Goal: Task Accomplishment & Management: Use online tool/utility

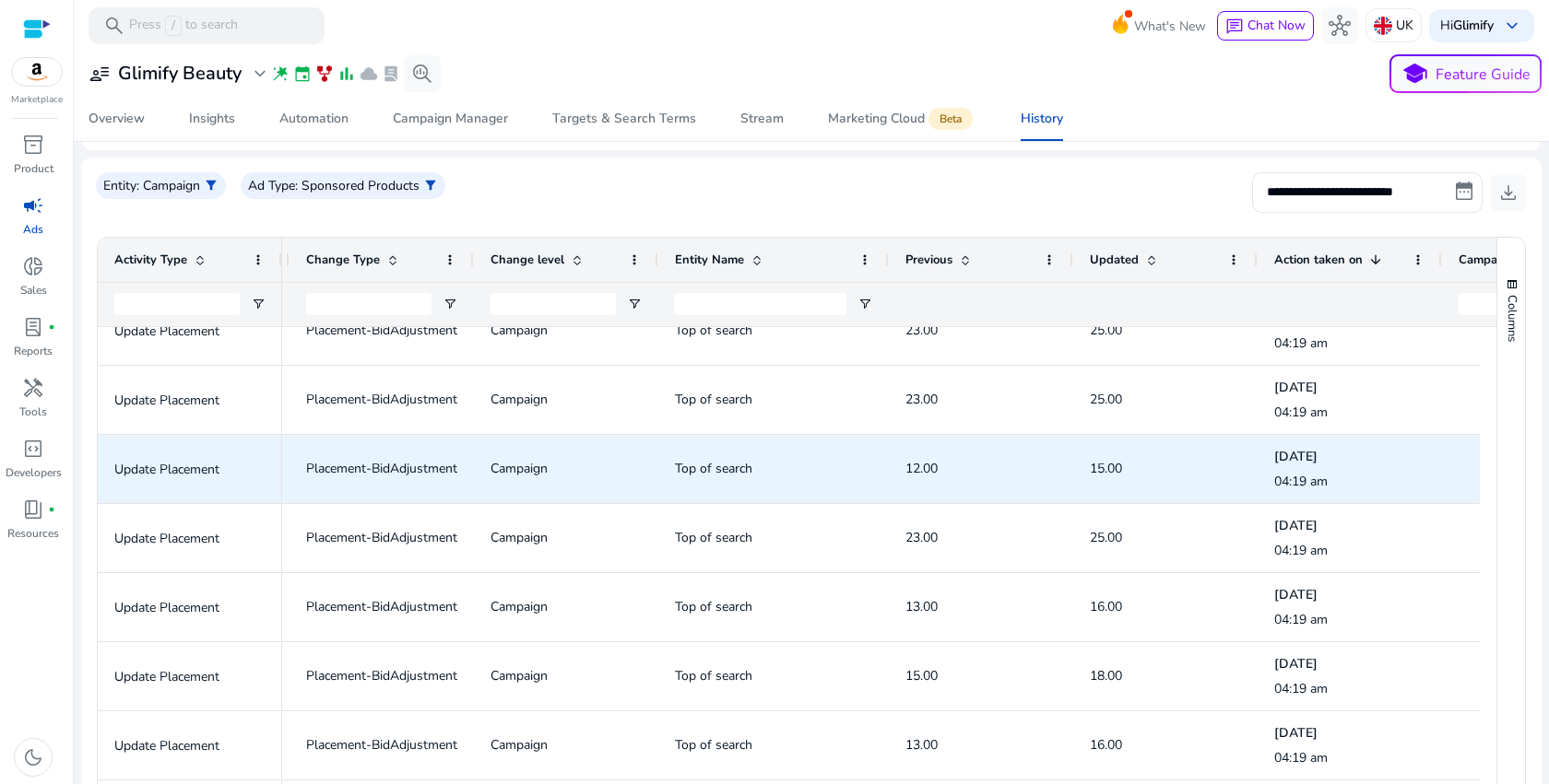
scroll to position [31, 0]
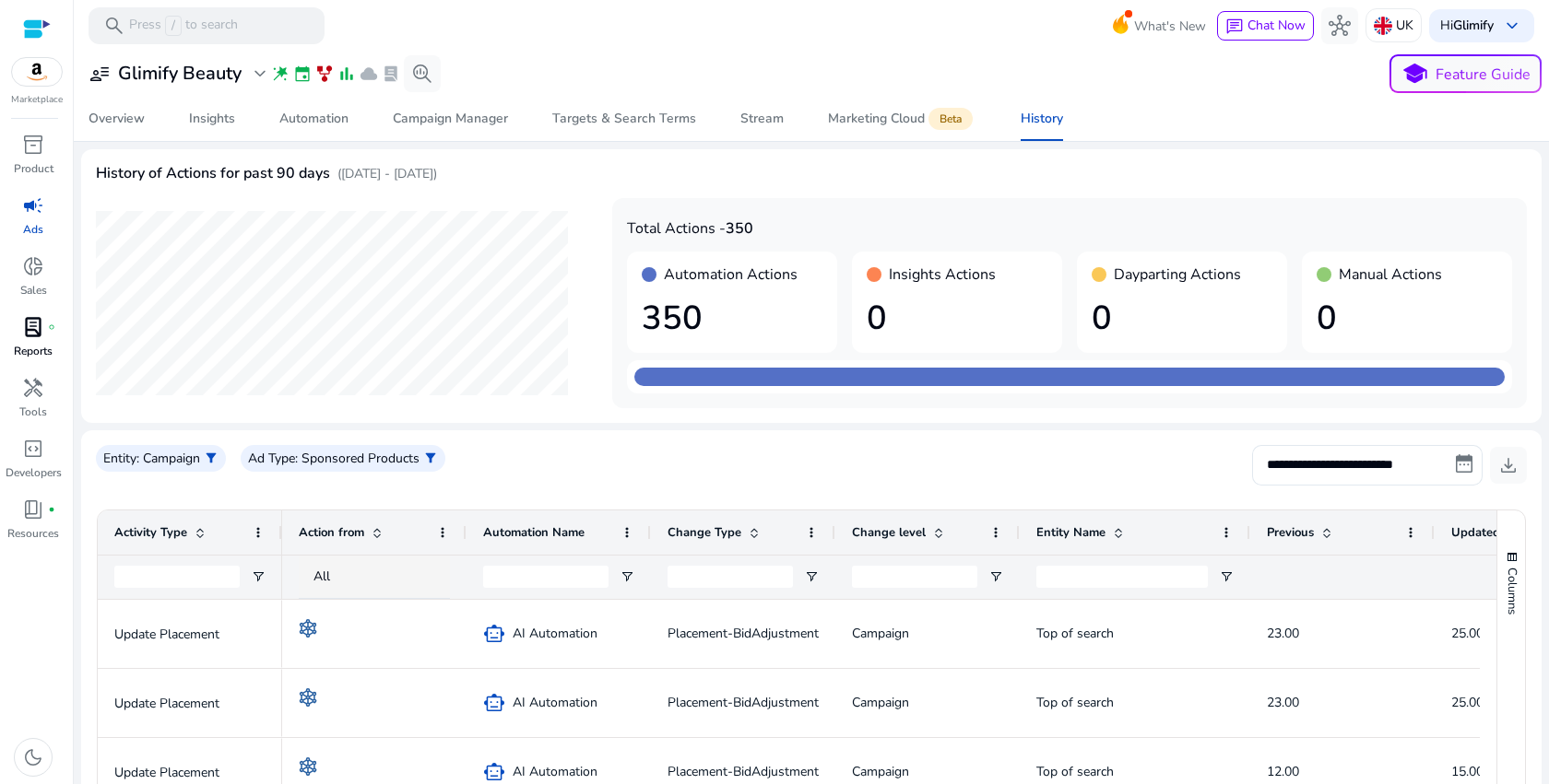
click at [36, 333] on span "lab_profile" at bounding box center [32, 327] width 22 height 22
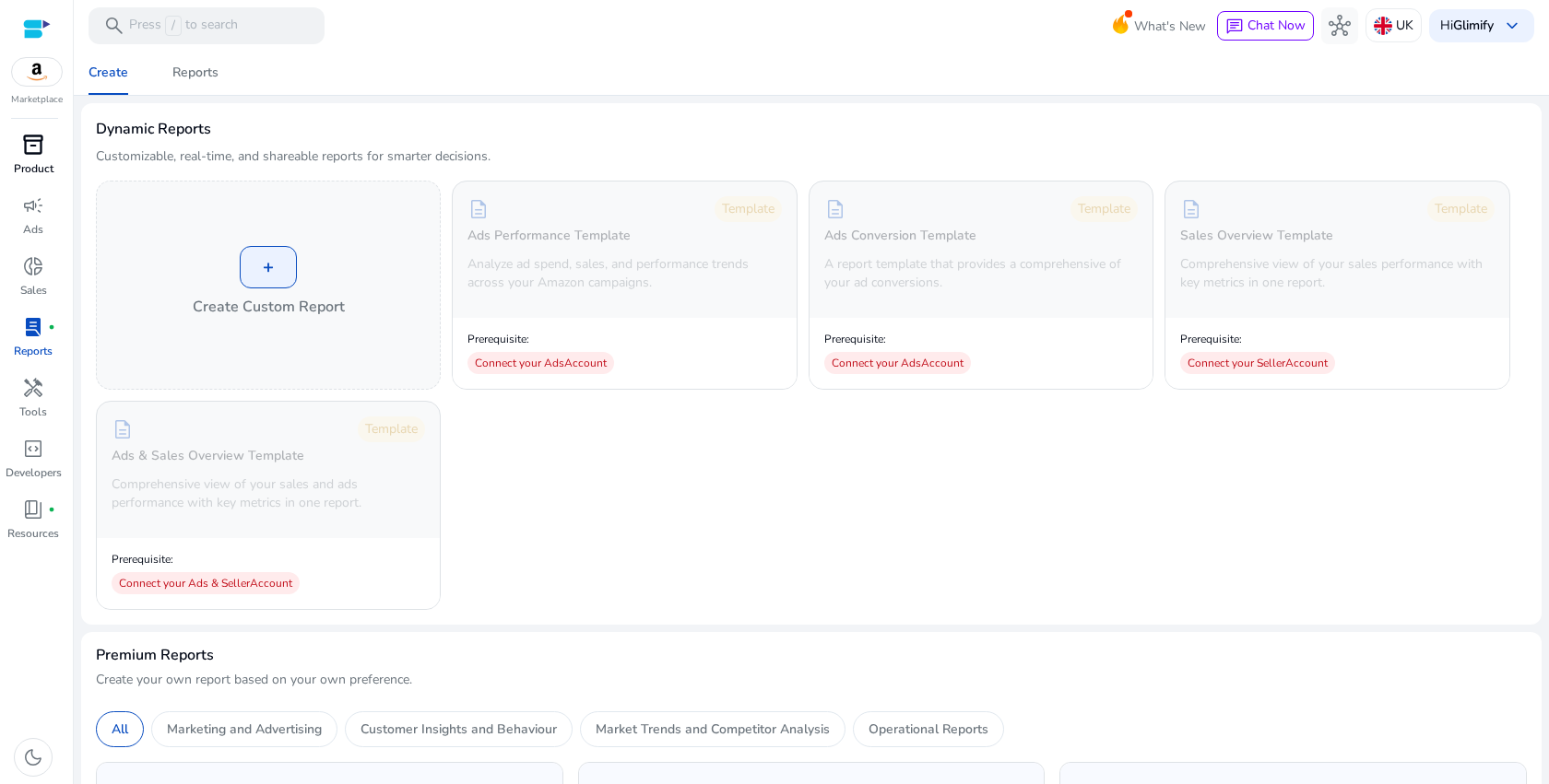
click at [29, 162] on p "Product" at bounding box center [34, 169] width 40 height 17
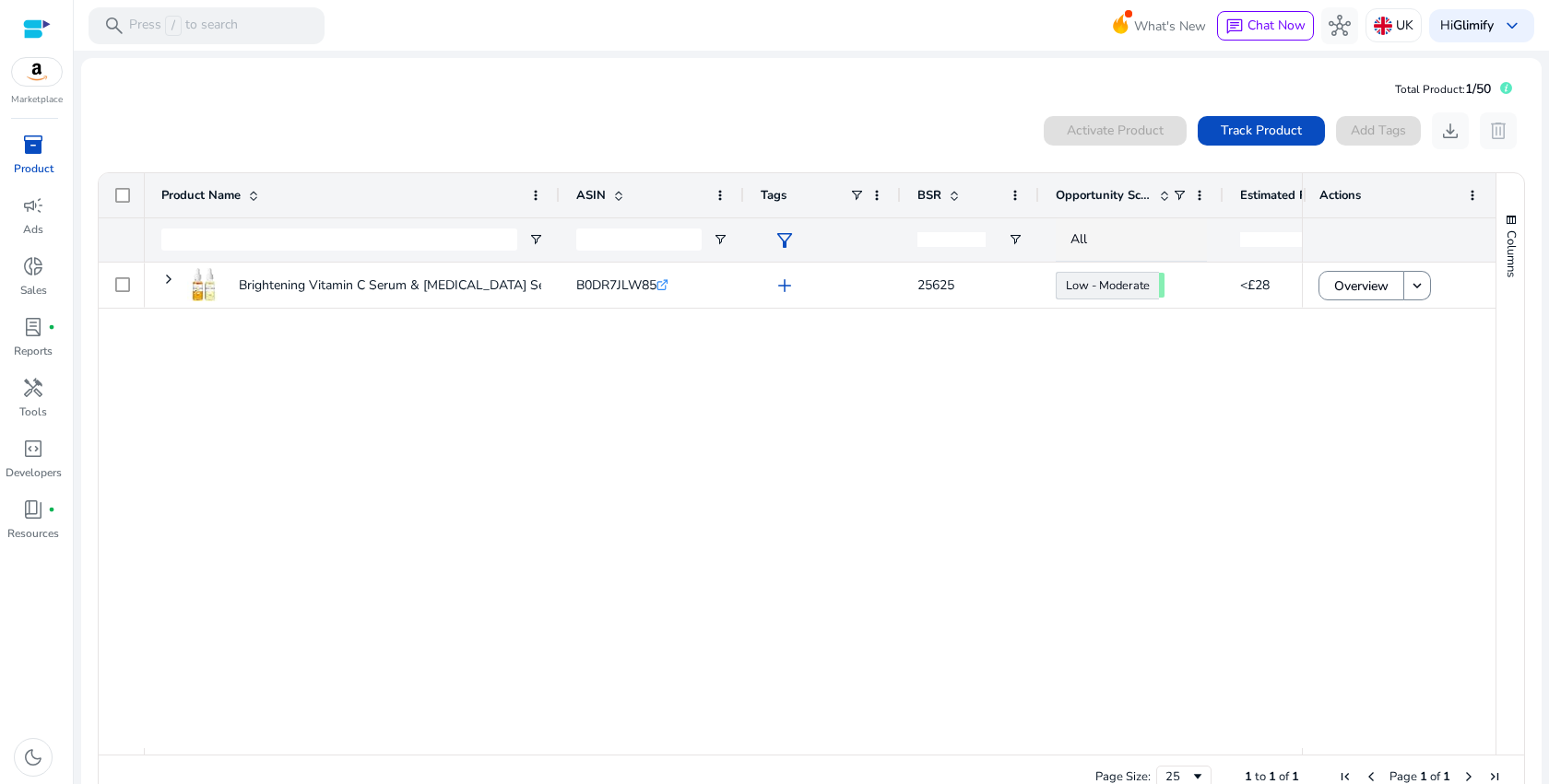
click at [789, 432] on div "Brightening Vitamin C Serum & Retinol Set – Hydrating Skincare... B0DR7JLW85 .s…" at bounding box center [723, 505] width 1157 height 486
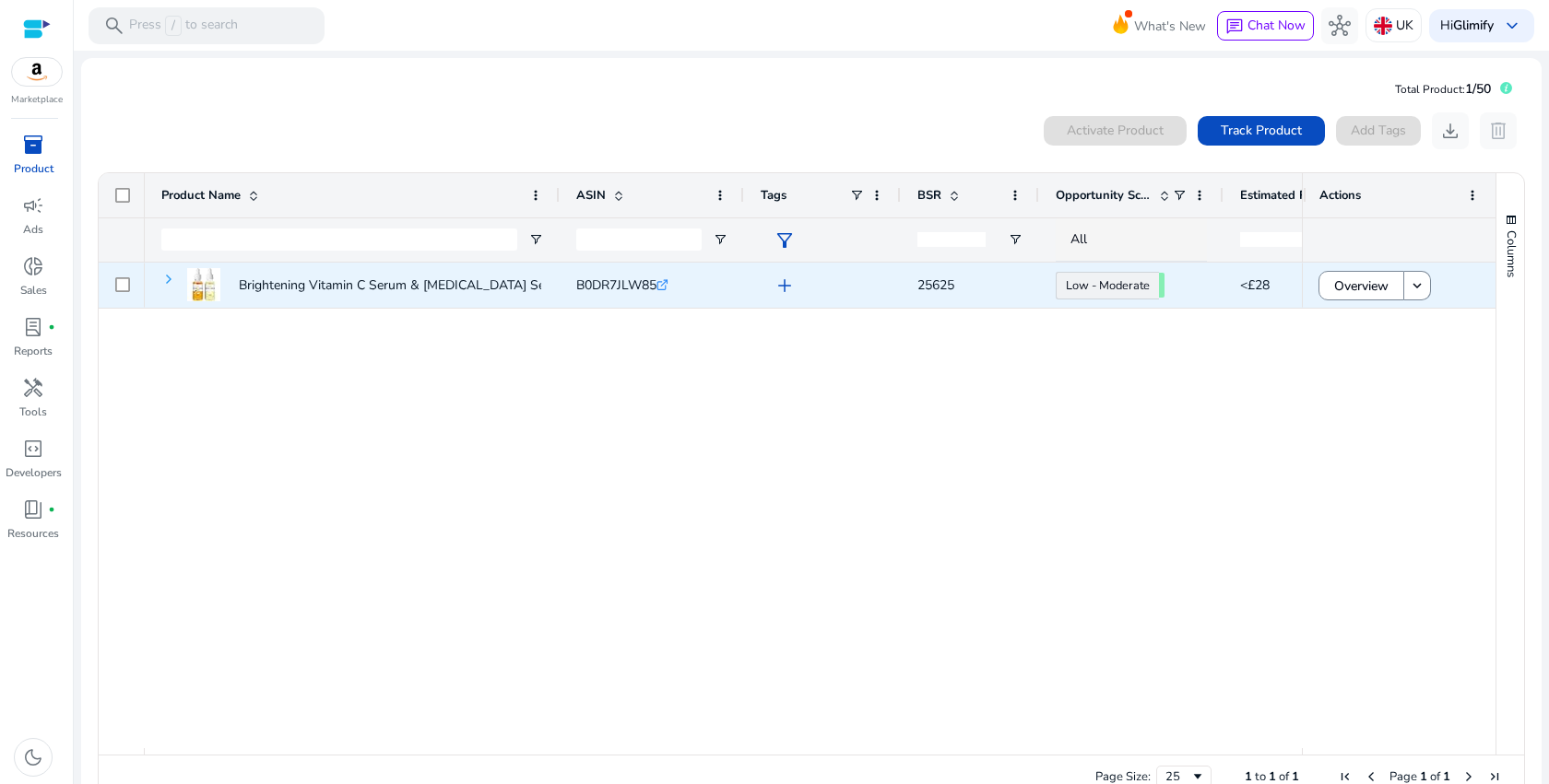
click at [168, 283] on span at bounding box center [169, 280] width 15 height 15
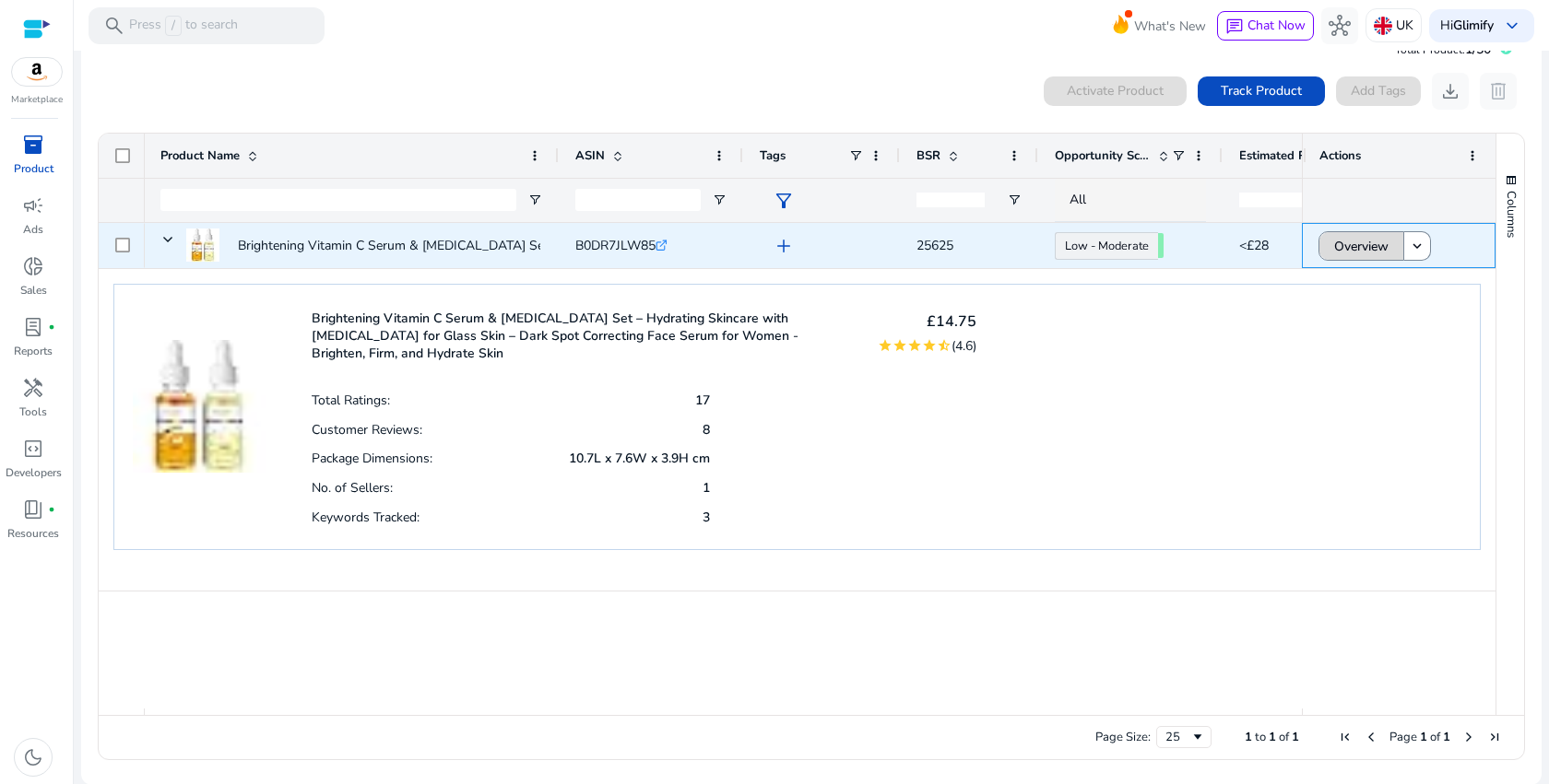
click at [1338, 248] on span "Overview" at bounding box center [1362, 247] width 55 height 38
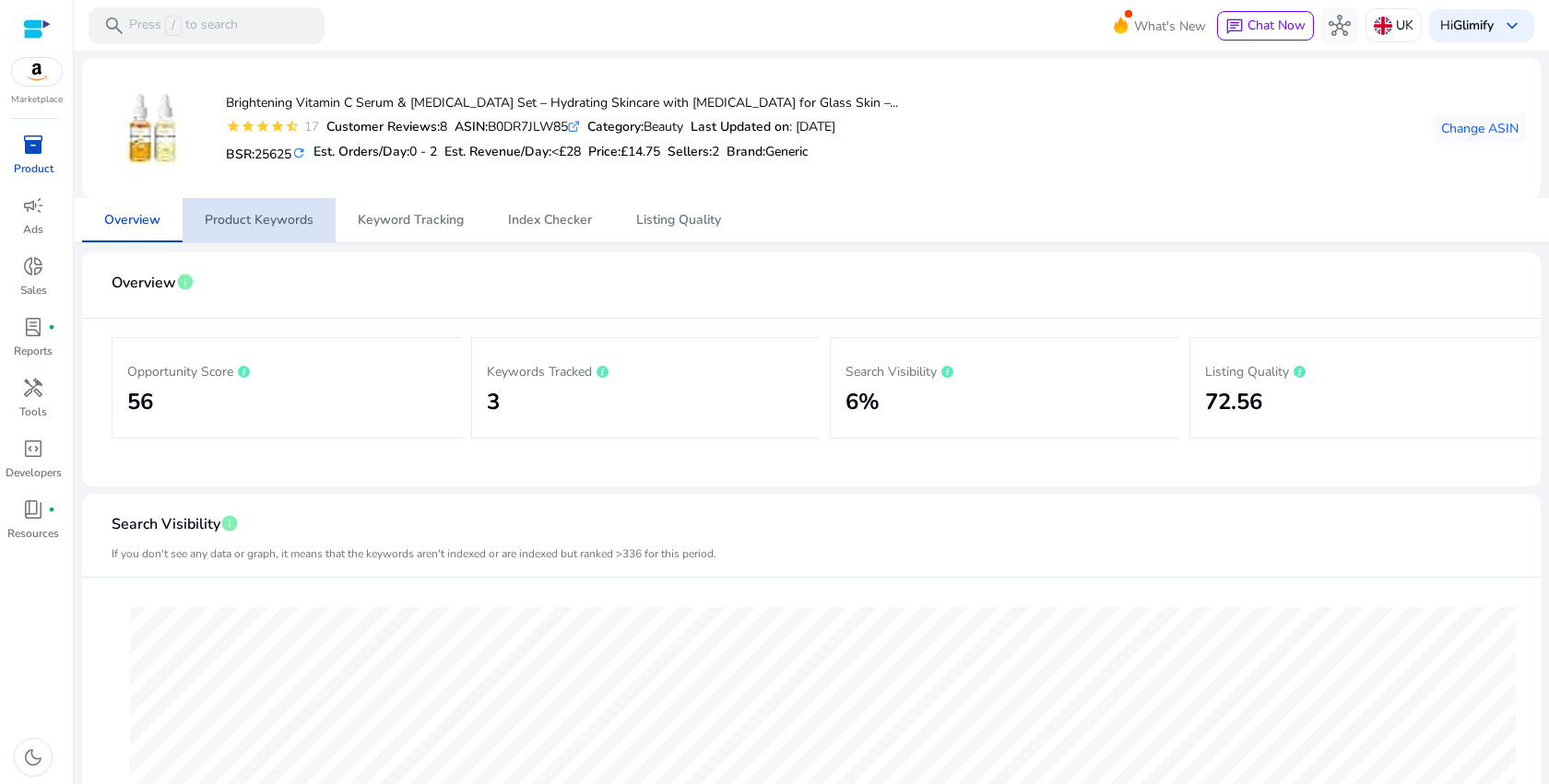
click at [281, 218] on span "Product Keywords" at bounding box center [259, 220] width 109 height 13
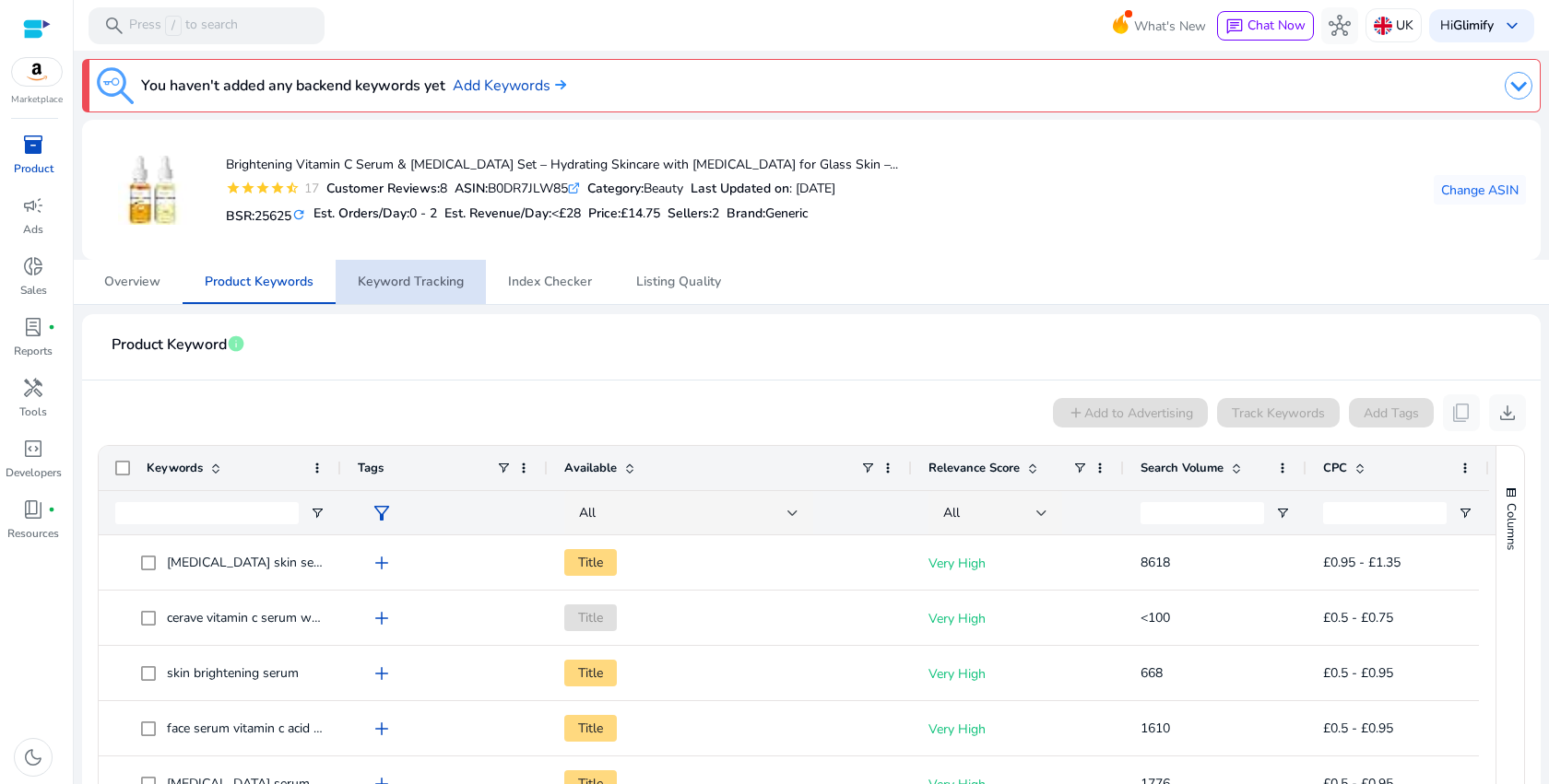
click at [416, 280] on span "Keyword Tracking" at bounding box center [411, 282] width 106 height 13
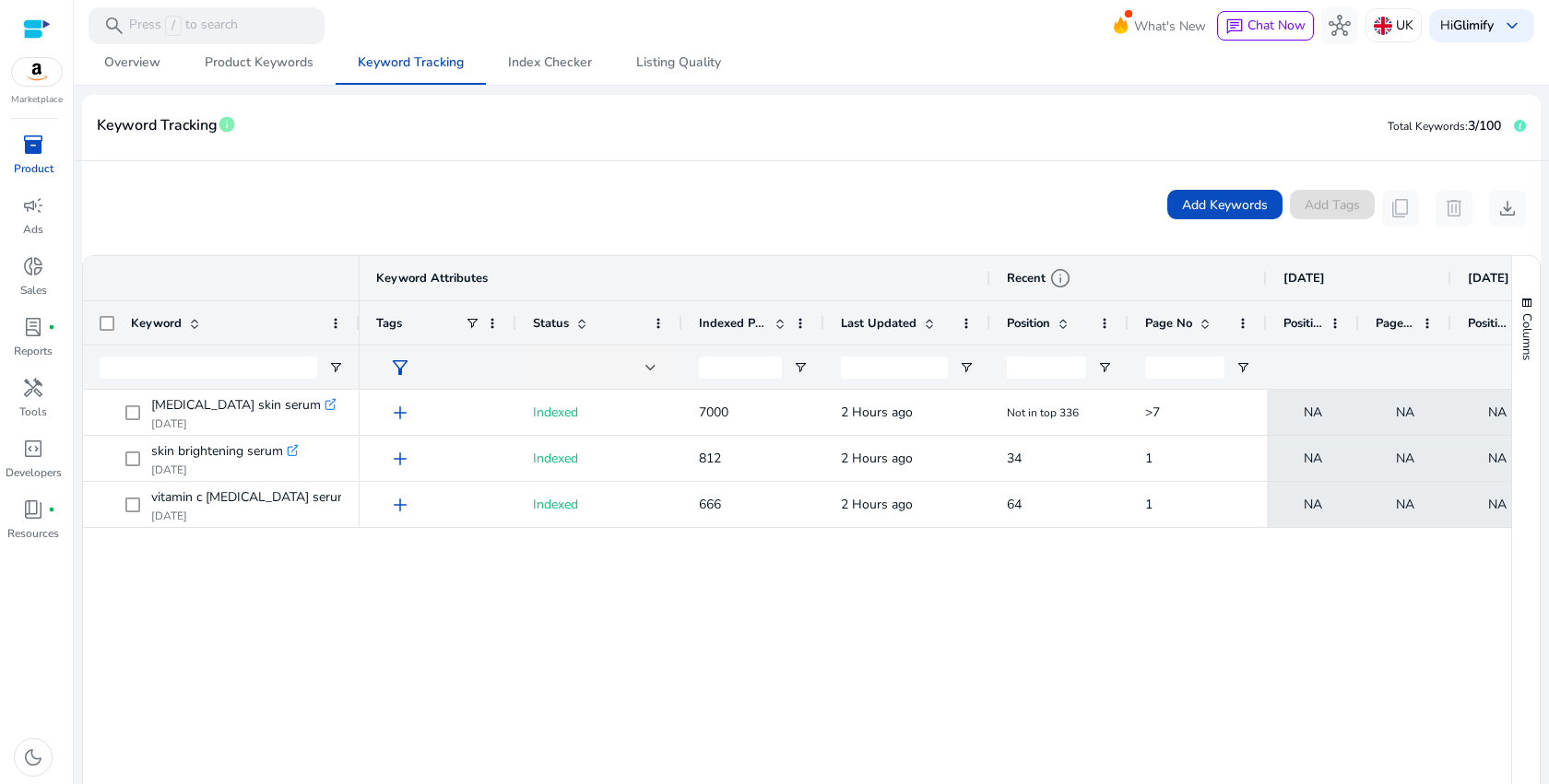
click at [821, 323] on div at bounding box center [823, 323] width 8 height 43
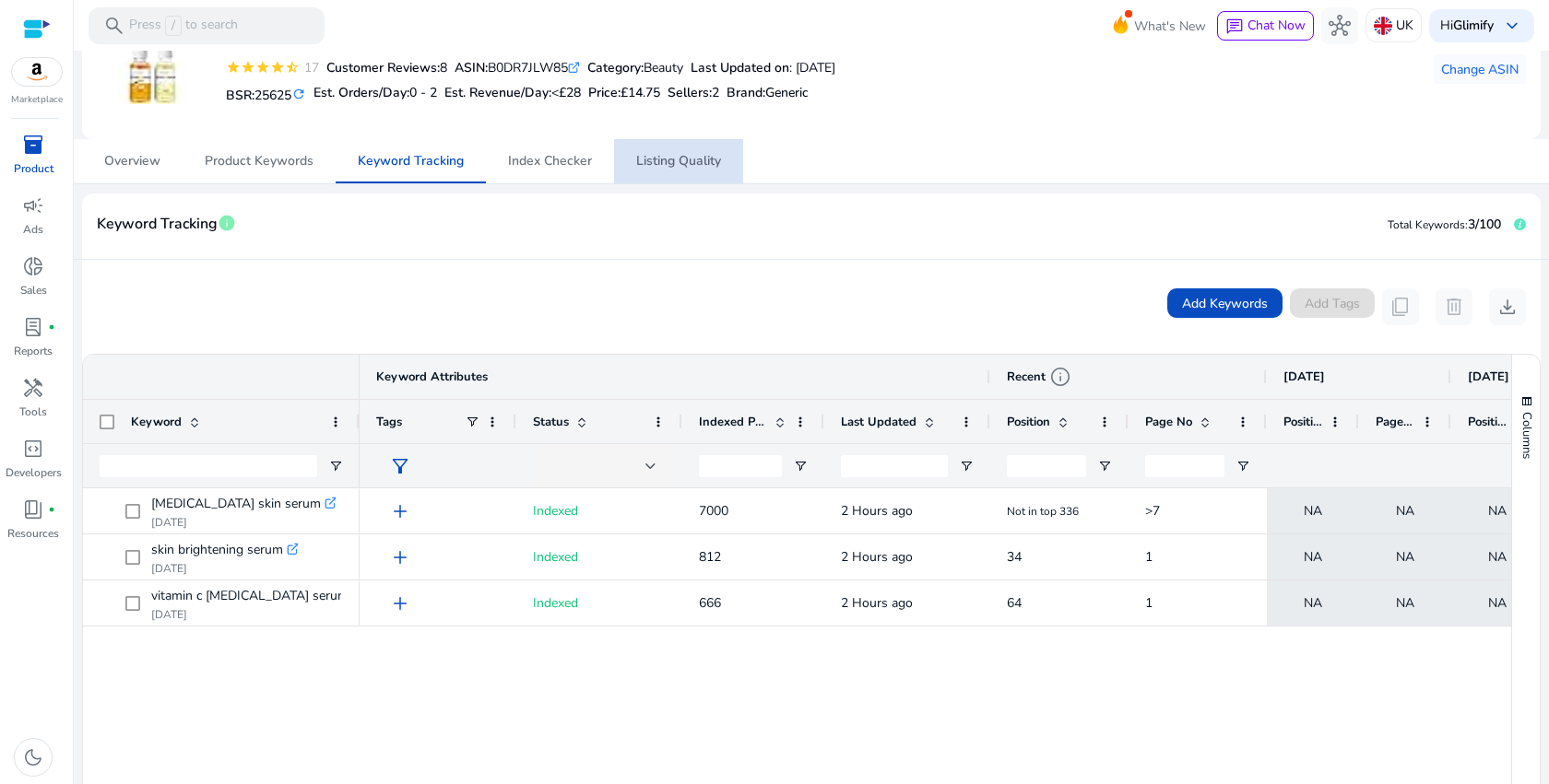
click at [693, 162] on span "Listing Quality" at bounding box center [679, 162] width 85 height 13
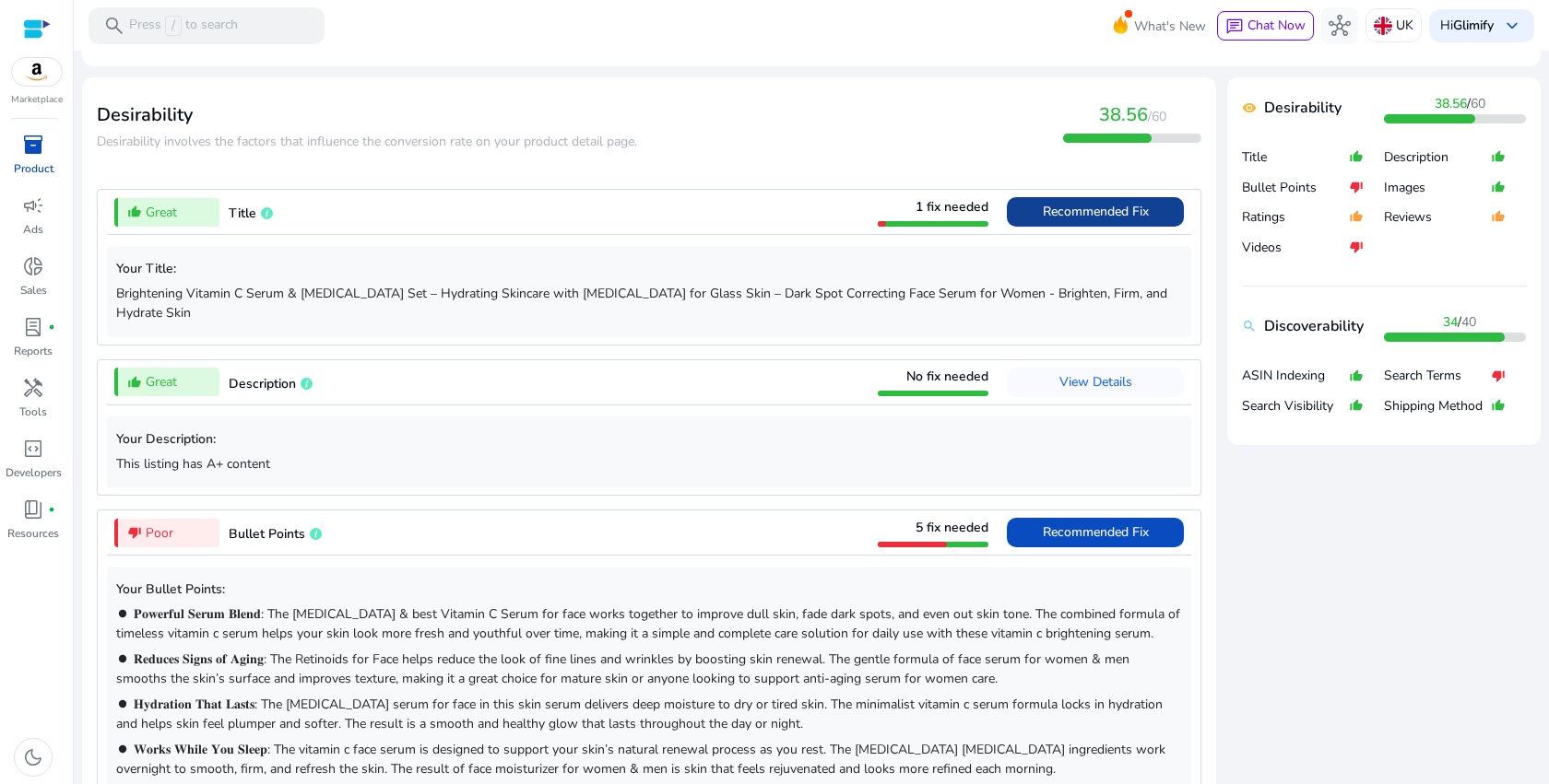
click at [1099, 208] on span "Recommended Fix" at bounding box center [1095, 212] width 106 height 18
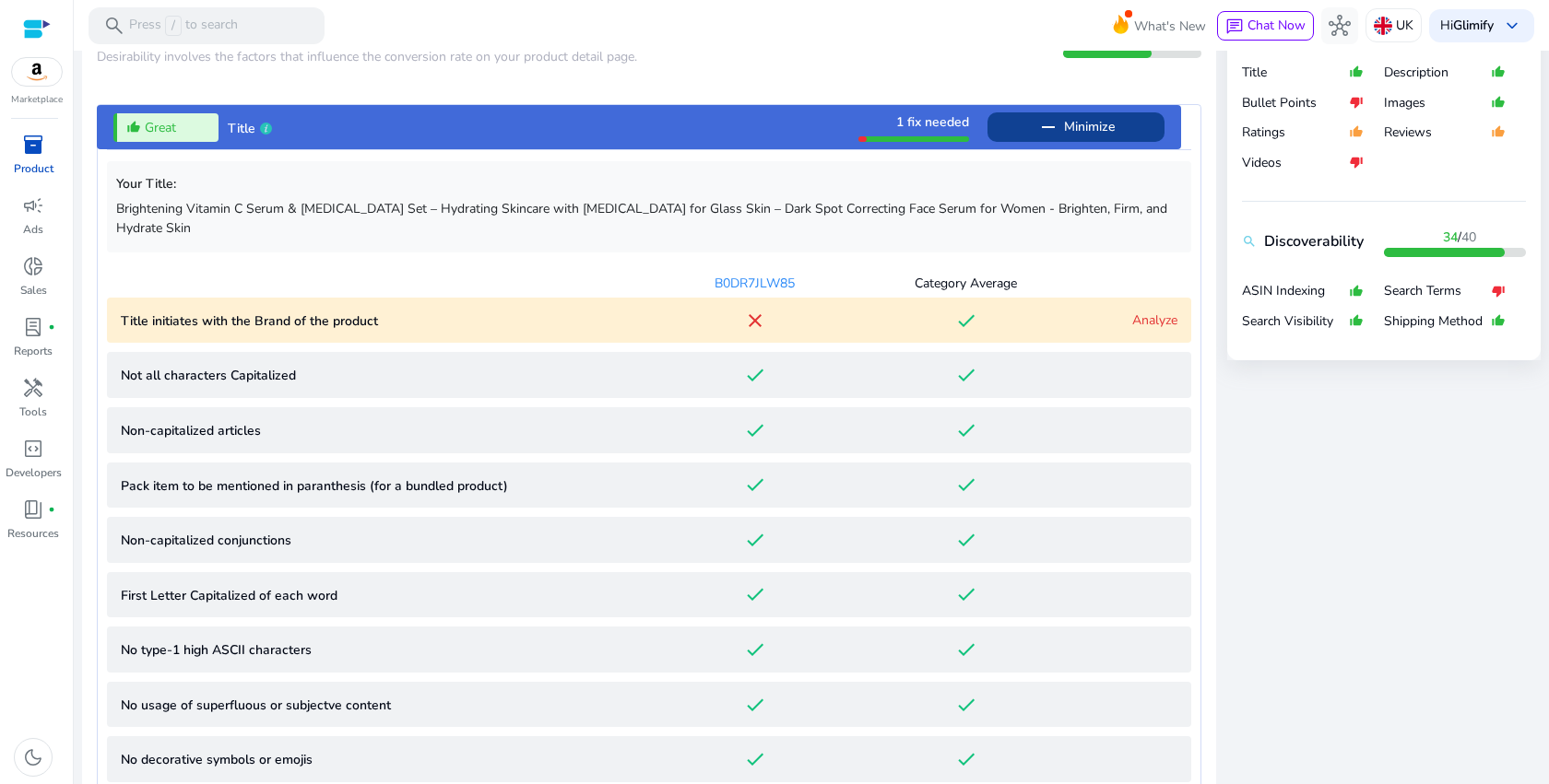
click at [526, 312] on p "Title initiates with the Brand of the product" at bounding box center [385, 321] width 528 height 19
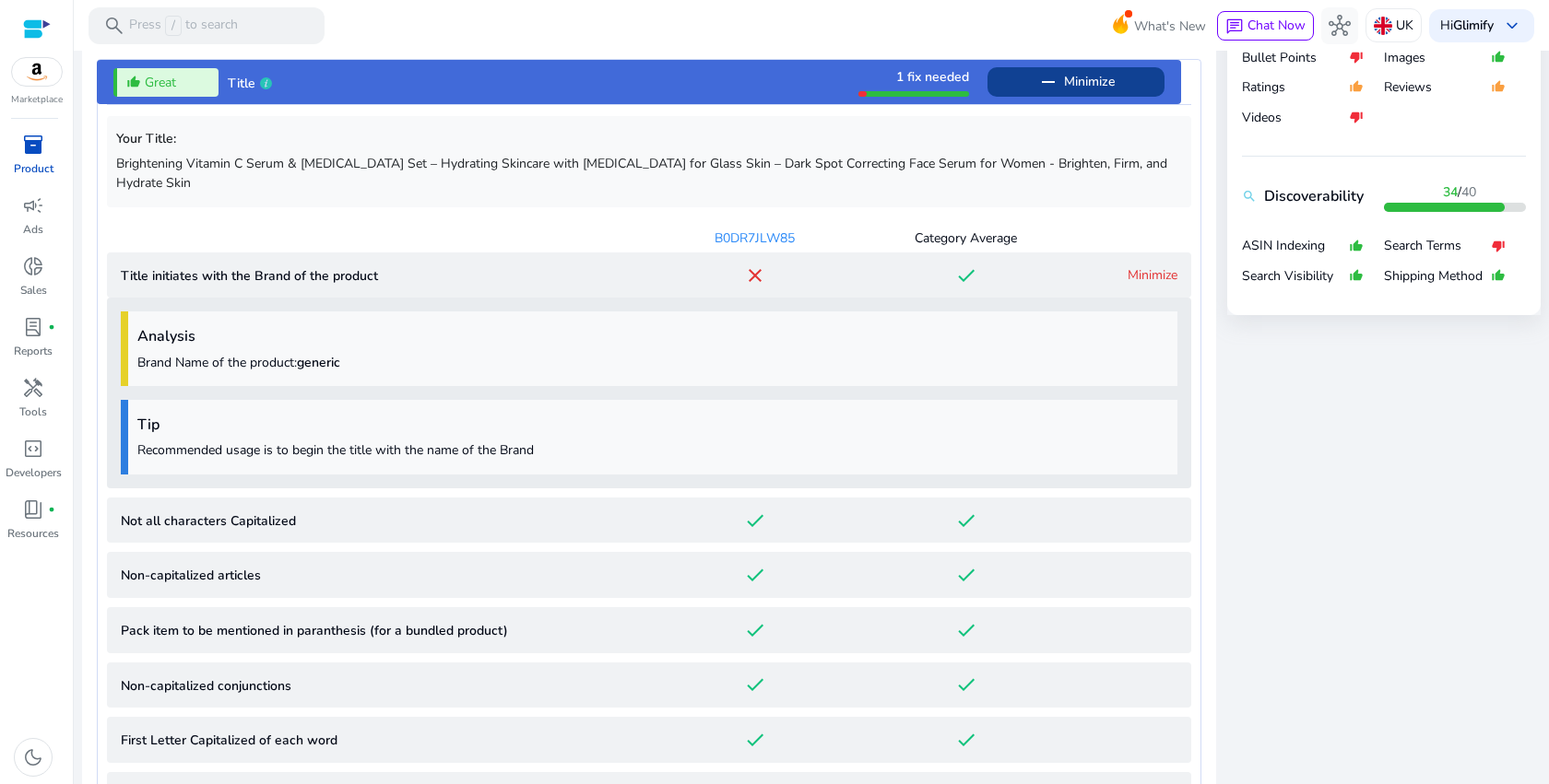
click at [512, 440] on p "Recommended usage is to begin the title with the name of the Brand" at bounding box center [652, 450] width 1031 height 19
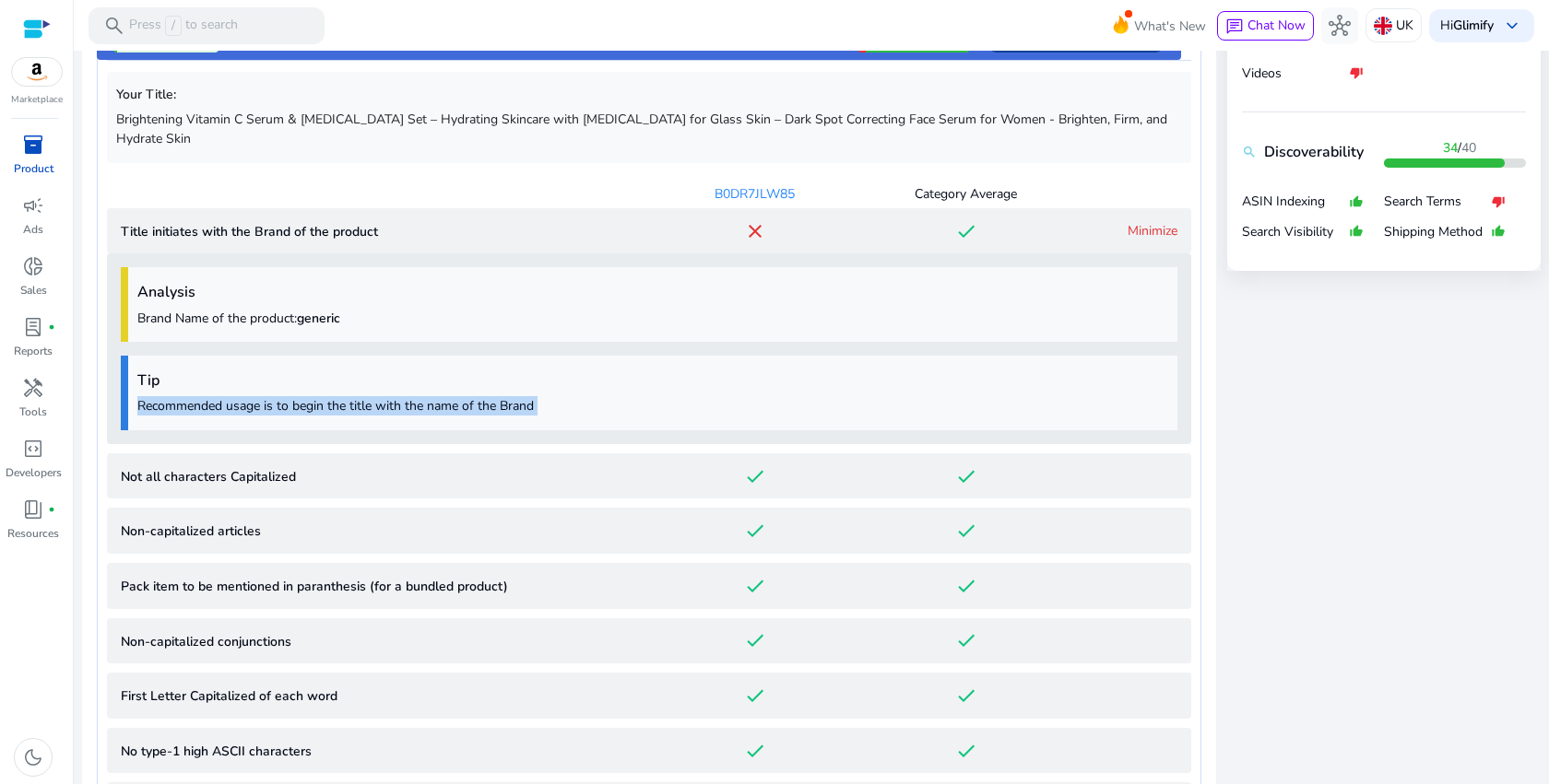
click at [955, 220] on mat-icon "done" at bounding box center [966, 230] width 22 height 22
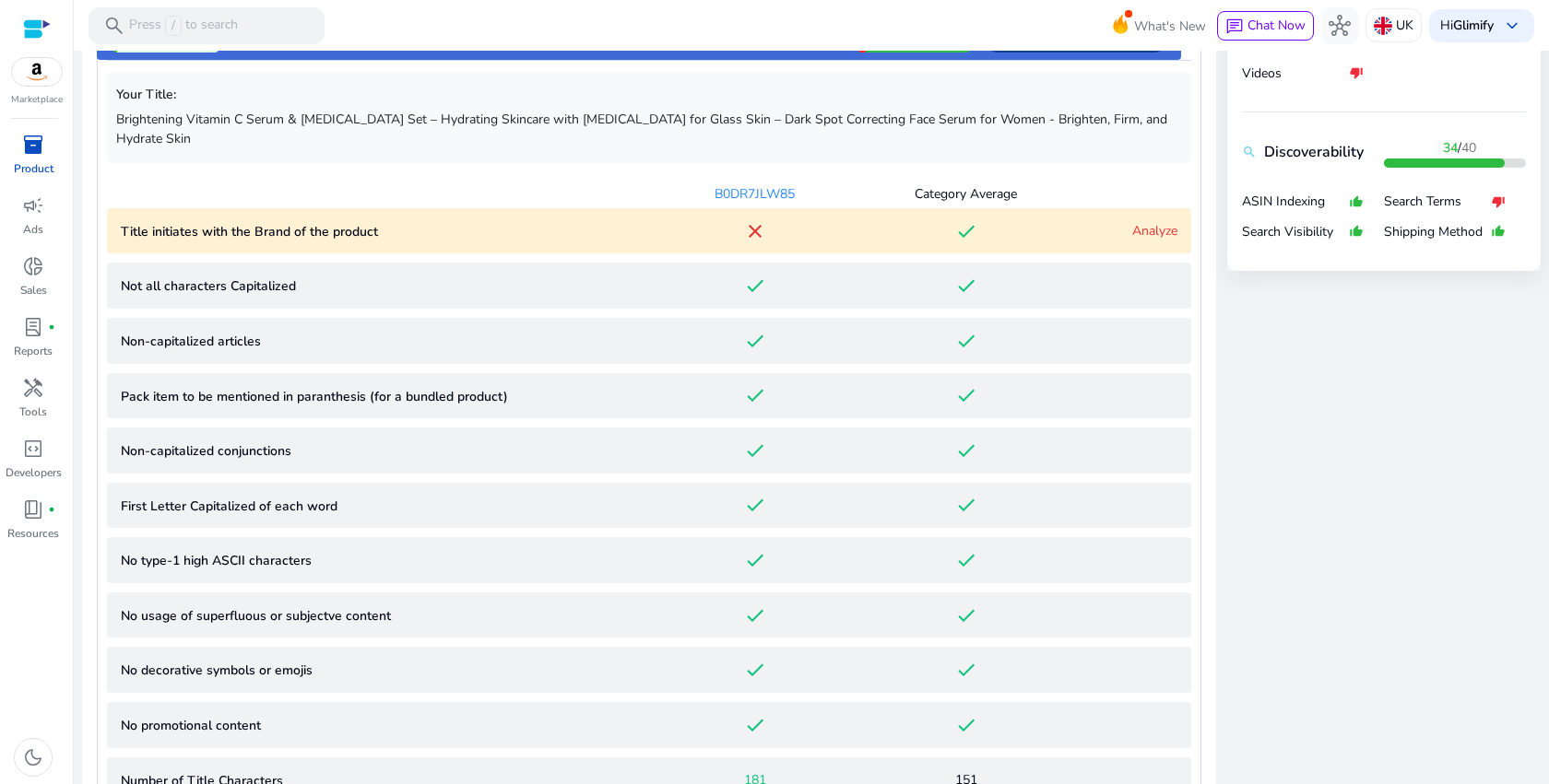
click at [955, 220] on mat-icon "done" at bounding box center [966, 230] width 22 height 22
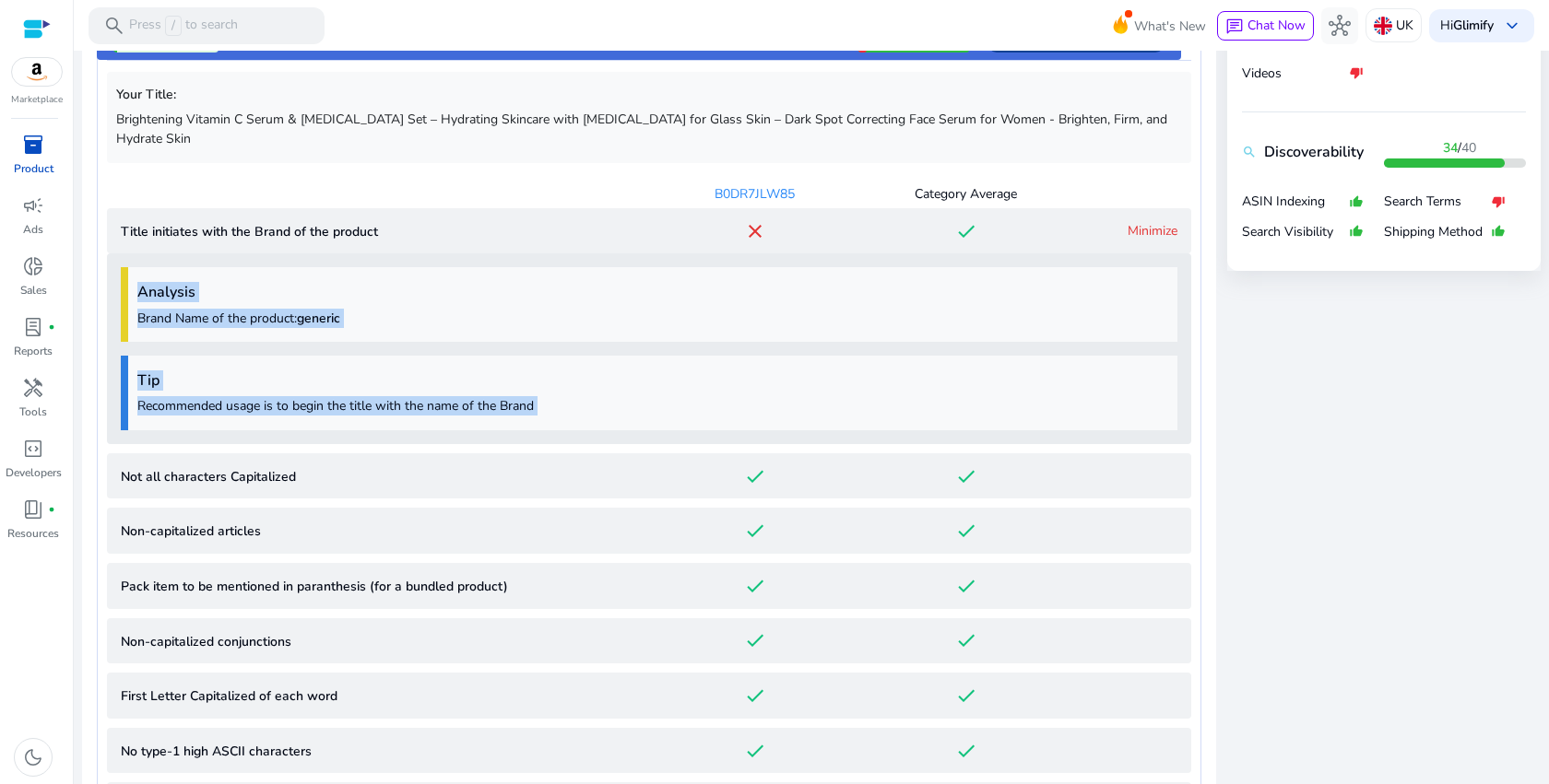
click at [363, 360] on div "Tip Recommended usage is to begin the title with the name of the Brand" at bounding box center [649, 393] width 1057 height 75
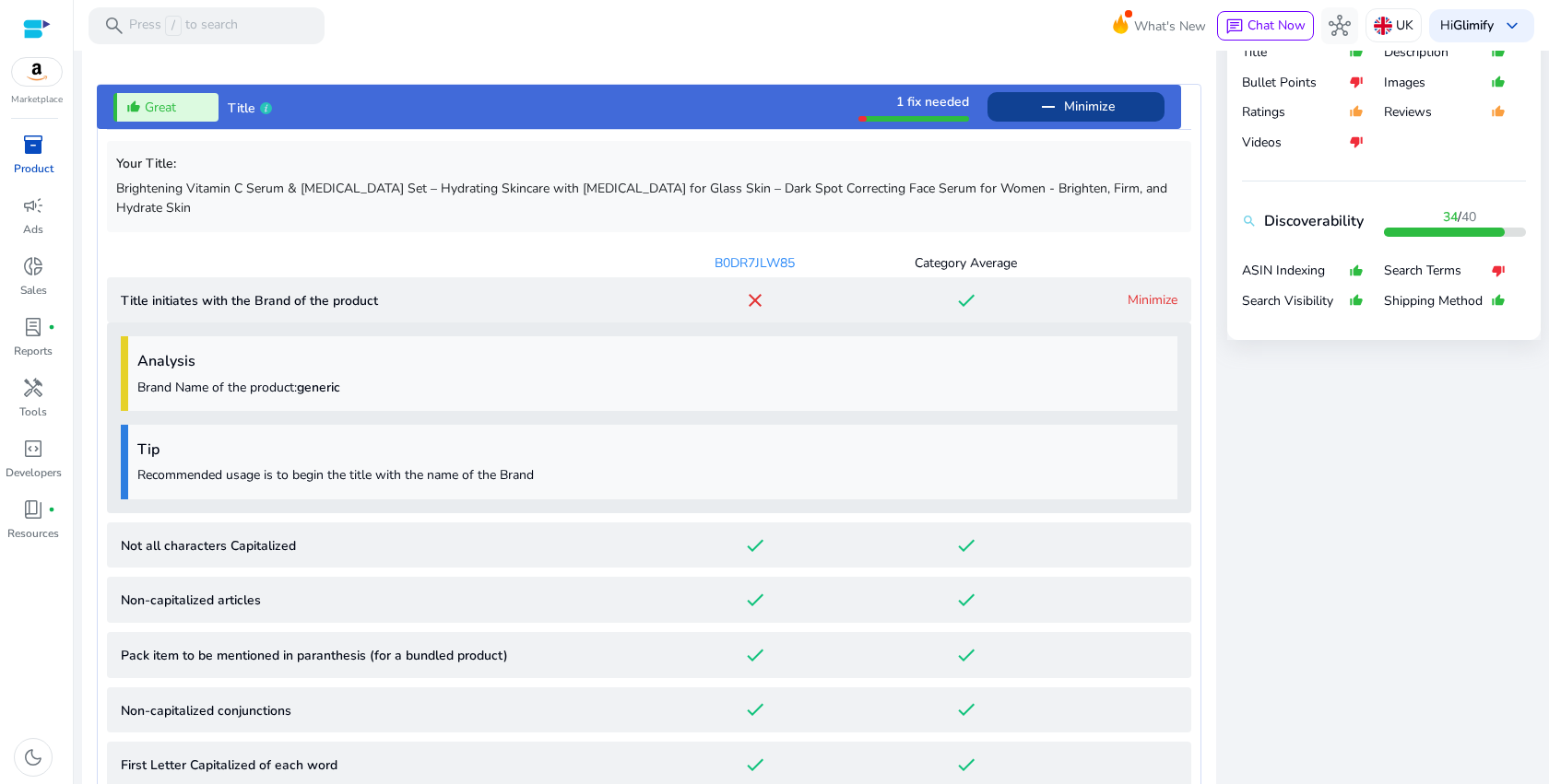
click at [1145, 291] on link "Minimize" at bounding box center [1152, 299] width 50 height 18
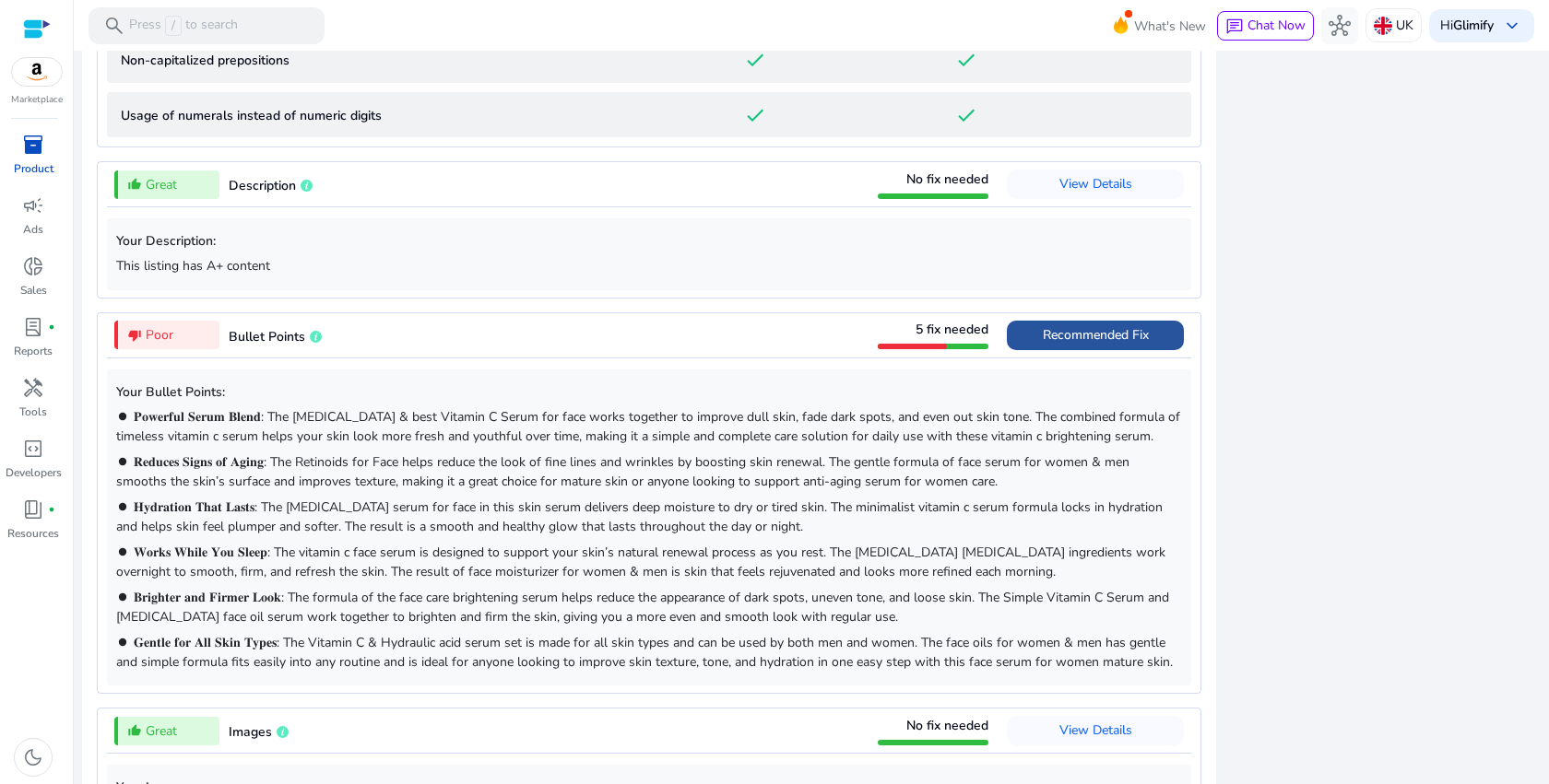
click at [1057, 326] on span "Recommended Fix" at bounding box center [1095, 334] width 106 height 18
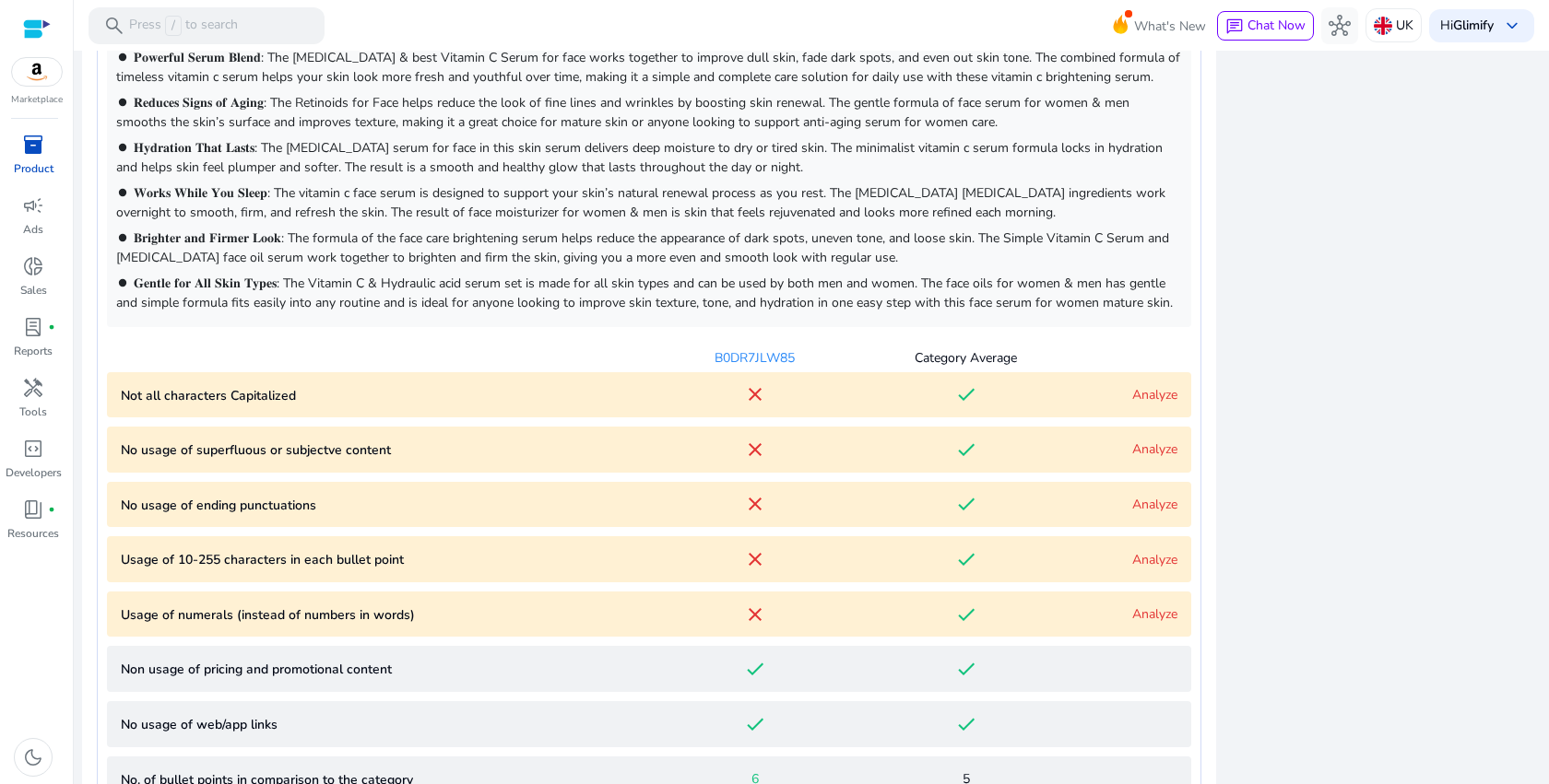
scroll to position [1191, 0]
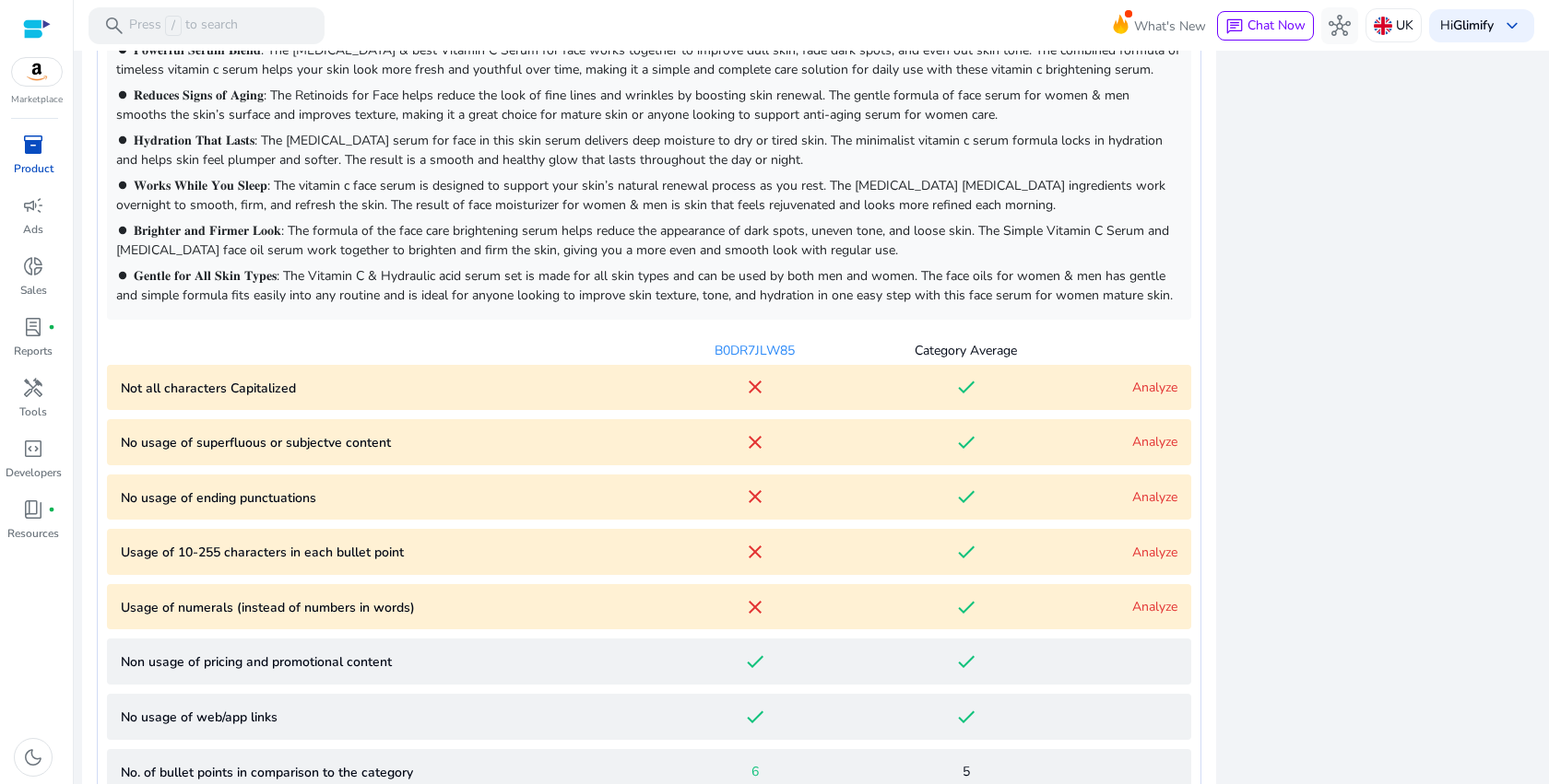
click at [1120, 378] on div "Analyze" at bounding box center [1125, 387] width 106 height 19
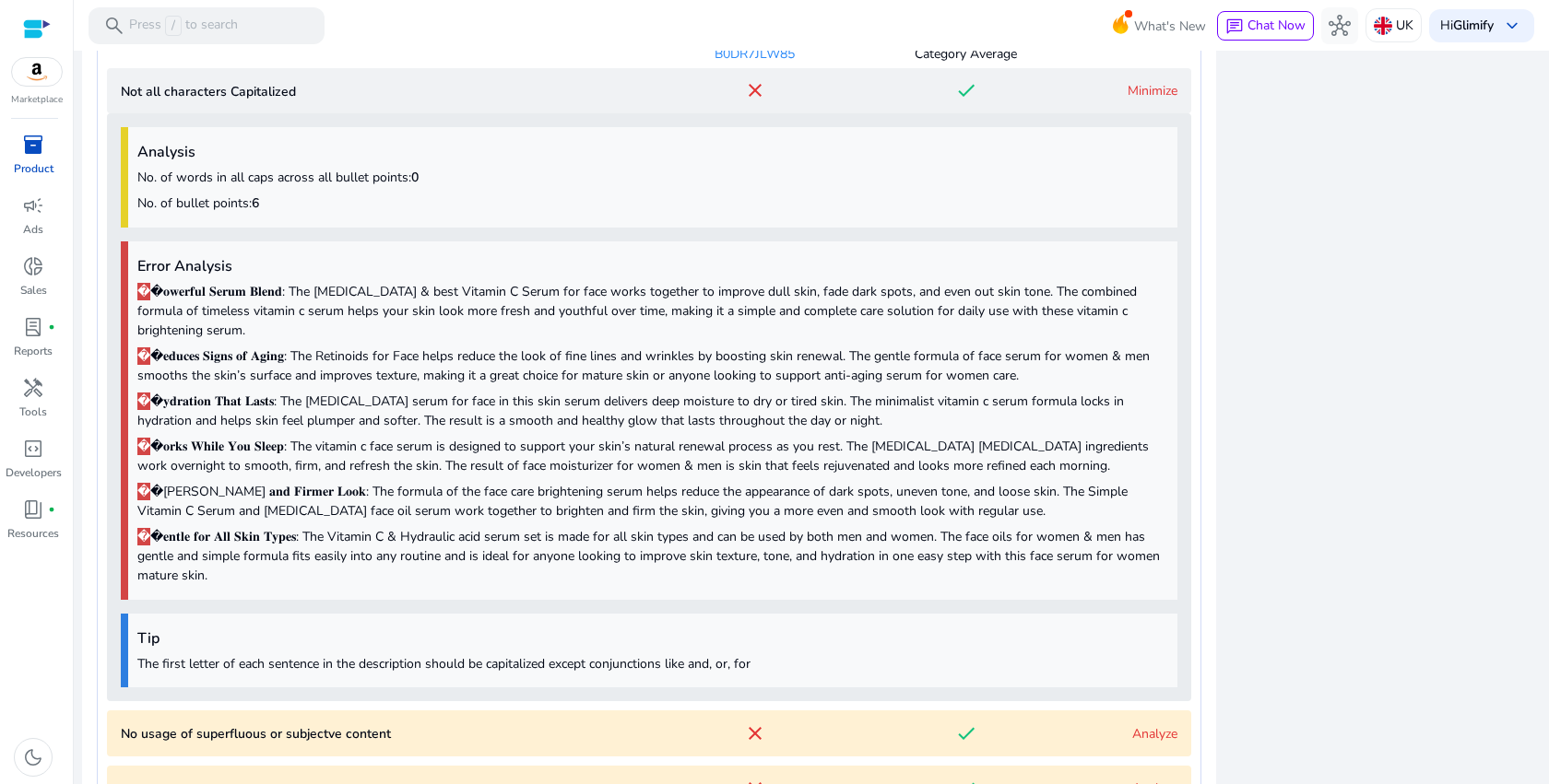
scroll to position [1536, 0]
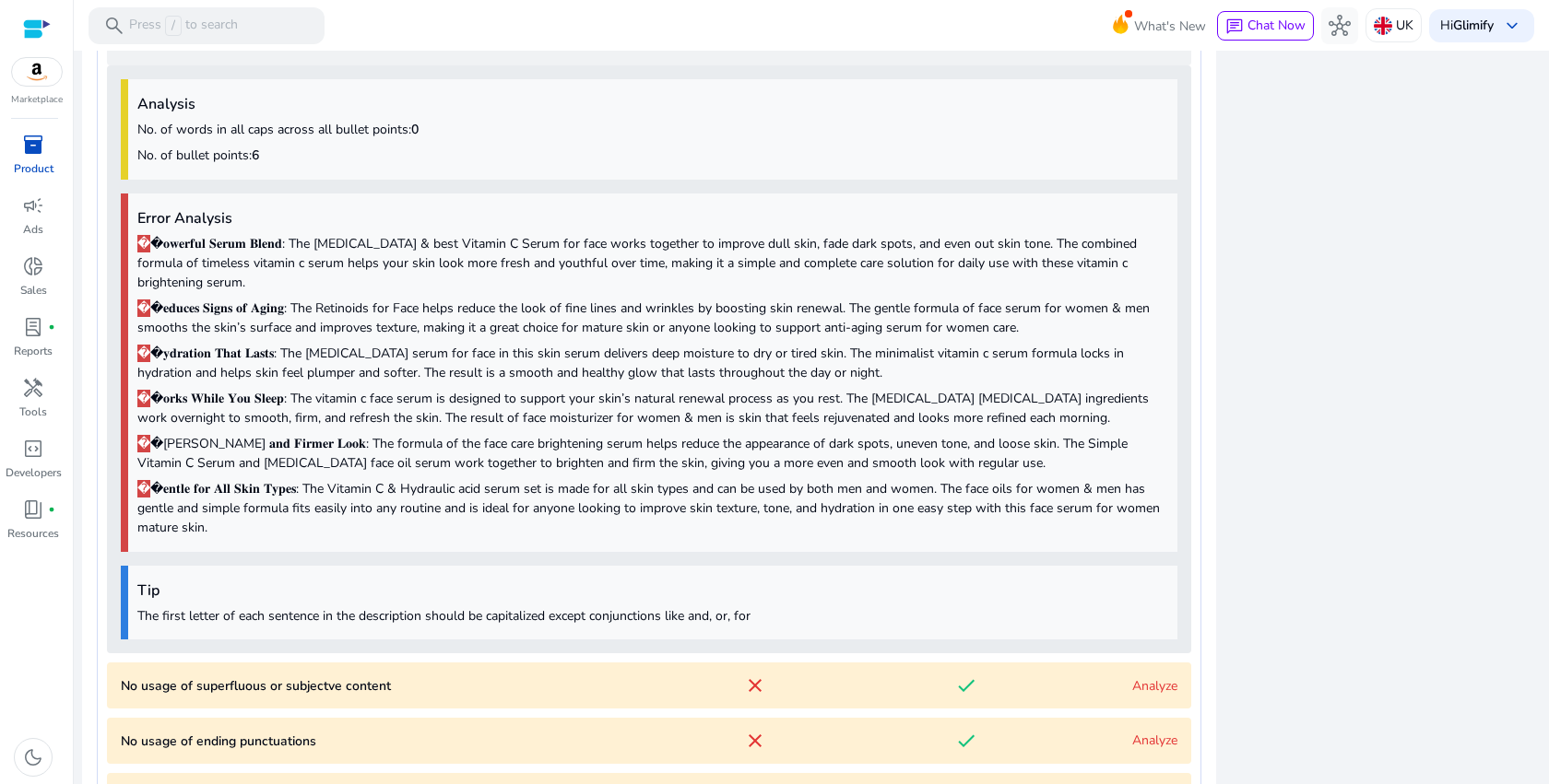
click at [146, 235] on span "�" at bounding box center [144, 244] width 13 height 18
click at [154, 234] on p "� �𝐨𝐰𝐞𝐫𝐟𝐮𝐥 𝐒𝐞𝐫𝐮𝐦 𝐁𝐥𝐞𝐧𝐝: The Retinol & best Vitamin C Serum for face works toget…" at bounding box center [652, 263] width 1031 height 58
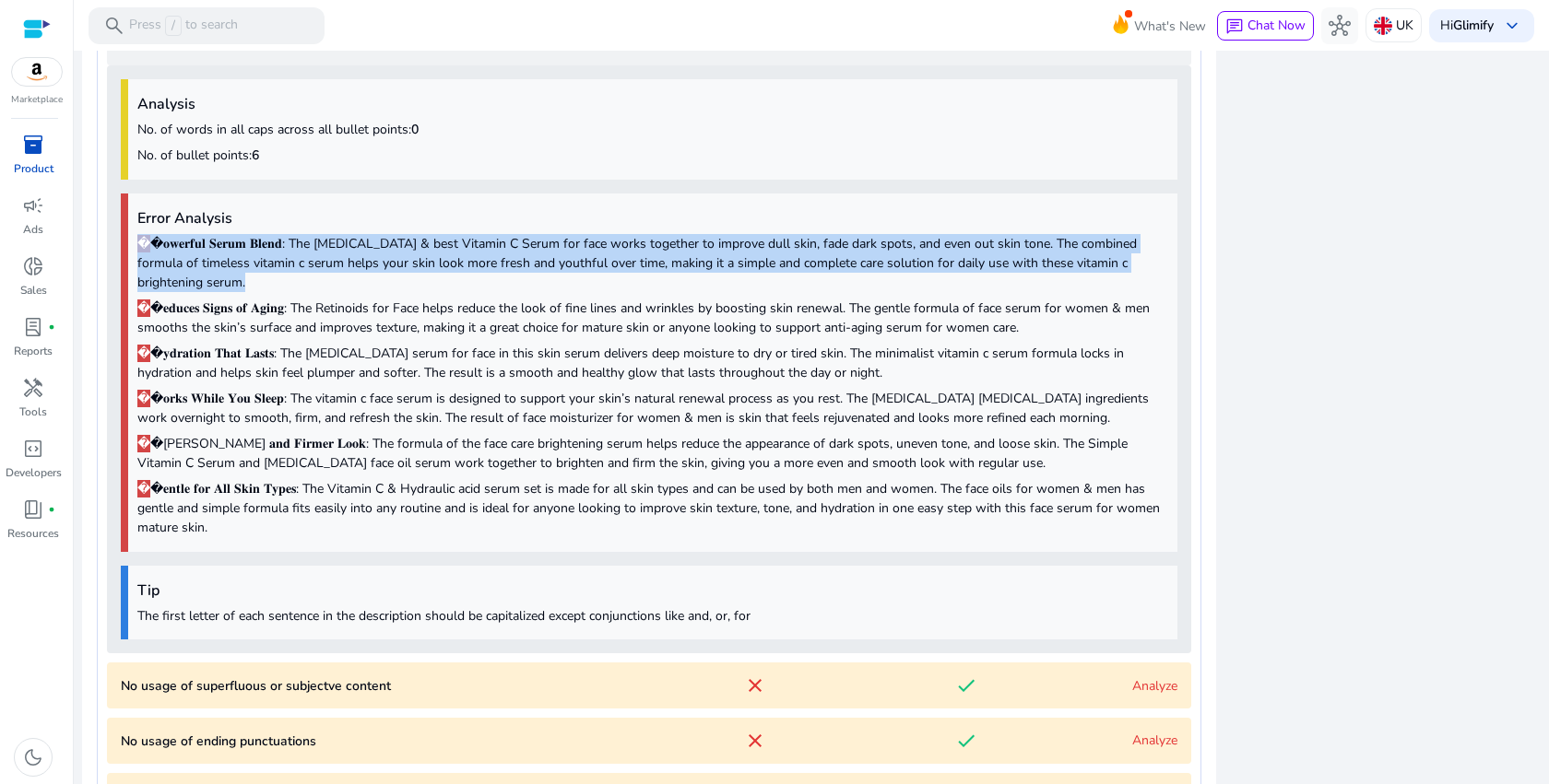
click at [154, 234] on p "� �𝐨𝐰𝐞𝐫𝐟𝐮𝐥 𝐒𝐞𝐫𝐮𝐦 𝐁𝐥𝐞𝐧𝐝: The Retinol & best Vitamin C Serum for face works toget…" at bounding box center [652, 263] width 1031 height 58
click at [355, 248] on p "� �𝐨𝐰𝐞𝐫𝐟𝐮𝐥 𝐒𝐞𝐫𝐮𝐦 𝐁𝐥𝐞𝐧𝐝: The Retinol & best Vitamin C Serum for face works toget…" at bounding box center [652, 263] width 1031 height 58
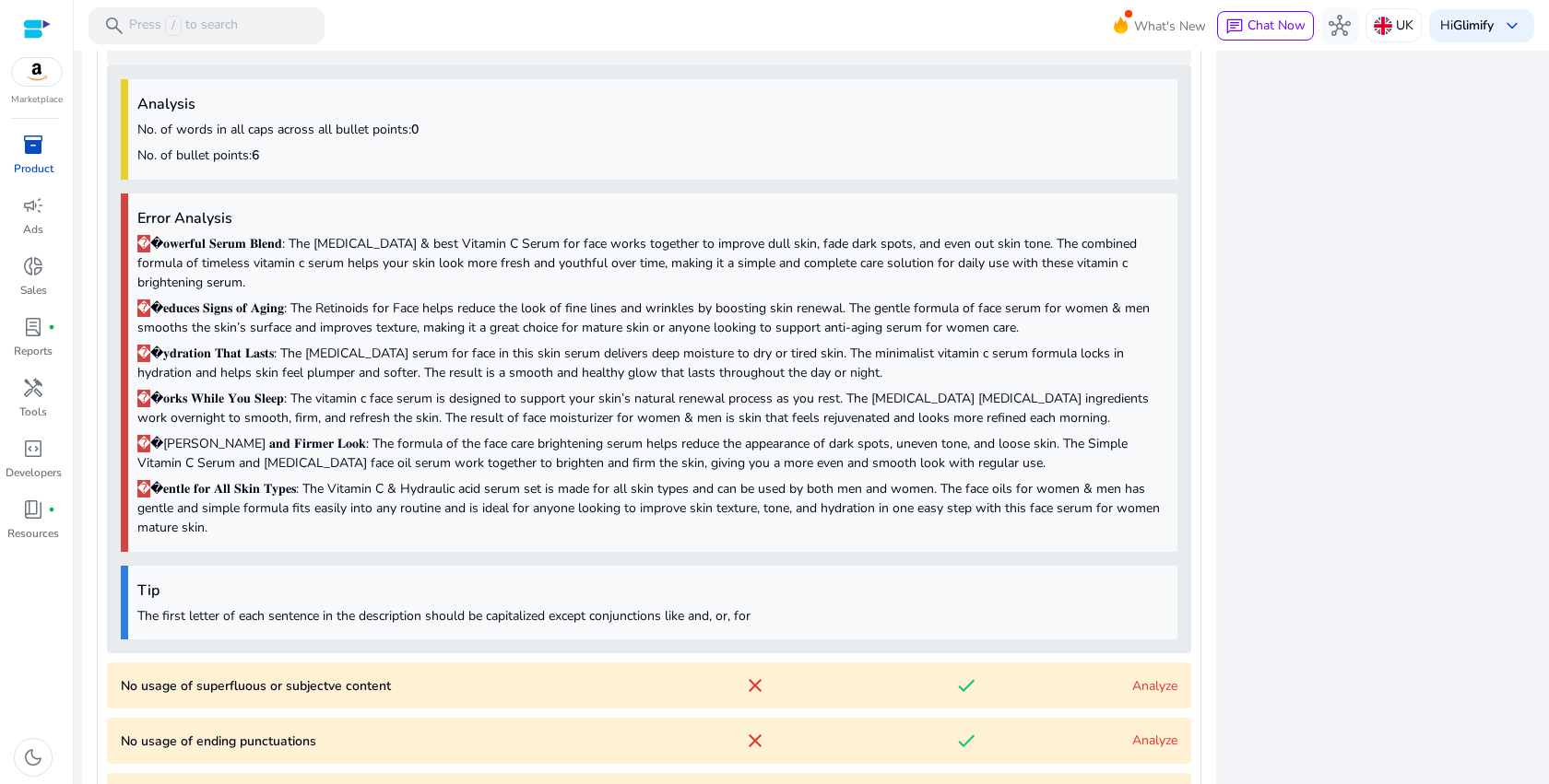
scroll to position [1524, 0]
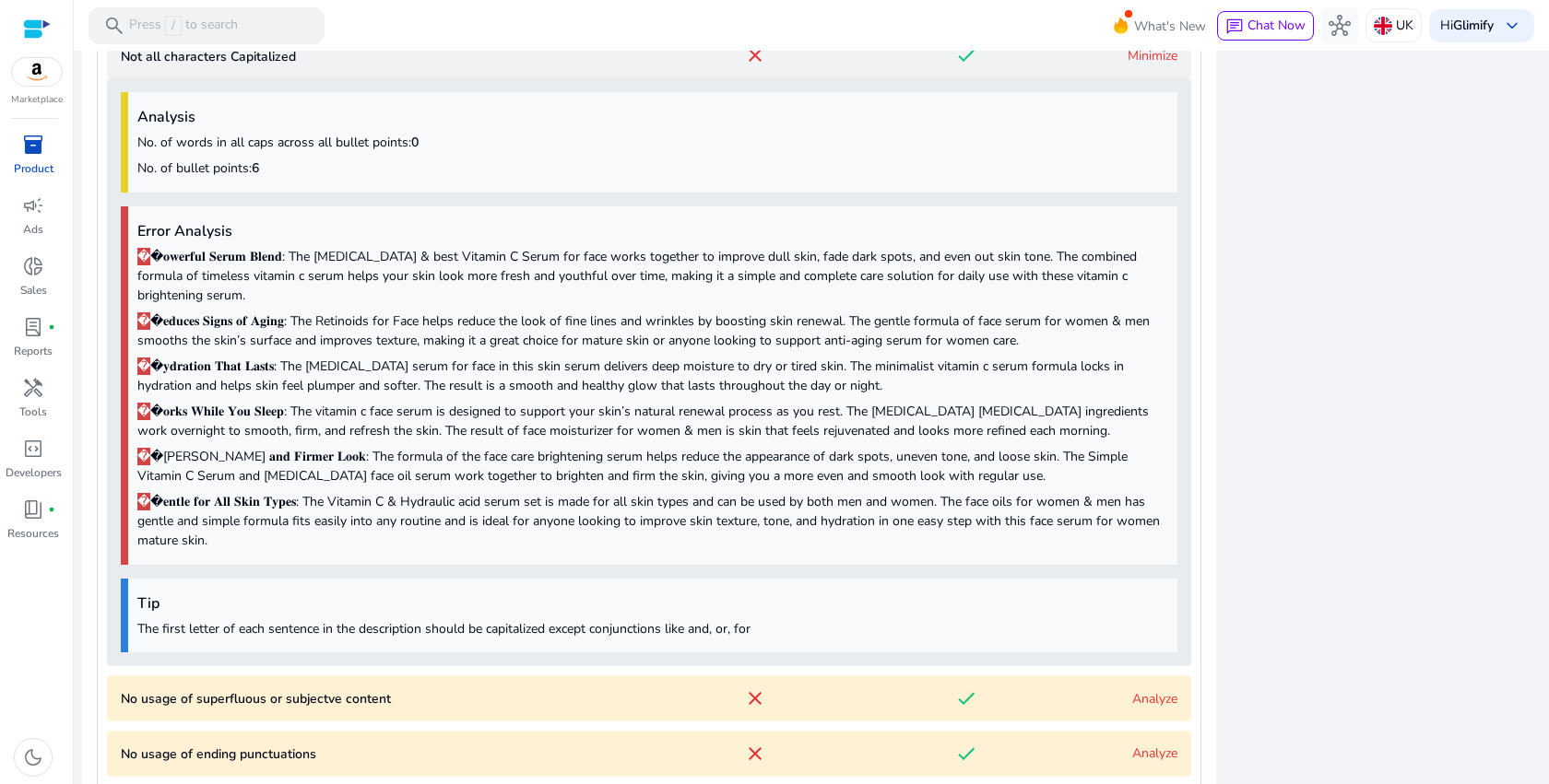
click at [674, 620] on p "The first letter of each sentence in the description should be capitalized exce…" at bounding box center [652, 629] width 1031 height 19
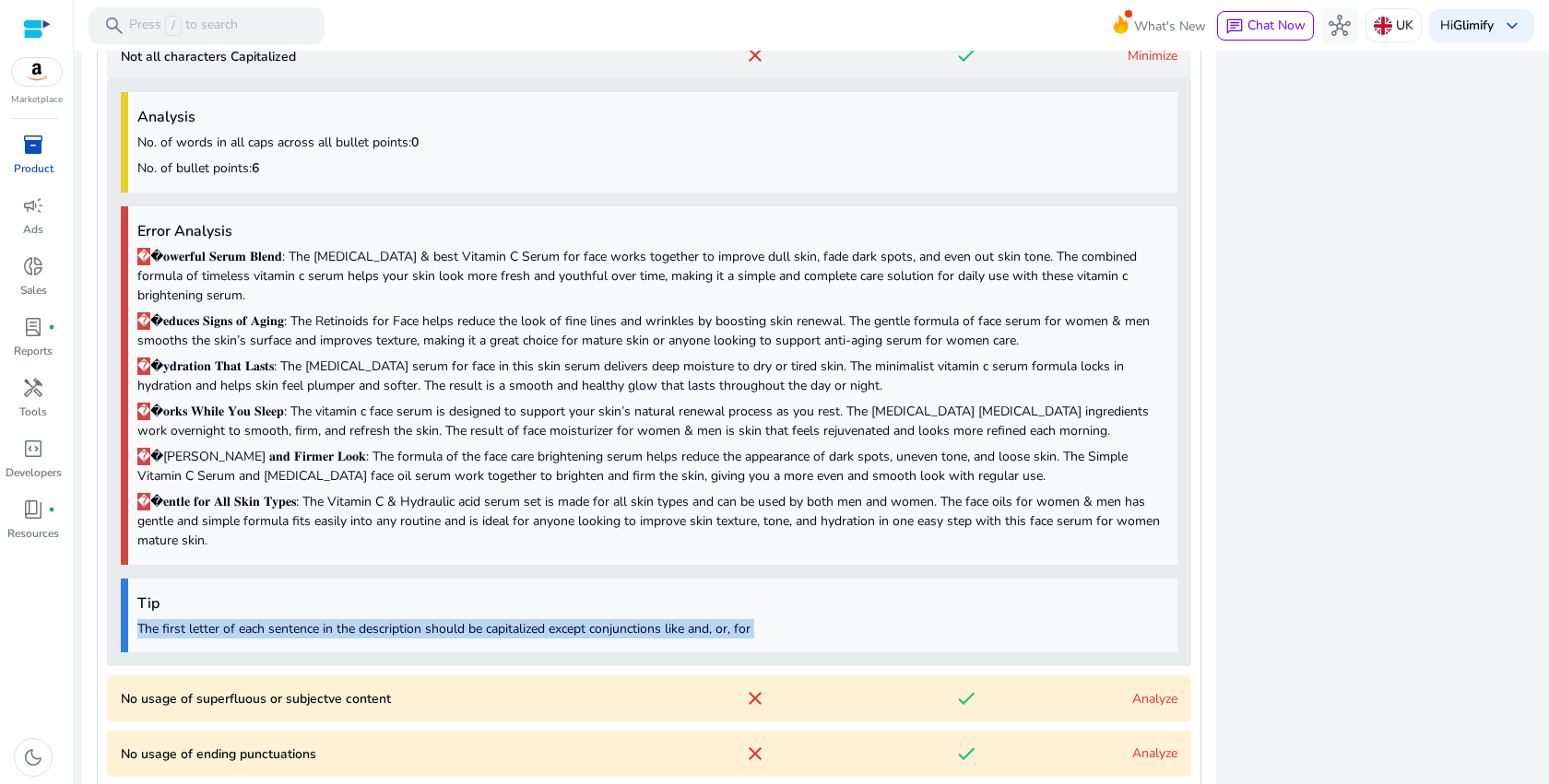
click at [674, 620] on p "The first letter of each sentence in the description should be capitalized exce…" at bounding box center [652, 629] width 1031 height 19
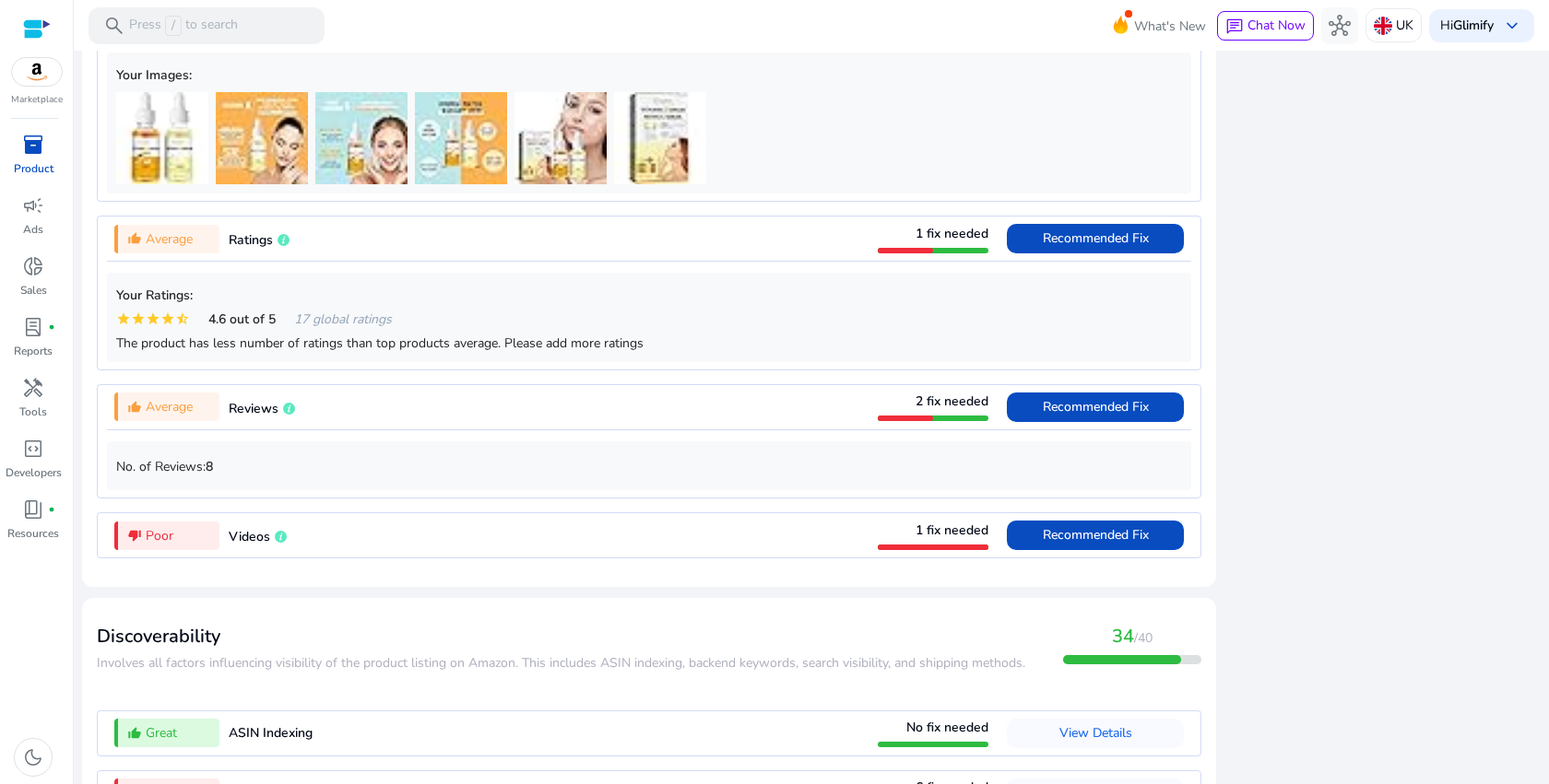
scroll to position [2787, 0]
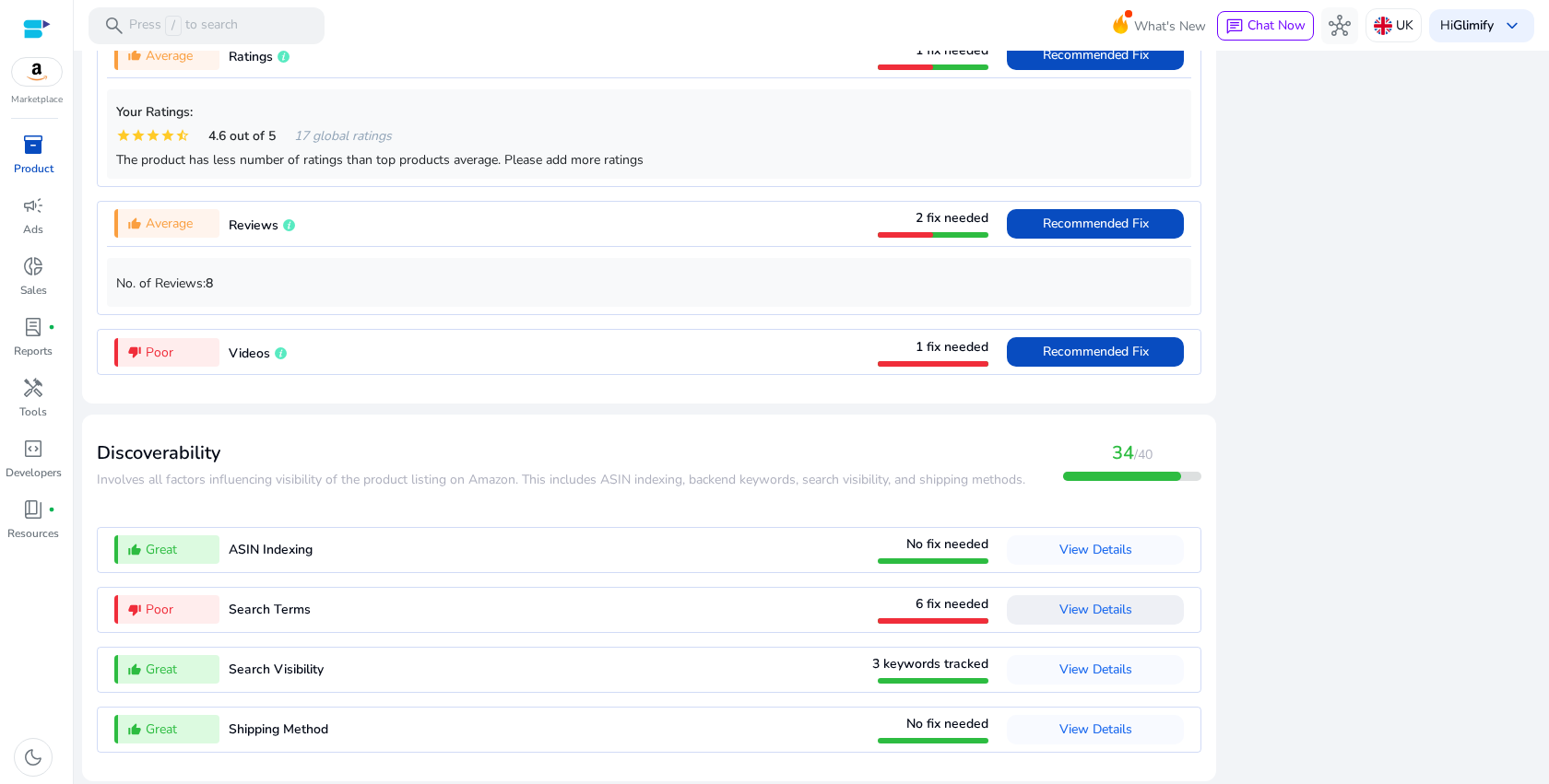
click at [1108, 606] on span "View Details" at bounding box center [1095, 609] width 73 height 18
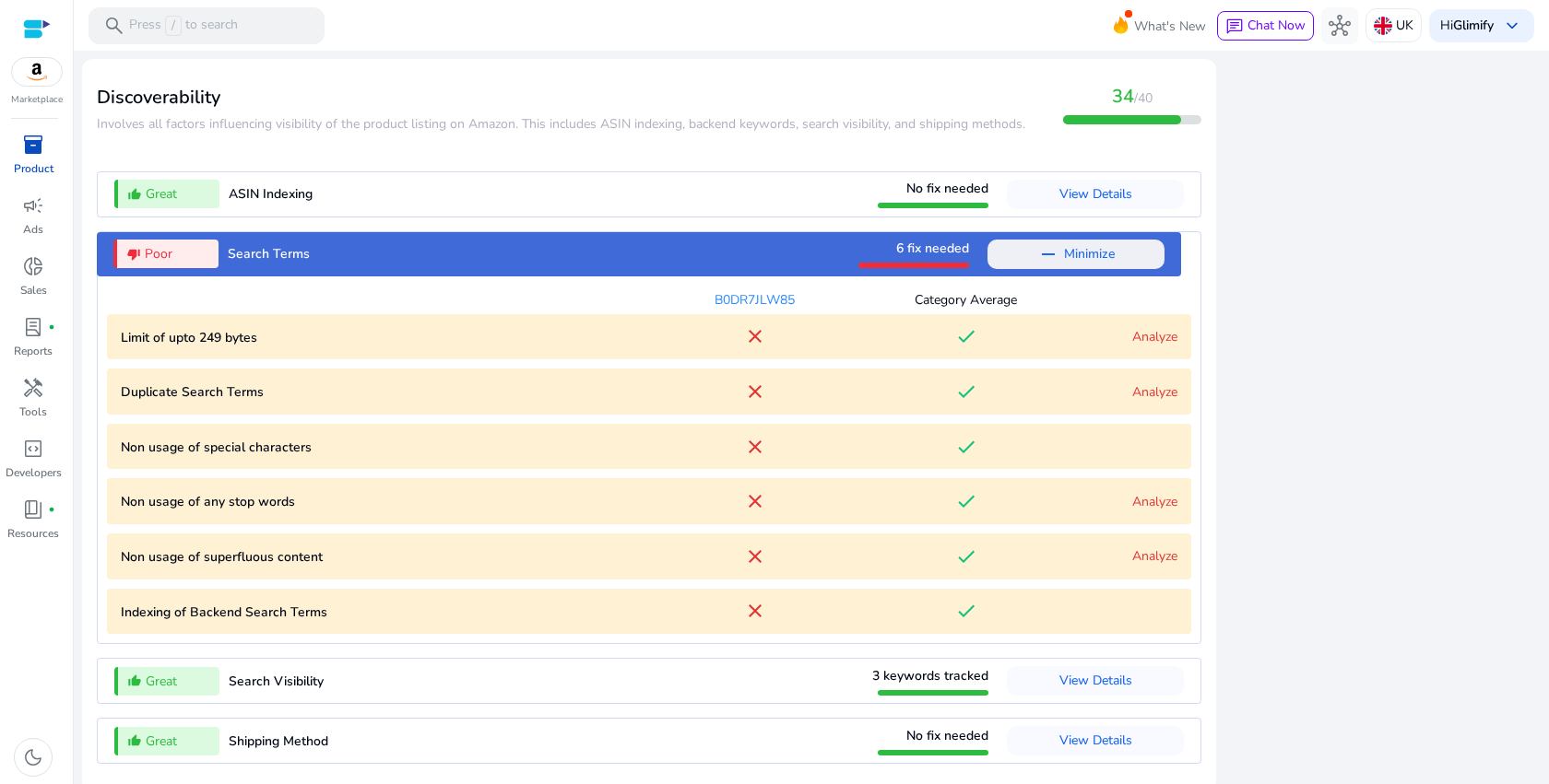
scroll to position [2088, 0]
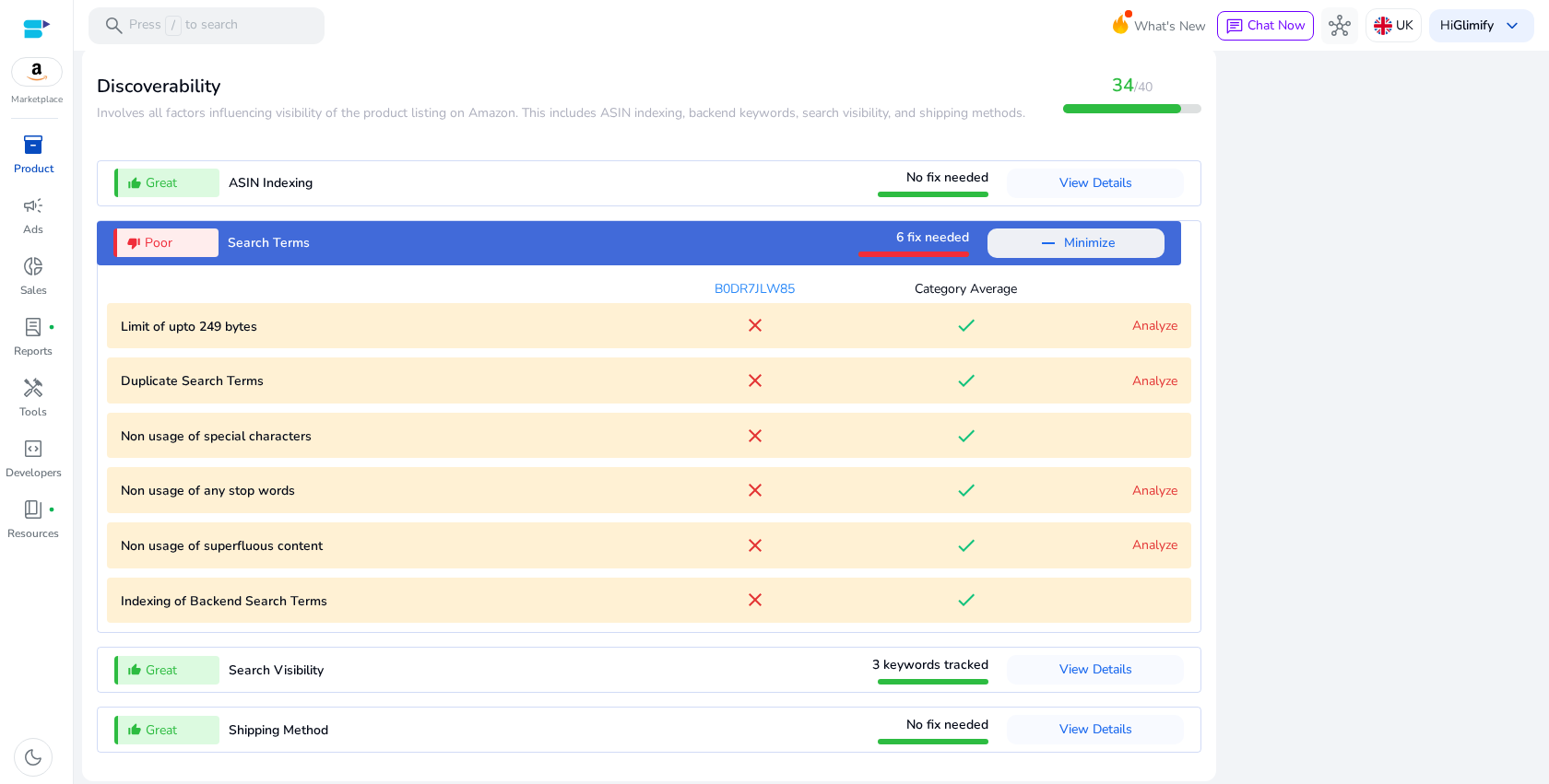
click at [974, 378] on div "done" at bounding box center [965, 380] width 211 height 22
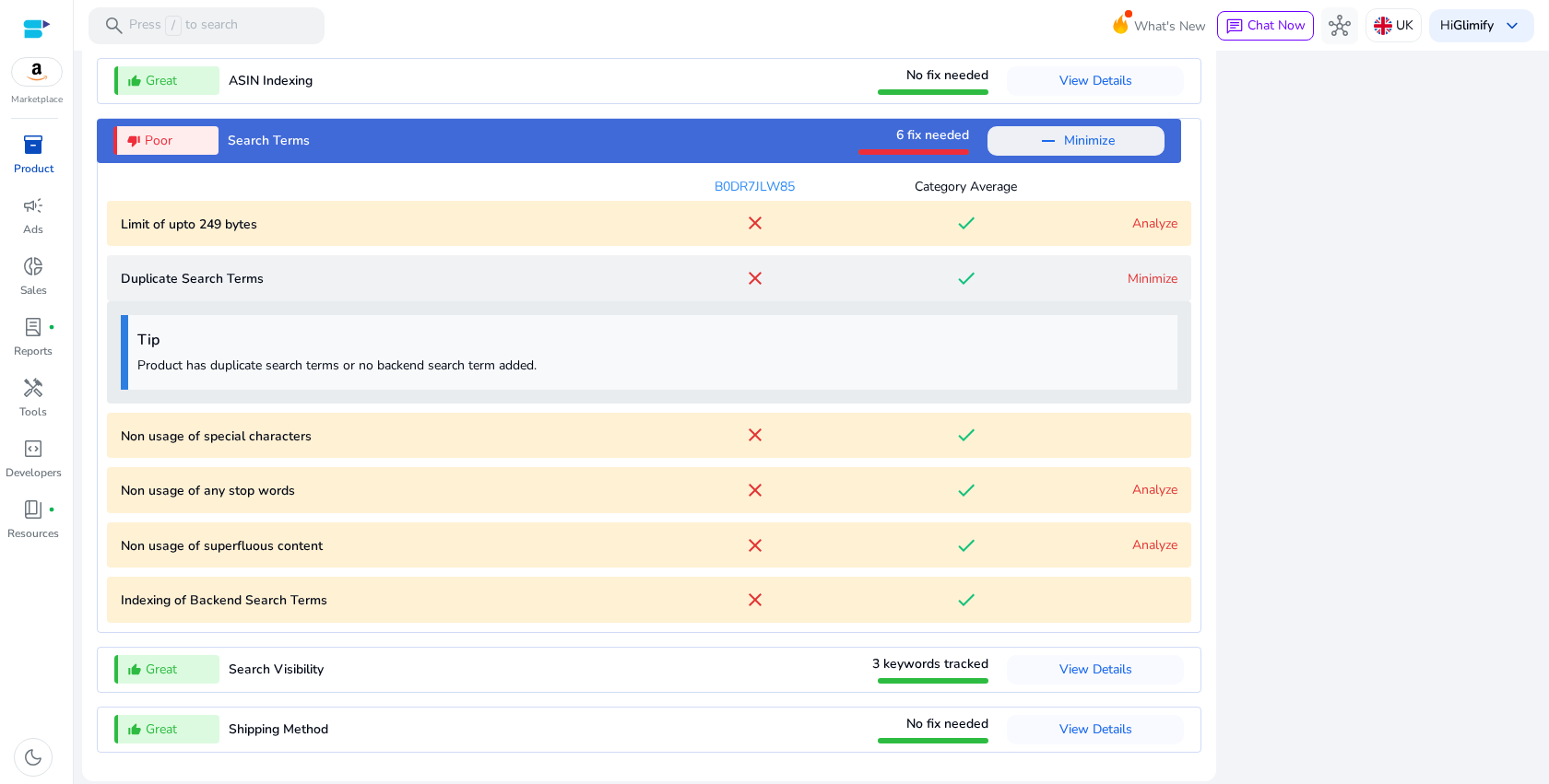
scroll to position [2190, 0]
click at [314, 369] on div "Tip Product has duplicate search terms or no backend search term added." at bounding box center [649, 352] width 1057 height 75
click at [752, 275] on mat-icon "close" at bounding box center [754, 278] width 22 height 22
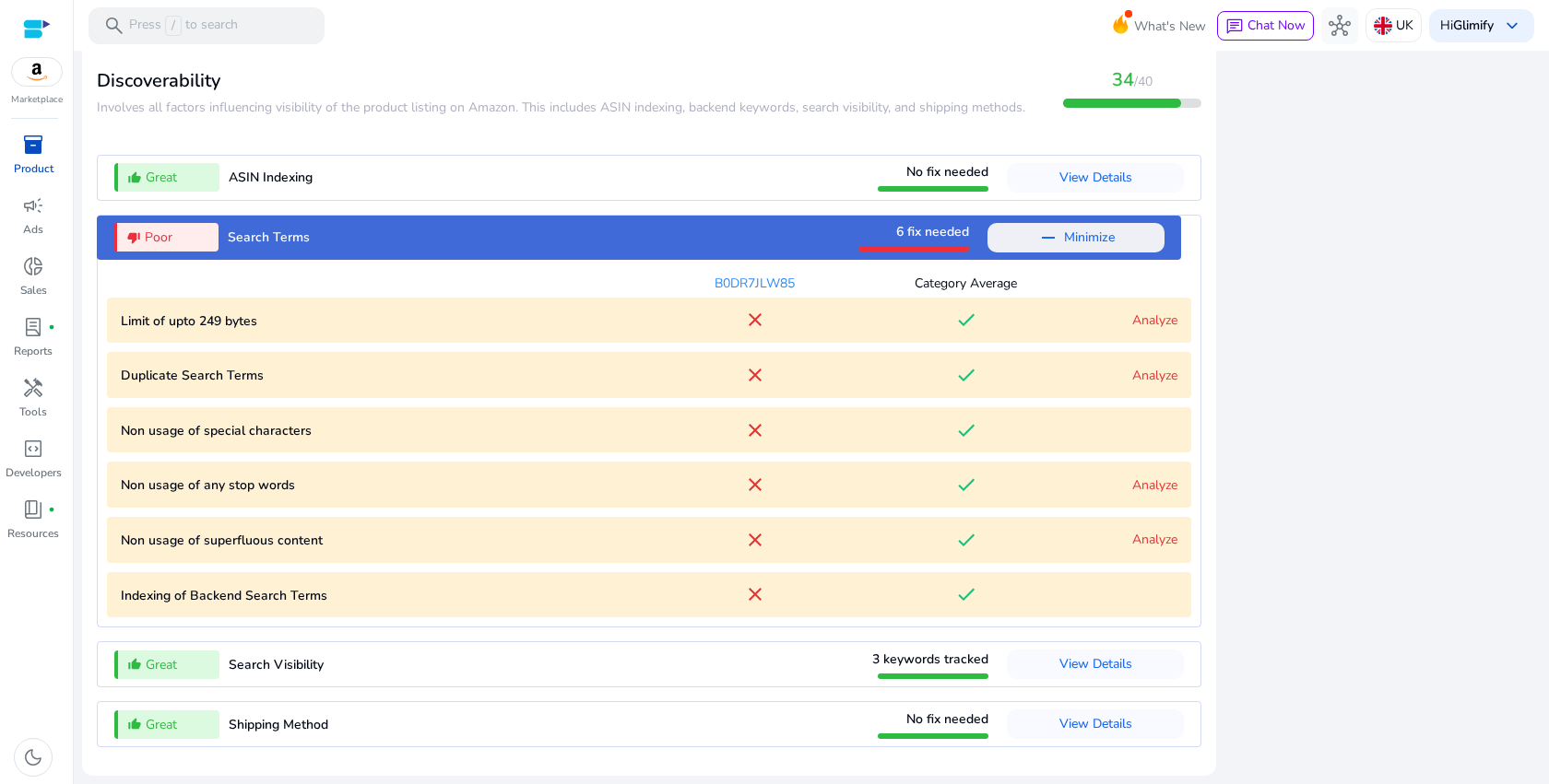
scroll to position [2088, 0]
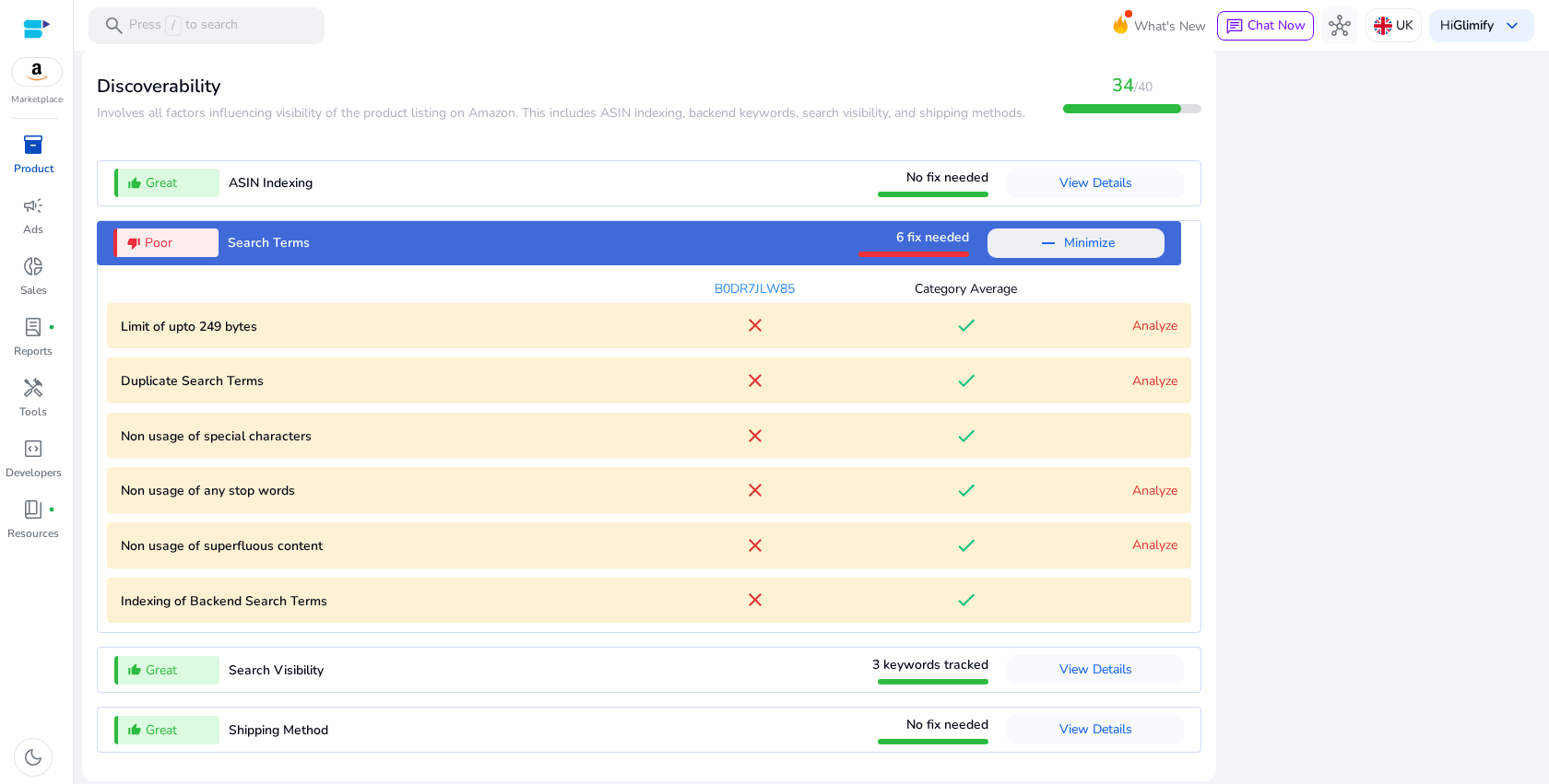
click at [955, 372] on mat-icon "done" at bounding box center [966, 380] width 22 height 22
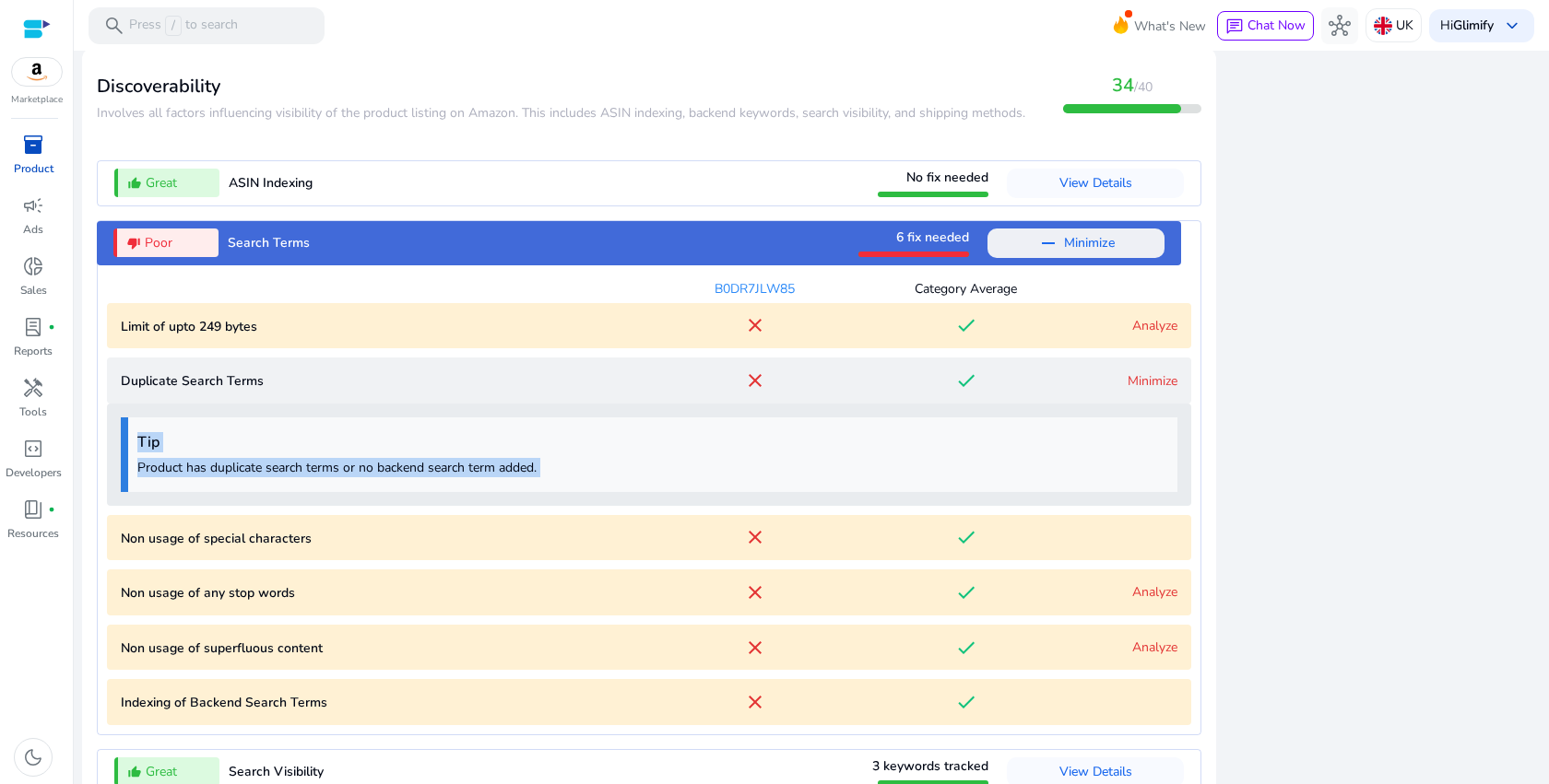
scroll to position [2190, 0]
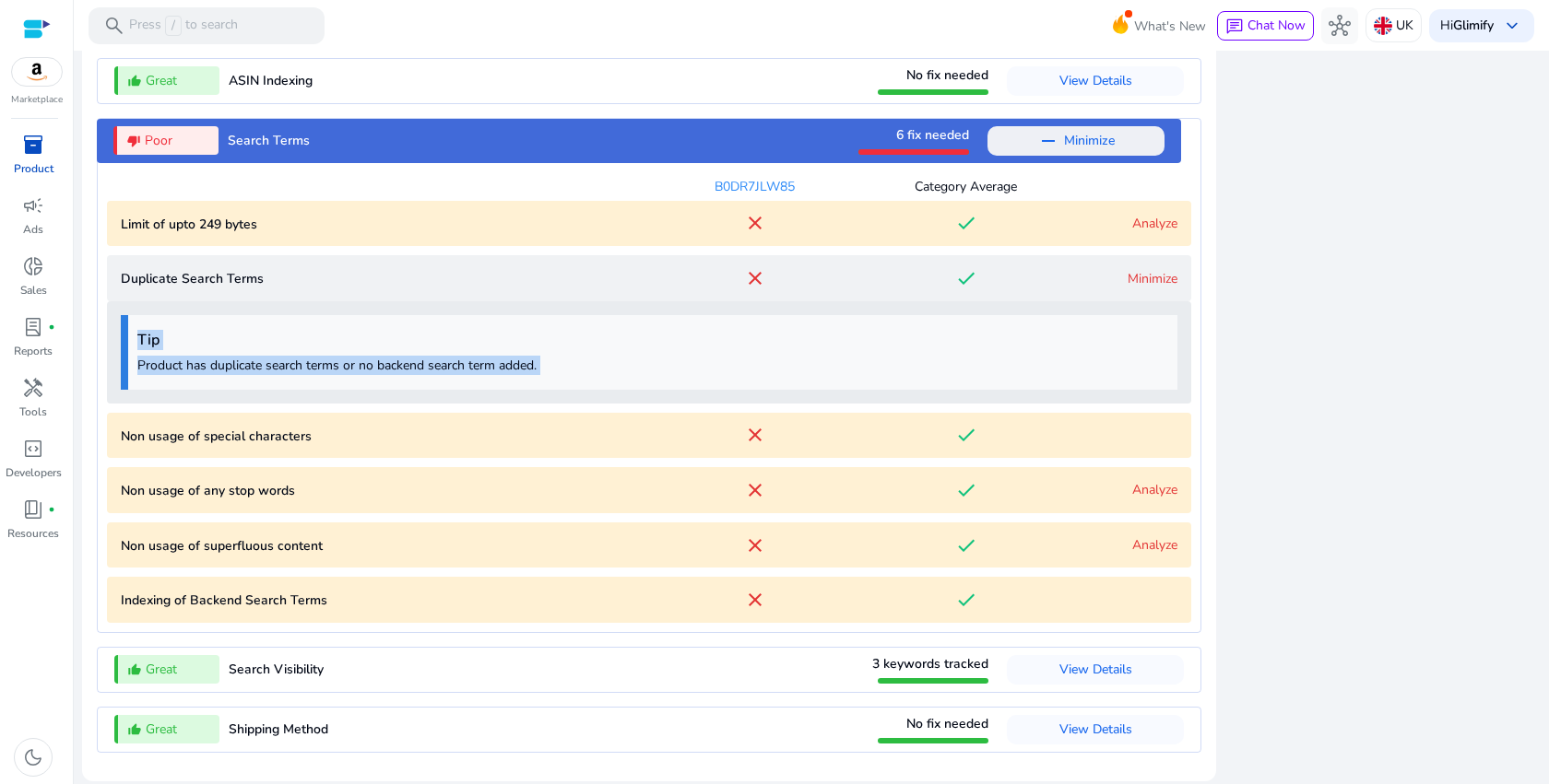
click at [962, 433] on mat-icon "done" at bounding box center [966, 435] width 22 height 22
click at [955, 431] on mat-icon "done" at bounding box center [966, 435] width 22 height 22
click at [1132, 492] on link "Analyze" at bounding box center [1155, 489] width 45 height 18
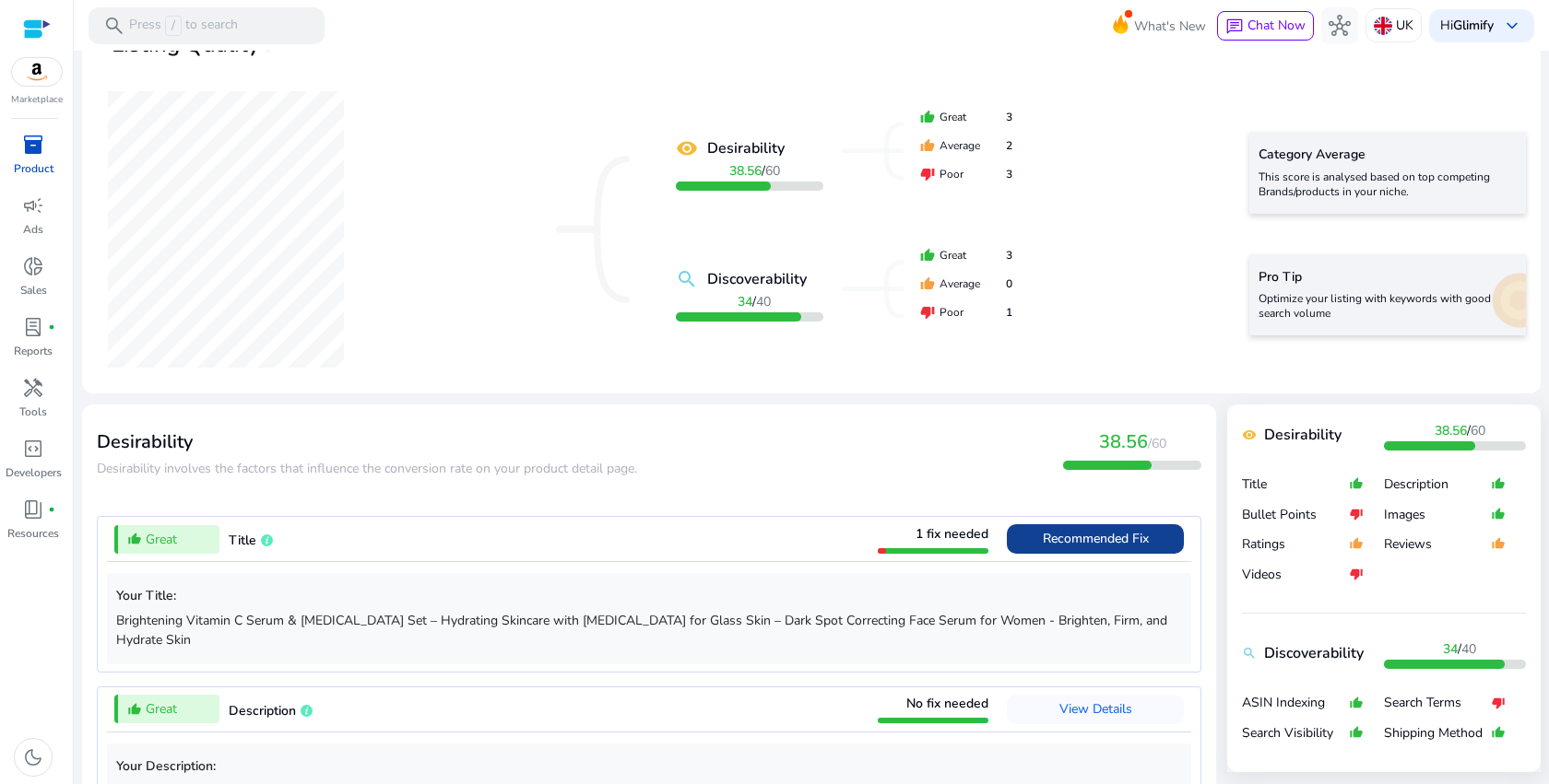
scroll to position [0, 0]
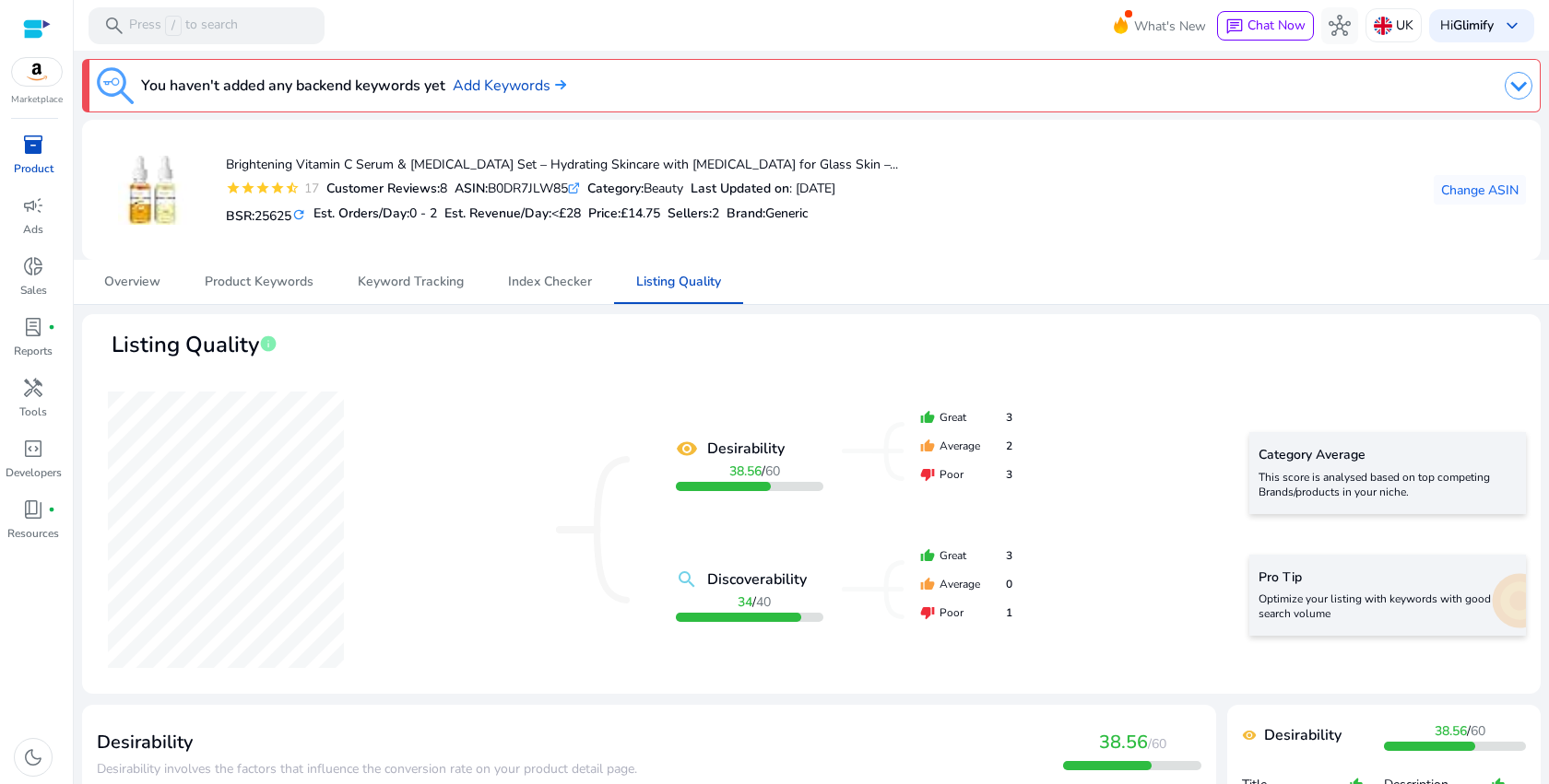
click at [752, 445] on b "Desirability" at bounding box center [746, 448] width 77 height 22
click at [118, 291] on span "Overview" at bounding box center [132, 281] width 57 height 44
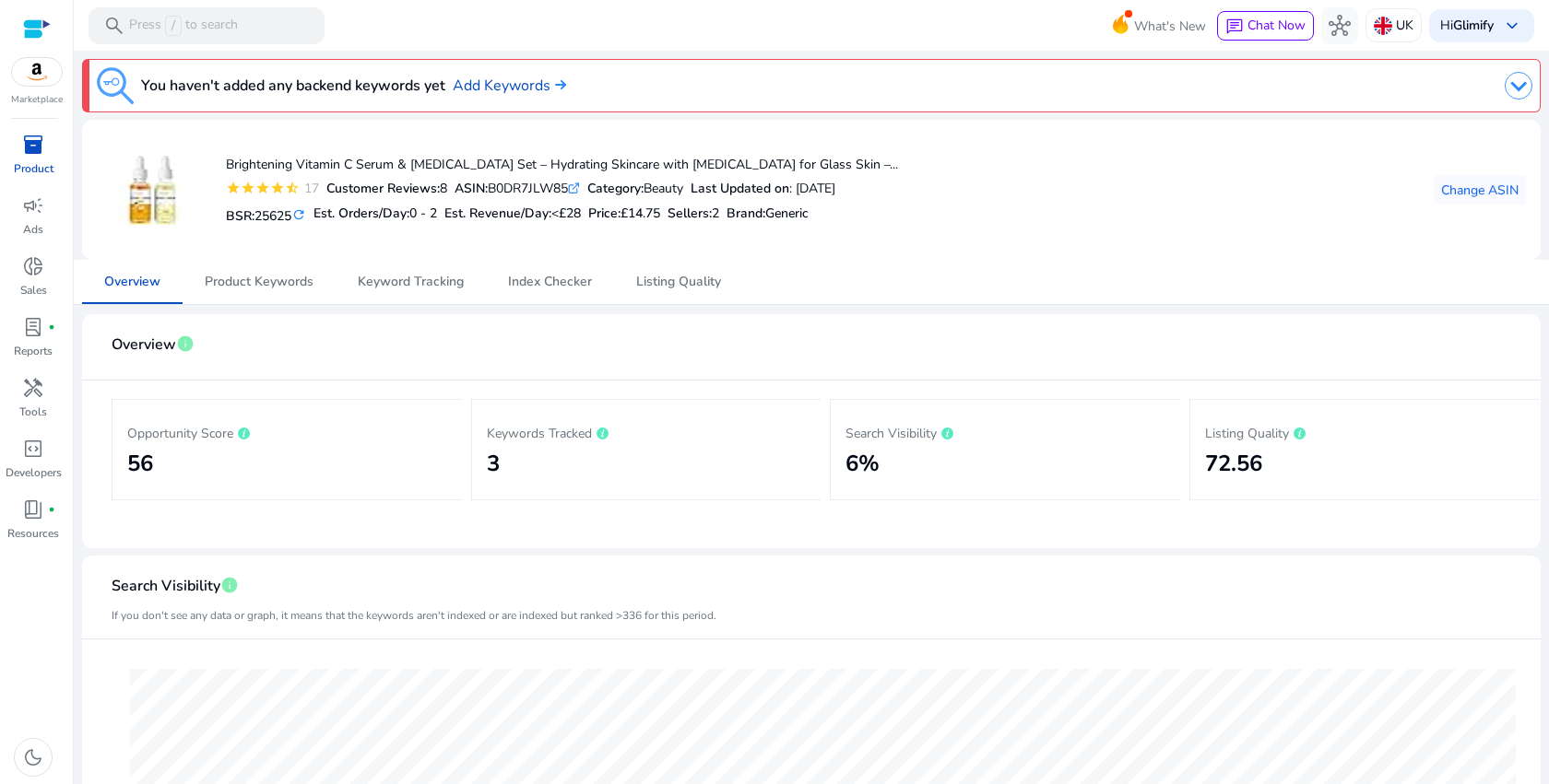
click at [21, 64] on img at bounding box center [37, 71] width 50 height 27
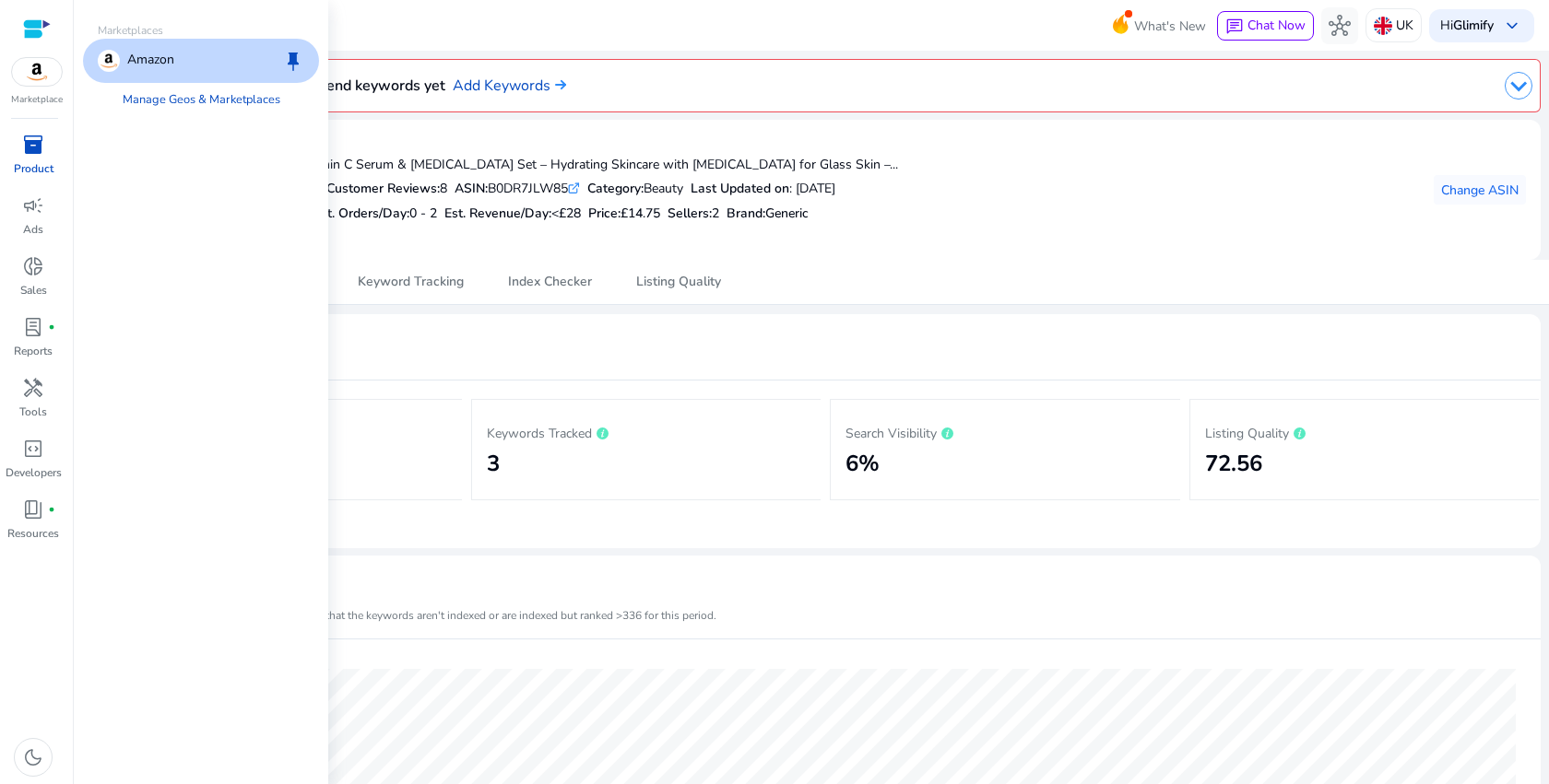
click at [150, 61] on p "Amazon" at bounding box center [151, 60] width 47 height 22
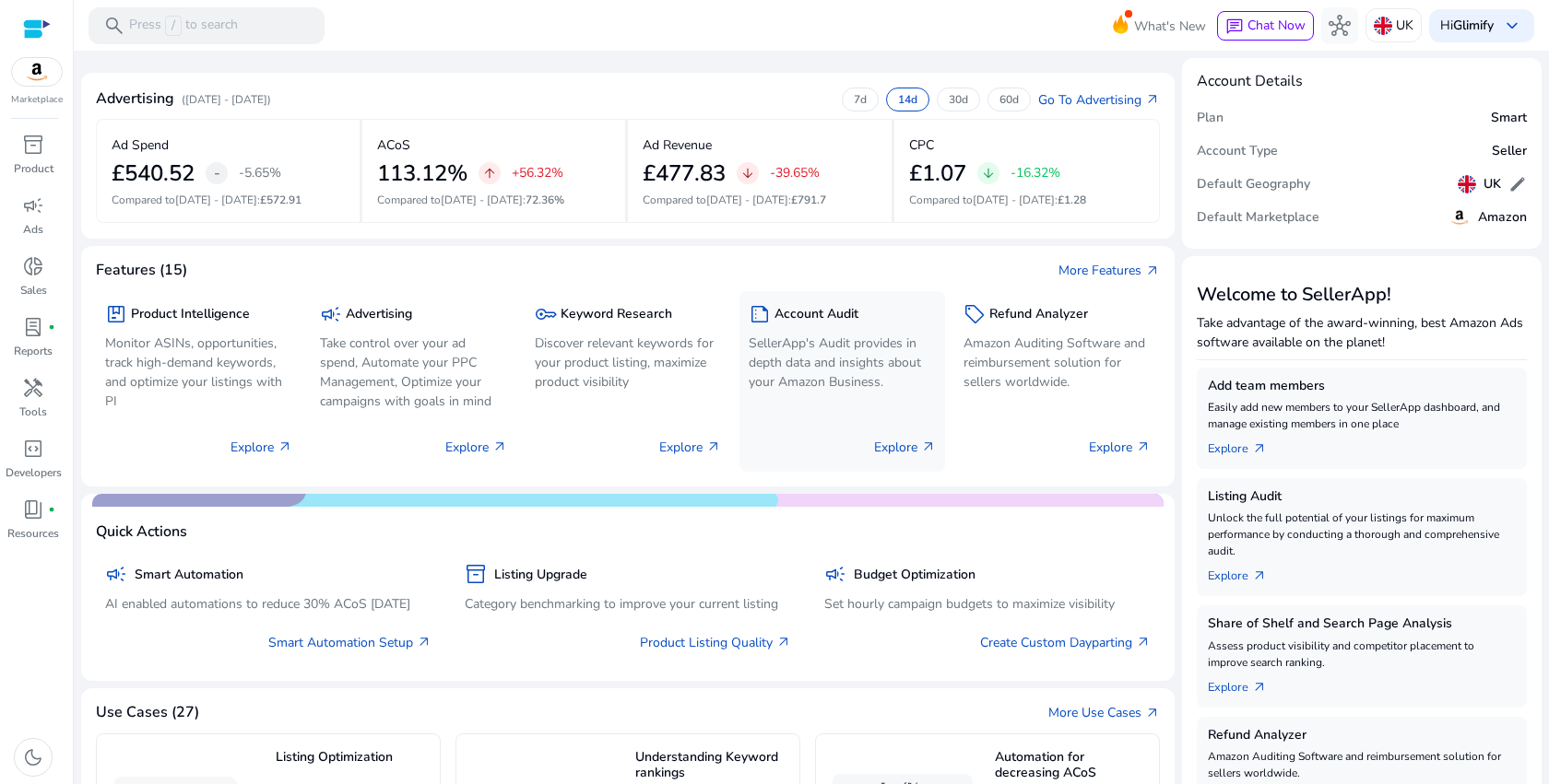
scroll to position [422, 0]
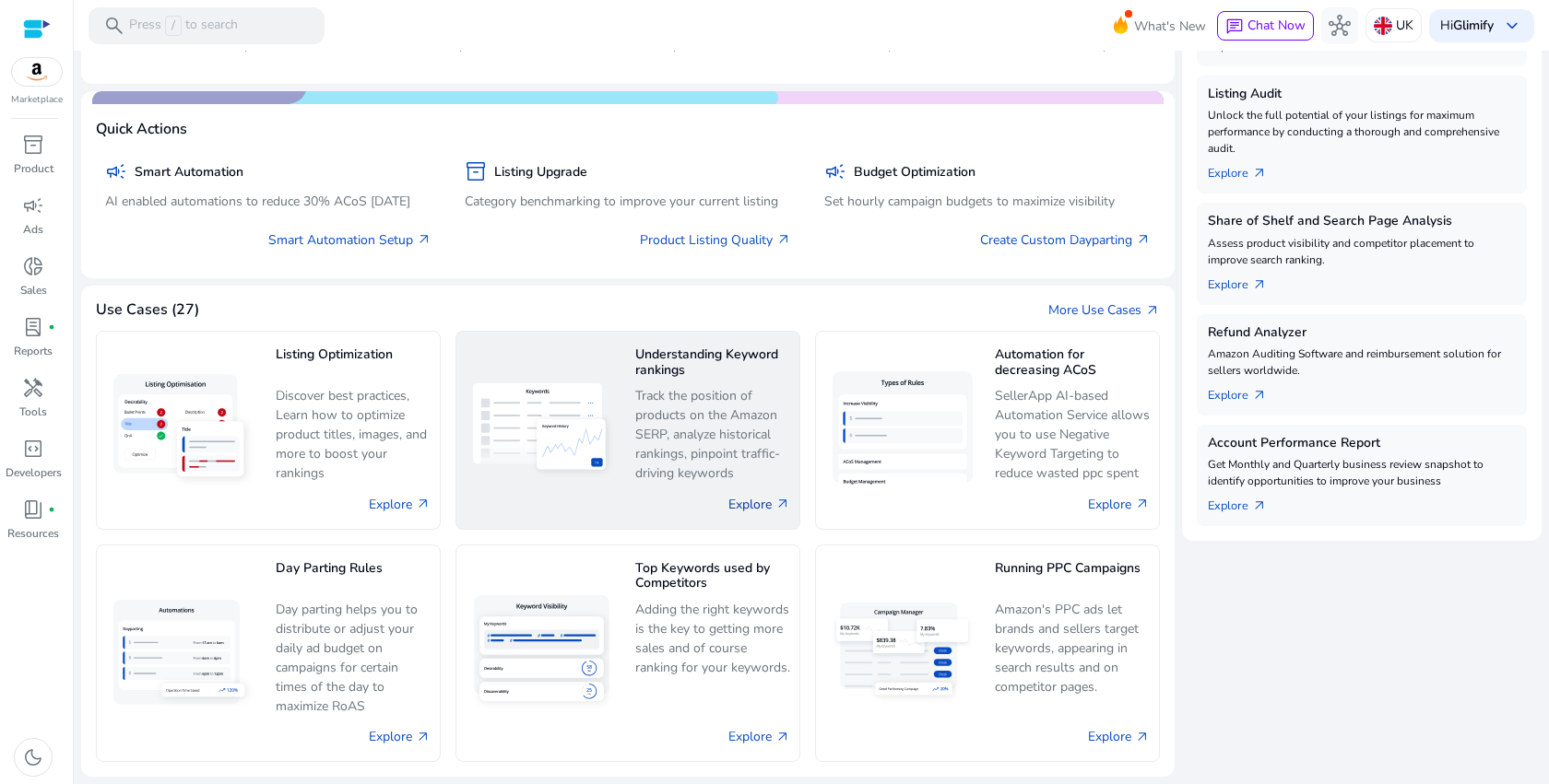
click at [770, 504] on link "Explore arrow_outward" at bounding box center [759, 504] width 61 height 19
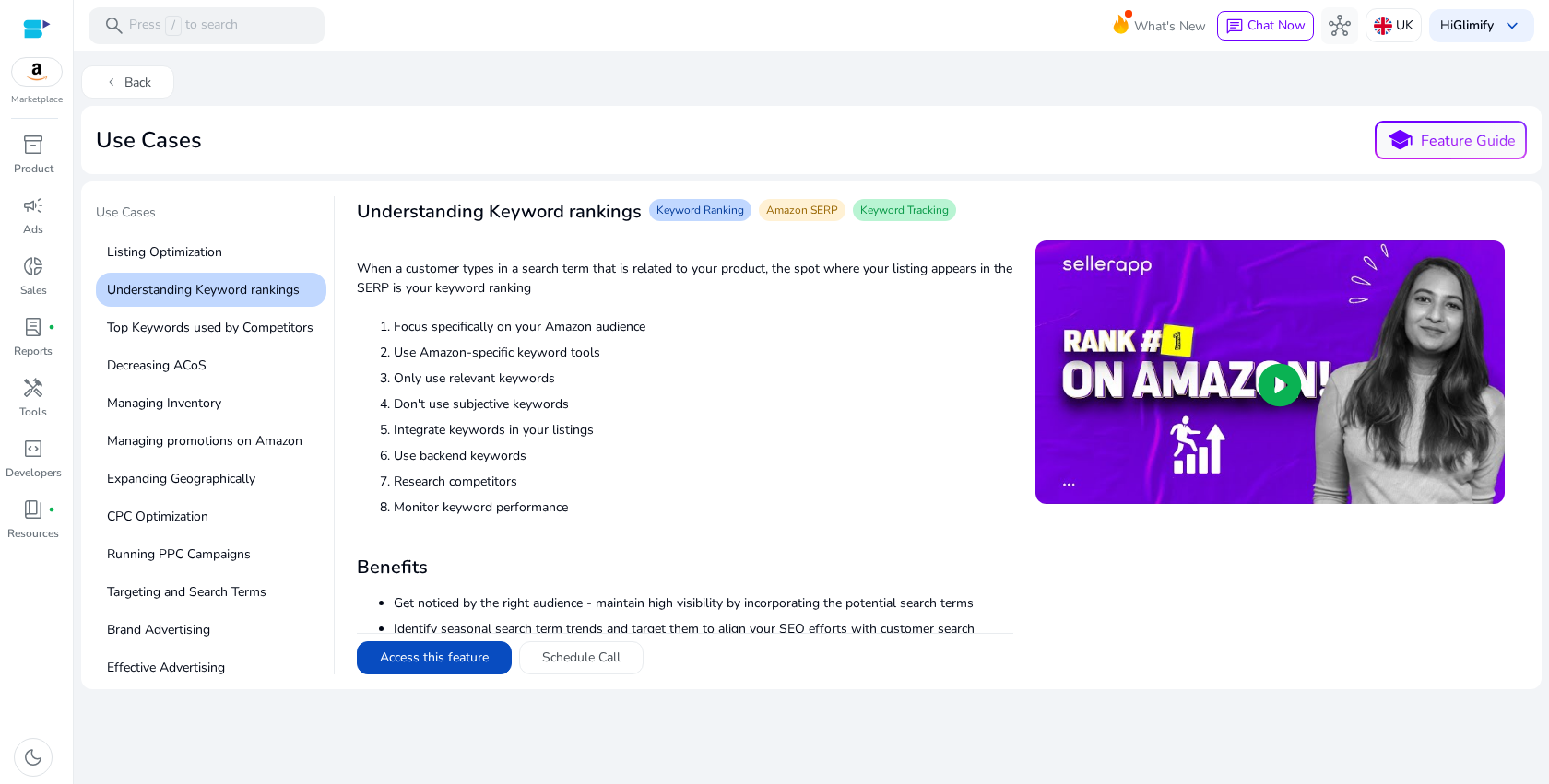
scroll to position [114, 0]
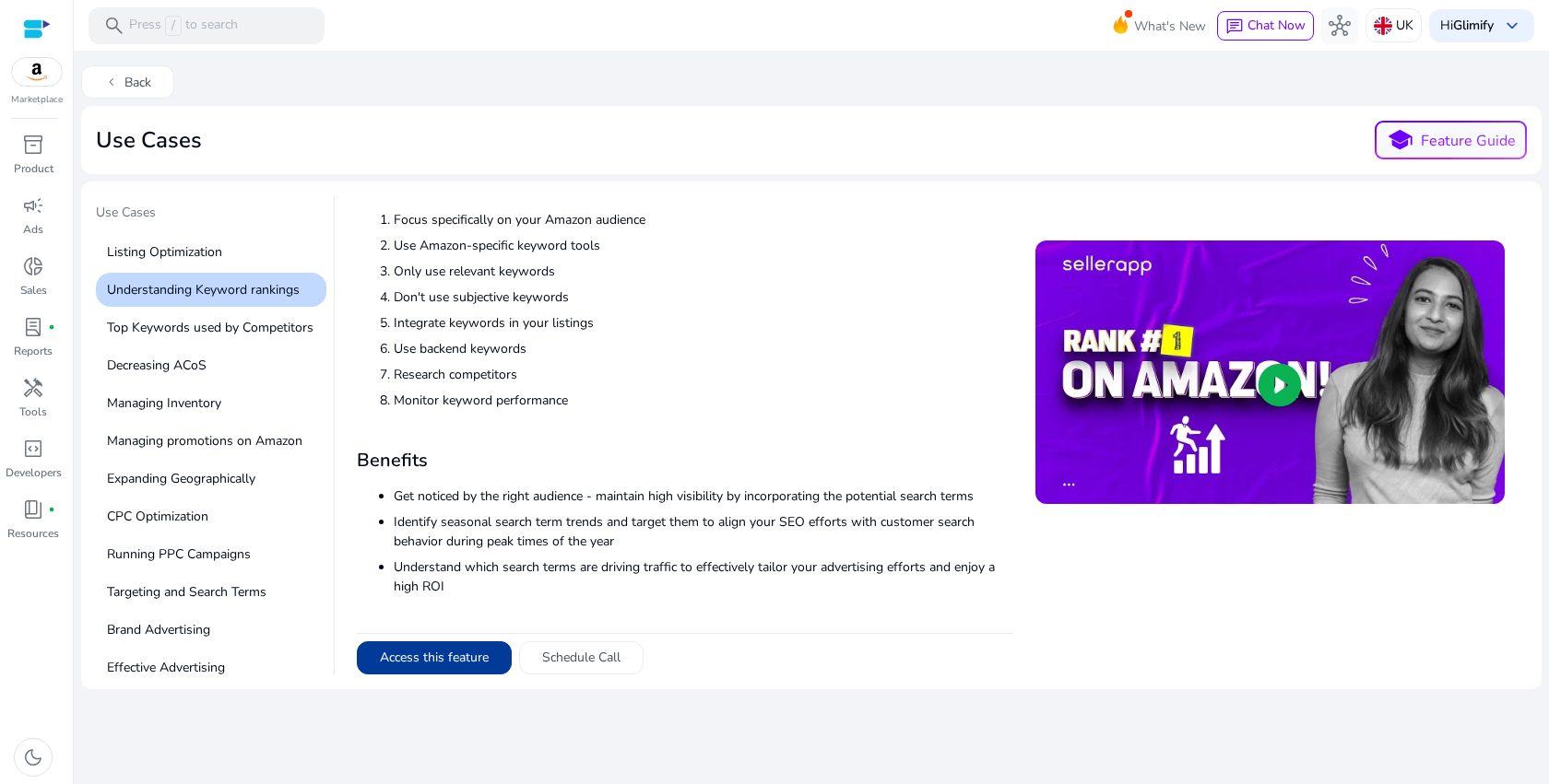
click at [455, 649] on button "Access this feature" at bounding box center [435, 657] width 155 height 33
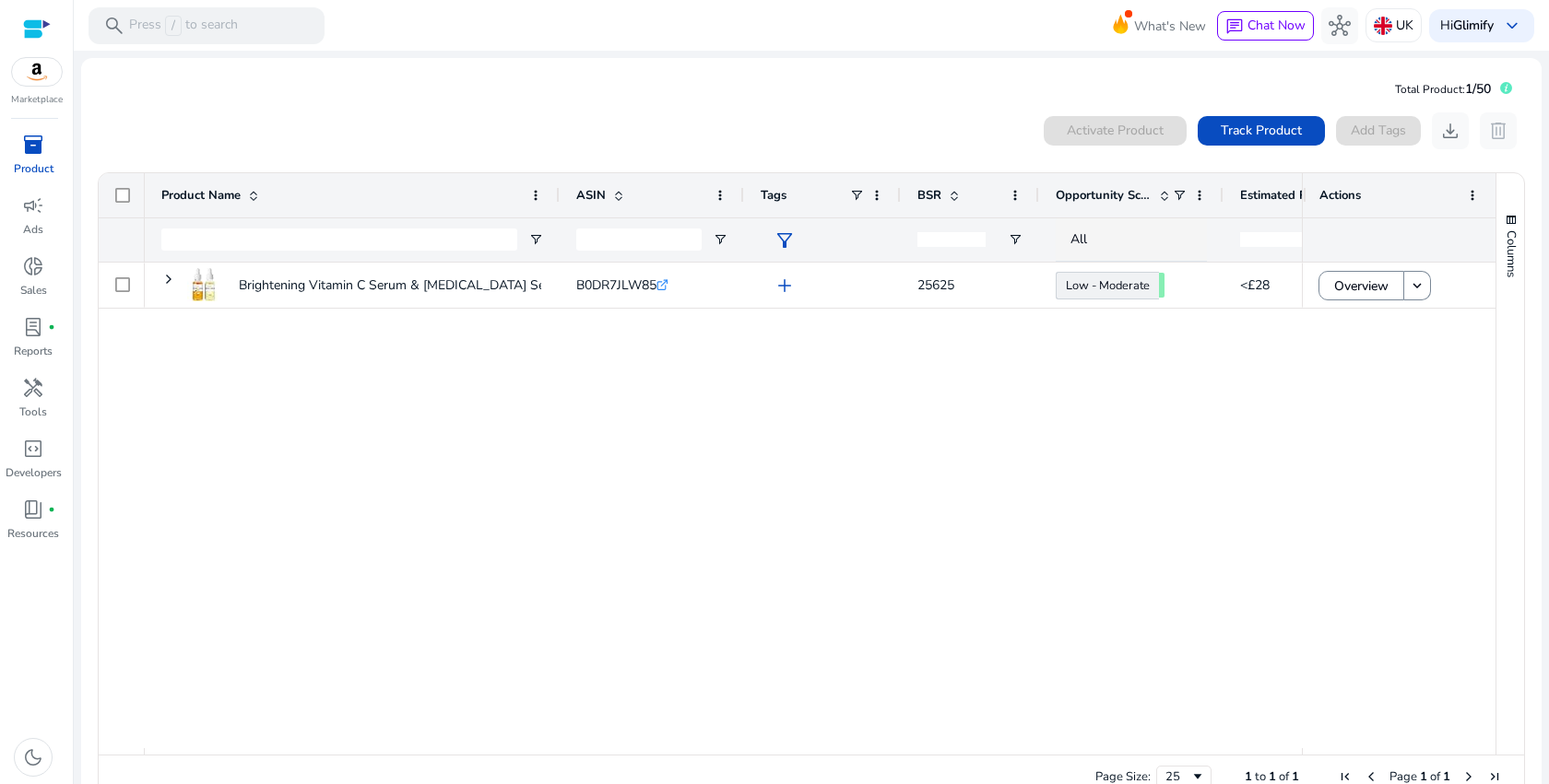
click at [43, 78] on img at bounding box center [37, 71] width 50 height 27
click at [23, 37] on div at bounding box center [36, 29] width 27 height 21
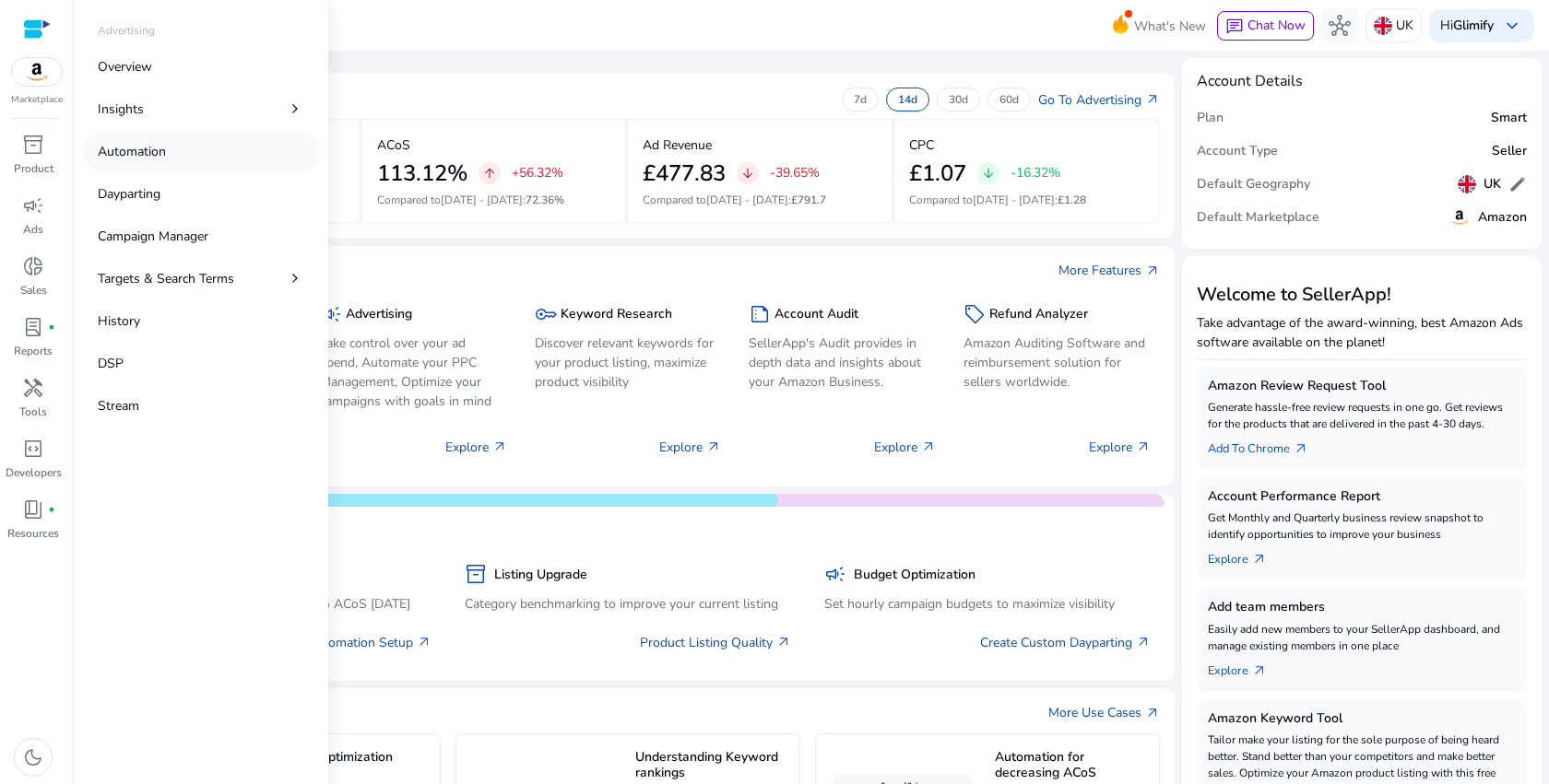
click at [130, 147] on p "Automation" at bounding box center [131, 151] width 68 height 19
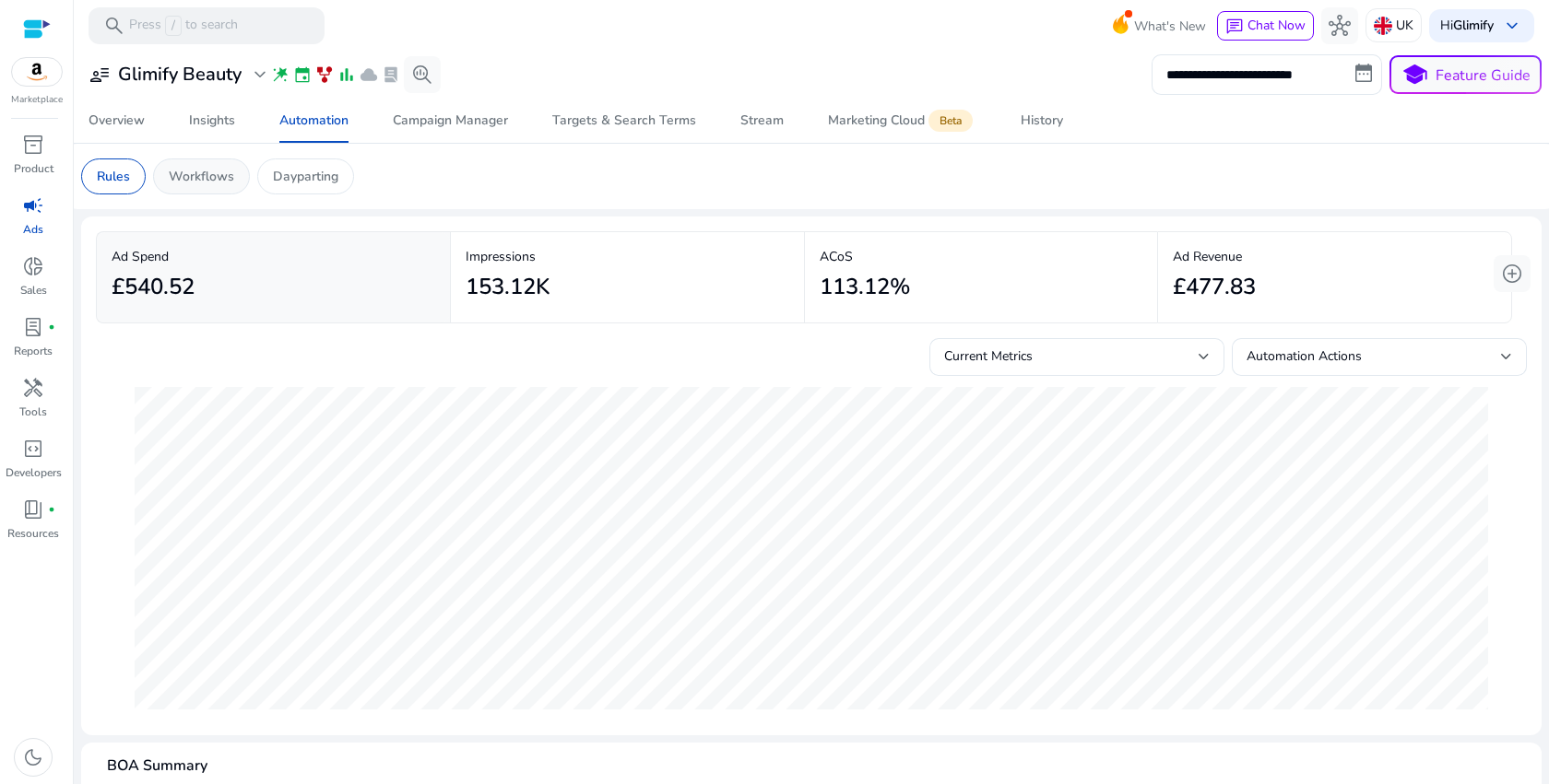
click at [183, 180] on p "Workflows" at bounding box center [201, 177] width 65 height 19
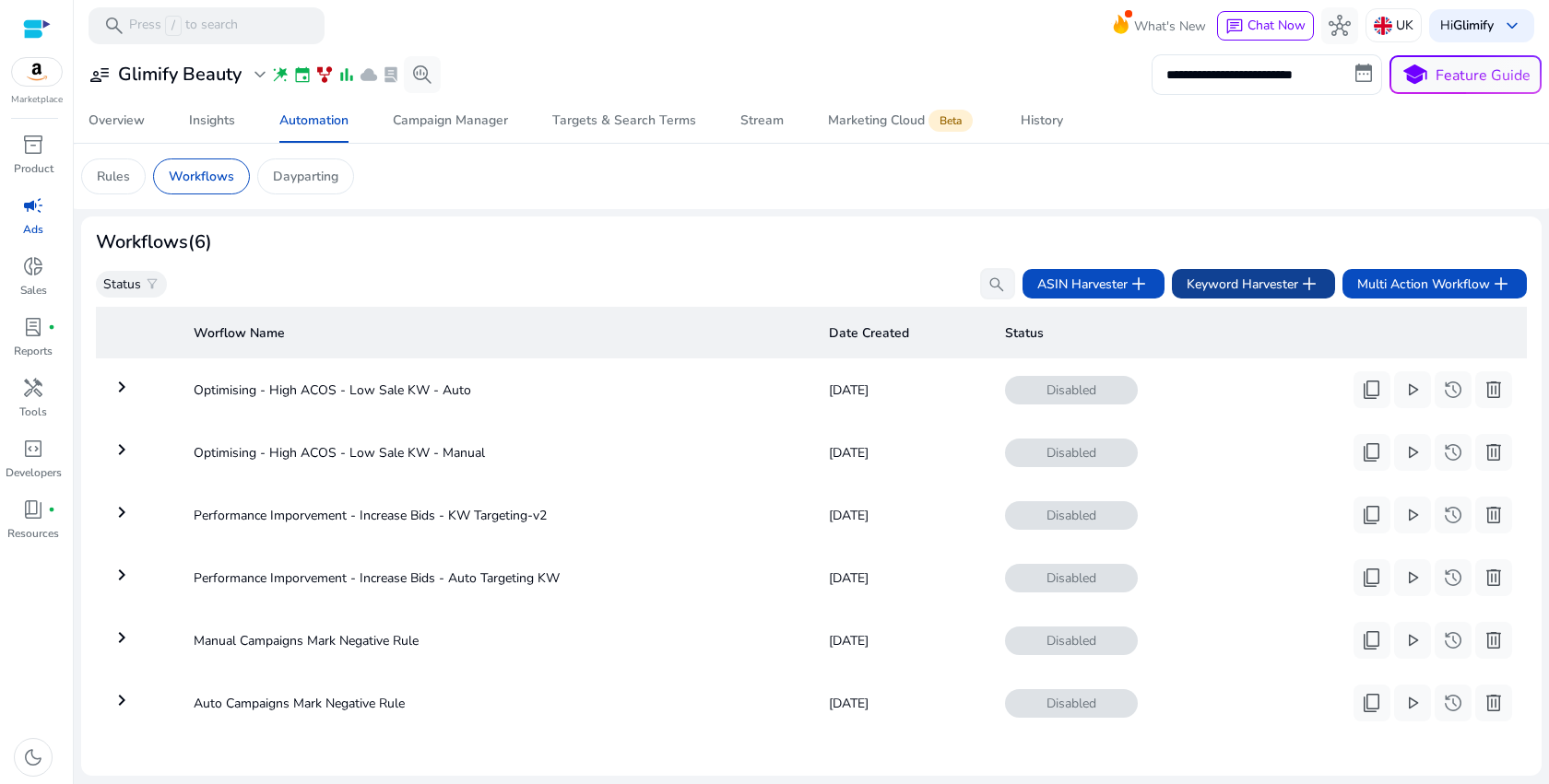
click at [1288, 295] on span "Keyword Harvester add" at bounding box center [1253, 283] width 133 height 22
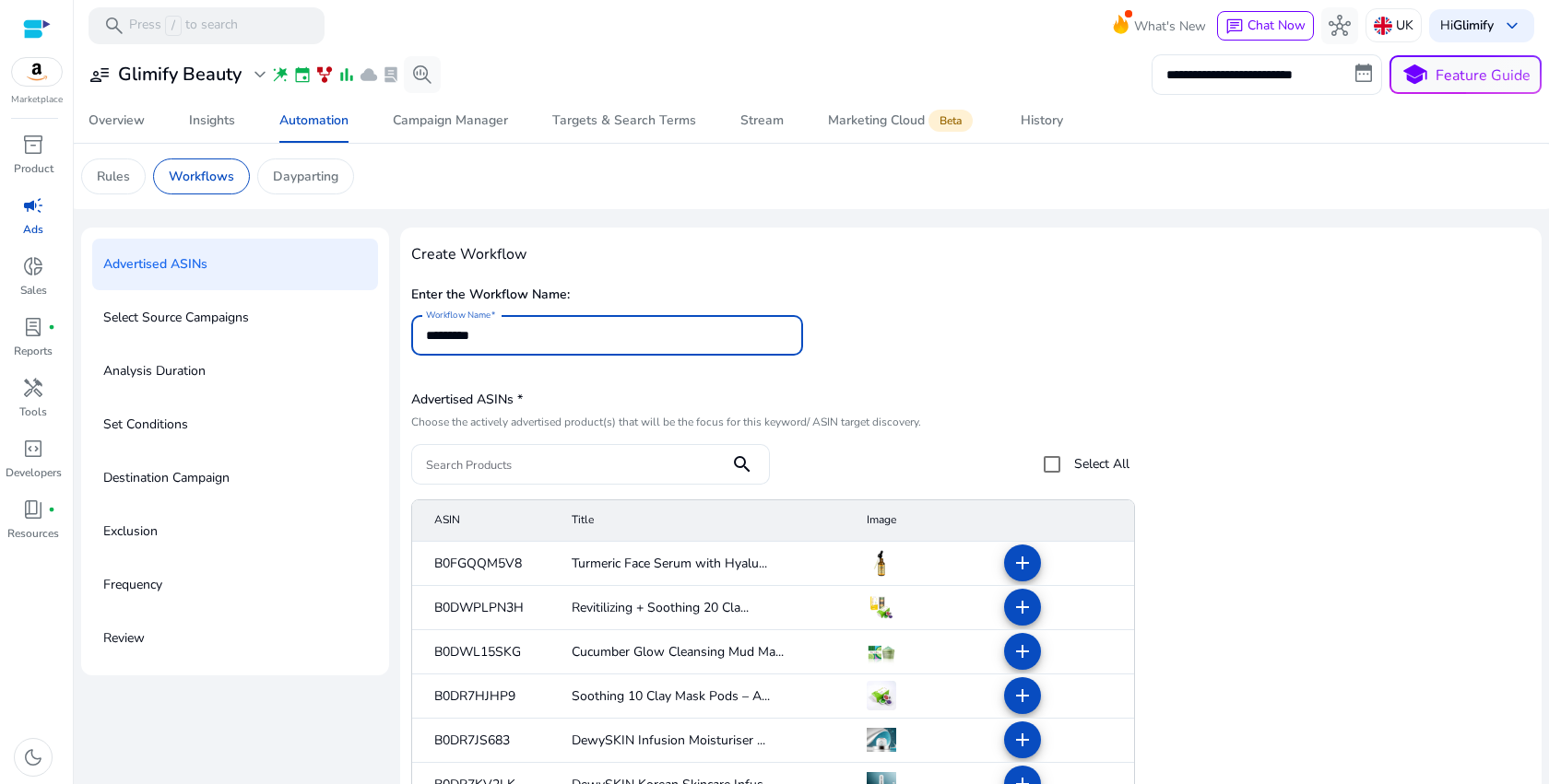
type input "*"
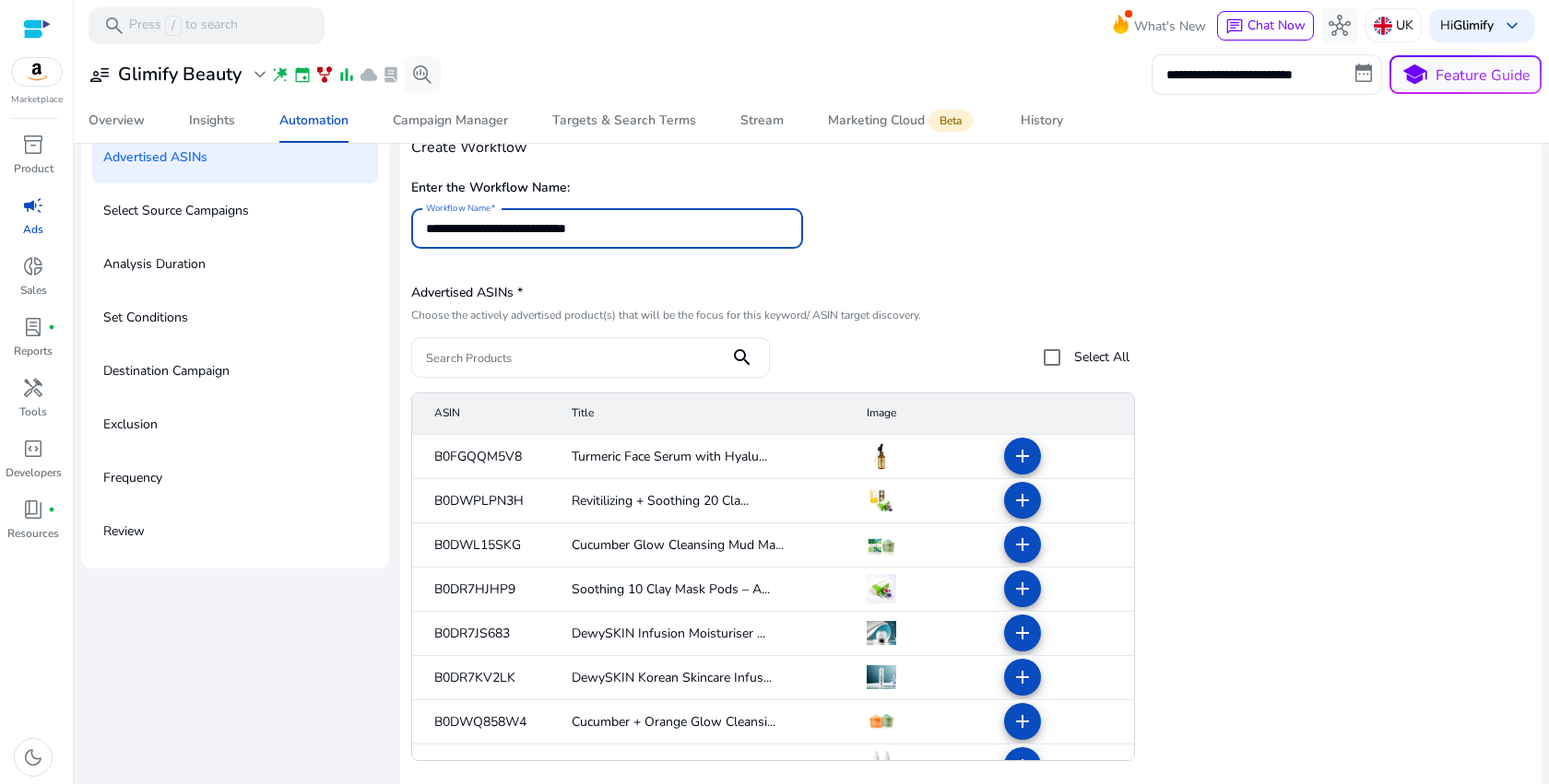
scroll to position [176, 0]
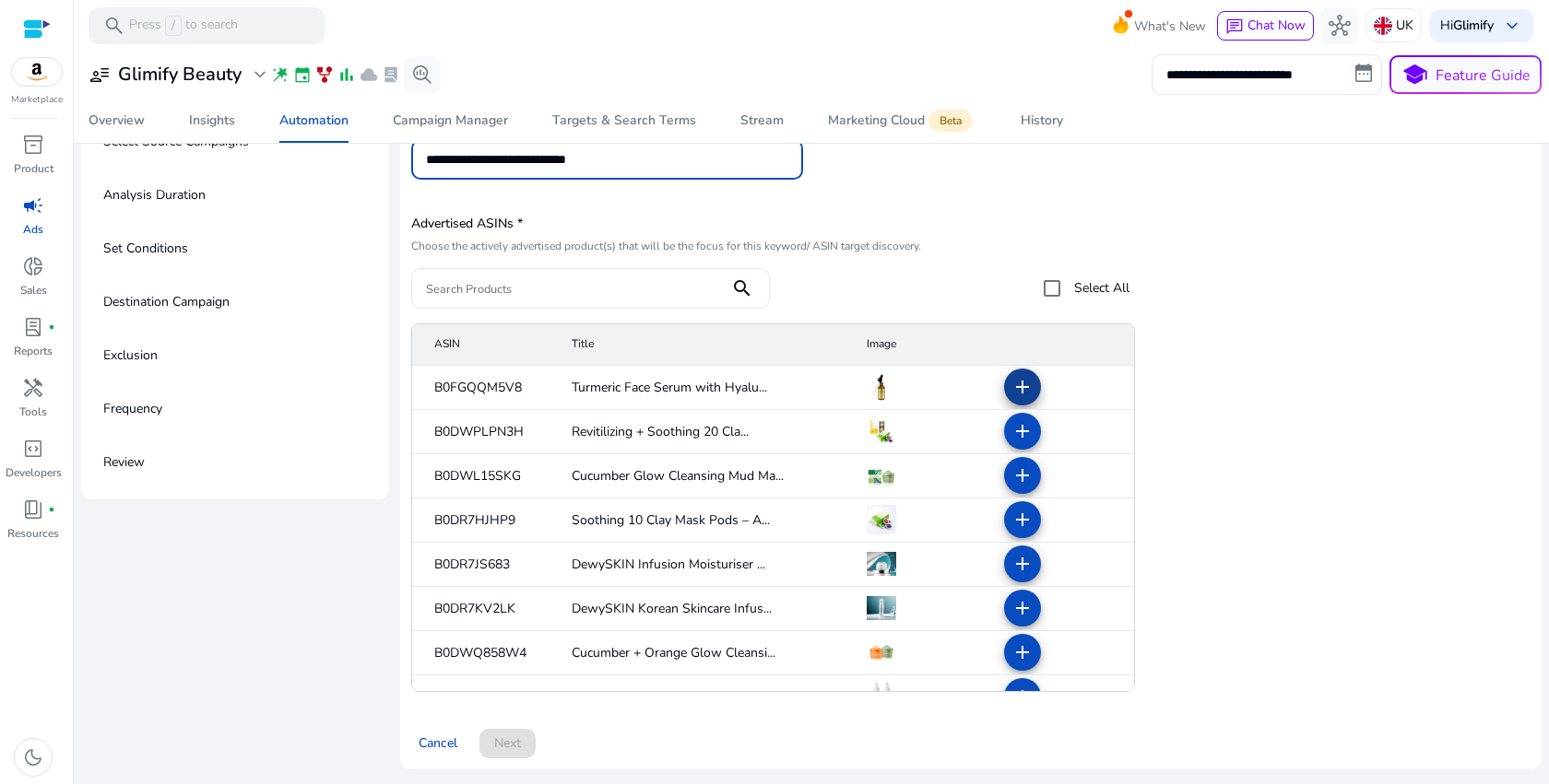
type input "**********"
click at [1015, 389] on mat-icon "add" at bounding box center [1022, 386] width 22 height 22
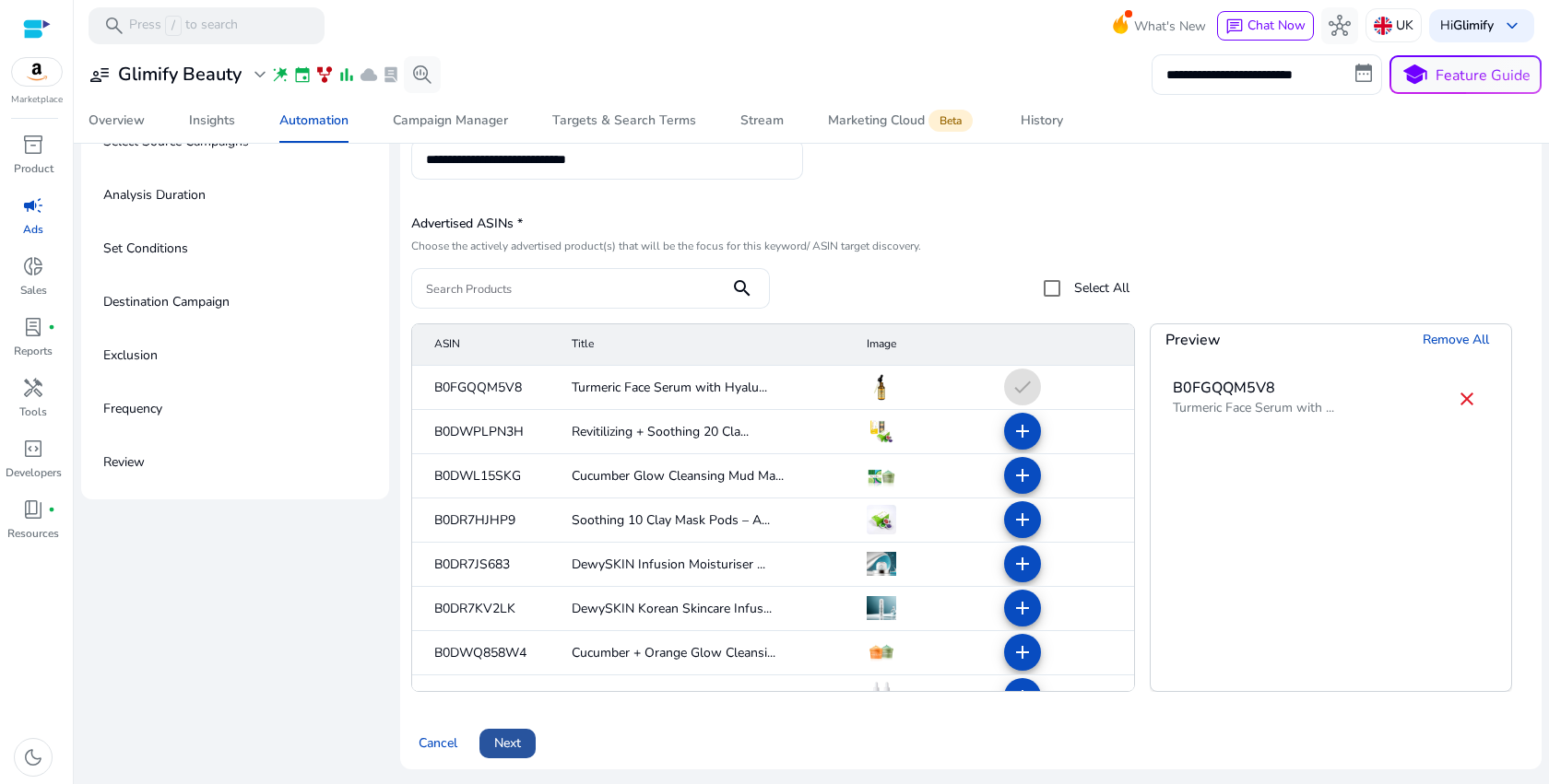
click at [519, 740] on span "Next" at bounding box center [508, 743] width 26 height 19
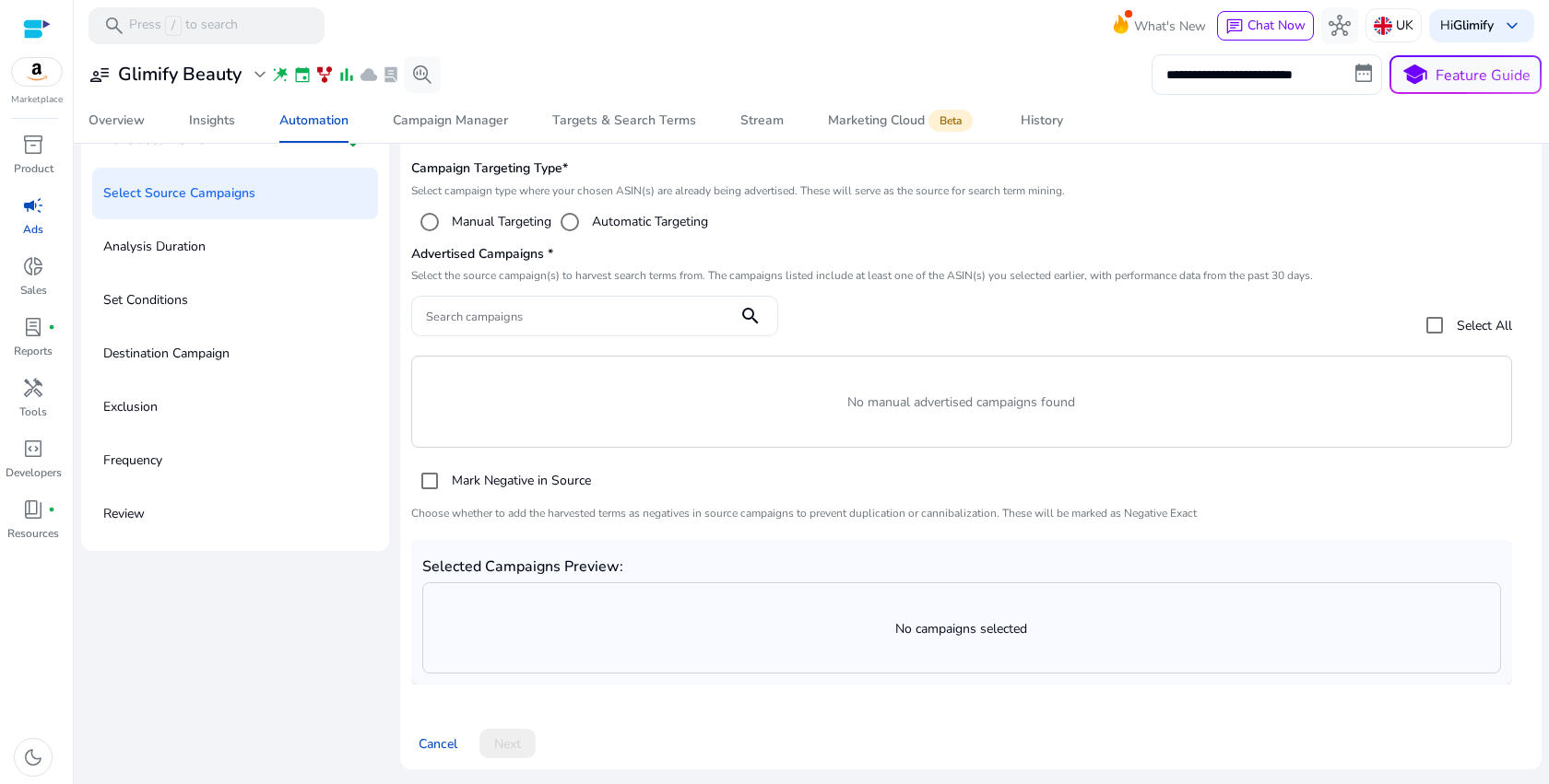
click at [880, 411] on p "No manual advertised campaigns found" at bounding box center [961, 402] width 1099 height 19
click at [629, 226] on label "Automatic Targeting" at bounding box center [647, 221] width 120 height 19
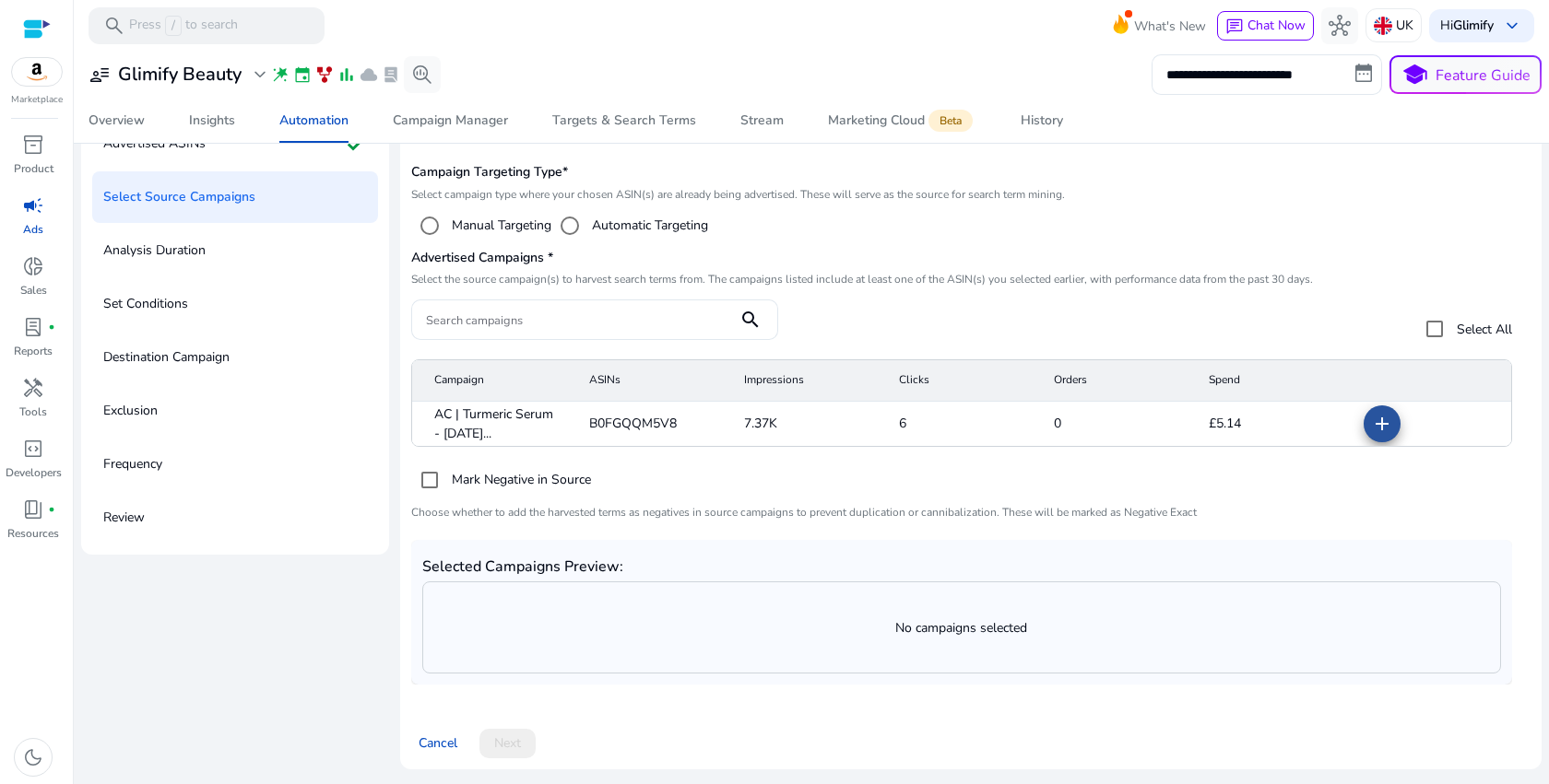
click at [1373, 430] on mat-icon "add" at bounding box center [1382, 423] width 22 height 22
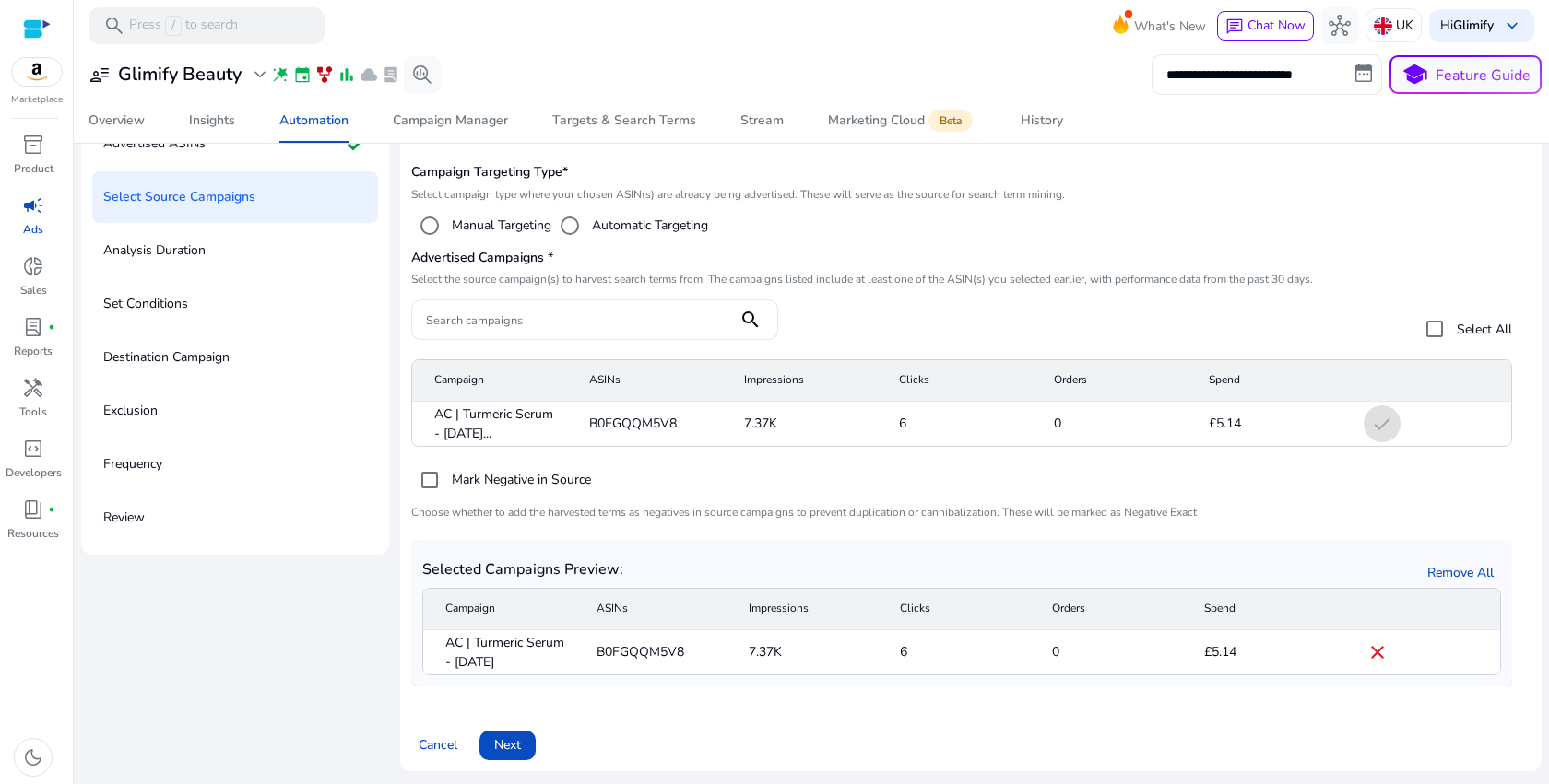
scroll to position [123, 0]
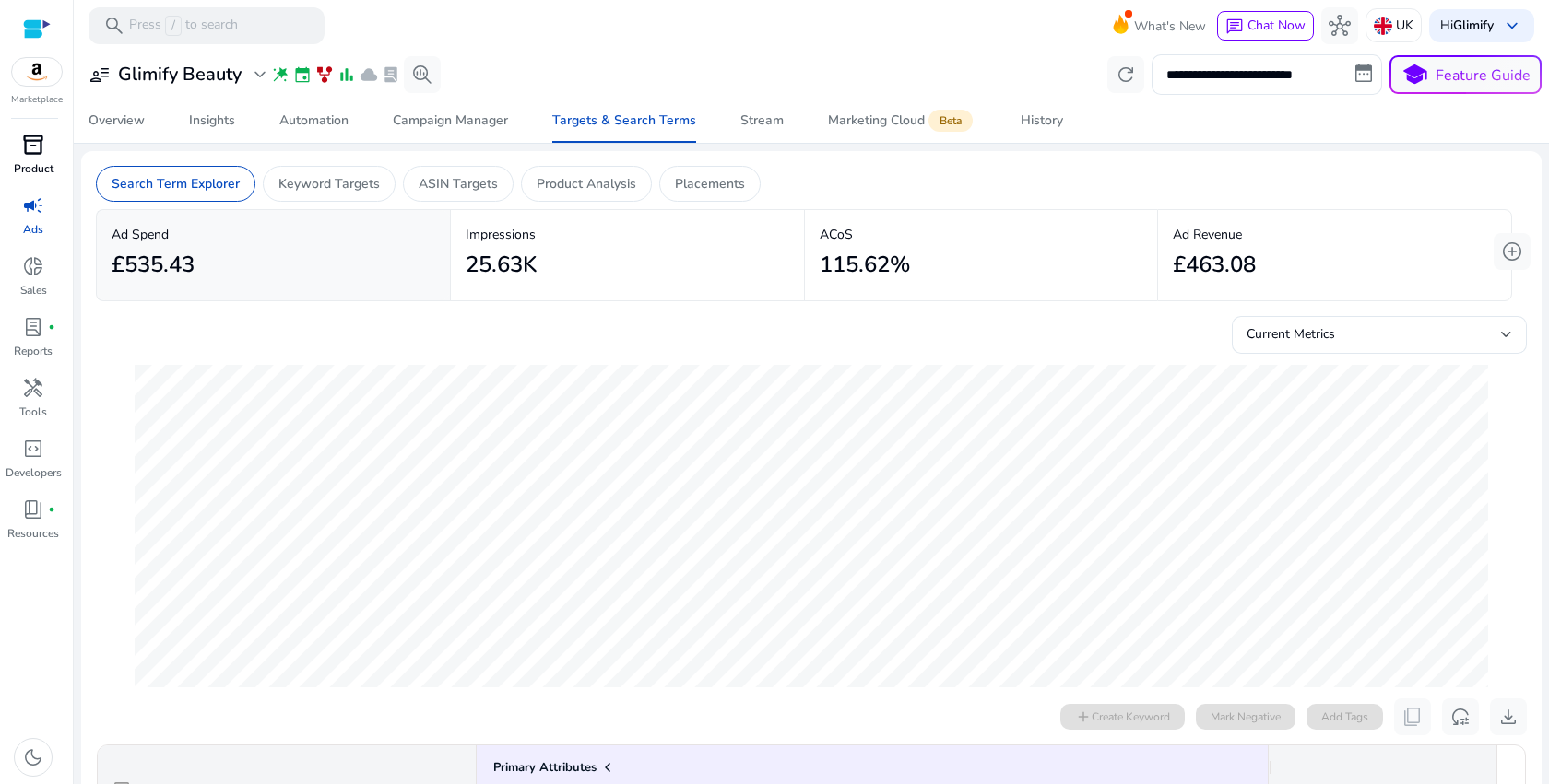
scroll to position [0, 1180]
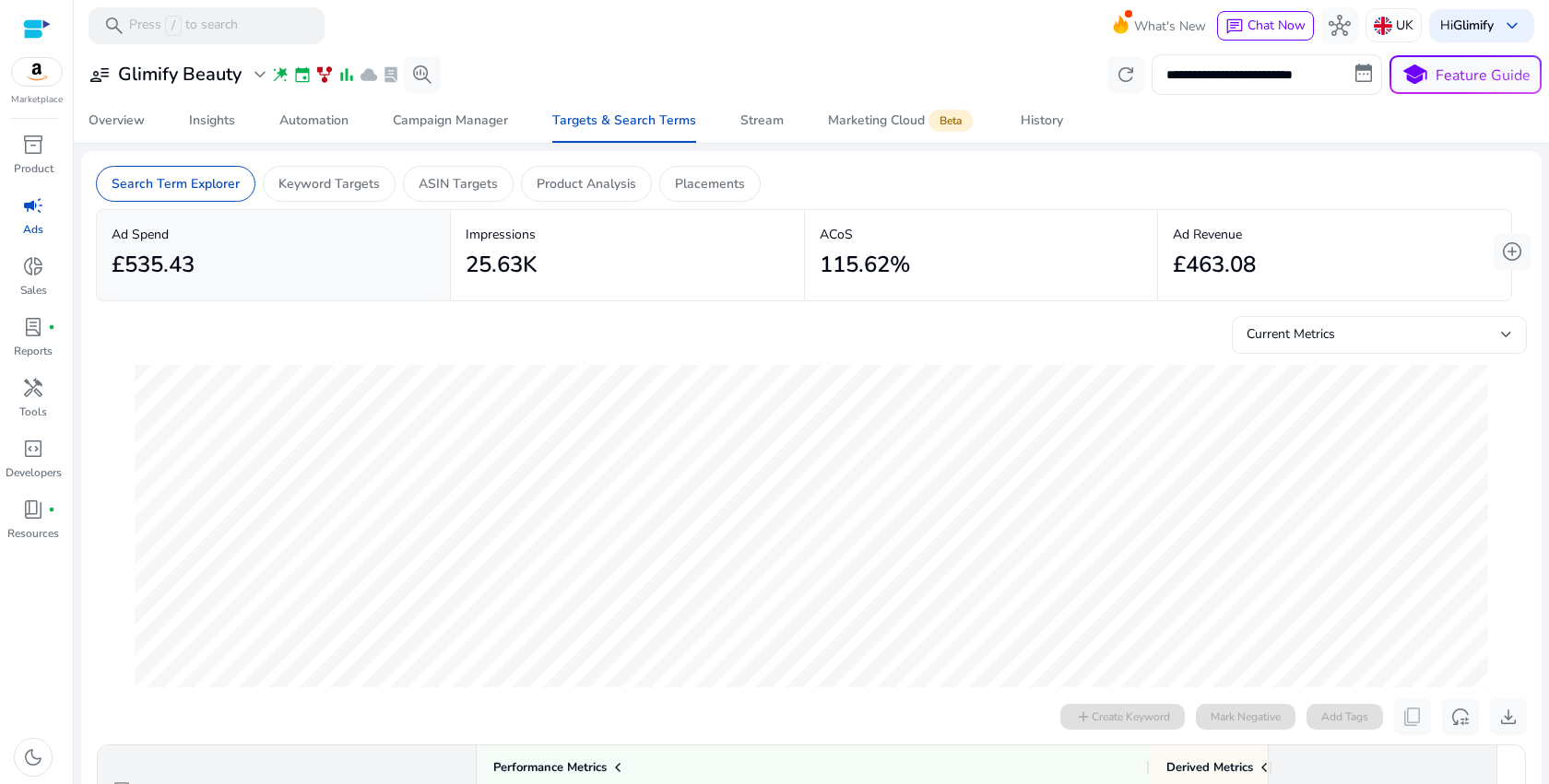
click at [36, 20] on div at bounding box center [36, 29] width 27 height 21
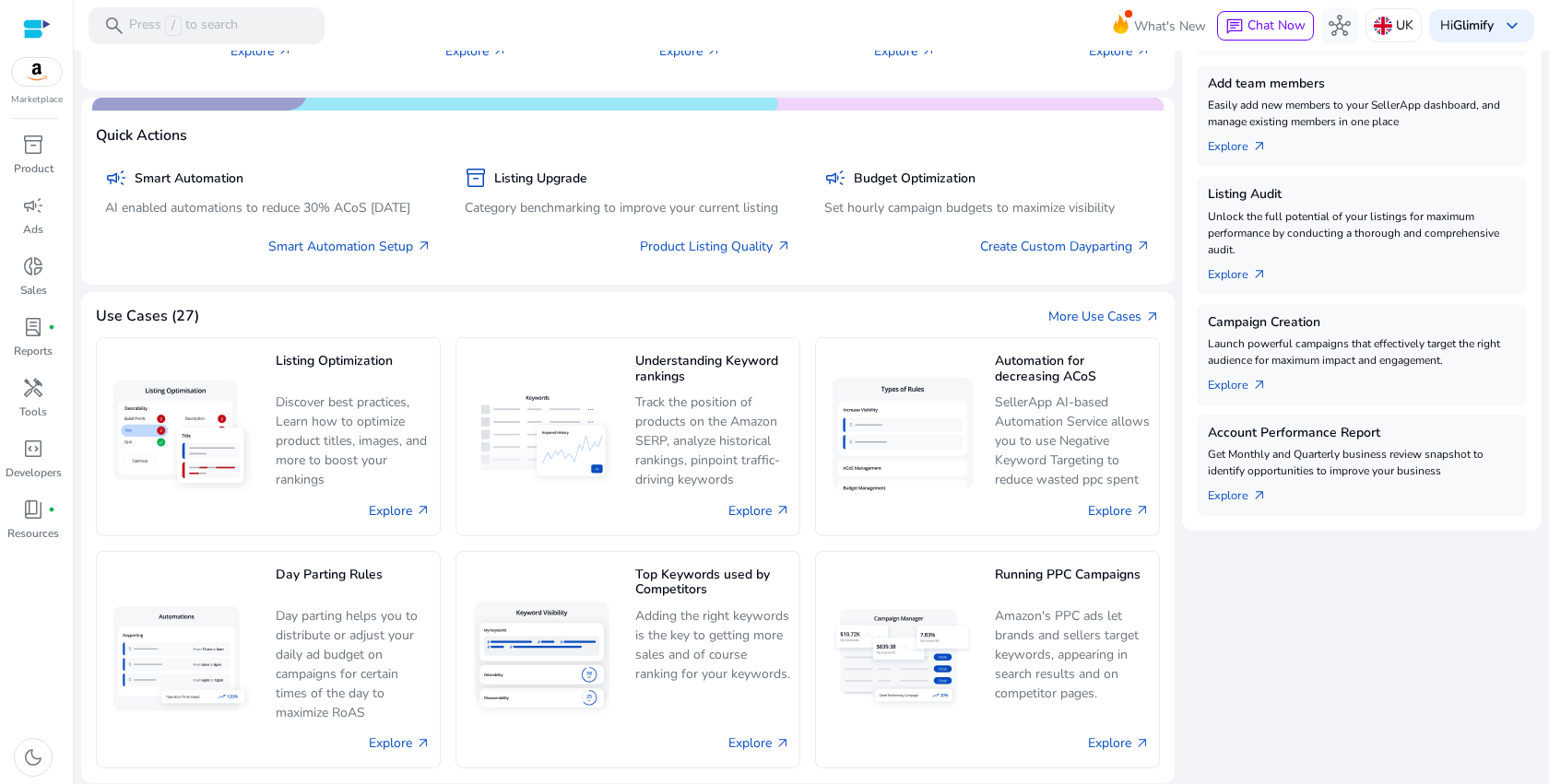
scroll to position [422, 0]
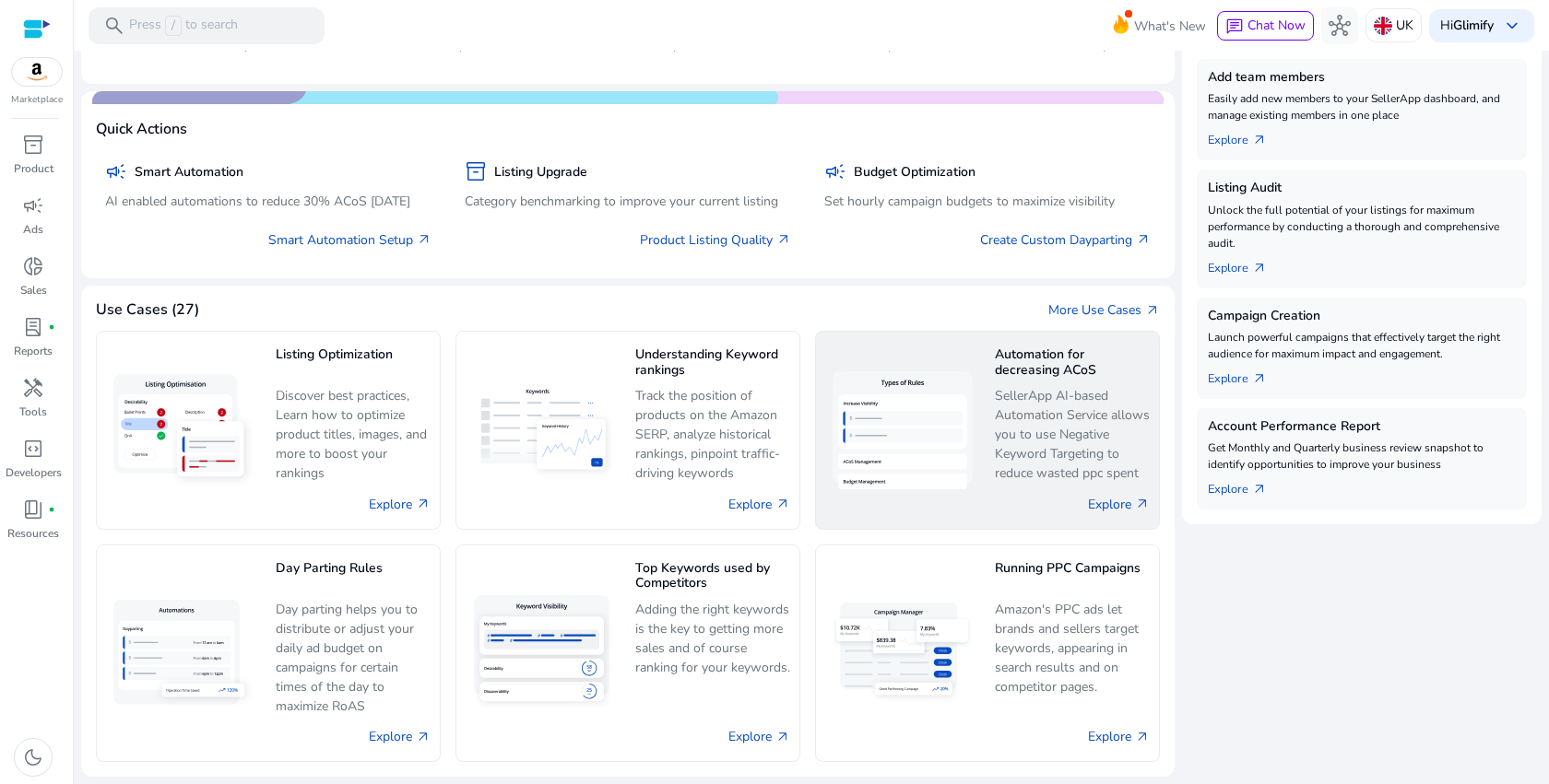
click at [1050, 396] on p "SellerApp AI-based Automation Service allows you to use Negative Keyword Target…" at bounding box center [1073, 435] width 155 height 96
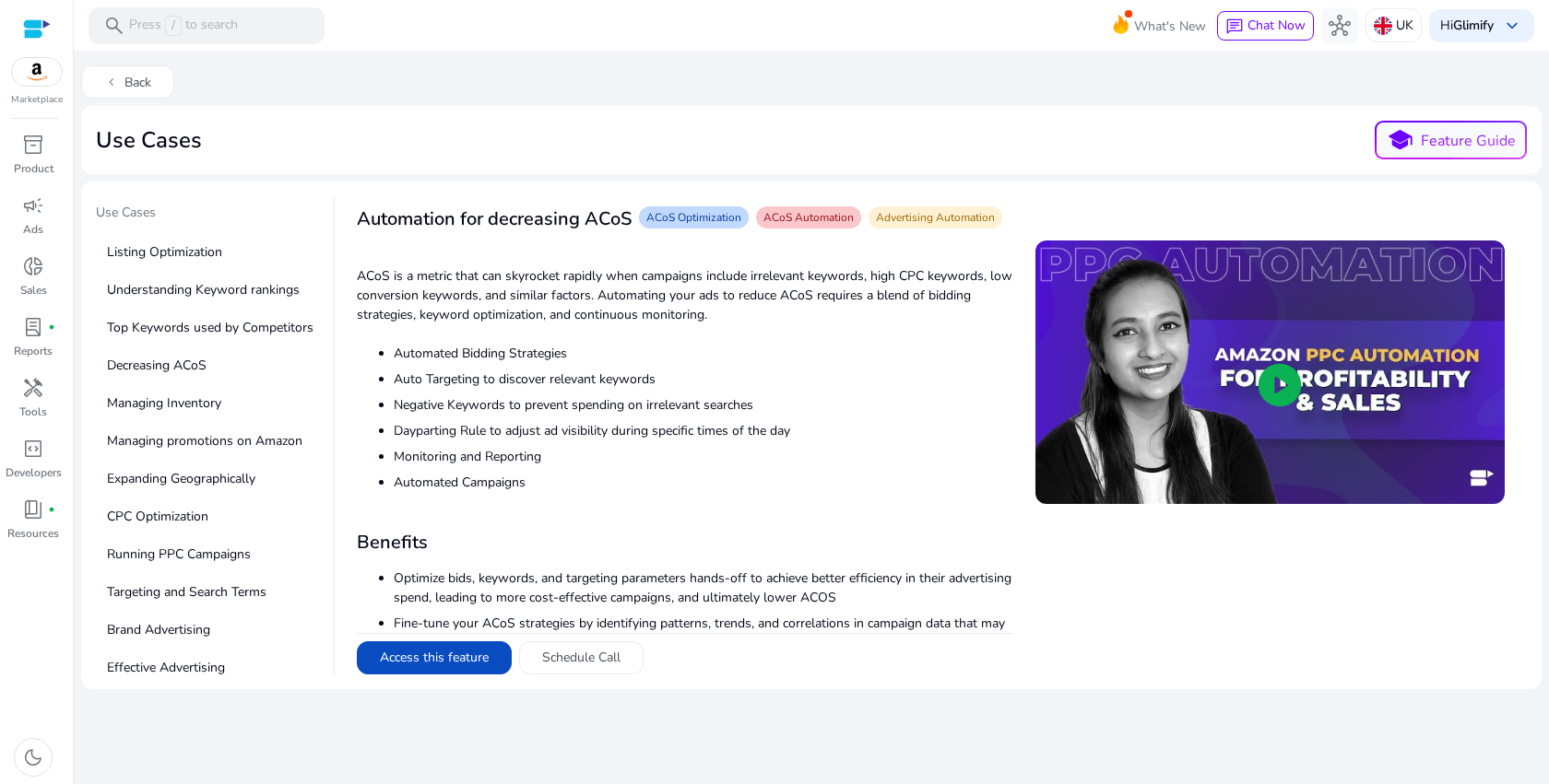
click at [1274, 374] on span "play_circle" at bounding box center [1280, 384] width 52 height 52
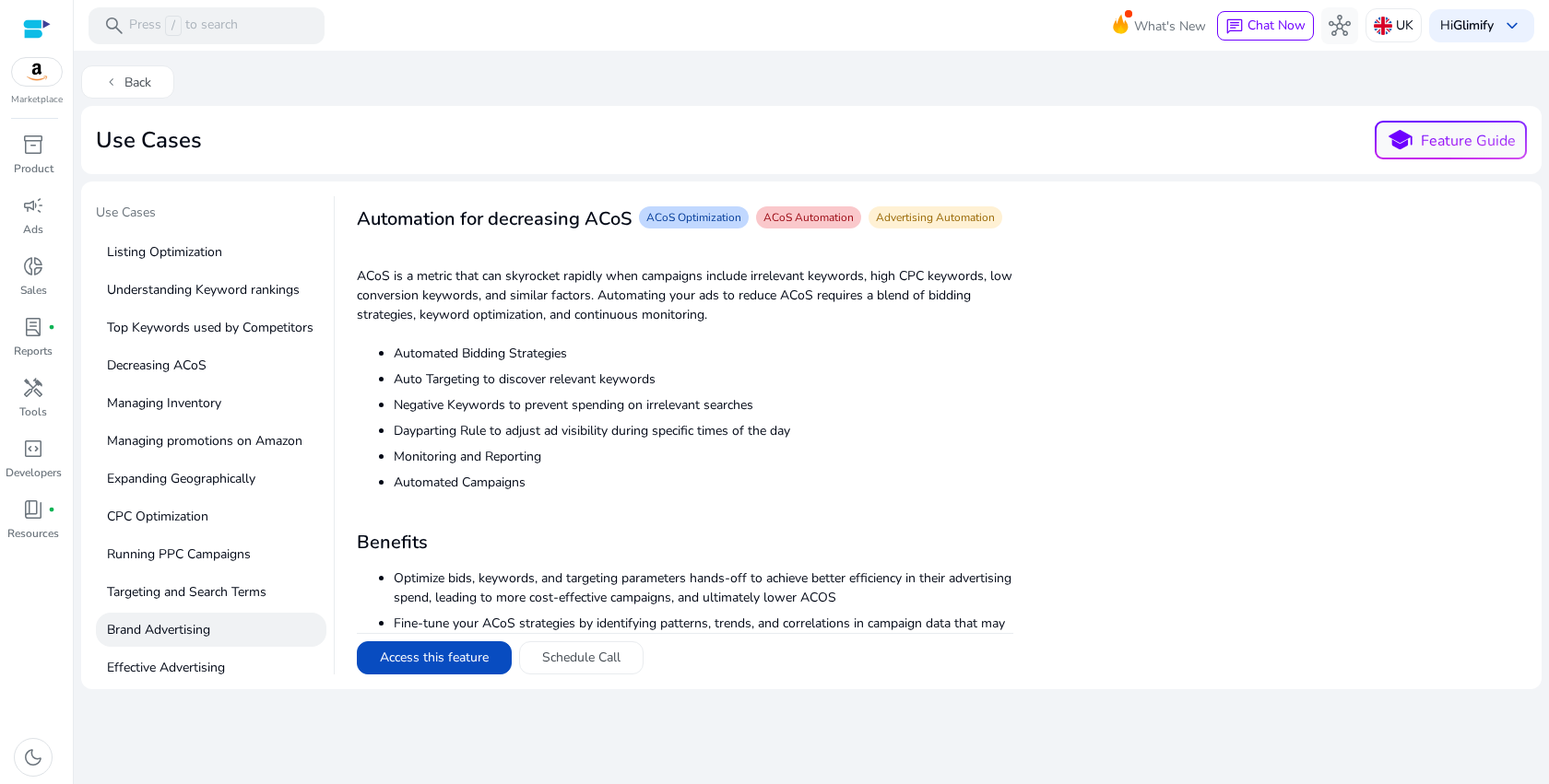
click at [222, 632] on p "Brand Advertising" at bounding box center [211, 630] width 231 height 34
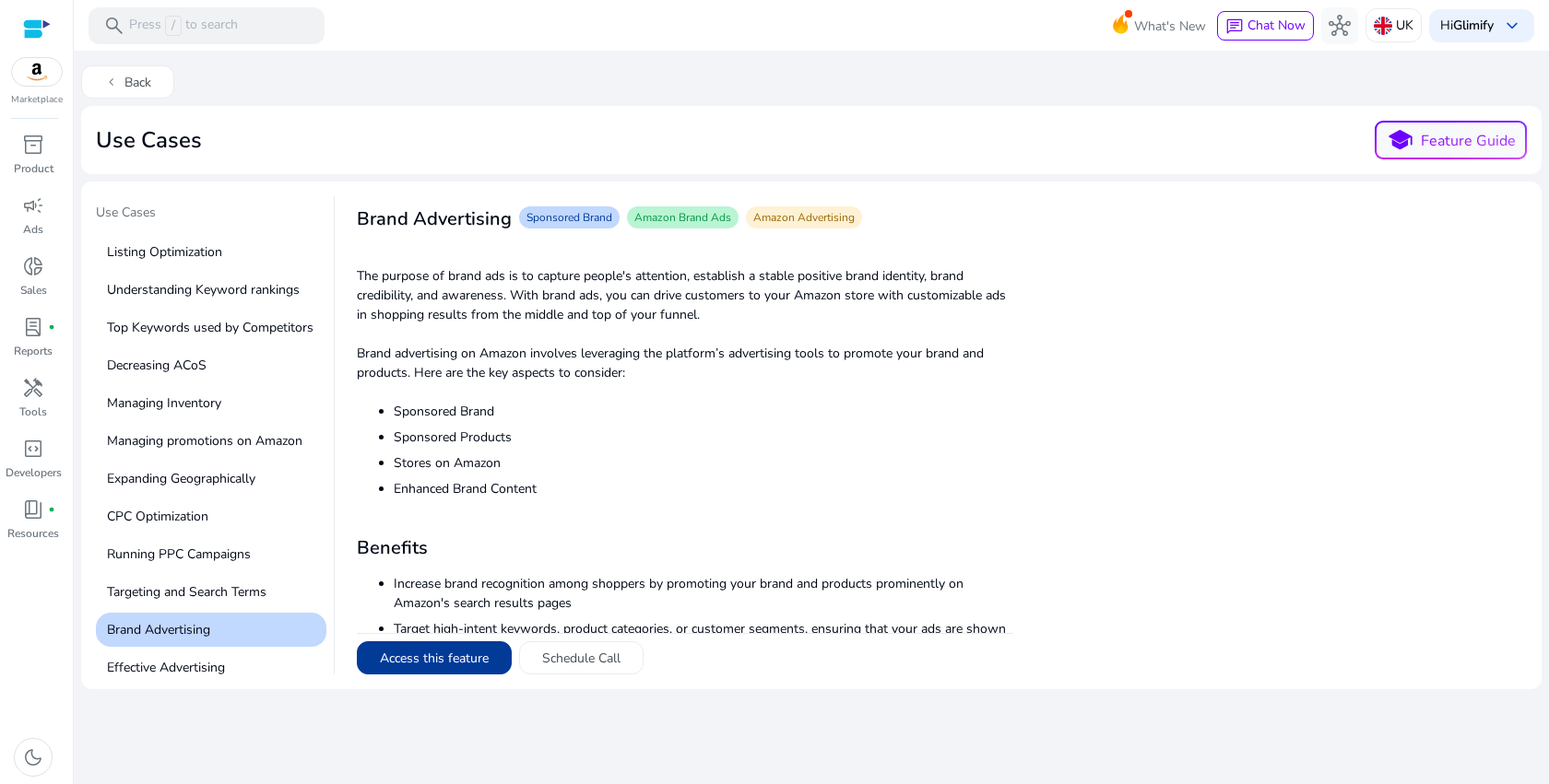
click at [423, 659] on button "Access this feature" at bounding box center [435, 657] width 155 height 33
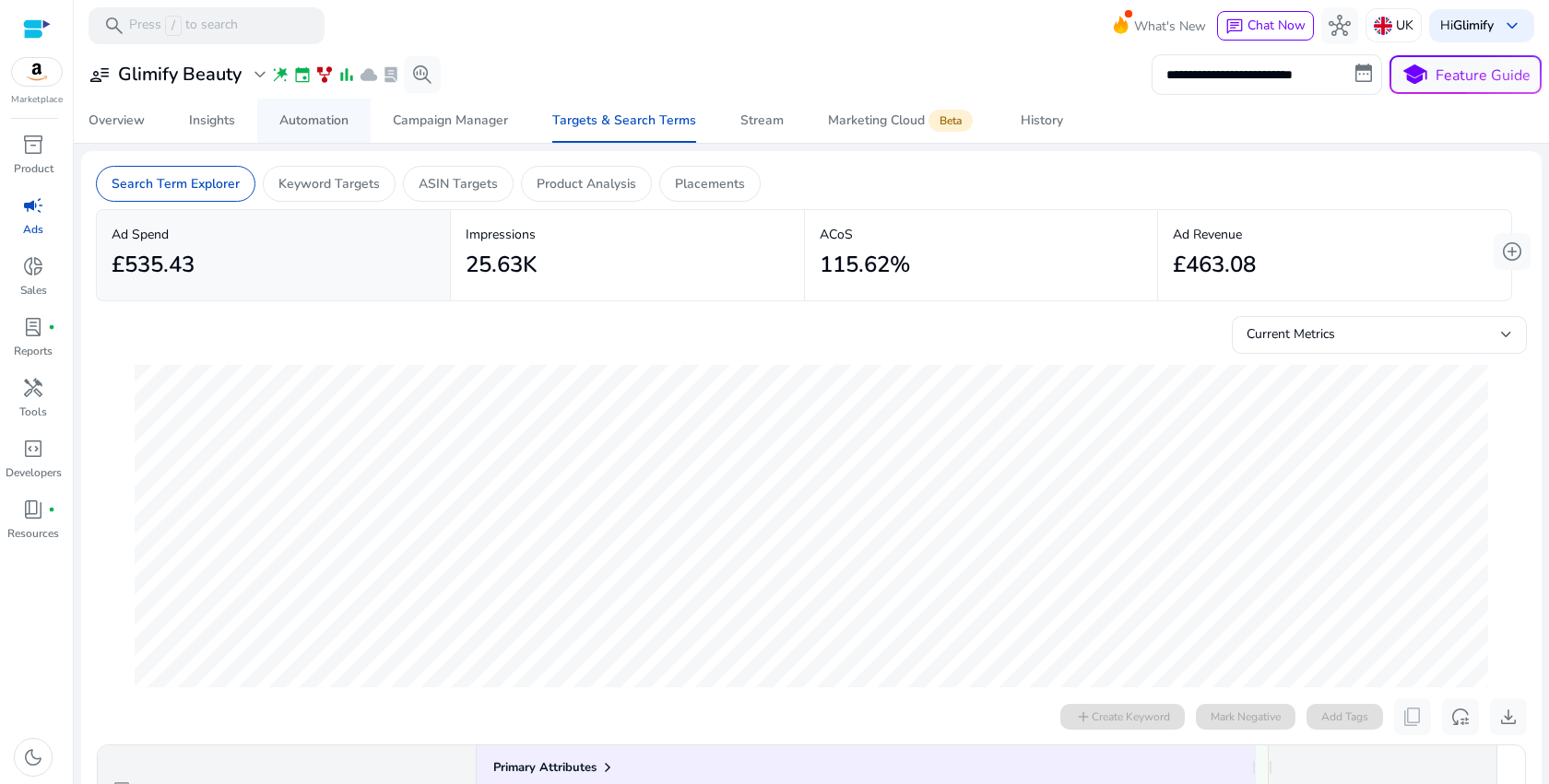
click at [296, 127] on div "Automation" at bounding box center [314, 121] width 69 height 13
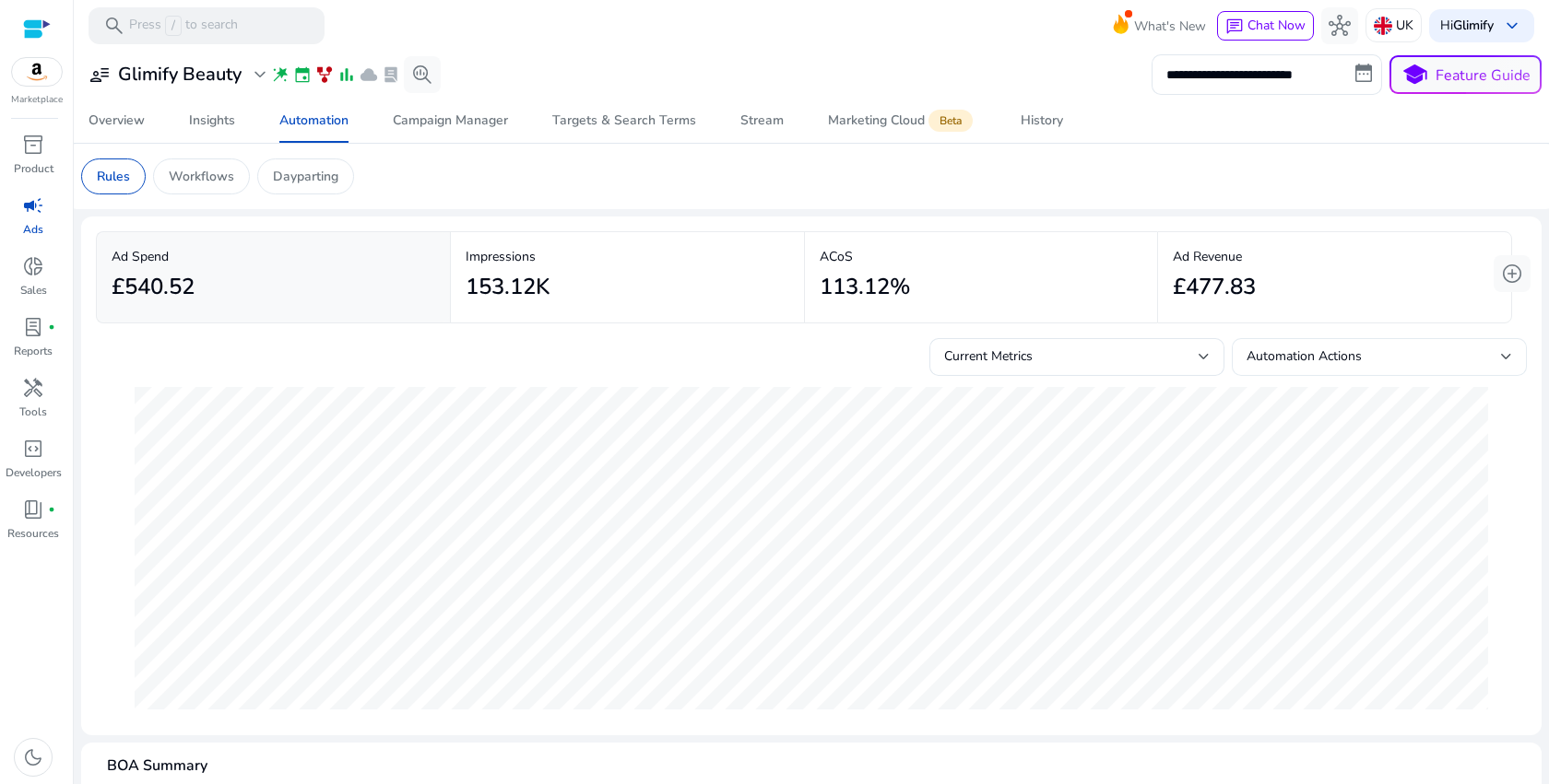
click at [1351, 345] on div "Automation Actions" at bounding box center [1379, 357] width 266 height 38
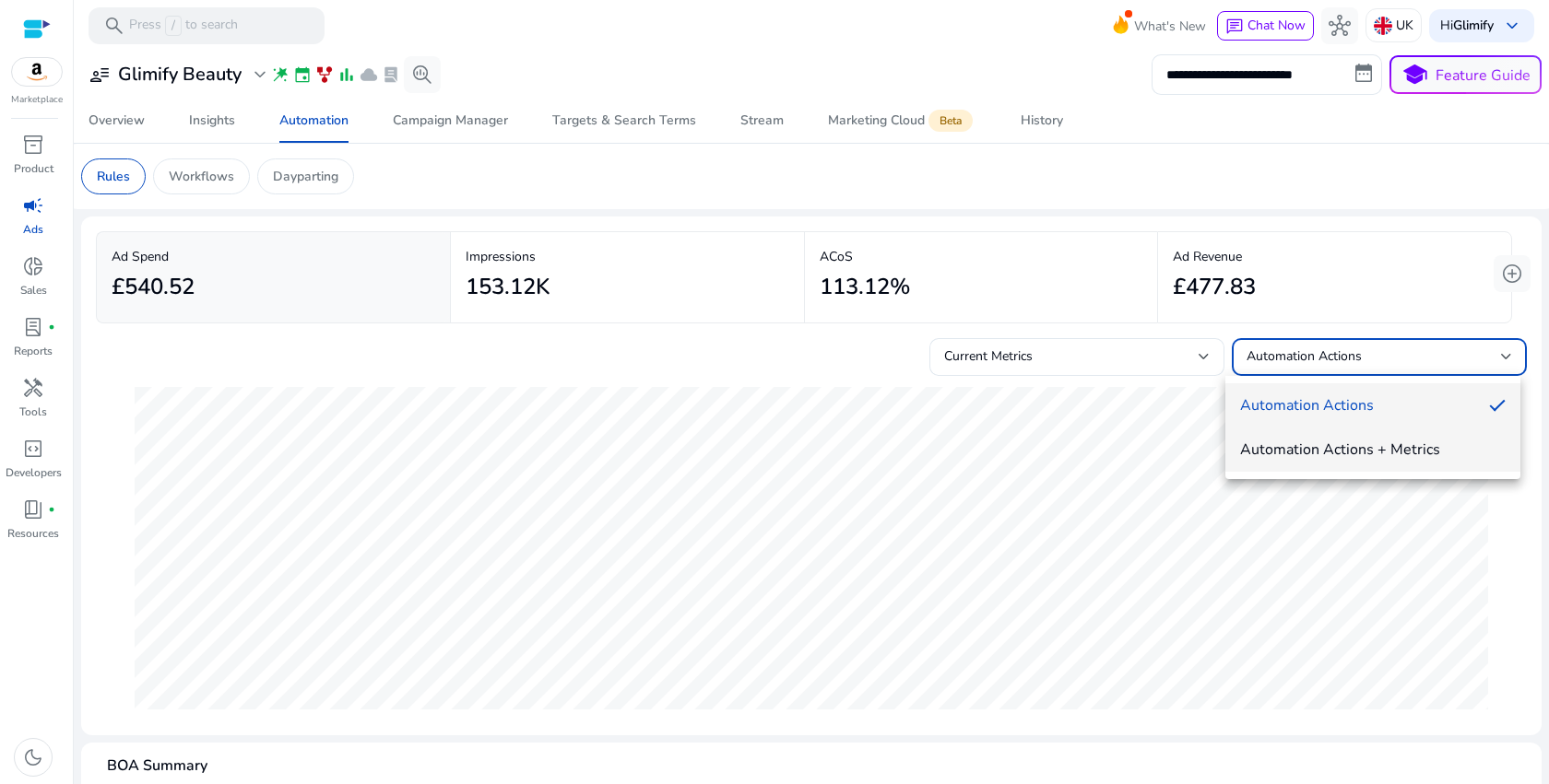
click at [1331, 451] on span "Automation Actions + Metrics" at bounding box center [1372, 449] width 266 height 20
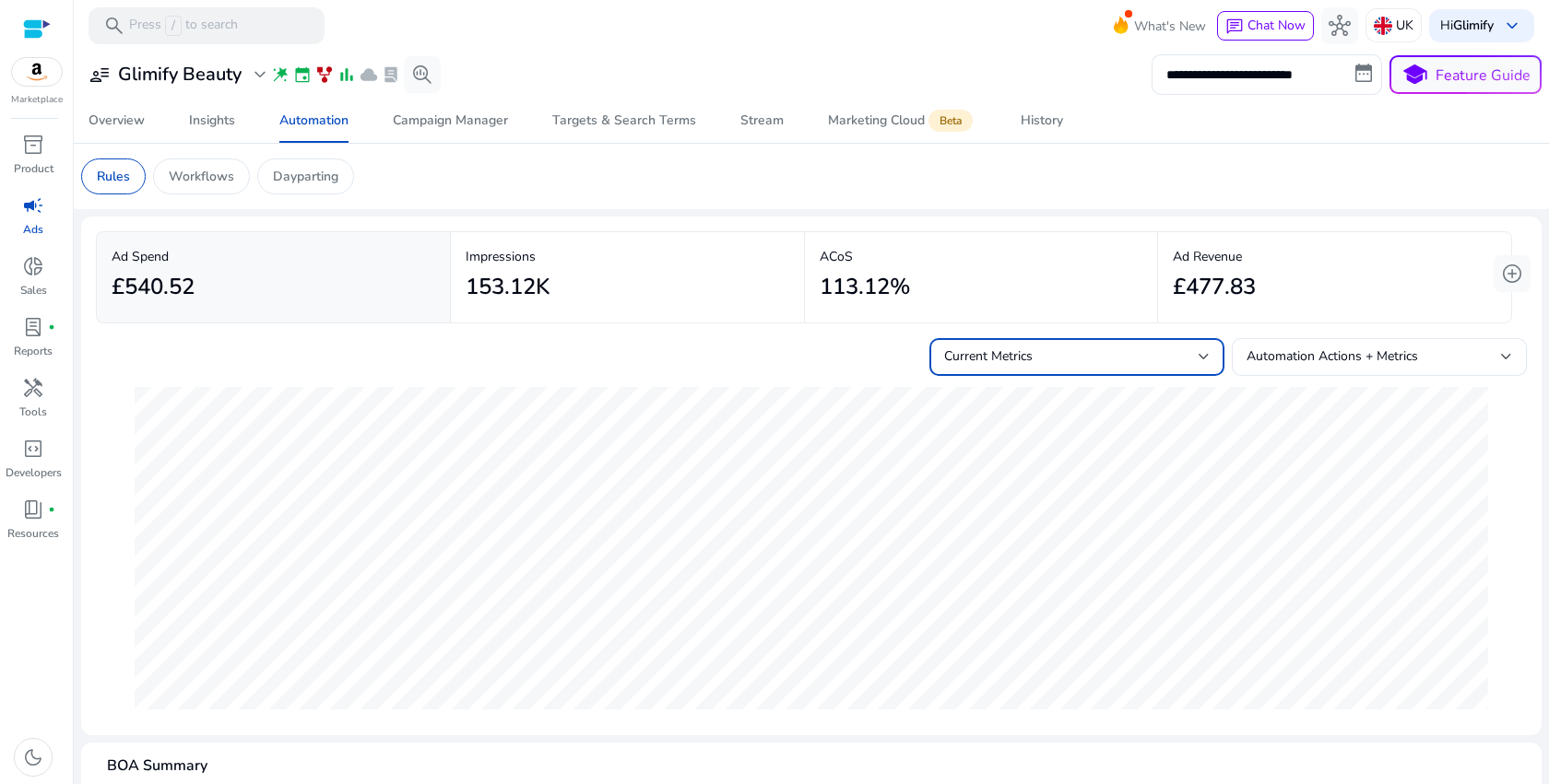
click at [1084, 367] on div "Current Metrics" at bounding box center [1076, 356] width 266 height 22
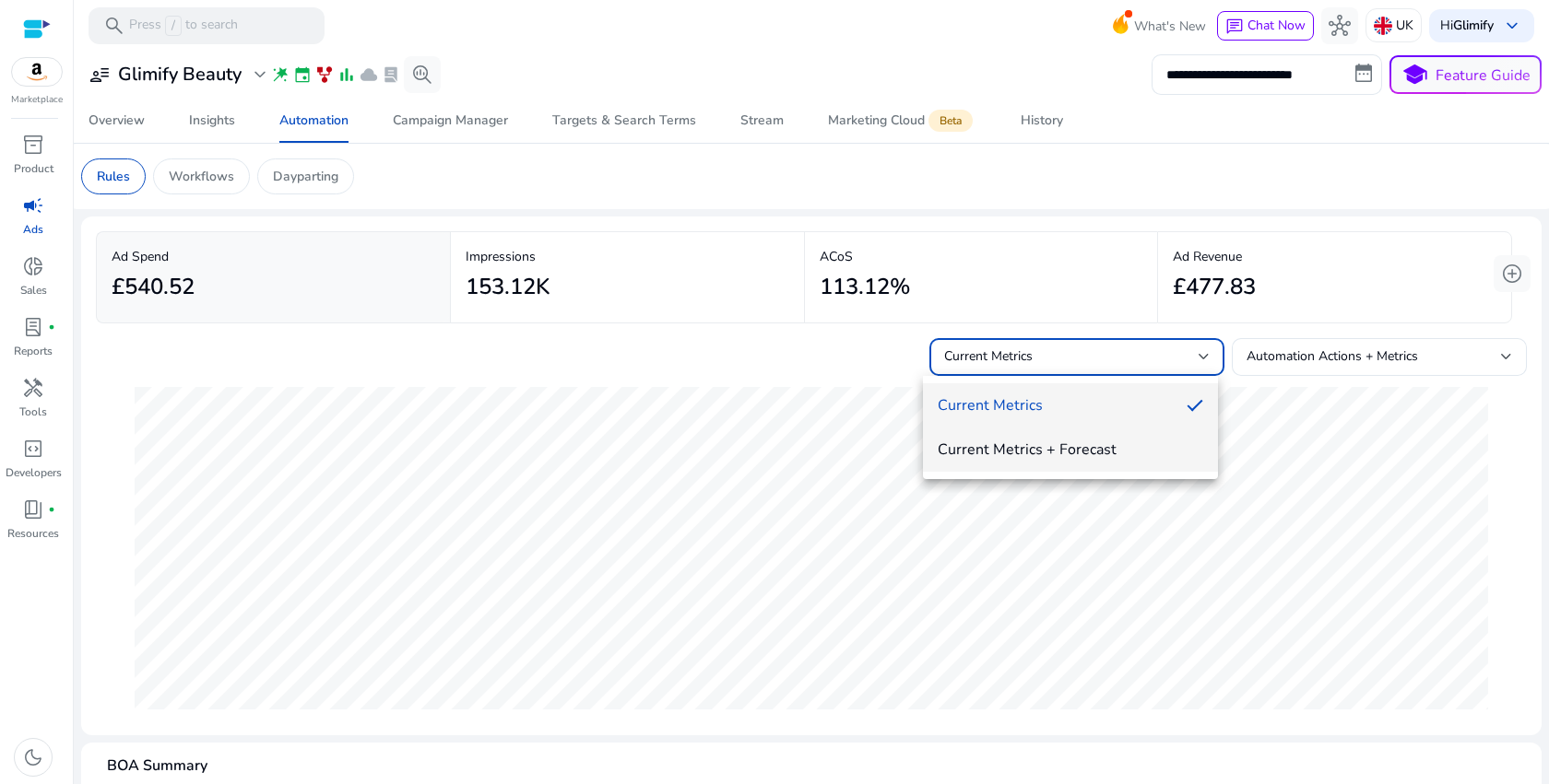
click at [1039, 441] on span "Current Metrics + Forecast" at bounding box center [1070, 449] width 266 height 20
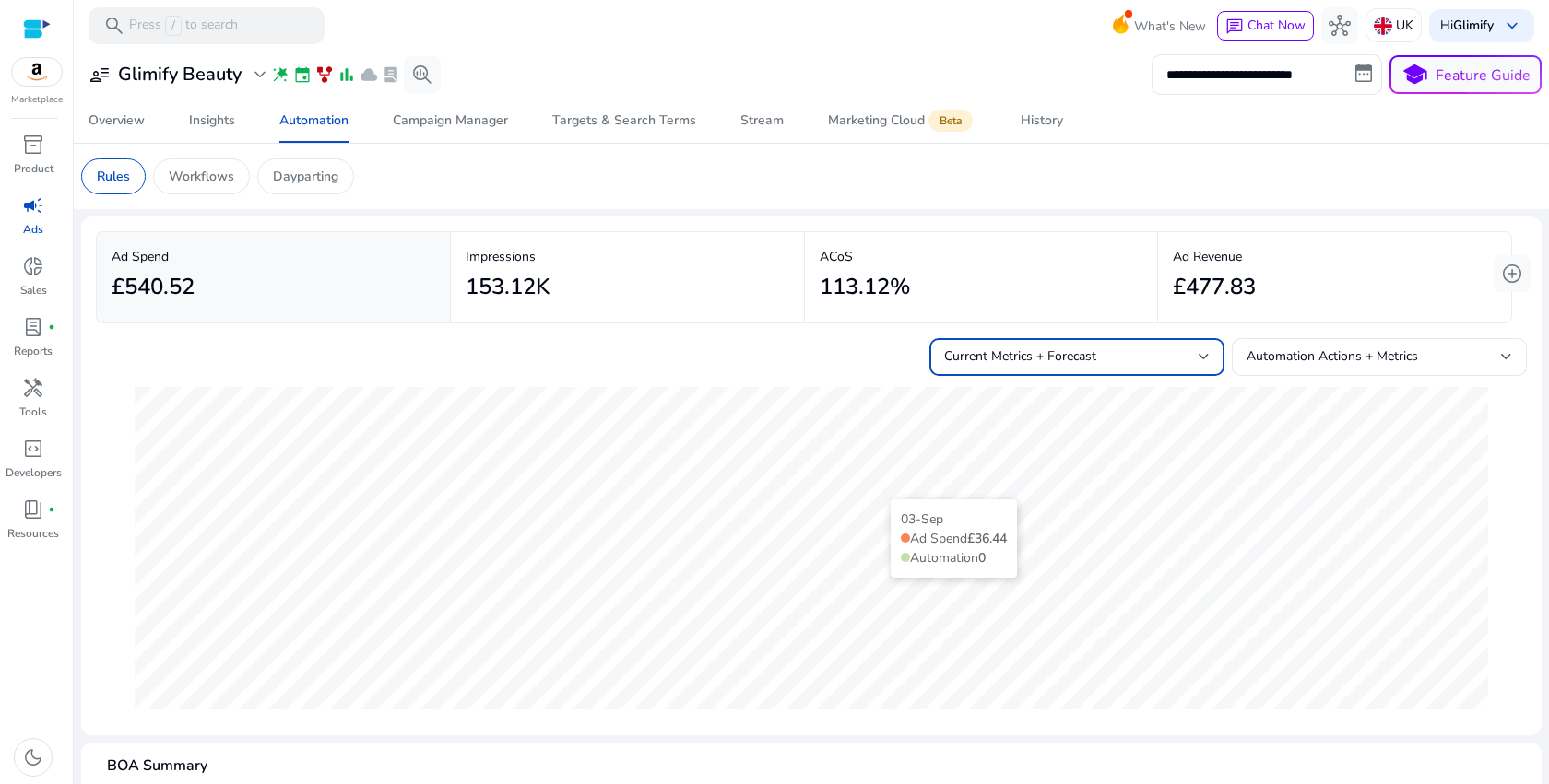
scroll to position [339, 0]
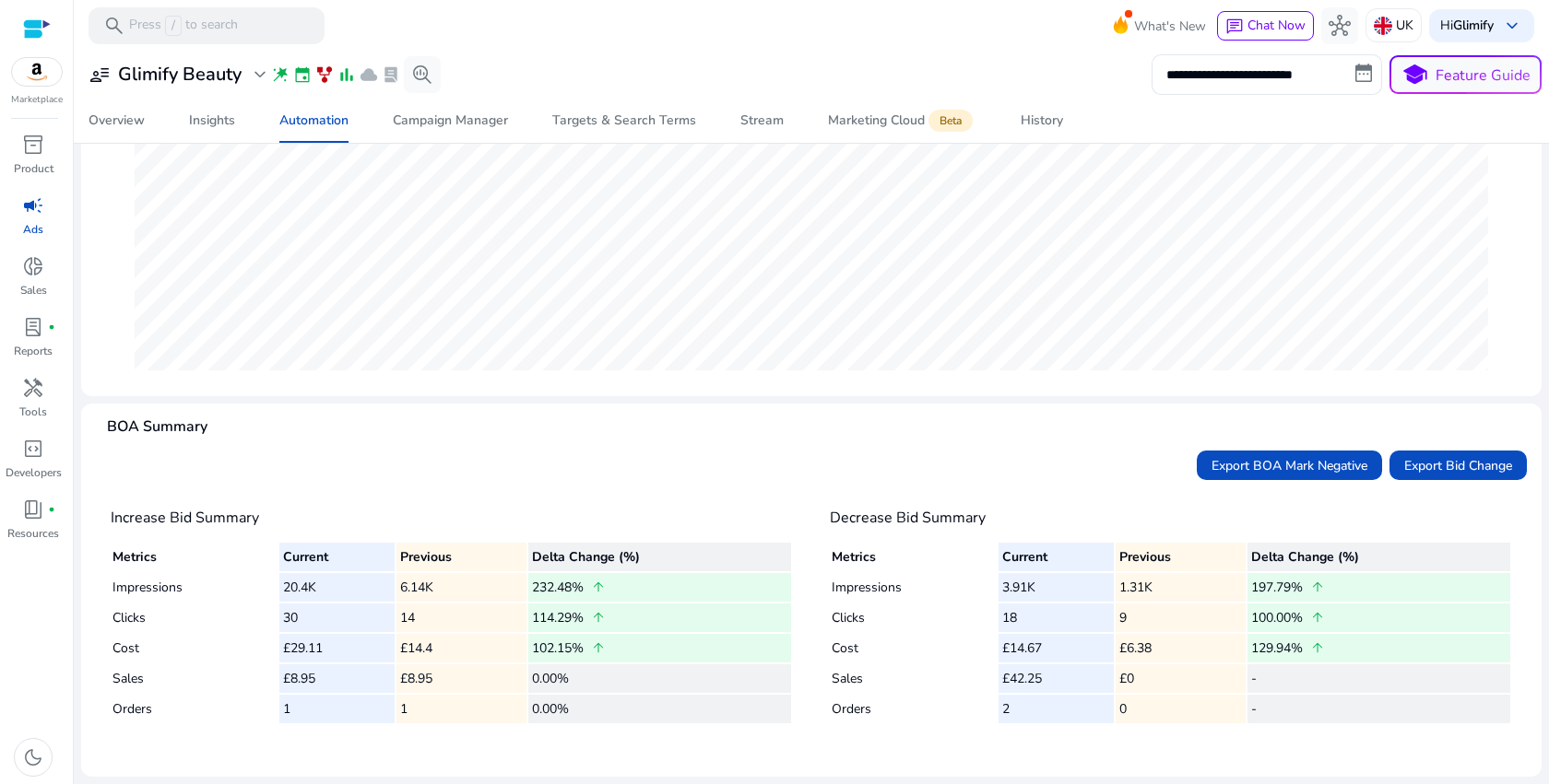
click at [579, 685] on td "0.00%" at bounding box center [660, 678] width 263 height 28
click at [1263, 563] on th "Delta Change (%)" at bounding box center [1379, 557] width 263 height 28
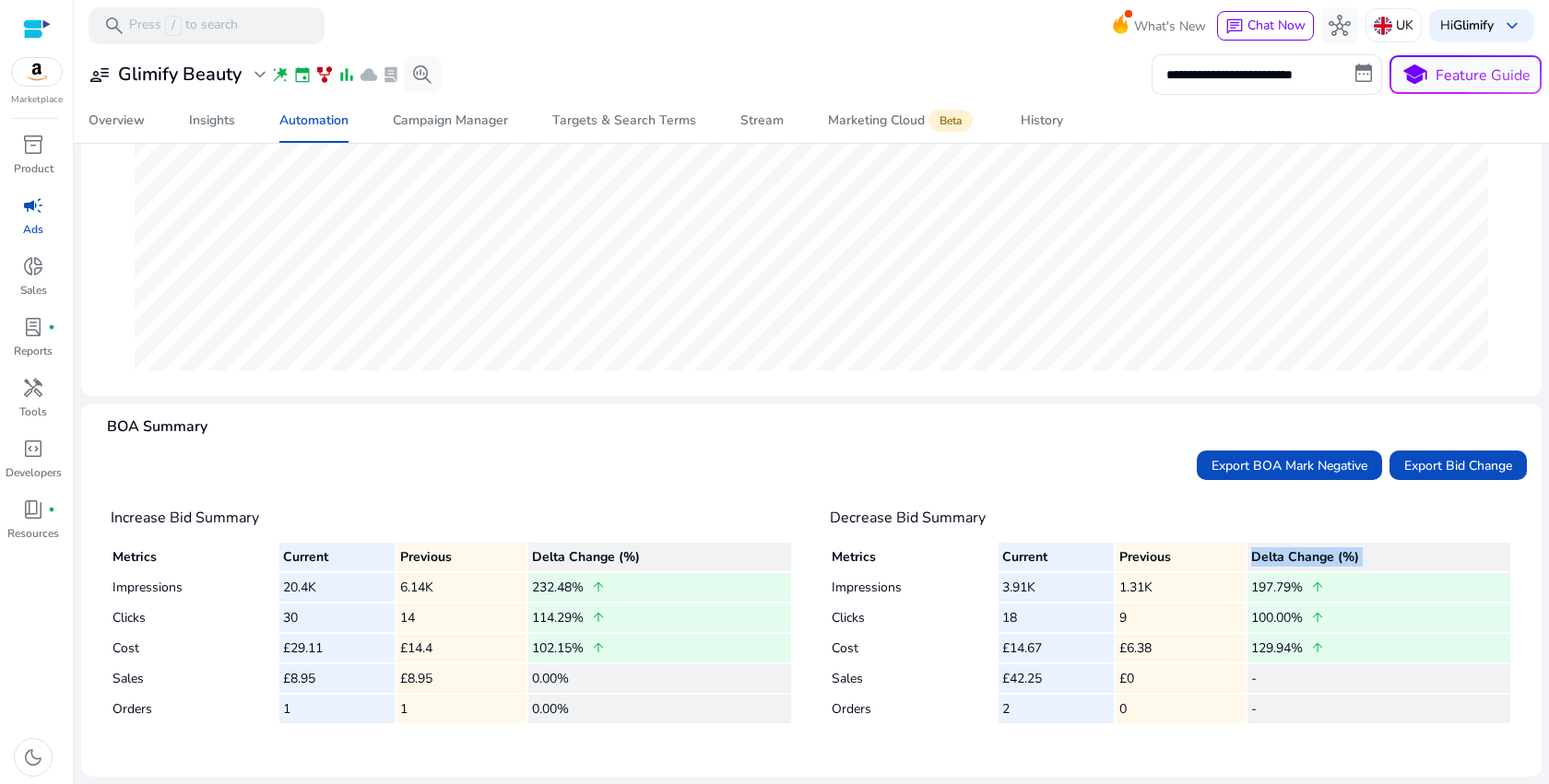
click at [1263, 563] on th "Delta Change (%)" at bounding box center [1379, 557] width 263 height 28
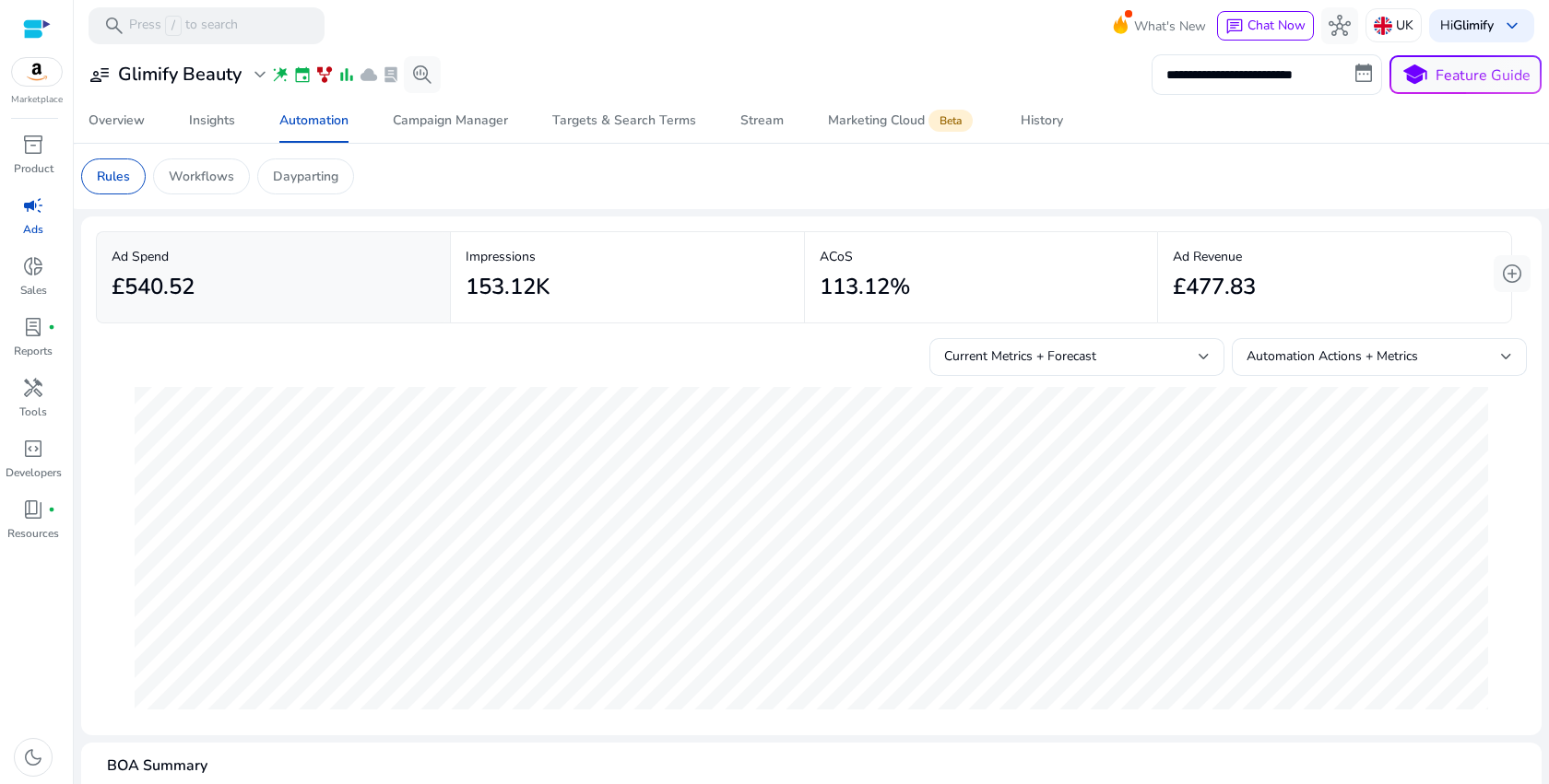
click at [29, 22] on div at bounding box center [36, 29] width 27 height 21
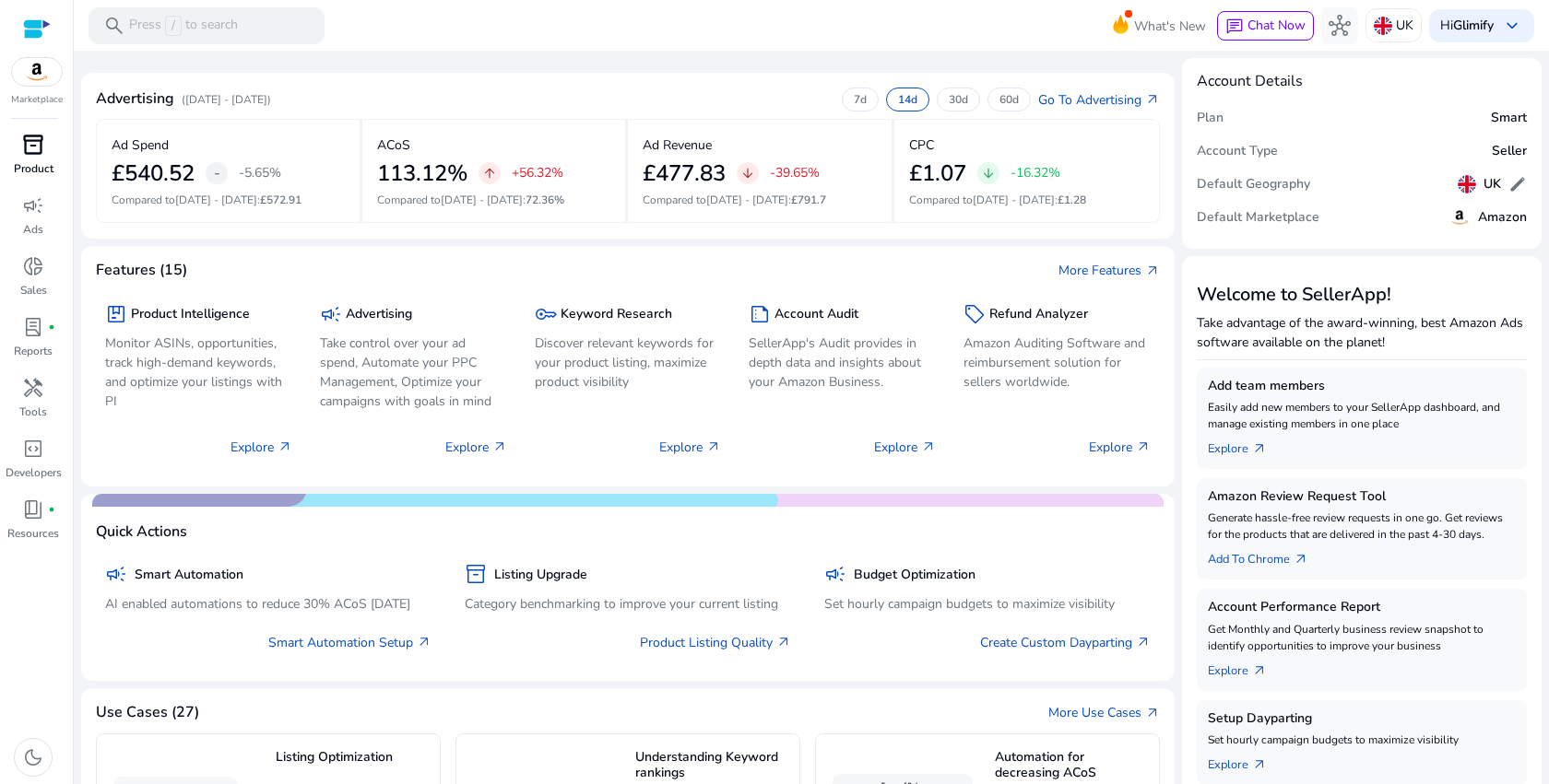
click at [33, 155] on span "inventory_2" at bounding box center [32, 144] width 22 height 22
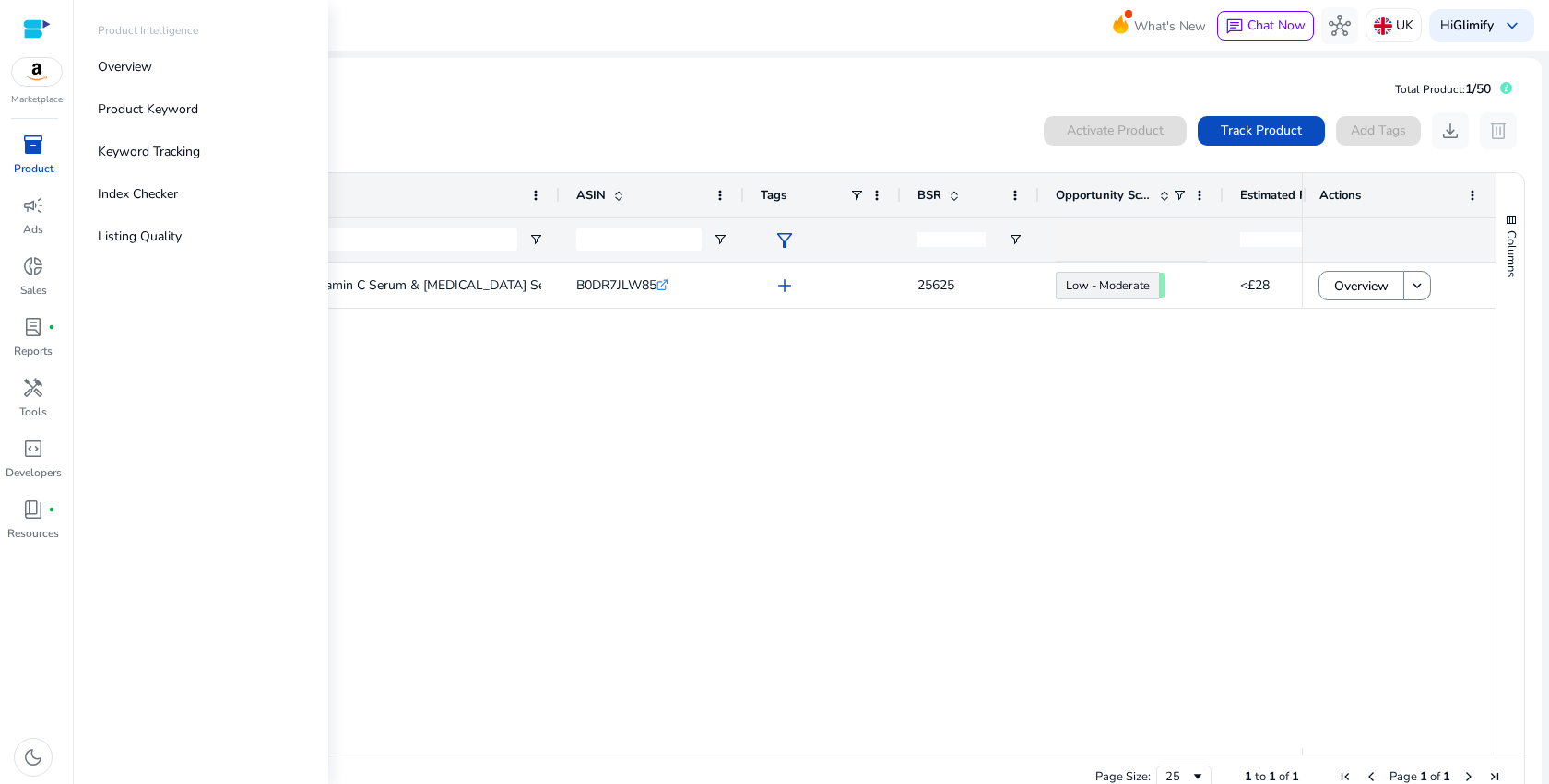
click at [47, 92] on div "Marketplace" at bounding box center [36, 53] width 73 height 107
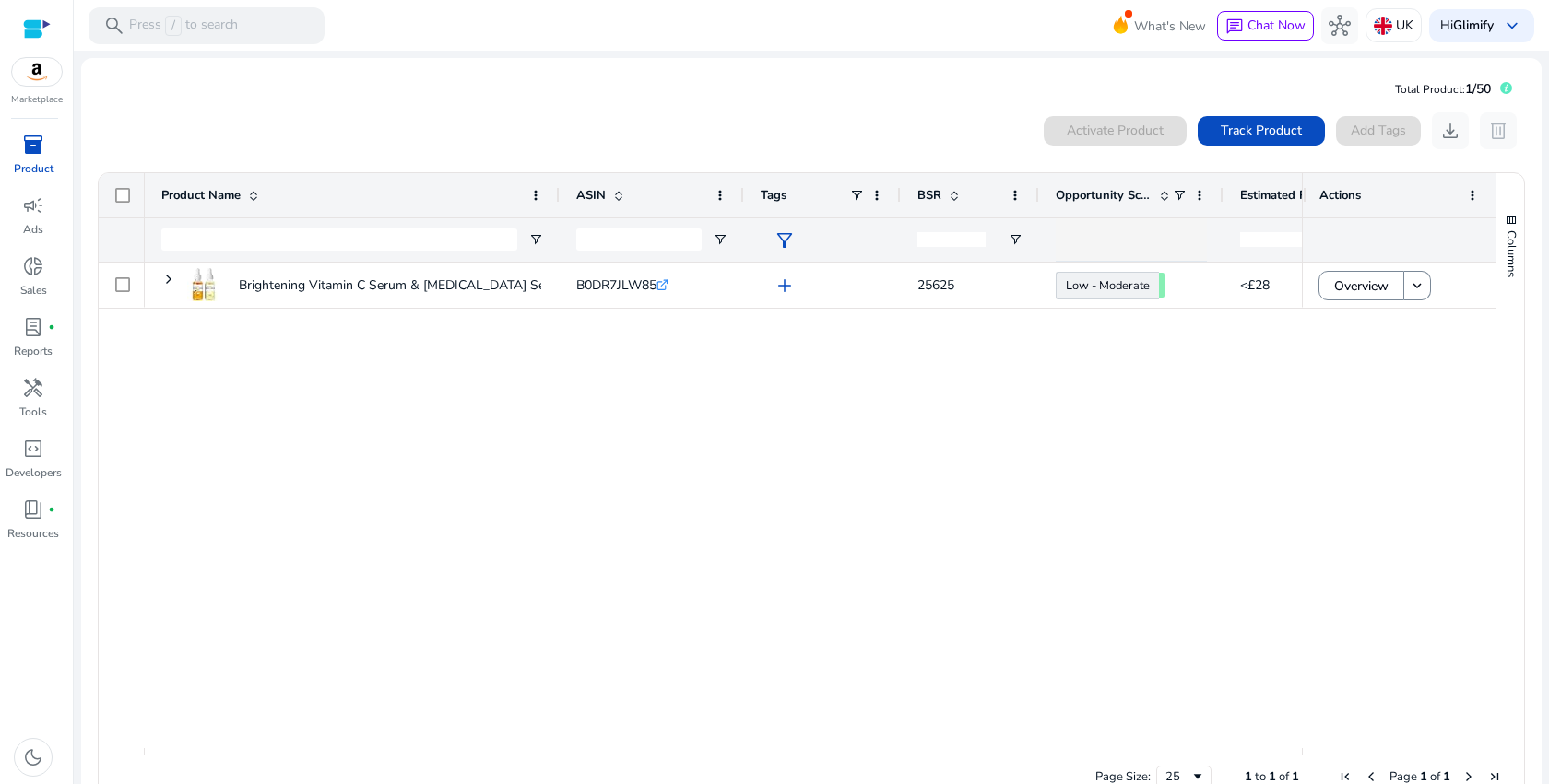
click at [47, 79] on img at bounding box center [37, 71] width 50 height 27
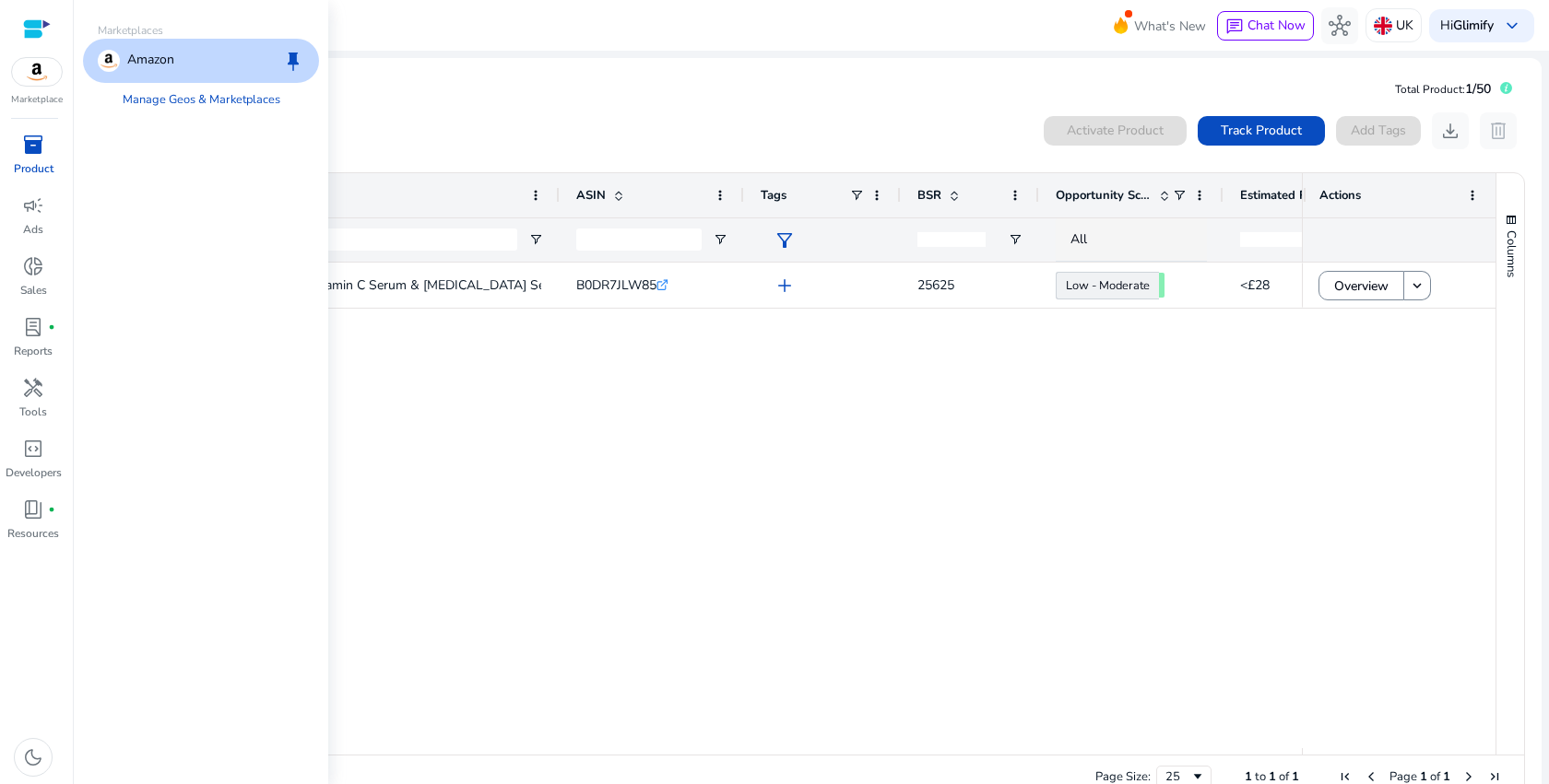
click at [146, 58] on p "Amazon" at bounding box center [151, 60] width 47 height 22
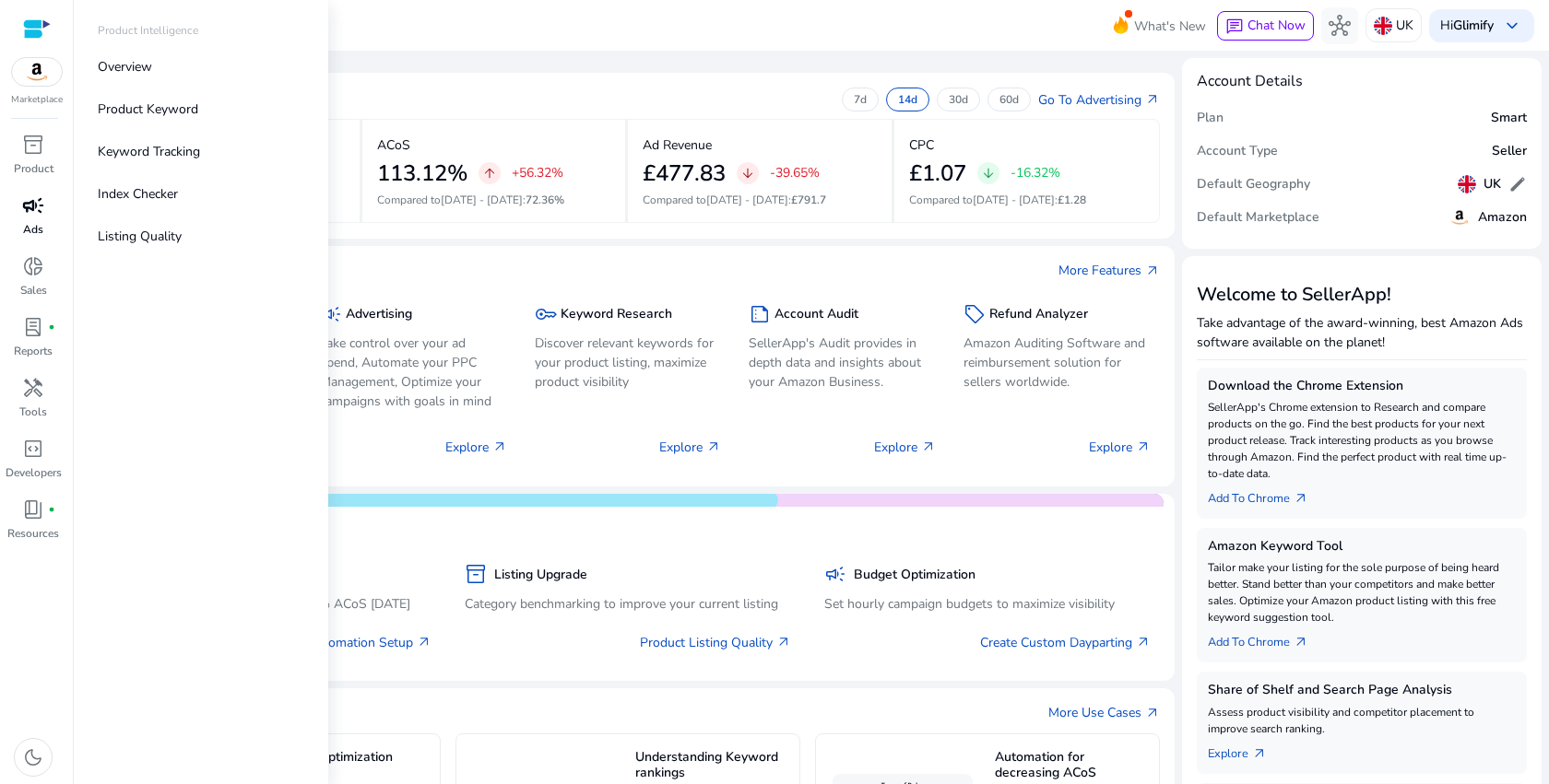
click at [49, 221] on link "campaign Ads" at bounding box center [33, 221] width 66 height 60
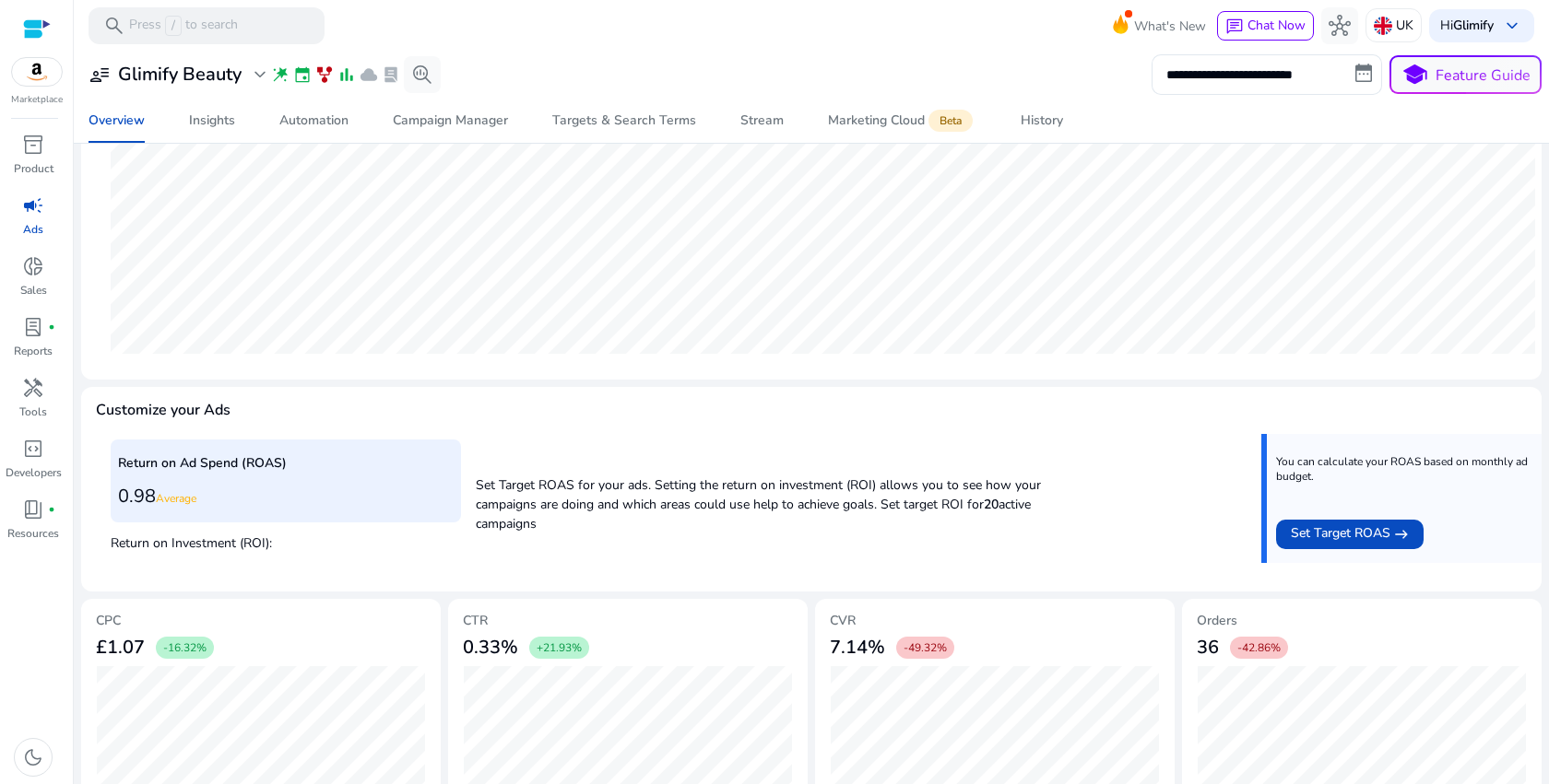
scroll to position [466, 0]
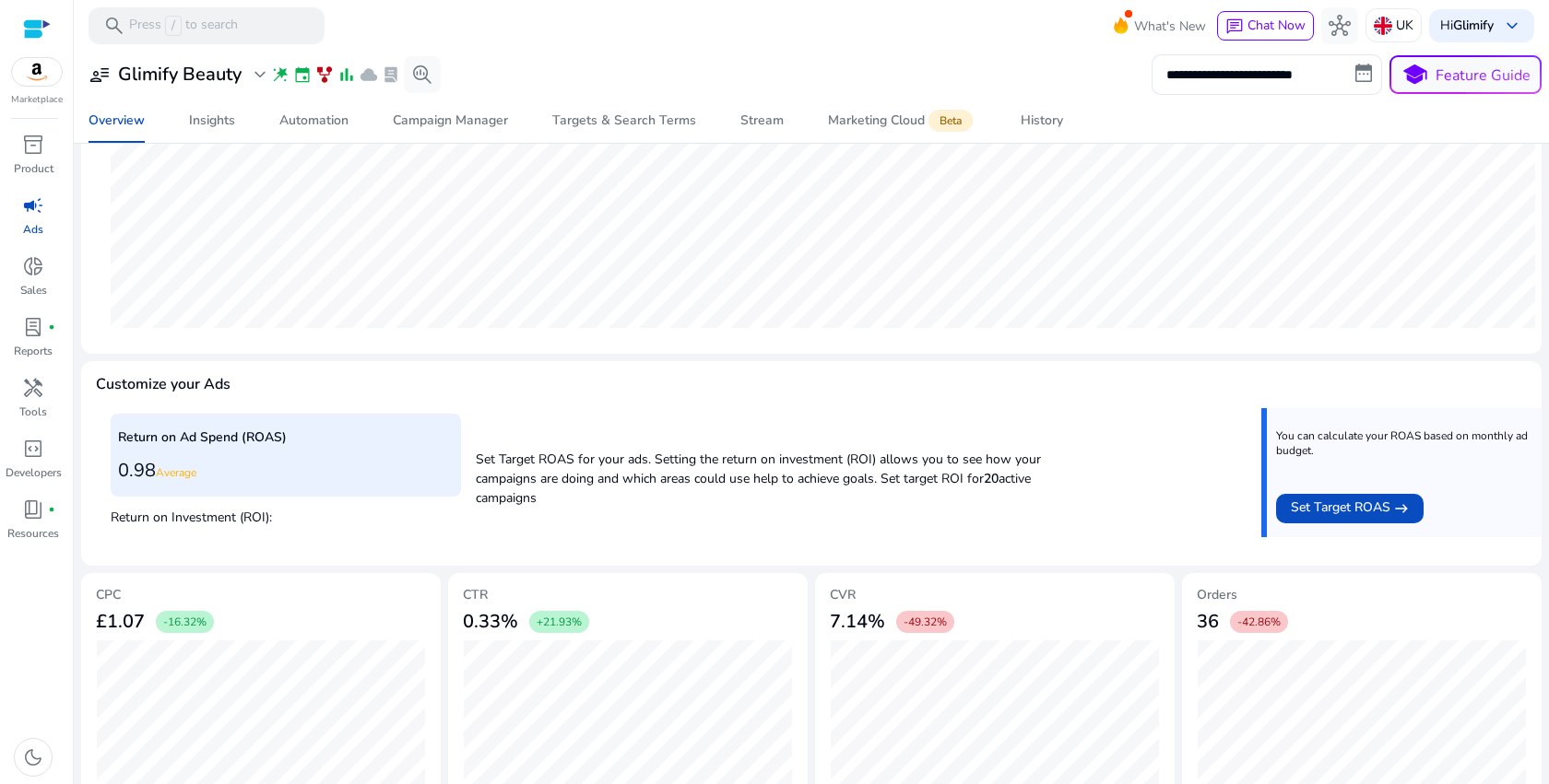
click at [195, 479] on span "Average" at bounding box center [176, 473] width 41 height 15
click at [749, 480] on p "Set Target ROAS for your ads. Setting the return on investment (ROI) allows you…" at bounding box center [783, 473] width 617 height 67
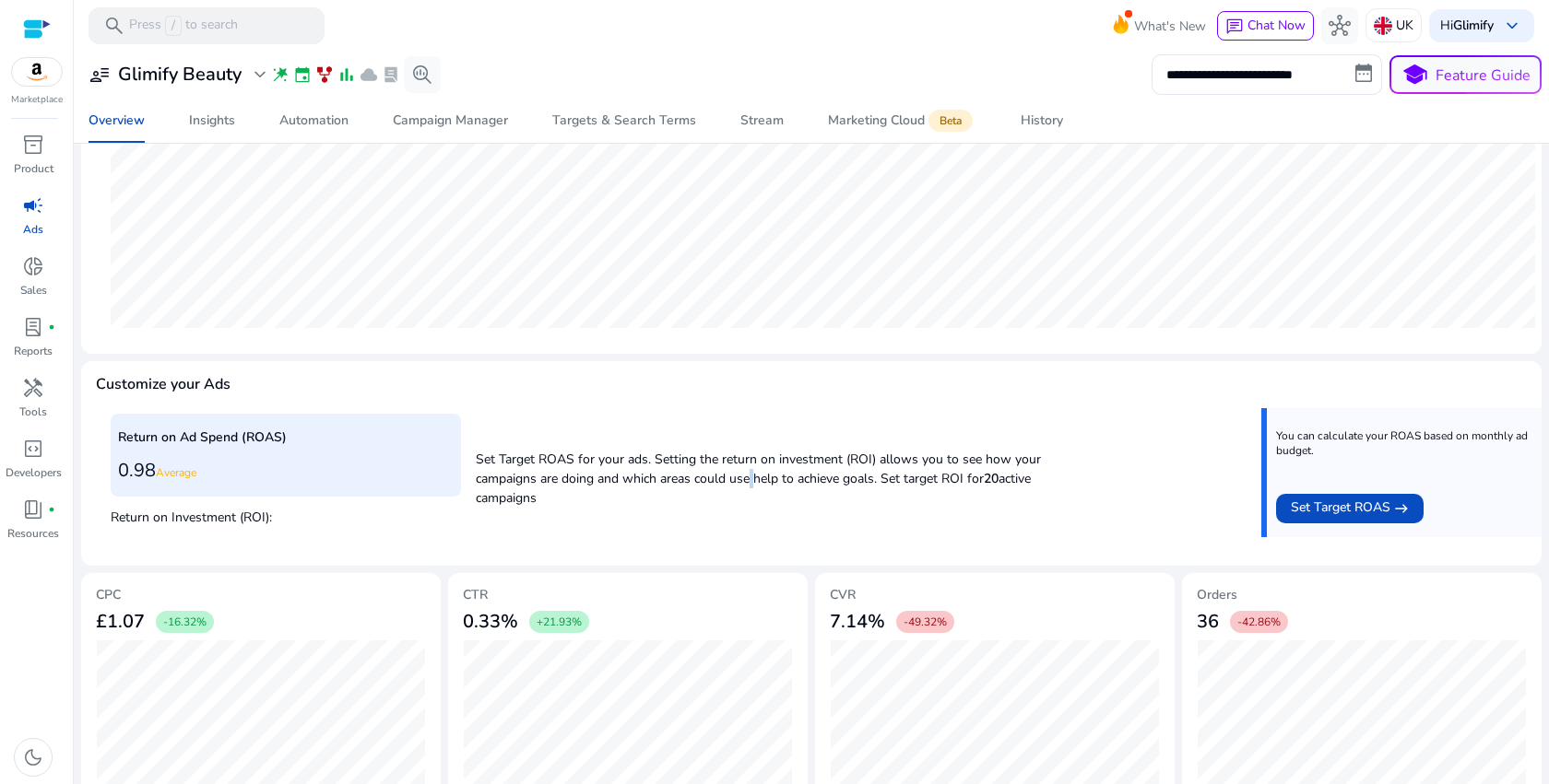
click at [749, 480] on p "Set Target ROAS for your ads. Setting the return on investment (ROI) allows you…" at bounding box center [783, 473] width 617 height 67
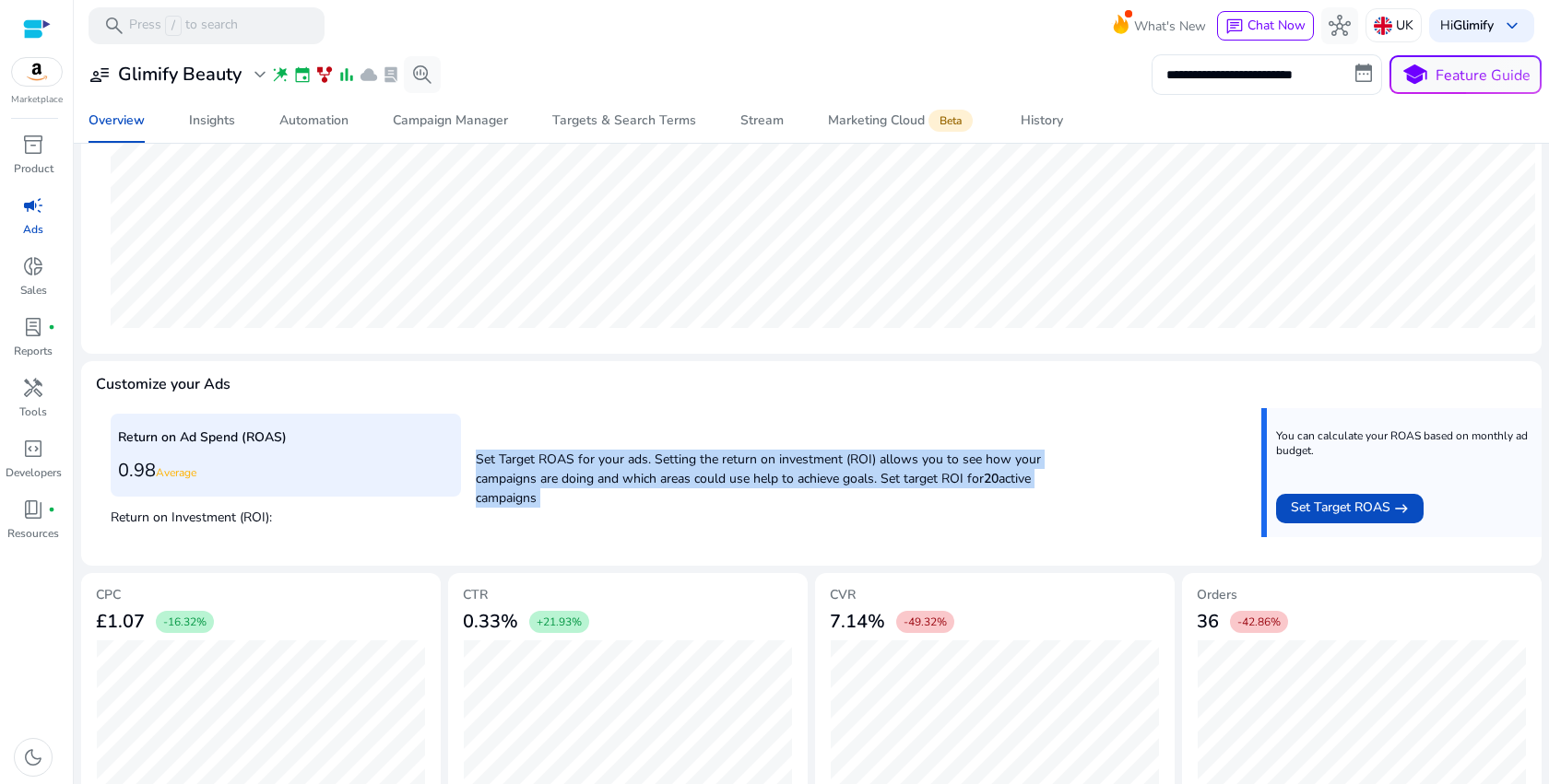
click at [978, 490] on p "Set Target ROAS for your ads. Setting the return on investment (ROI) allows you…" at bounding box center [783, 473] width 617 height 67
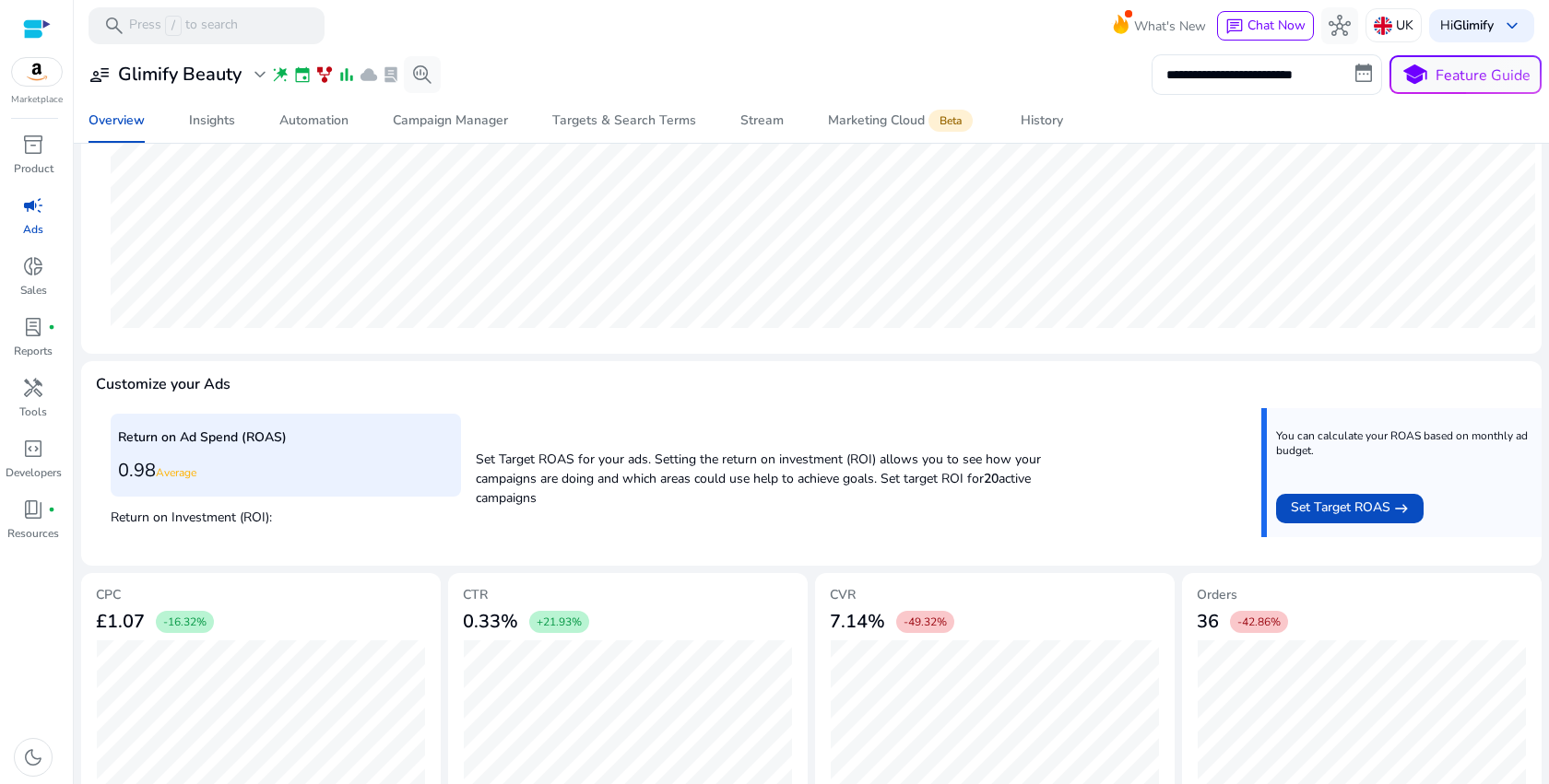
click at [978, 490] on p "Set Target ROAS for your ads. Setting the return on investment (ROI) allows you…" at bounding box center [783, 473] width 617 height 67
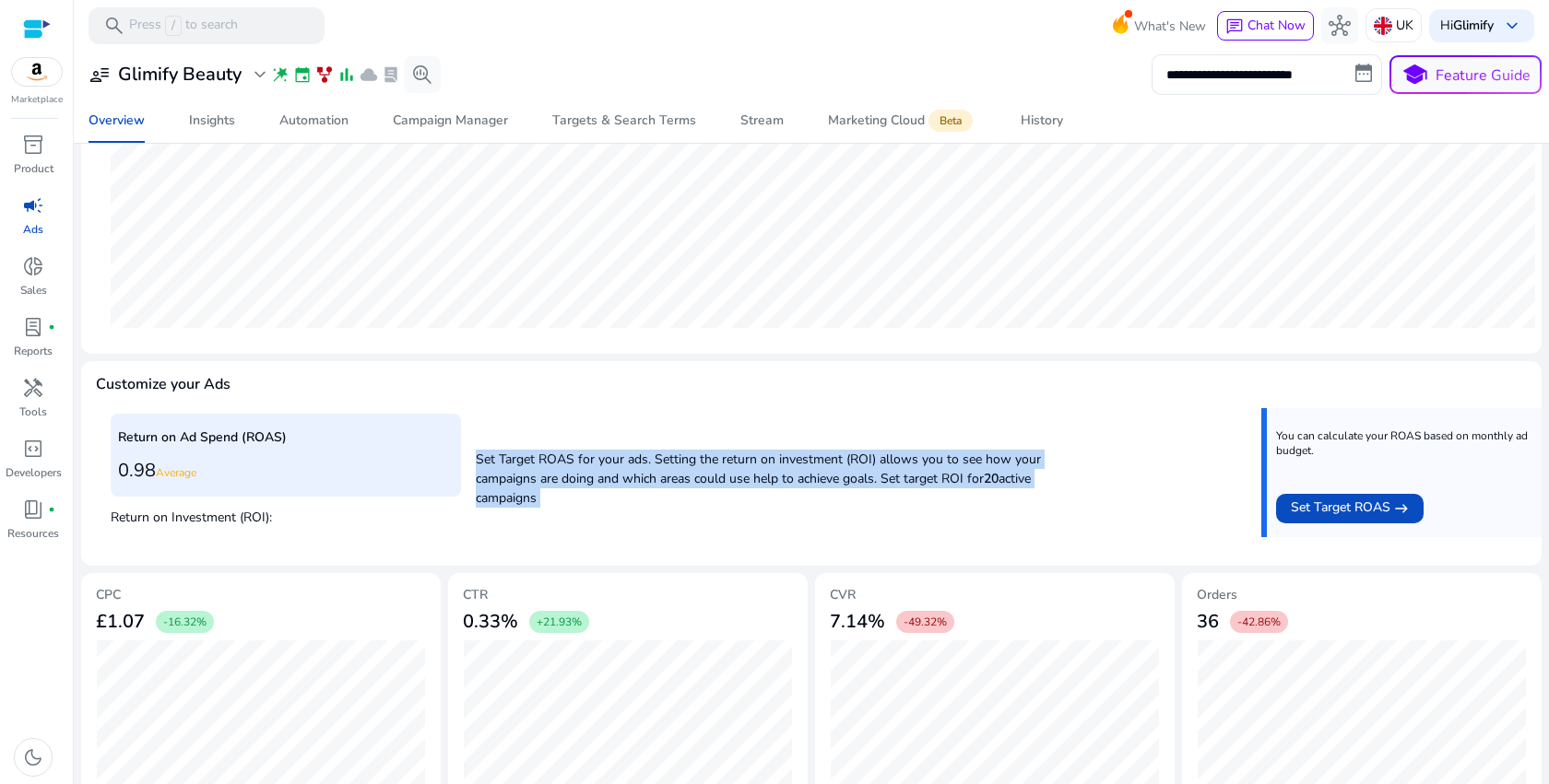
click at [978, 490] on p "Set Target ROAS for your ads. Setting the return on investment (ROI) allows you…" at bounding box center [783, 473] width 617 height 67
click at [1039, 496] on p "Set Target ROAS for your ads. Setting the return on investment (ROI) allows you…" at bounding box center [783, 473] width 617 height 67
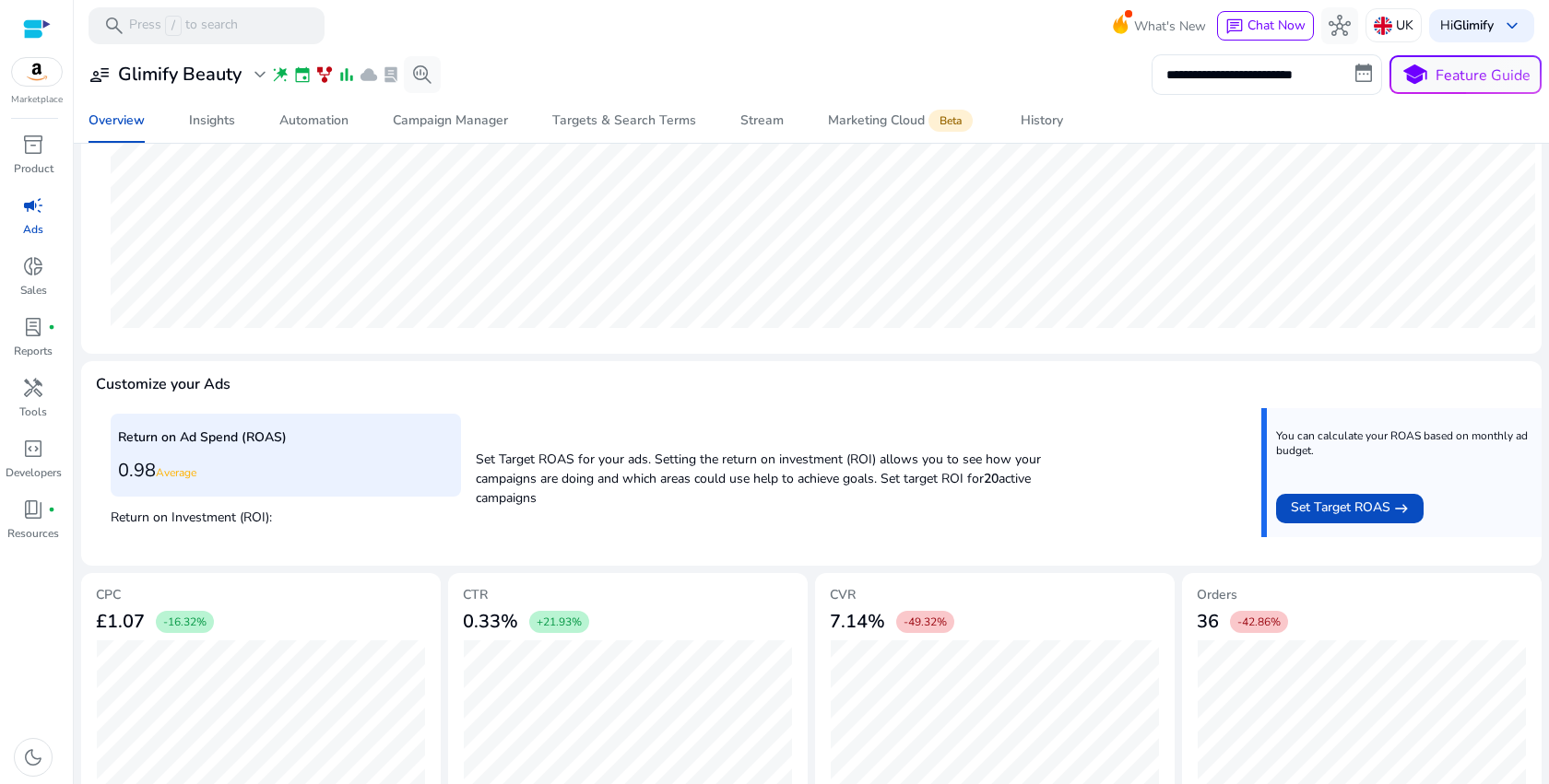
click at [1039, 496] on p "Set Target ROAS for your ads. Setting the return on investment (ROI) allows you…" at bounding box center [783, 473] width 617 height 67
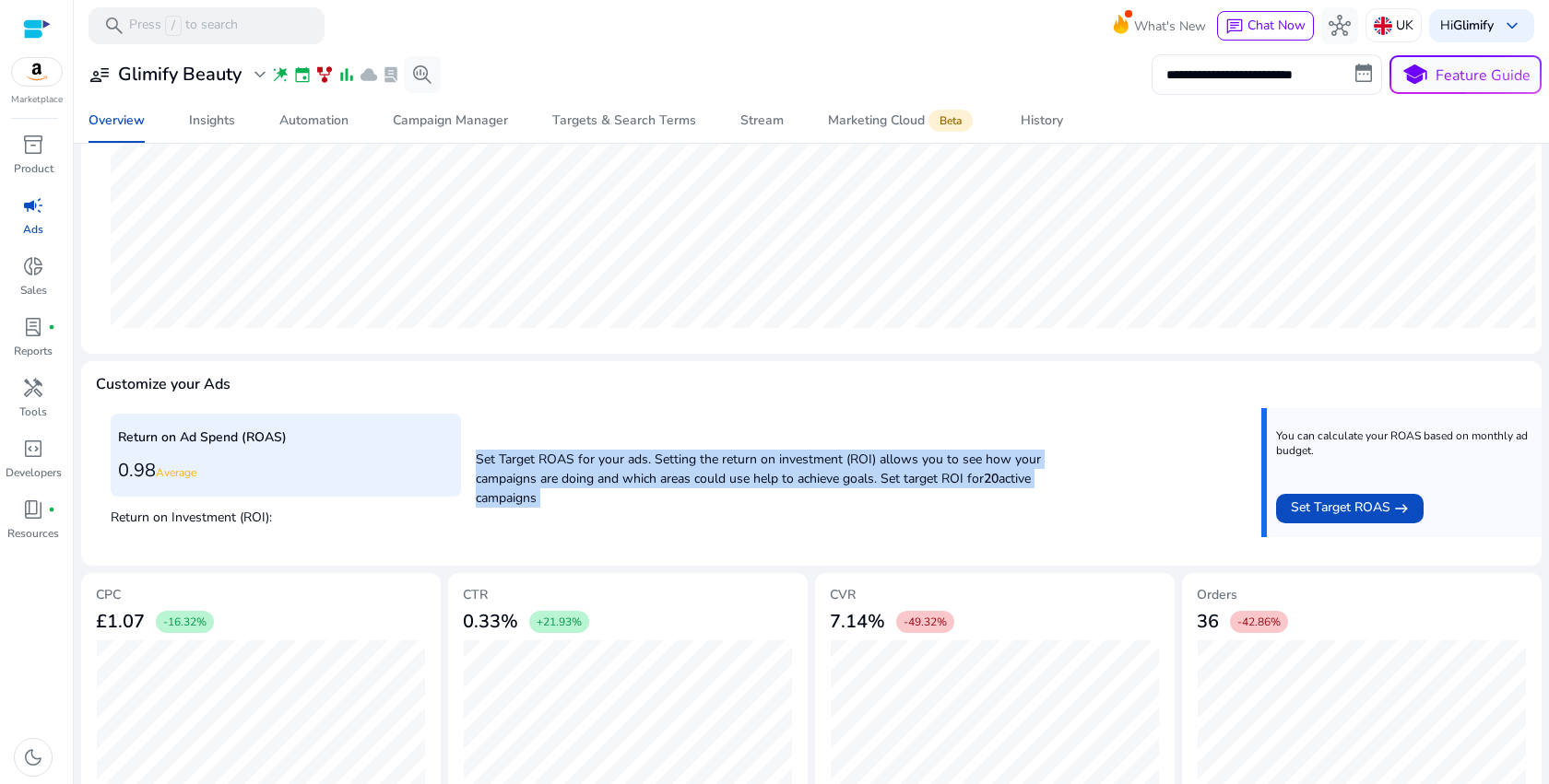
scroll to position [505, 0]
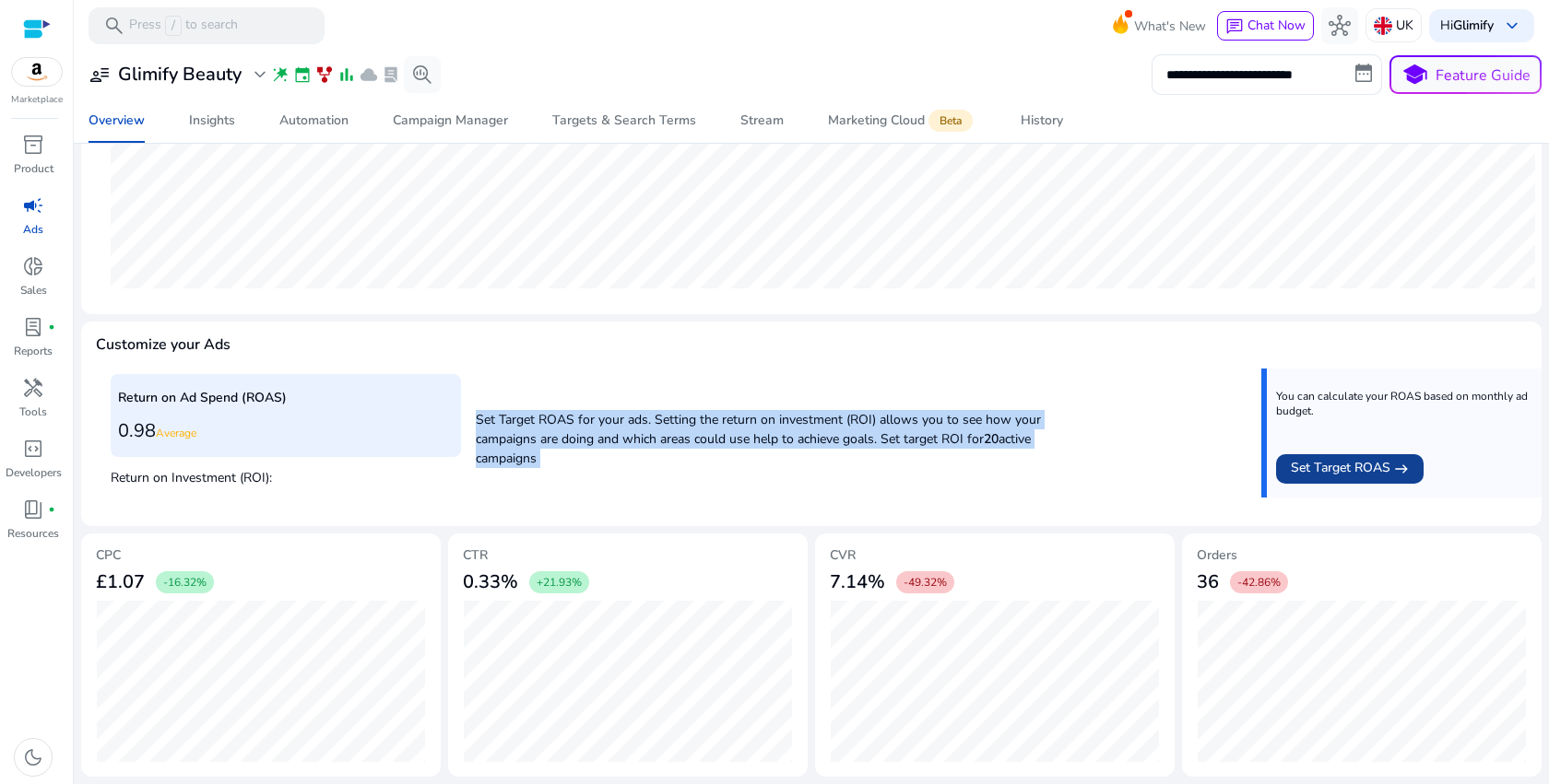
click at [1300, 478] on span "Set Target ROAS" at bounding box center [1340, 469] width 99 height 22
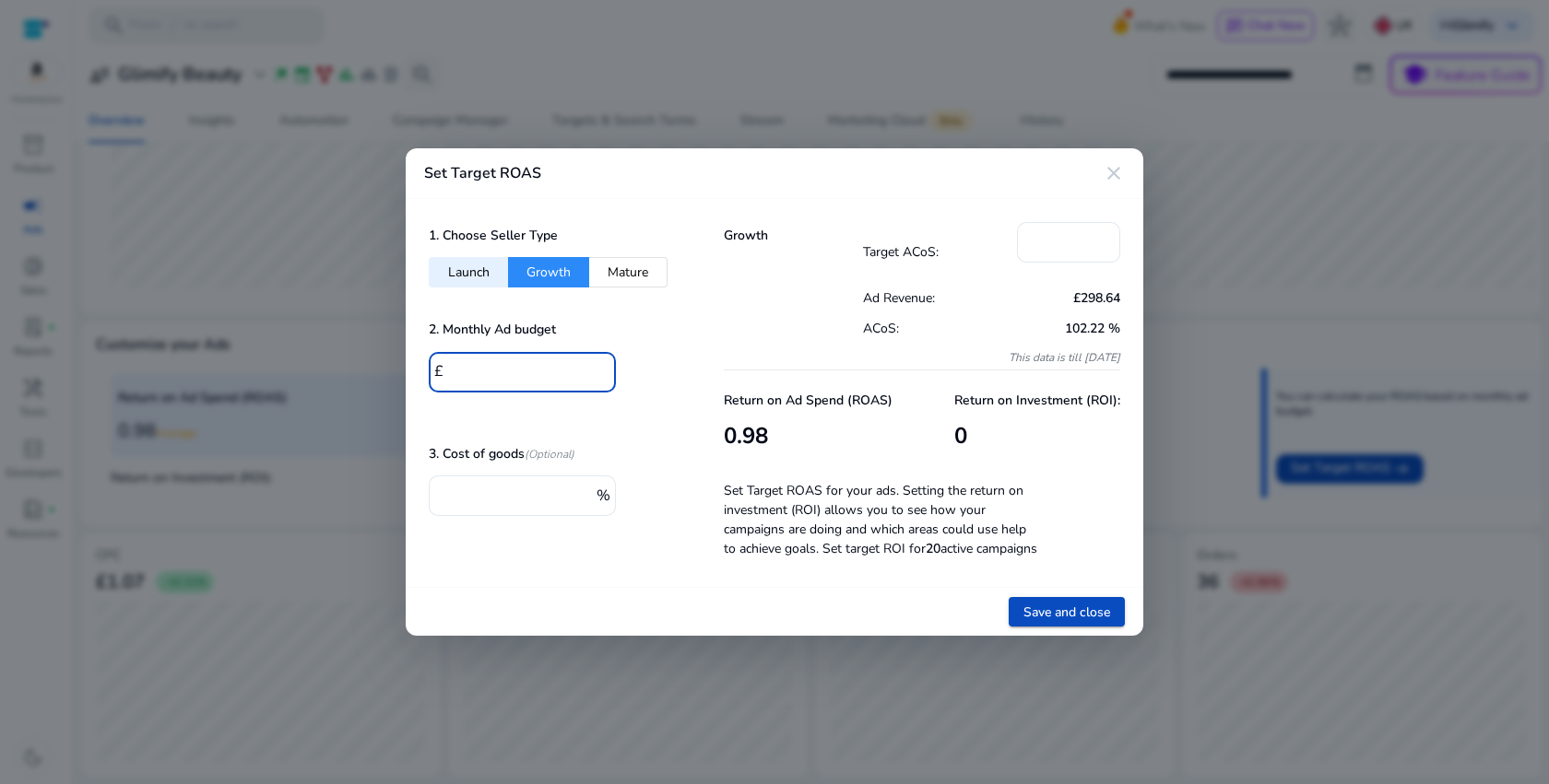
click at [477, 366] on input "*" at bounding box center [525, 369] width 152 height 20
click at [1078, 239] on input "***" at bounding box center [1069, 240] width 74 height 20
click at [1012, 243] on p "Target ACoS:" at bounding box center [940, 252] width 155 height 19
click at [1045, 230] on input "***" at bounding box center [1069, 240] width 74 height 20
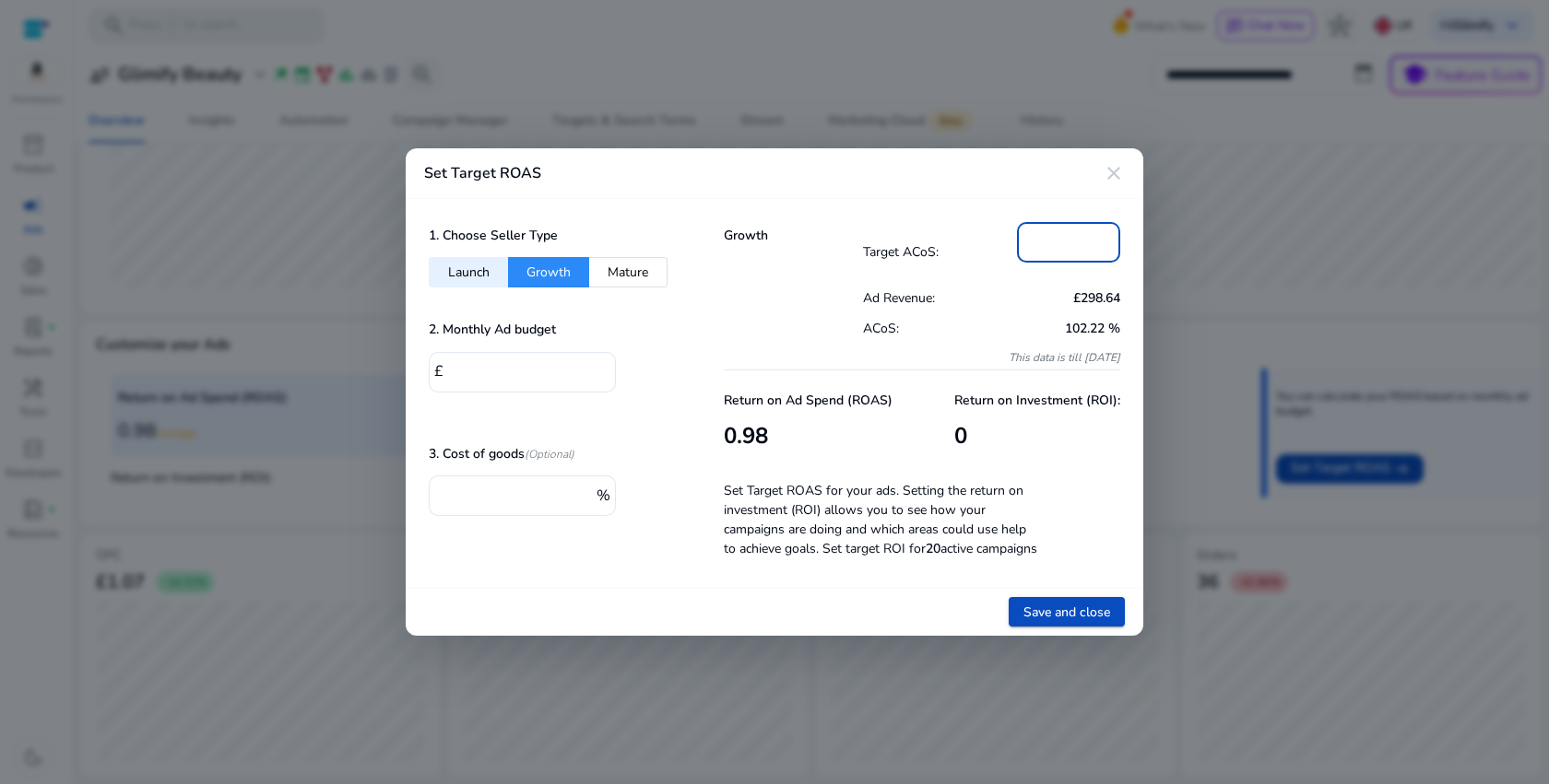
click at [1045, 230] on input "***" at bounding box center [1069, 240] width 74 height 20
click at [455, 266] on button "Launch" at bounding box center [469, 272] width 79 height 30
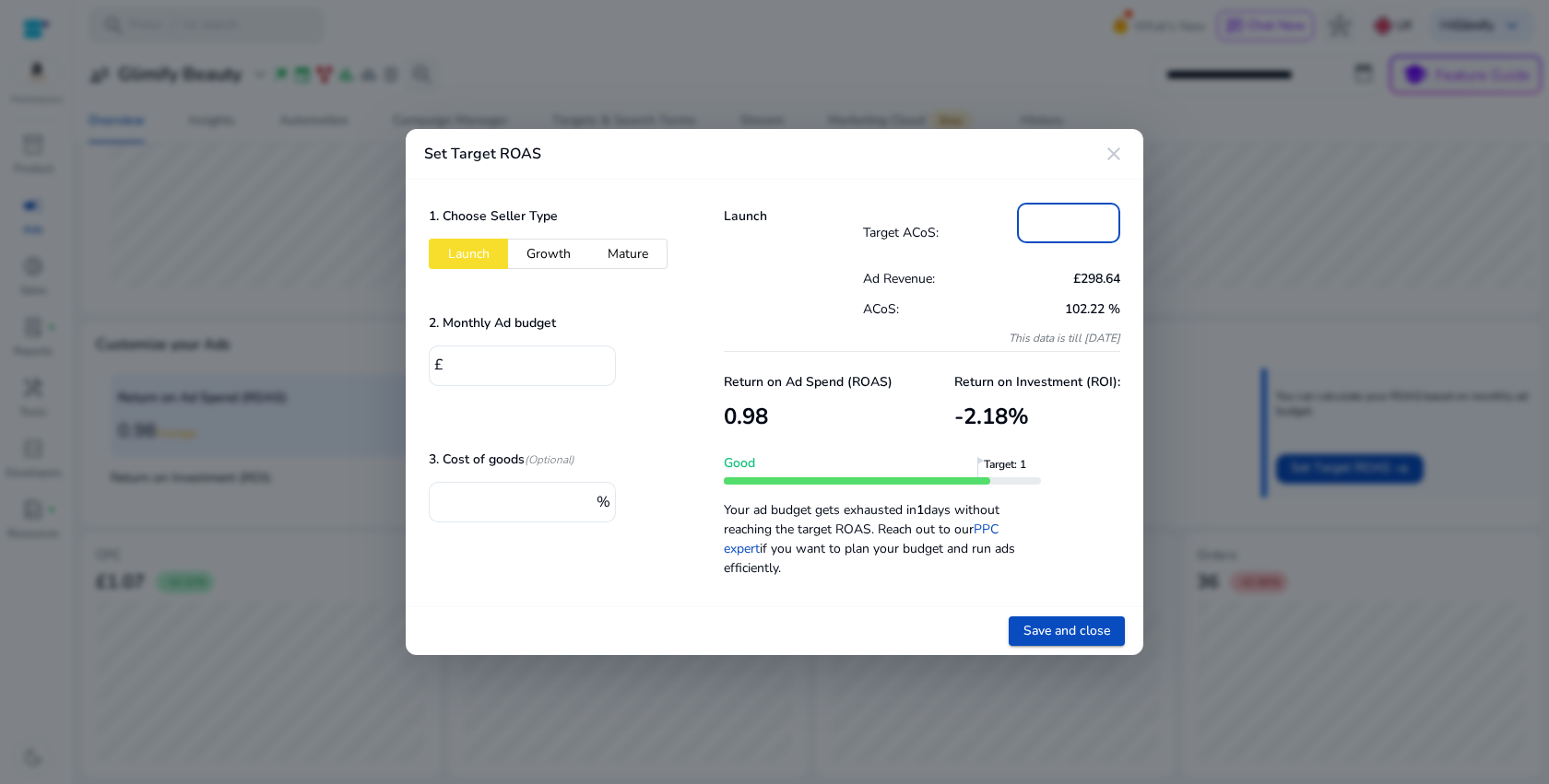
click at [1062, 217] on input "***" at bounding box center [1069, 220] width 74 height 20
type input "**"
click at [711, 296] on div "Launch Target ACoS: ** Ad Revenue: £298.64 ACoS: 102.22 % This data is till 9/7…" at bounding box center [921, 393] width 442 height 427
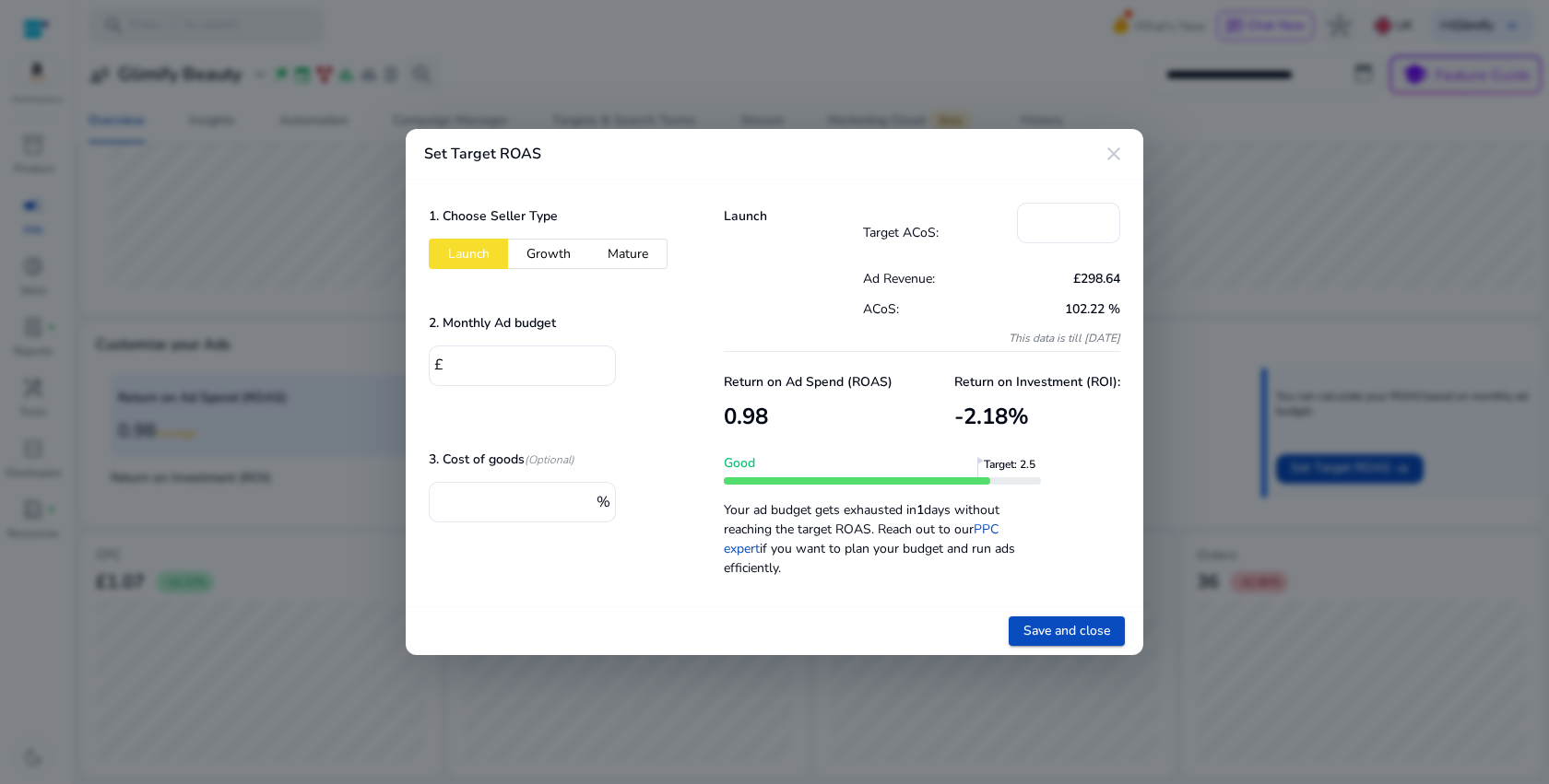
click at [561, 257] on button "Growth" at bounding box center [549, 254] width 81 height 30
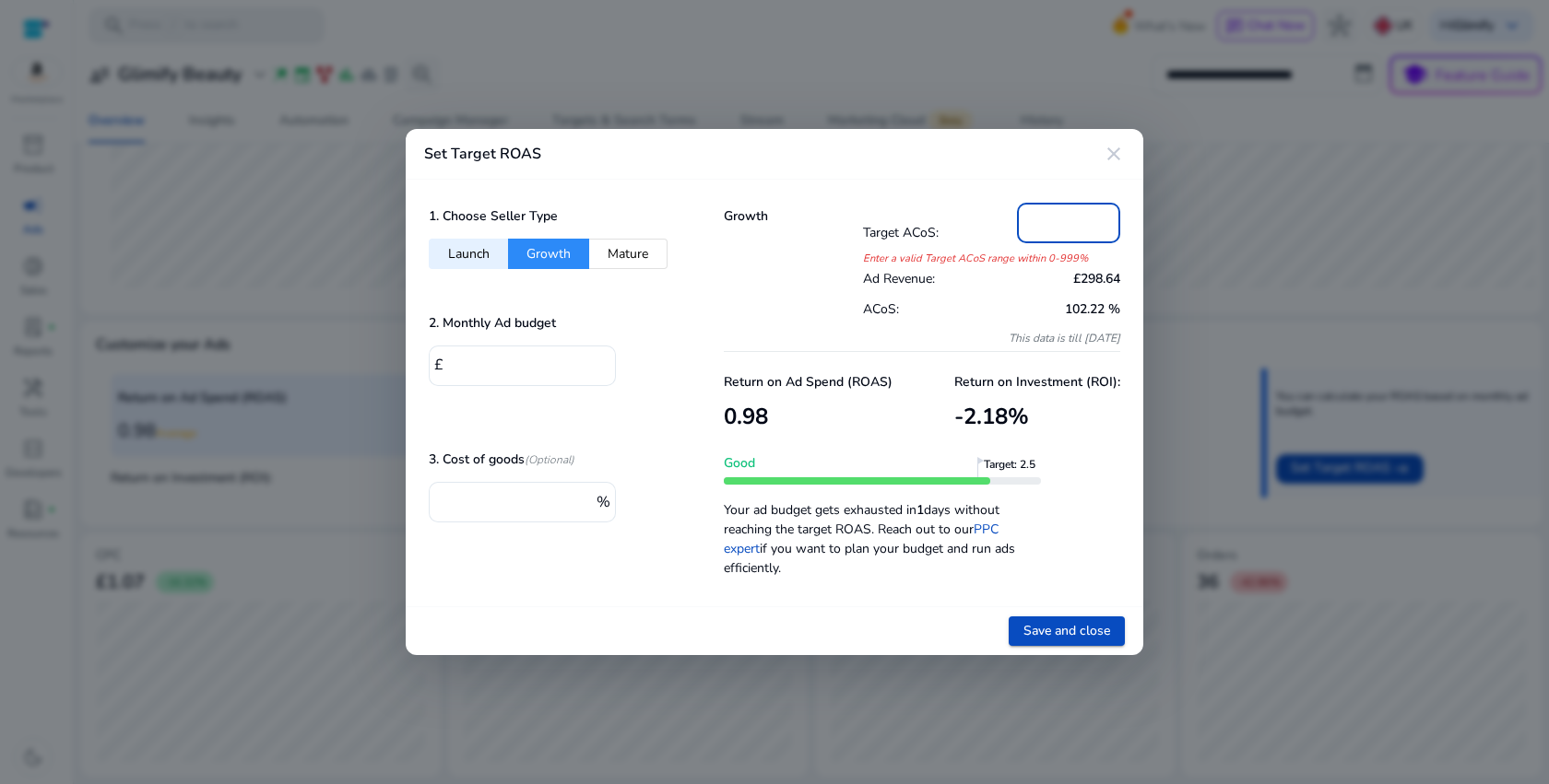
click at [1041, 220] on input "number" at bounding box center [1069, 220] width 74 height 20
click at [744, 332] on div "Growth" at bounding box center [793, 277] width 139 height 148
click at [622, 254] on button "Mature" at bounding box center [628, 254] width 78 height 30
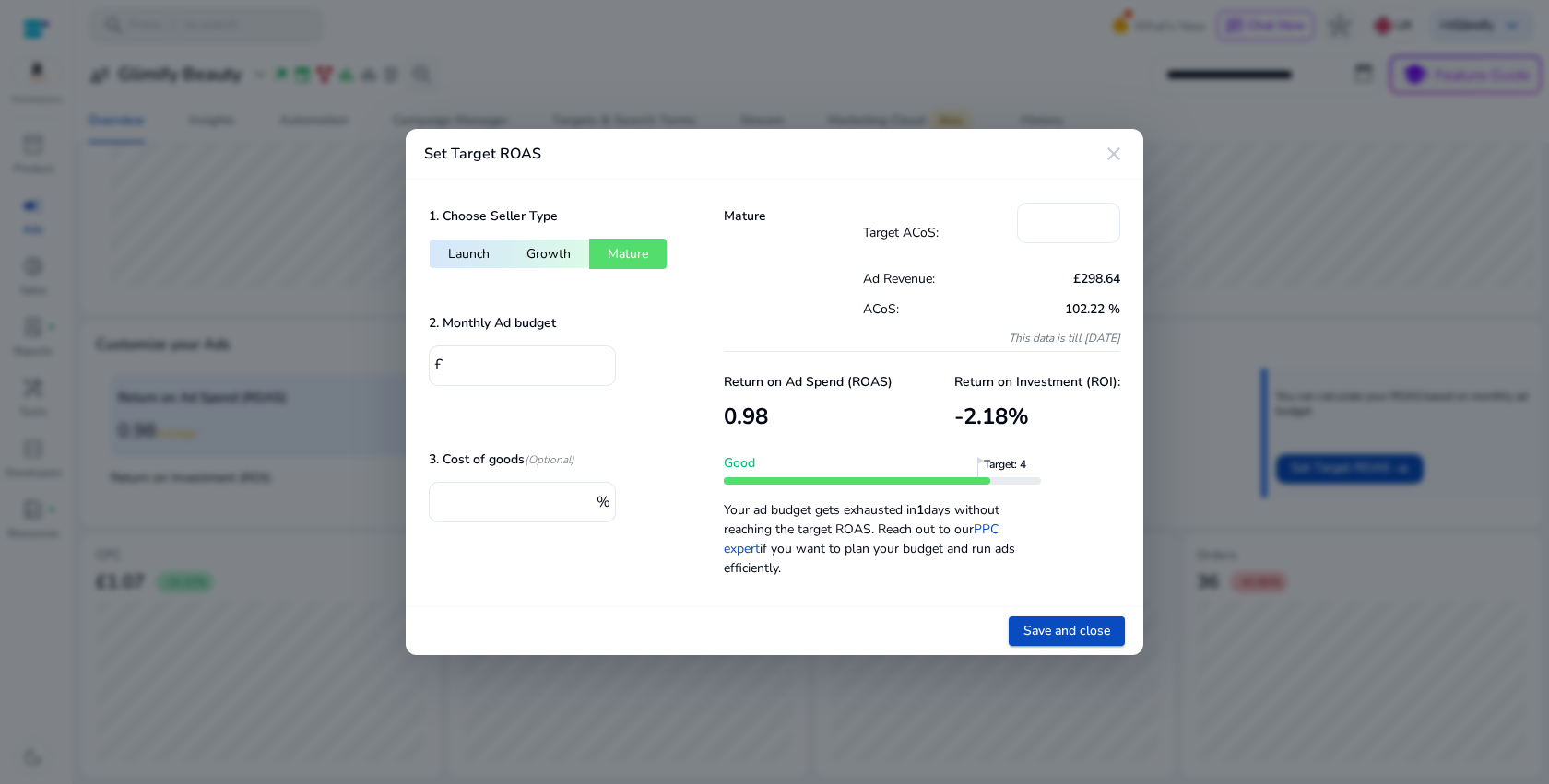
click at [1035, 220] on input "**" at bounding box center [1069, 220] width 74 height 20
click at [917, 302] on p "ACoS:" at bounding box center [927, 309] width 129 height 19
click at [446, 265] on button "Launch" at bounding box center [469, 254] width 79 height 30
click at [527, 249] on button "Growth" at bounding box center [549, 254] width 81 height 30
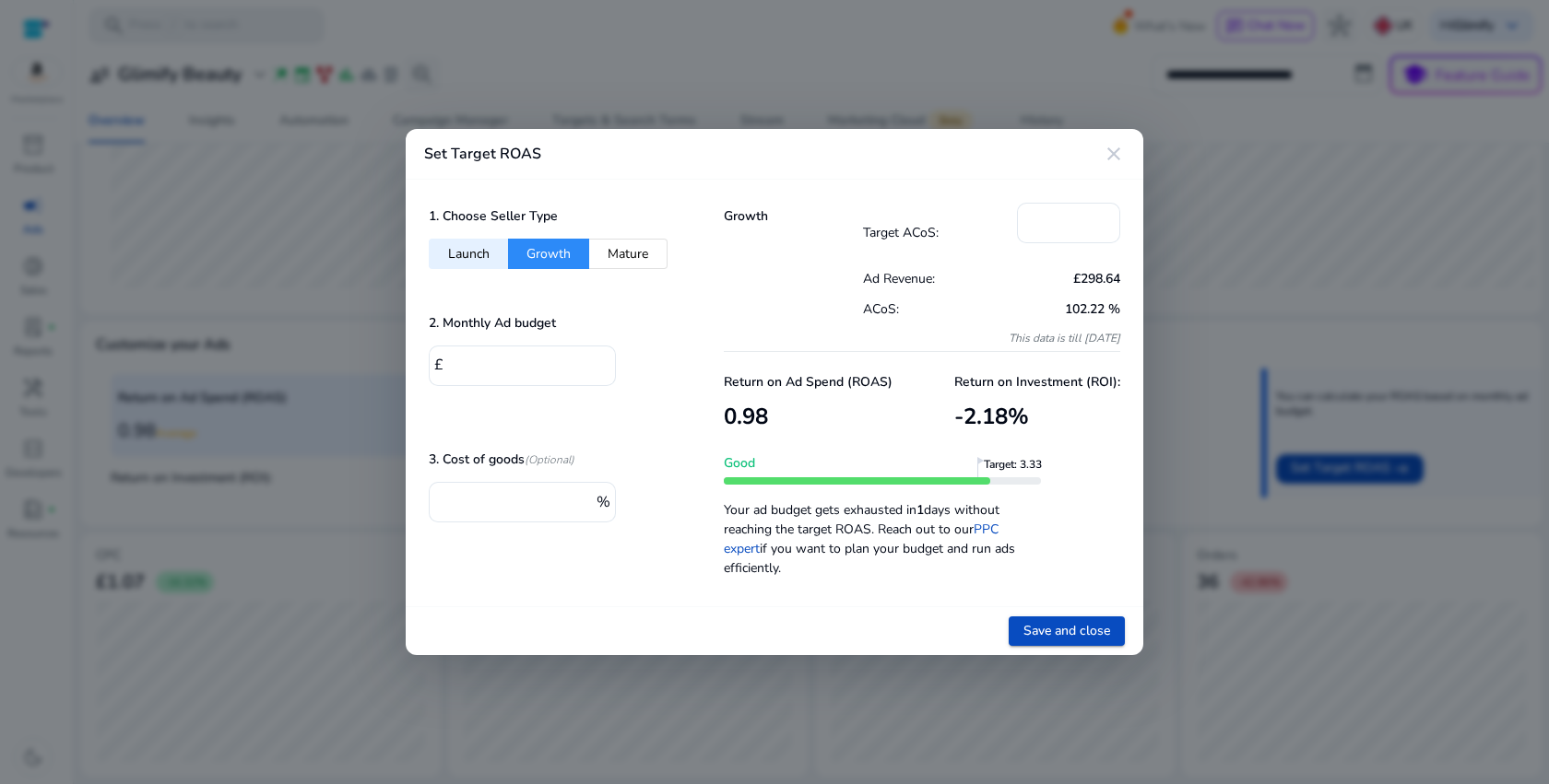
click at [606, 251] on button "Mature" at bounding box center [628, 254] width 78 height 30
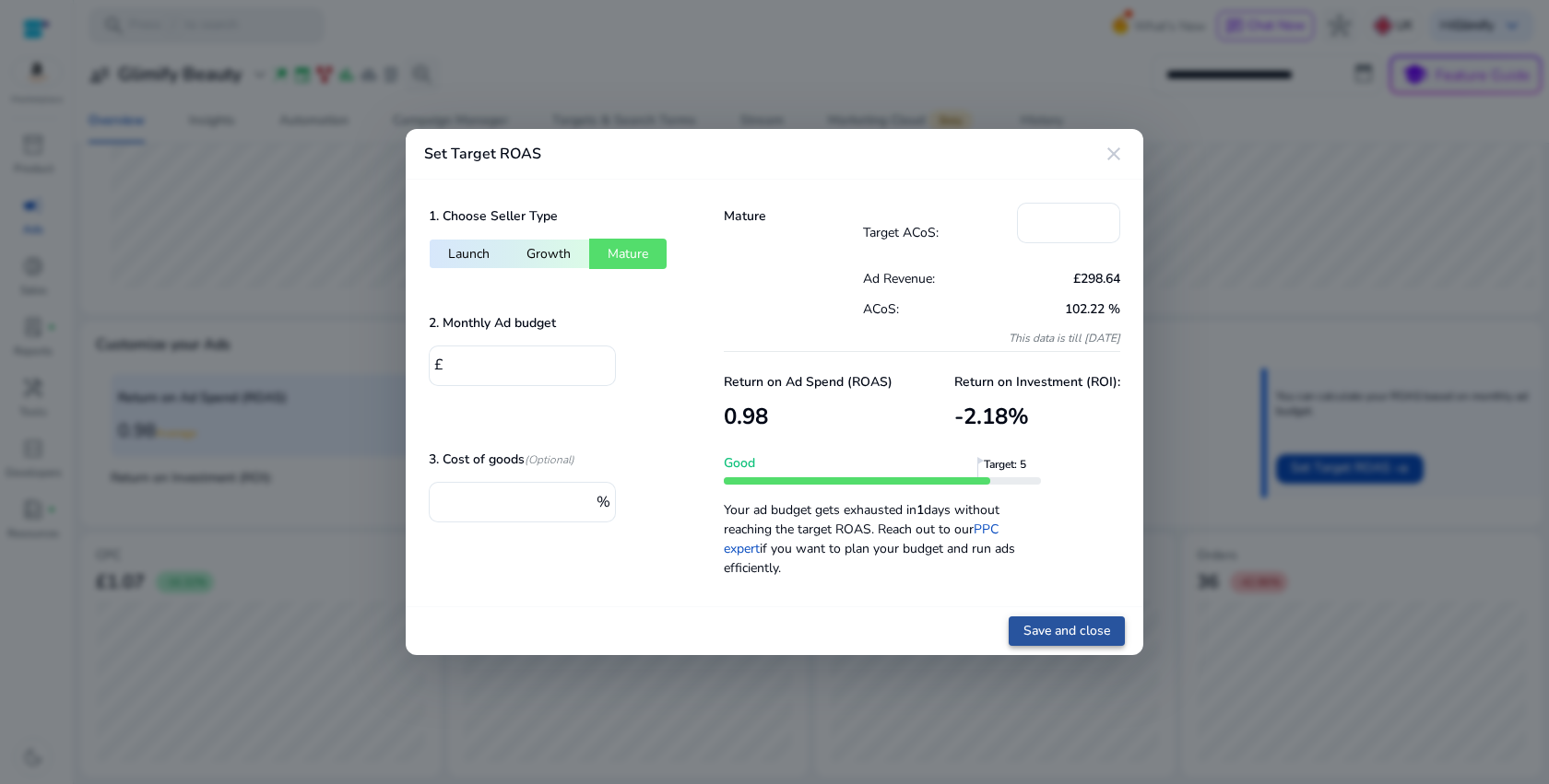
click at [1075, 641] on span at bounding box center [1066, 631] width 116 height 44
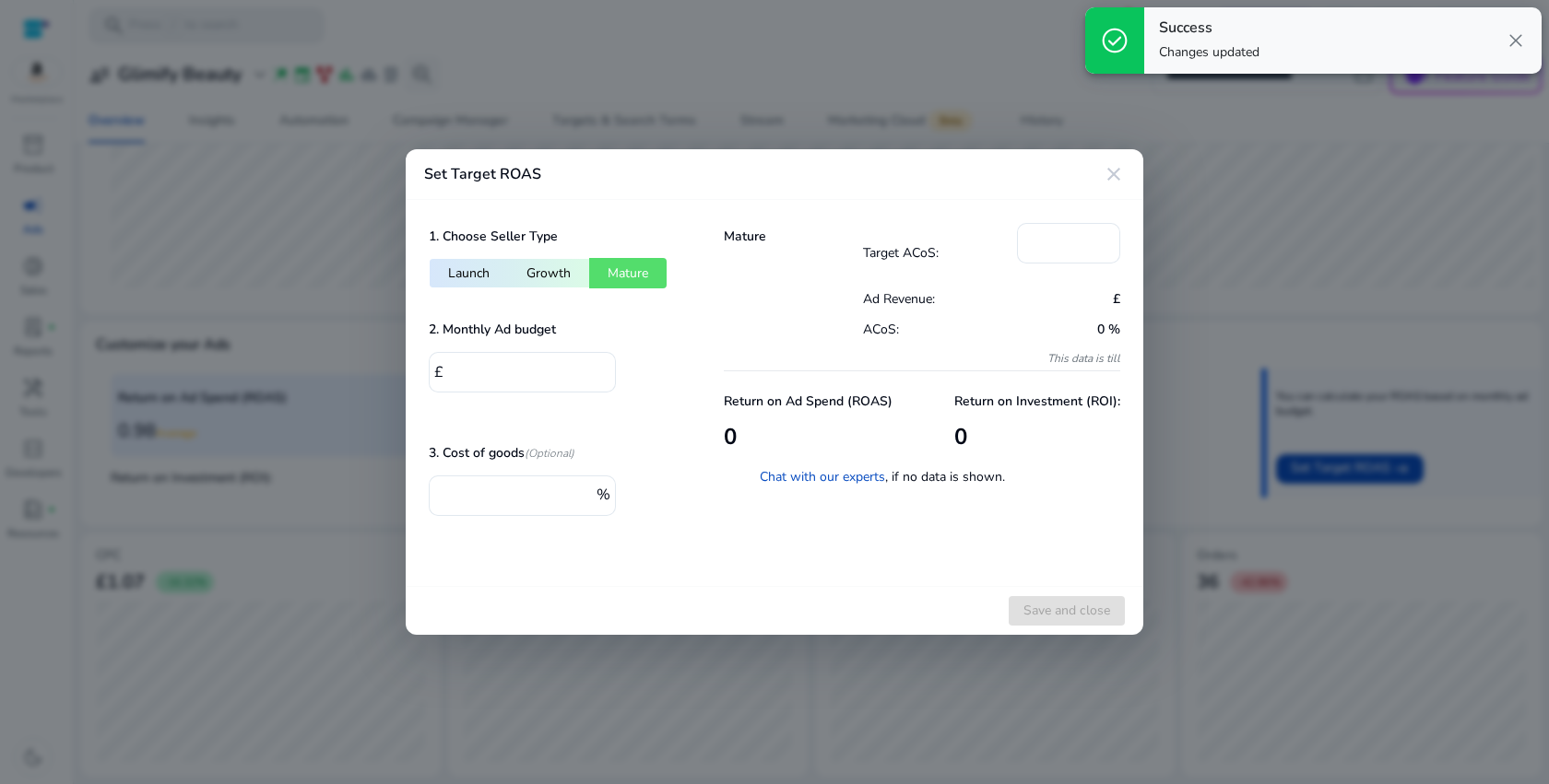
type input "***"
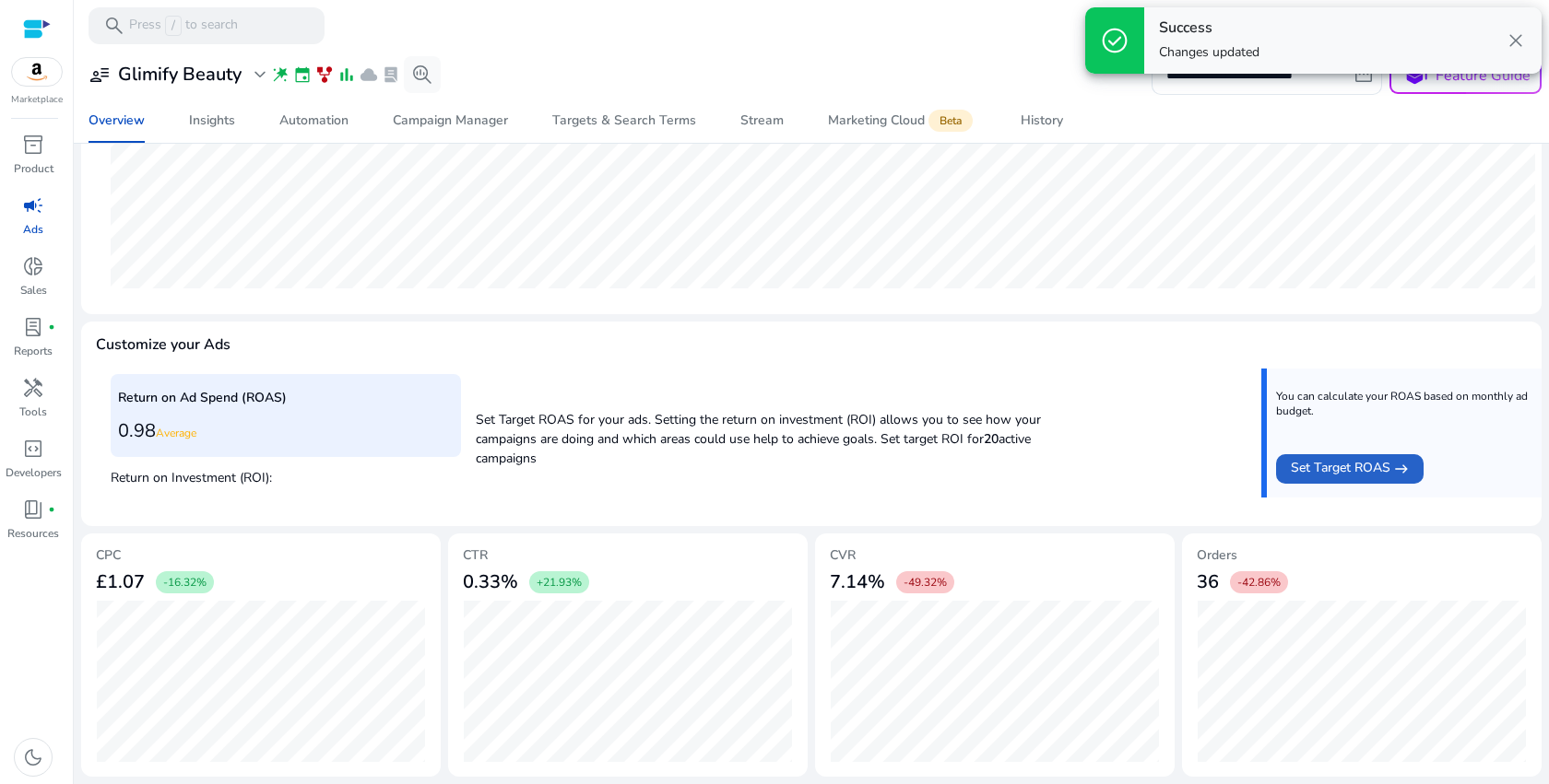
click at [1517, 44] on span "close" at bounding box center [1515, 40] width 22 height 22
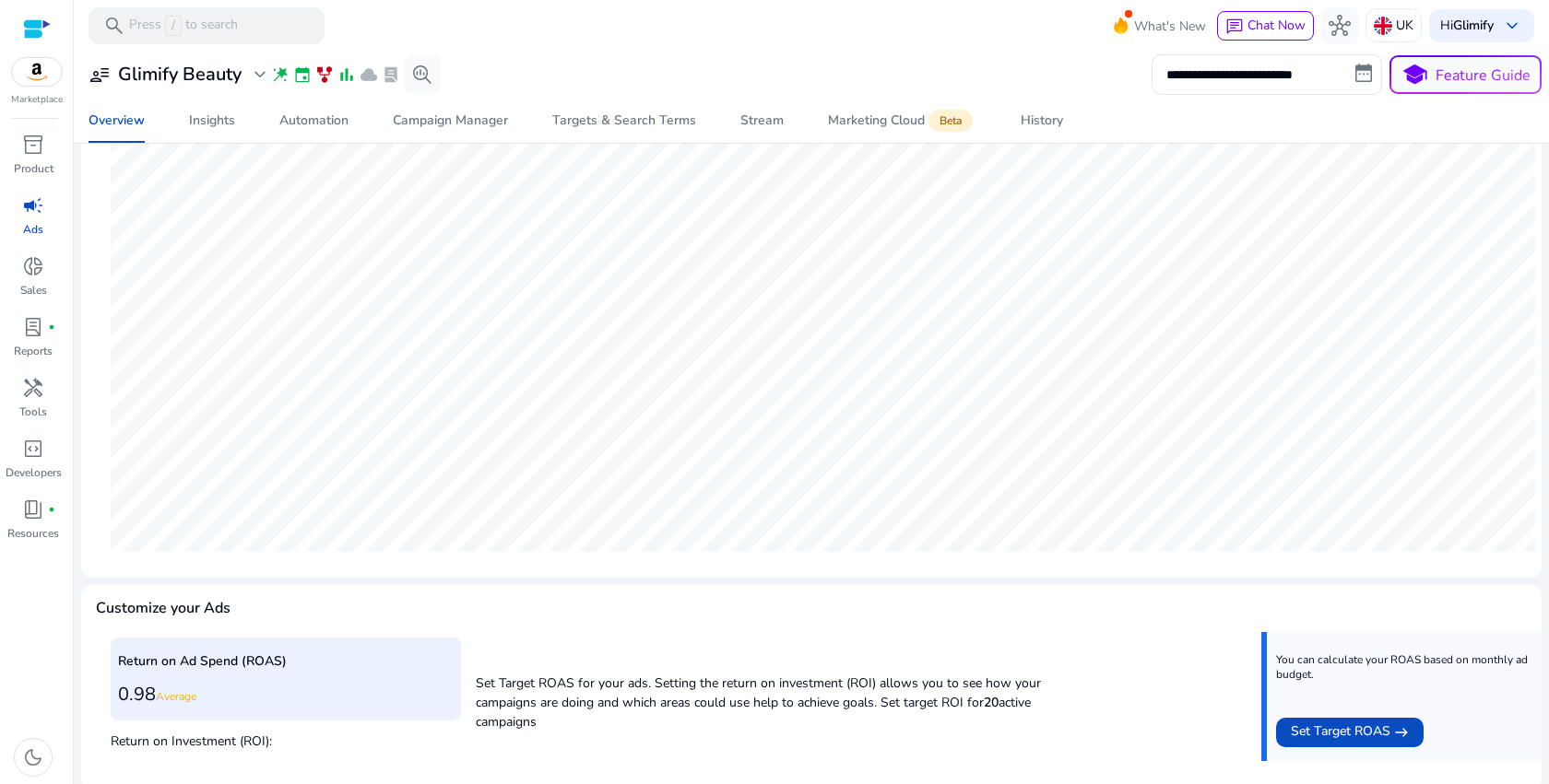
scroll to position [0, 0]
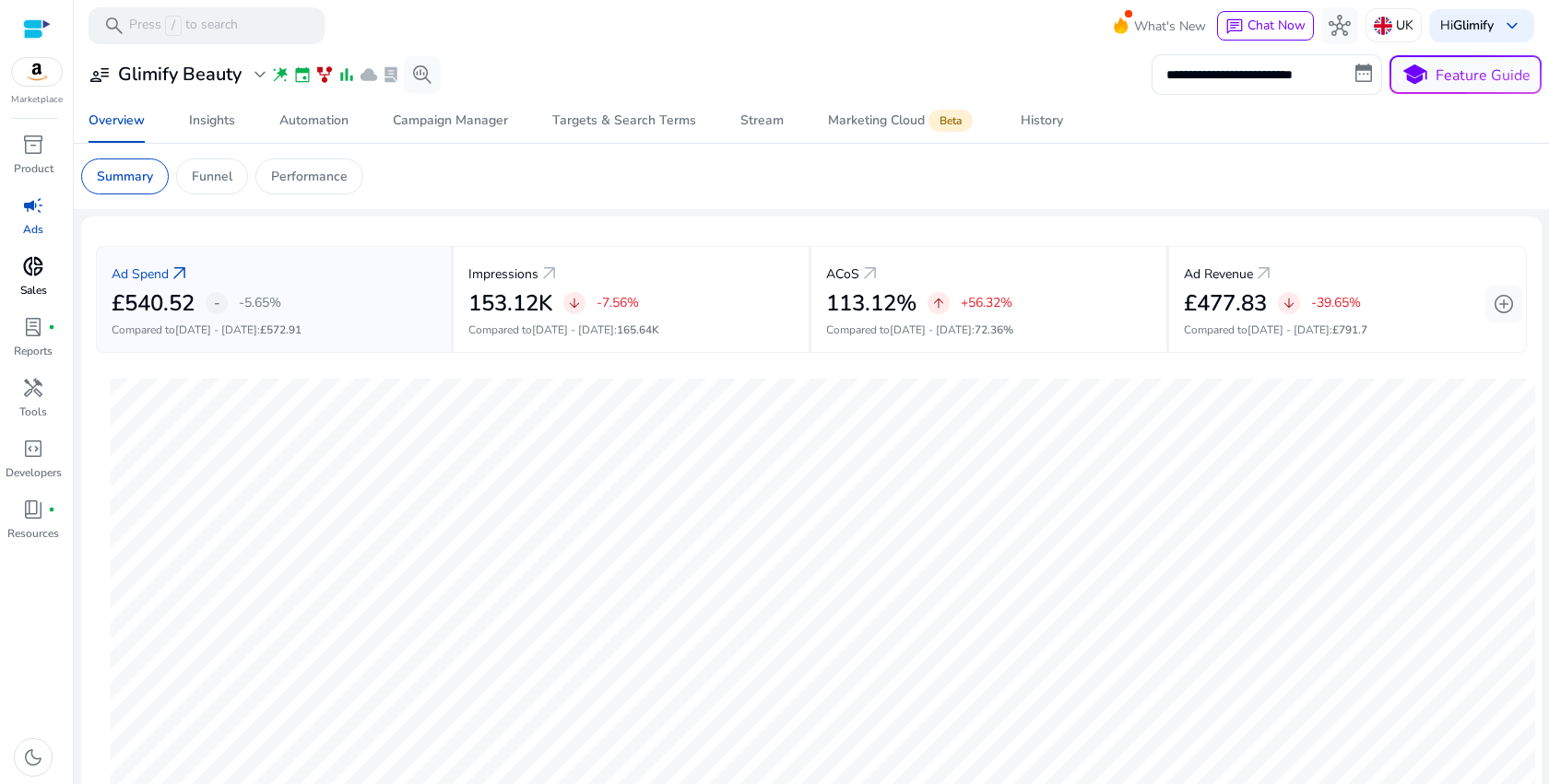
click at [42, 293] on p "Sales" at bounding box center [33, 291] width 26 height 17
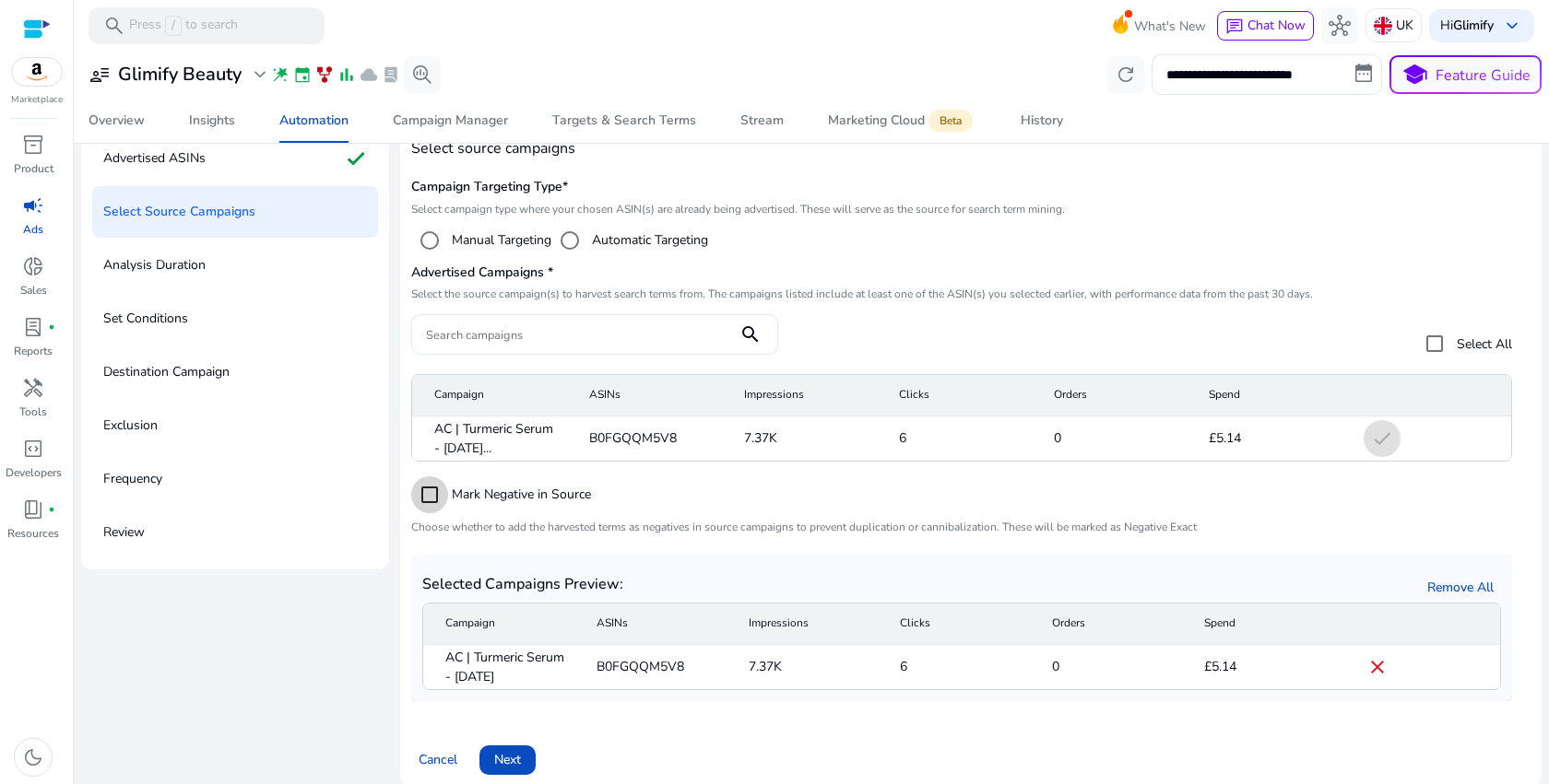
scroll to position [123, 0]
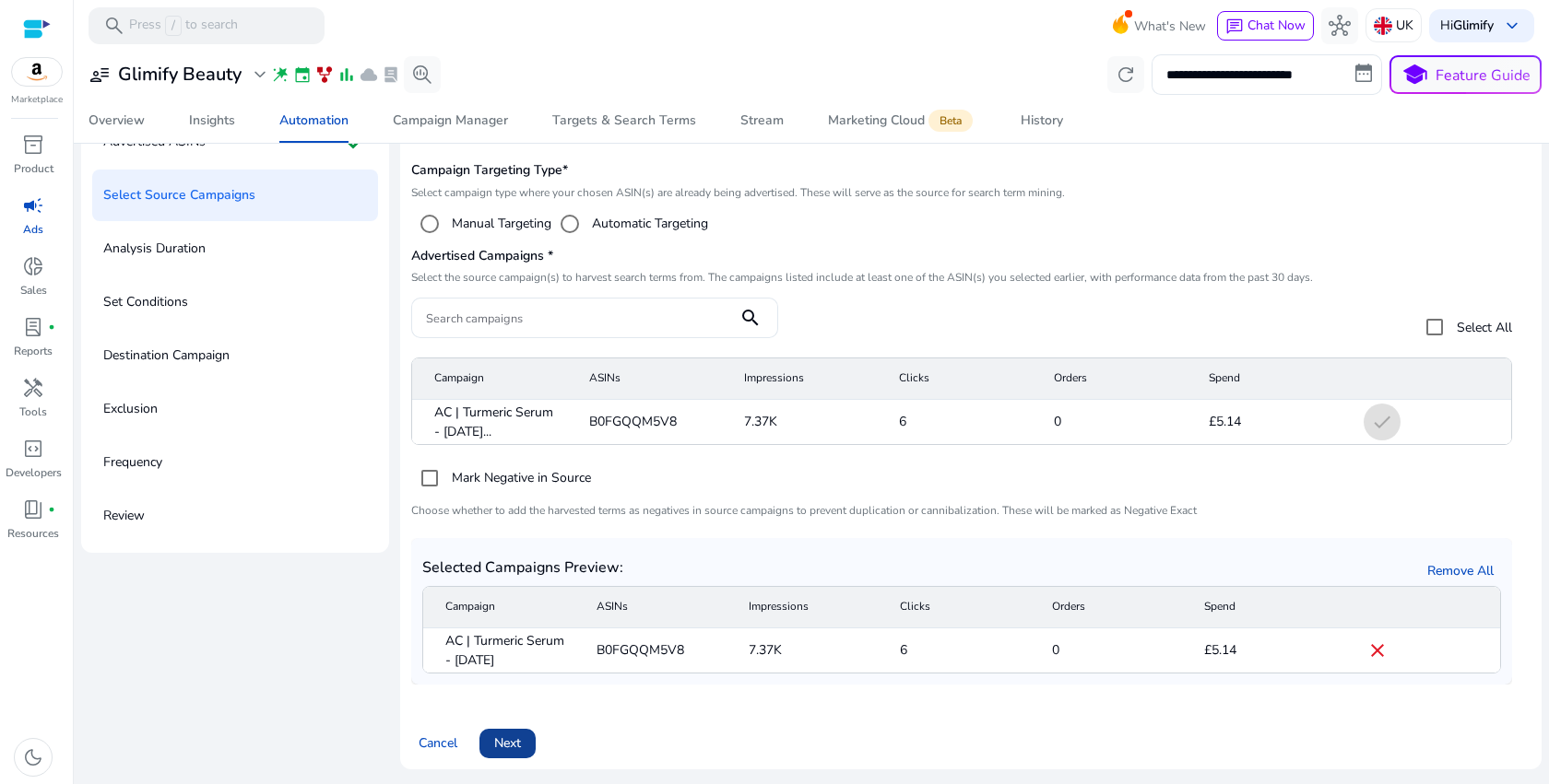
click at [527, 743] on span at bounding box center [508, 743] width 57 height 44
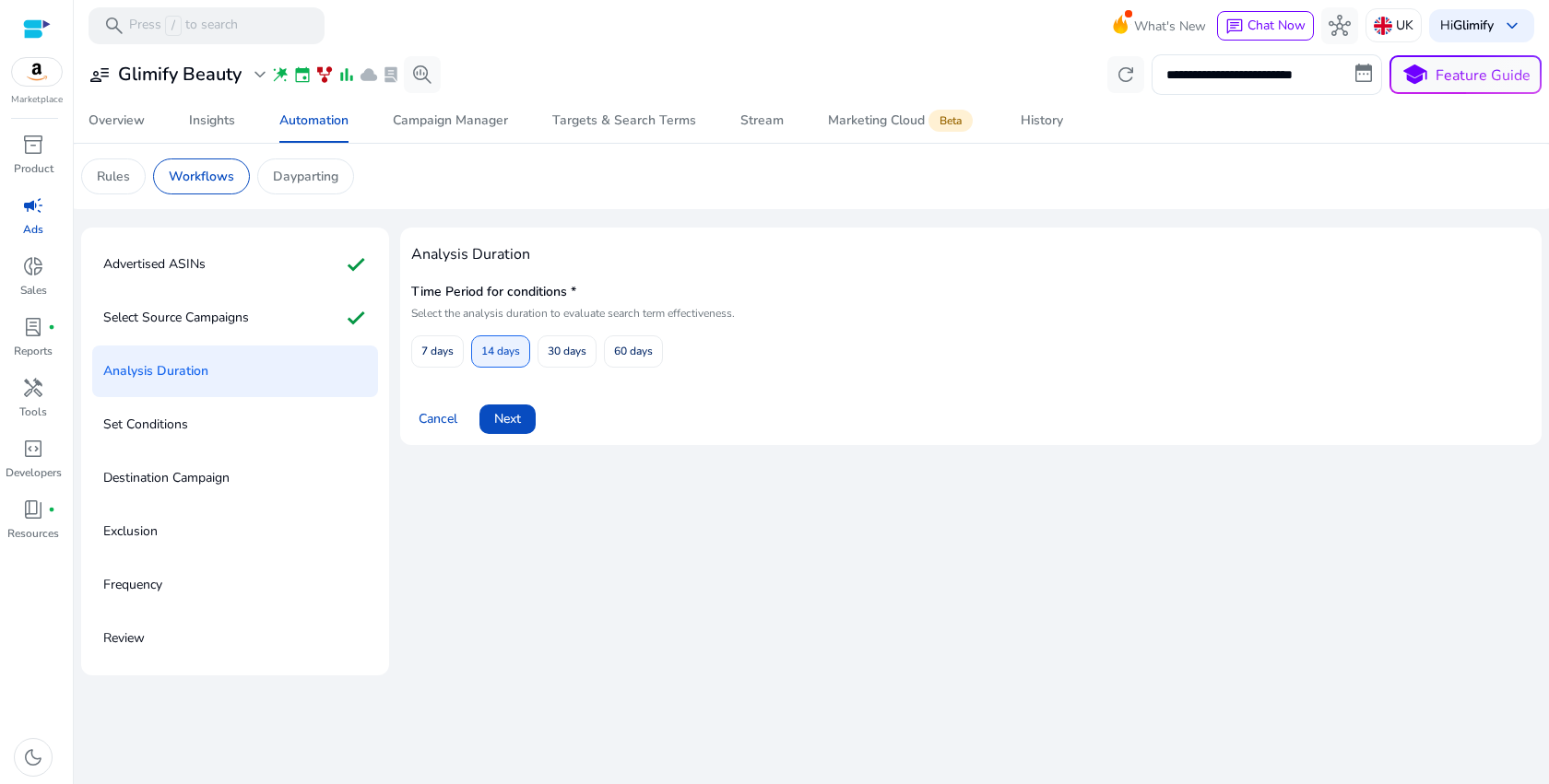
scroll to position [0, 0]
click at [524, 421] on span at bounding box center [508, 418] width 57 height 44
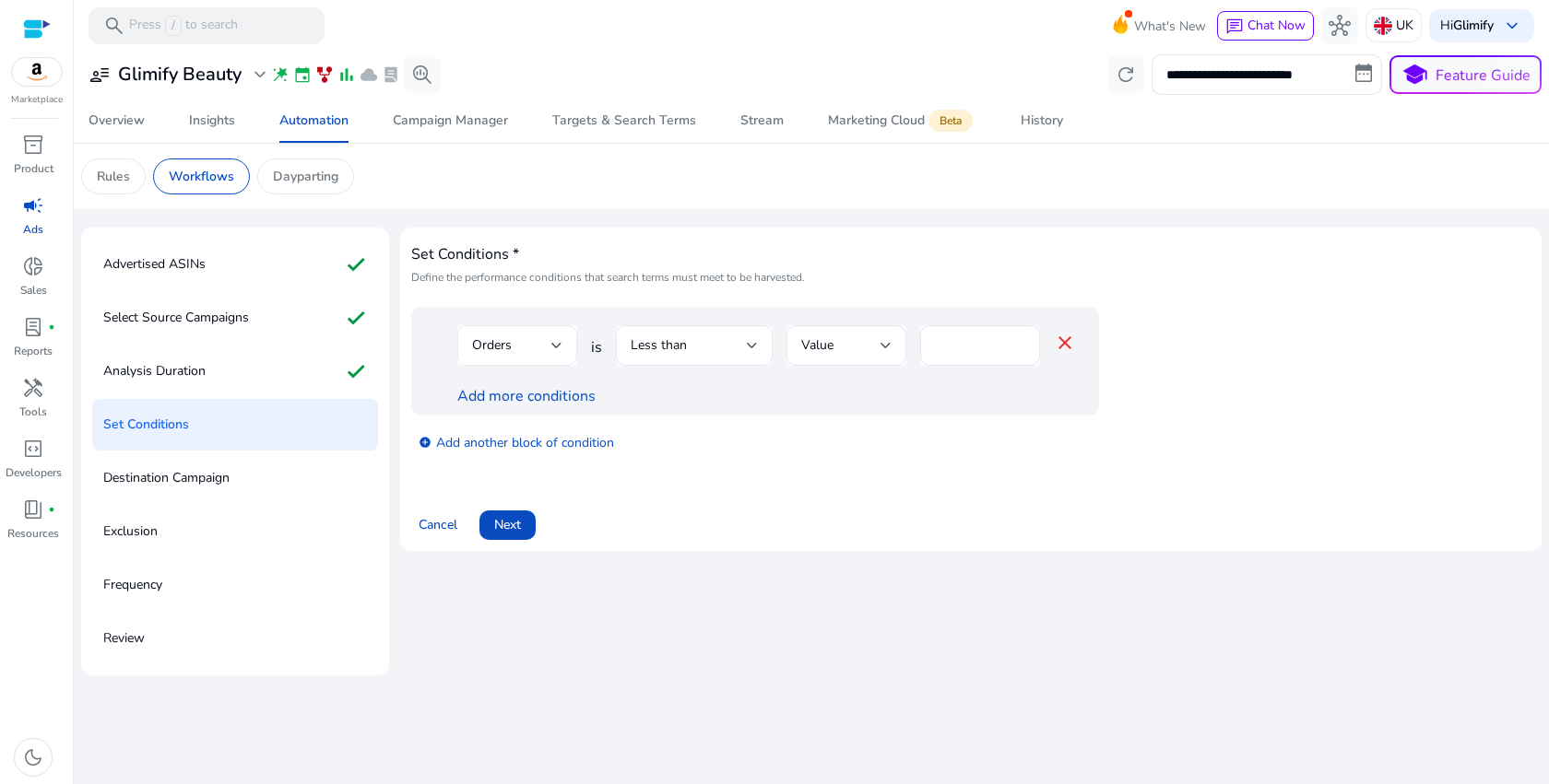
click at [556, 342] on div at bounding box center [557, 346] width 11 height 8
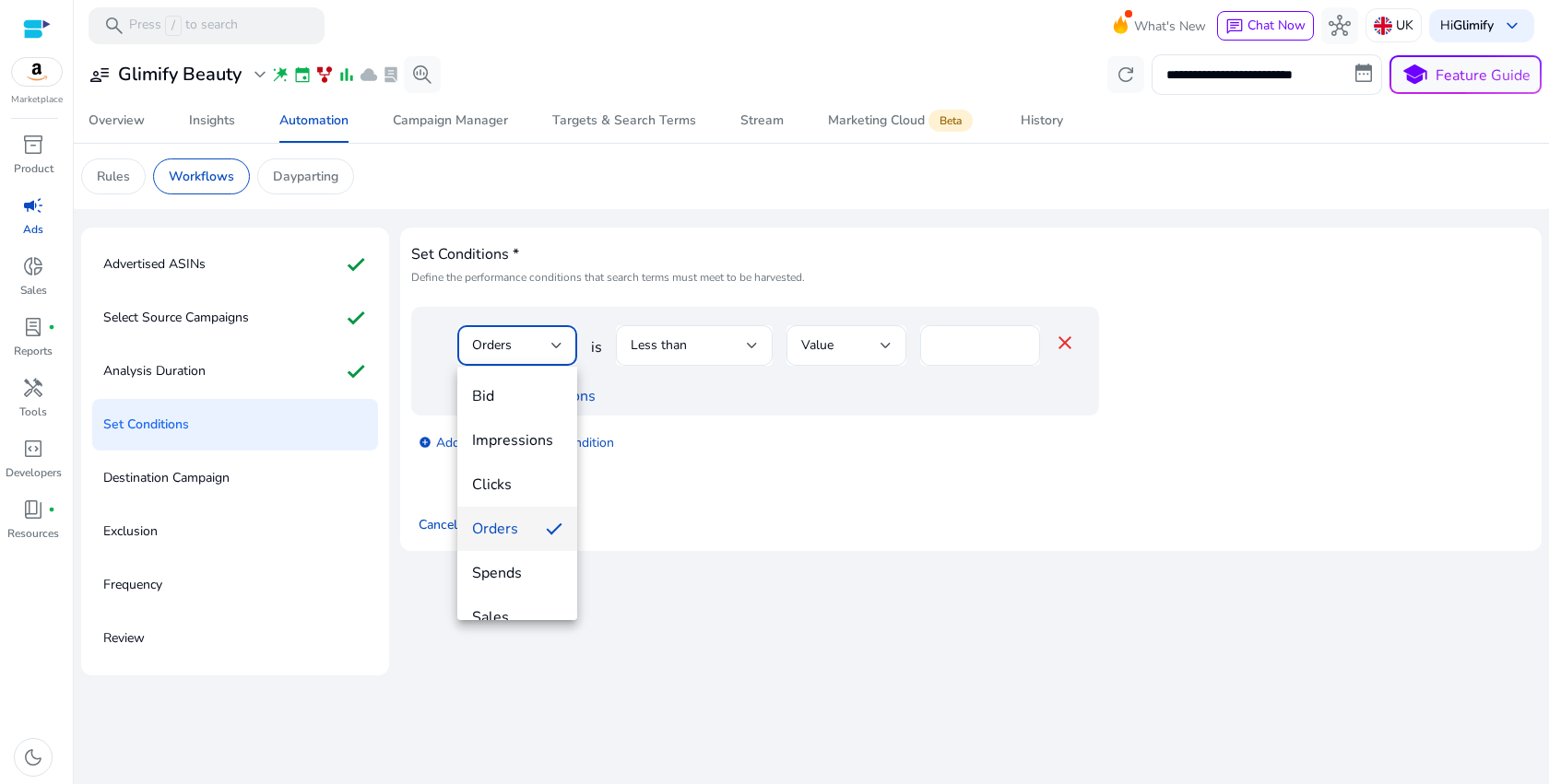
click at [736, 387] on div at bounding box center [774, 392] width 1549 height 784
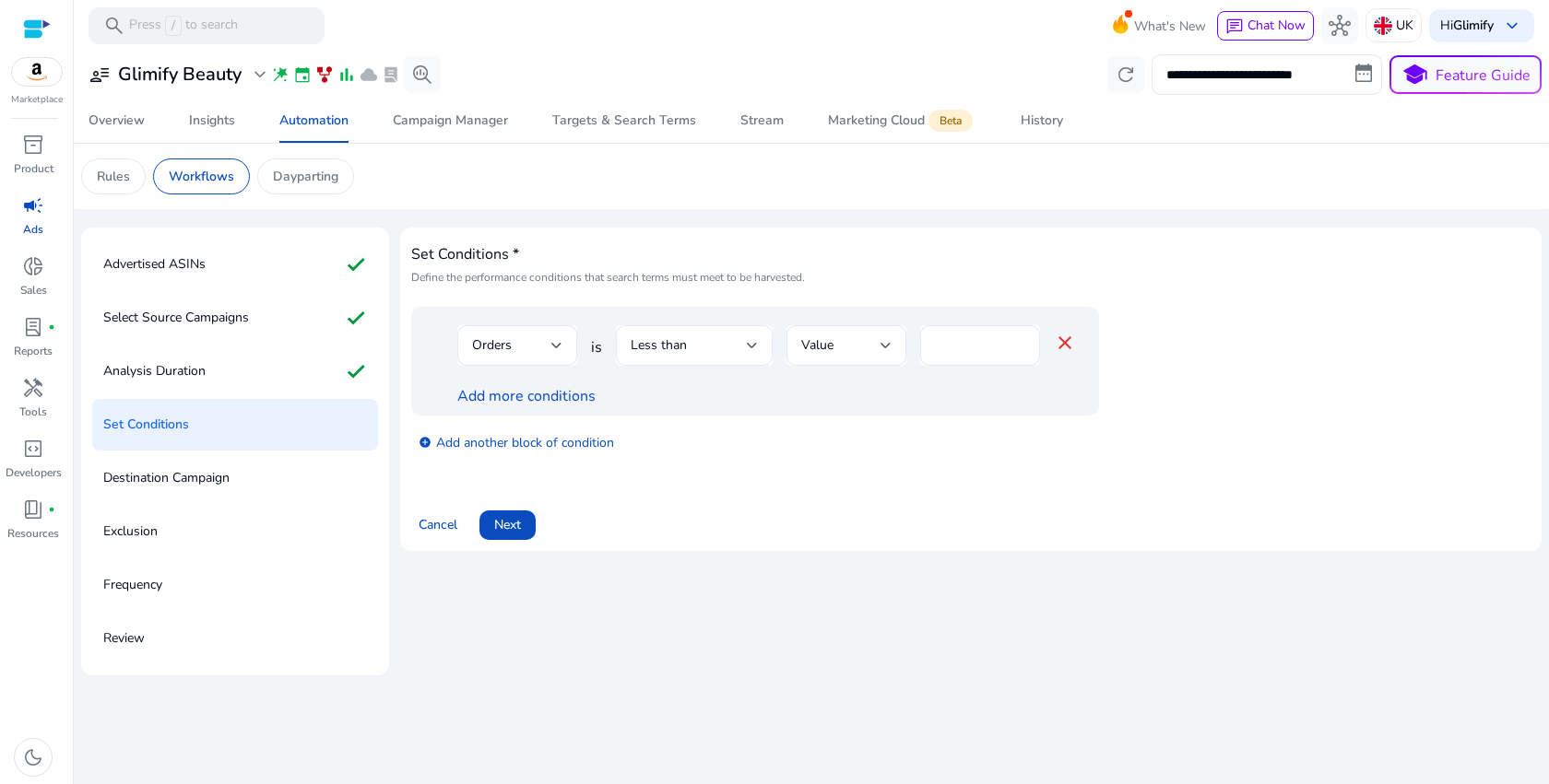
click at [727, 327] on div "Less than" at bounding box center [694, 345] width 128 height 41
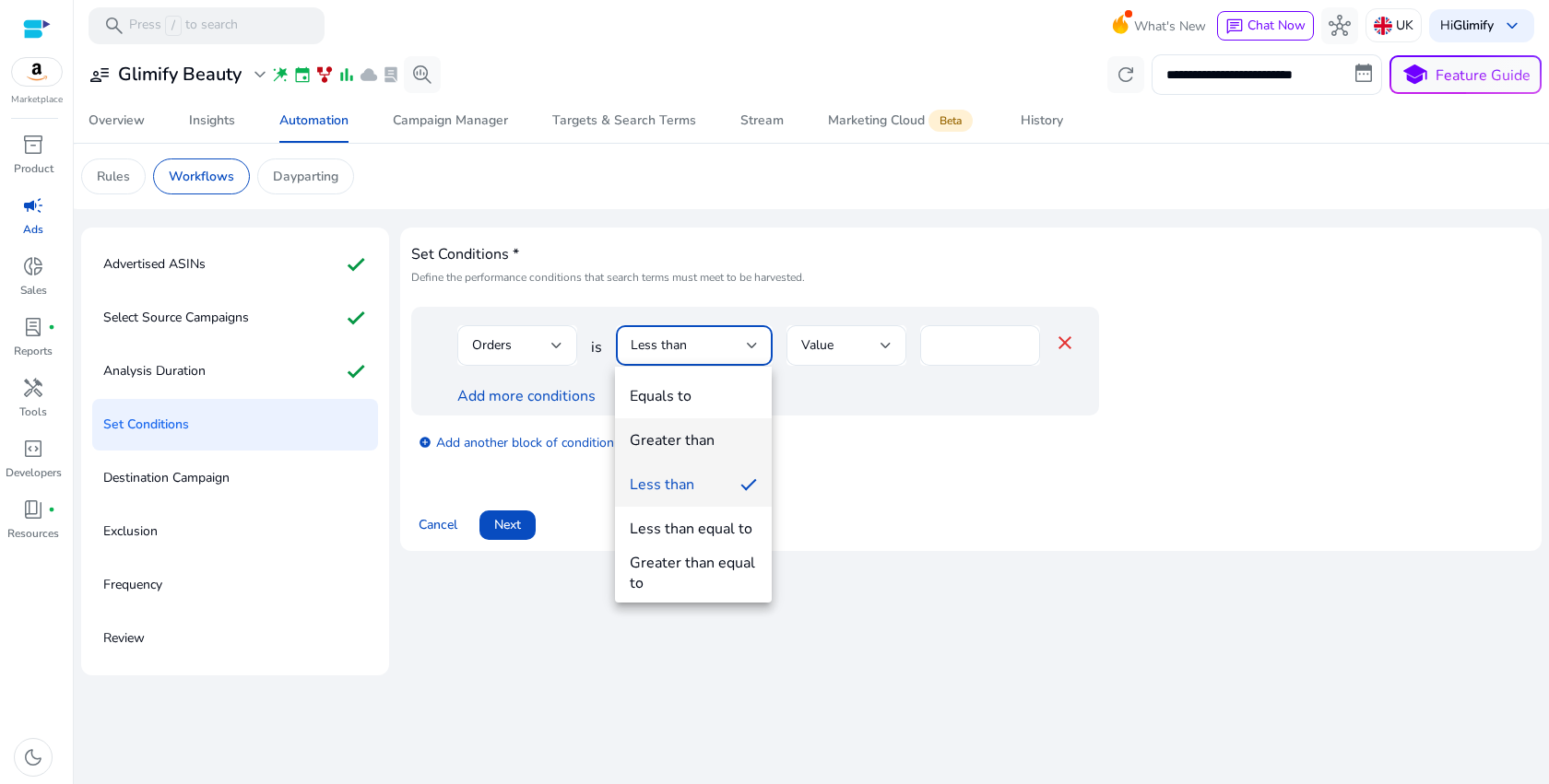
click at [702, 444] on div "Greater than" at bounding box center [672, 440] width 85 height 20
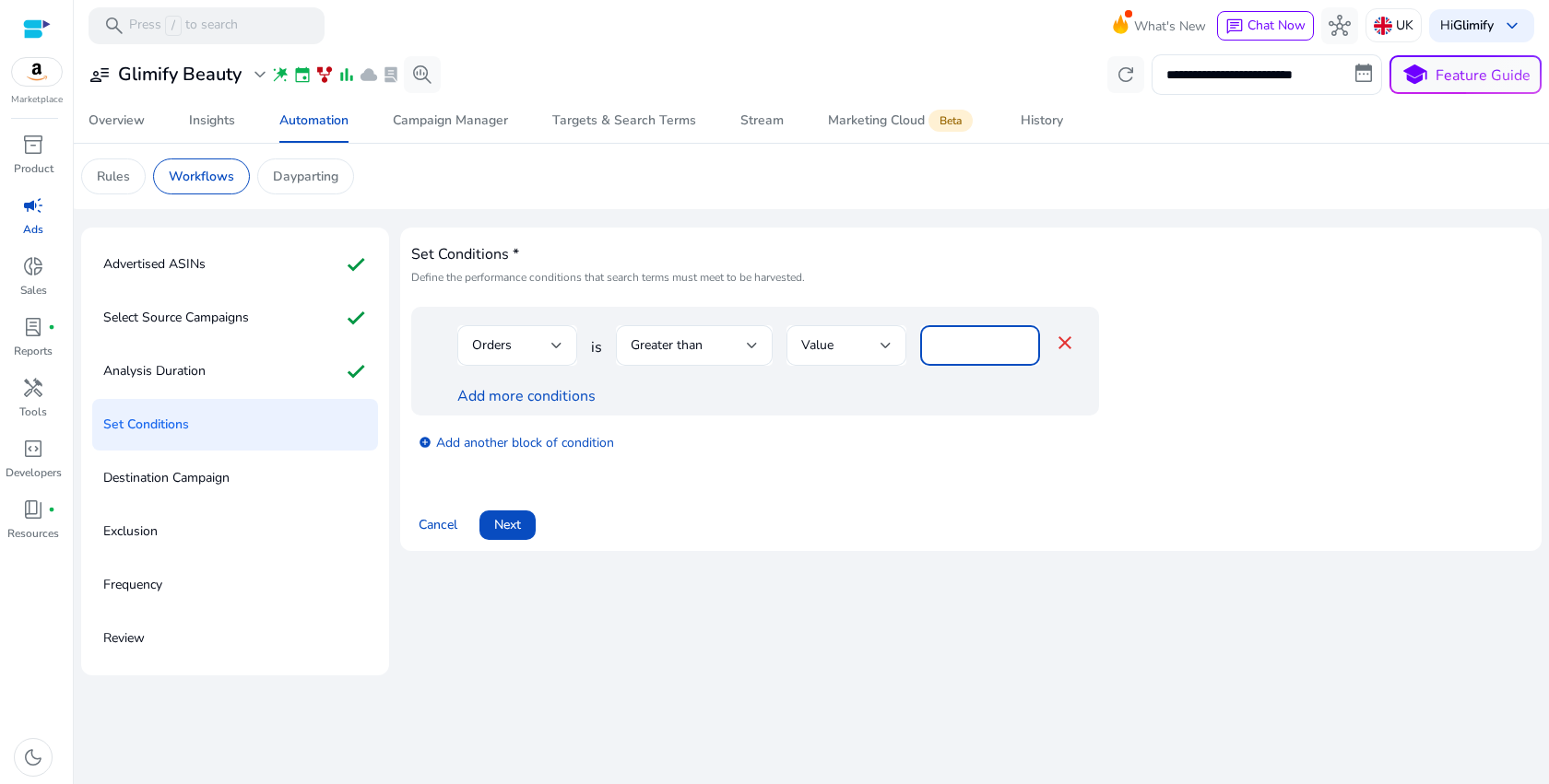
click at [964, 350] on input "*" at bounding box center [980, 345] width 91 height 20
type input "*"
click at [575, 396] on link "Add more conditions" at bounding box center [526, 396] width 138 height 20
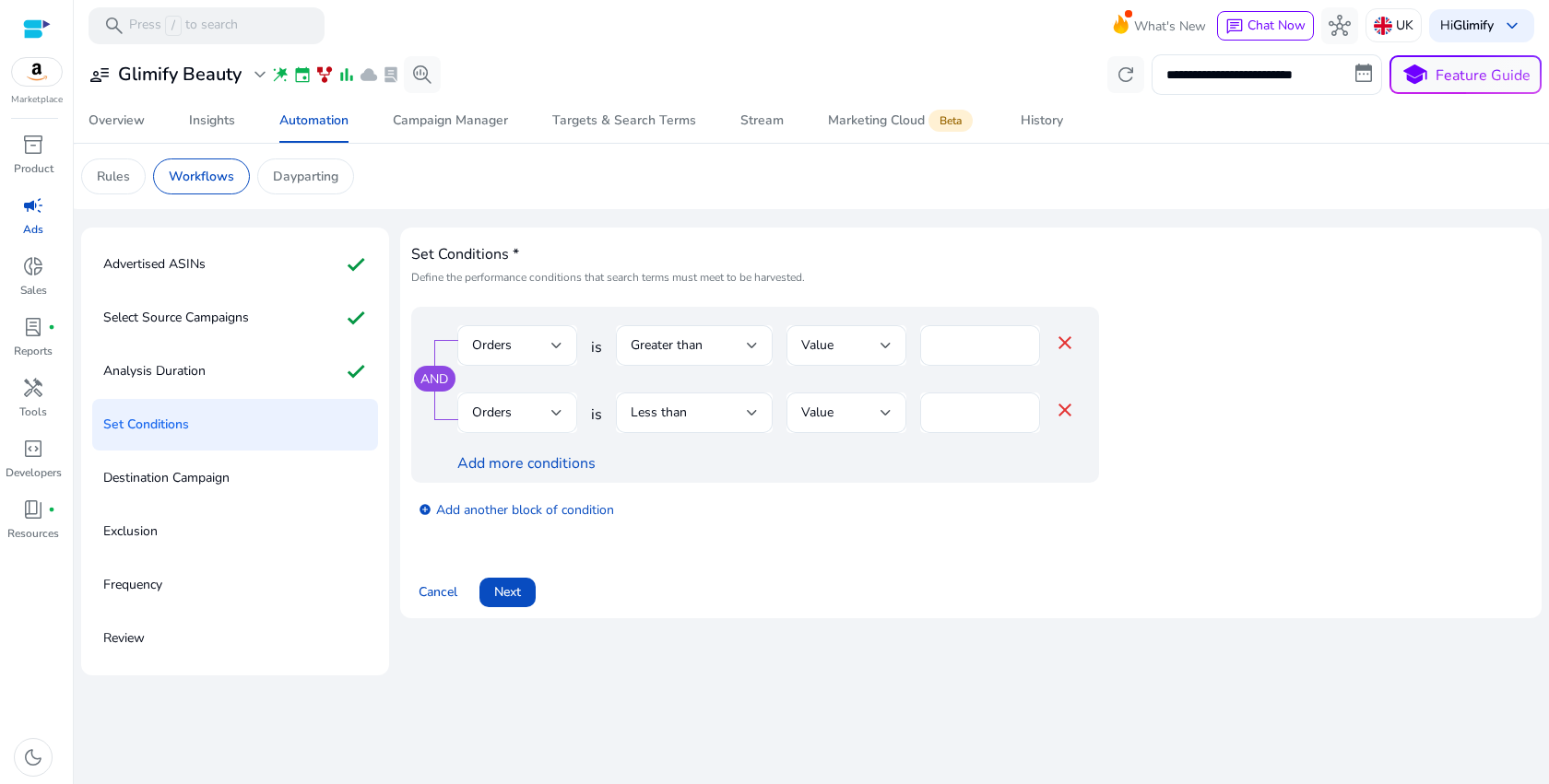
click at [525, 420] on div "Orders" at bounding box center [511, 412] width 79 height 20
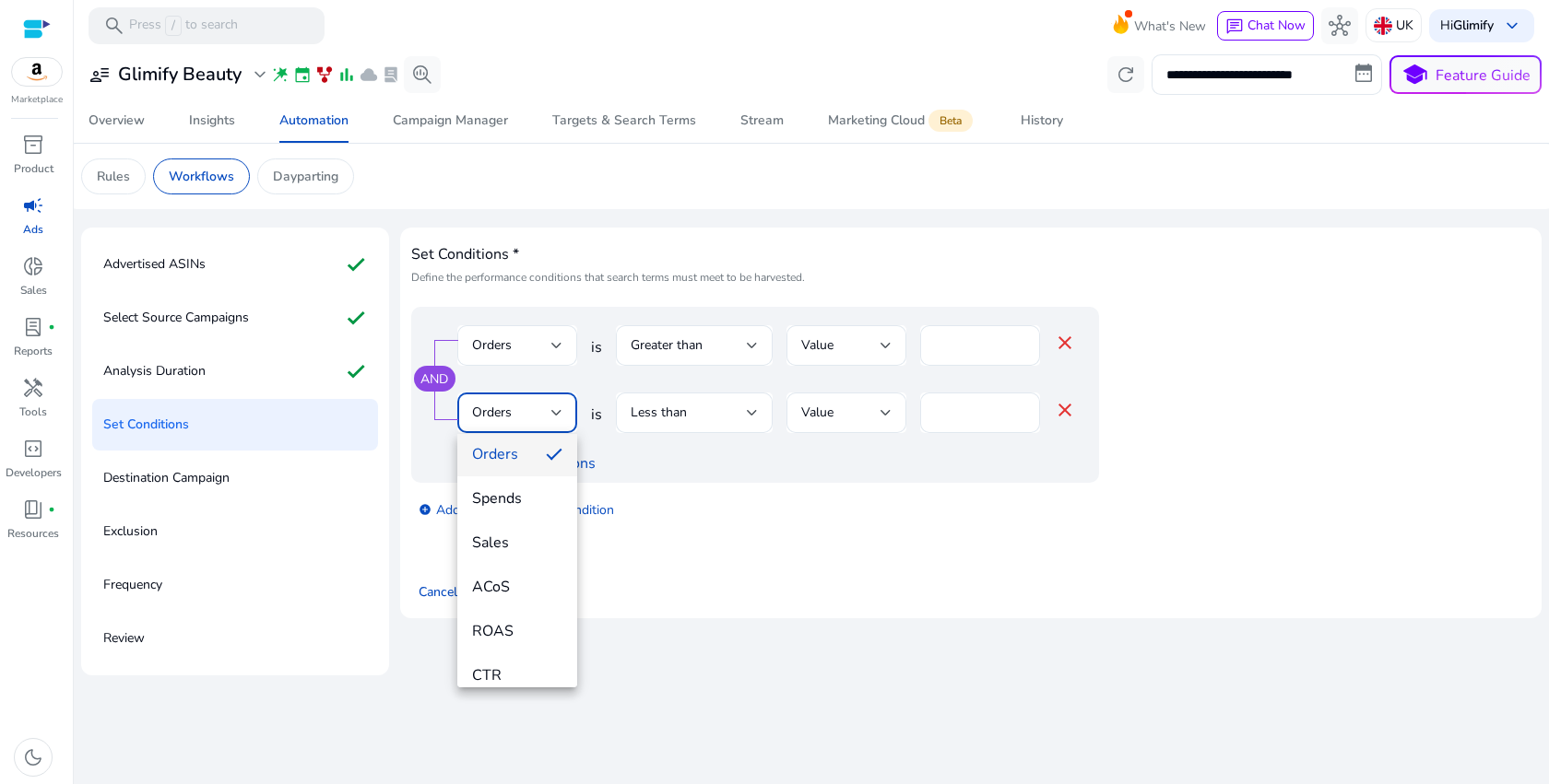
scroll to position [146, 0]
click at [527, 576] on span "ACoS" at bounding box center [517, 582] width 91 height 20
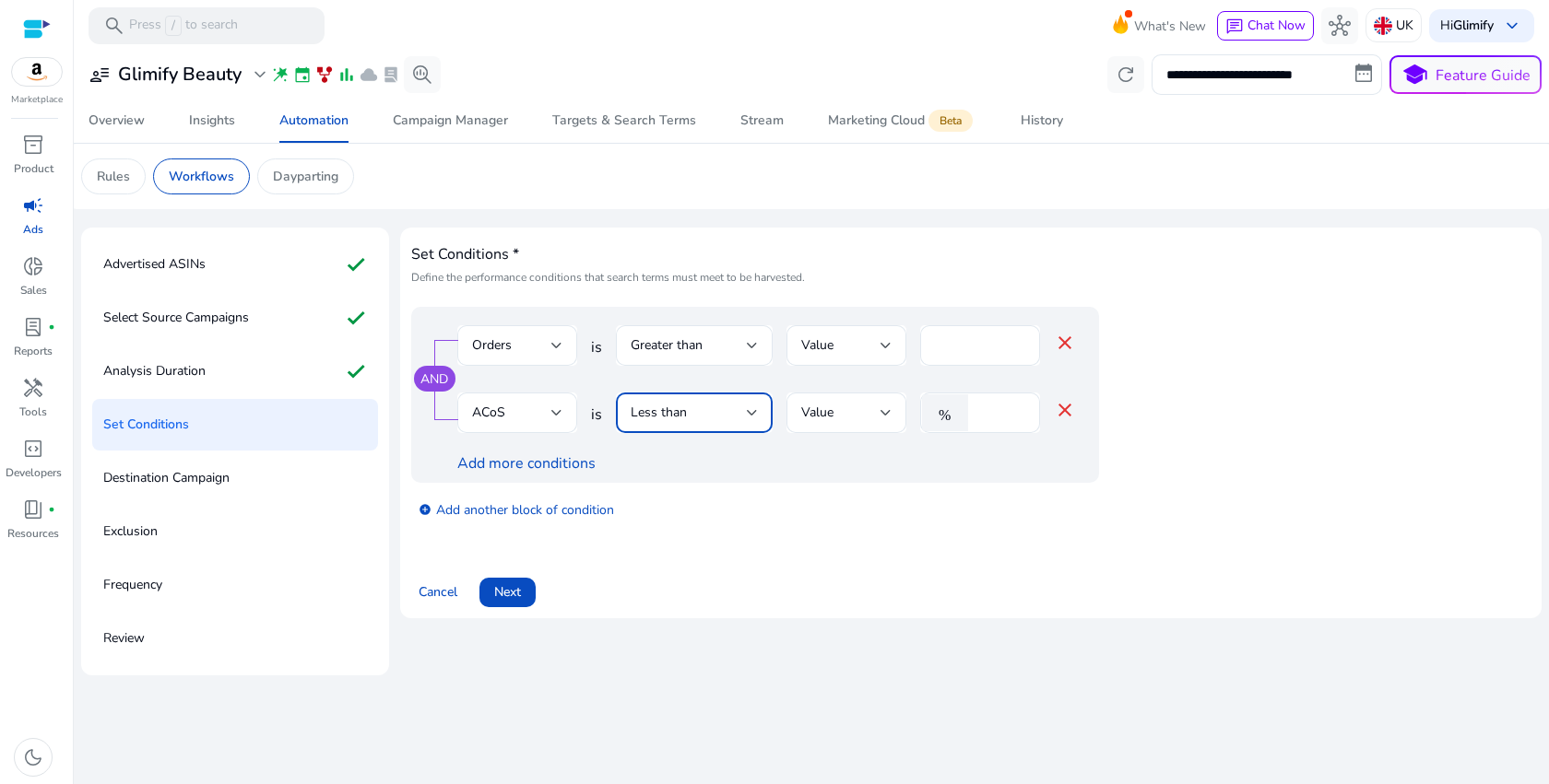
click at [708, 418] on div "Less than" at bounding box center [688, 412] width 116 height 20
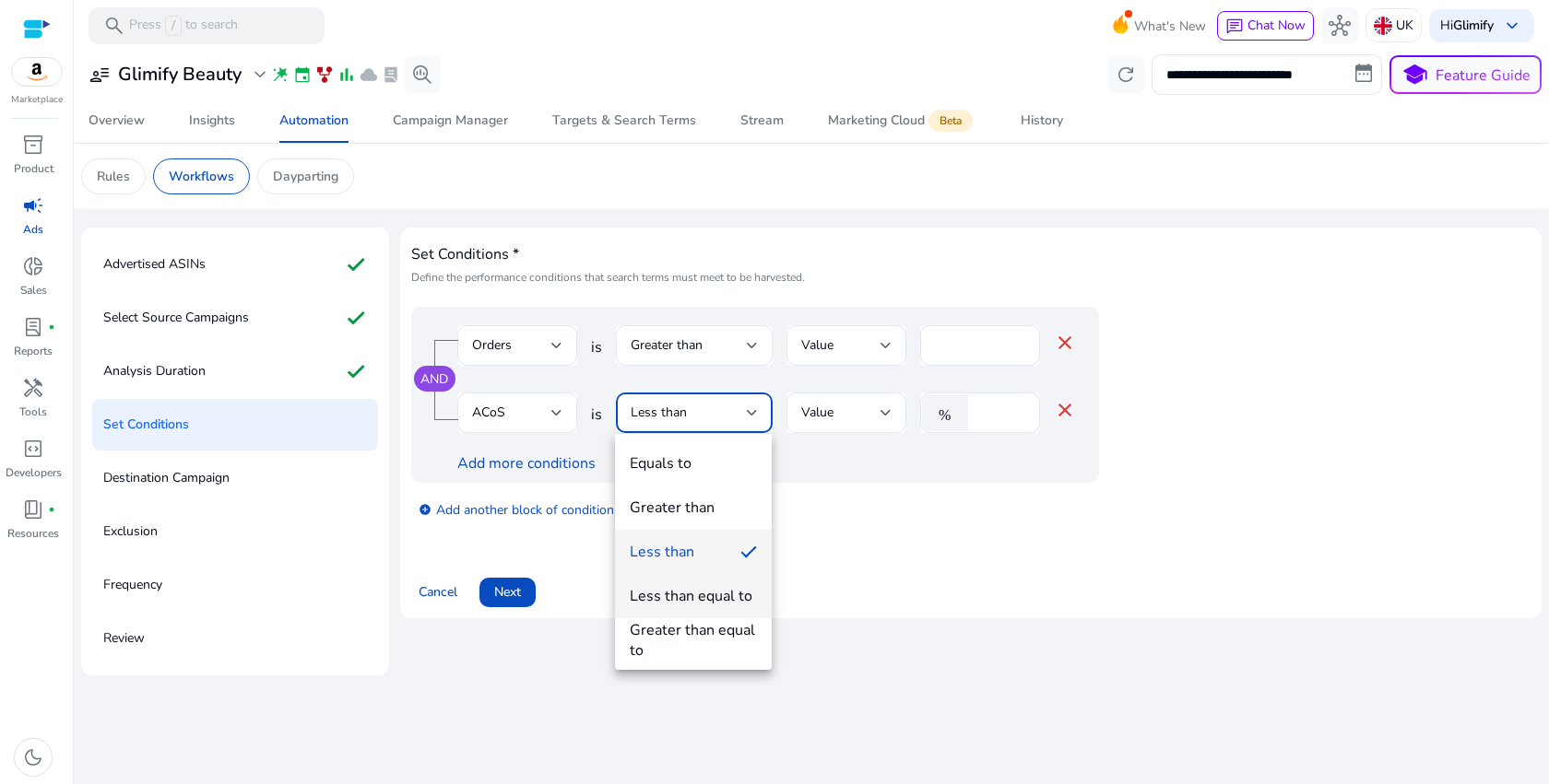
click at [702, 600] on div "Less than equal to" at bounding box center [691, 595] width 123 height 20
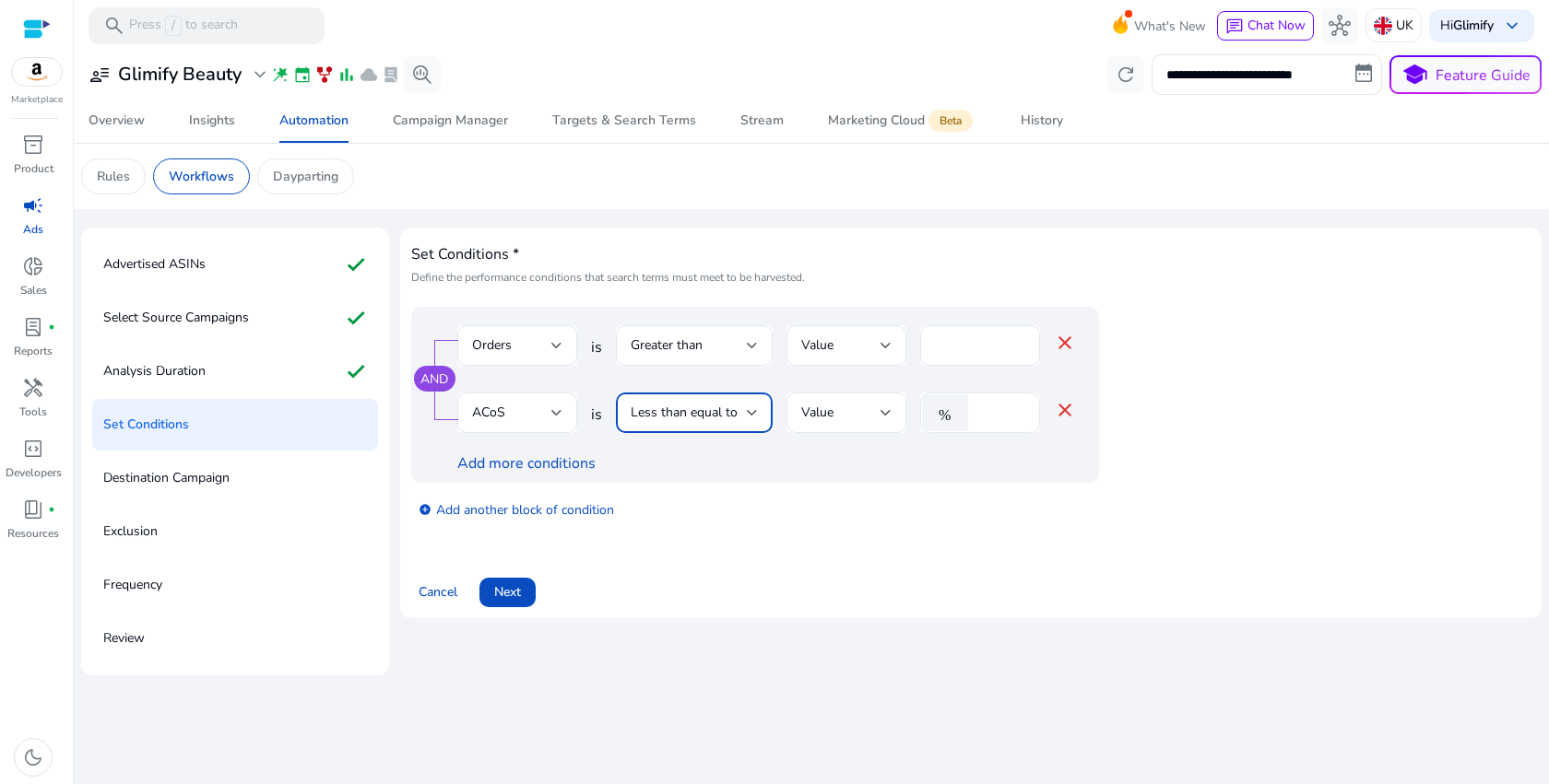
click at [983, 408] on input "*" at bounding box center [1001, 412] width 48 height 20
type input "**"
click at [509, 596] on span "Next" at bounding box center [508, 592] width 26 height 19
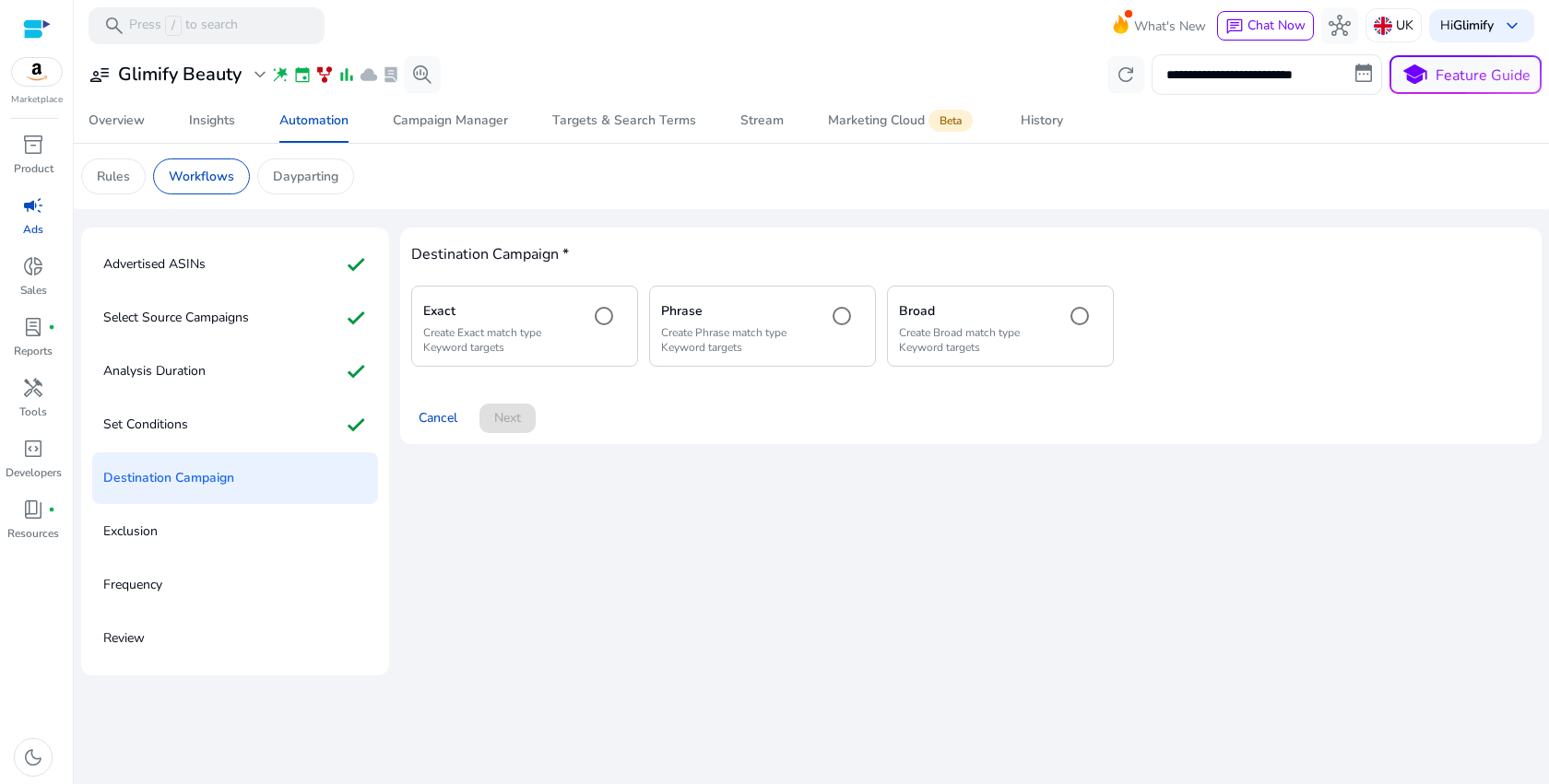
click at [571, 325] on p "Create Exact match type Keyword targets" at bounding box center [499, 339] width 151 height 29
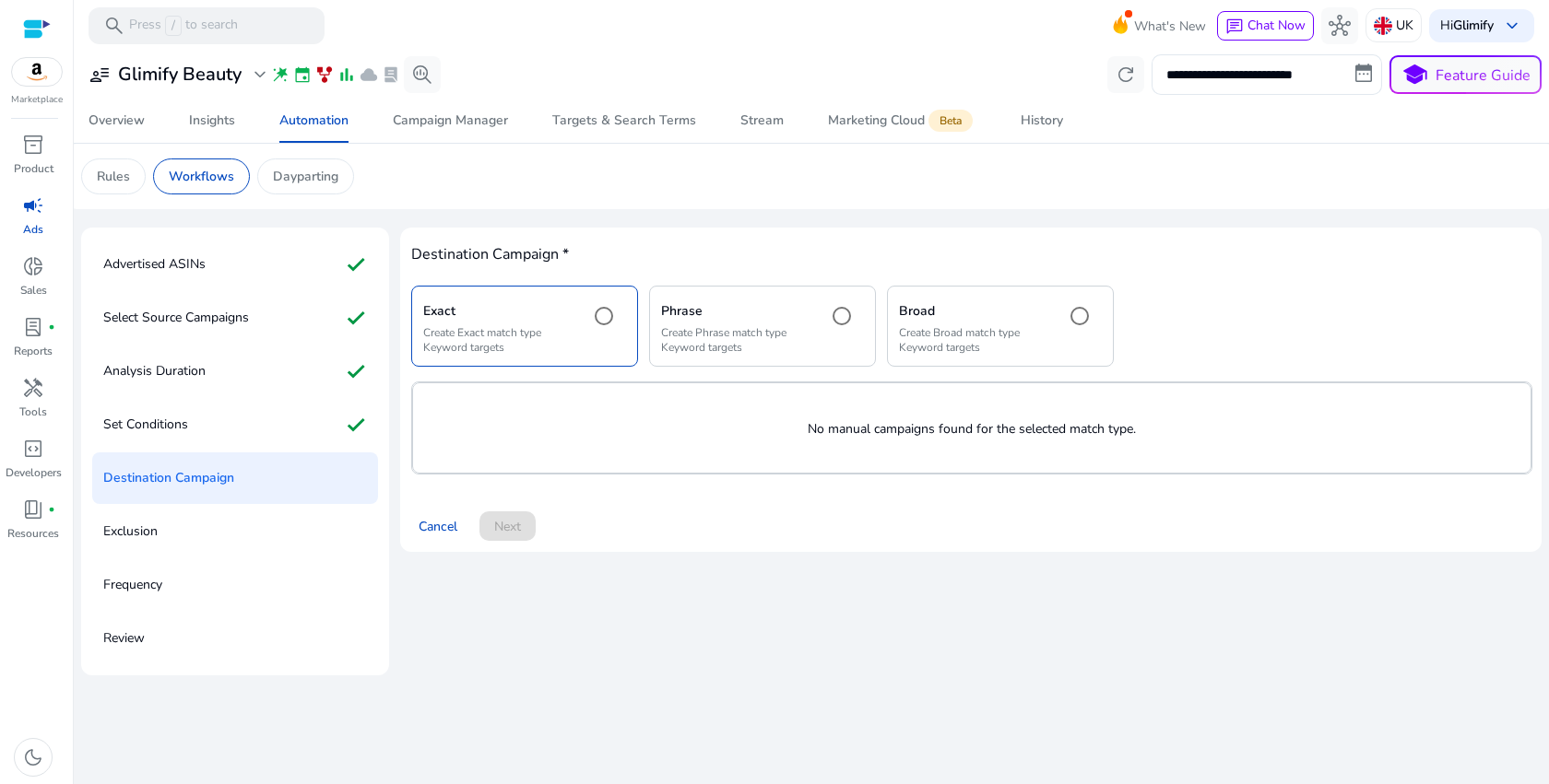
click at [726, 328] on p "Create Phrase match type Keyword targets" at bounding box center [736, 339] width 151 height 29
click at [1005, 364] on div "Broad Create Broad match type Keyword targets" at bounding box center [1001, 325] width 227 height 80
click at [623, 326] on div at bounding box center [604, 315] width 44 height 44
click at [835, 423] on p "No manual campaigns found for the selected match type." at bounding box center [972, 429] width 1117 height 19
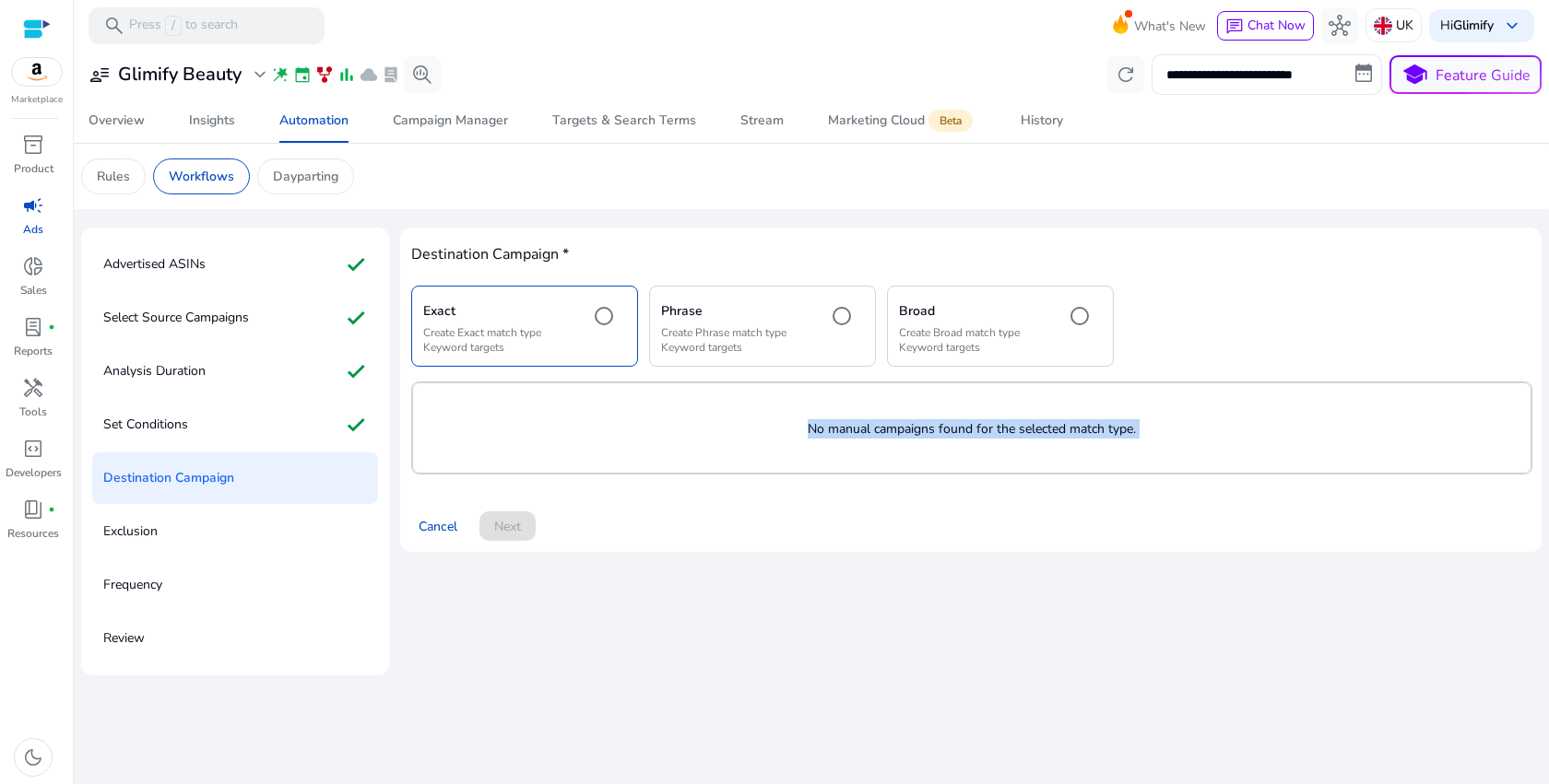
click at [835, 423] on p "No manual campaigns found for the selected match type." at bounding box center [972, 429] width 1117 height 19
click at [915, 433] on p "No manual campaigns found for the selected match type." at bounding box center [972, 429] width 1117 height 19
click at [915, 434] on p "No manual campaigns found for the selected match type." at bounding box center [972, 429] width 1117 height 19
click at [858, 342] on mat-radio-button at bounding box center [843, 326] width 41 height 57
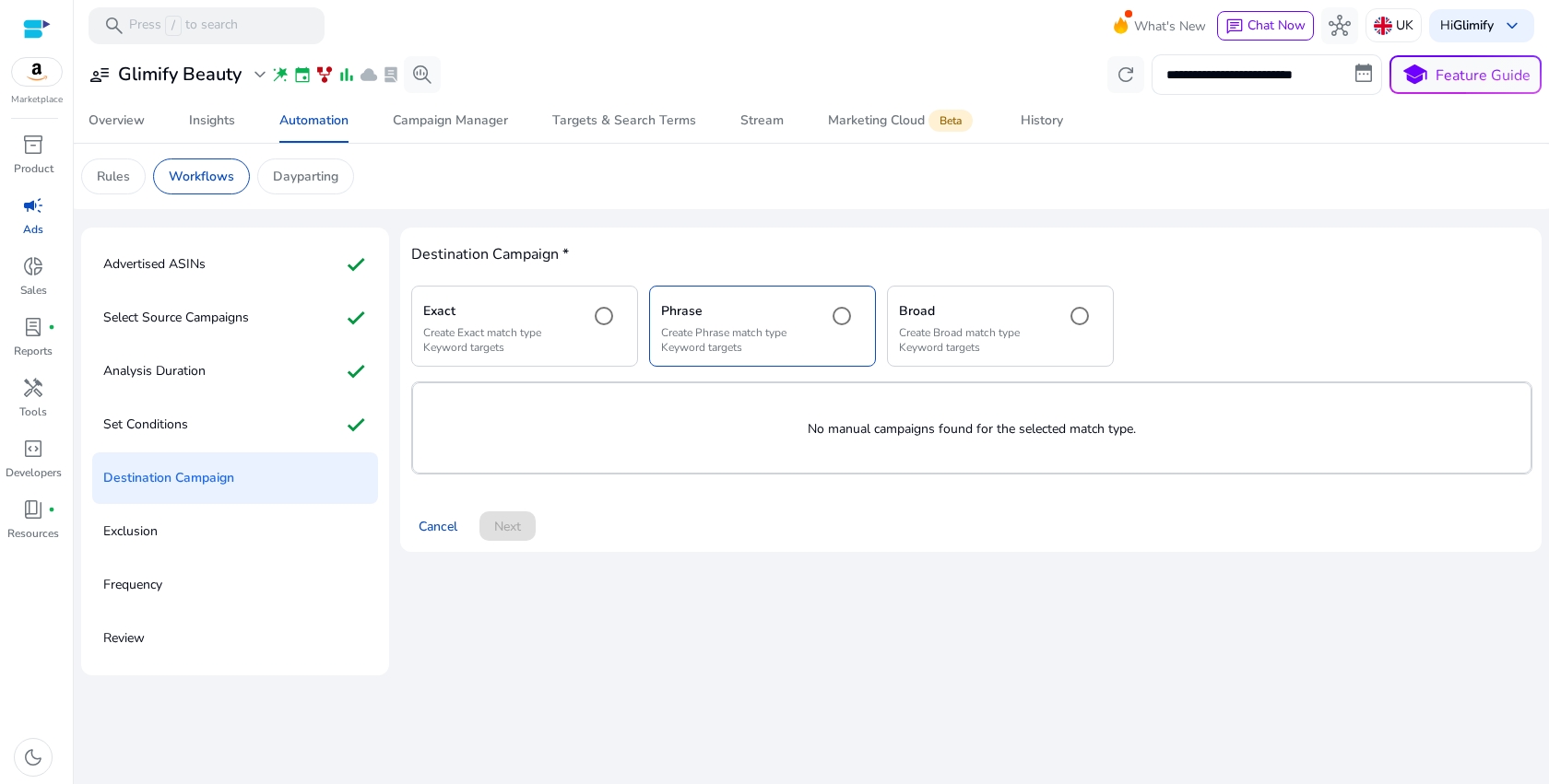
click at [958, 342] on p "Create Broad match type Keyword targets" at bounding box center [974, 339] width 151 height 29
click at [633, 340] on div "Exact Create Exact match type Keyword targets" at bounding box center [525, 325] width 227 height 80
click at [1071, 426] on p "No manual campaigns found for the selected match type." at bounding box center [972, 429] width 1117 height 19
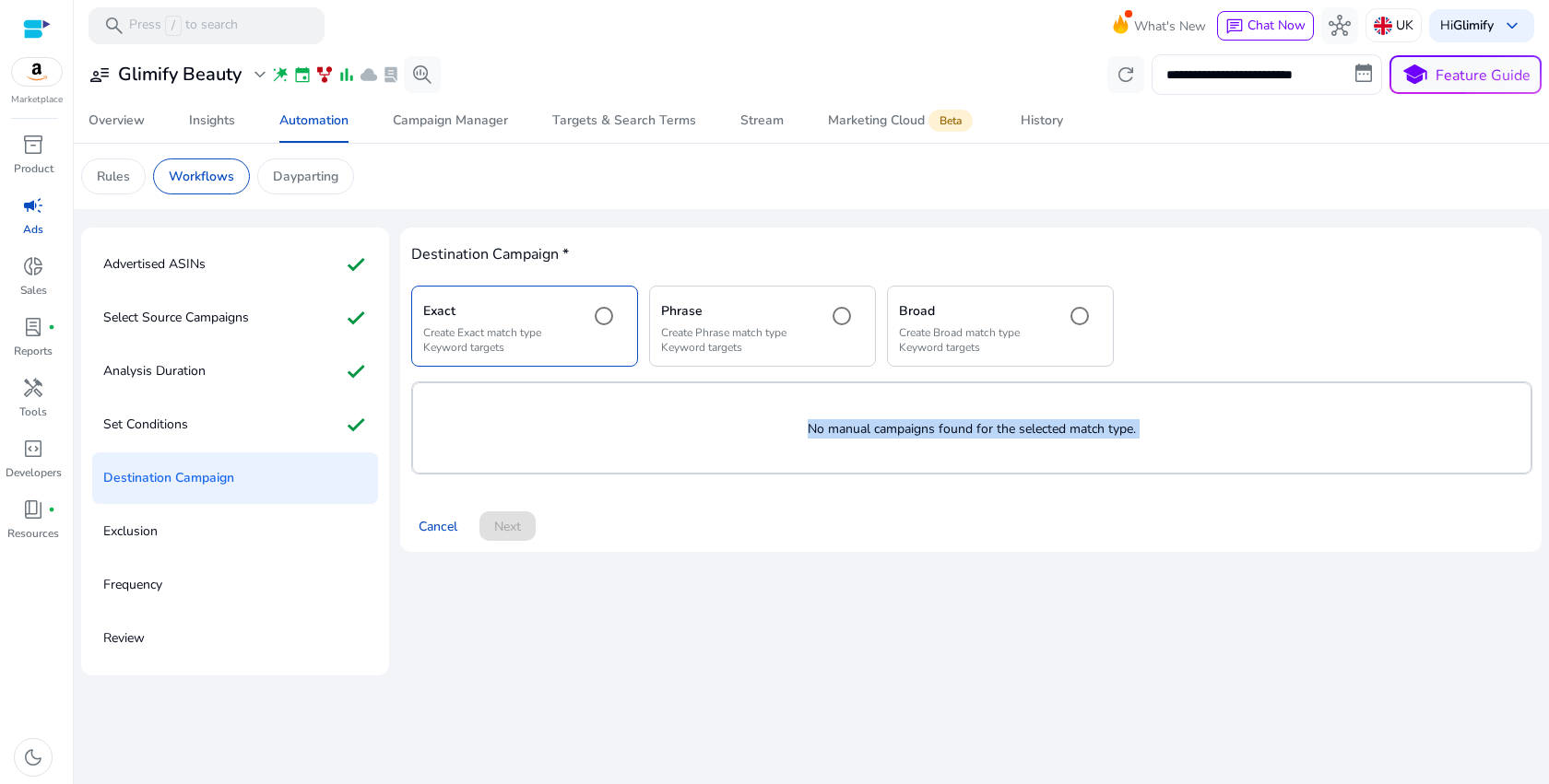
click at [1071, 426] on p "No manual campaigns found for the selected match type." at bounding box center [972, 429] width 1117 height 19
click at [890, 411] on div "No manual campaigns found for the selected match type." at bounding box center [972, 429] width 1117 height 91
click at [785, 314] on h5 "Phrase" at bounding box center [736, 312] width 151 height 16
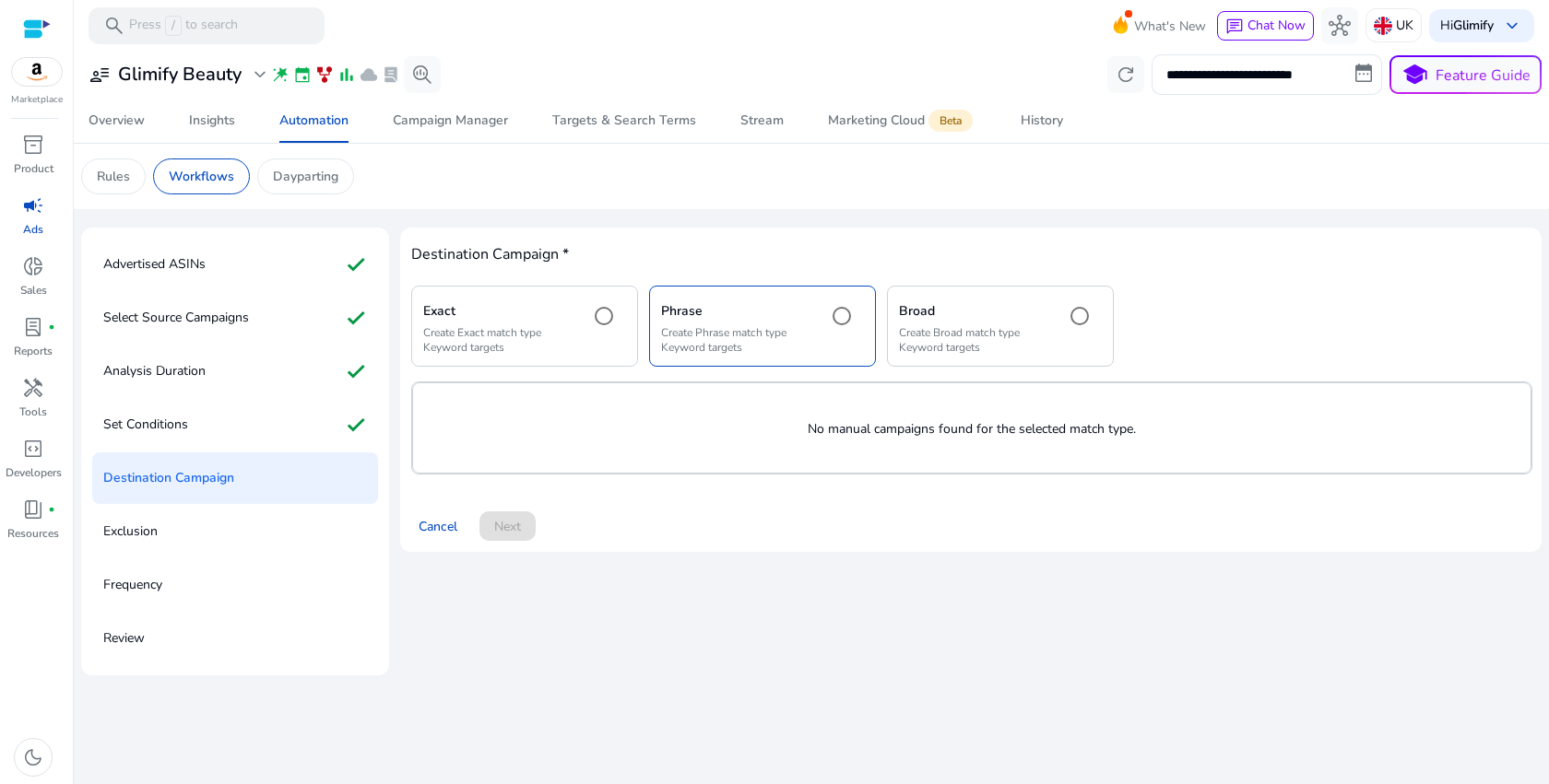
click at [953, 313] on h5 "Broad" at bounding box center [974, 312] width 151 height 16
click at [246, 423] on div "Set Conditions check" at bounding box center [235, 424] width 285 height 52
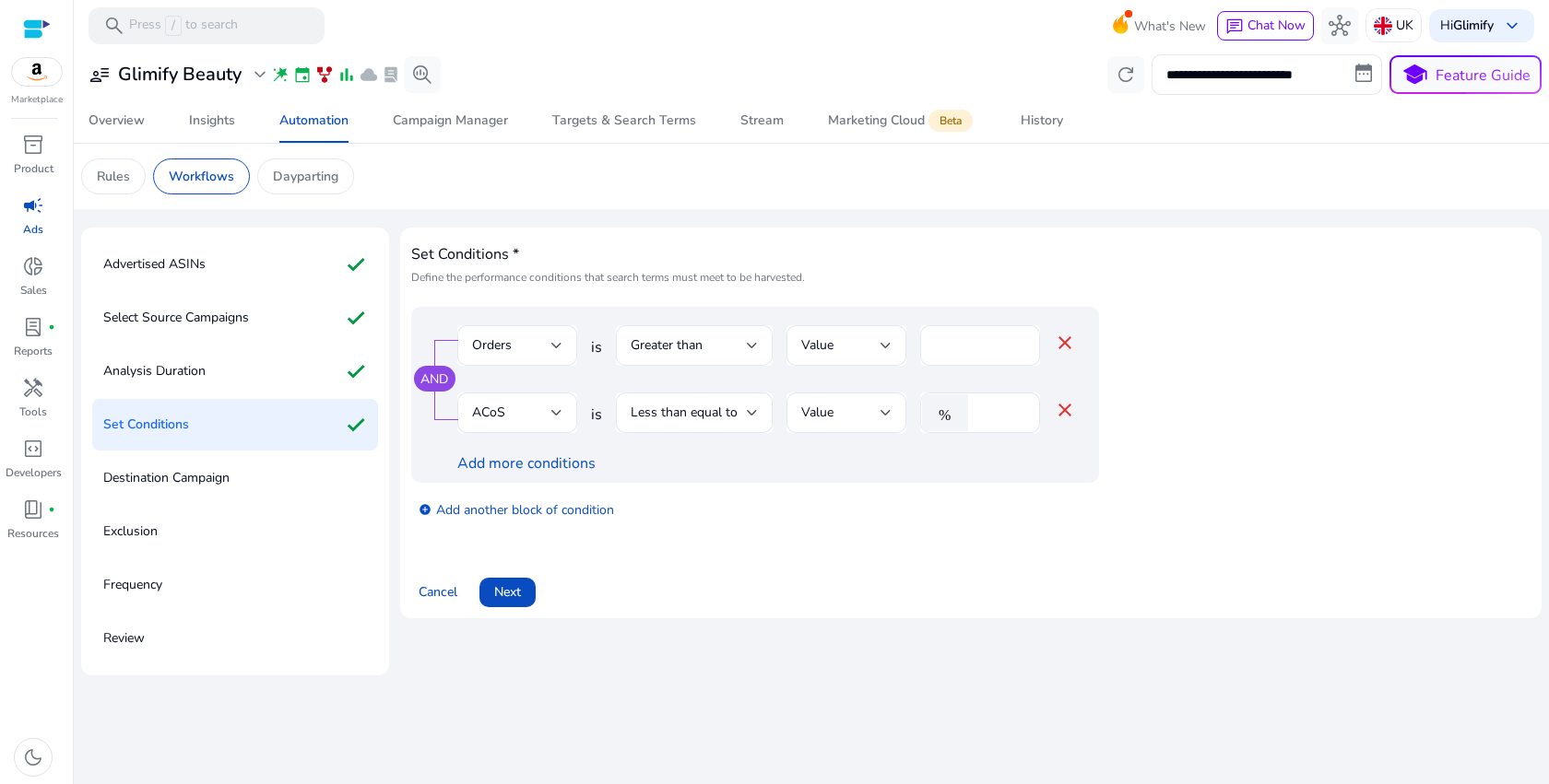
click at [230, 480] on p "Destination Campaign" at bounding box center [166, 478] width 127 height 29
click at [521, 600] on span "Next" at bounding box center [508, 592] width 26 height 19
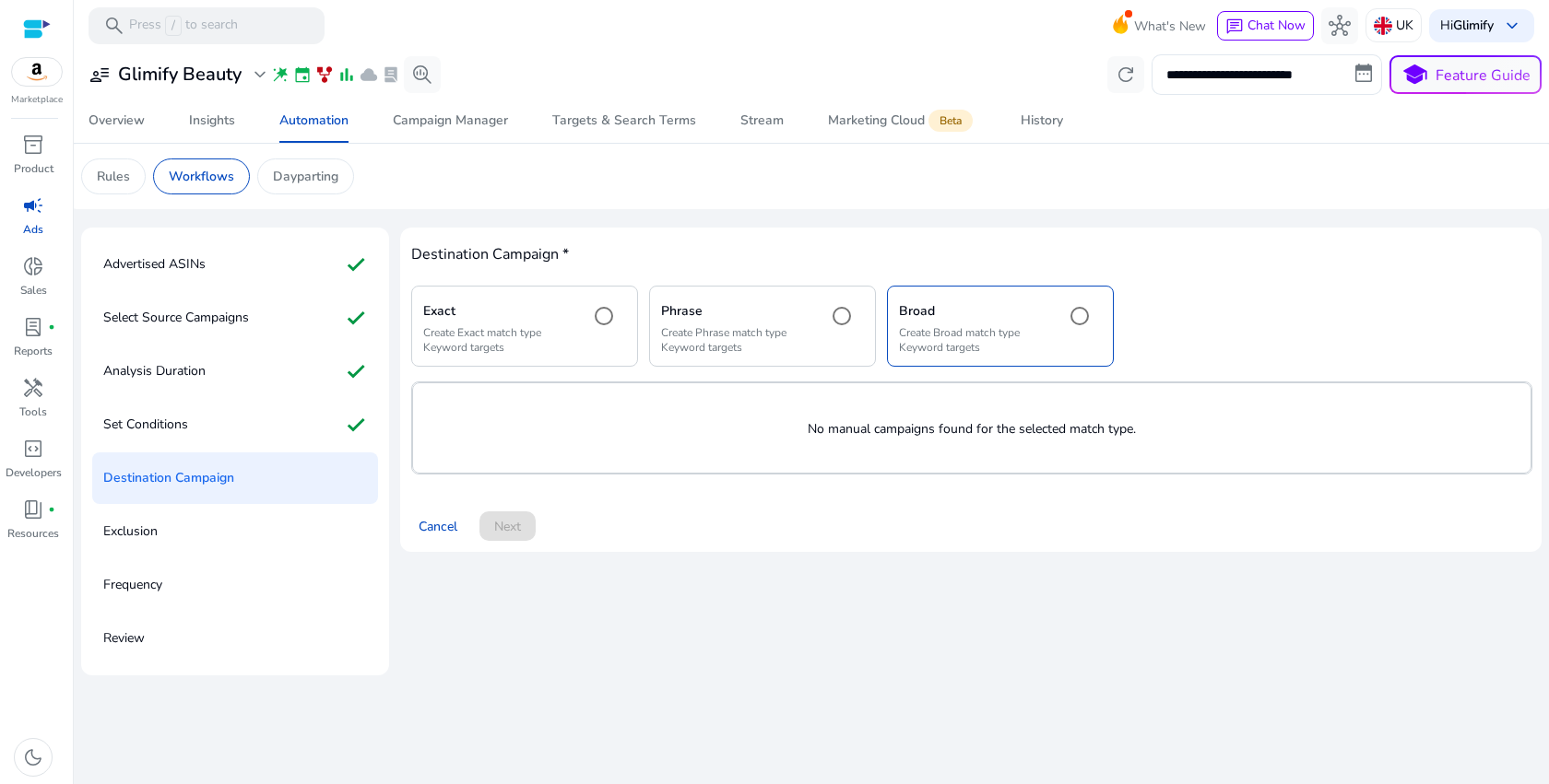
click at [547, 297] on div "Exact Create Exact match type Keyword targets" at bounding box center [525, 325] width 227 height 80
click at [233, 431] on div "Set Conditions check" at bounding box center [235, 424] width 285 height 52
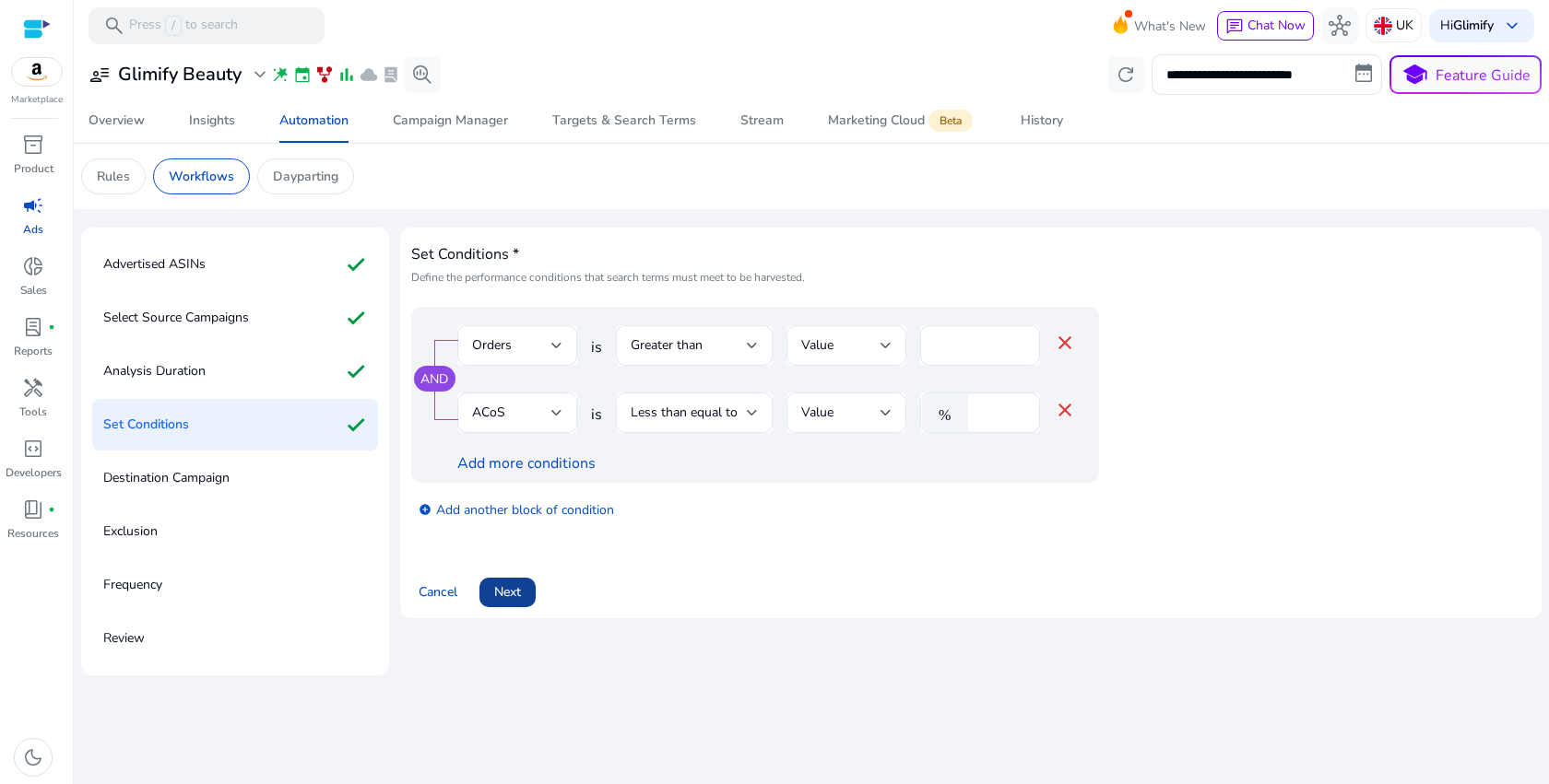
click at [490, 588] on span at bounding box center [508, 592] width 57 height 44
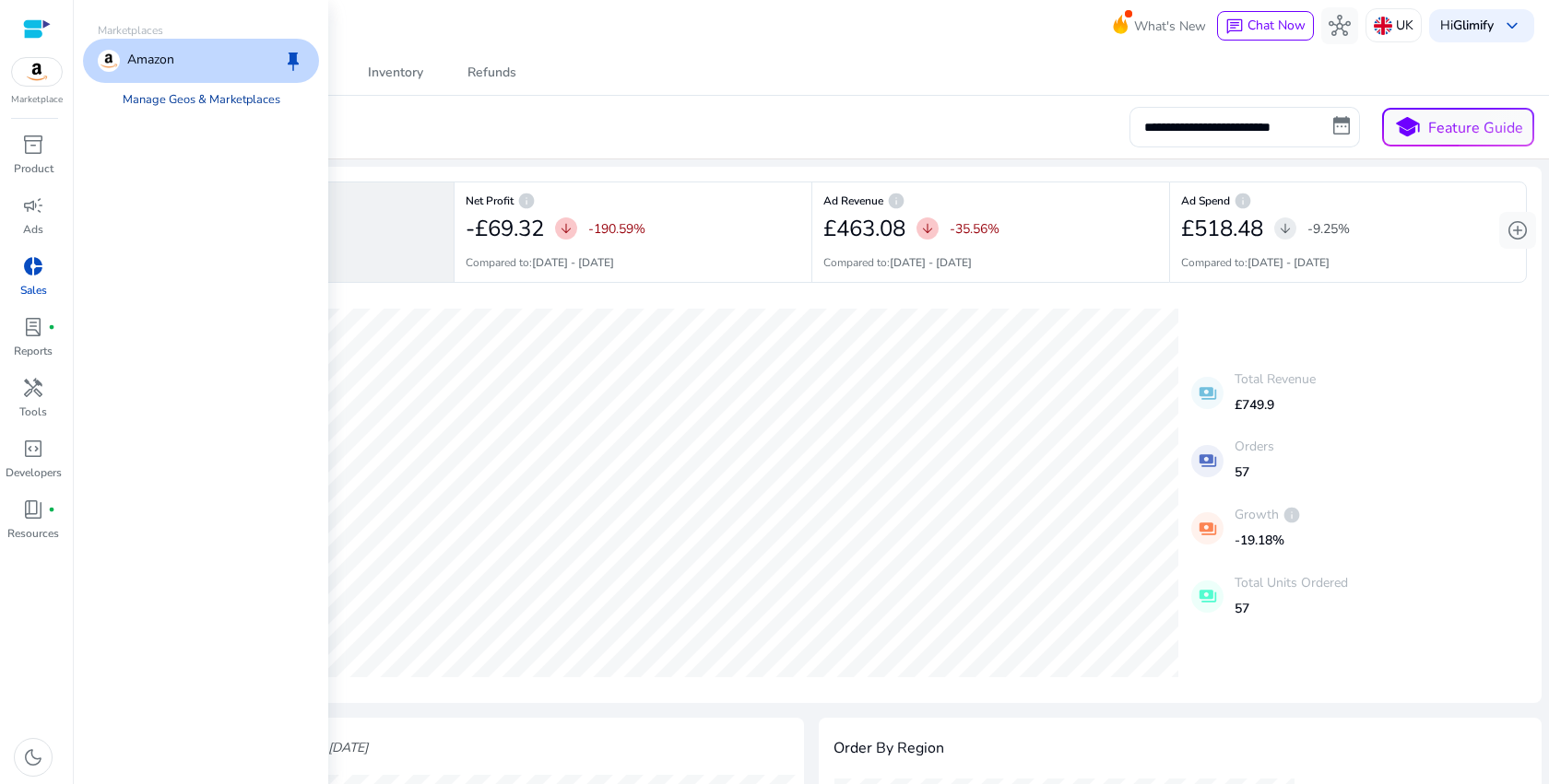
click at [152, 99] on link "Manage Geos & Marketplaces" at bounding box center [201, 99] width 187 height 33
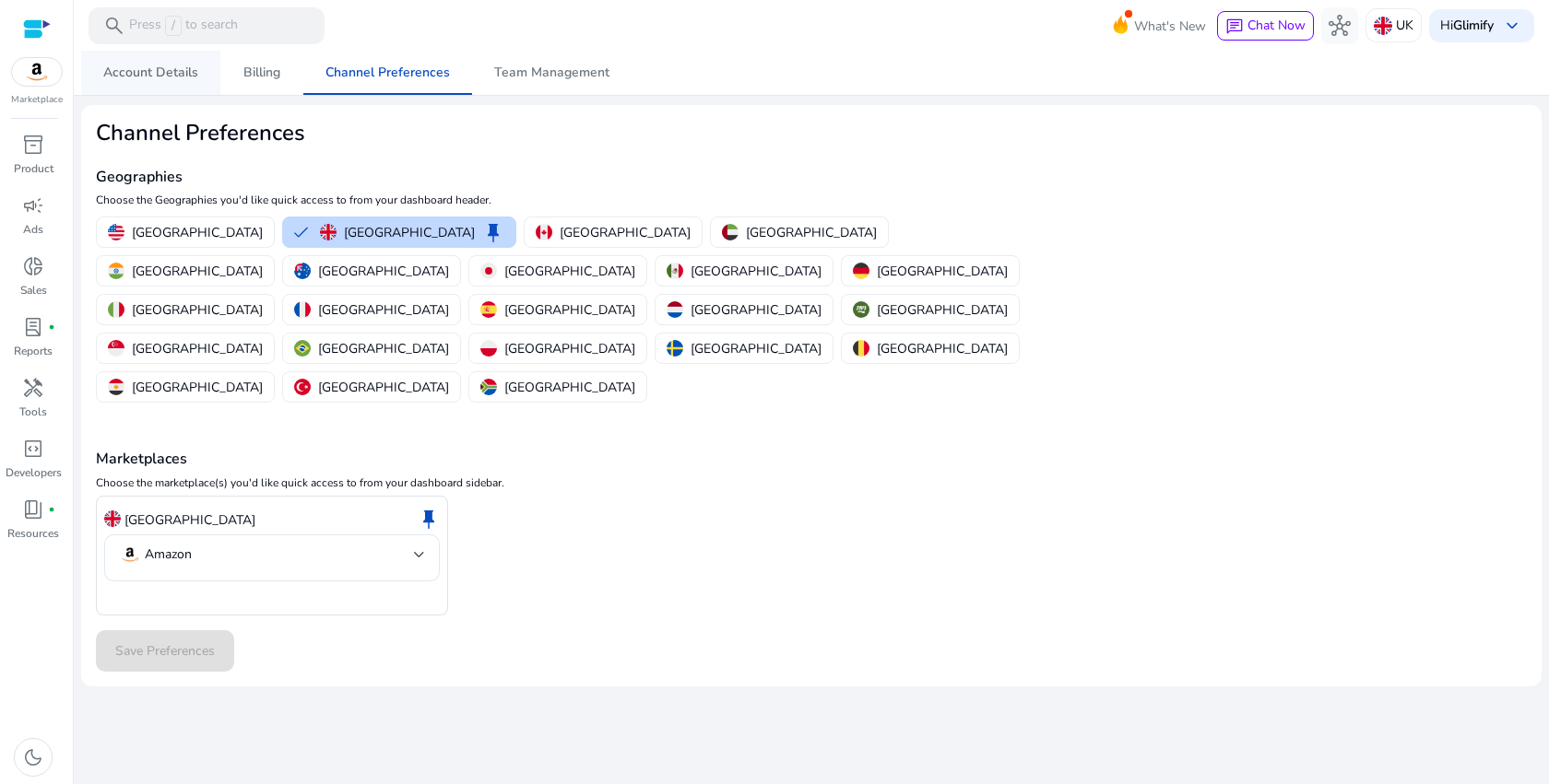
click at [198, 71] on link "Account Details" at bounding box center [150, 73] width 139 height 44
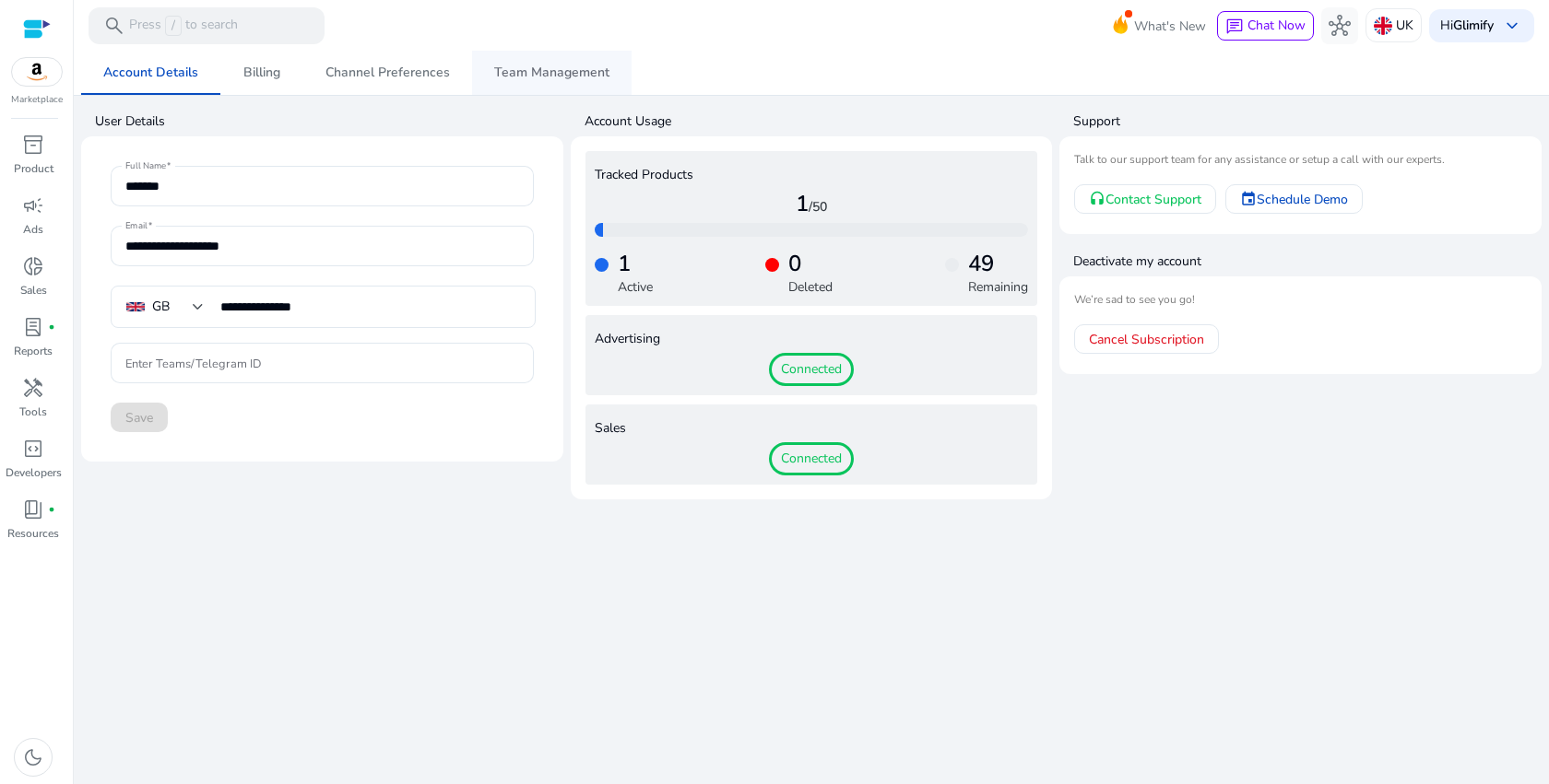
click at [522, 74] on span "Team Management" at bounding box center [552, 73] width 115 height 13
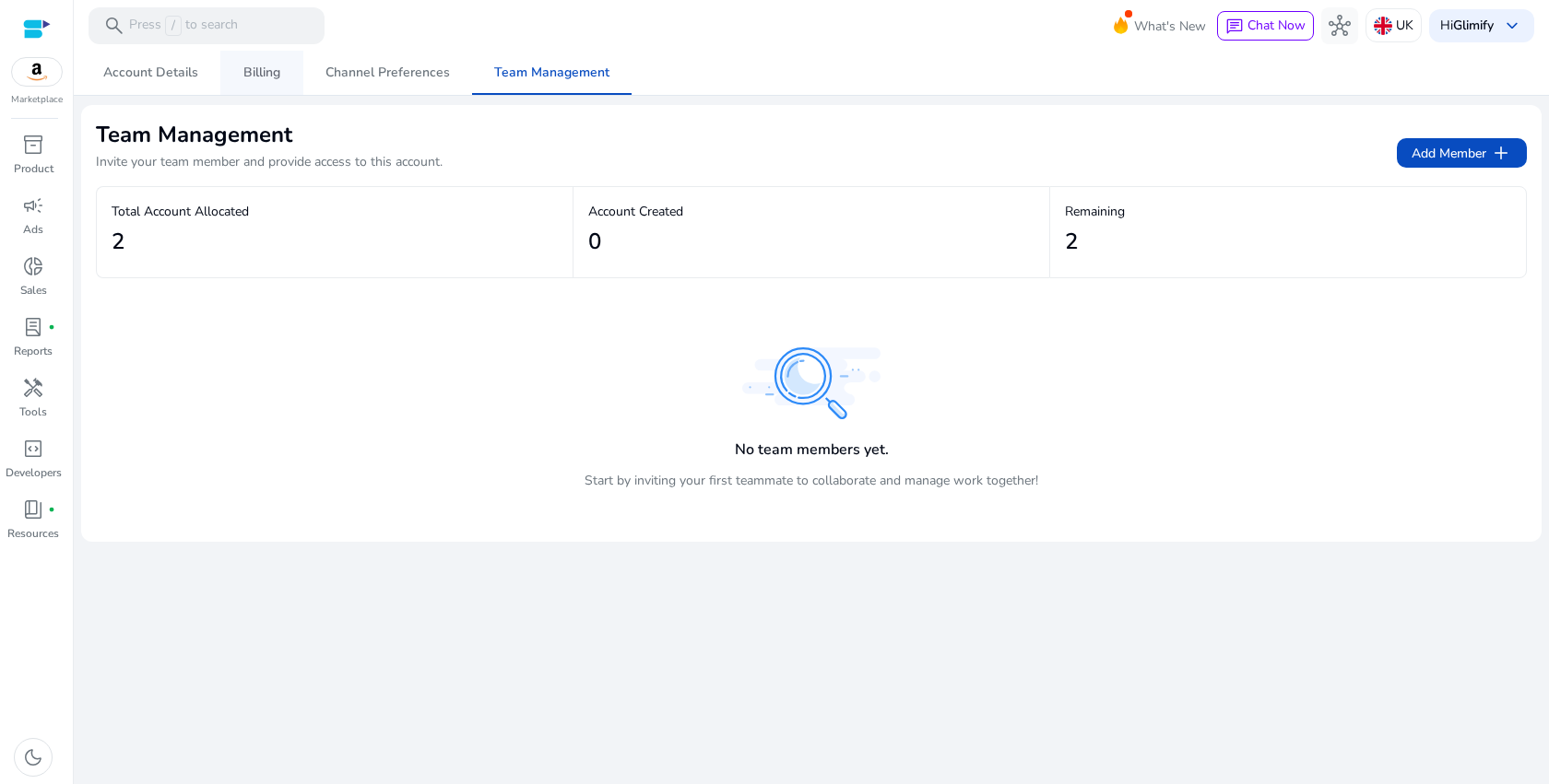
click at [252, 62] on span "Billing" at bounding box center [262, 73] width 37 height 44
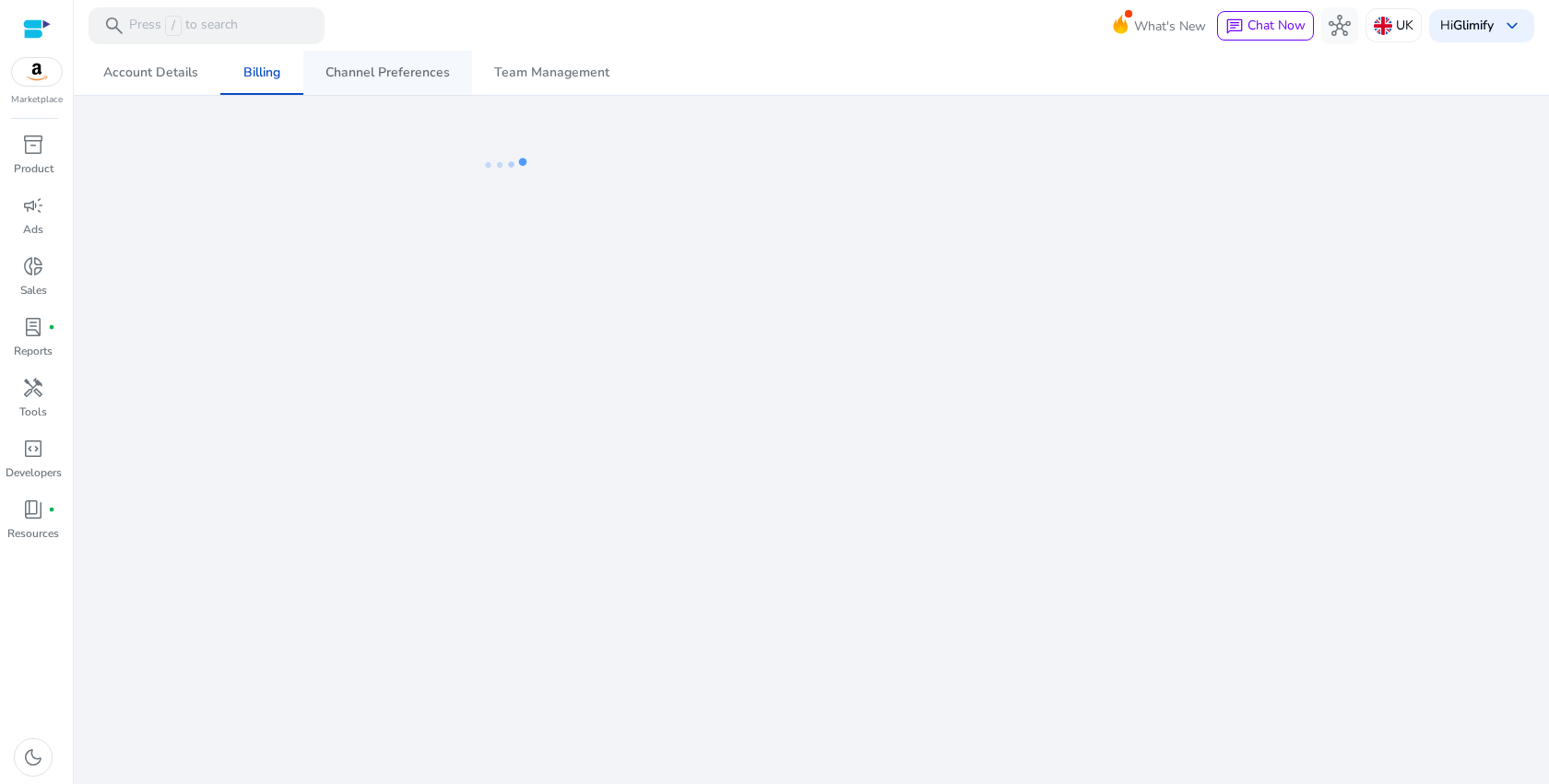
click at [377, 78] on span "Channel Preferences" at bounding box center [387, 73] width 125 height 13
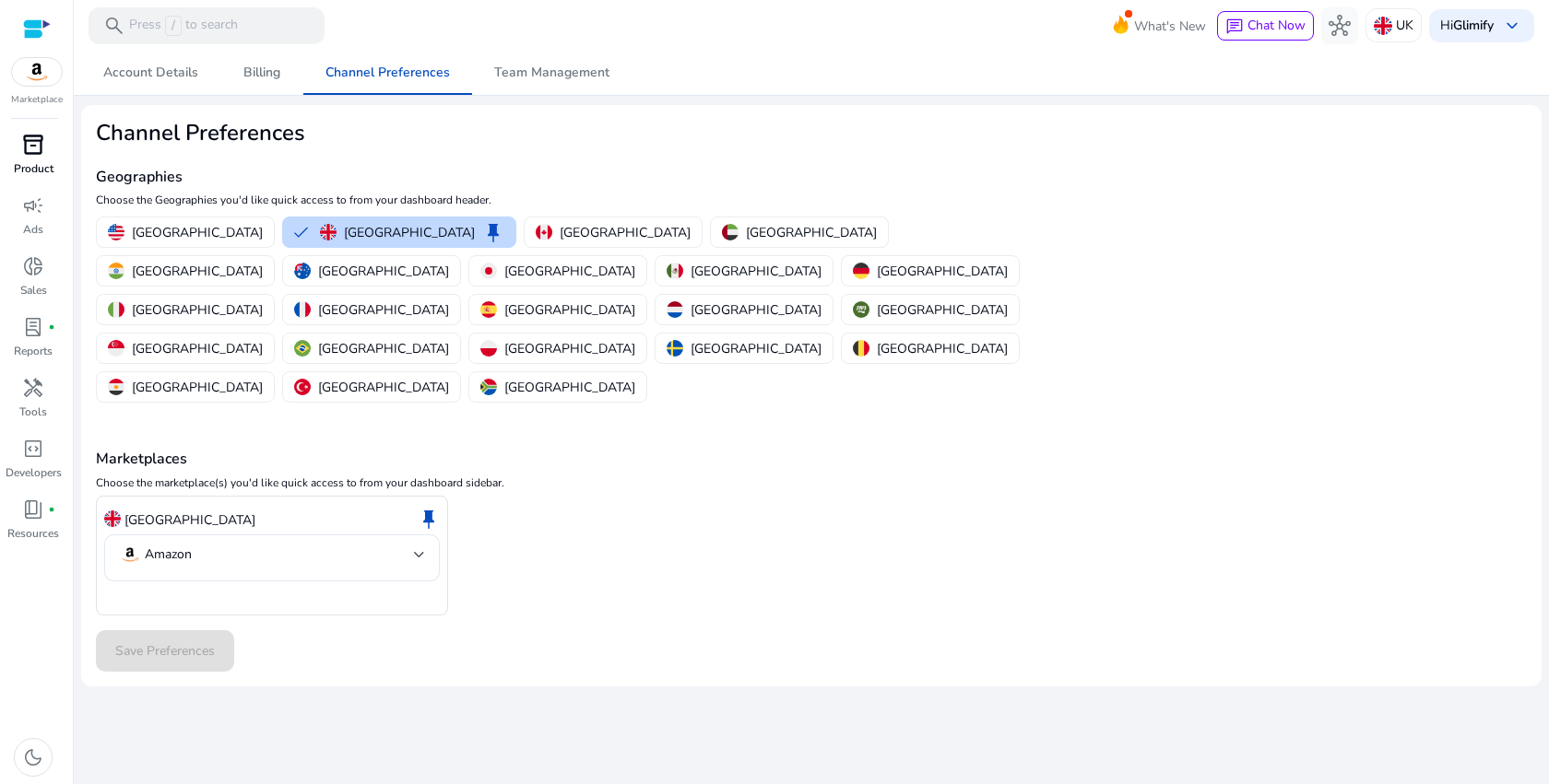
click at [33, 148] on span "inventory_2" at bounding box center [32, 144] width 22 height 22
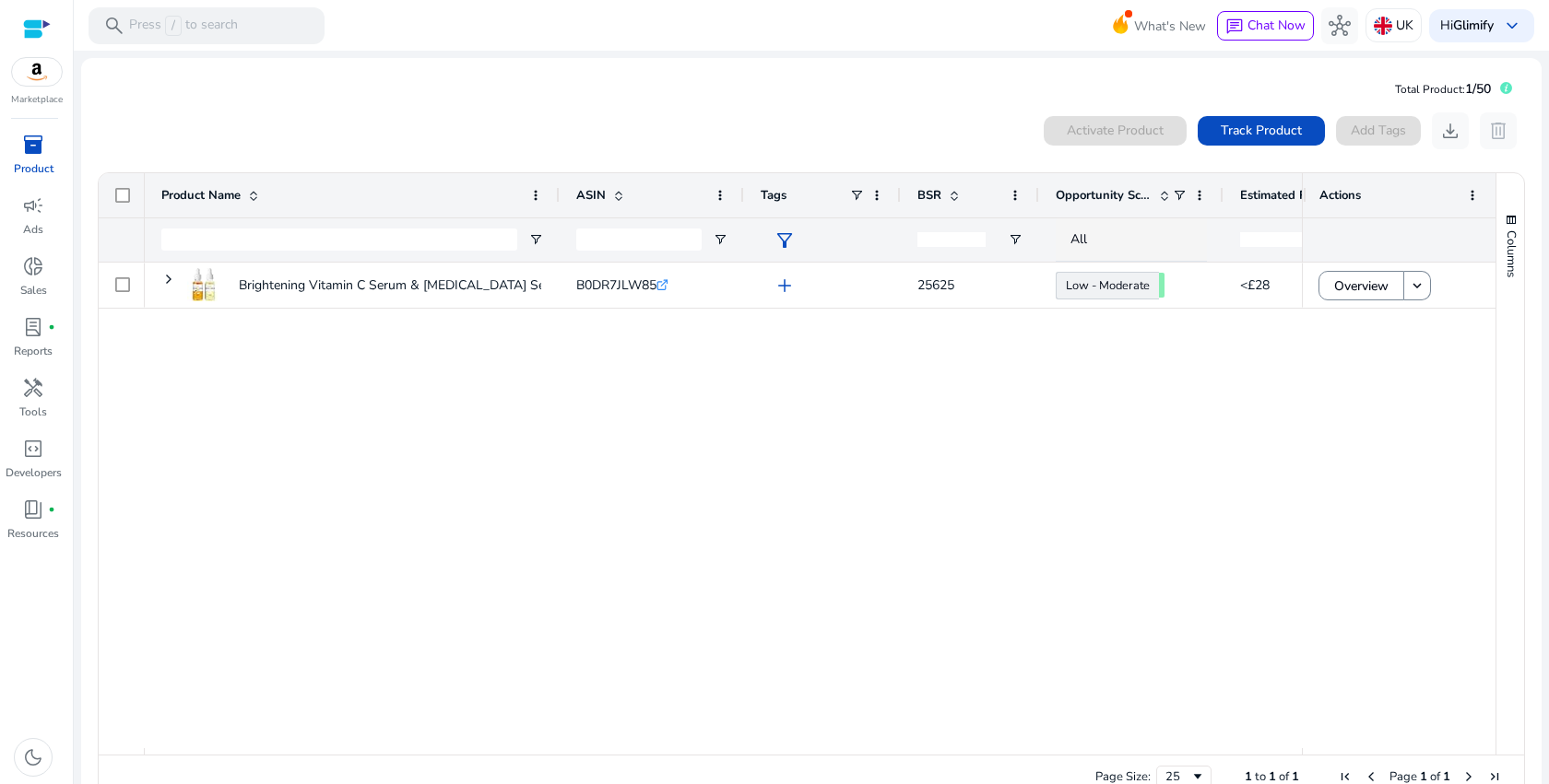
click at [77, 225] on mat-sidenav-content "search Press / to search What's New chat Chat Now hub [GEOGRAPHIC_DATA] Hi Glim…" at bounding box center [811, 392] width 1475 height 784
click at [37, 203] on span "campaign" at bounding box center [32, 205] width 22 height 22
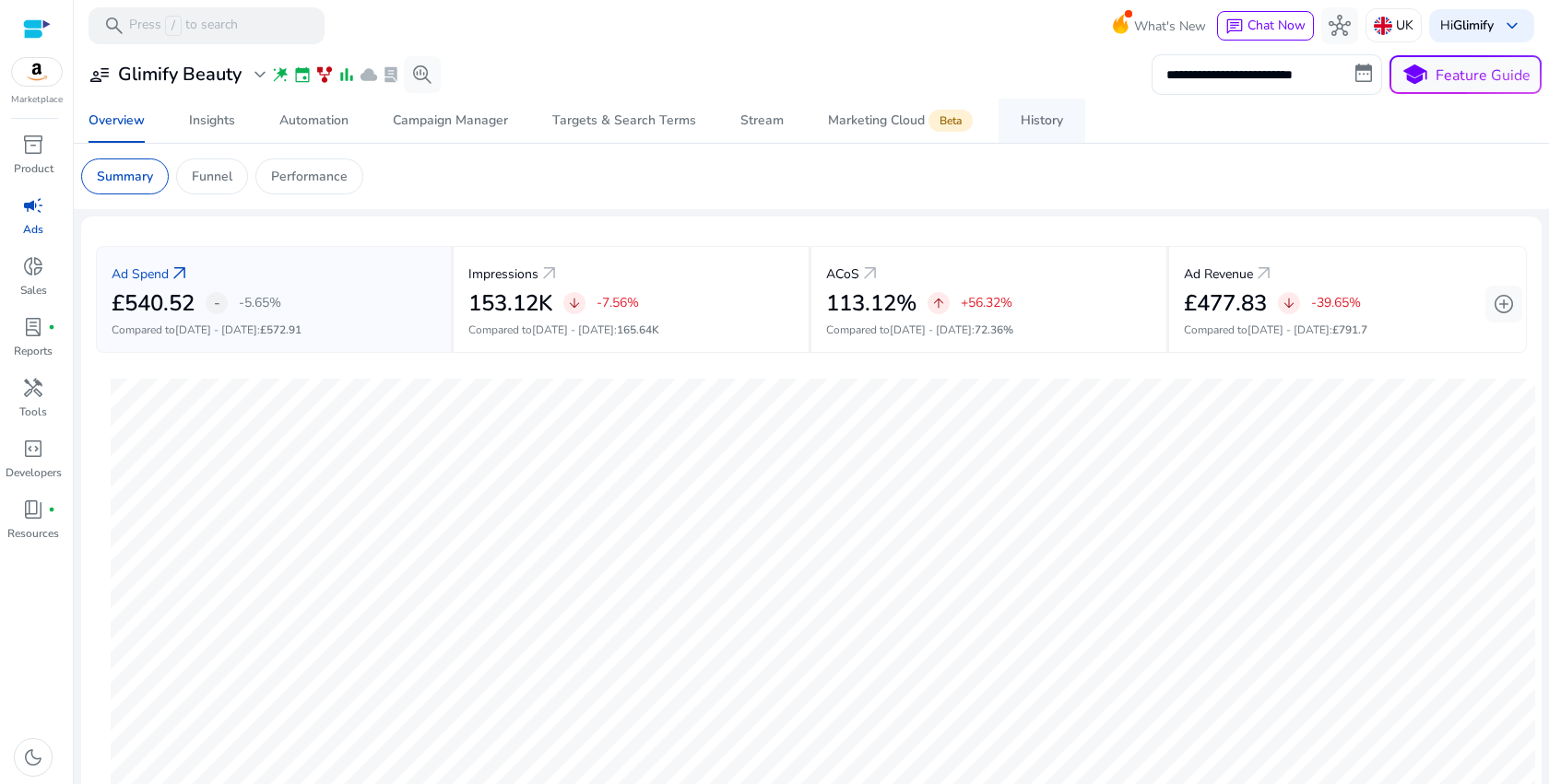
click at [1021, 128] on div "History" at bounding box center [1041, 121] width 43 height 13
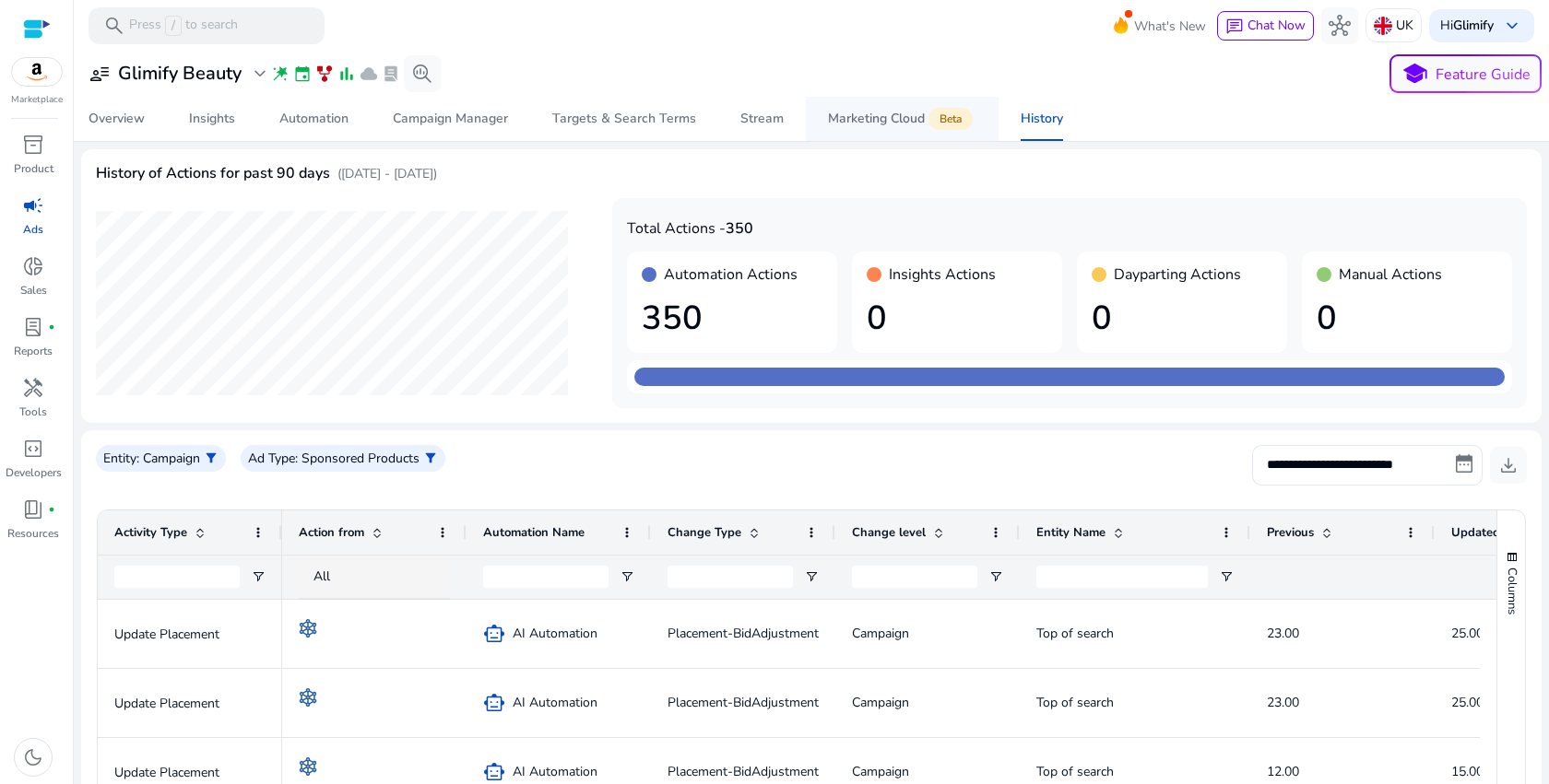
click at [887, 122] on div "Marketing Cloud Beta" at bounding box center [902, 119] width 148 height 15
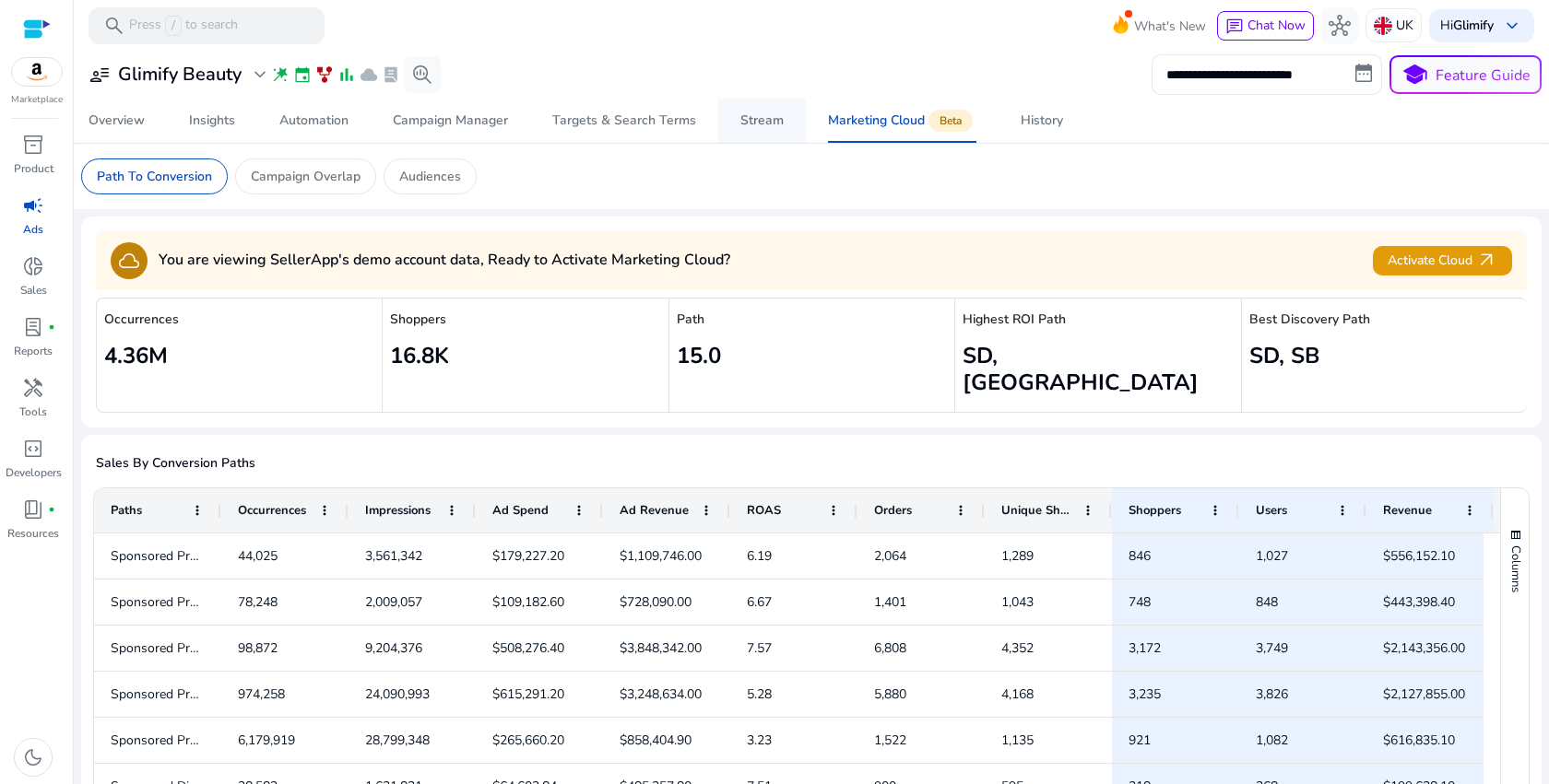
click at [752, 130] on span "Stream" at bounding box center [762, 120] width 43 height 44
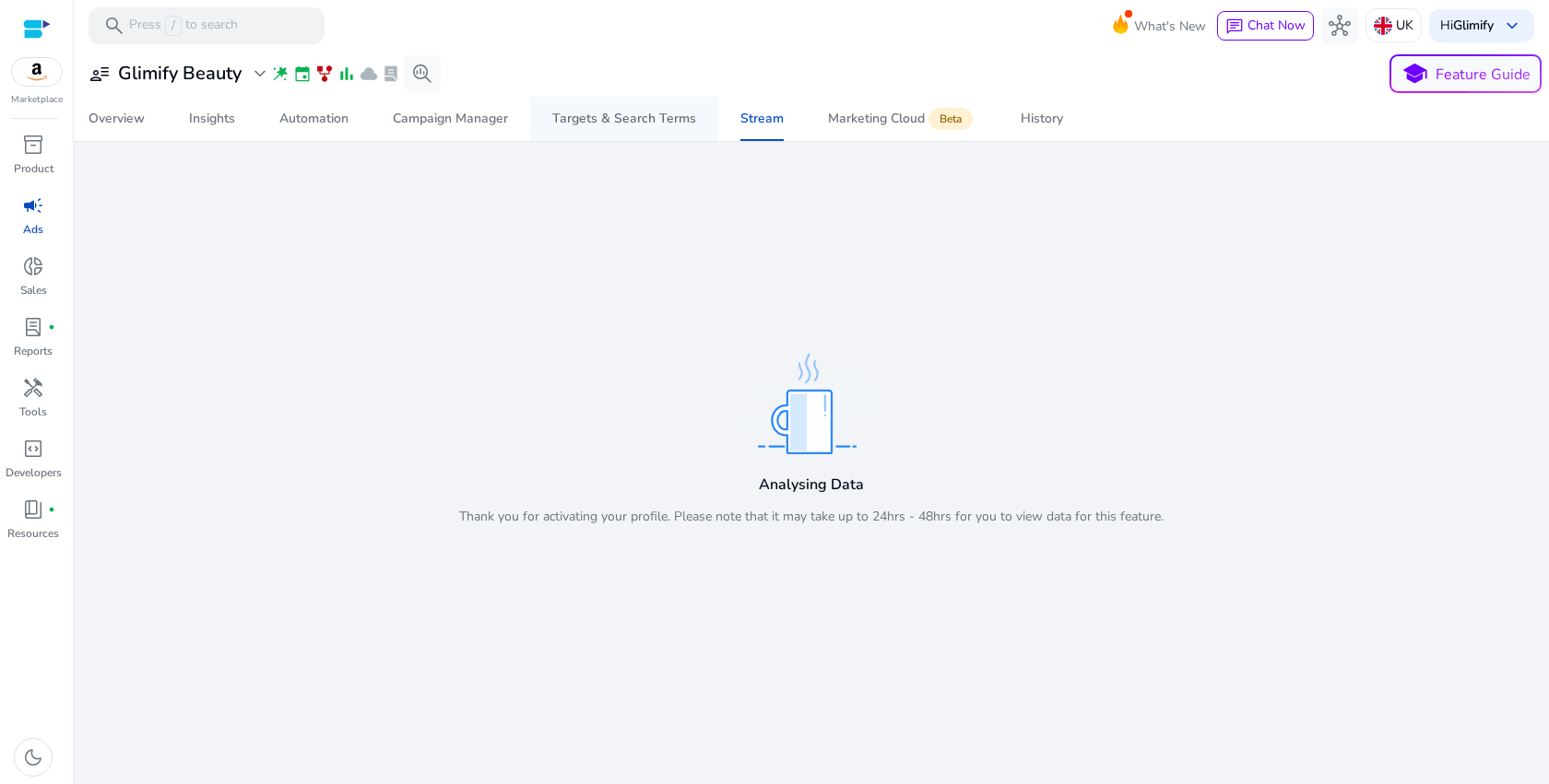
click at [642, 130] on span "Targets & Search Terms" at bounding box center [624, 118] width 144 height 44
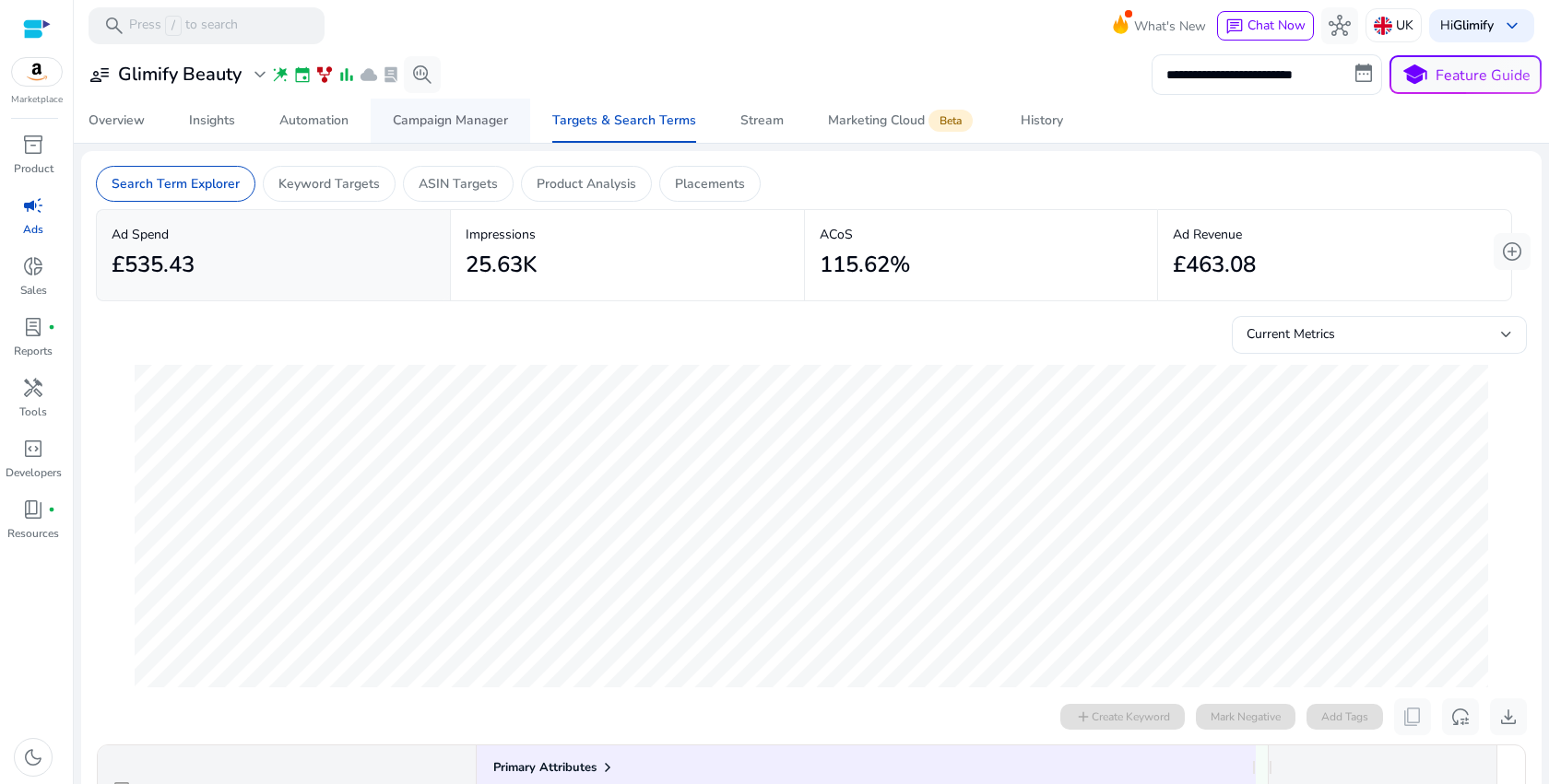
click at [456, 119] on div "Campaign Manager" at bounding box center [451, 121] width 115 height 13
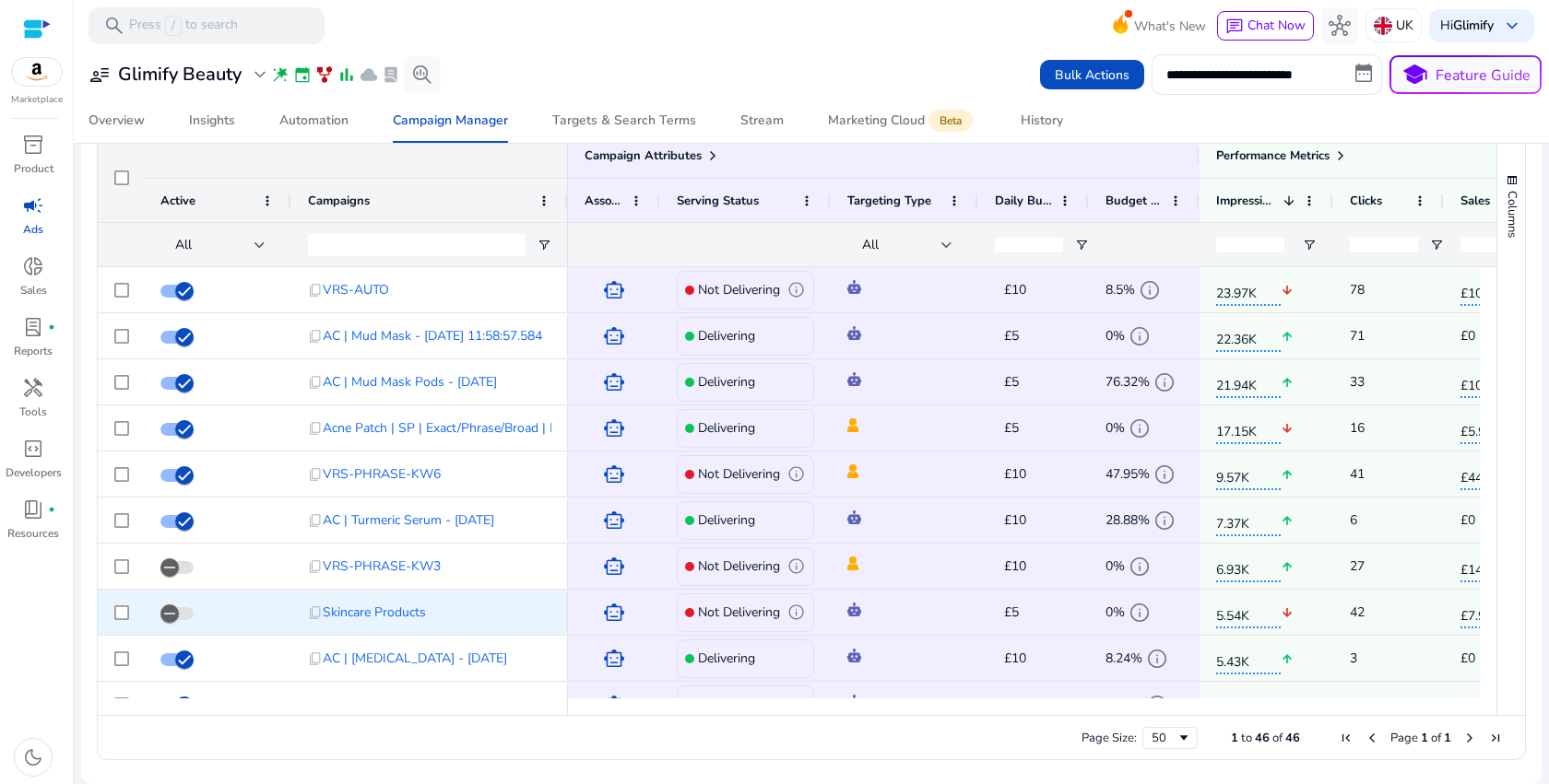
scroll to position [1225, 0]
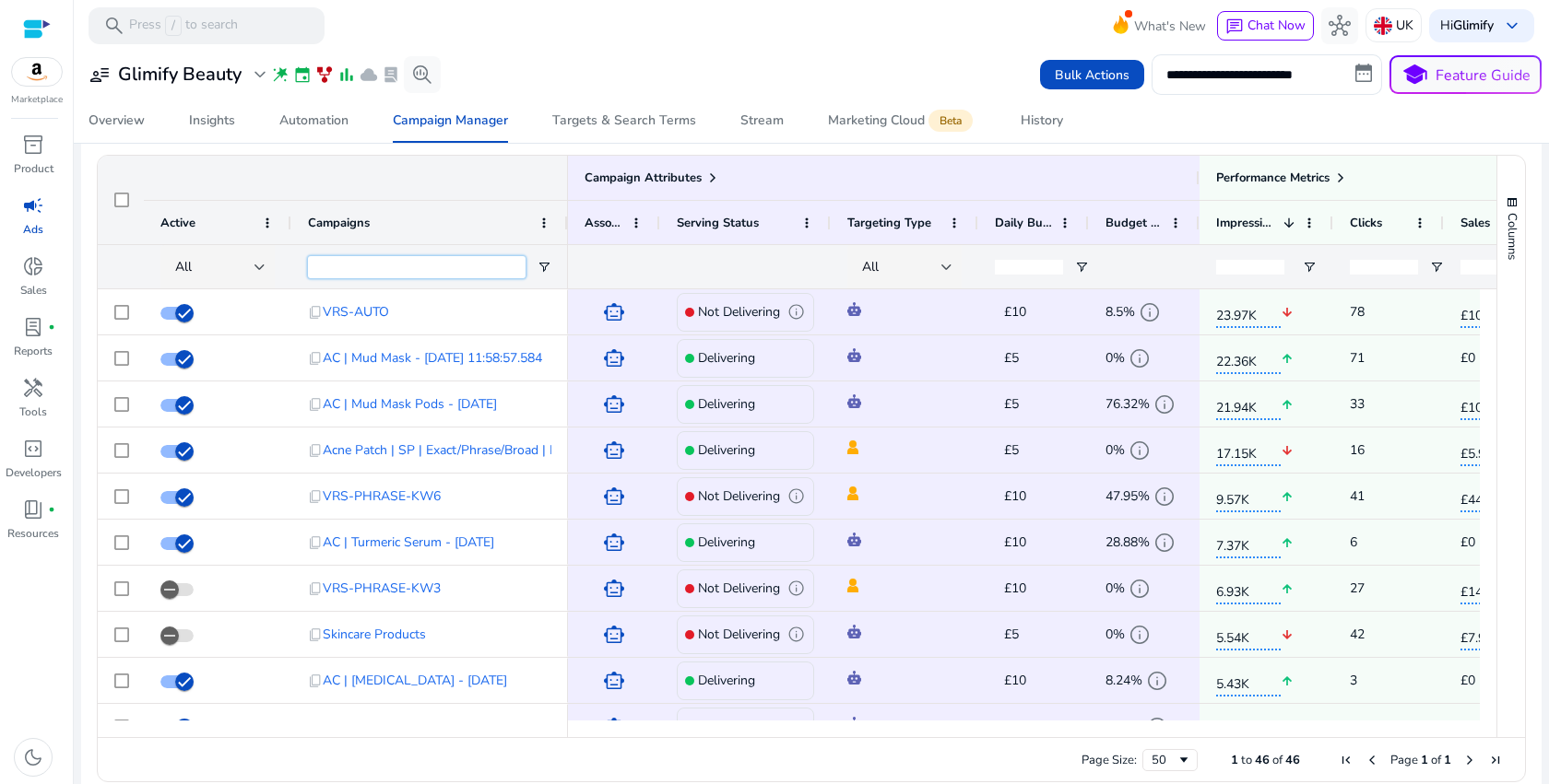
click at [438, 270] on input "Campaigns Filter Input" at bounding box center [417, 266] width 217 height 22
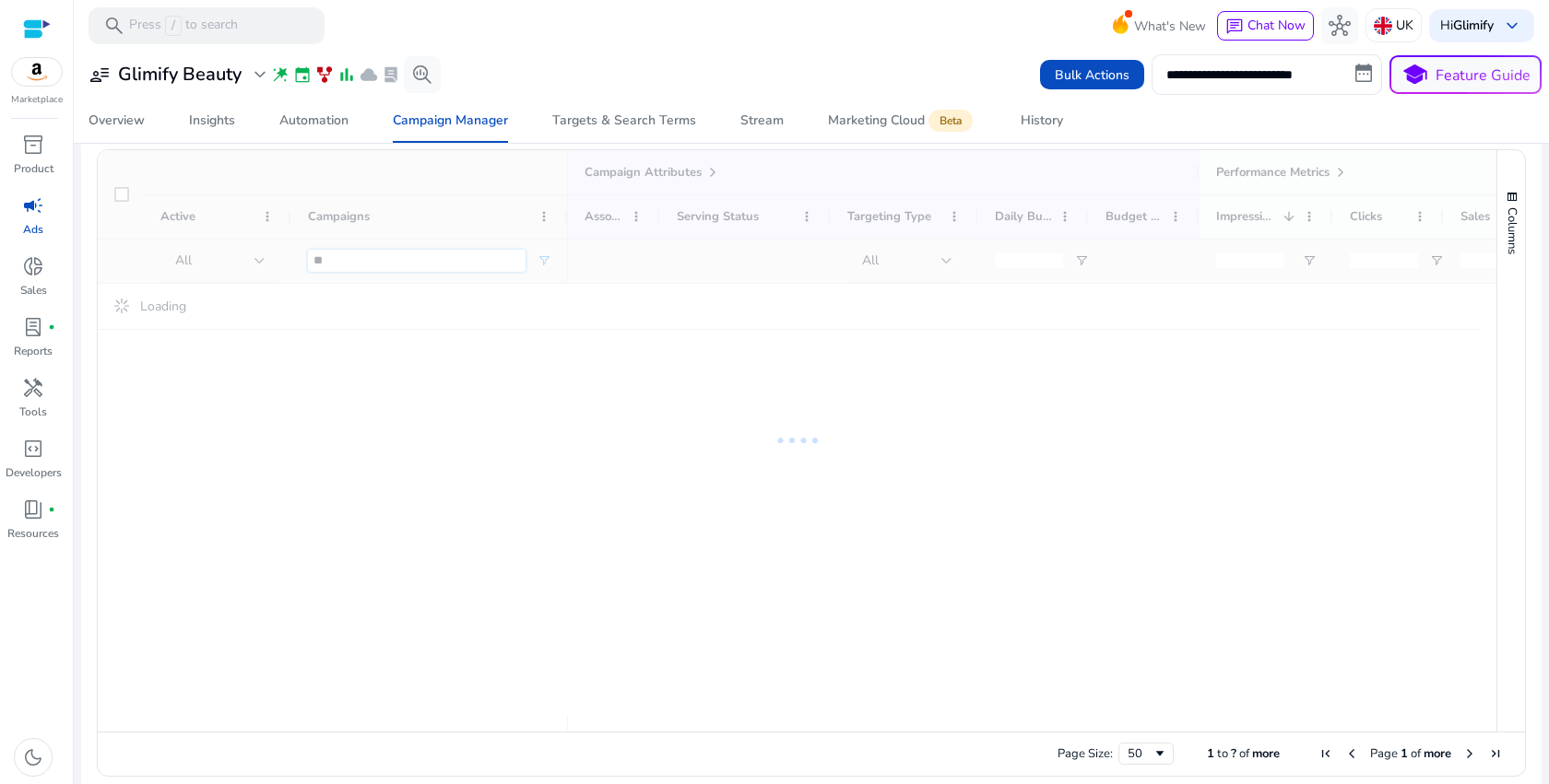
type input "**"
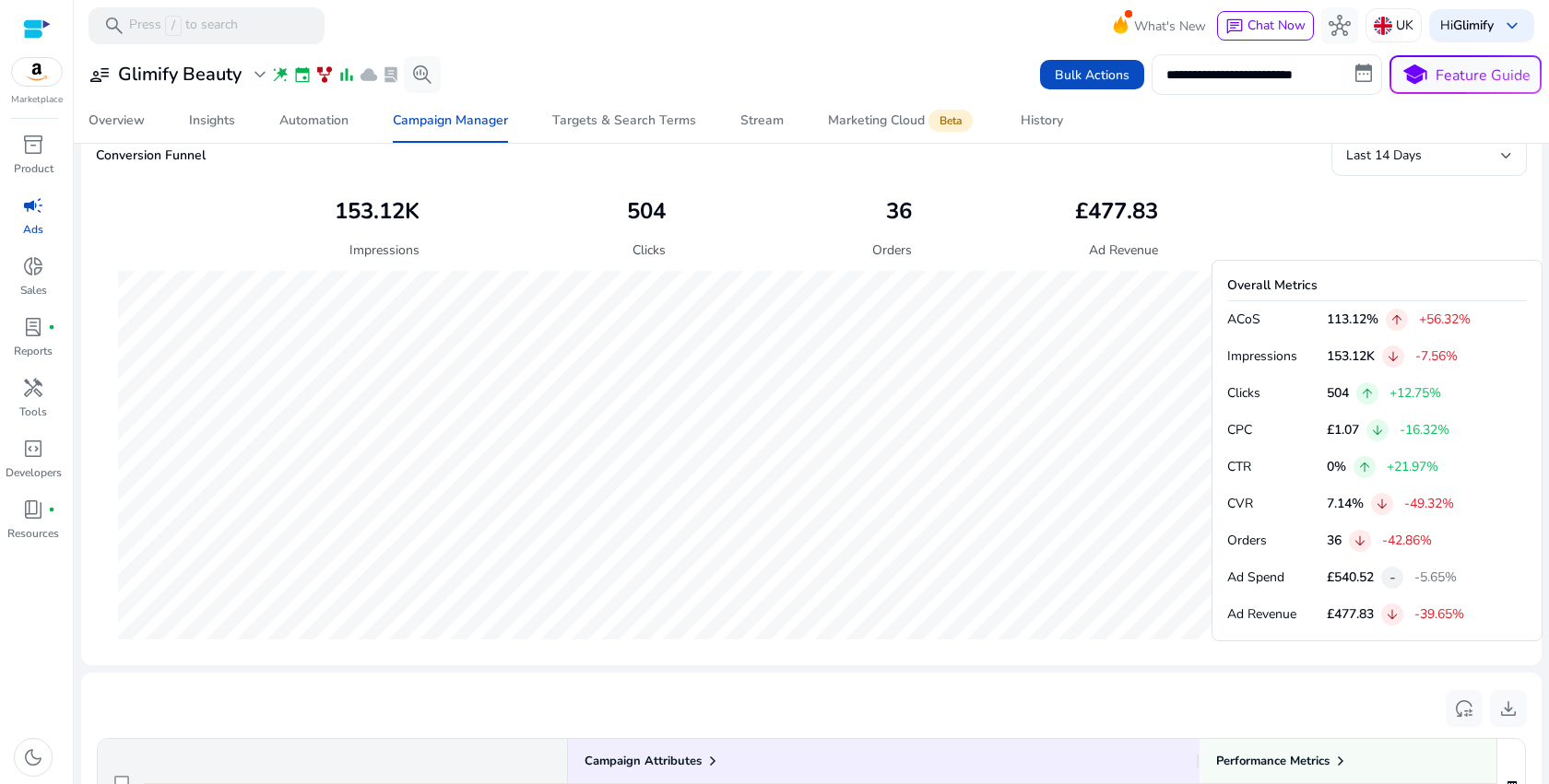
scroll to position [572, 0]
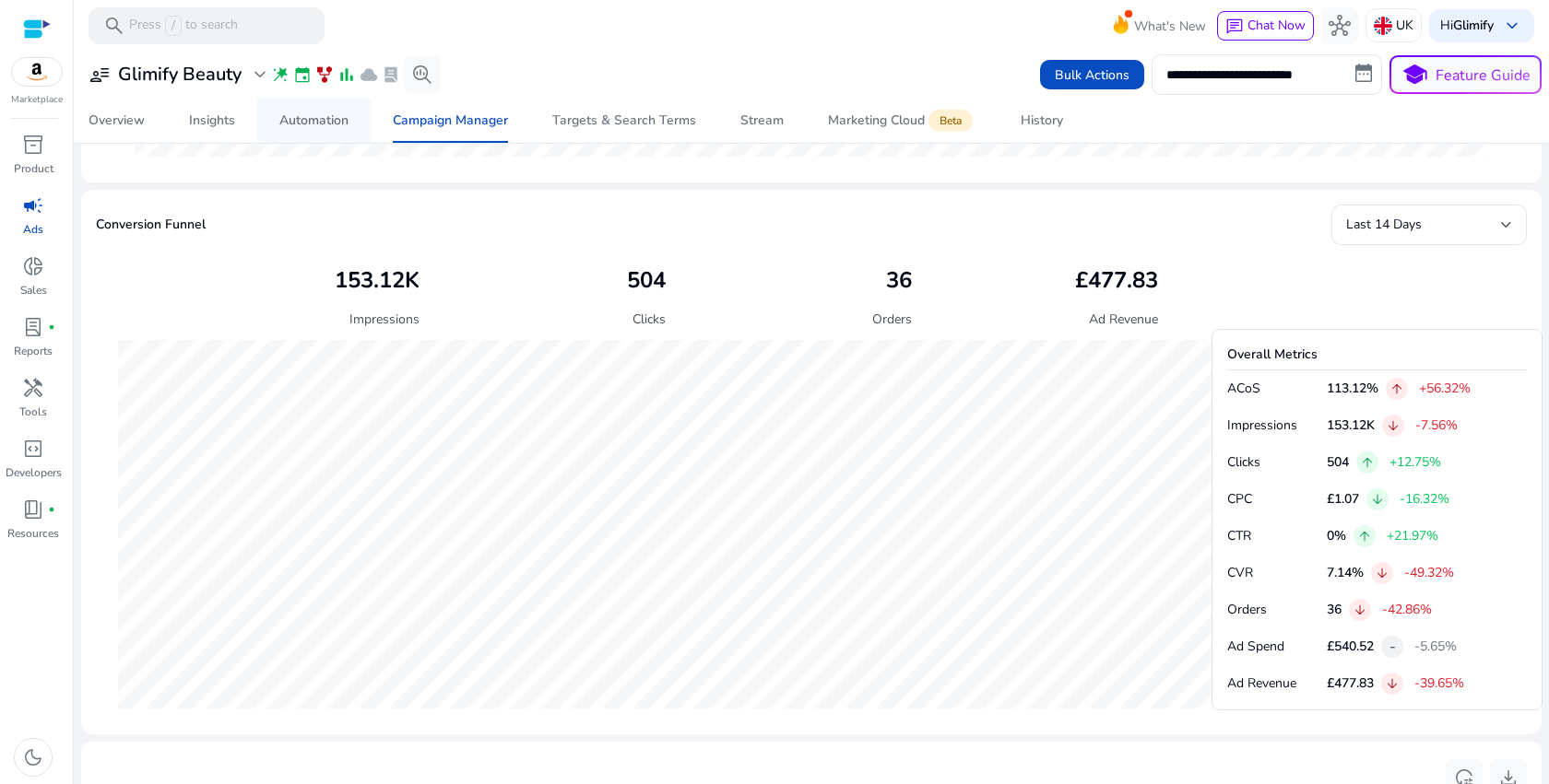
click at [320, 134] on span "Automation" at bounding box center [314, 120] width 69 height 44
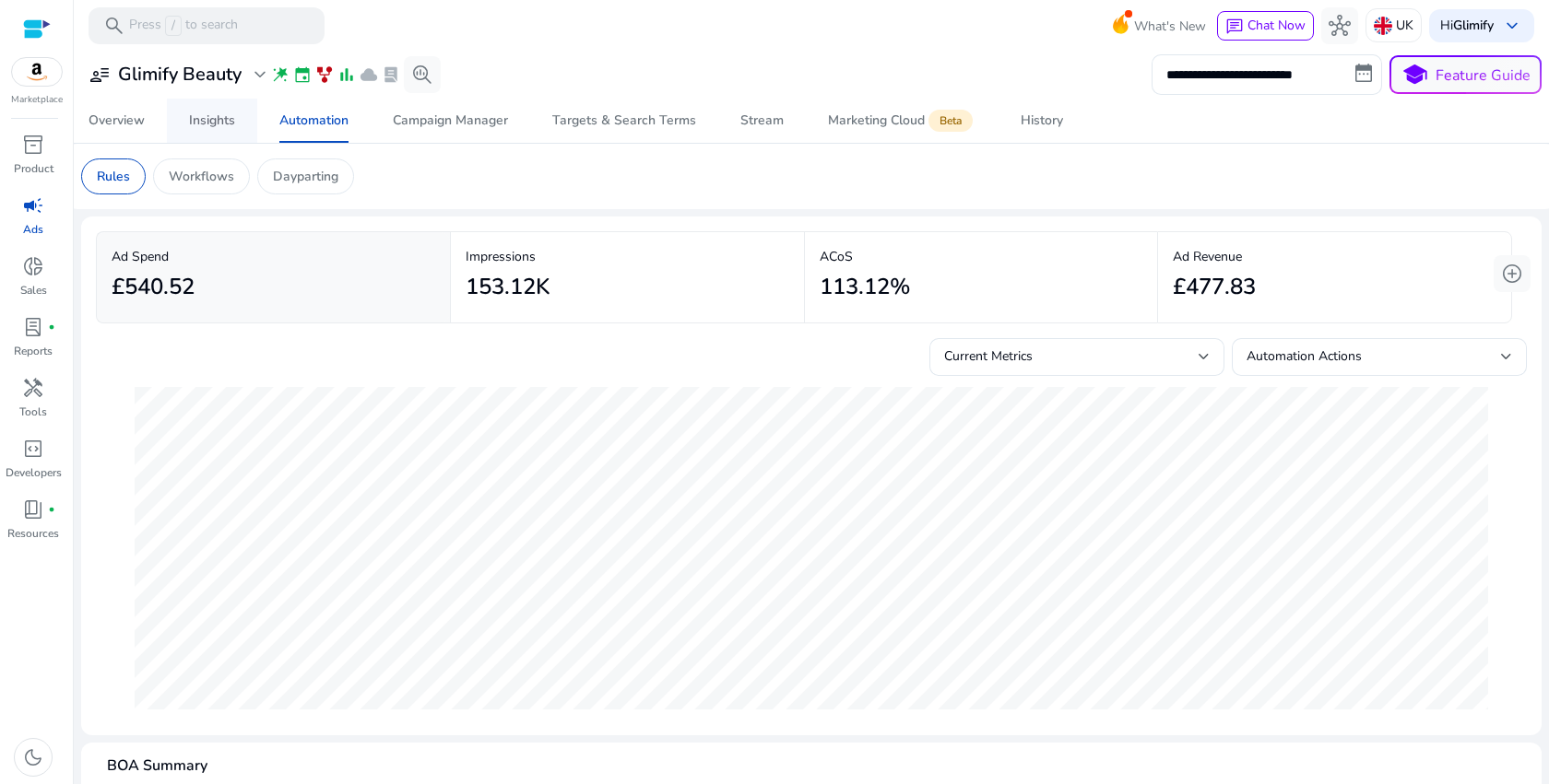
click at [218, 122] on div "Insights" at bounding box center [212, 121] width 46 height 13
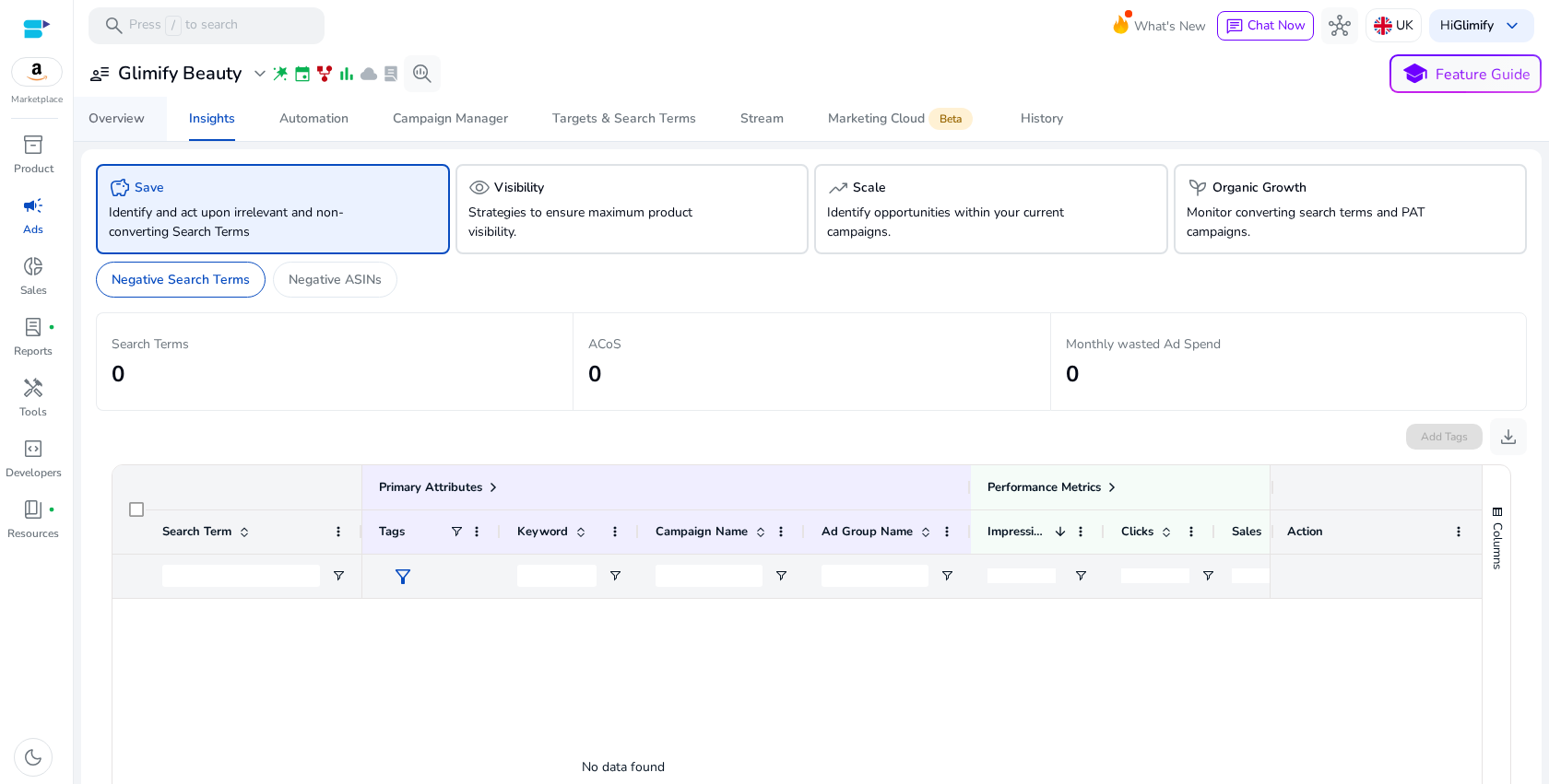
click at [138, 123] on div "Overview" at bounding box center [117, 119] width 57 height 13
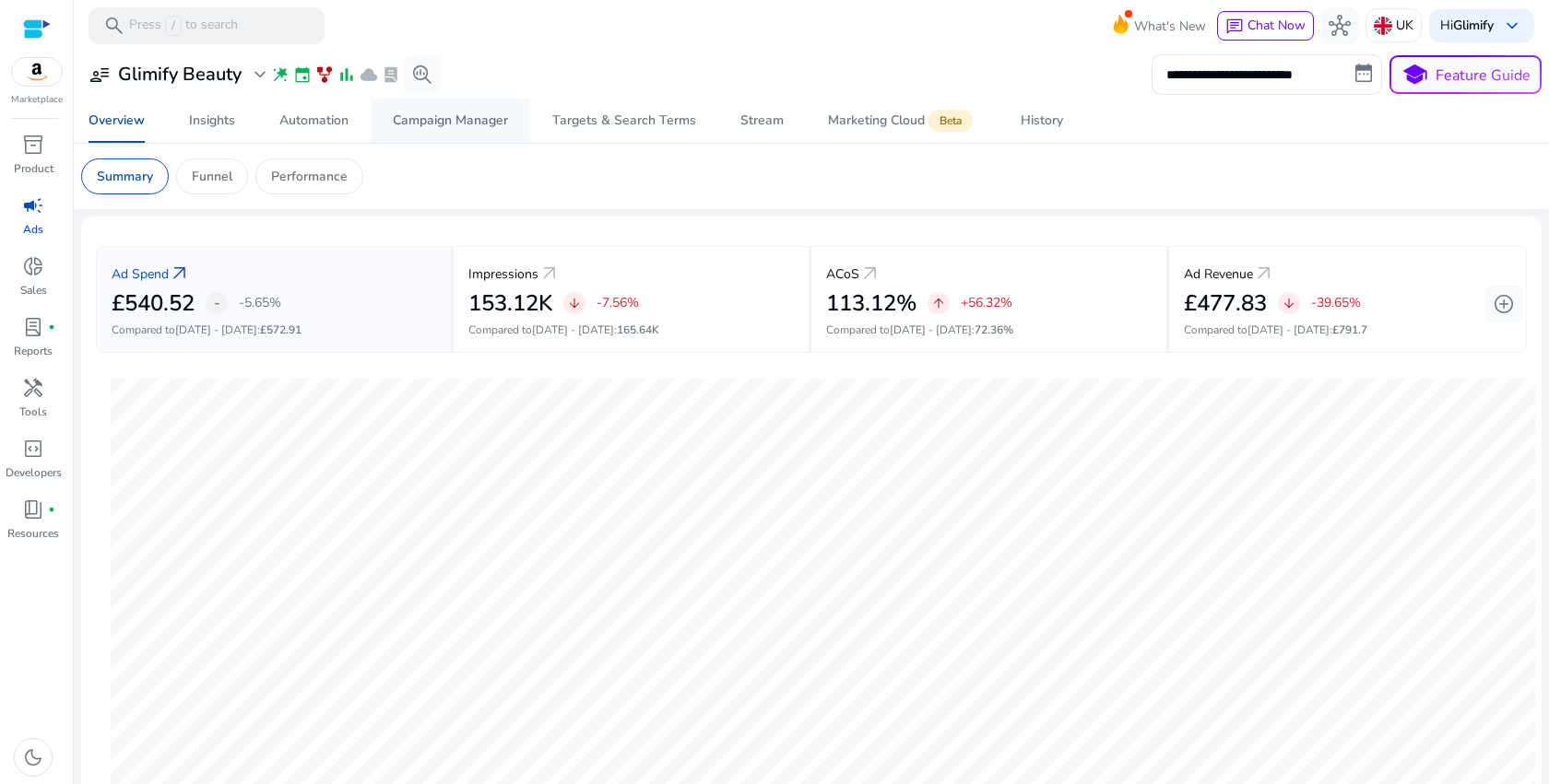
click at [486, 129] on span "Campaign Manager" at bounding box center [451, 120] width 115 height 44
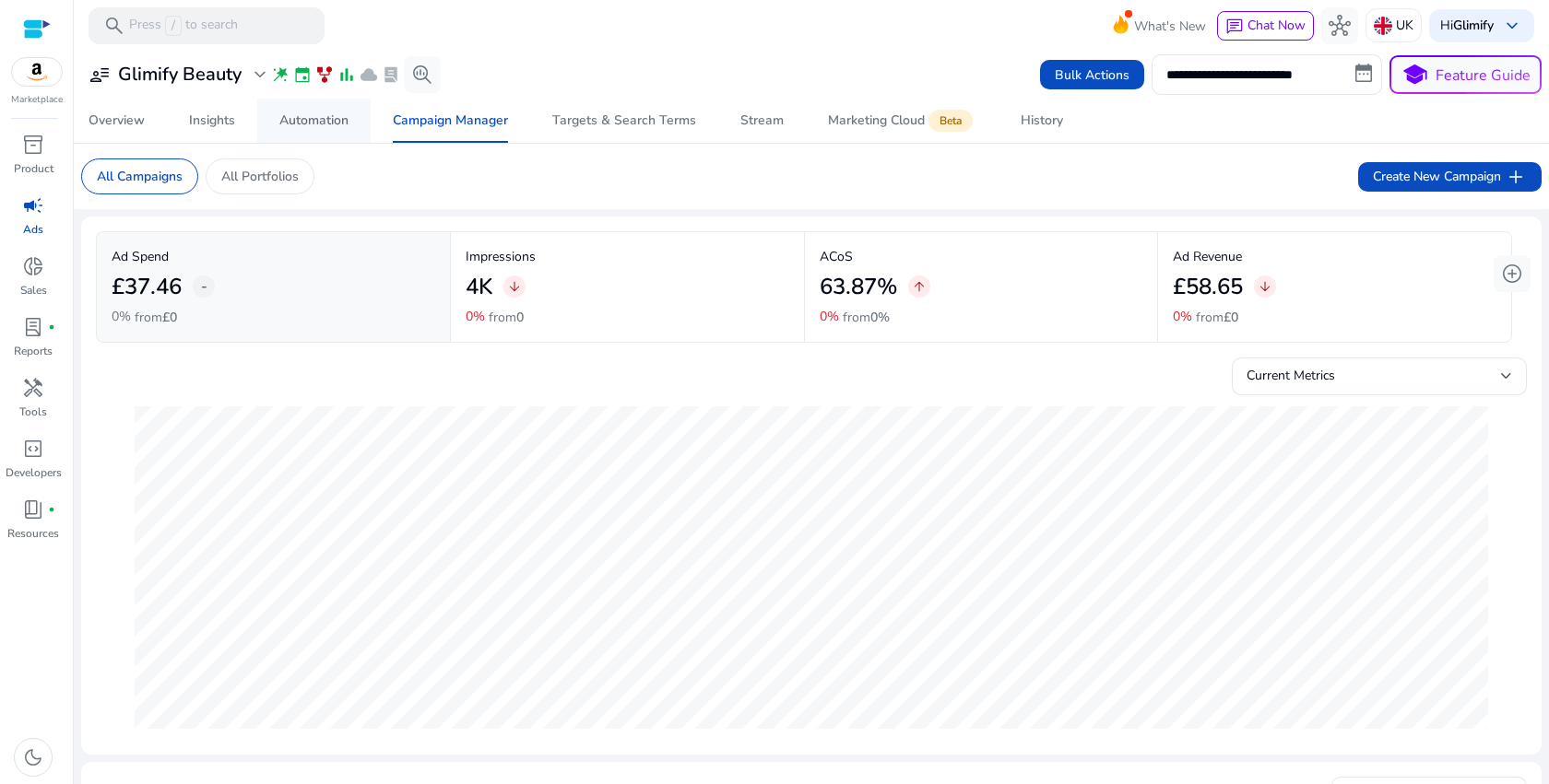
click at [312, 127] on div "Automation" at bounding box center [314, 121] width 69 height 13
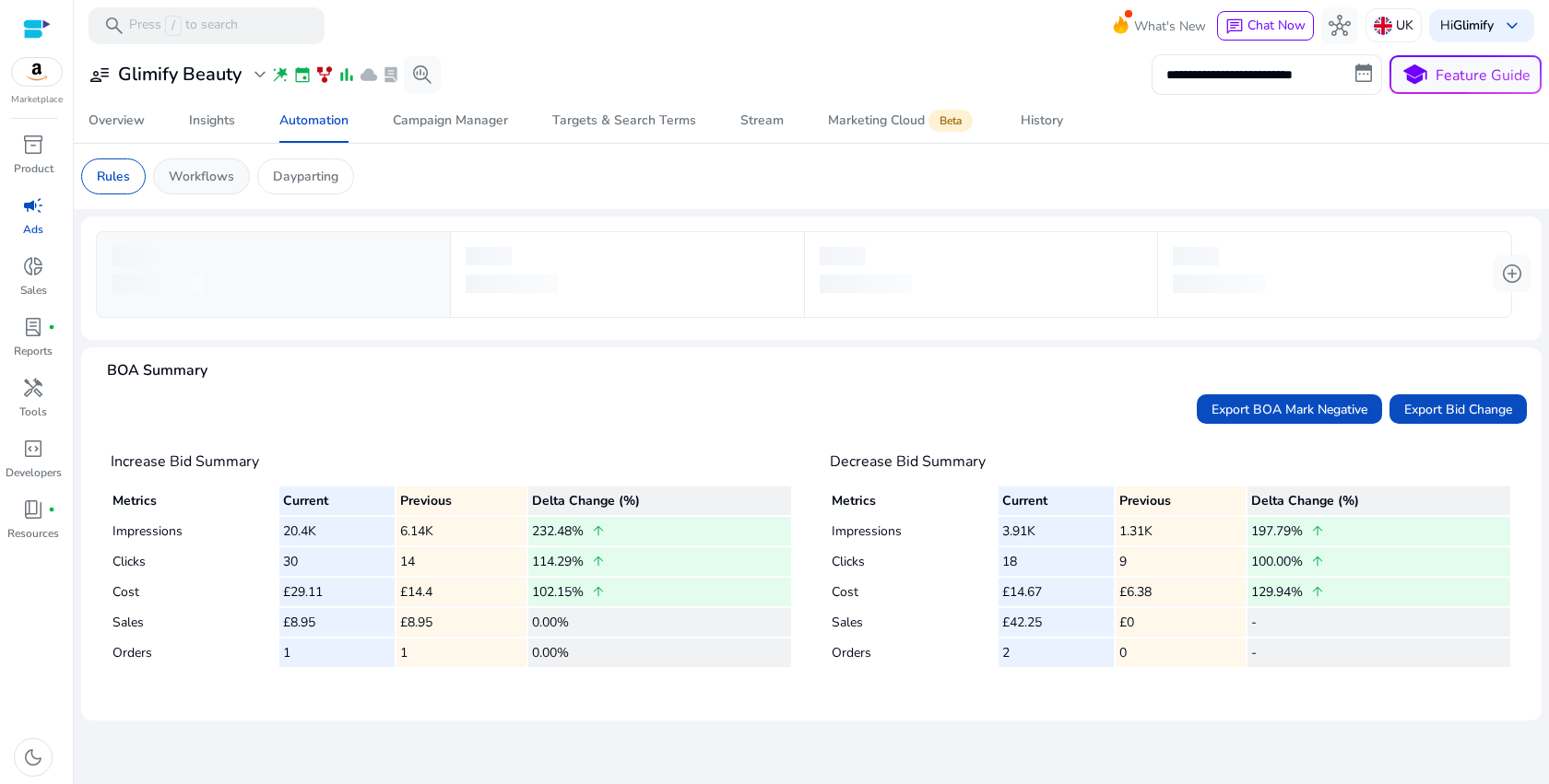
click at [186, 180] on p "Workflows" at bounding box center [201, 177] width 65 height 19
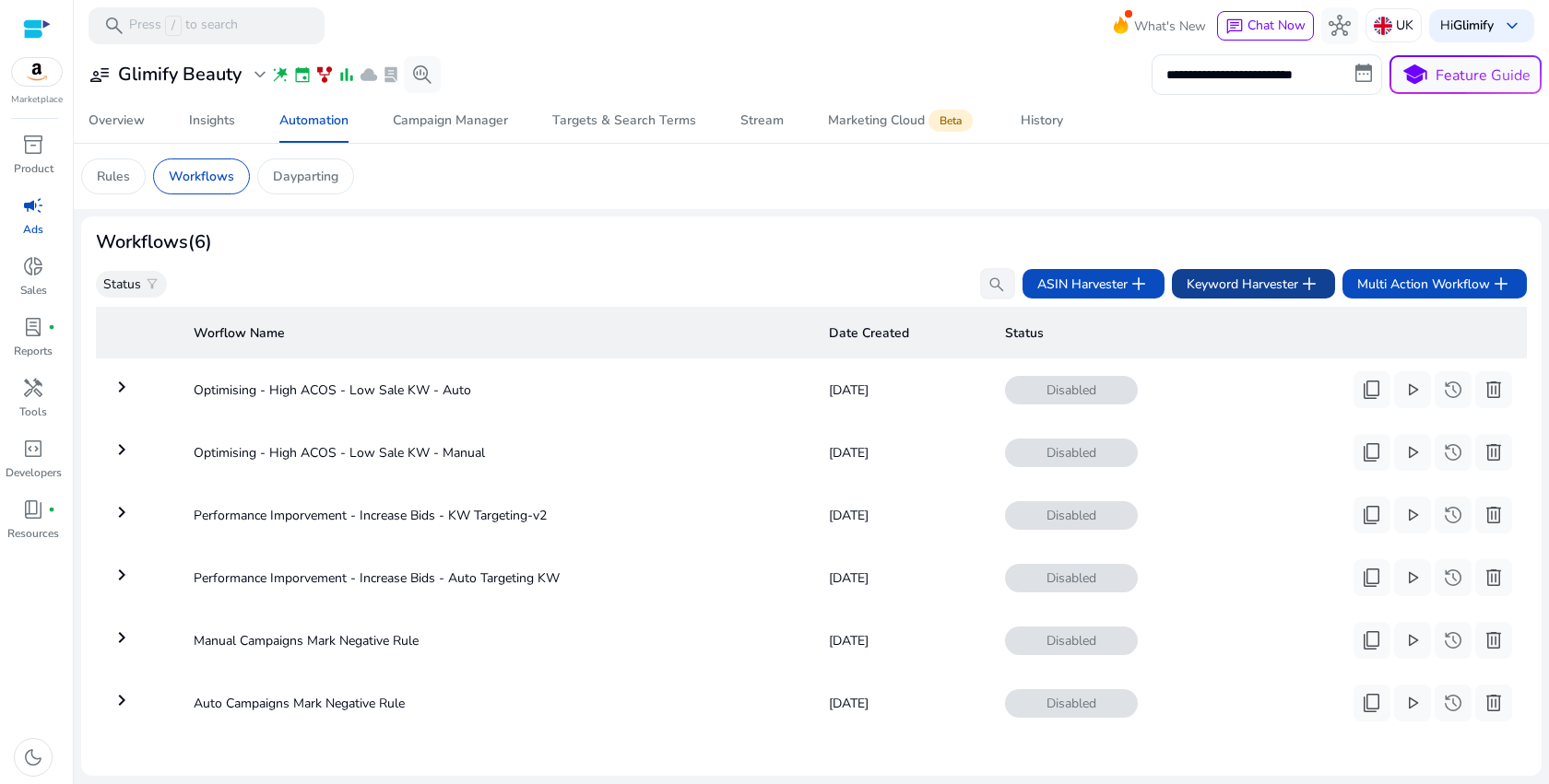
click at [1289, 282] on span "Keyword Harvester add" at bounding box center [1253, 283] width 133 height 22
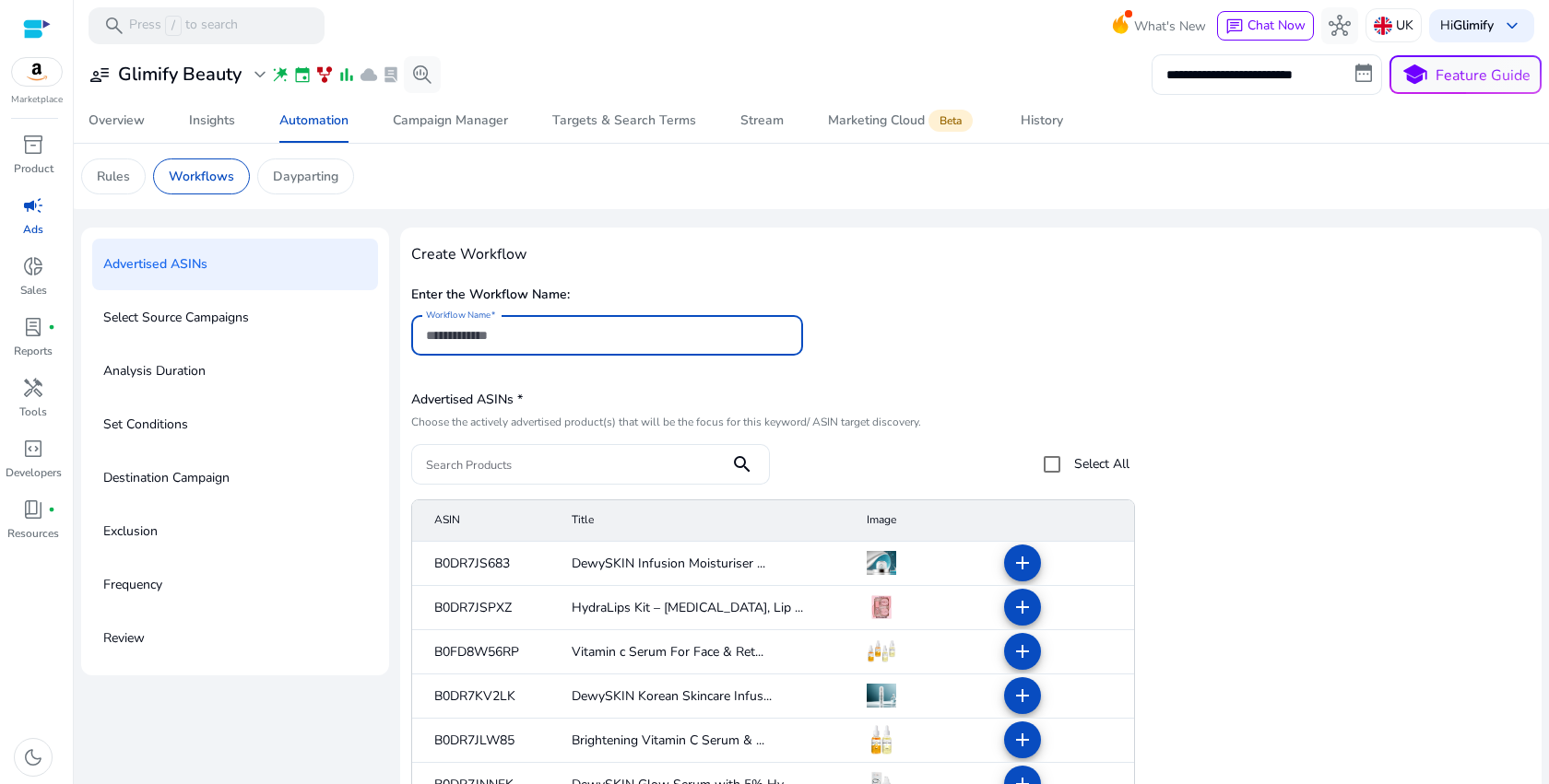
click at [601, 338] on input "Workflow Name" at bounding box center [607, 334] width 362 height 20
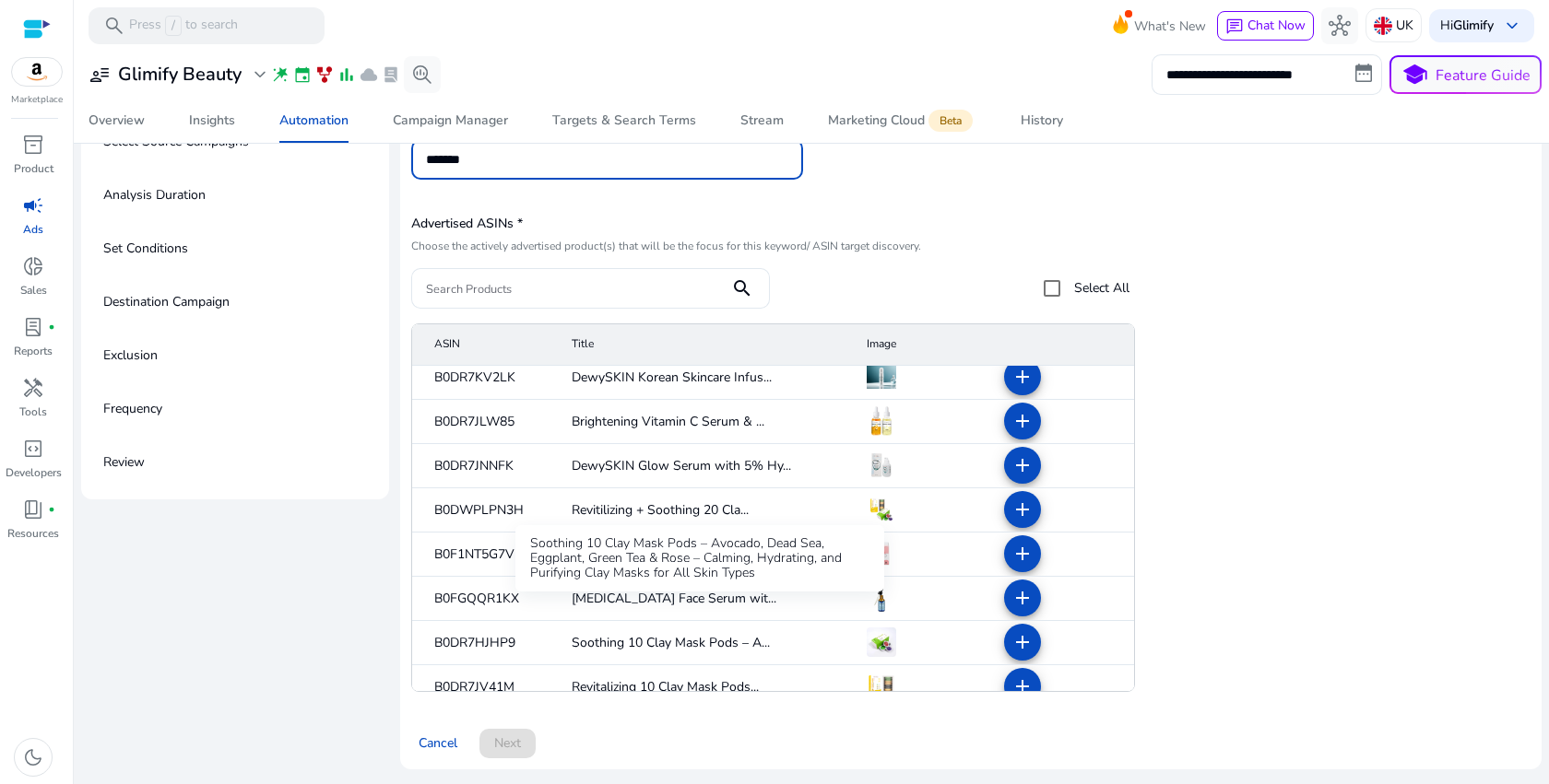
scroll to position [471, 0]
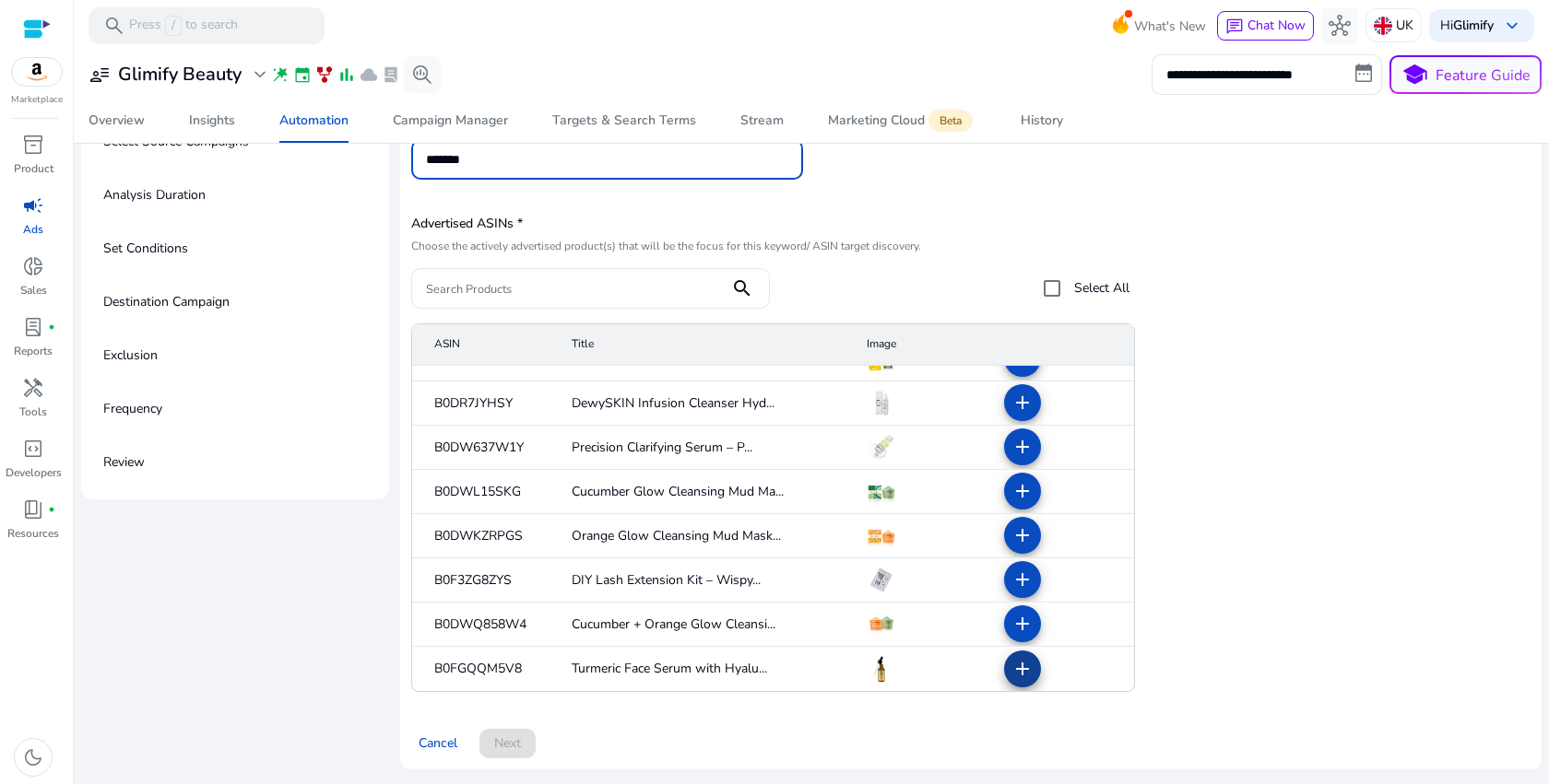
type input "*******"
click at [1017, 665] on mat-icon "add" at bounding box center [1022, 669] width 22 height 22
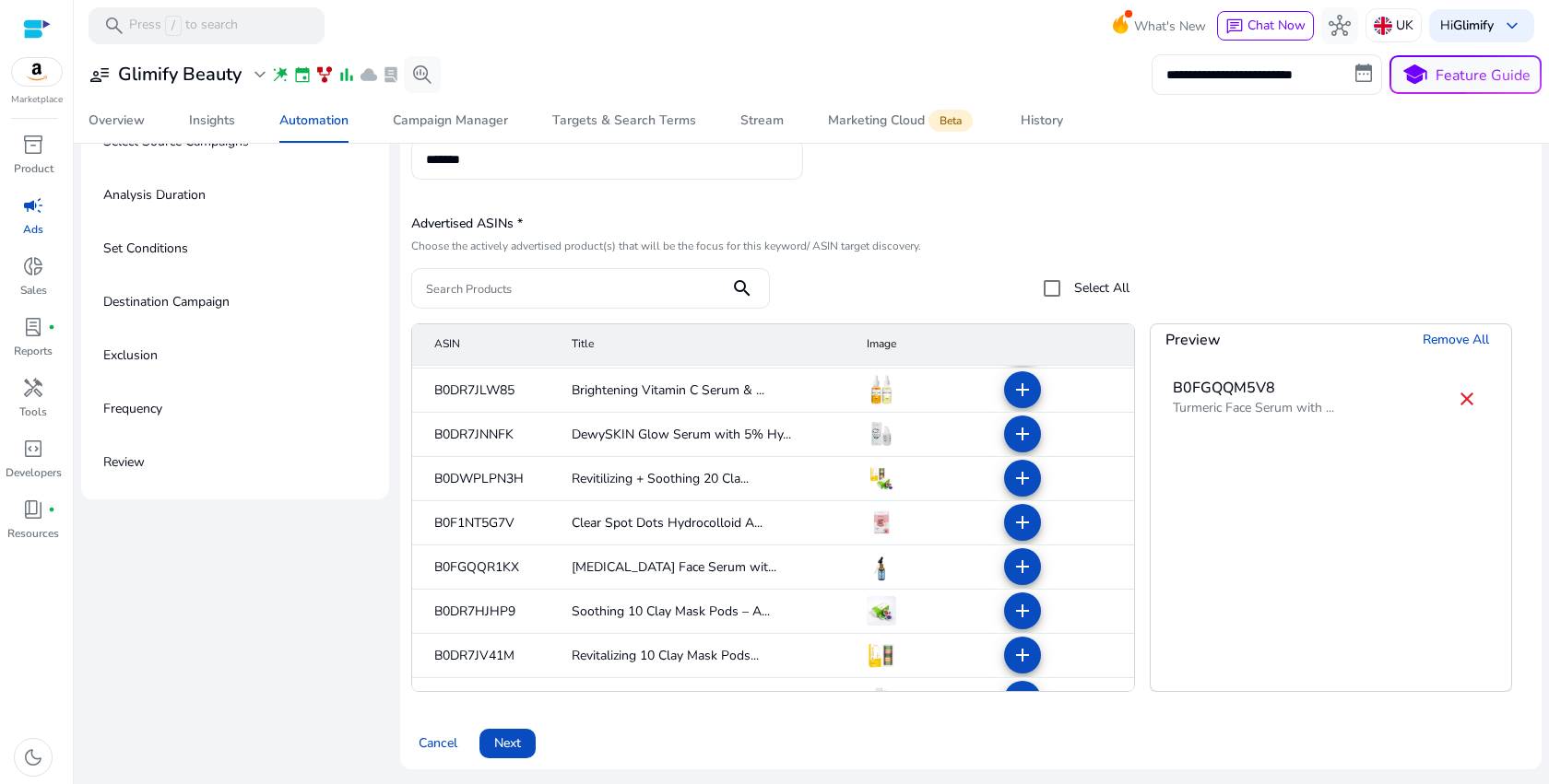
scroll to position [0, 0]
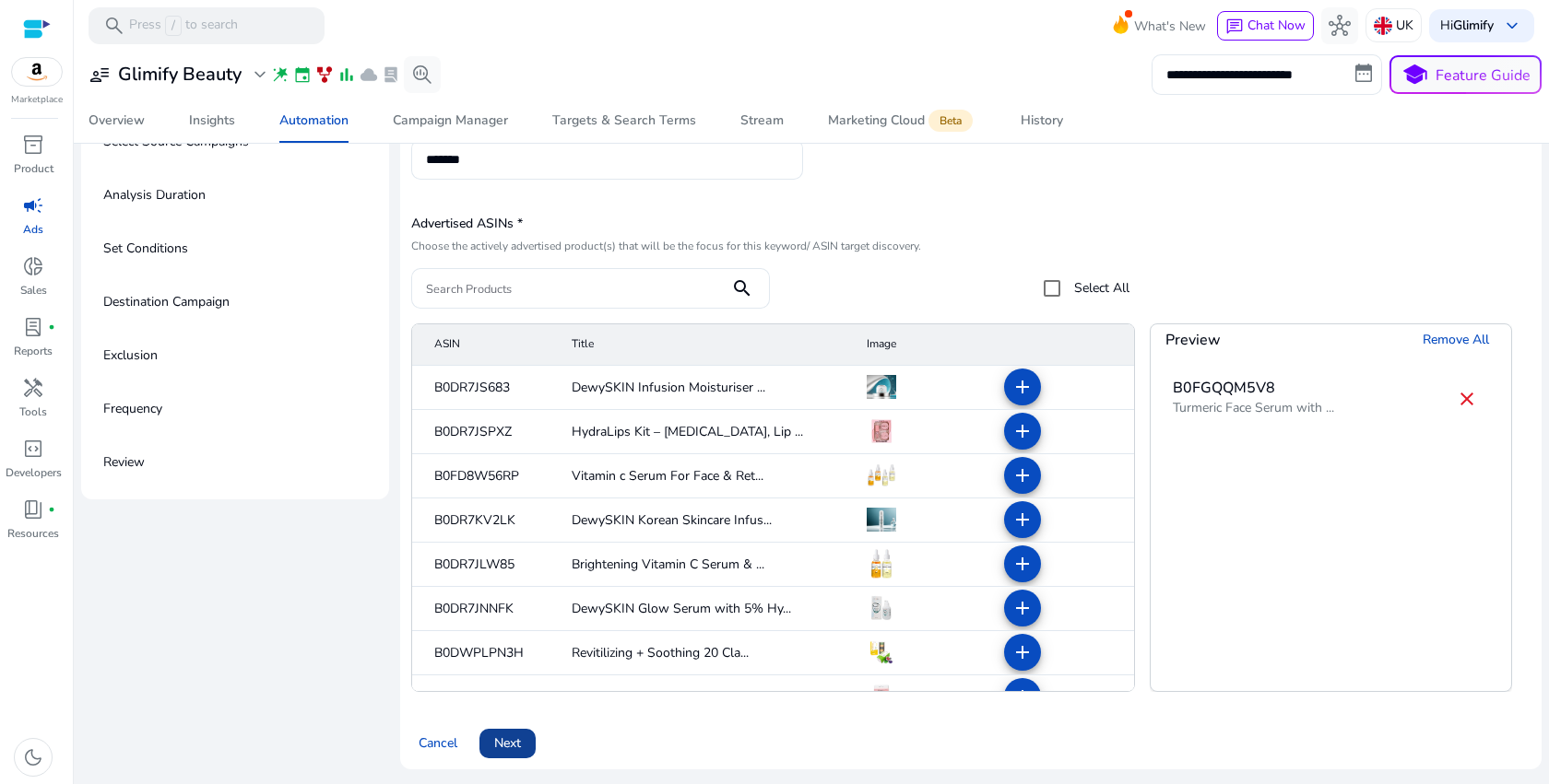
click at [504, 749] on span "Next" at bounding box center [508, 743] width 26 height 19
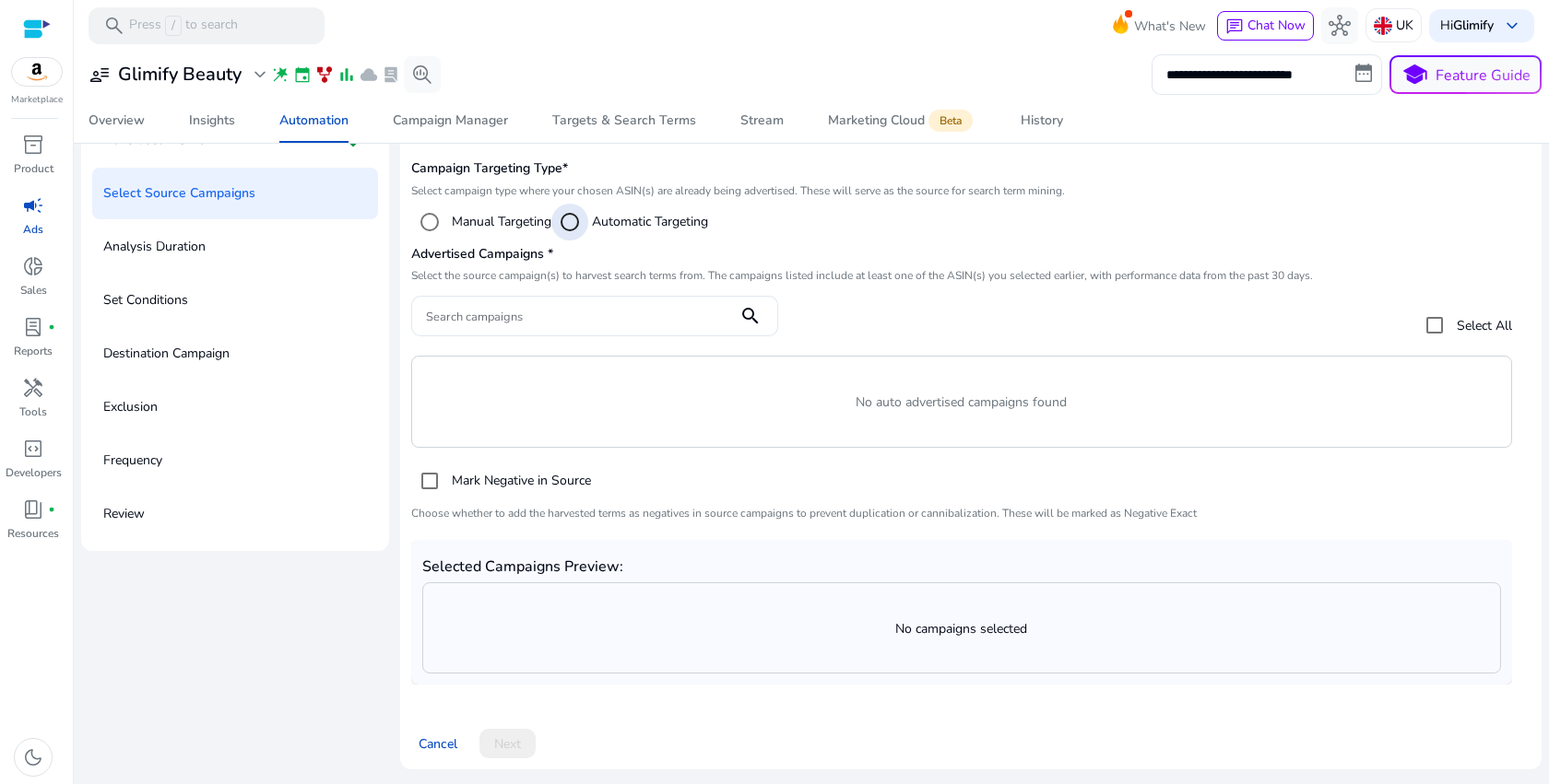
scroll to position [121, 0]
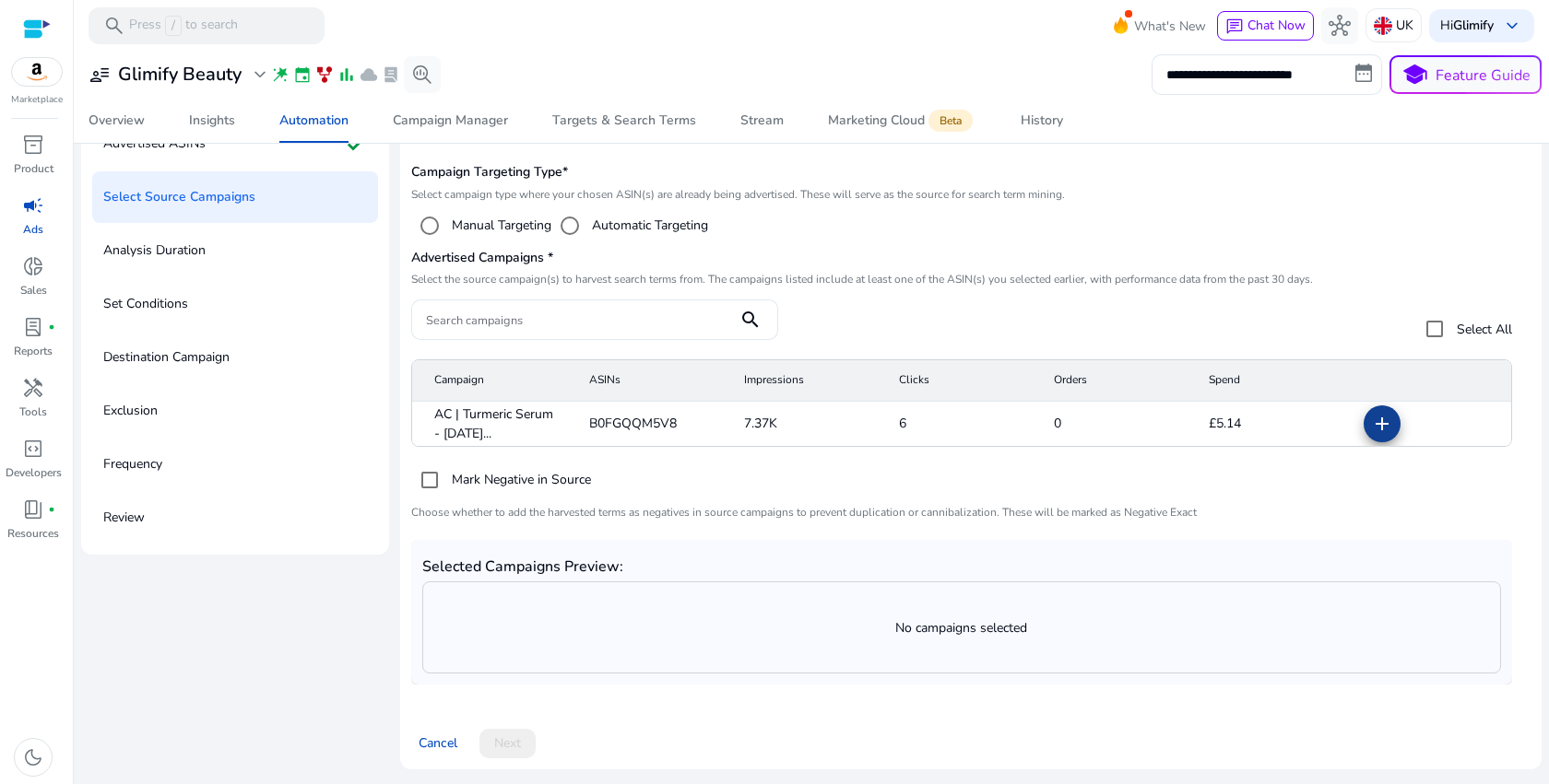
click at [1378, 425] on mat-icon "add" at bounding box center [1382, 423] width 22 height 22
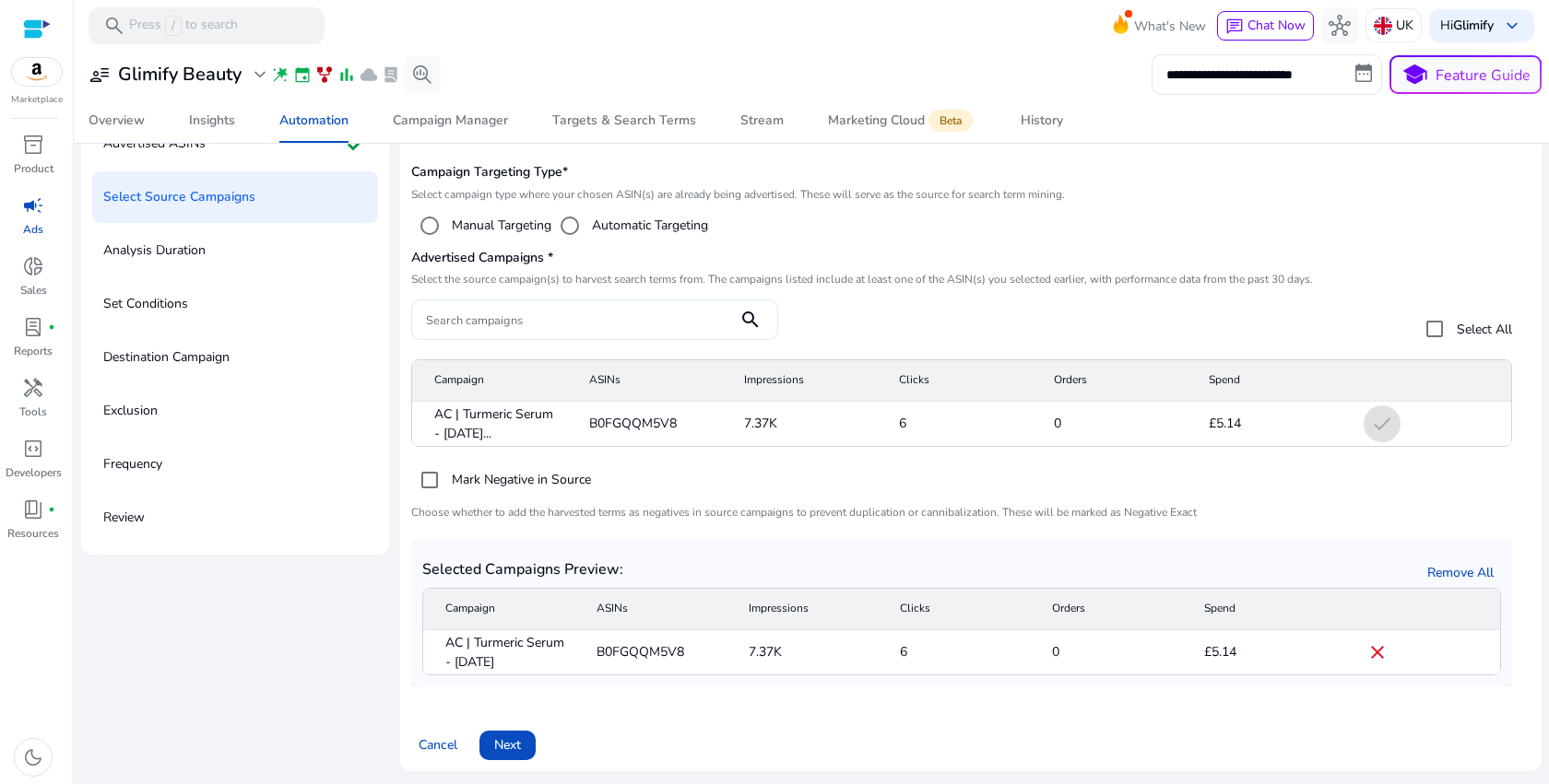
scroll to position [123, 0]
click at [519, 737] on span "Next" at bounding box center [508, 743] width 26 height 19
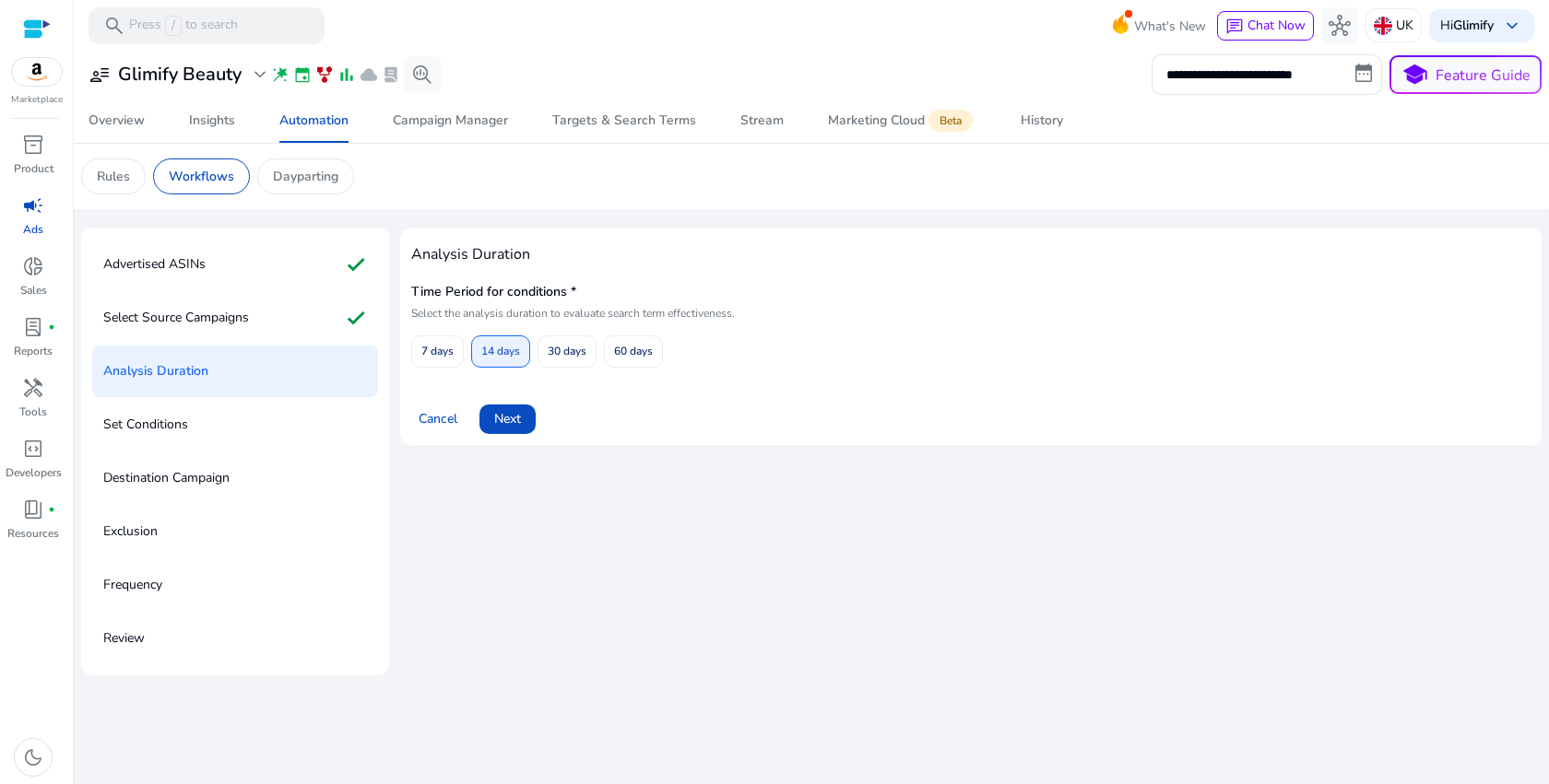
scroll to position [0, 0]
click at [505, 422] on span "Next" at bounding box center [508, 418] width 26 height 19
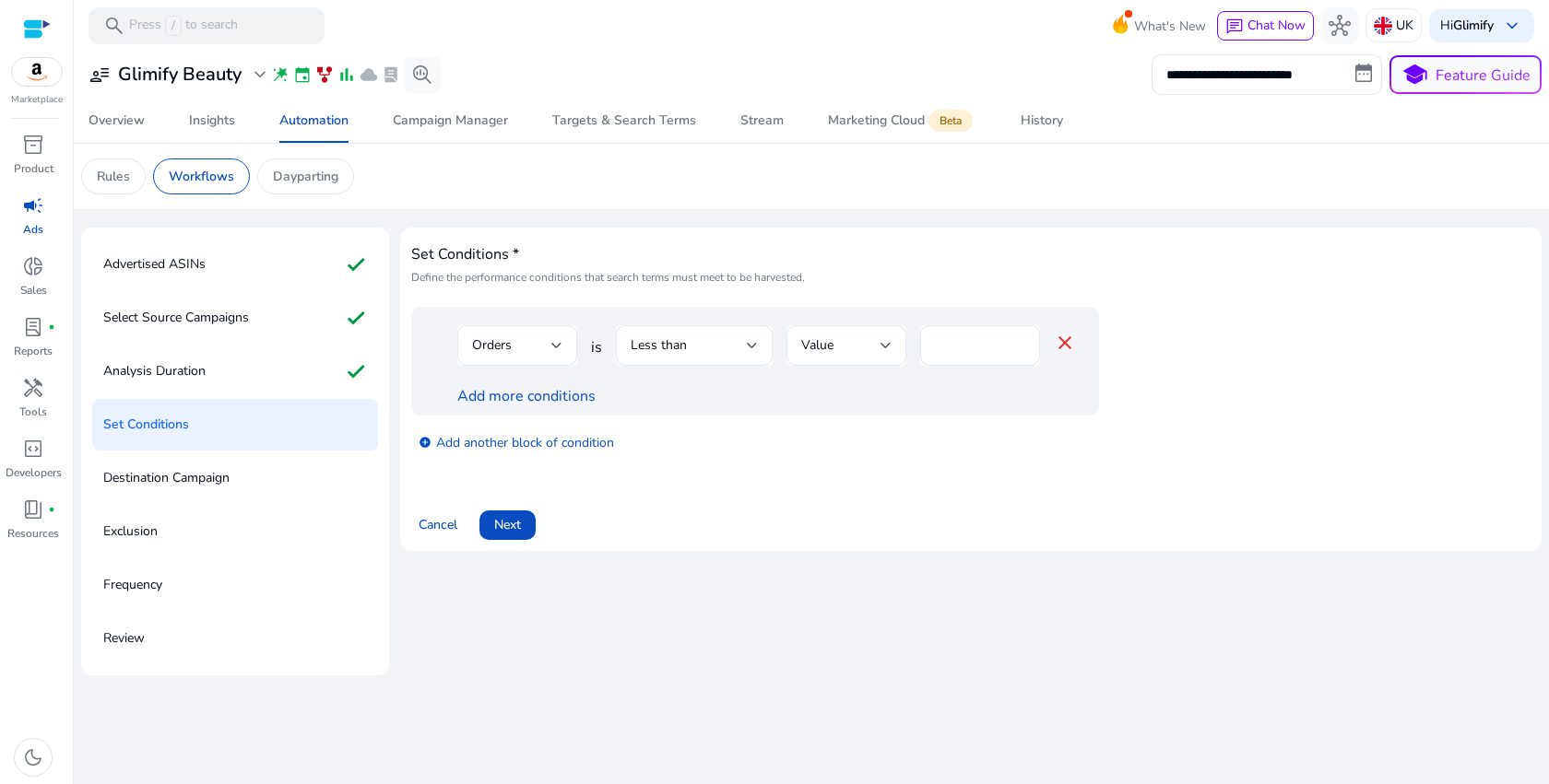
click at [525, 520] on span at bounding box center [508, 525] width 57 height 44
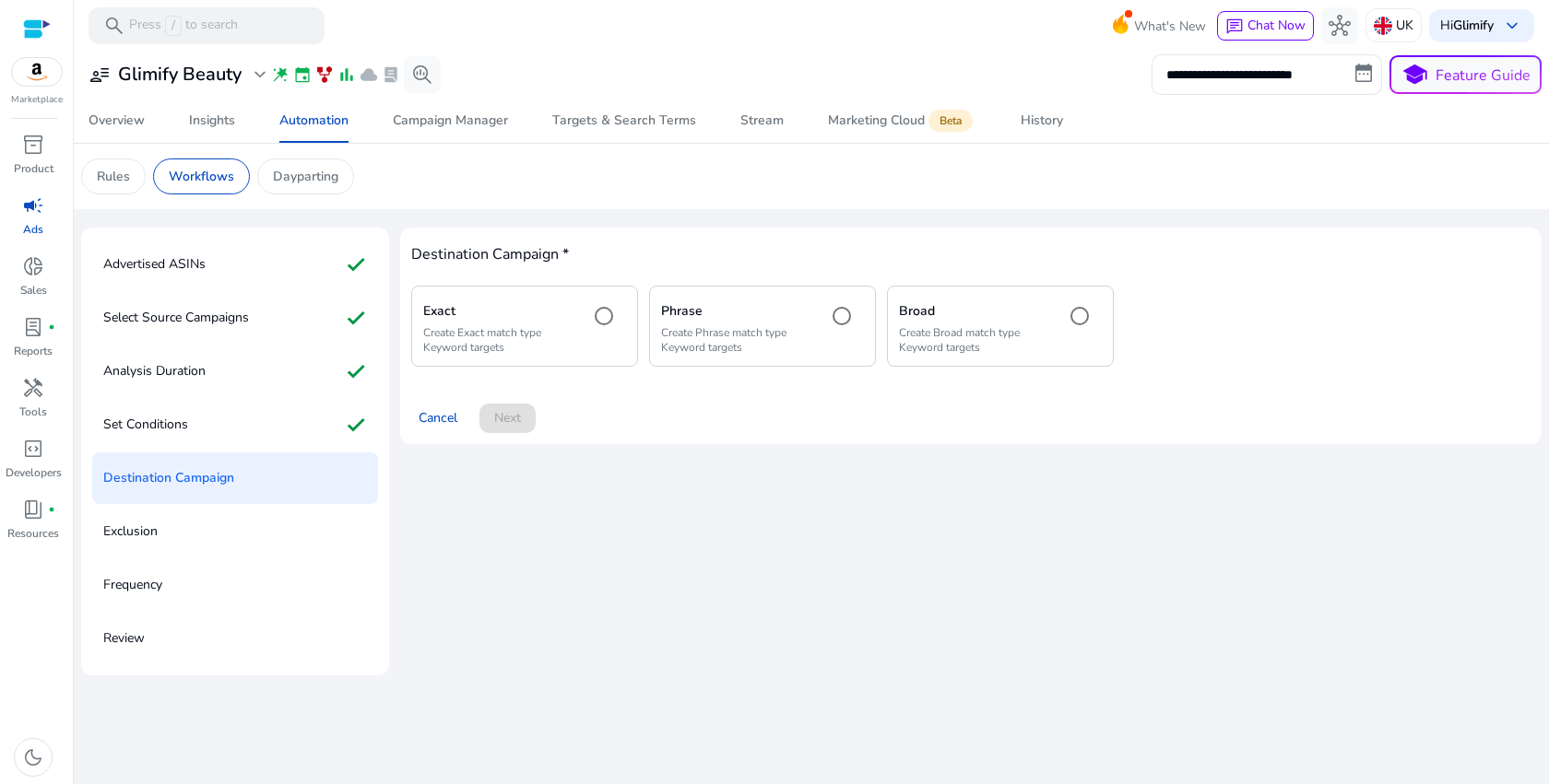
click at [575, 326] on div "Exact Create Exact match type Keyword targets" at bounding box center [525, 325] width 227 height 80
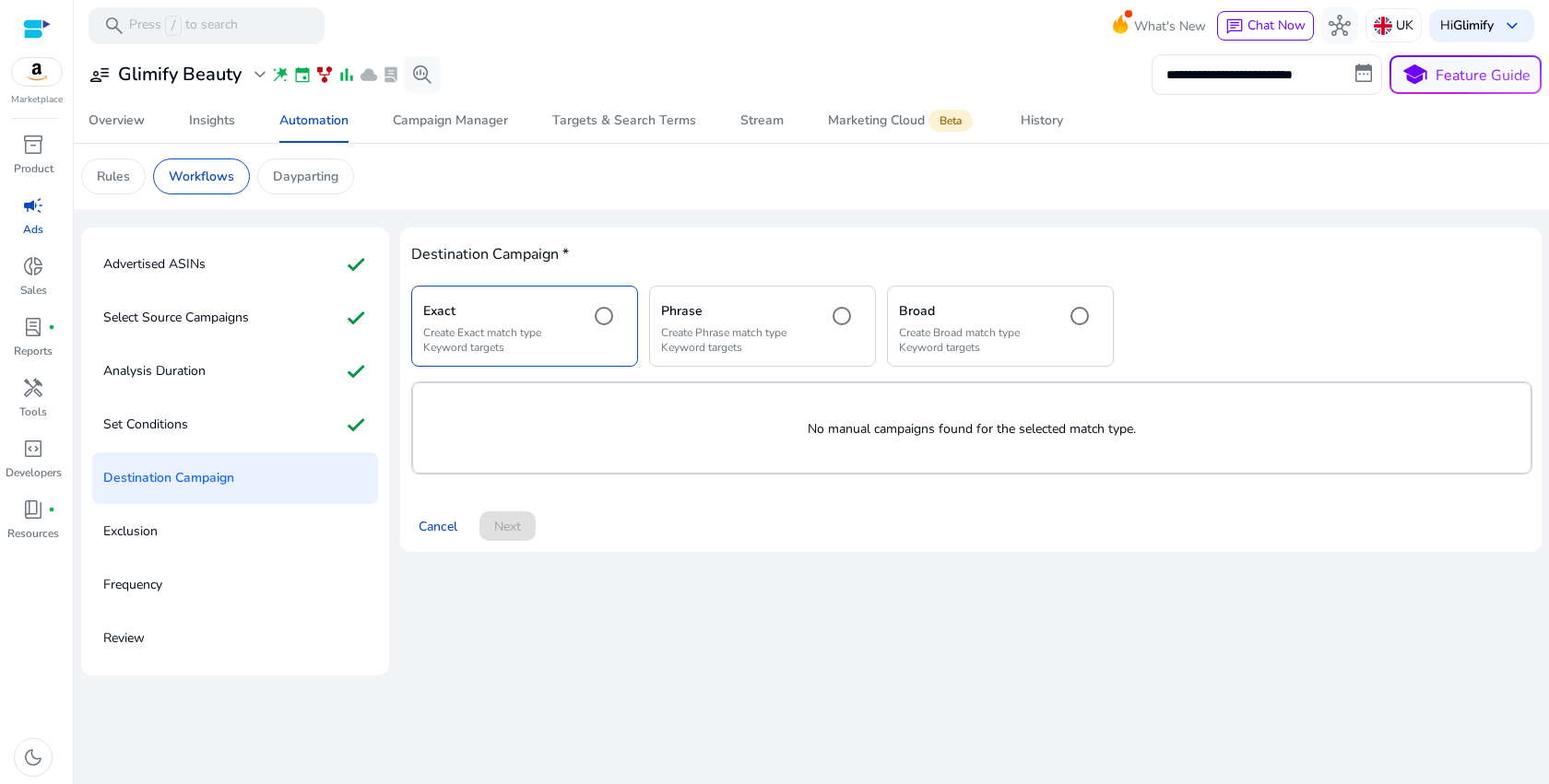
click at [738, 318] on h5 "Phrase" at bounding box center [736, 312] width 151 height 16
click at [999, 315] on h5 "Broad" at bounding box center [974, 312] width 151 height 16
click at [779, 324] on div "Phrase Create Phrase match type Keyword targets" at bounding box center [736, 326] width 151 height 57
click at [582, 332] on div at bounding box center [604, 315] width 44 height 44
click at [434, 529] on span "Cancel" at bounding box center [438, 526] width 39 height 19
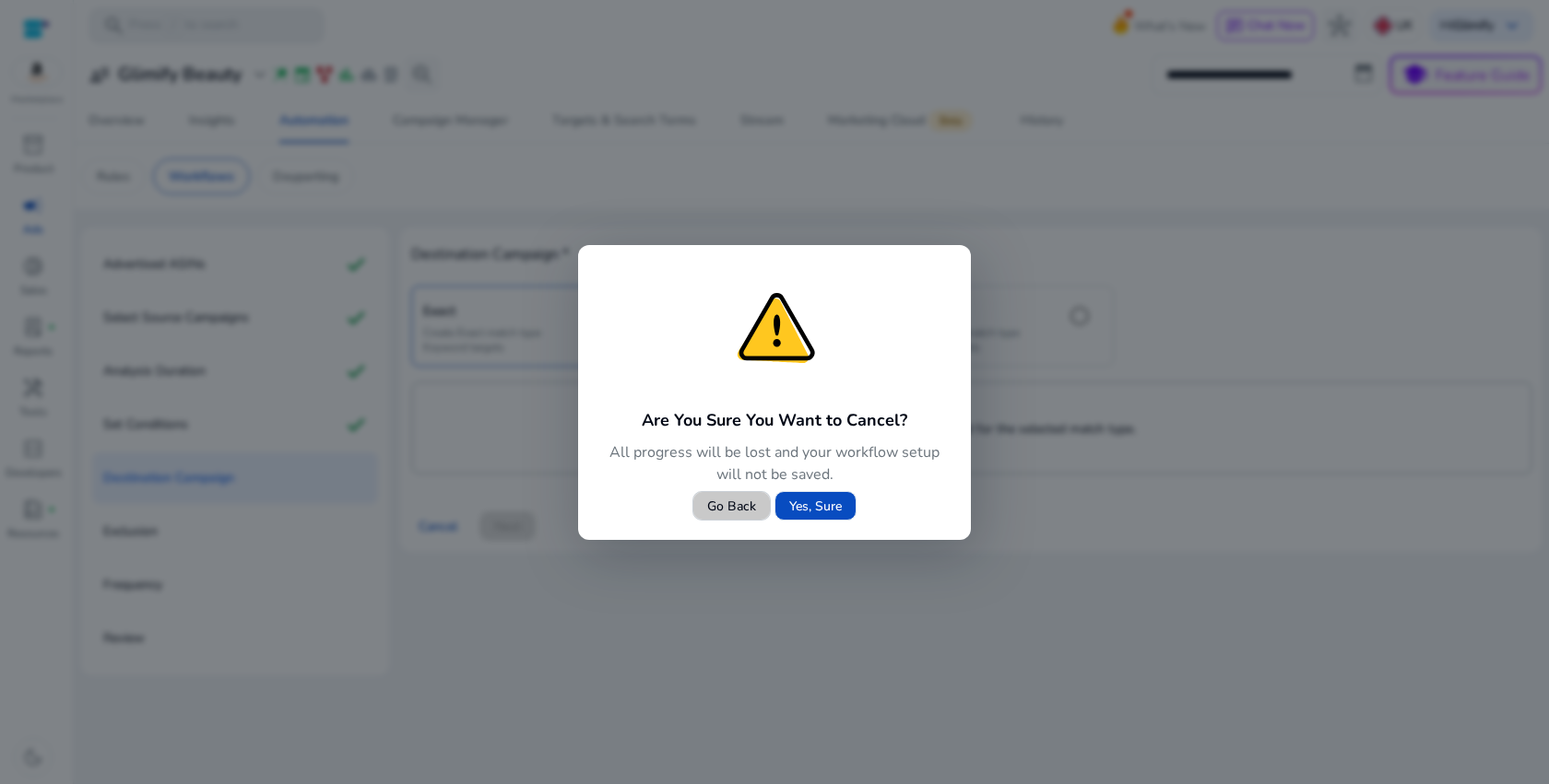
click at [735, 506] on span "Go Back" at bounding box center [731, 506] width 49 height 19
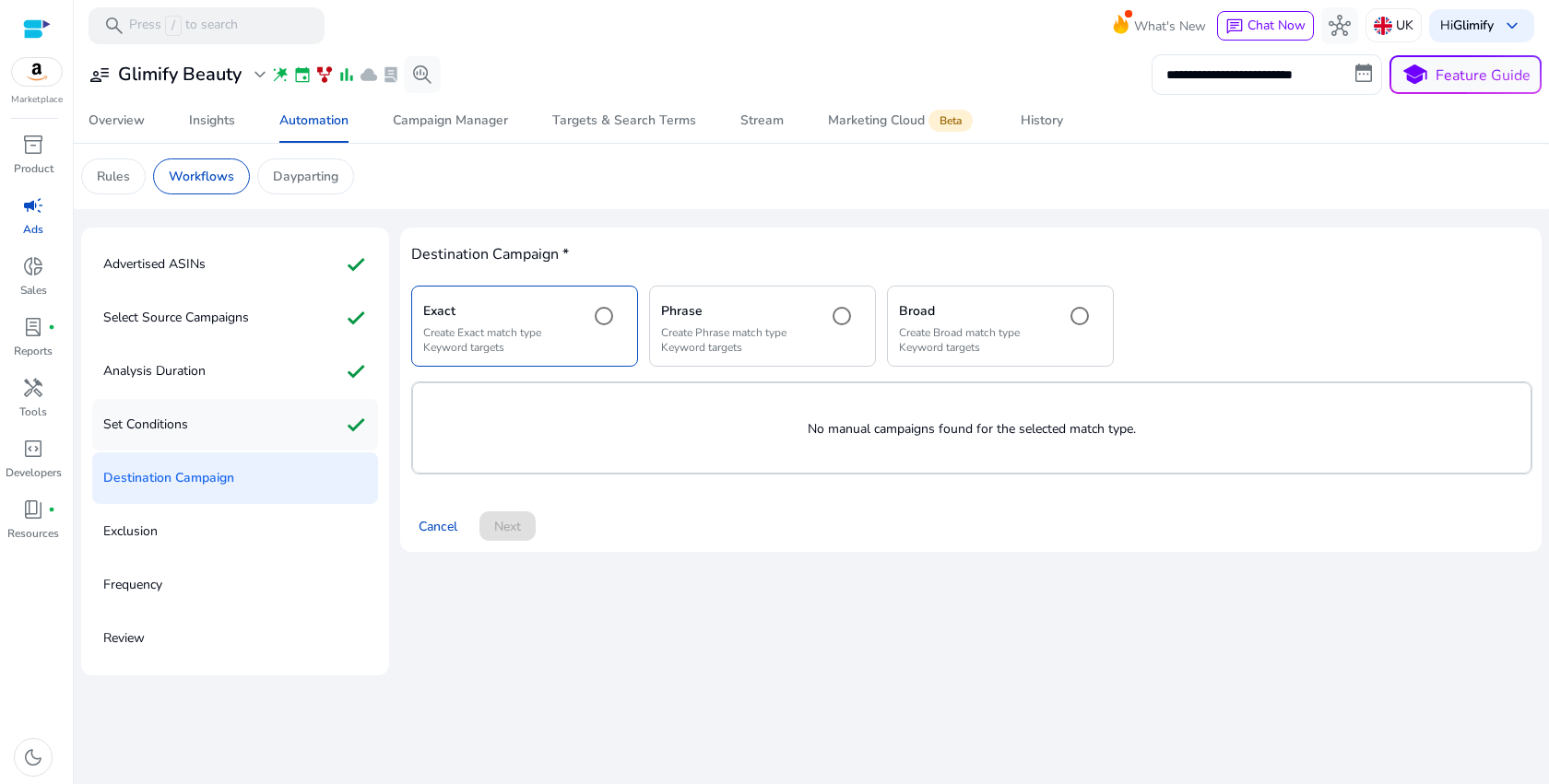
click at [267, 418] on div "Set Conditions check" at bounding box center [235, 424] width 285 height 52
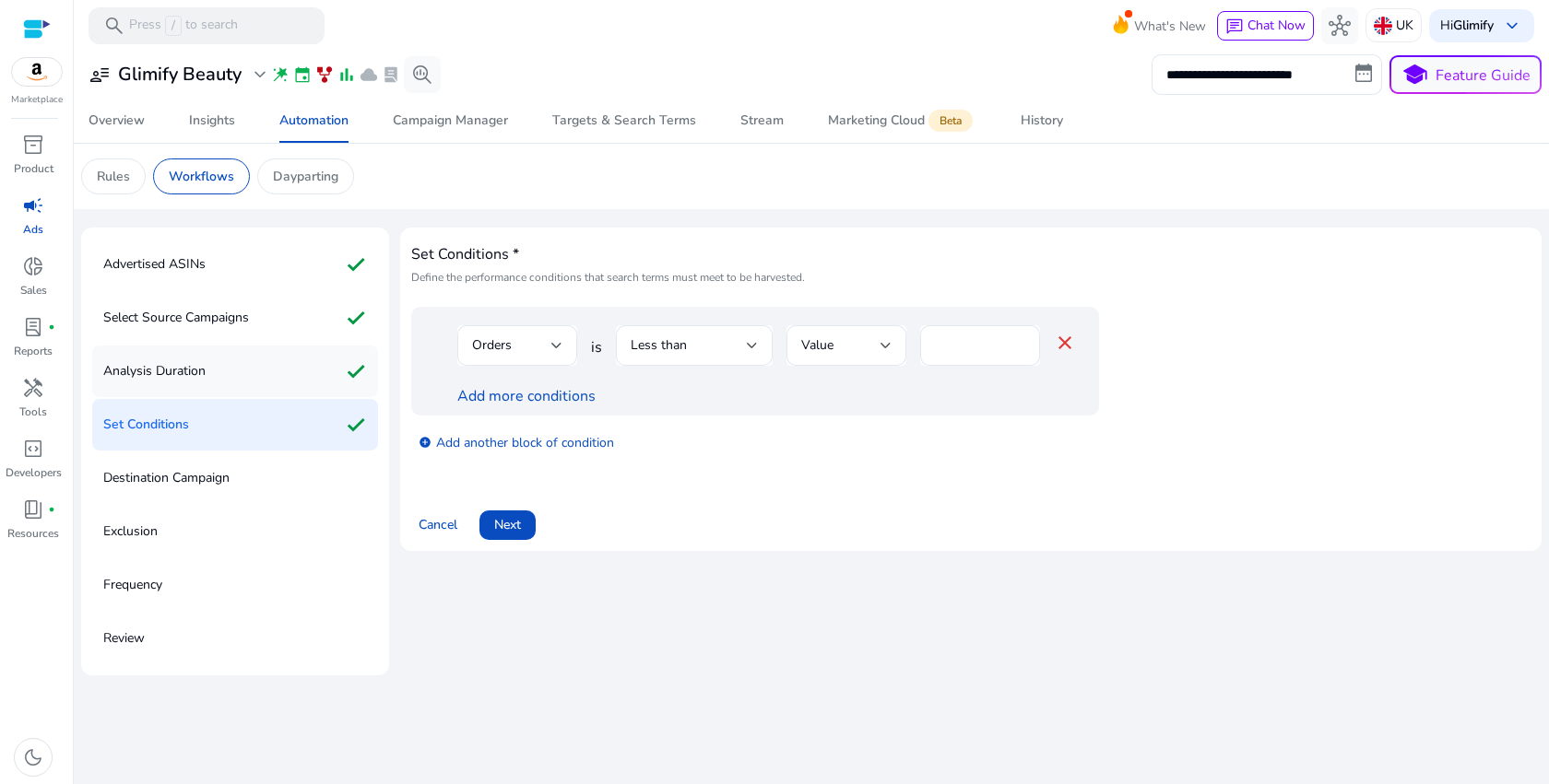
click at [165, 376] on p "Analysis Duration" at bounding box center [154, 371] width 102 height 29
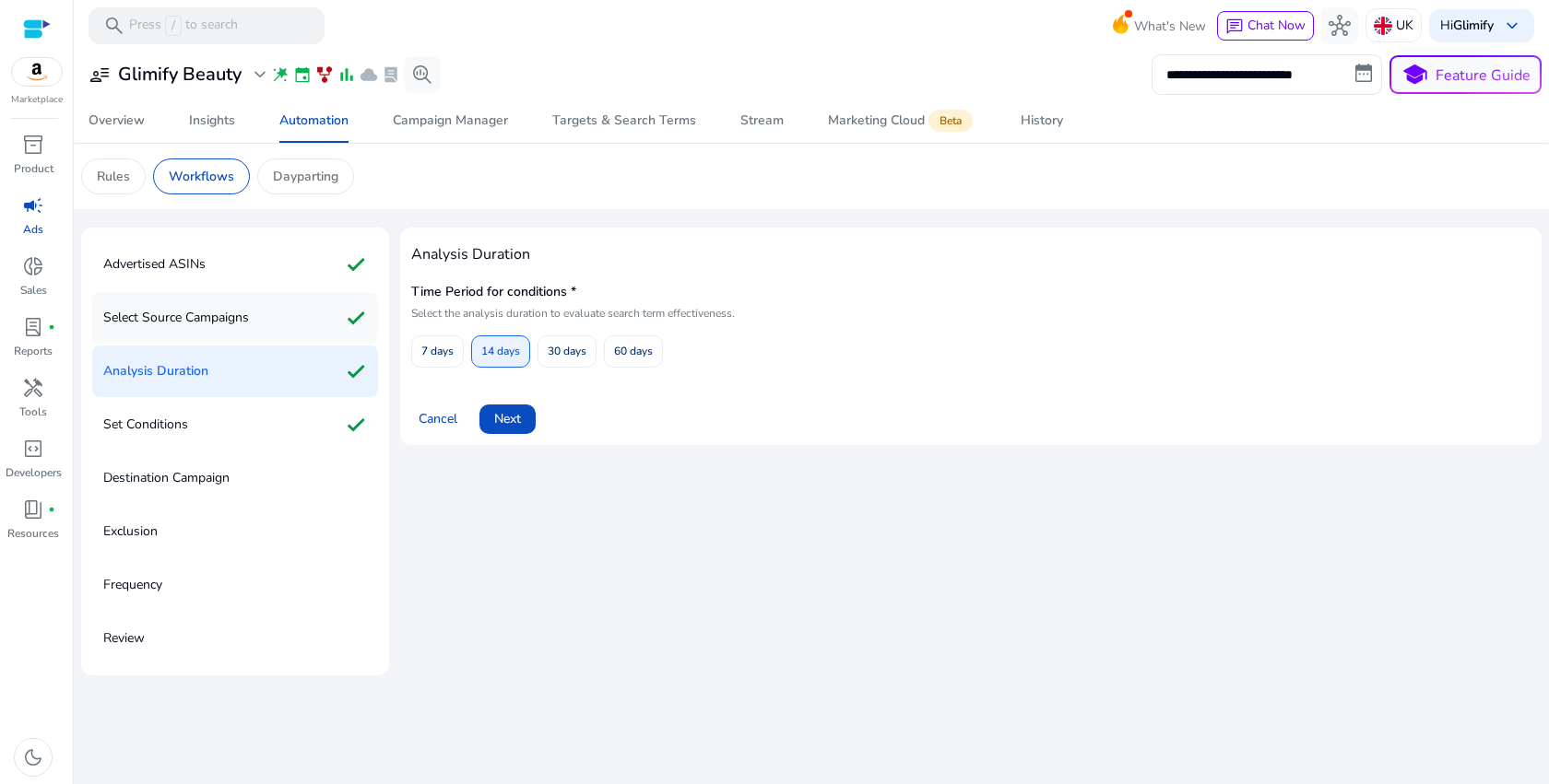
click at [240, 323] on p "Select Source Campaigns" at bounding box center [176, 317] width 146 height 29
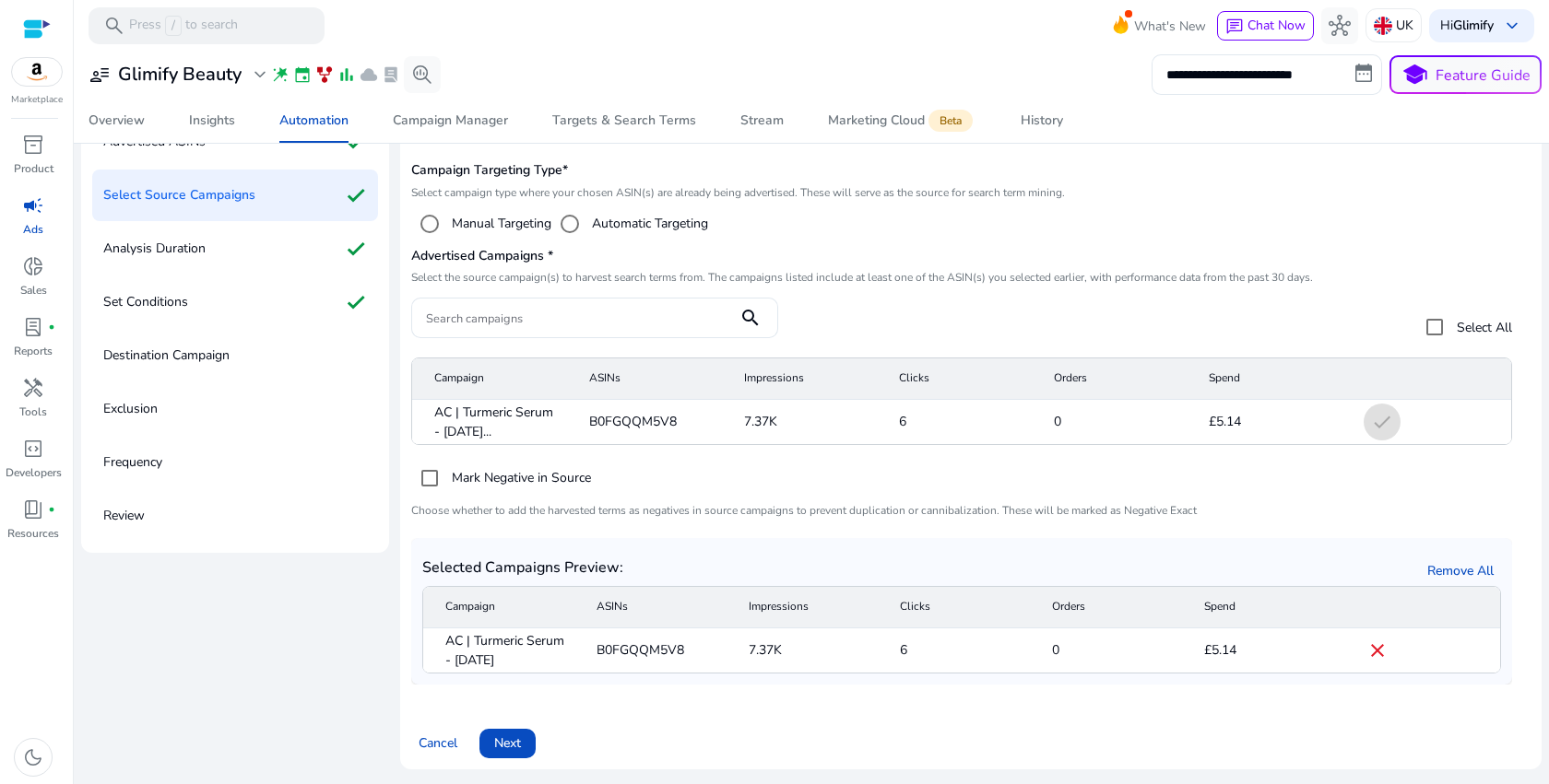
scroll to position [80, 0]
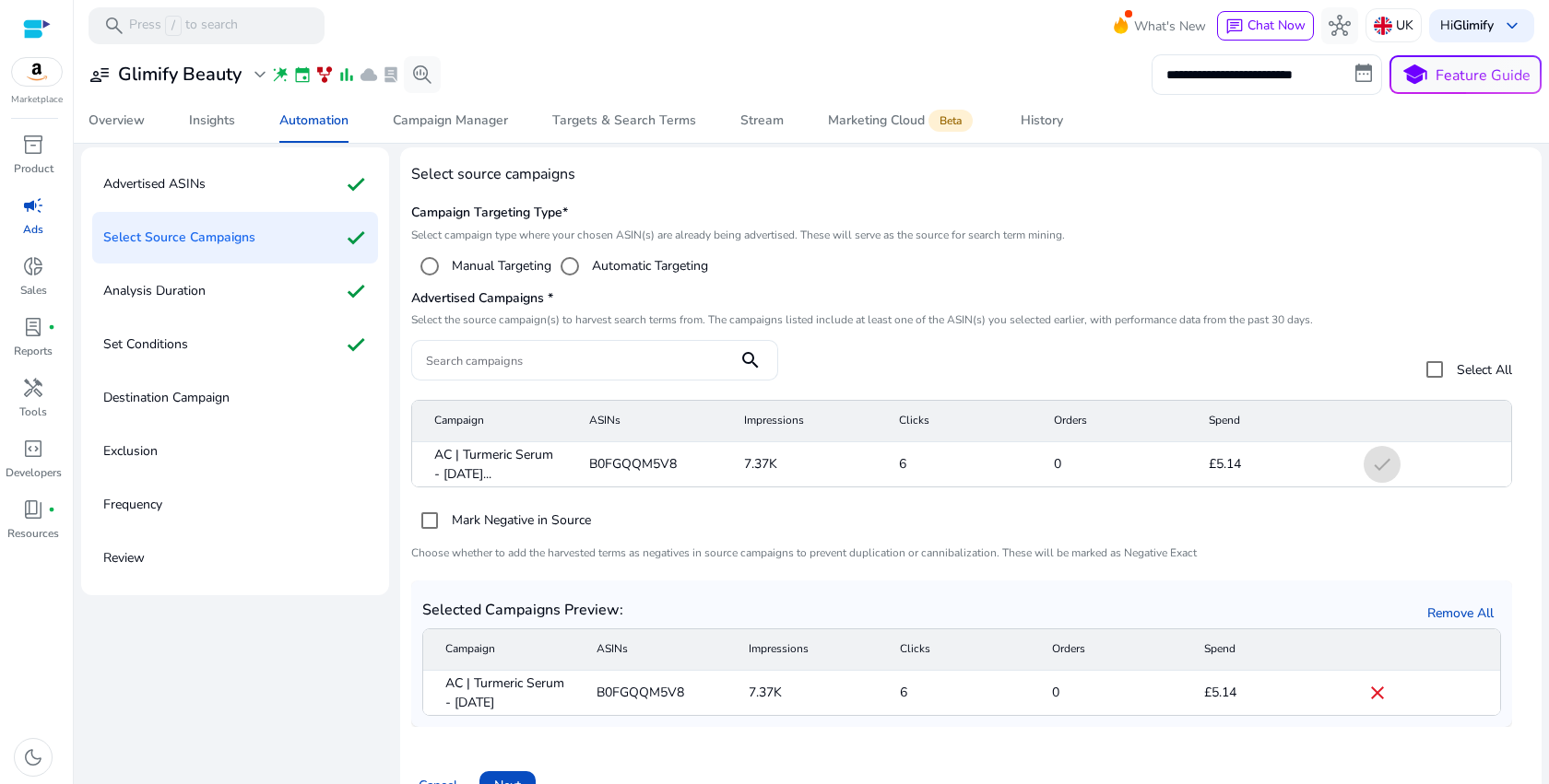
click at [505, 269] on label "Manual Targeting" at bounding box center [499, 265] width 103 height 19
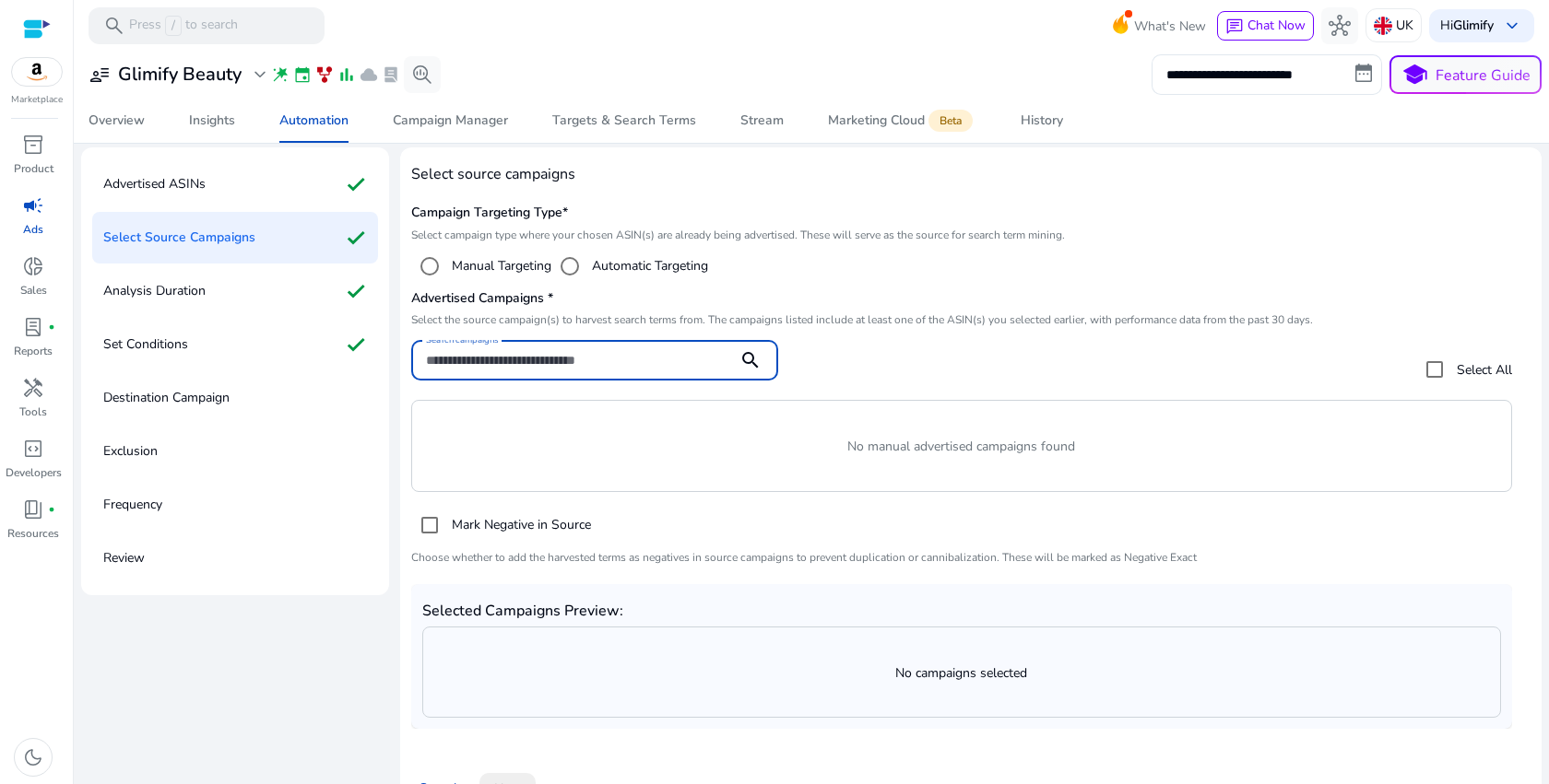
click at [651, 353] on input "Search campaigns" at bounding box center [575, 360] width 297 height 20
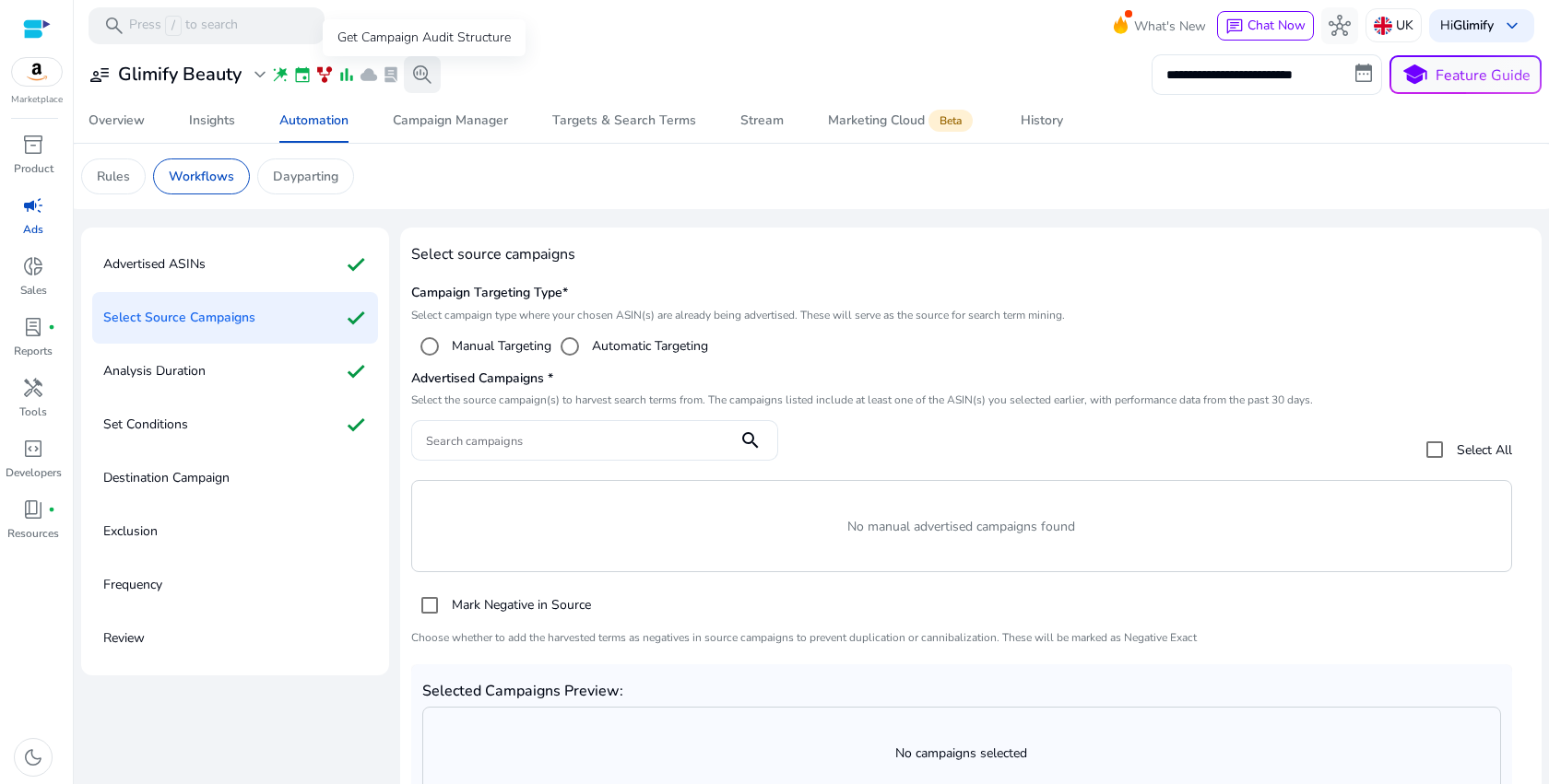
click at [422, 72] on span "search_insights" at bounding box center [422, 74] width 22 height 22
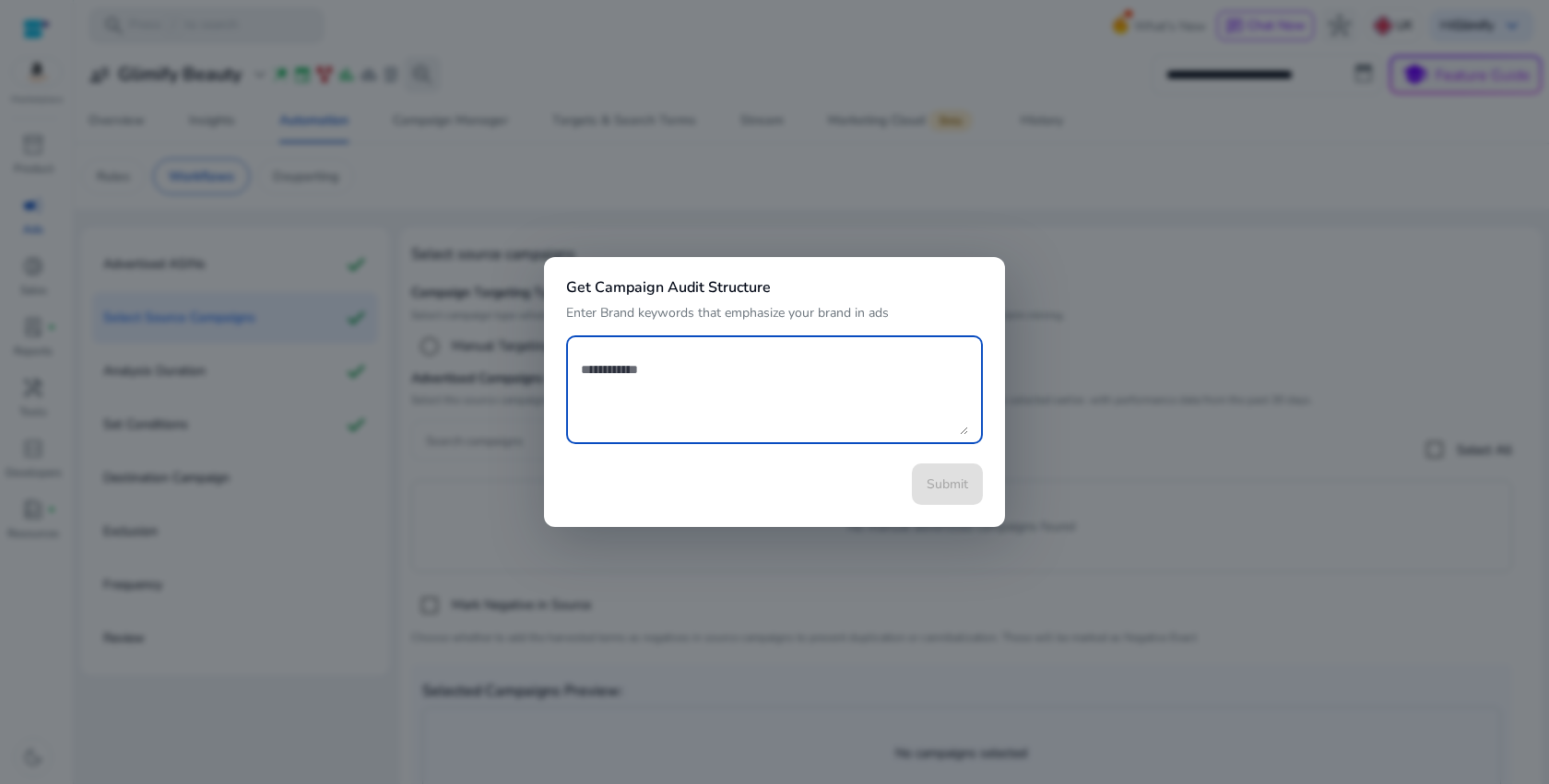
click at [422, 72] on div at bounding box center [774, 392] width 1549 height 784
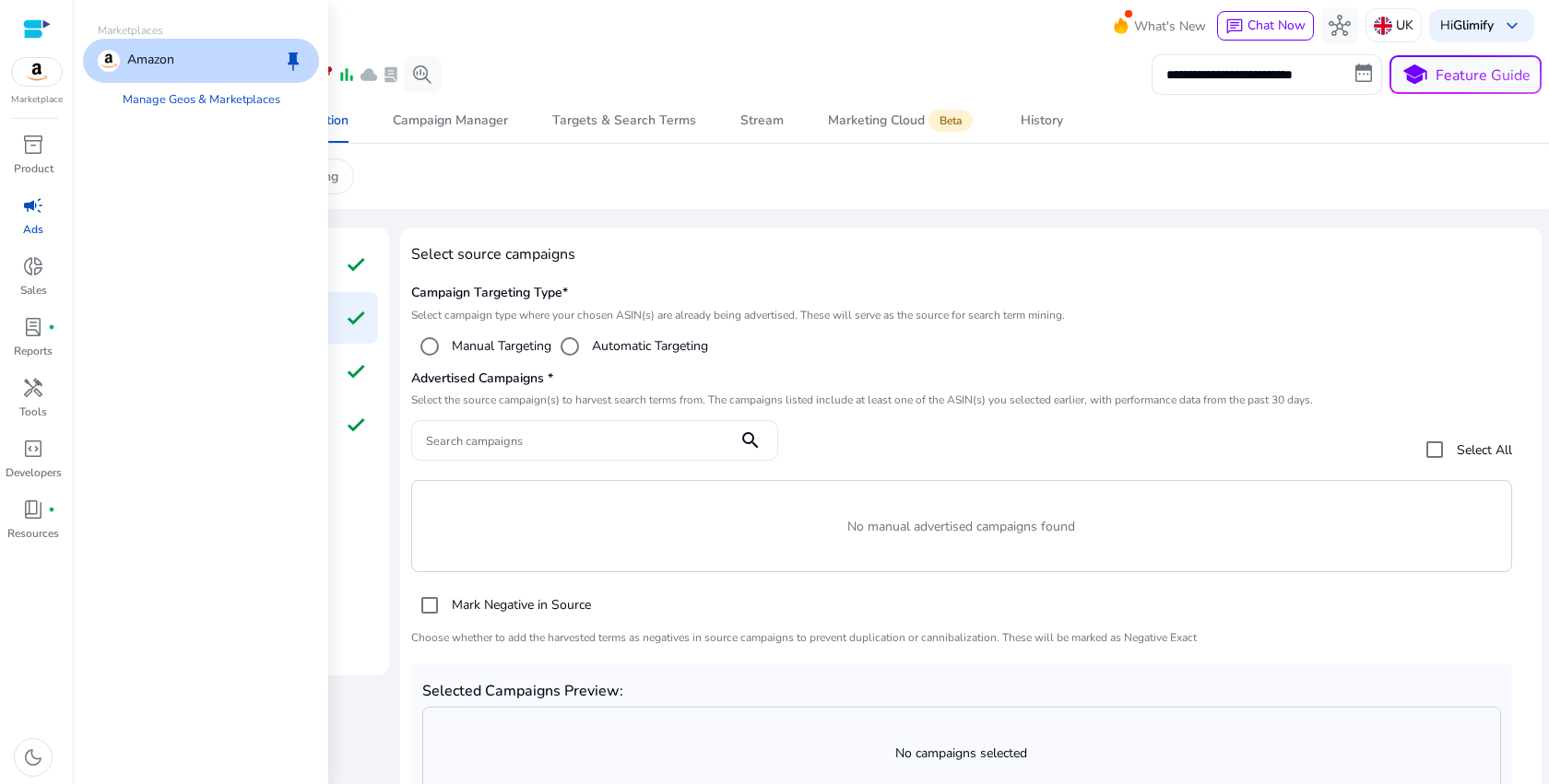
click at [289, 63] on span "keep" at bounding box center [293, 60] width 22 height 22
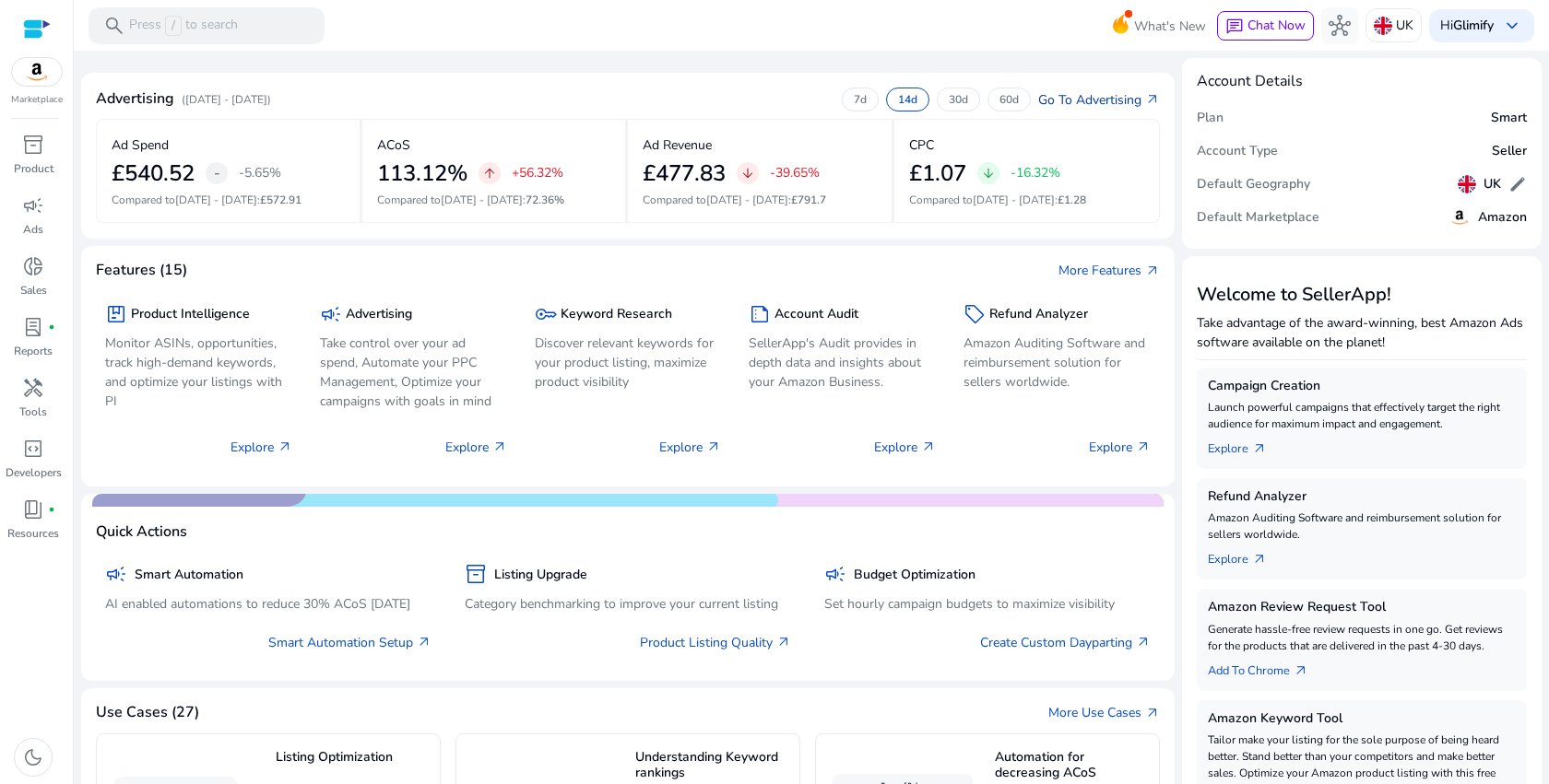
click at [1118, 96] on link "Go To Advertising arrow_outward" at bounding box center [1099, 100] width 122 height 19
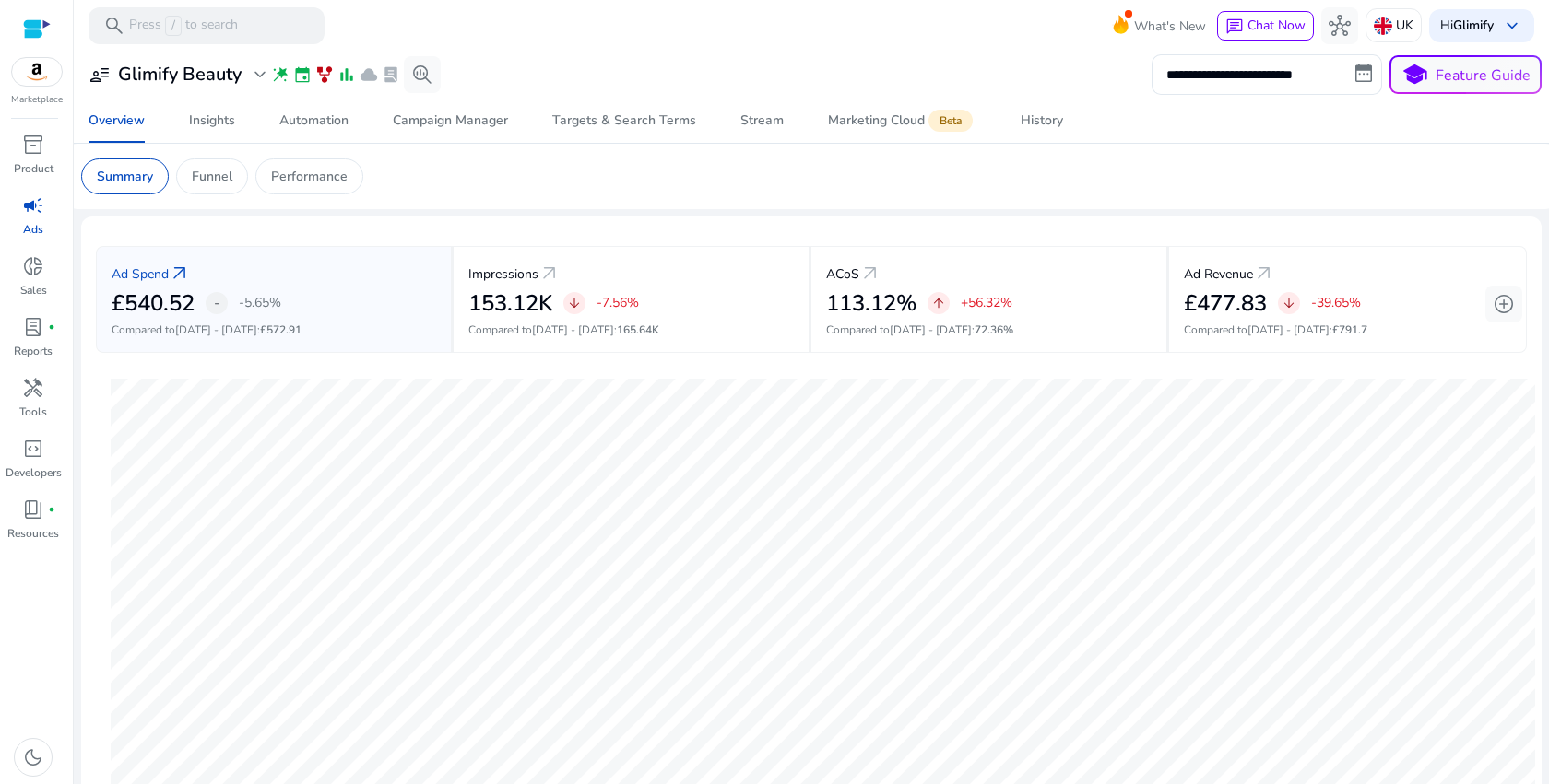
click at [38, 29] on div at bounding box center [36, 29] width 27 height 21
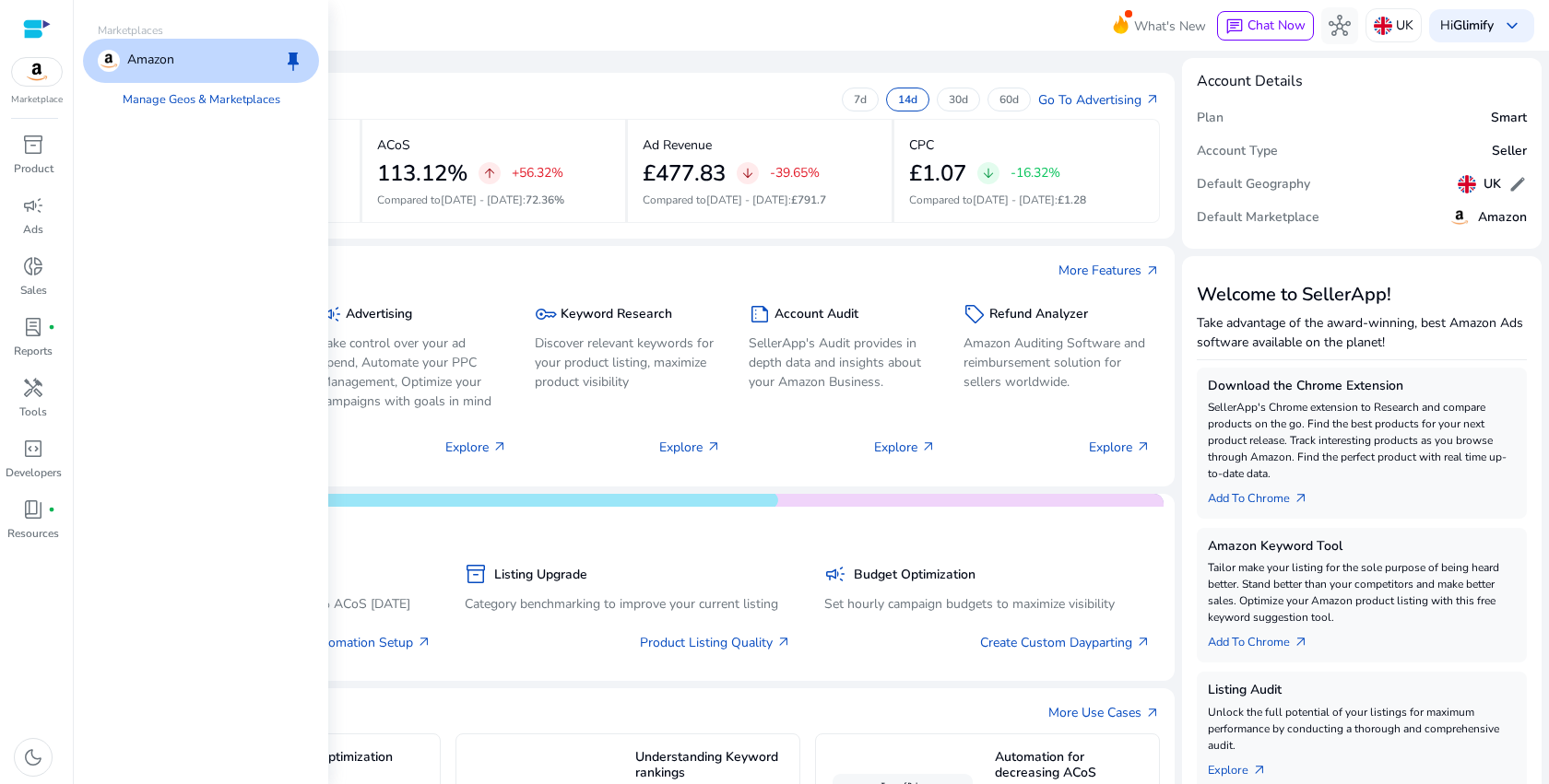
click at [128, 67] on p "Amazon" at bounding box center [151, 60] width 47 height 22
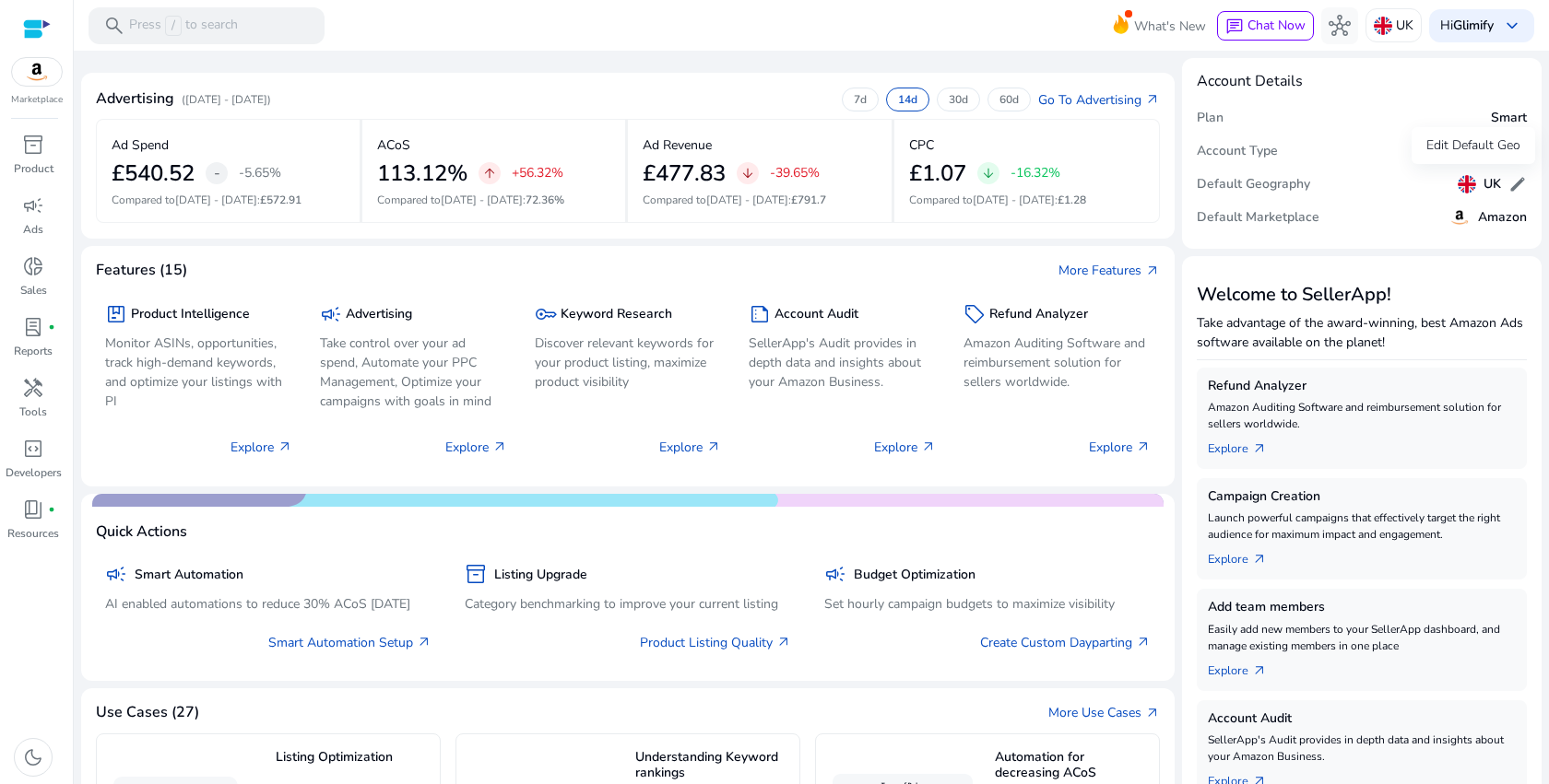
click at [1516, 190] on span "edit" at bounding box center [1518, 184] width 19 height 19
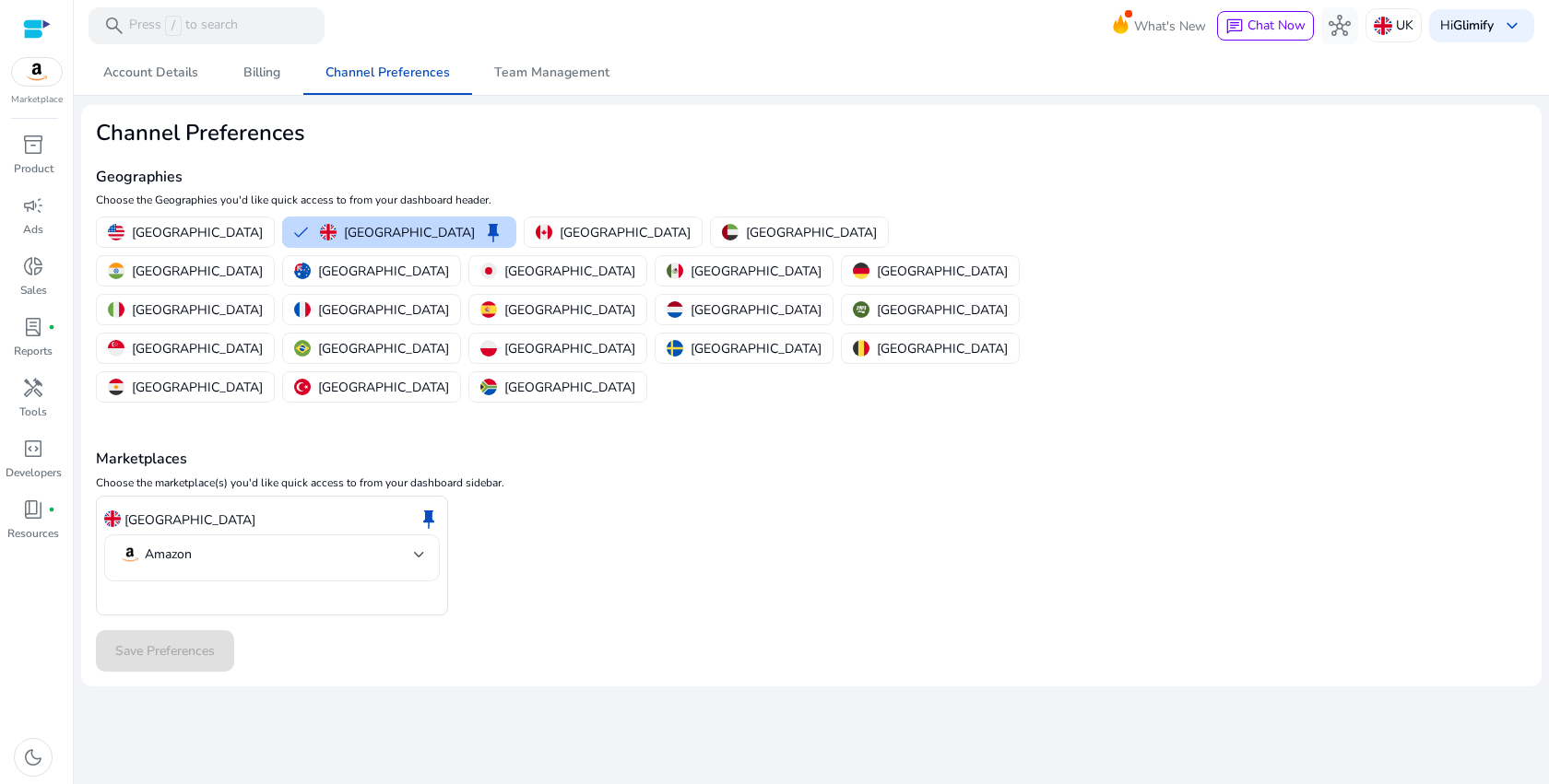
click at [297, 544] on mat-select-trigger "Amazon" at bounding box center [267, 554] width 295 height 22
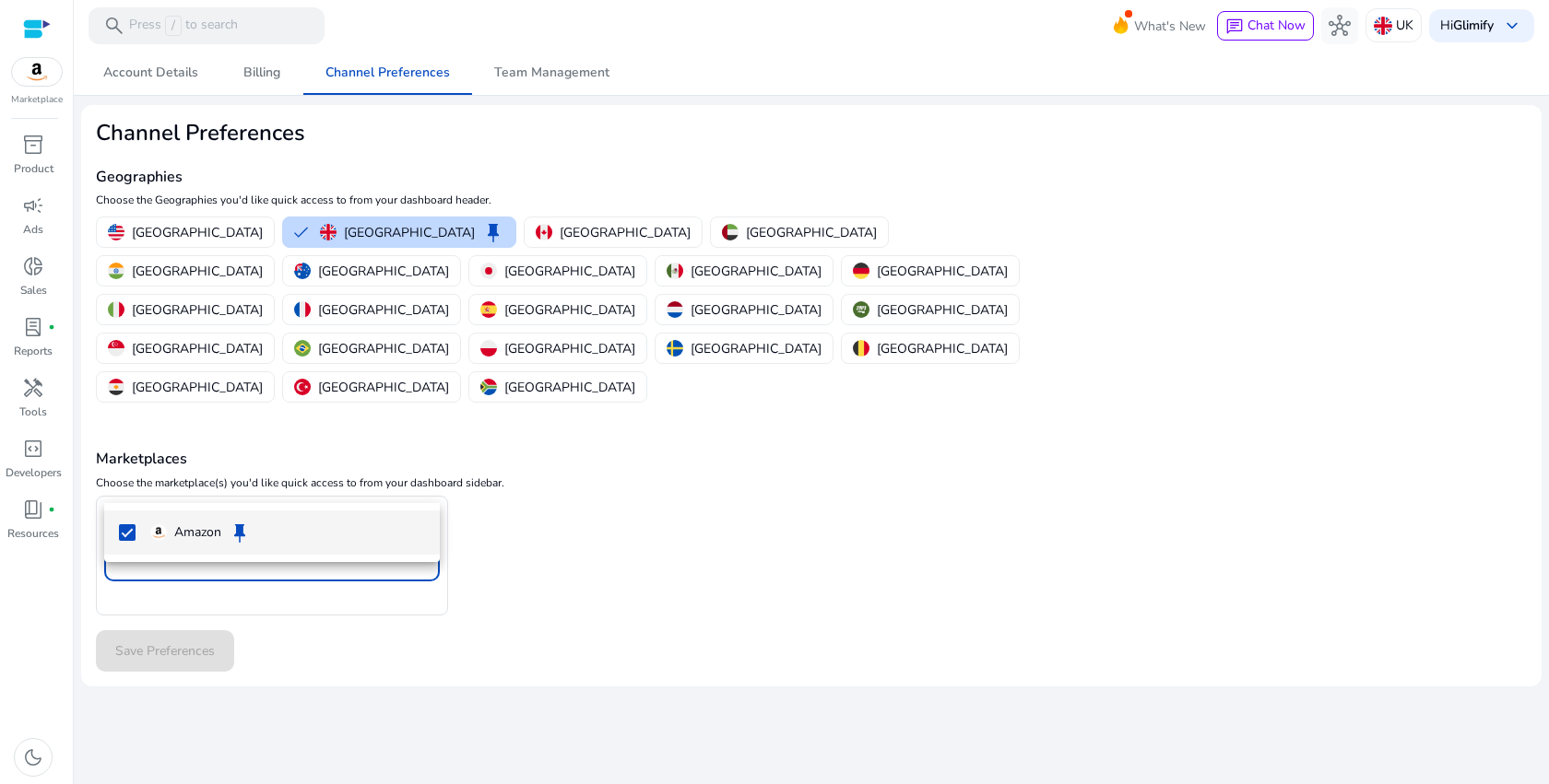
click at [297, 486] on div at bounding box center [774, 392] width 1549 height 784
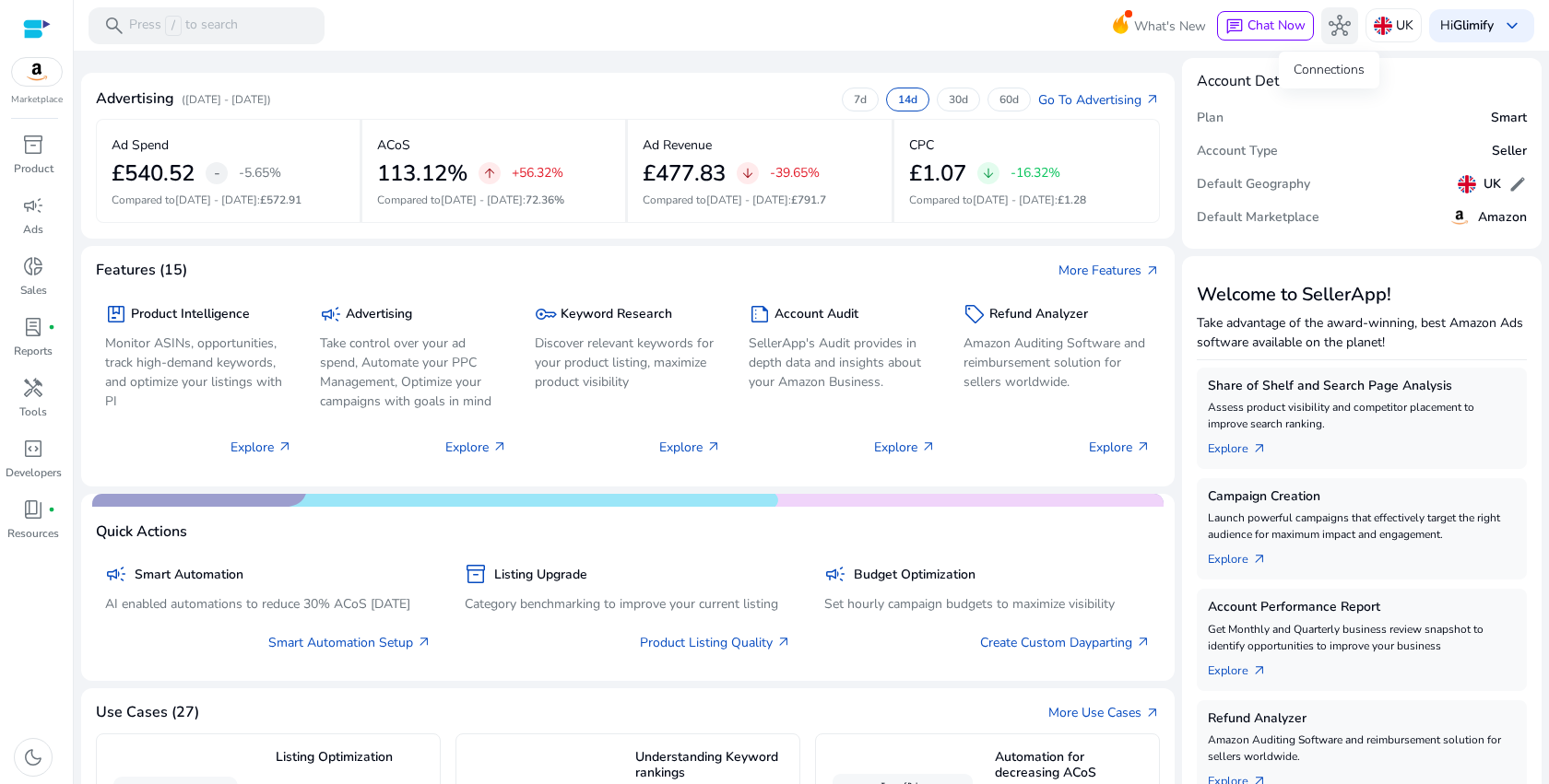
click at [1339, 33] on span "hub" at bounding box center [1339, 26] width 22 height 22
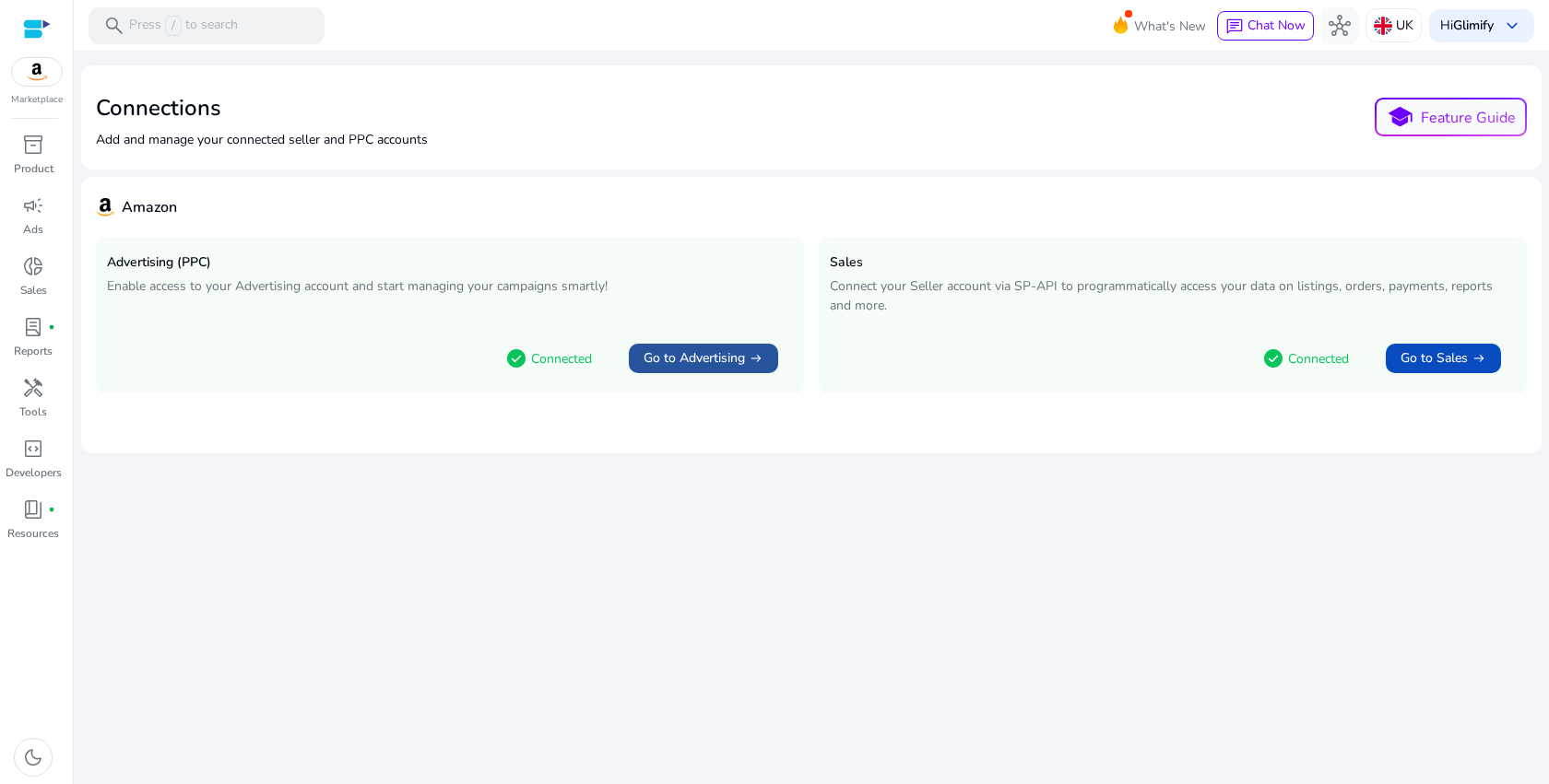
click at [668, 354] on span "Go to Advertising" at bounding box center [694, 359] width 101 height 19
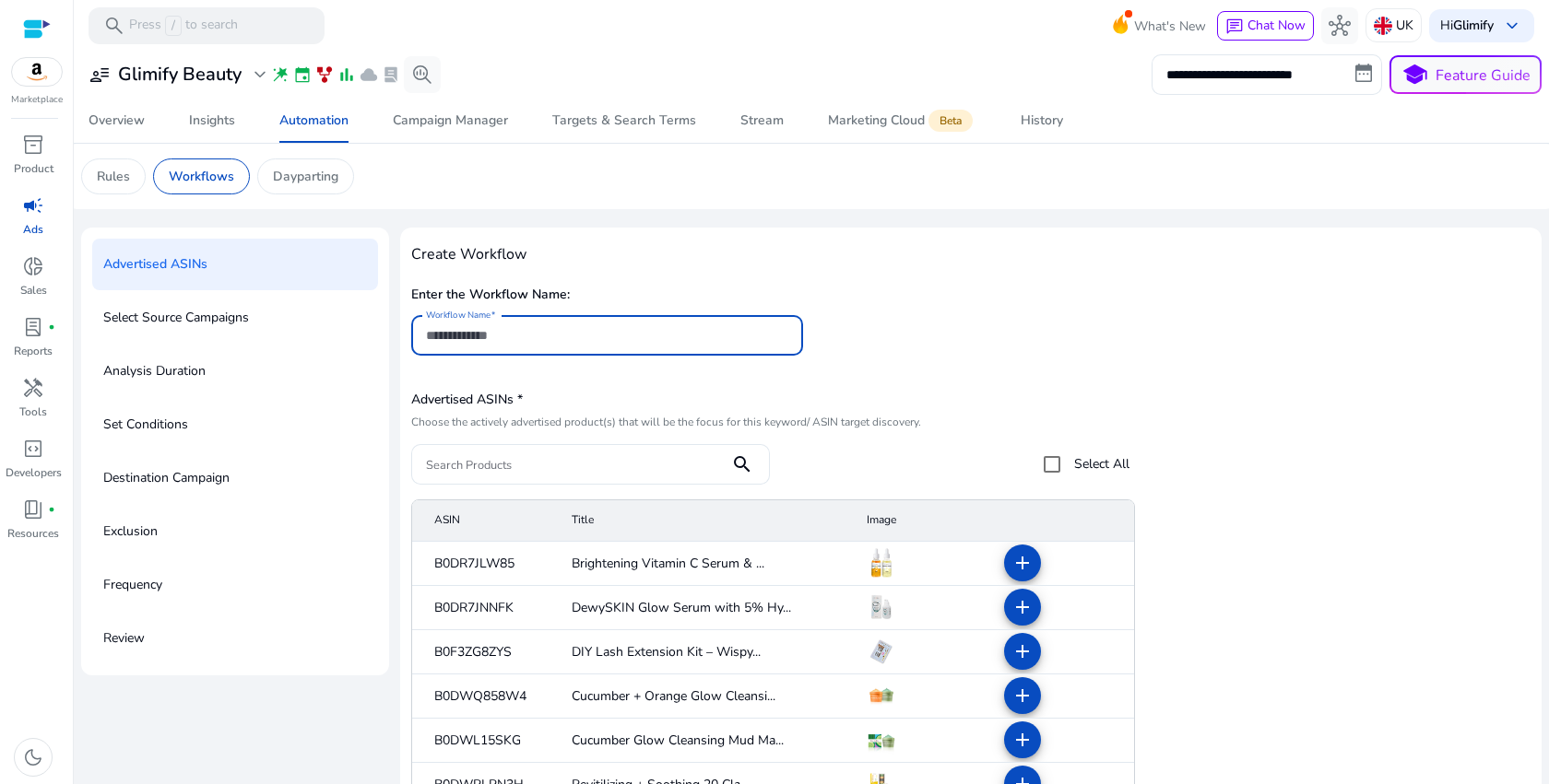
click at [577, 328] on input "Workflow Name" at bounding box center [607, 334] width 362 height 20
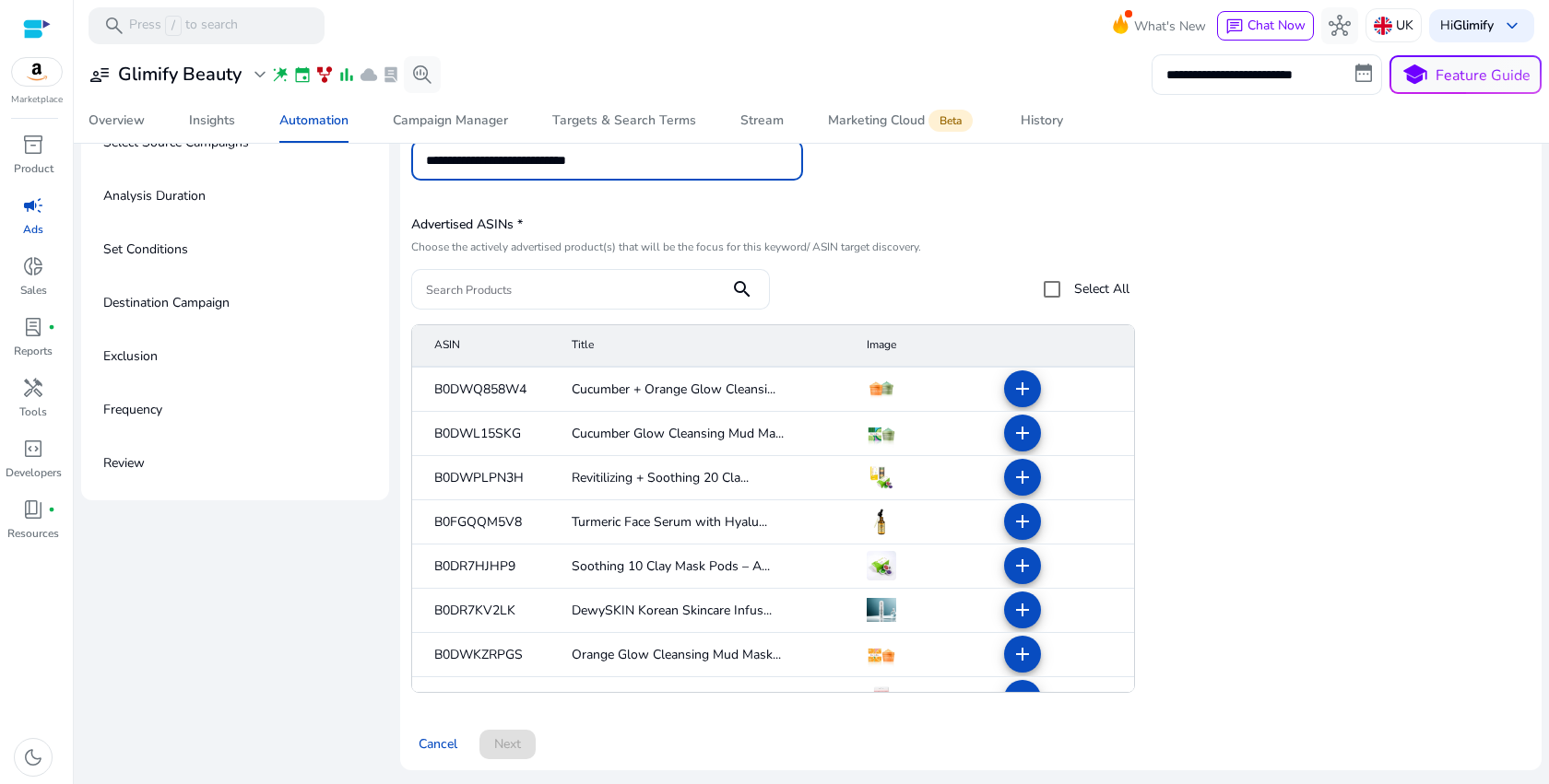
scroll to position [138, 0]
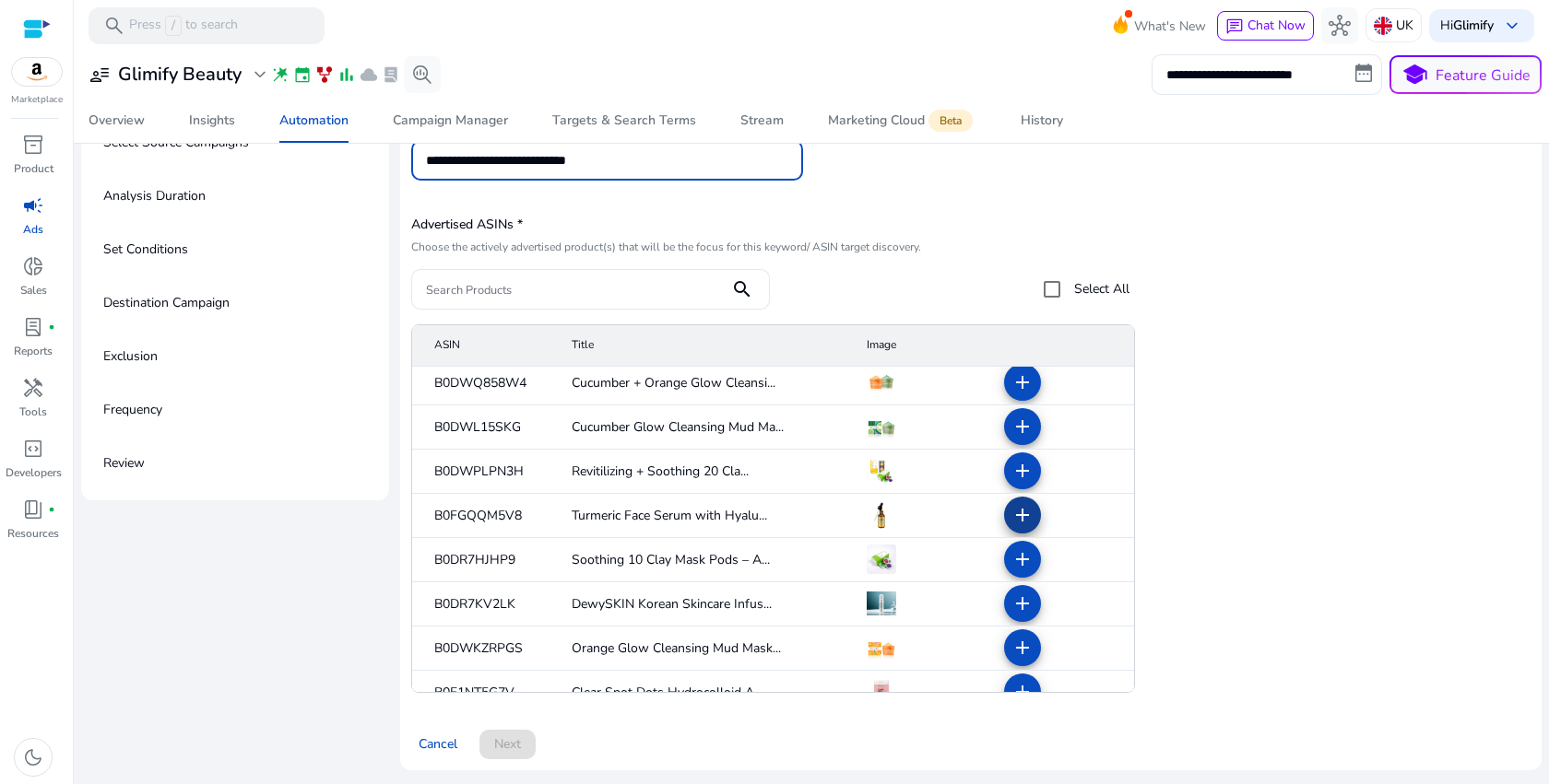
type input "**********"
click at [1011, 515] on mat-icon "add" at bounding box center [1022, 515] width 22 height 22
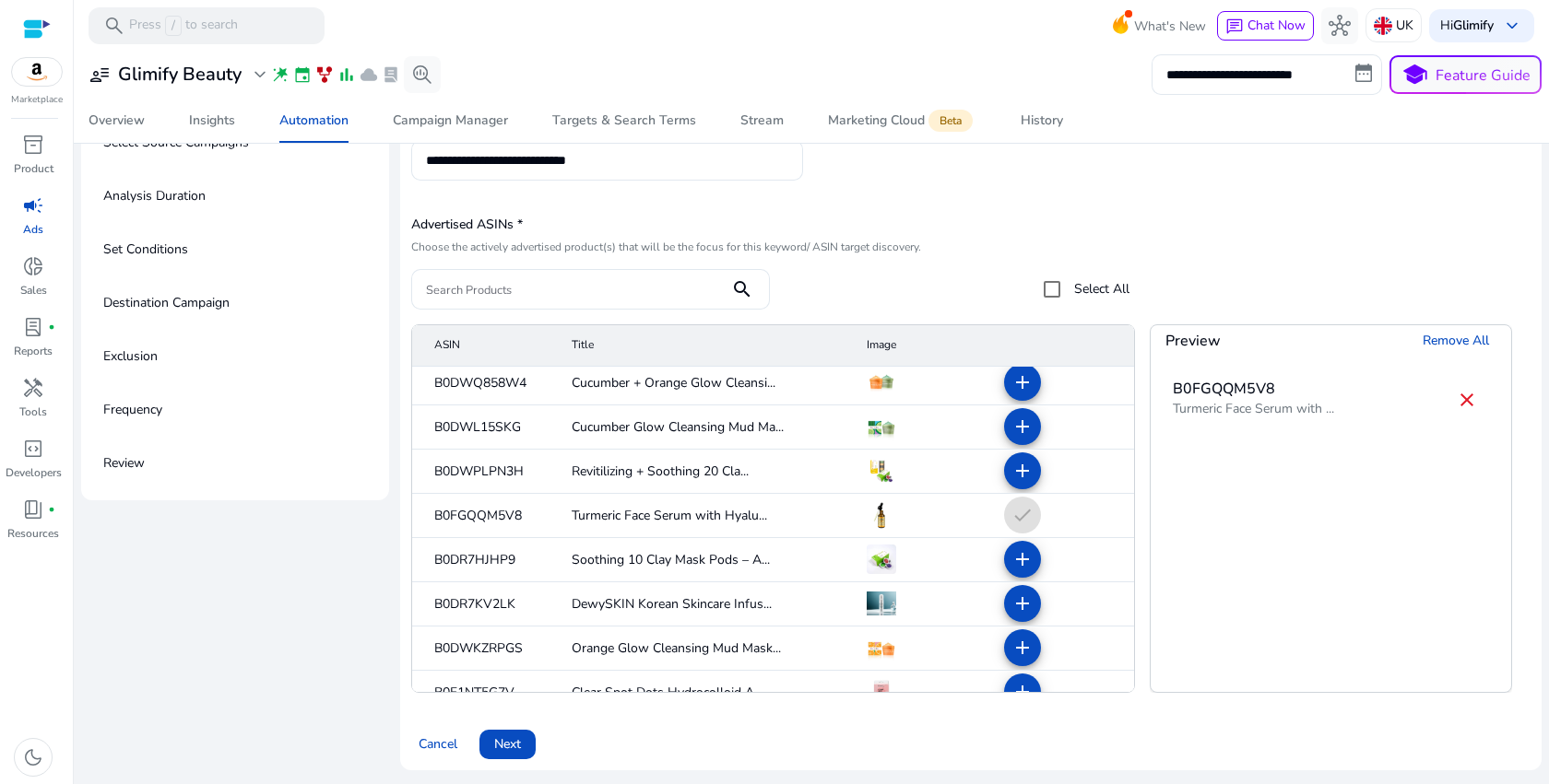
scroll to position [471, 0]
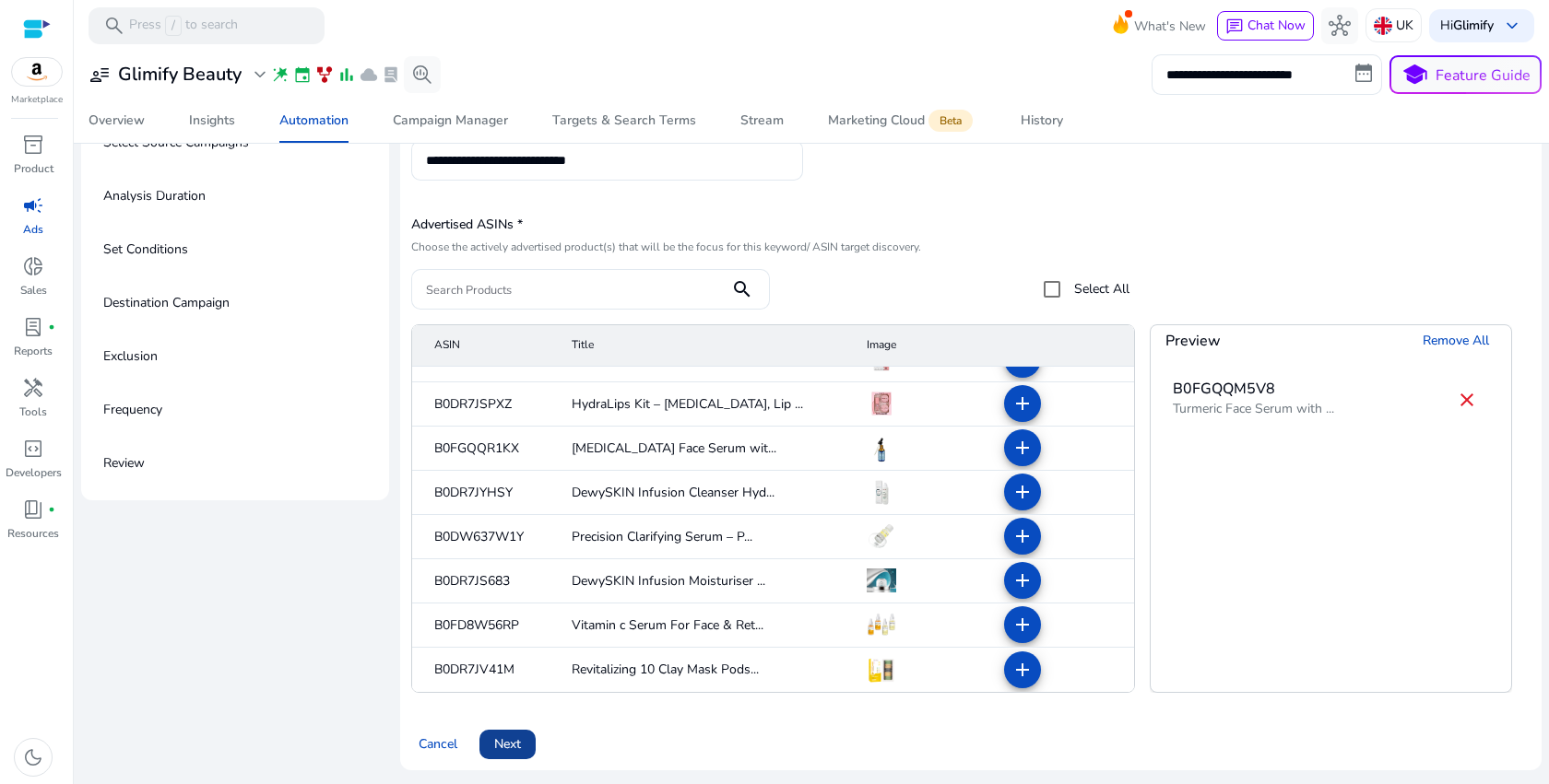
click at [491, 755] on span at bounding box center [508, 744] width 57 height 44
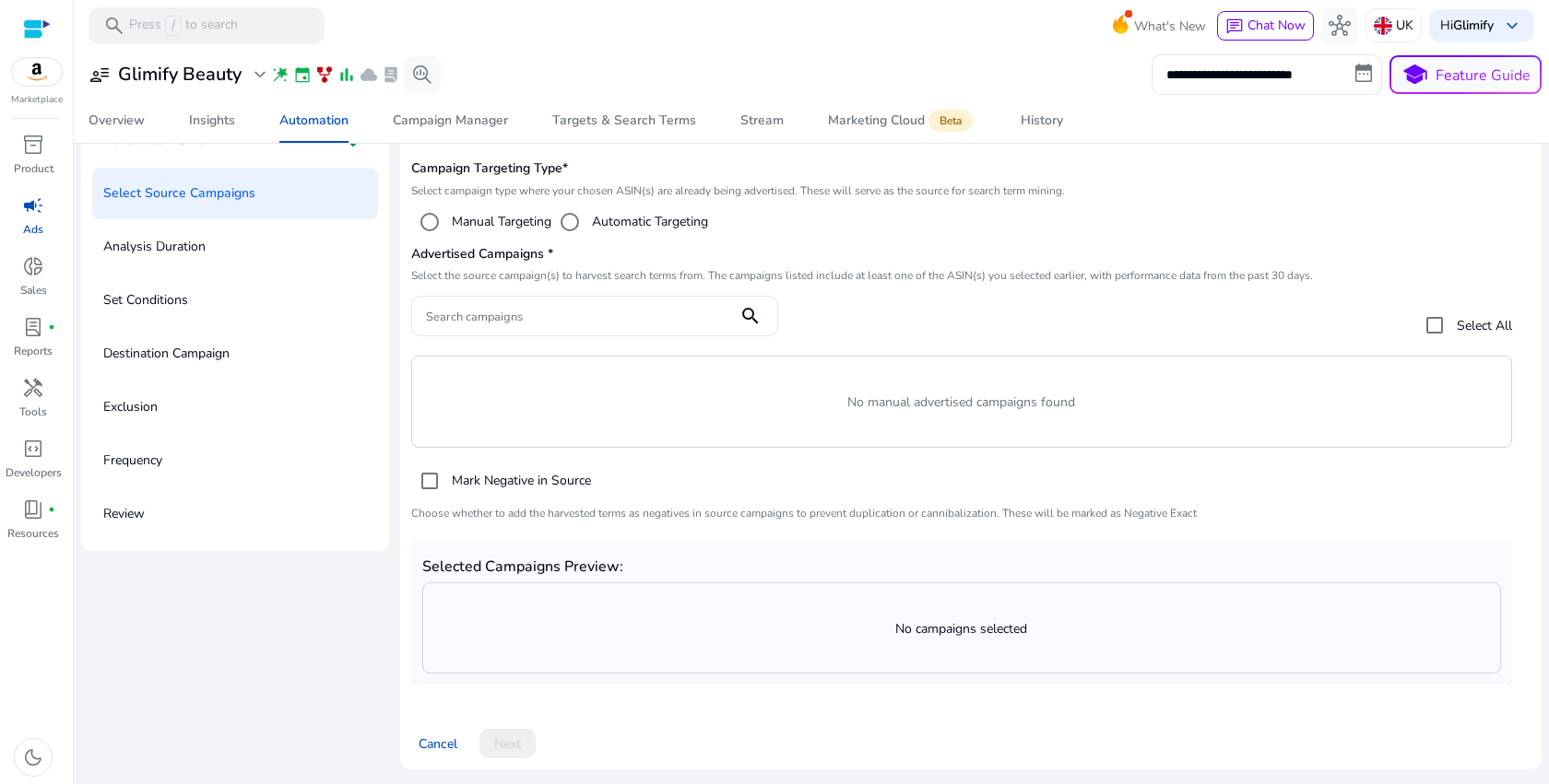
scroll to position [126, 0]
click at [607, 217] on label "Automatic Targeting" at bounding box center [647, 221] width 120 height 19
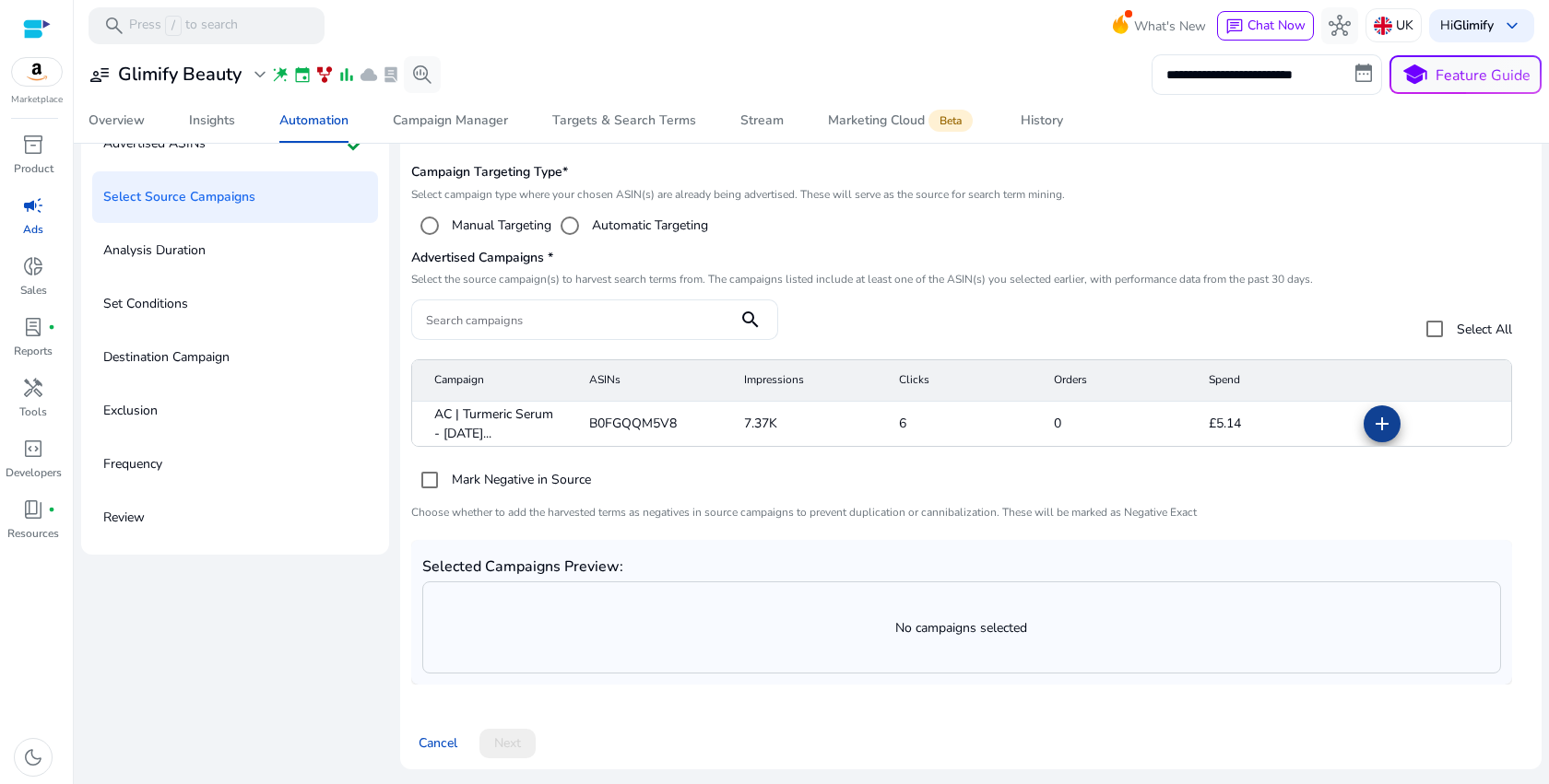
click at [1381, 429] on mat-icon "add" at bounding box center [1382, 423] width 22 height 22
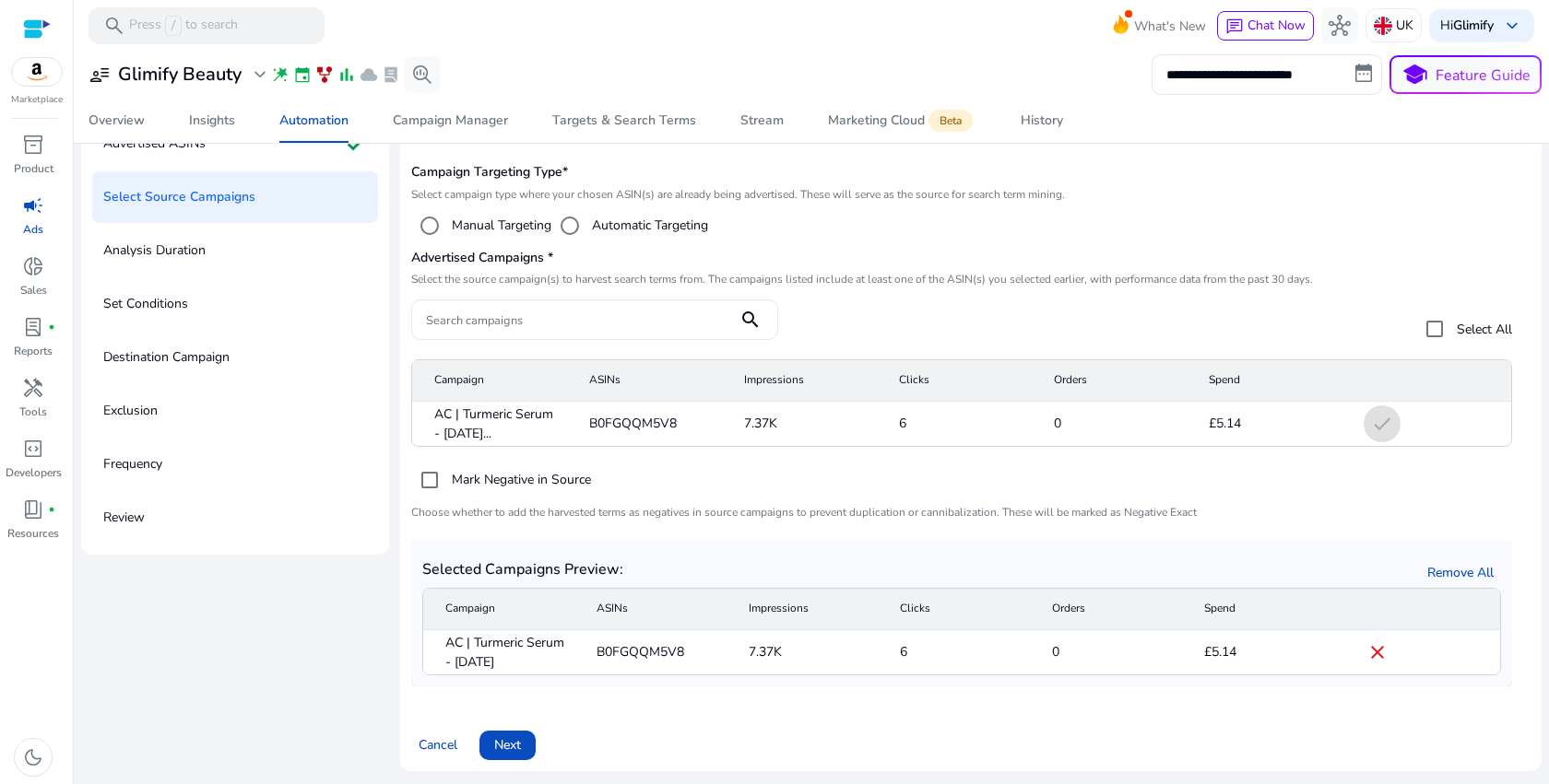
scroll to position [123, 0]
click at [497, 737] on span "Next" at bounding box center [508, 743] width 26 height 19
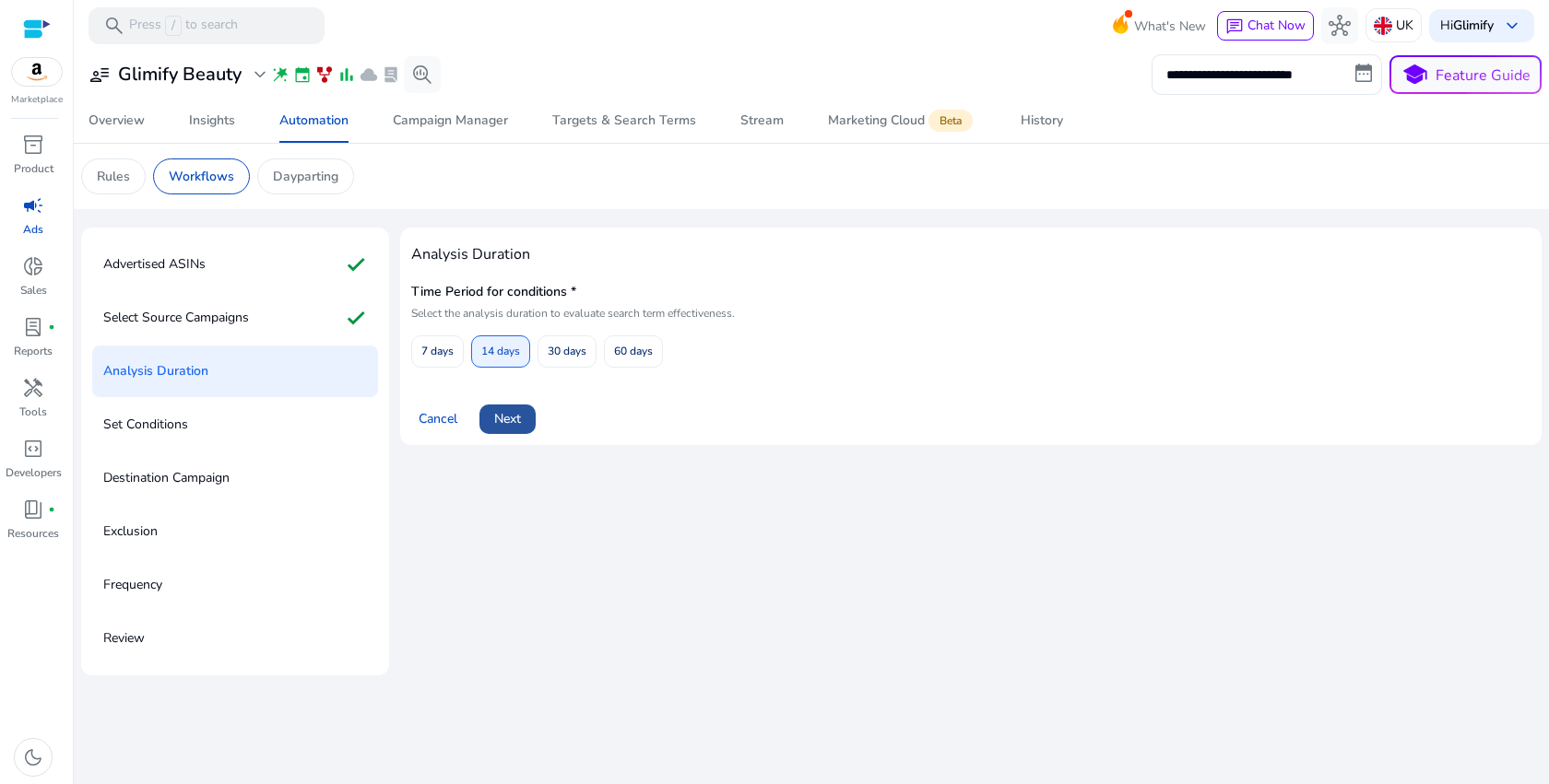
click at [511, 428] on span "Next" at bounding box center [508, 418] width 26 height 19
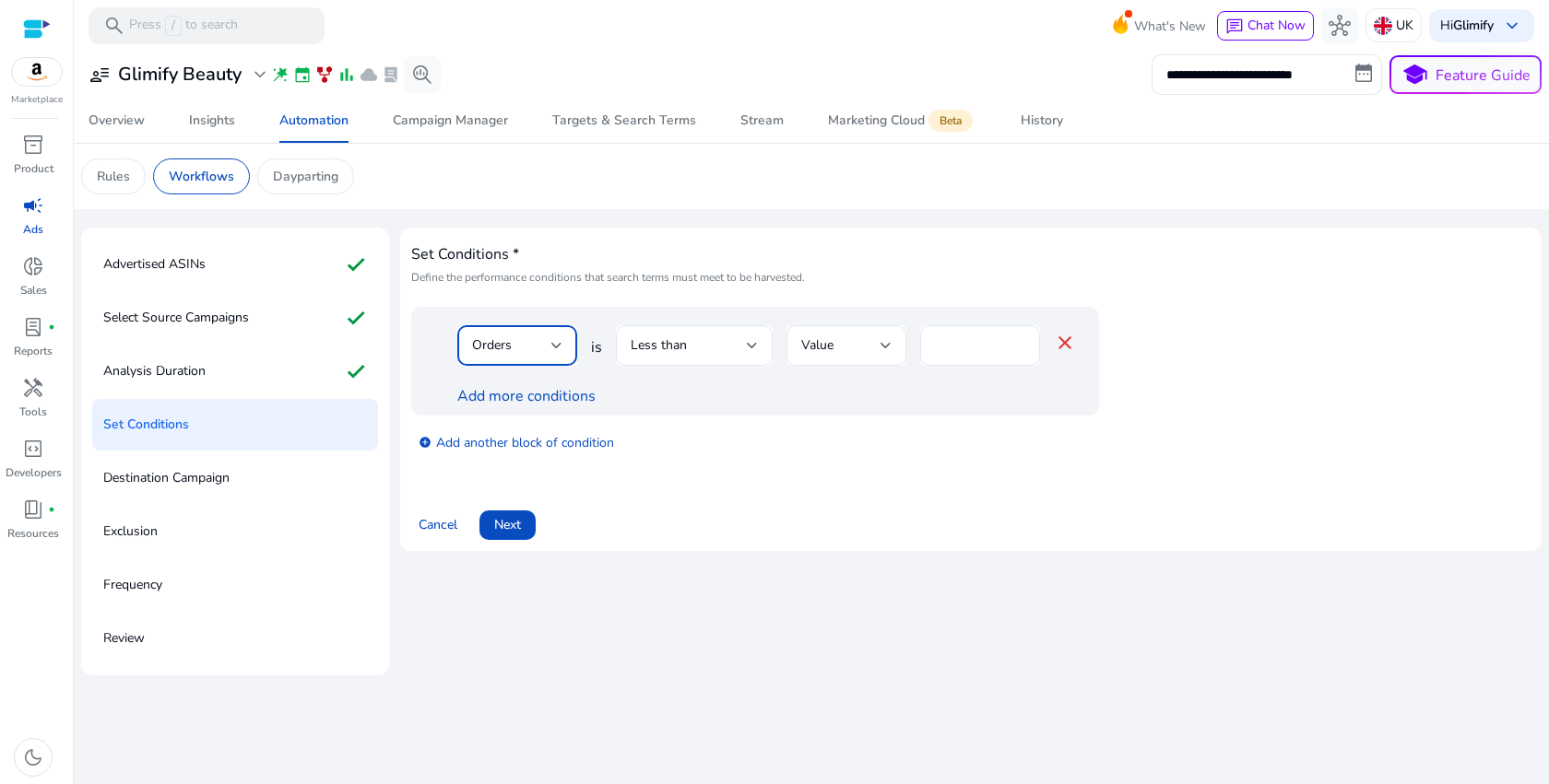
click at [544, 355] on div "Orders" at bounding box center [511, 345] width 79 height 20
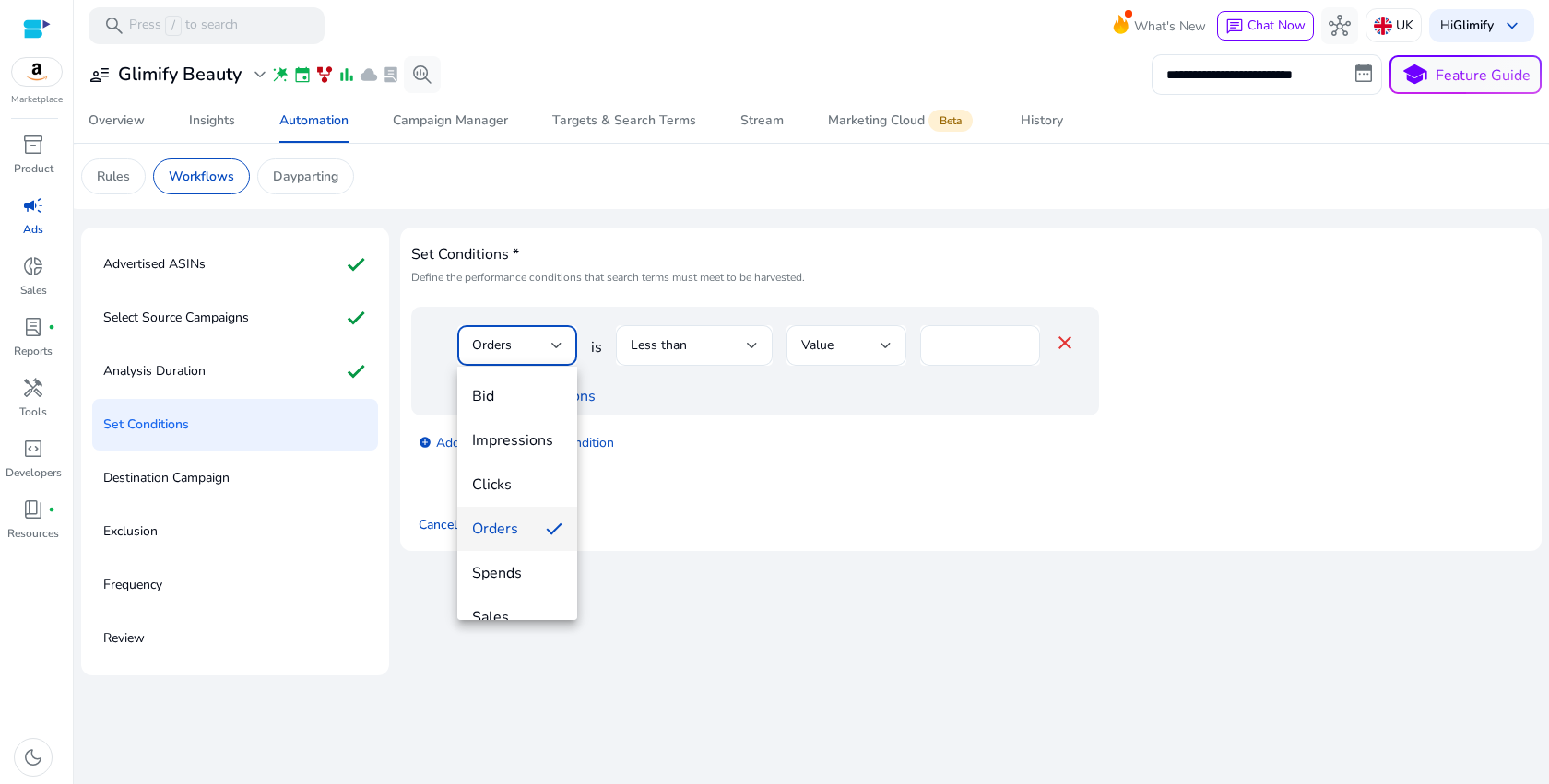
click at [544, 354] on div at bounding box center [774, 392] width 1549 height 784
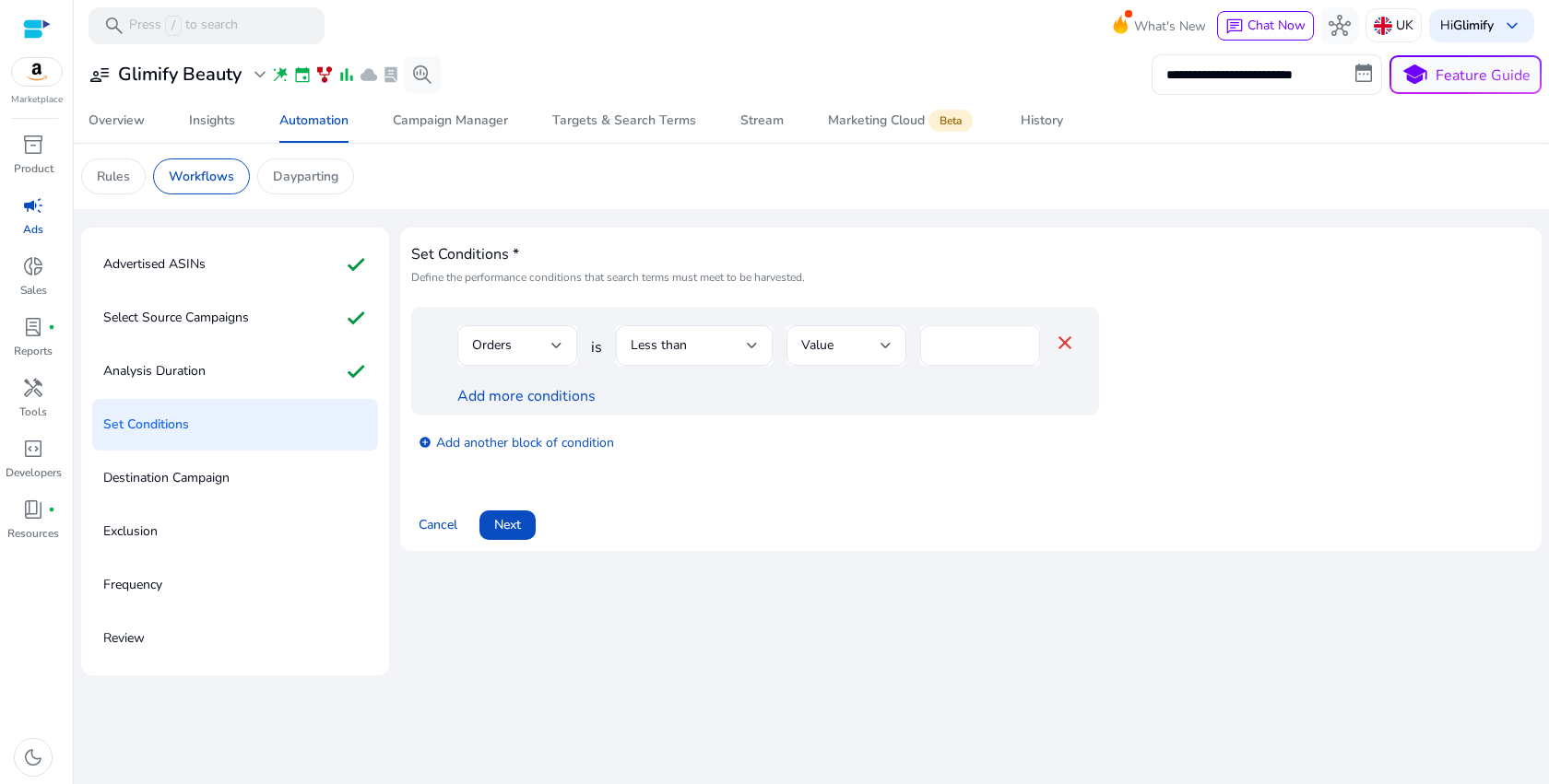
click at [949, 352] on input "*" at bounding box center [980, 345] width 91 height 20
type input "*"
click at [713, 355] on div "Less than" at bounding box center [688, 345] width 116 height 20
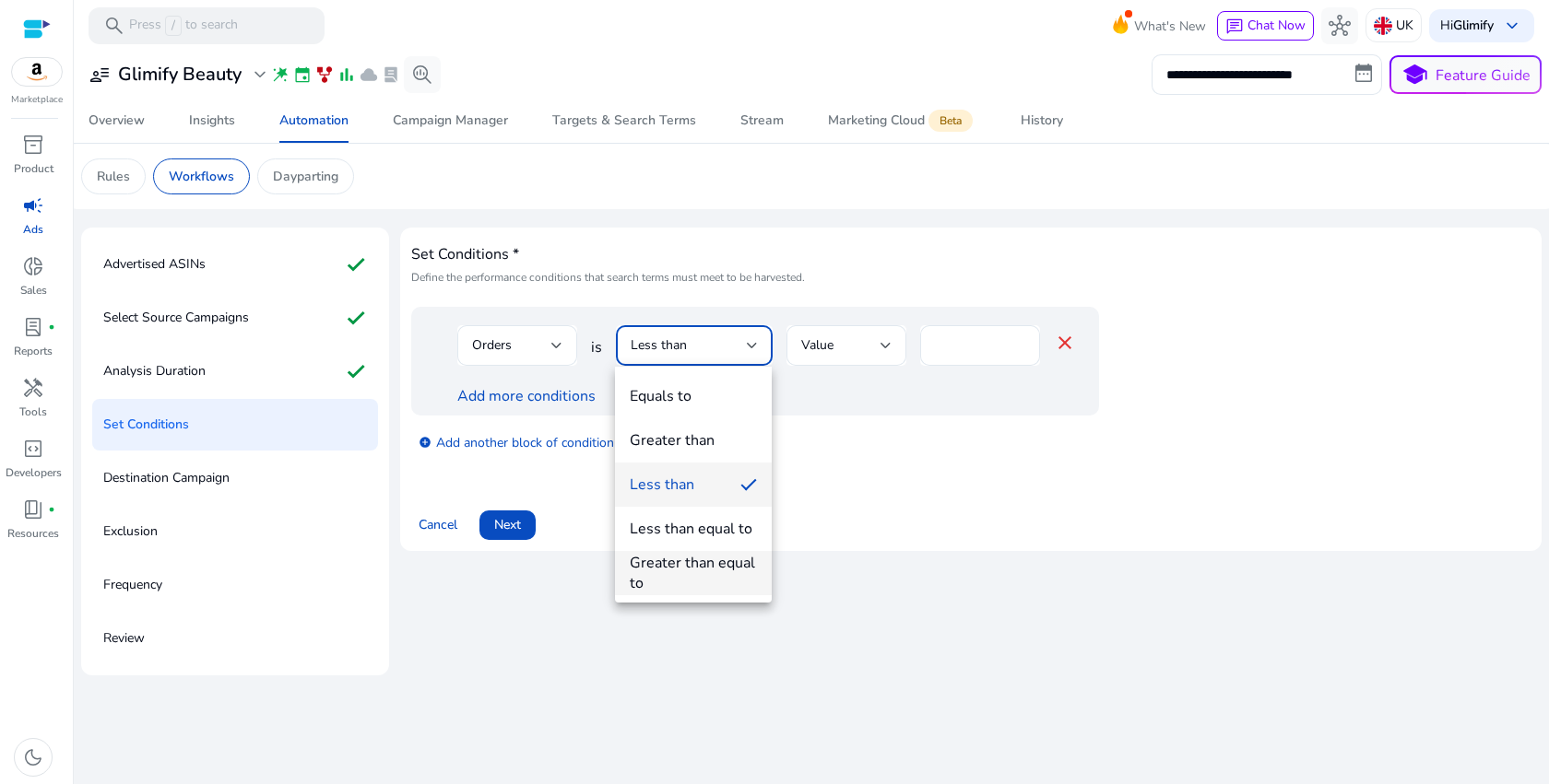
click at [661, 568] on div "Greater than equal to" at bounding box center [693, 572] width 128 height 41
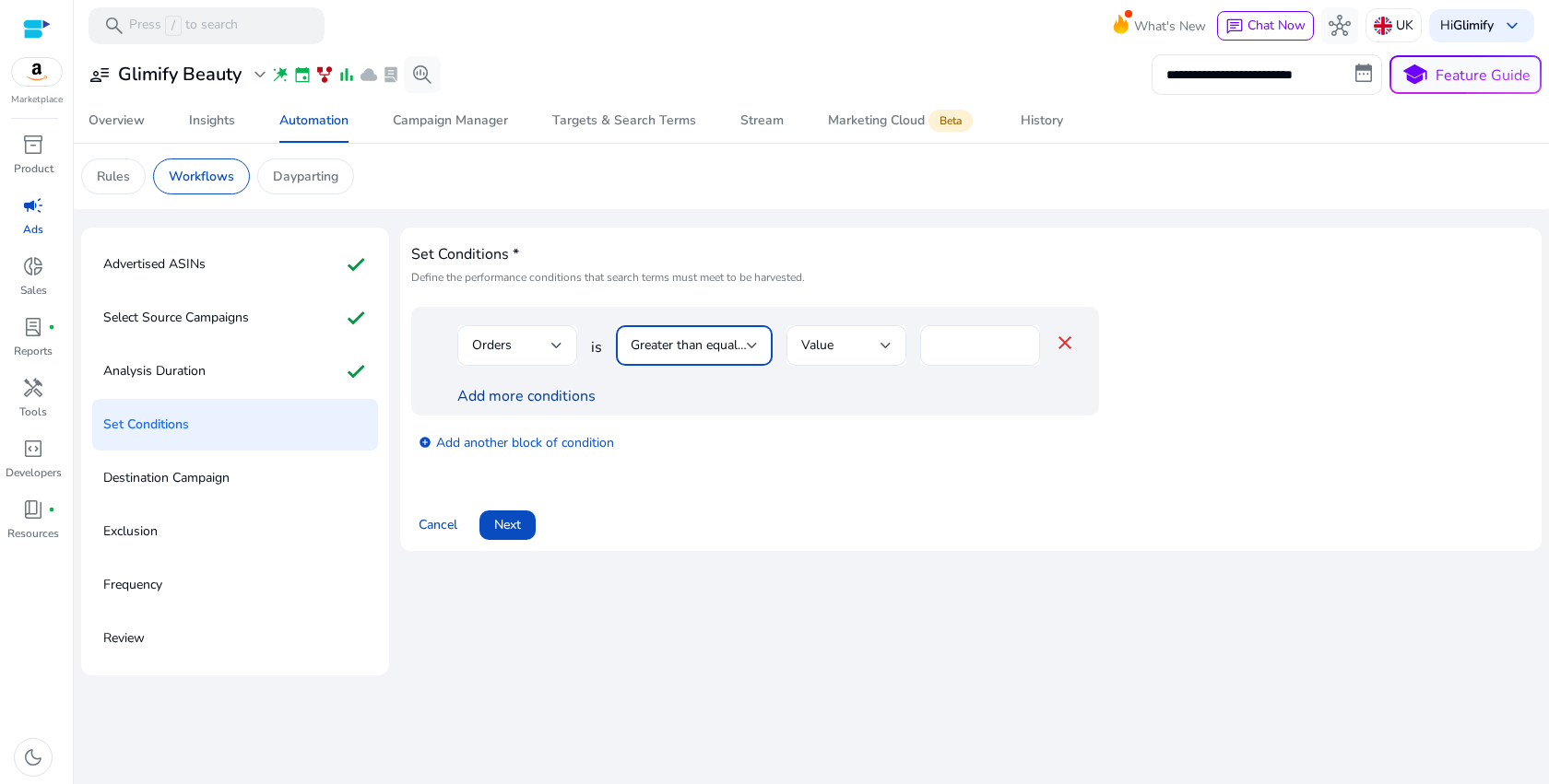
click at [499, 397] on link "Add more conditions" at bounding box center [526, 396] width 138 height 20
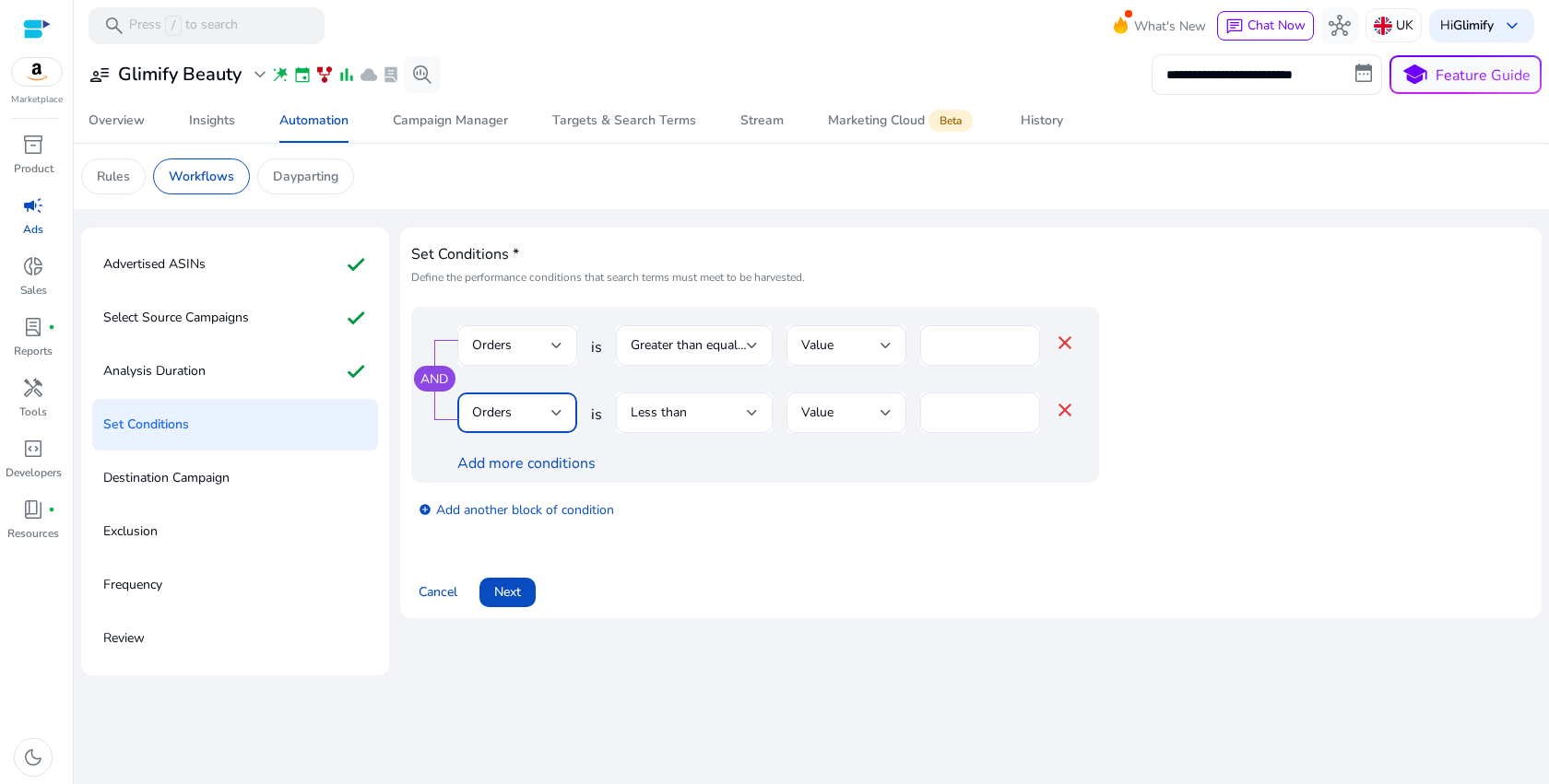
click at [524, 413] on div "Orders" at bounding box center [511, 412] width 79 height 20
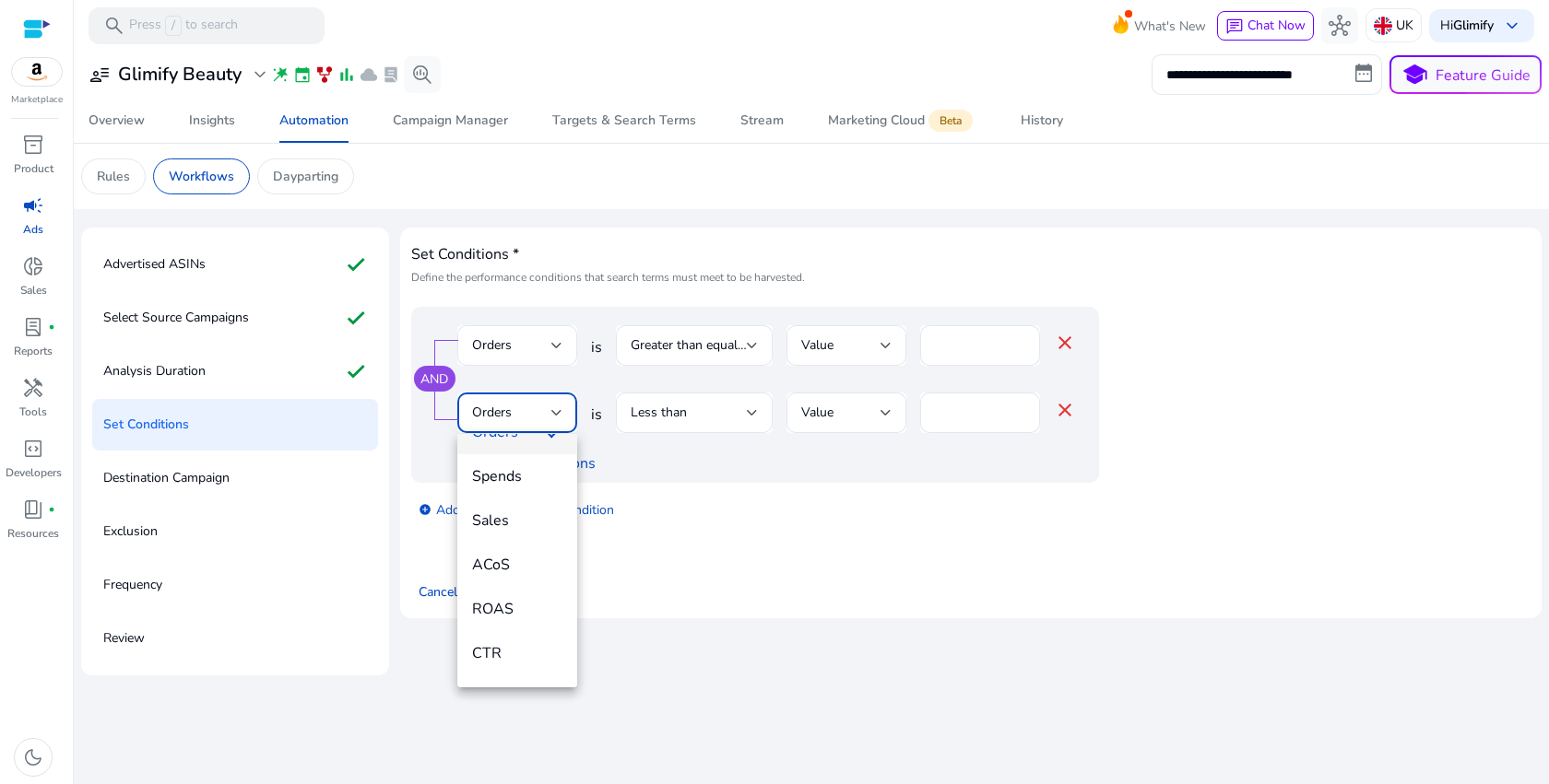
scroll to position [162, 0]
click at [527, 563] on span "ACoS" at bounding box center [517, 566] width 91 height 20
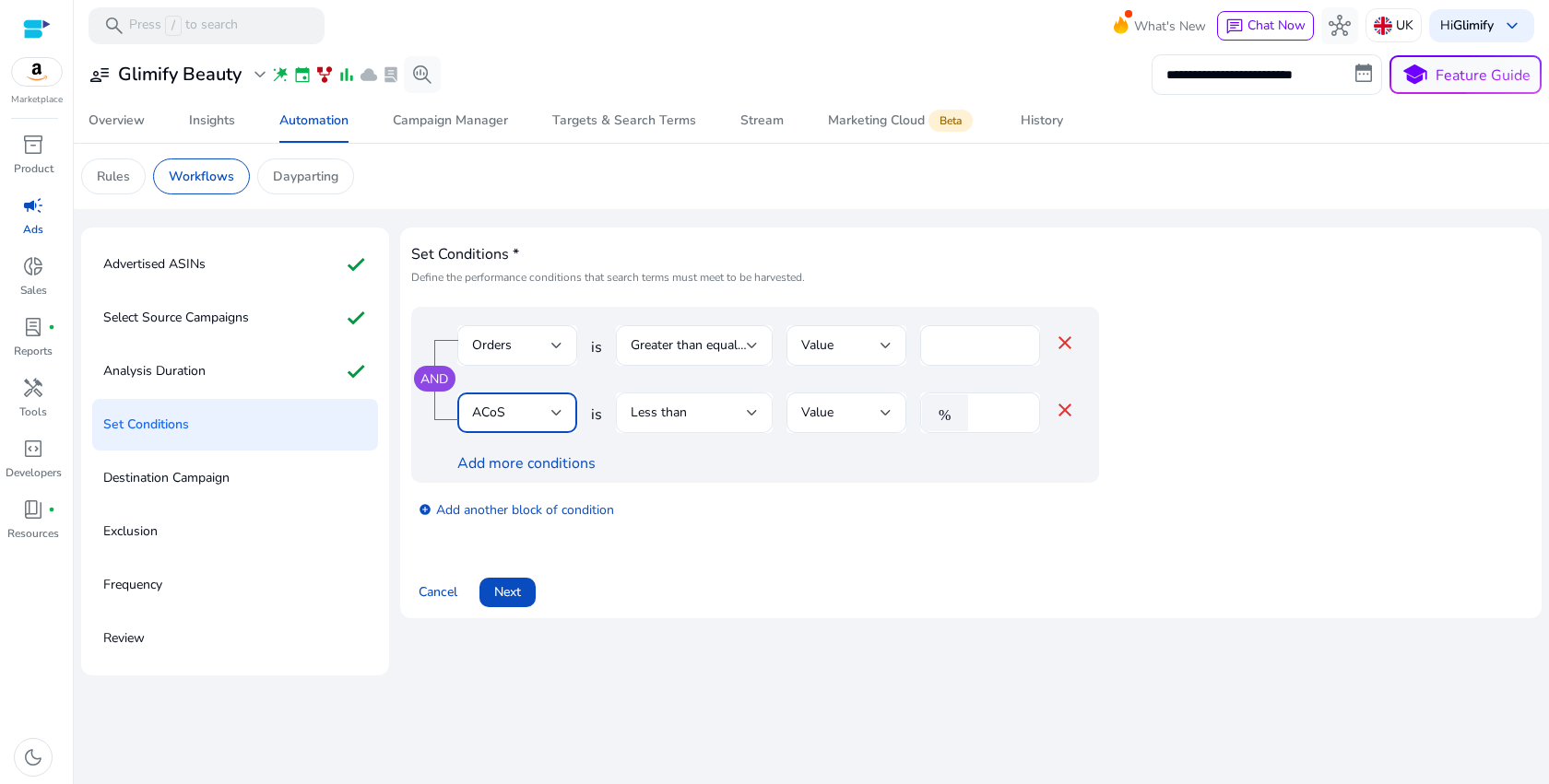
click at [745, 419] on div "Less than" at bounding box center [688, 412] width 116 height 20
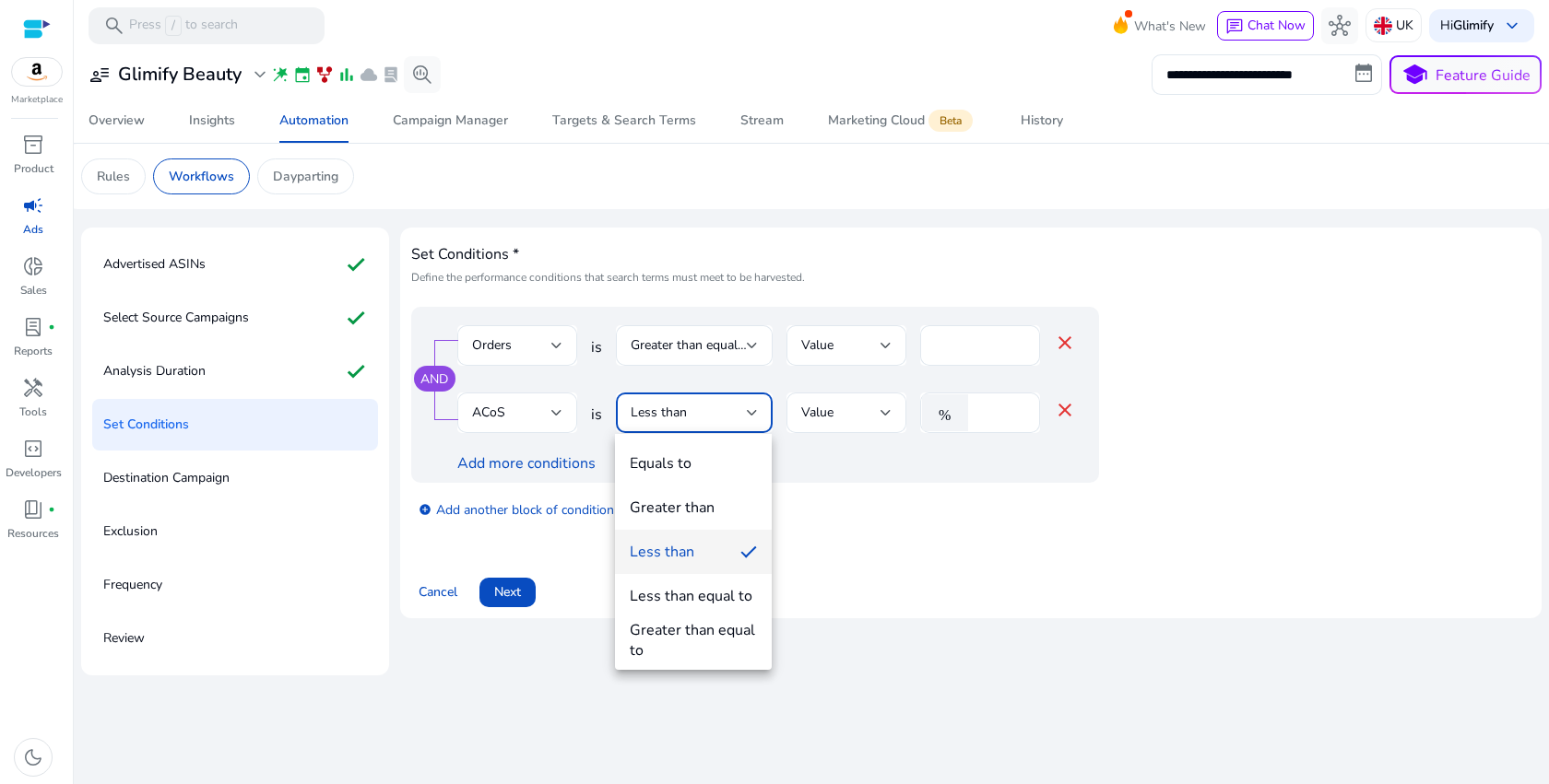
click at [745, 419] on div at bounding box center [774, 392] width 1549 height 784
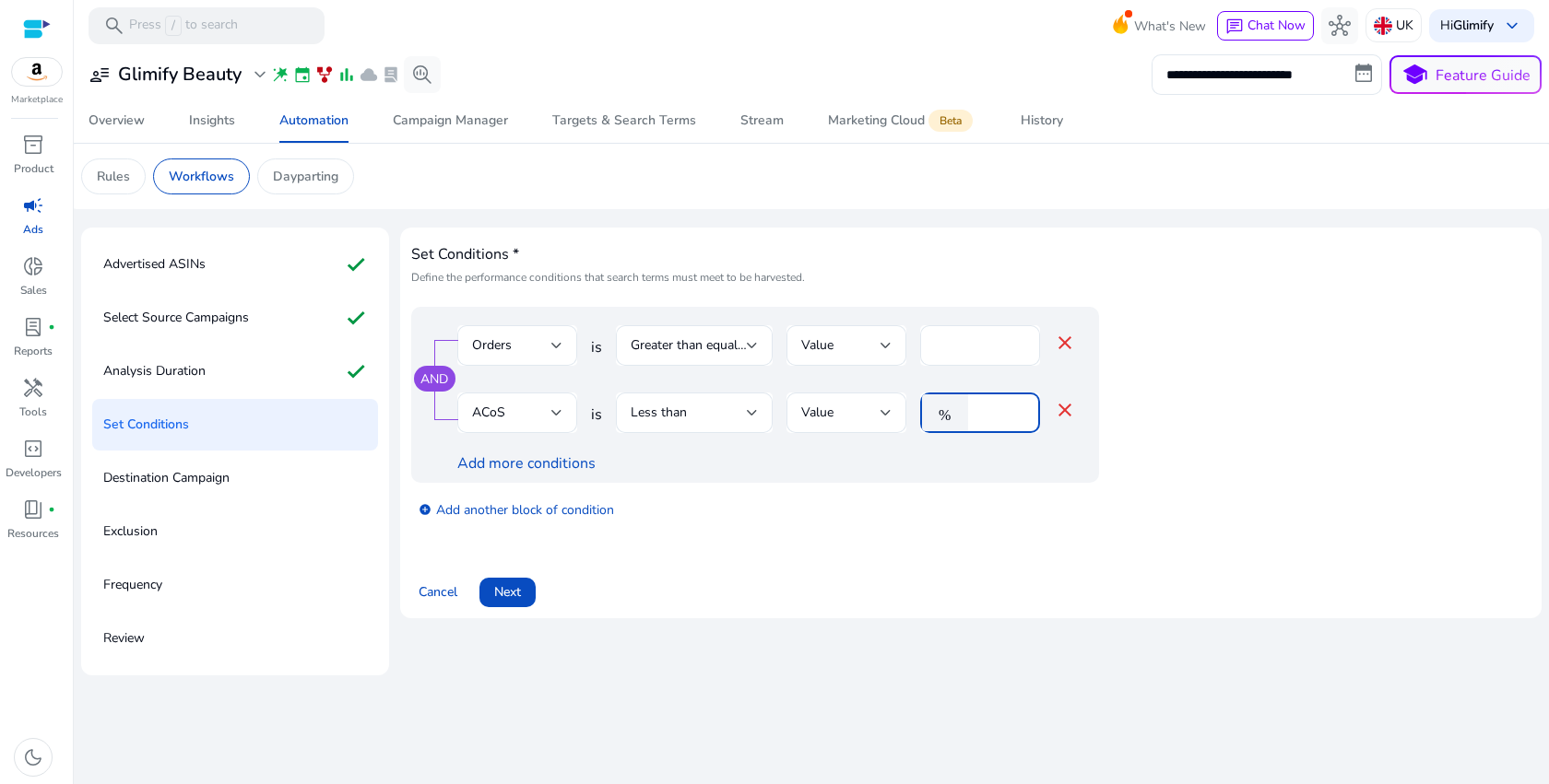
click at [989, 409] on input "*" at bounding box center [1001, 412] width 48 height 20
type input "*"
type input "**"
click at [505, 595] on span "Next" at bounding box center [508, 592] width 26 height 19
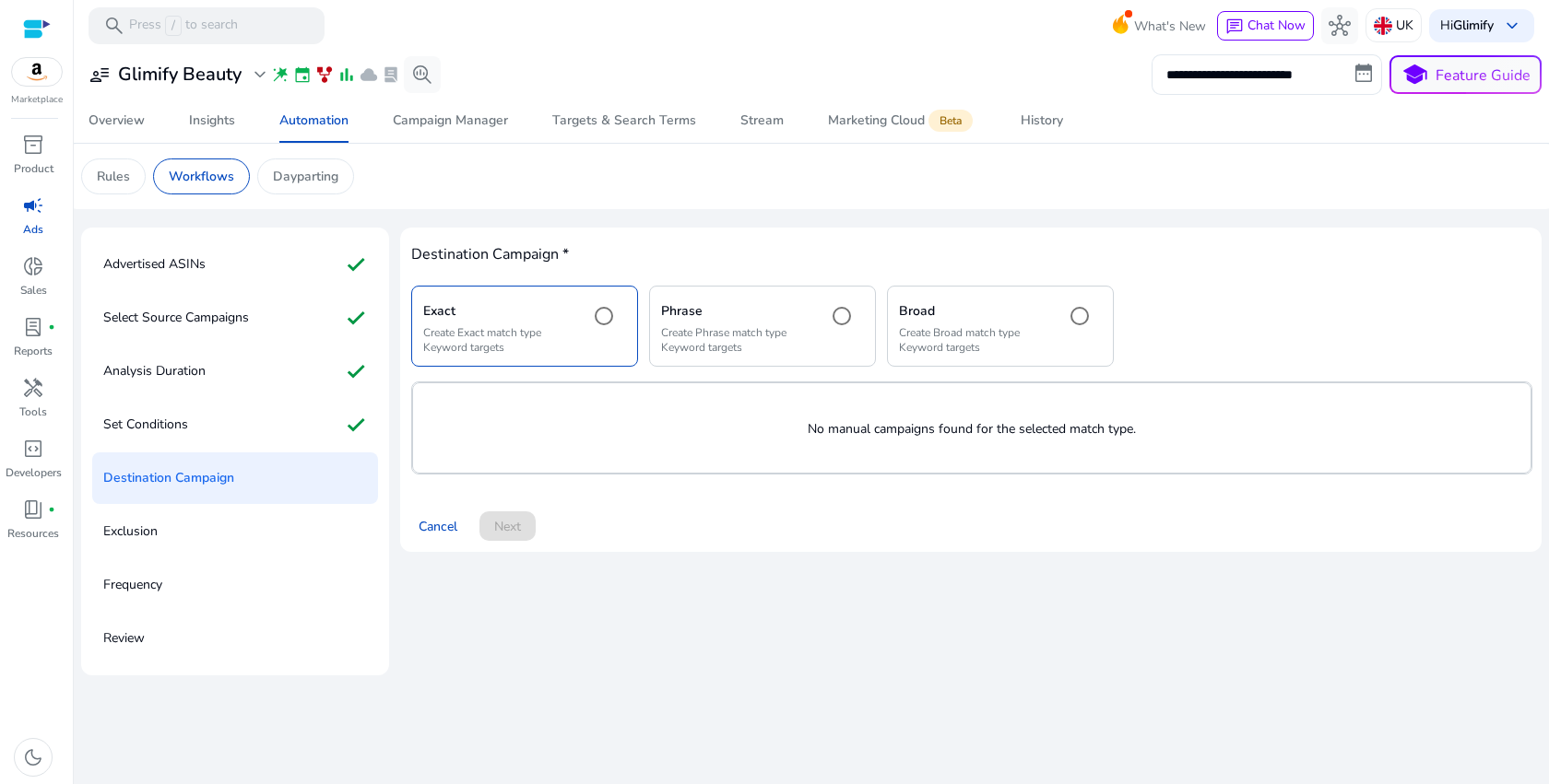
click at [769, 319] on h5 "Phrase" at bounding box center [736, 312] width 151 height 16
click at [1012, 288] on div "Broad Create Broad match type Keyword targets" at bounding box center [1001, 325] width 227 height 80
click at [733, 318] on h5 "Phrase" at bounding box center [736, 312] width 151 height 16
click at [882, 322] on div "Exact Create Exact match type Keyword targets Phrase Create Phrase match type K…" at bounding box center [762, 325] width 702 height 80
click at [909, 322] on div "Broad Create Broad match type Keyword targets" at bounding box center [974, 326] width 151 height 57
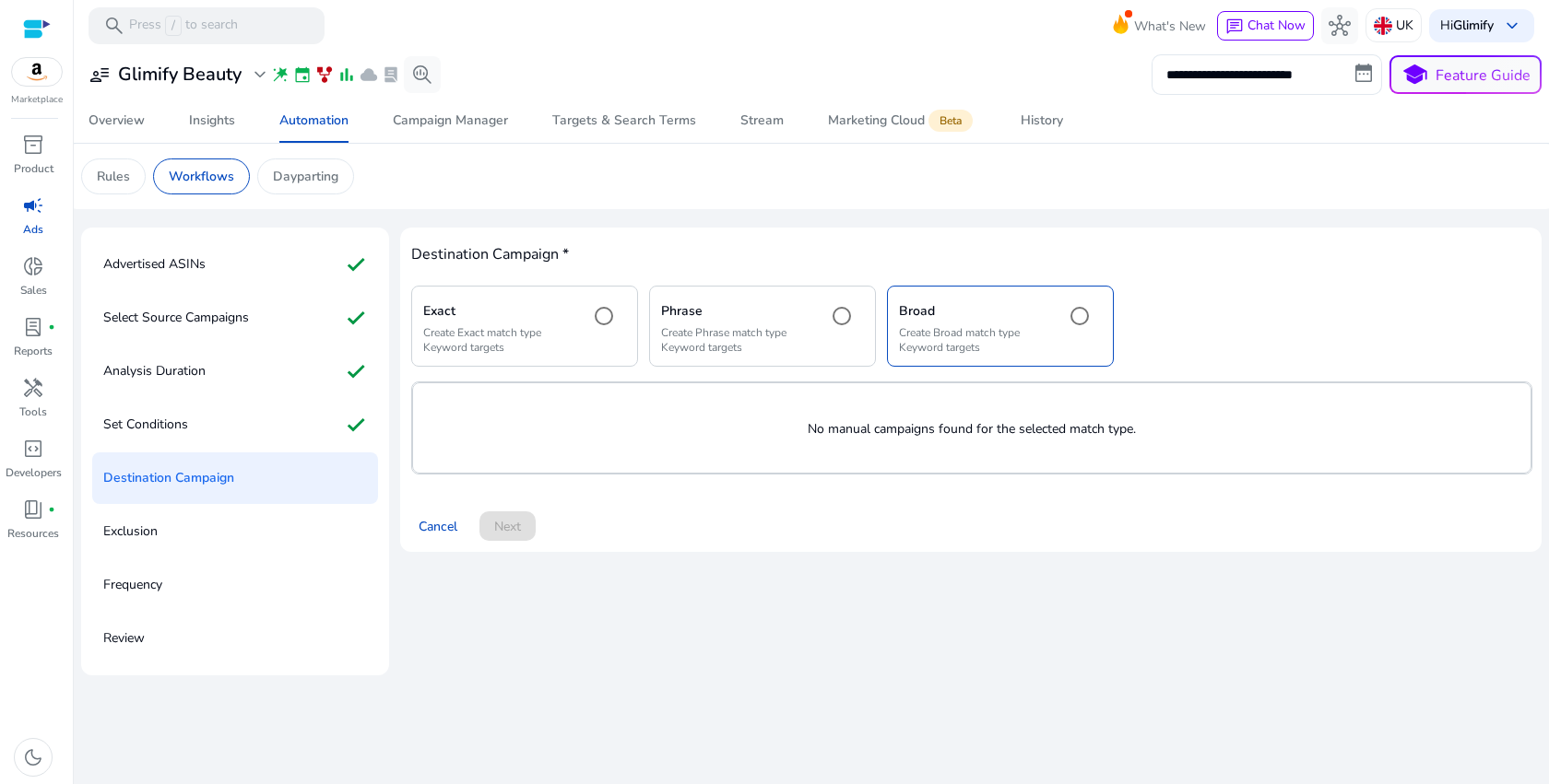
click at [737, 322] on div "Phrase Create Phrase match type Keyword targets" at bounding box center [736, 326] width 151 height 57
click at [39, 26] on div at bounding box center [36, 29] width 27 height 21
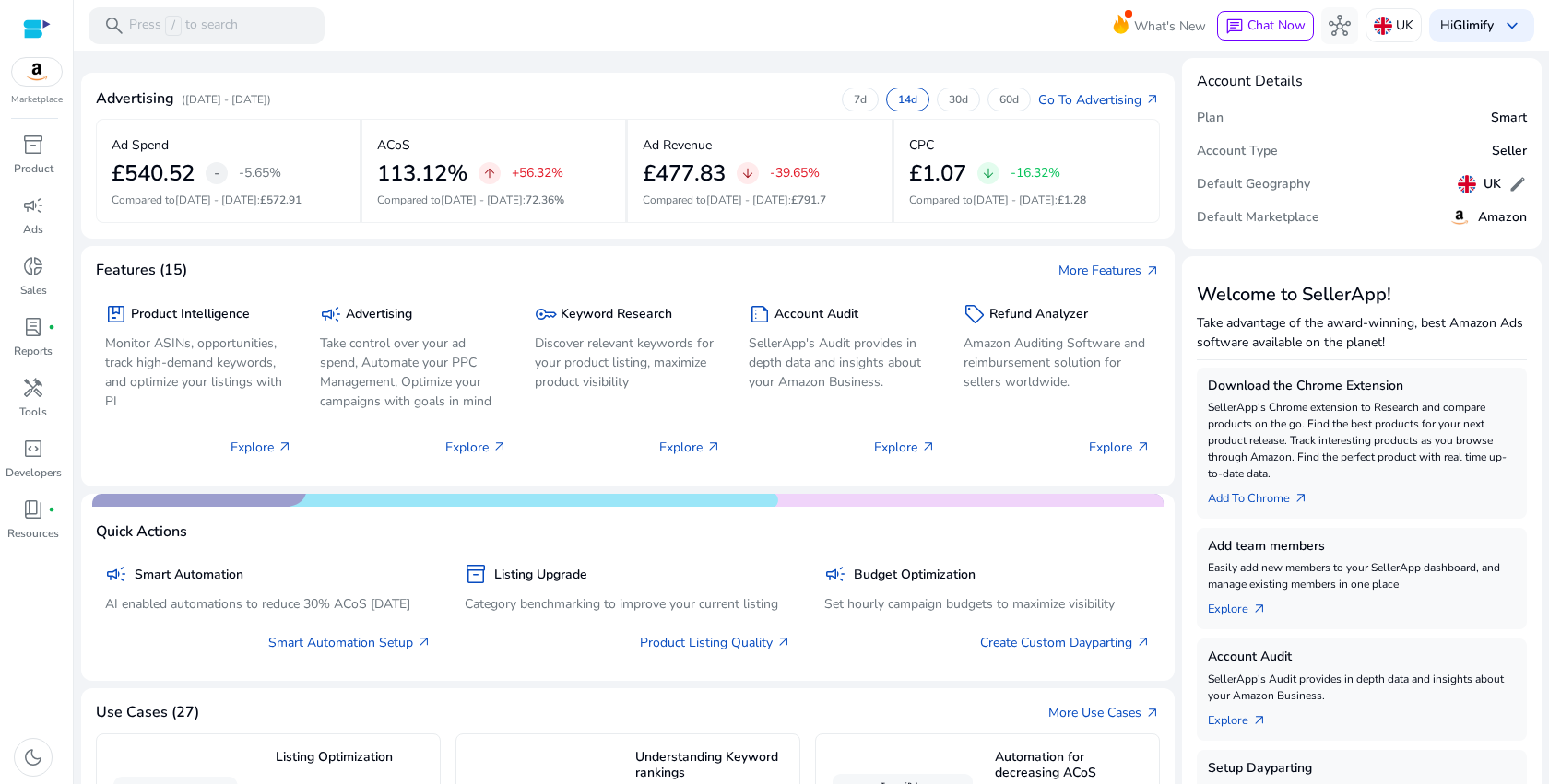
click at [26, 77] on img at bounding box center [37, 71] width 50 height 27
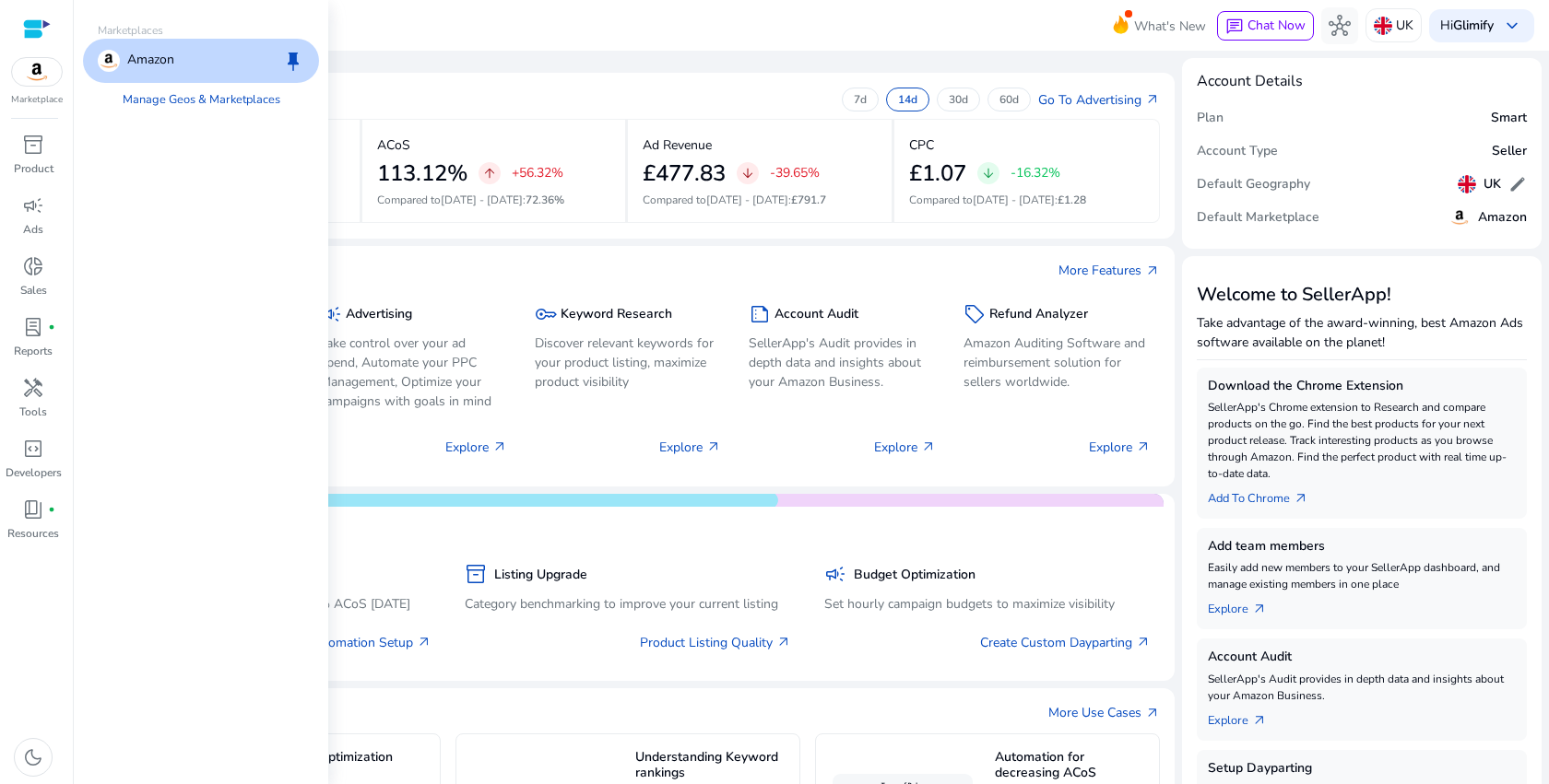
click at [191, 53] on div "Amazon keep" at bounding box center [201, 60] width 236 height 44
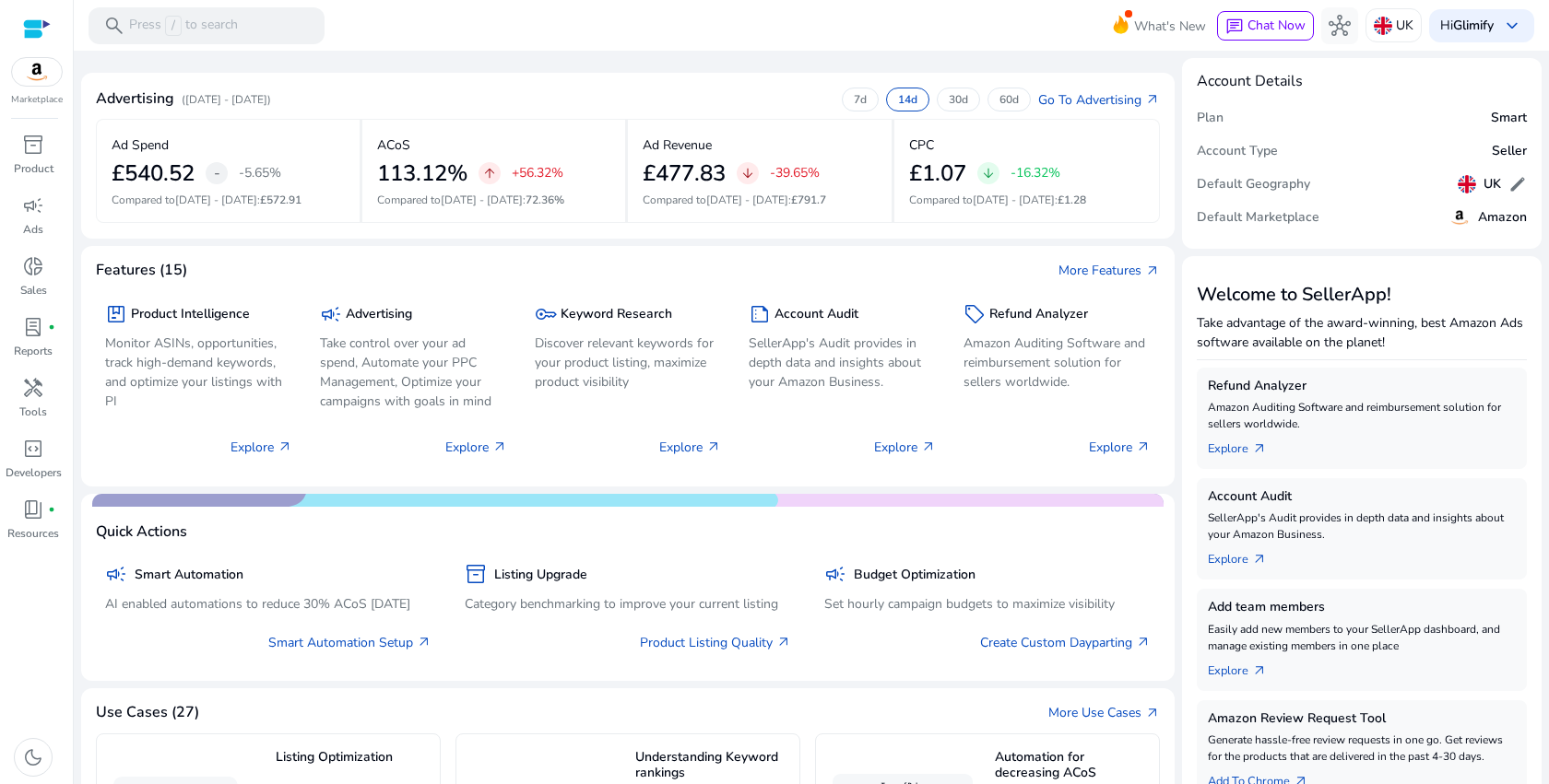
click at [52, 28] on div "Marketplace" at bounding box center [36, 53] width 73 height 107
click at [31, 28] on div at bounding box center [36, 29] width 27 height 21
click at [29, 79] on img at bounding box center [37, 71] width 50 height 27
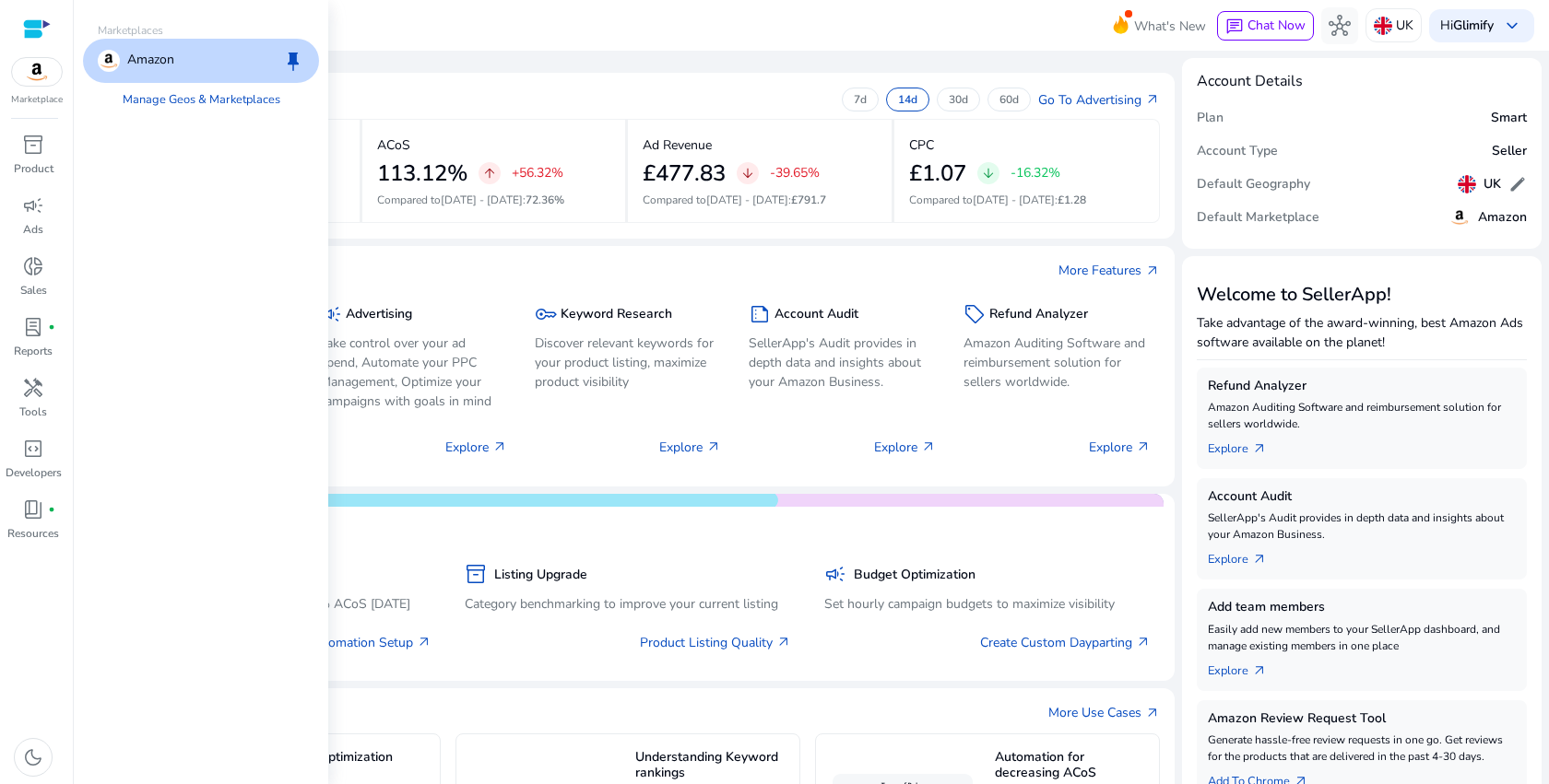
click at [149, 73] on div "Amazon keep" at bounding box center [201, 60] width 236 height 44
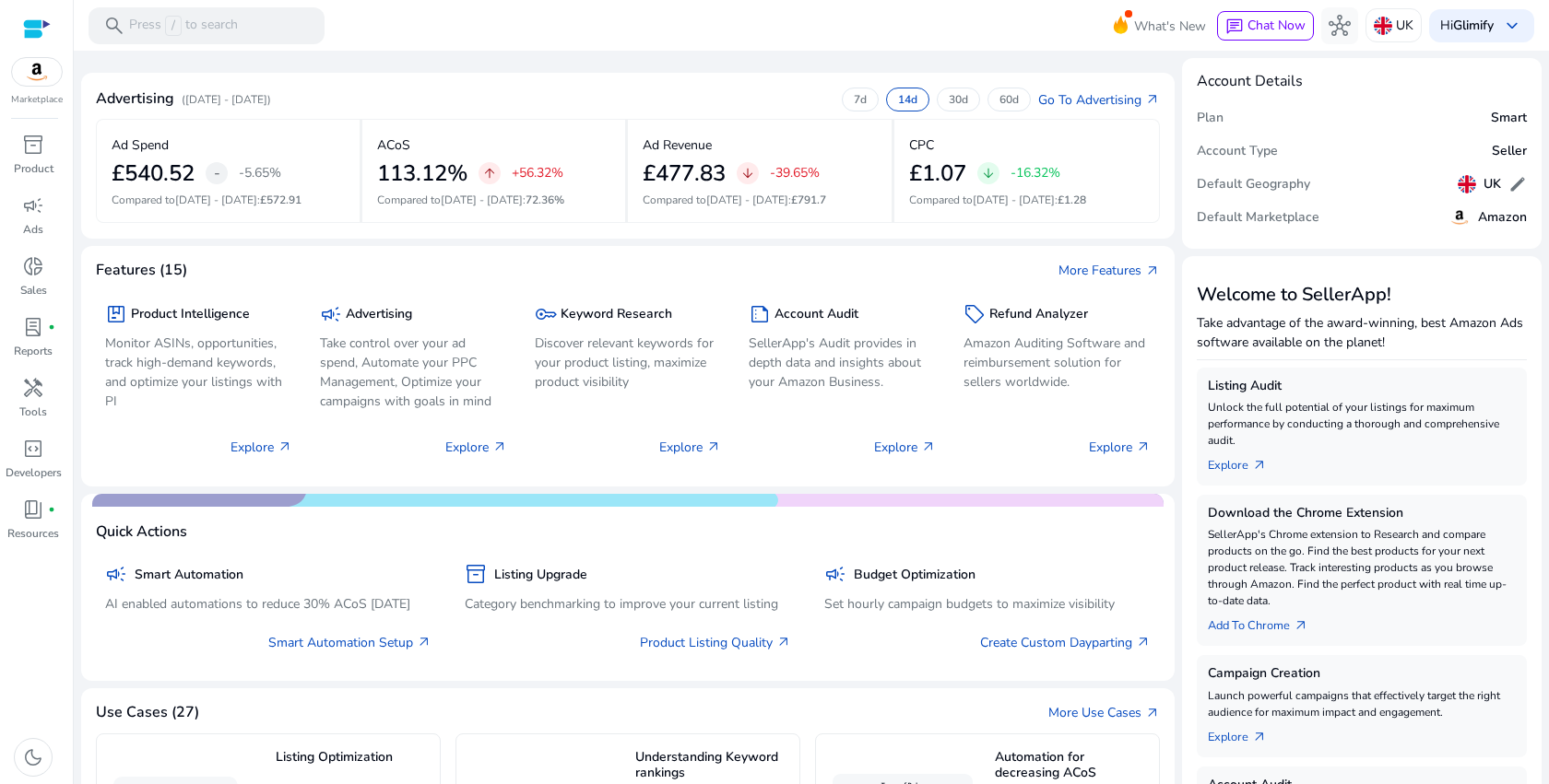
click at [26, 19] on div at bounding box center [36, 29] width 27 height 21
click at [31, 28] on div at bounding box center [36, 29] width 27 height 21
click at [790, 329] on div "summarize Account Audit SellerApp's Audit provides in depth data and insights a…" at bounding box center [842, 349] width 187 height 96
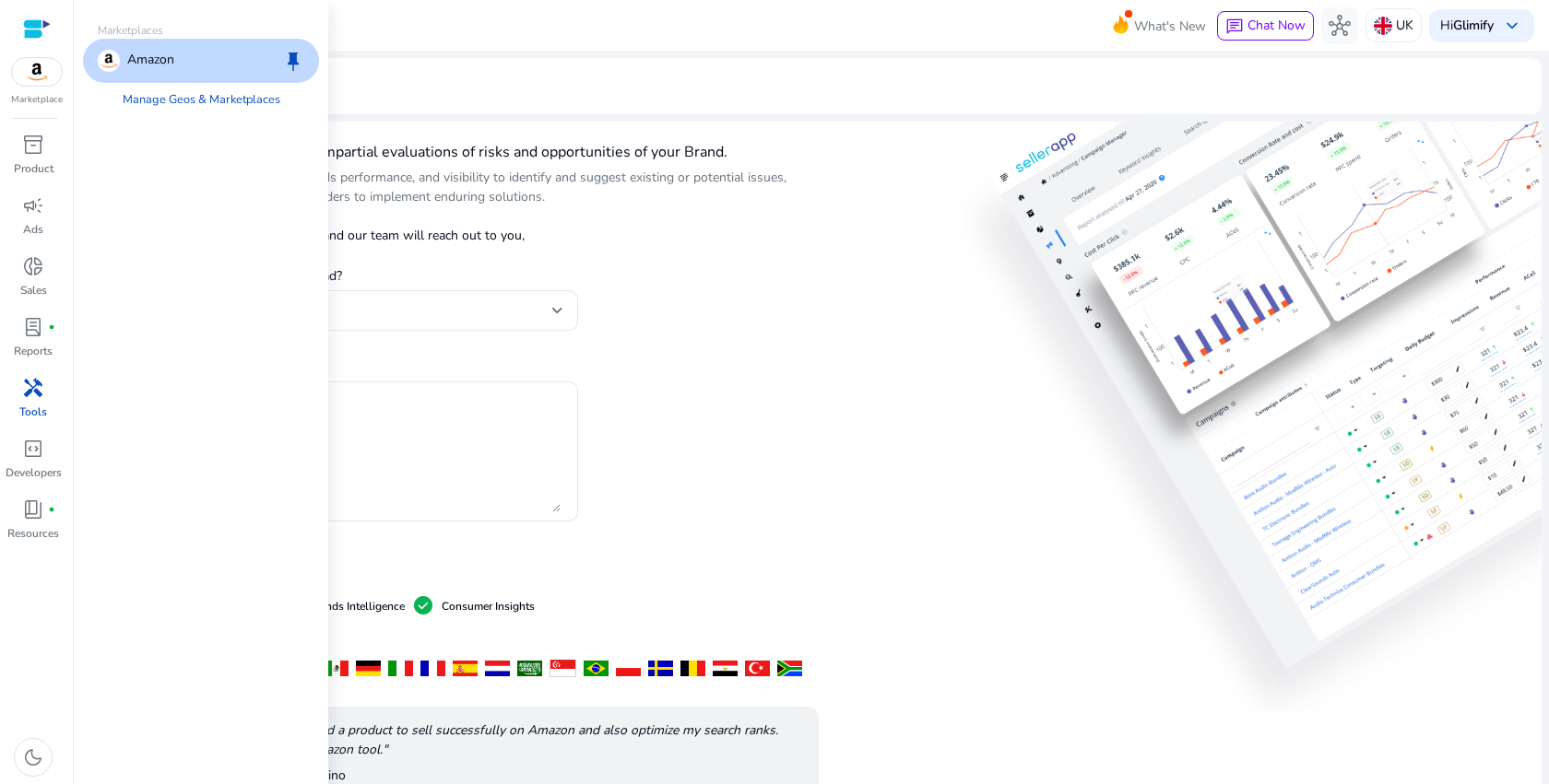
click at [41, 70] on img at bounding box center [37, 71] width 50 height 27
click at [176, 57] on div "Amazon keep" at bounding box center [201, 60] width 236 height 44
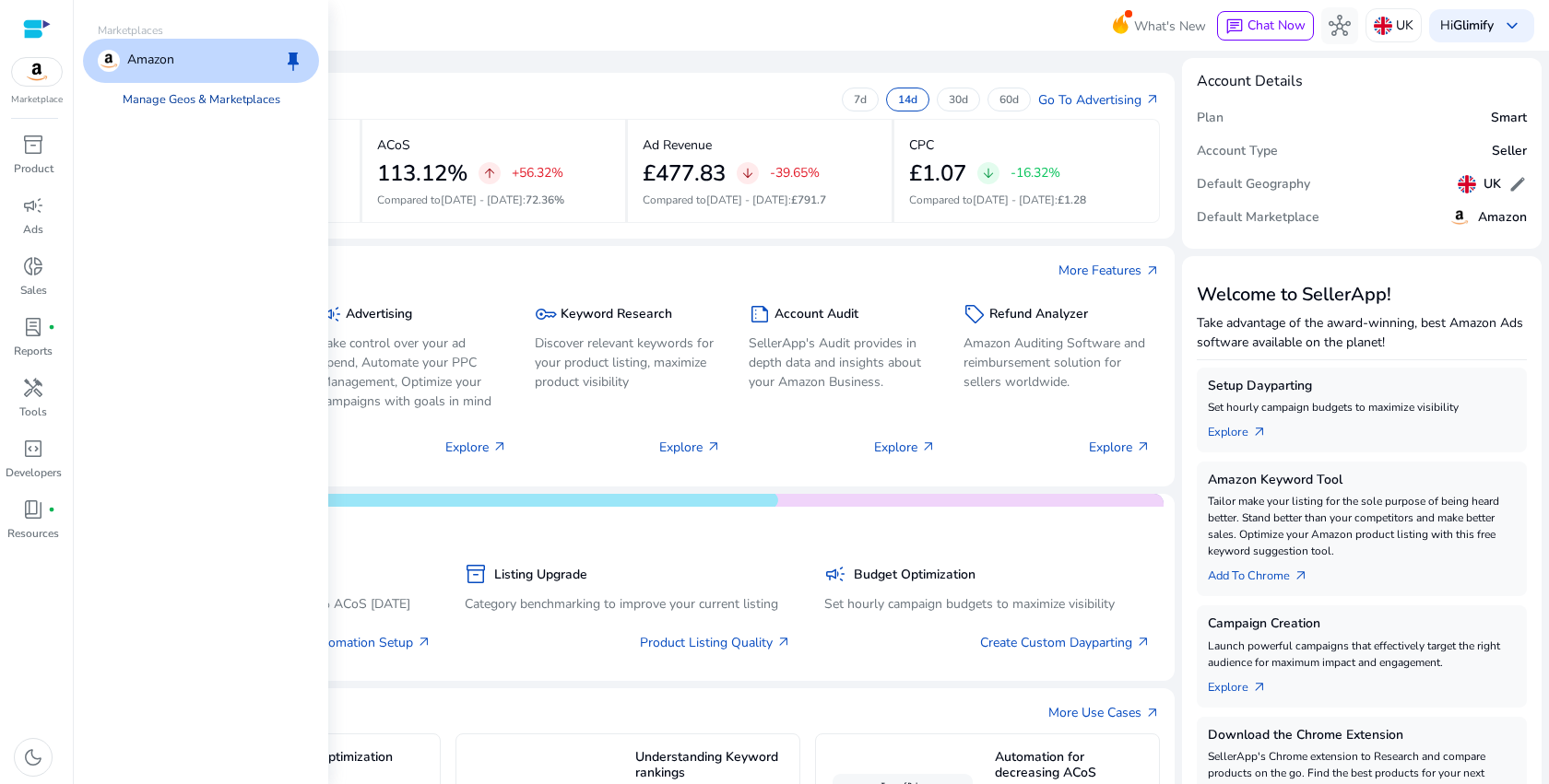
click at [153, 105] on link "Manage Geos & Marketplaces" at bounding box center [201, 99] width 187 height 33
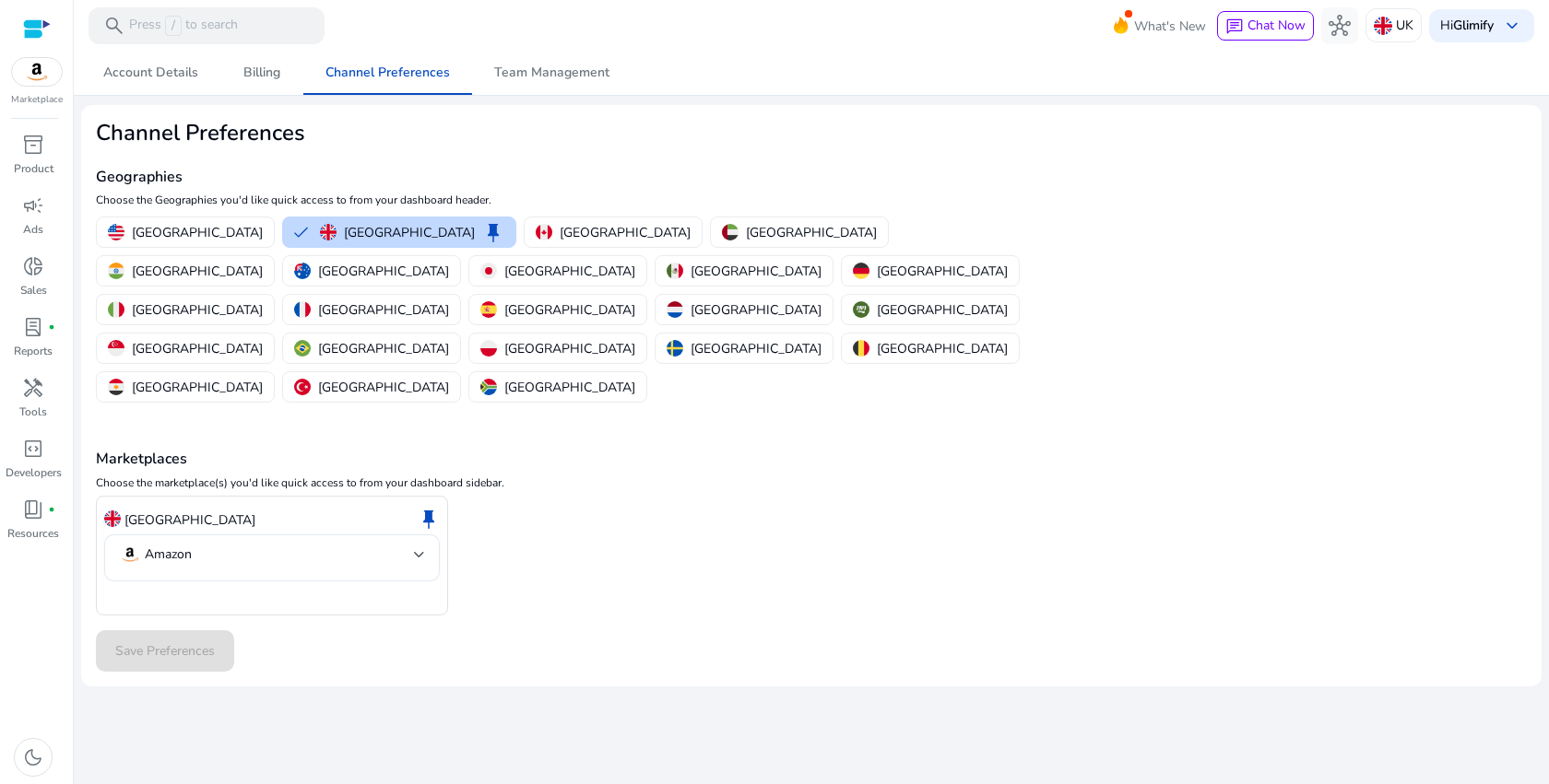
click at [321, 504] on div "United Kingdom keep" at bounding box center [271, 520] width 336 height 31
click at [320, 535] on div "Amazon" at bounding box center [272, 558] width 306 height 47
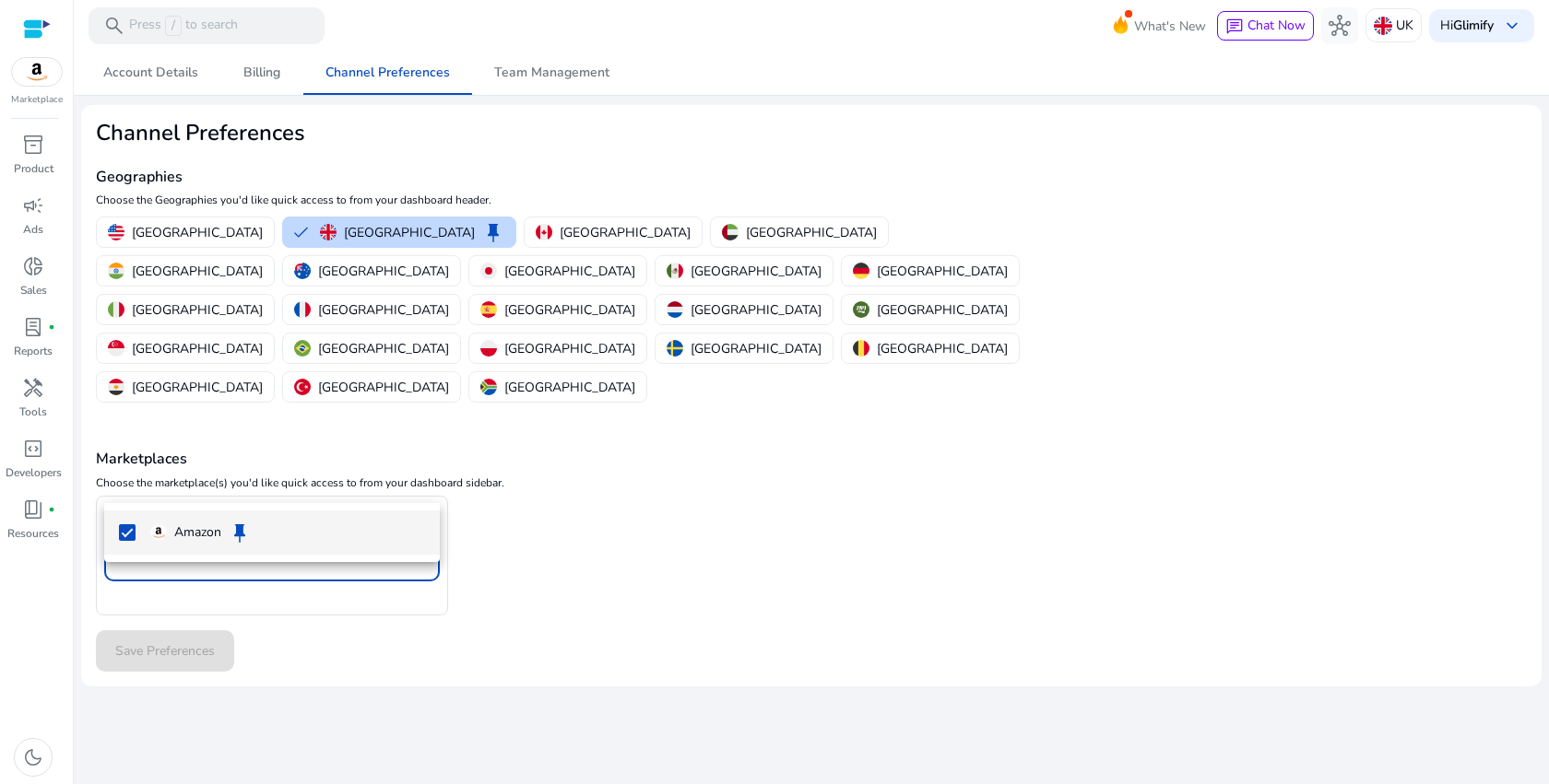
click at [819, 507] on div at bounding box center [774, 392] width 1549 height 784
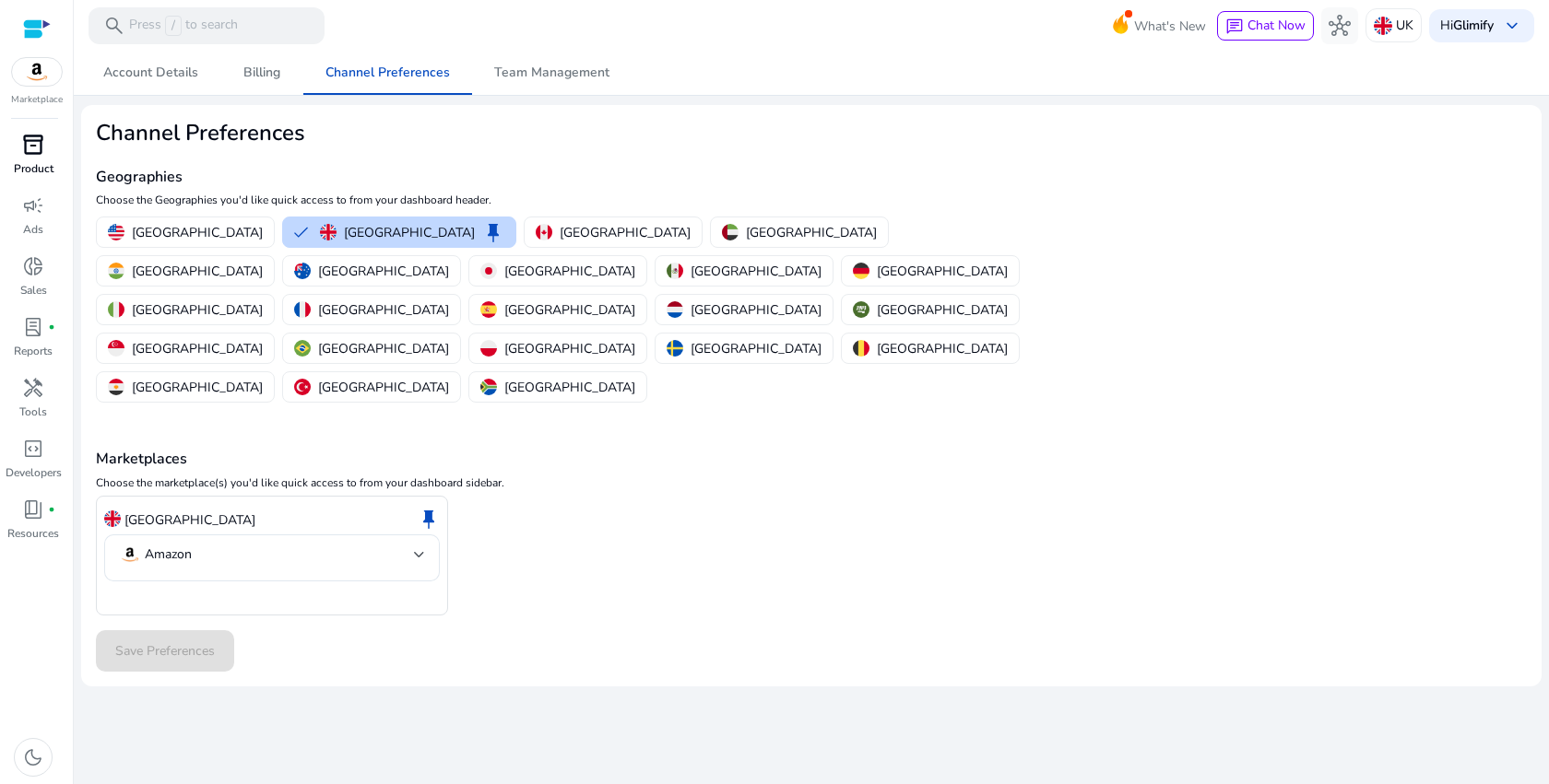
click at [25, 164] on p "Product" at bounding box center [34, 169] width 40 height 17
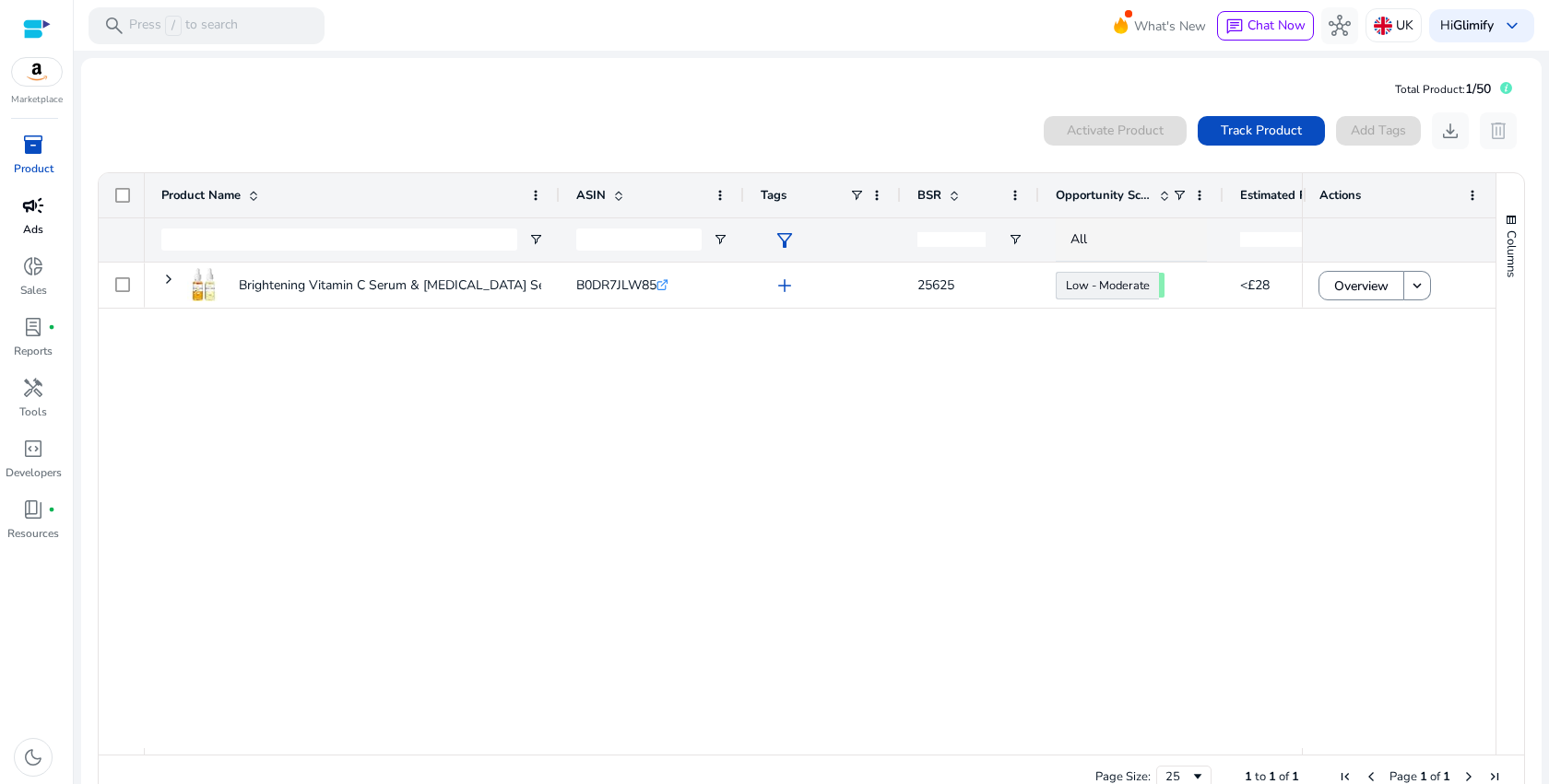
click at [31, 206] on span "campaign" at bounding box center [32, 205] width 22 height 22
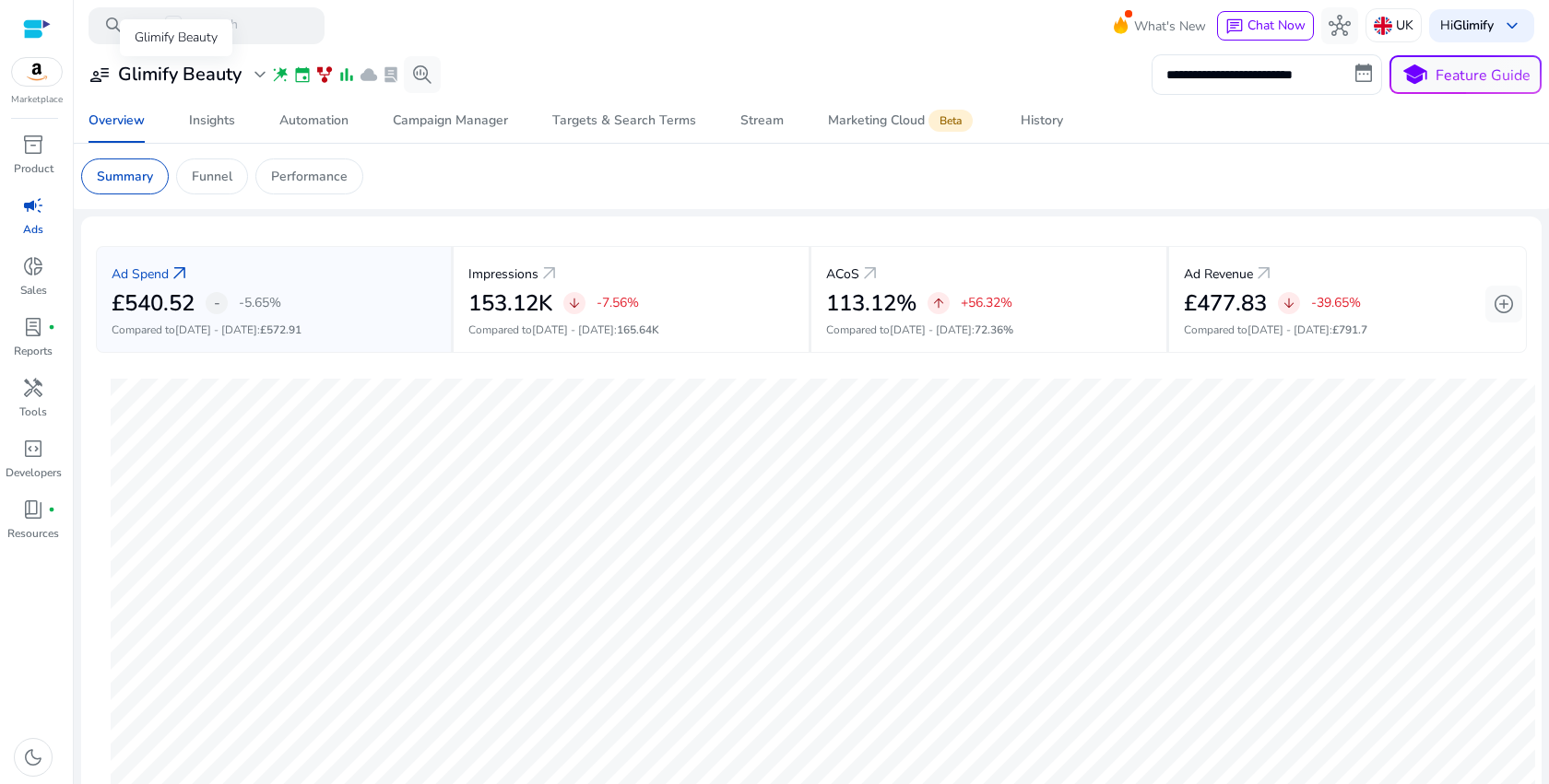
click at [203, 71] on h3 "Glimify Beauty" at bounding box center [180, 74] width 124 height 22
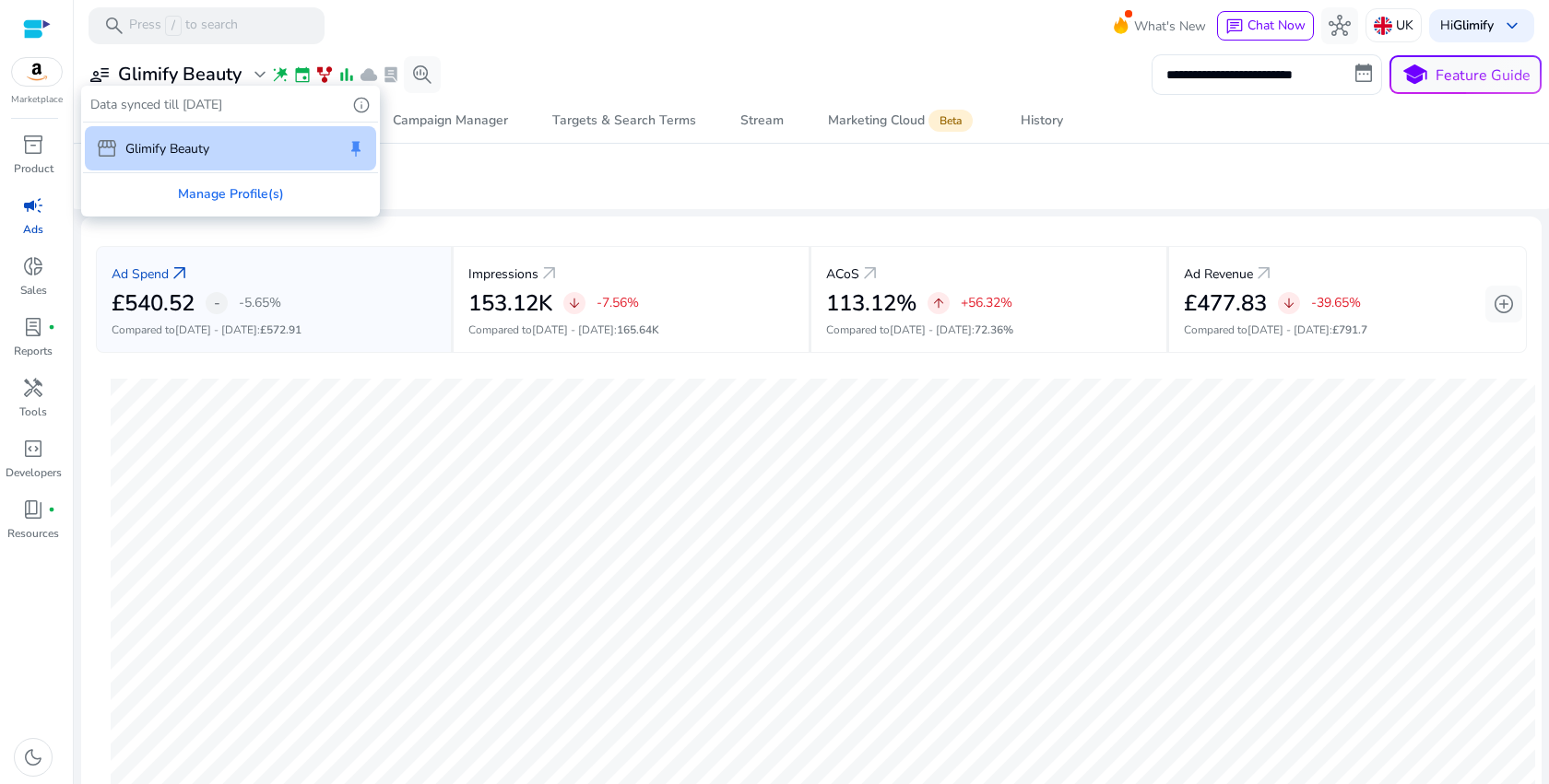
click at [185, 163] on div "storefront Glimify Beauty keep" at bounding box center [231, 148] width 291 height 44
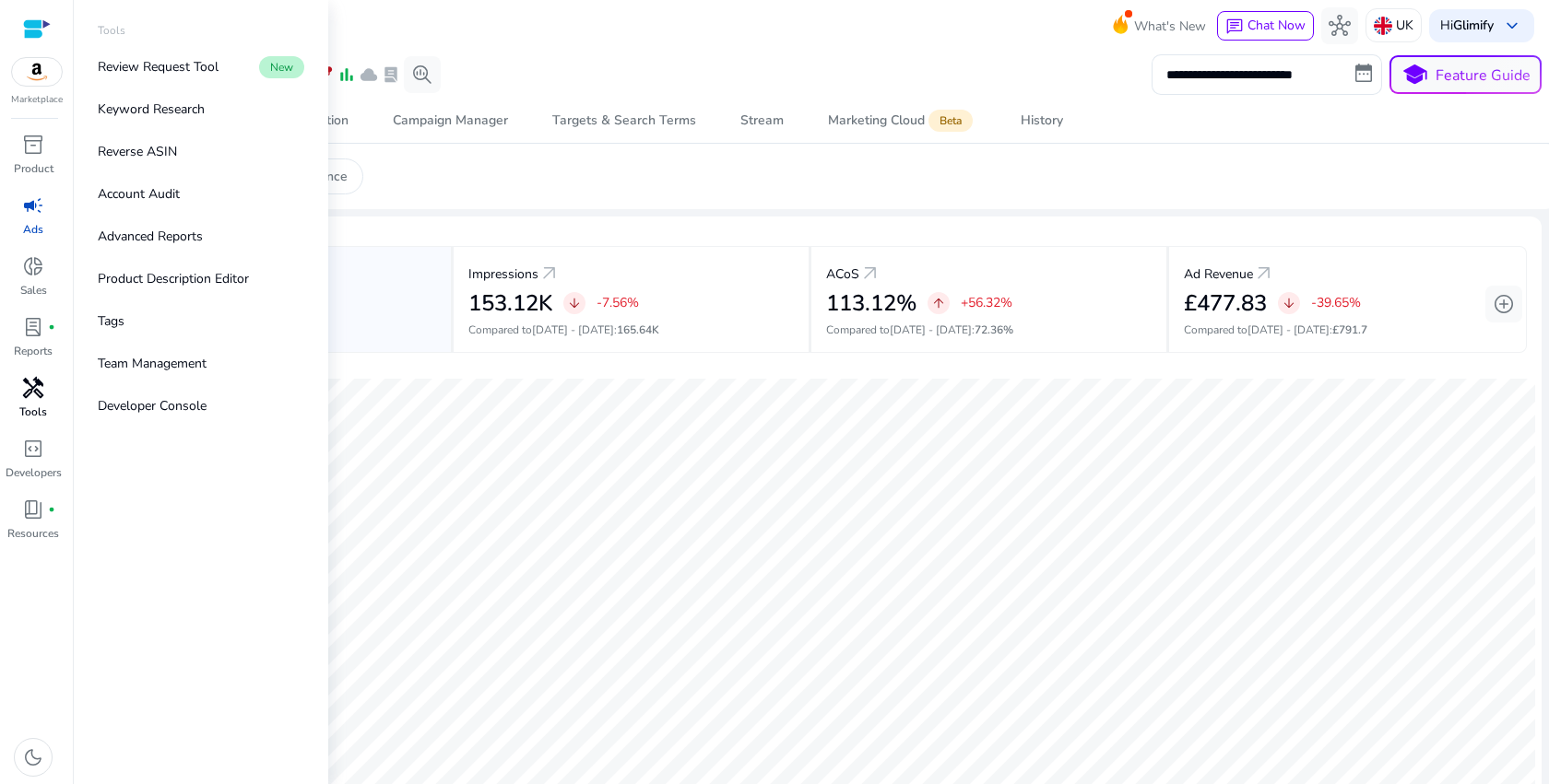
click at [44, 397] on div "handyman" at bounding box center [33, 387] width 52 height 29
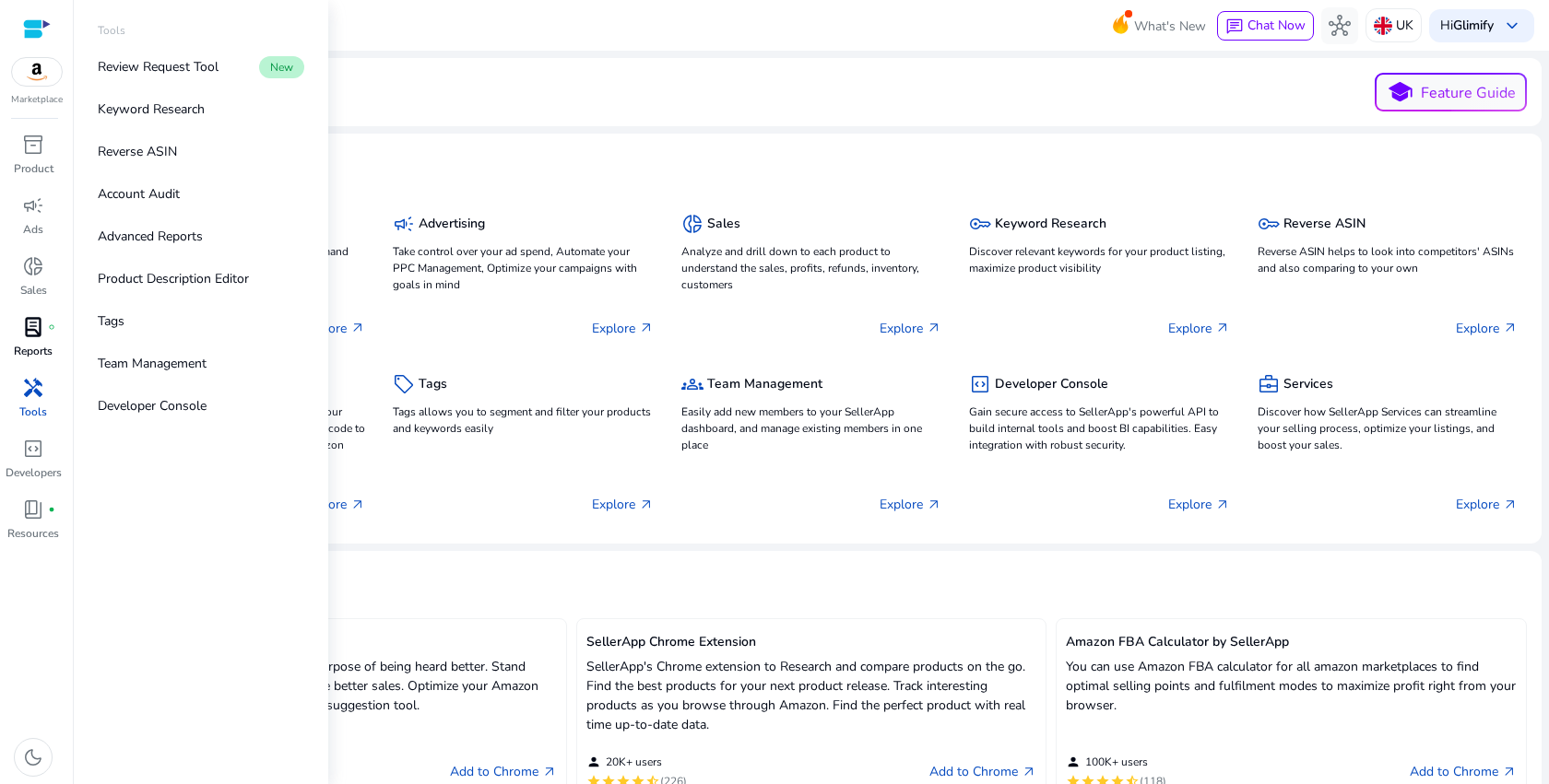
click at [44, 343] on p "Reports" at bounding box center [33, 351] width 39 height 17
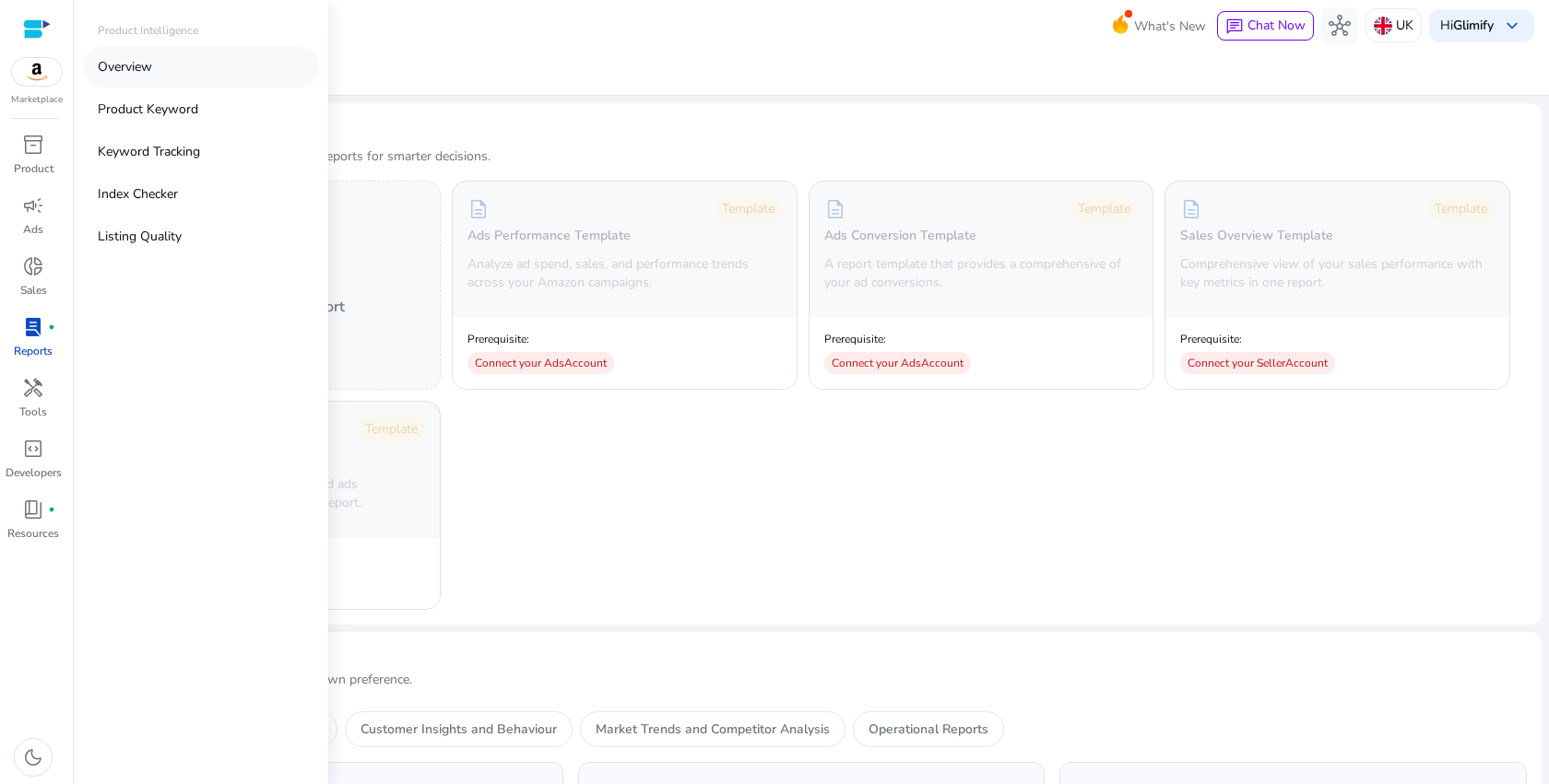
click at [128, 64] on p "Overview" at bounding box center [125, 66] width 55 height 19
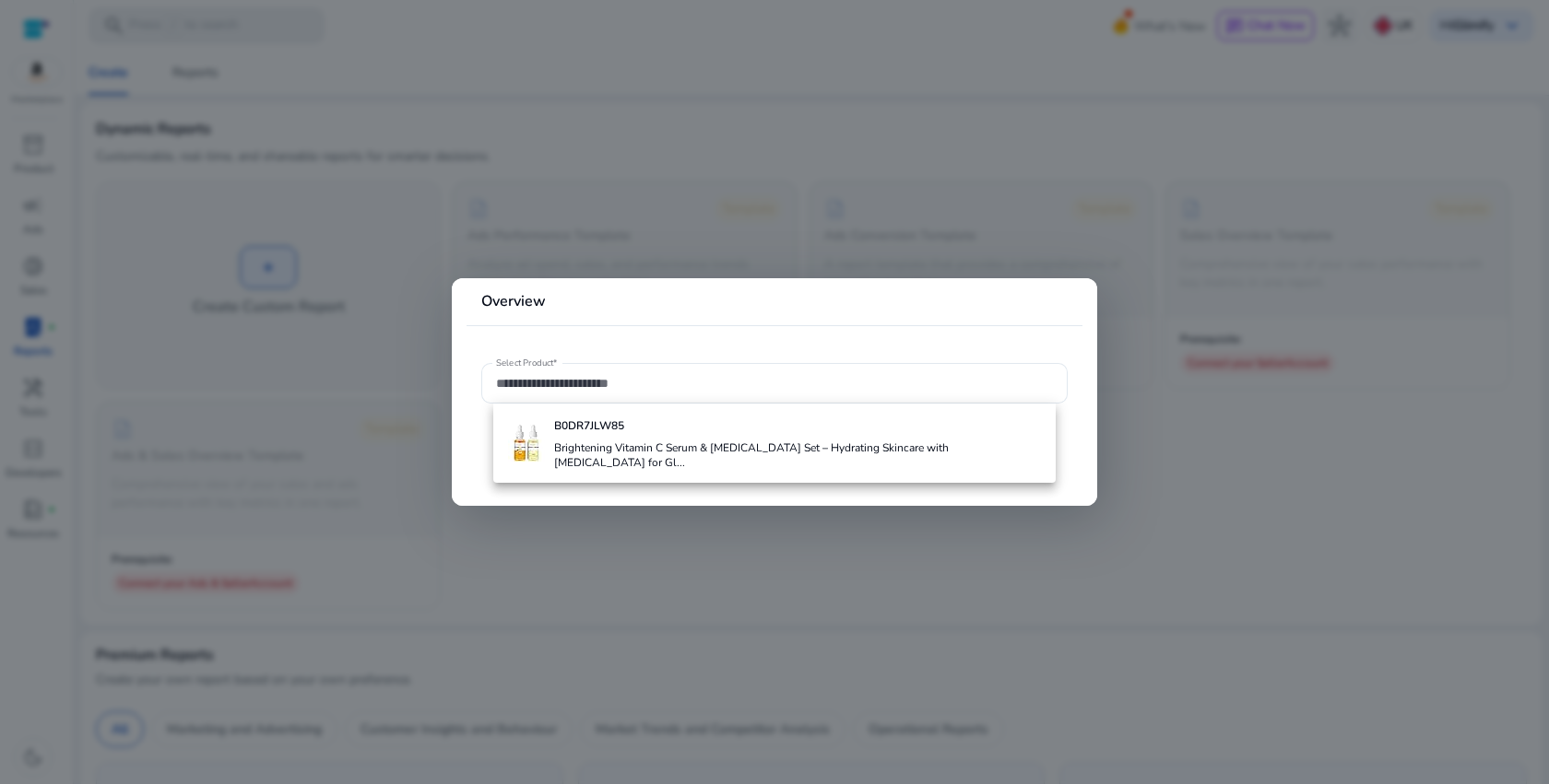
click at [142, 145] on div at bounding box center [774, 392] width 1549 height 784
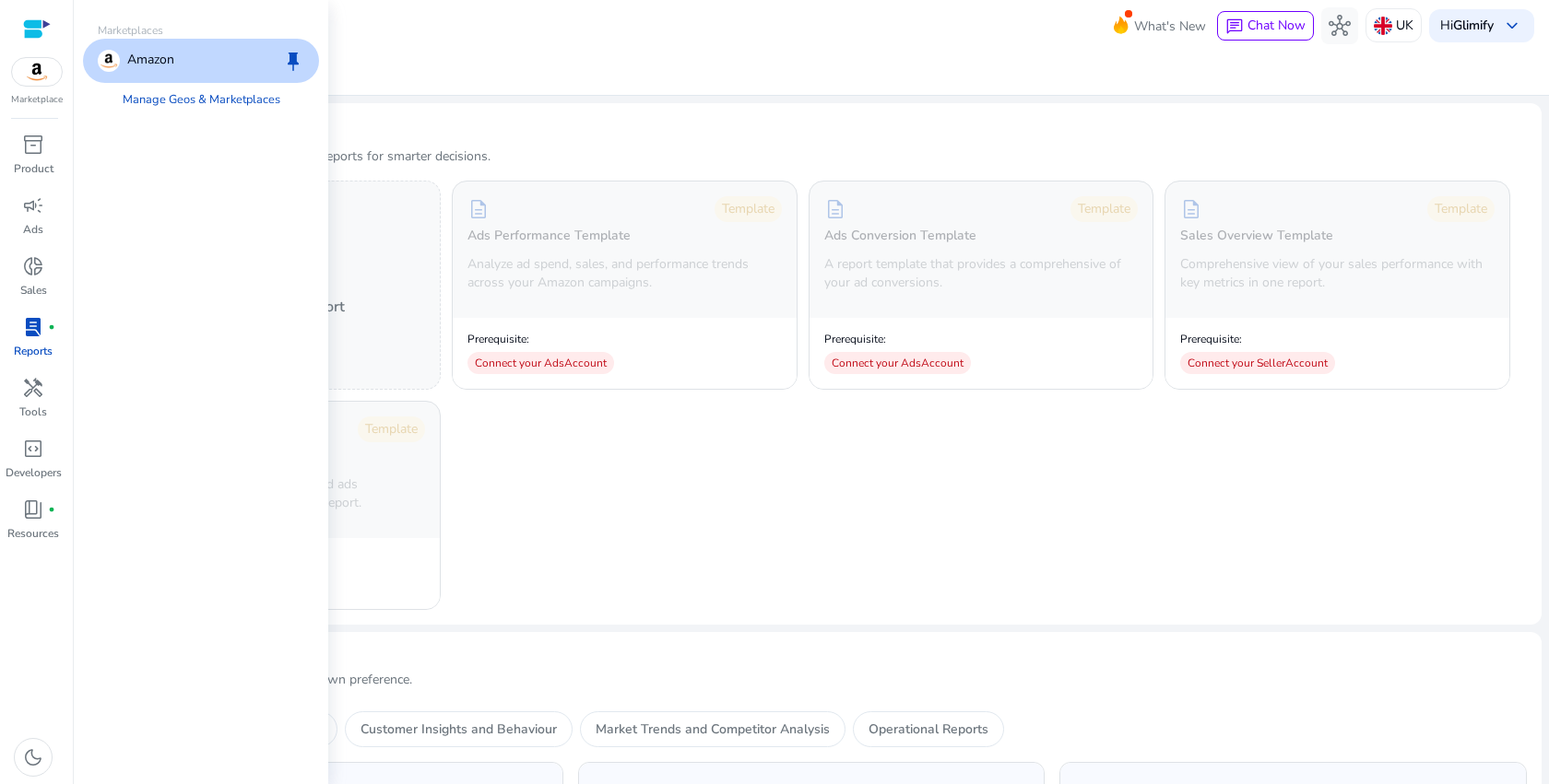
click at [221, 59] on div "Amazon keep" at bounding box center [201, 60] width 236 height 44
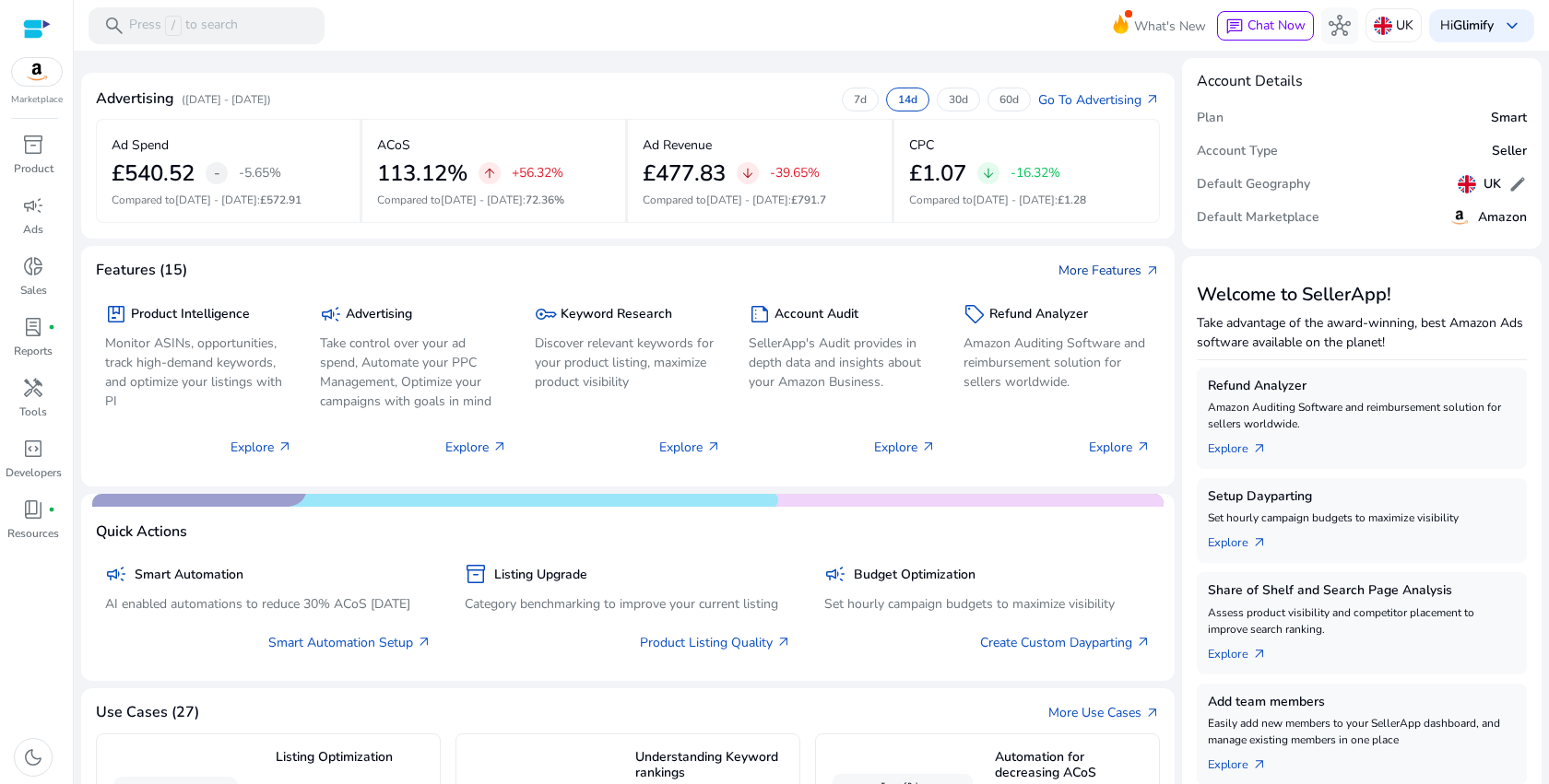
click at [1085, 278] on link "More Features arrow_outward" at bounding box center [1109, 270] width 101 height 19
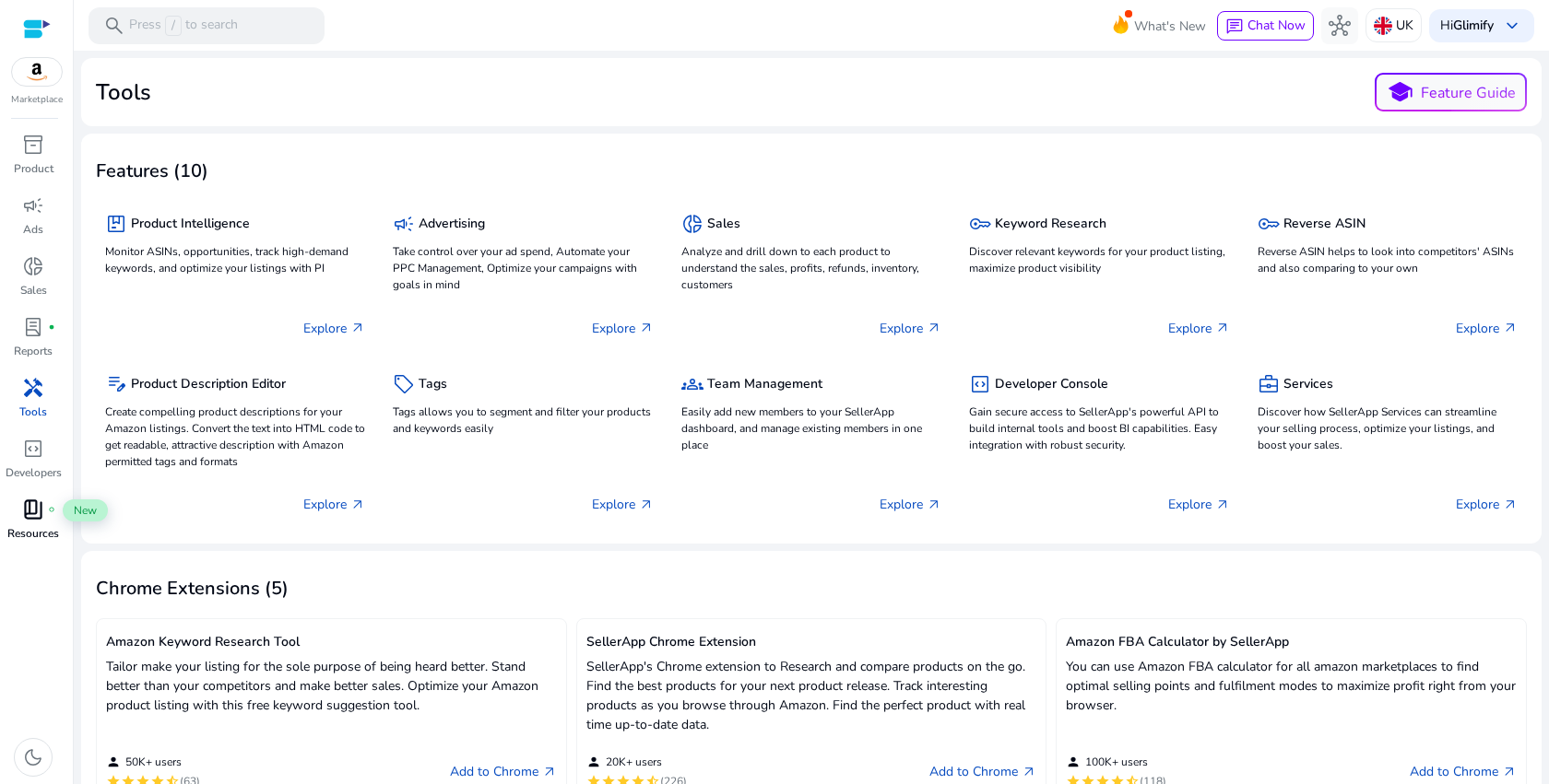
click at [37, 520] on span "book_4" at bounding box center [32, 509] width 22 height 22
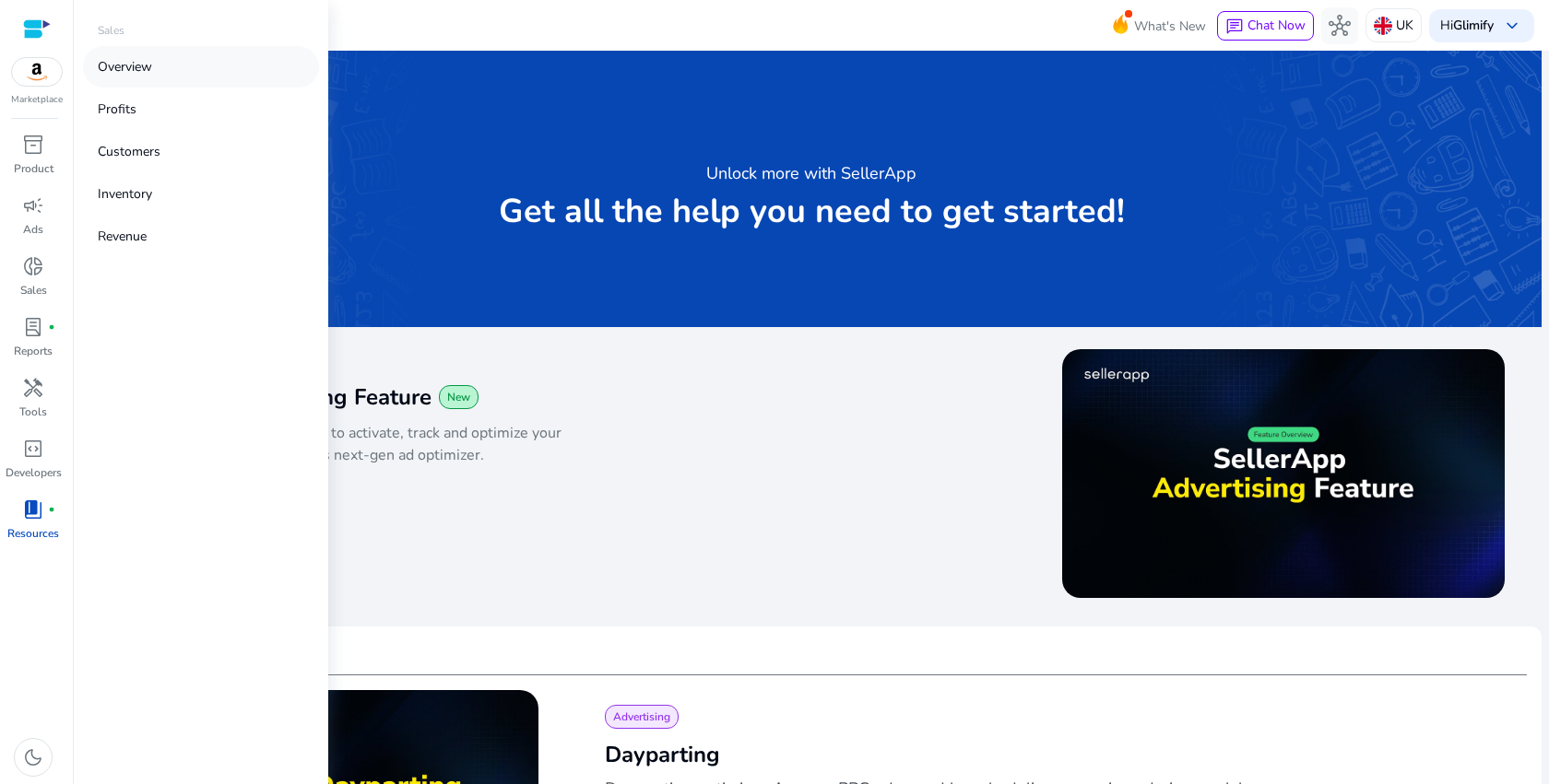
click at [181, 70] on link "Overview" at bounding box center [201, 67] width 236 height 42
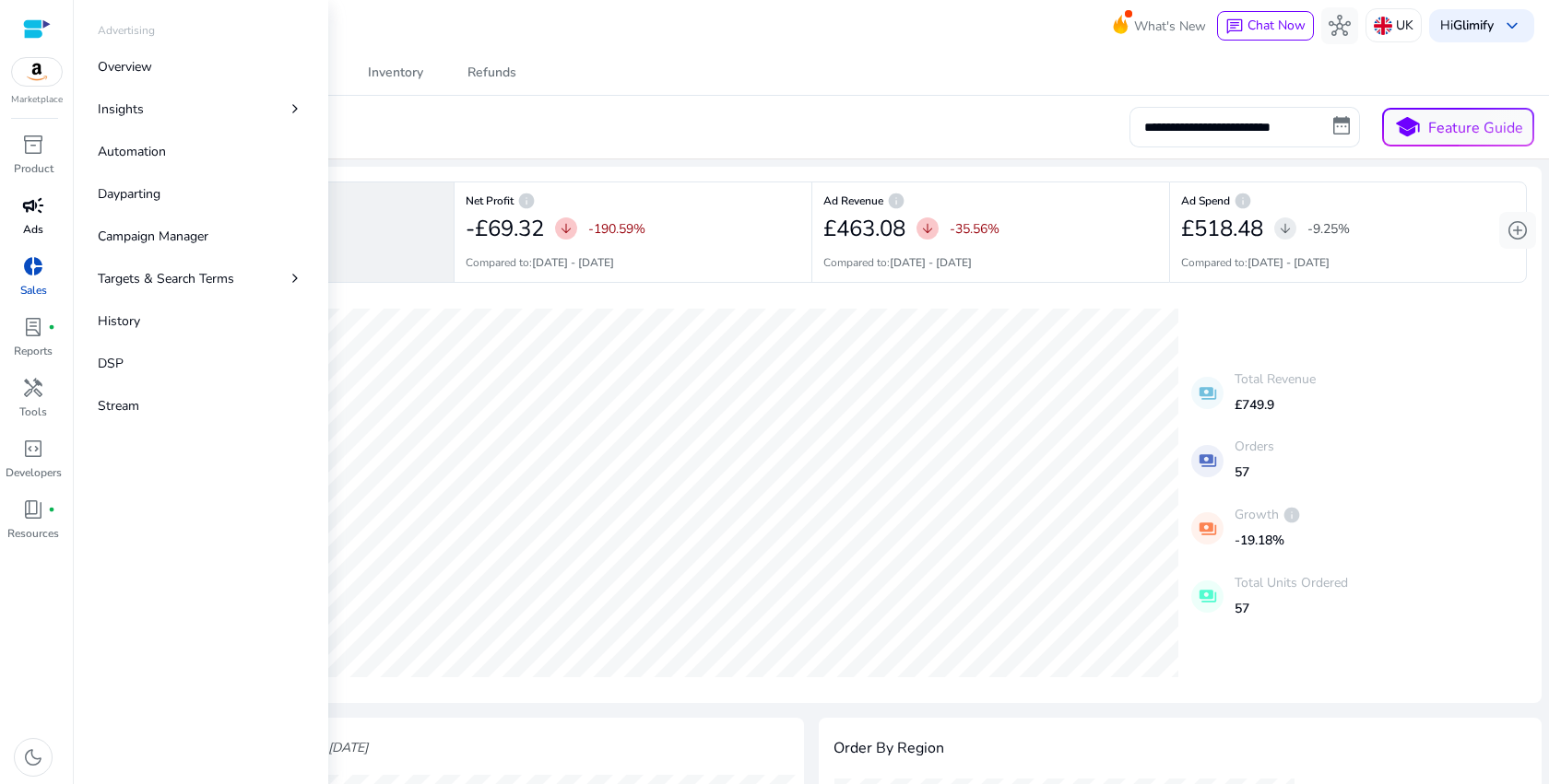
click at [42, 205] on span "campaign" at bounding box center [32, 205] width 22 height 22
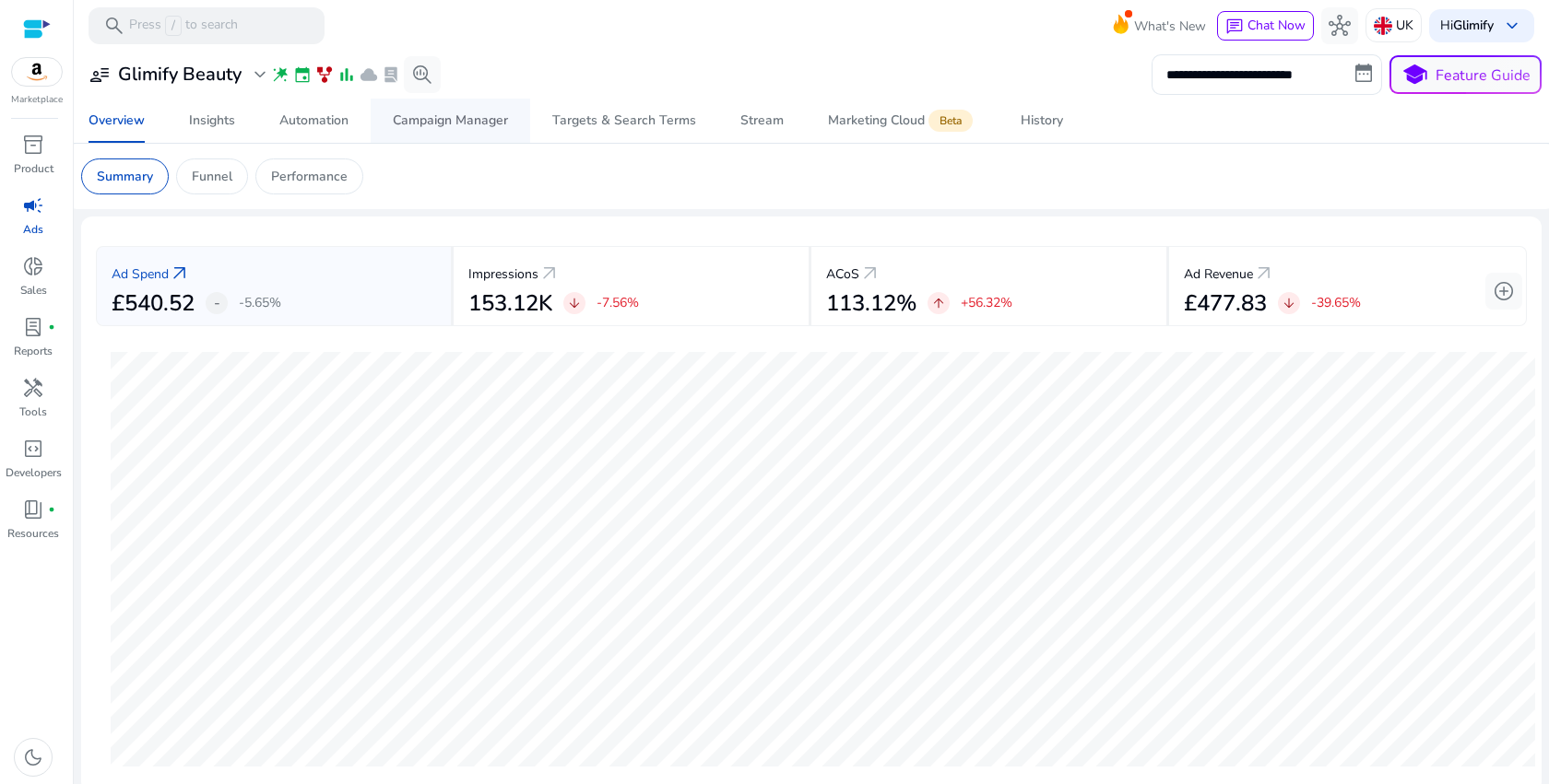
click at [495, 122] on div "Campaign Manager" at bounding box center [451, 121] width 115 height 13
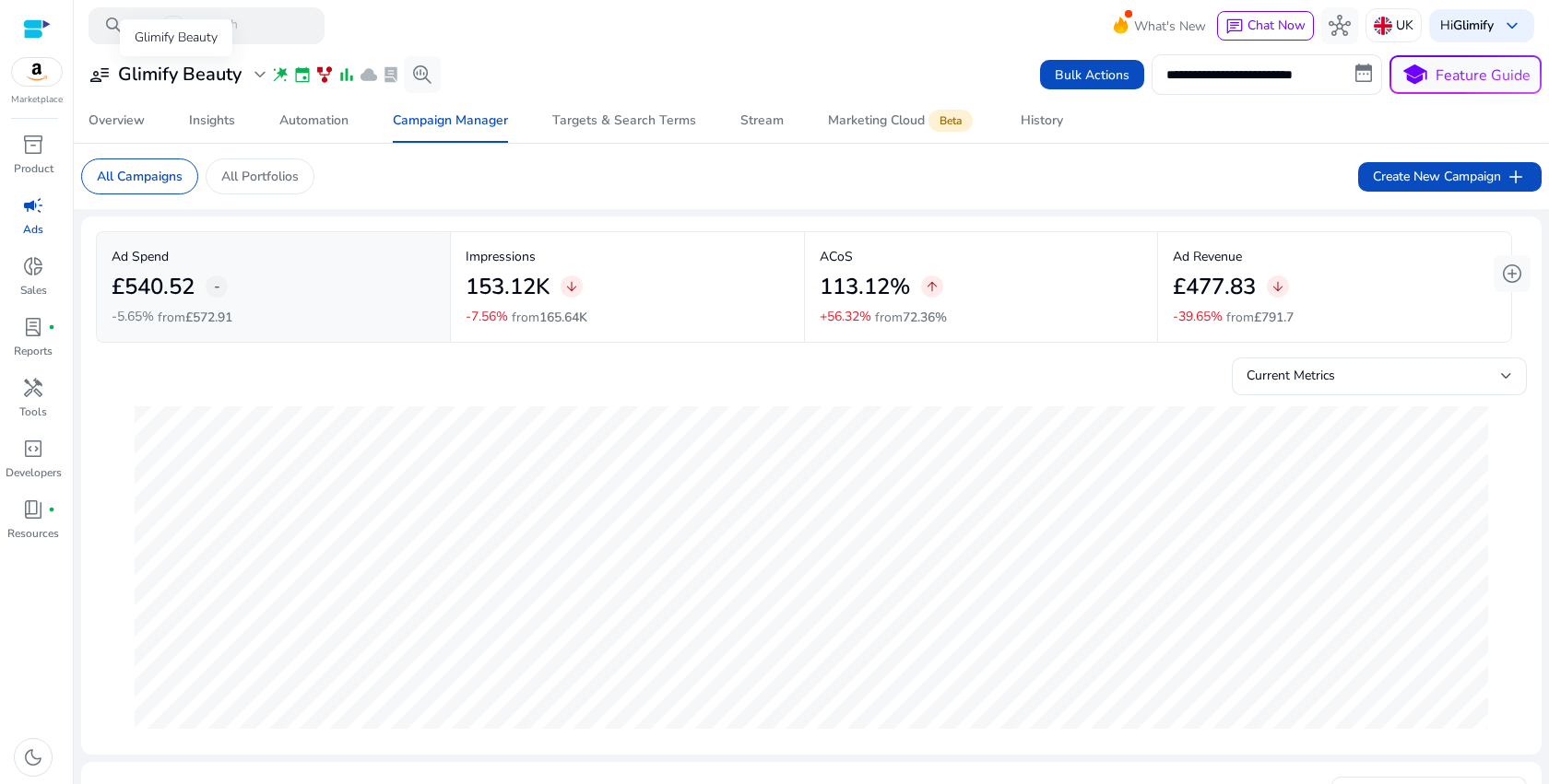
click at [261, 68] on span "expand_more" at bounding box center [259, 74] width 22 height 22
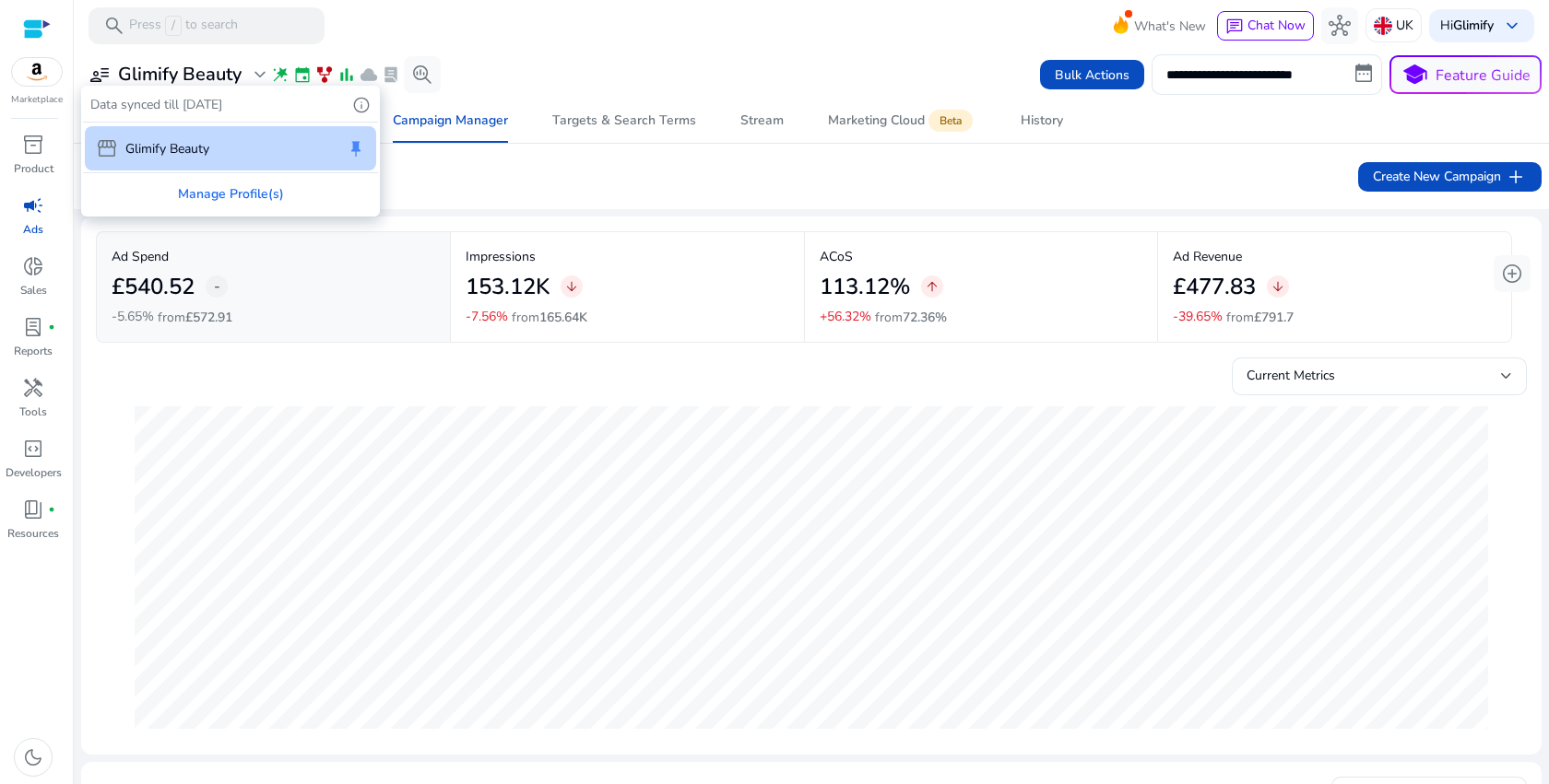
click at [176, 145] on p "Glimify Beauty" at bounding box center [167, 148] width 84 height 19
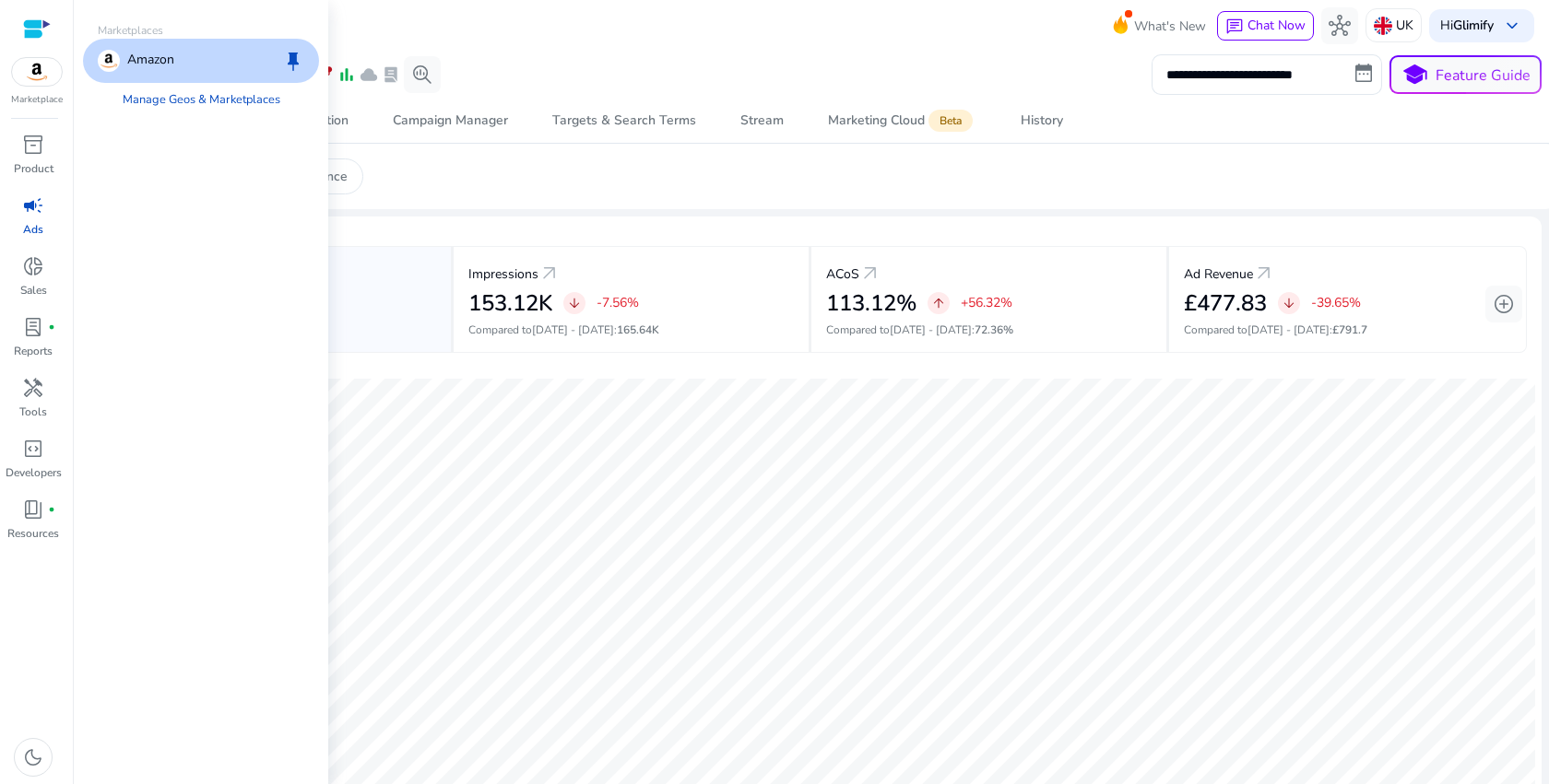
click at [294, 54] on span "keep" at bounding box center [293, 60] width 22 height 22
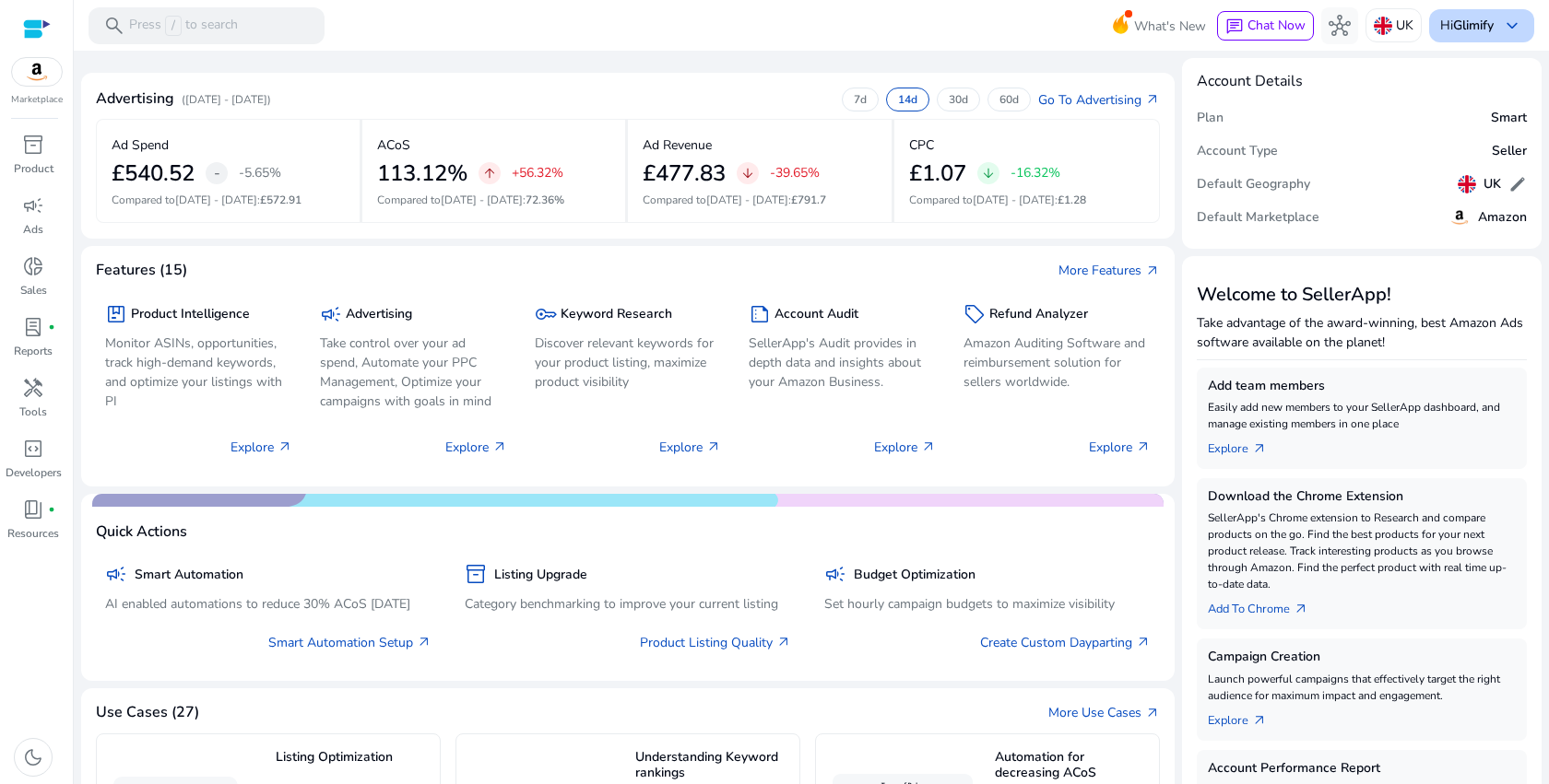
click at [1476, 30] on b "Glimify" at bounding box center [1473, 26] width 41 height 18
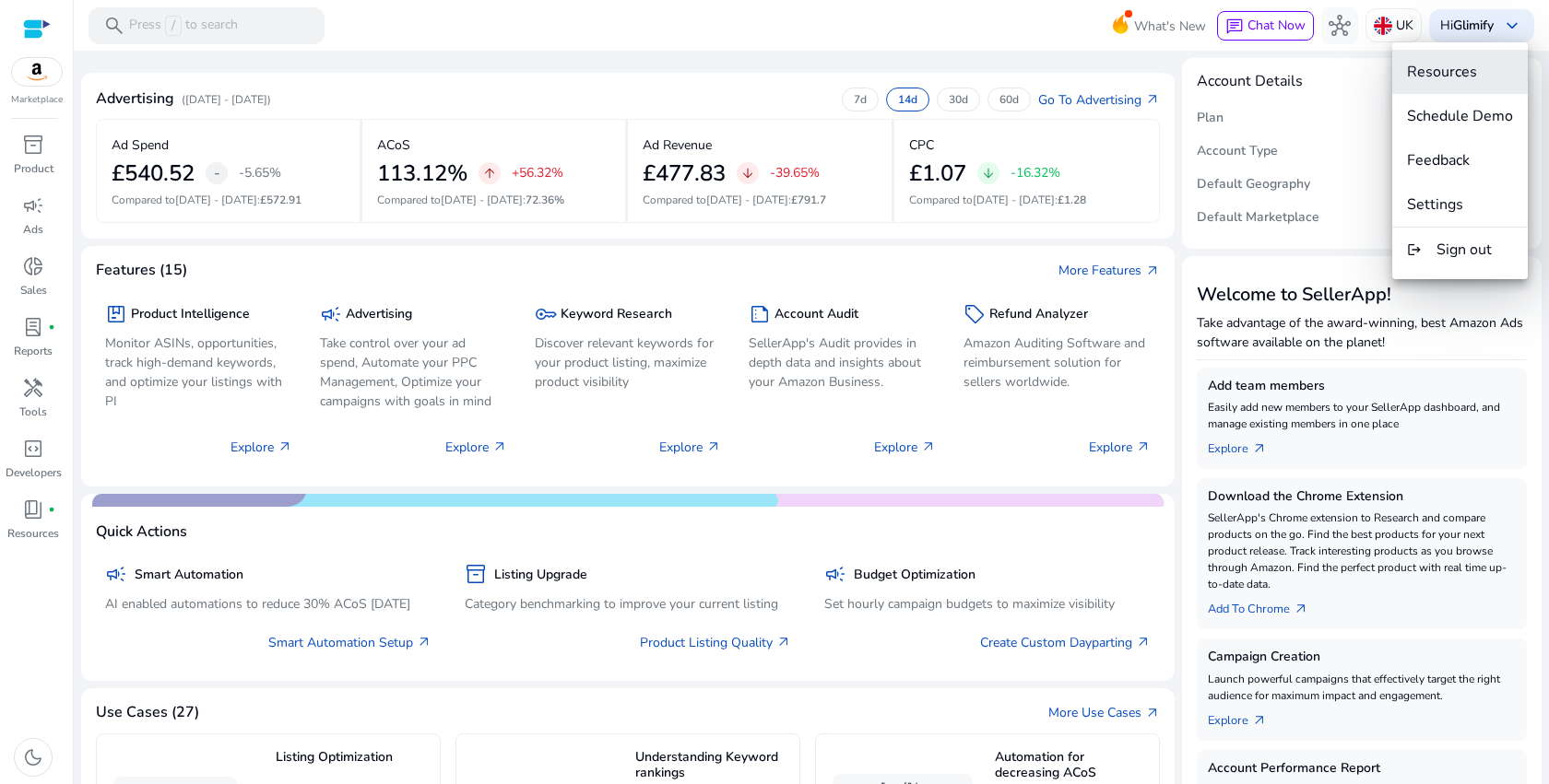
click at [1450, 77] on span "Resources" at bounding box center [1442, 71] width 70 height 20
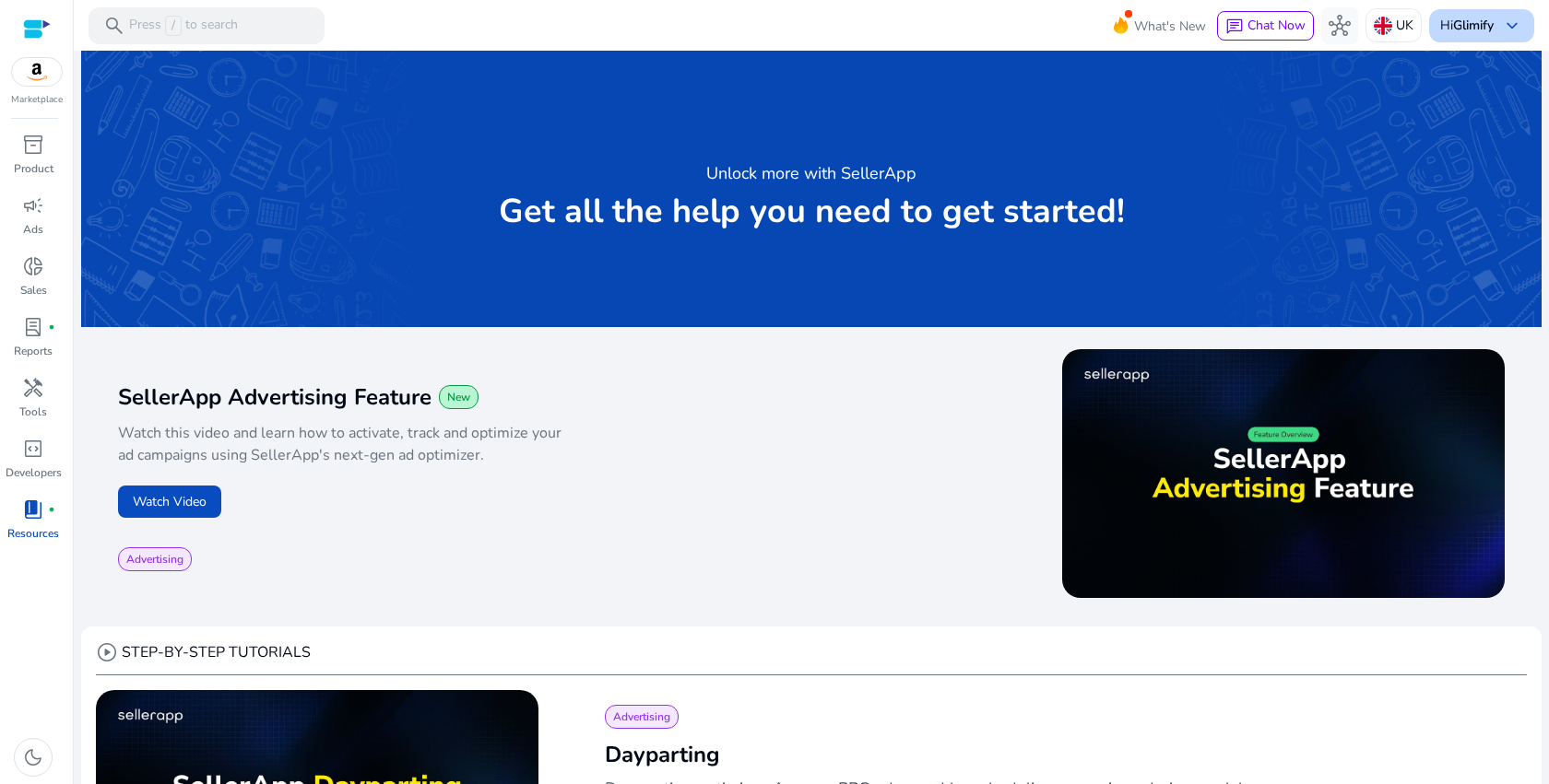
click at [1489, 40] on div "Hi Glimify keyboard_arrow_down" at bounding box center [1481, 26] width 105 height 33
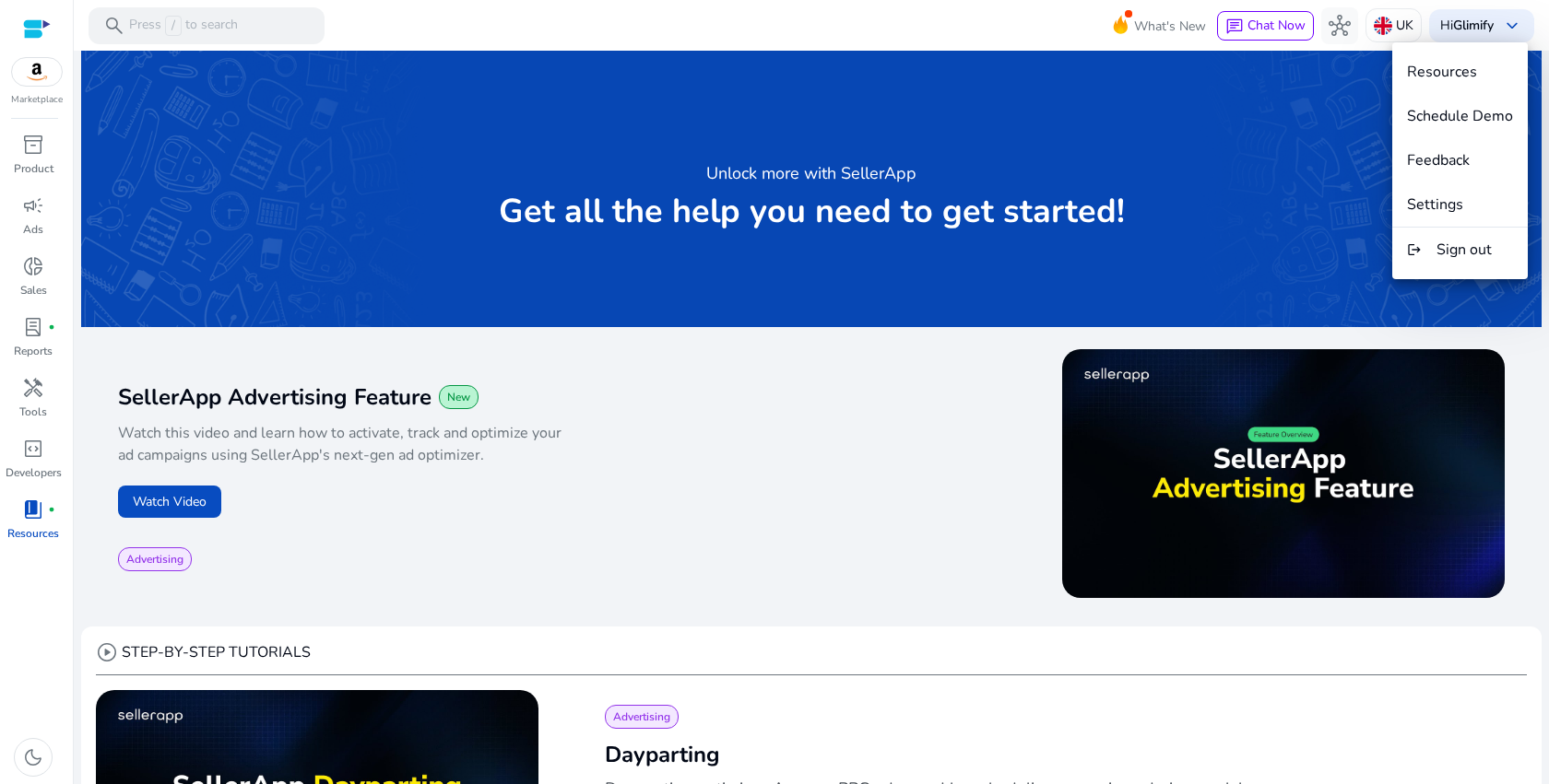
click at [837, 274] on div at bounding box center [774, 392] width 1549 height 784
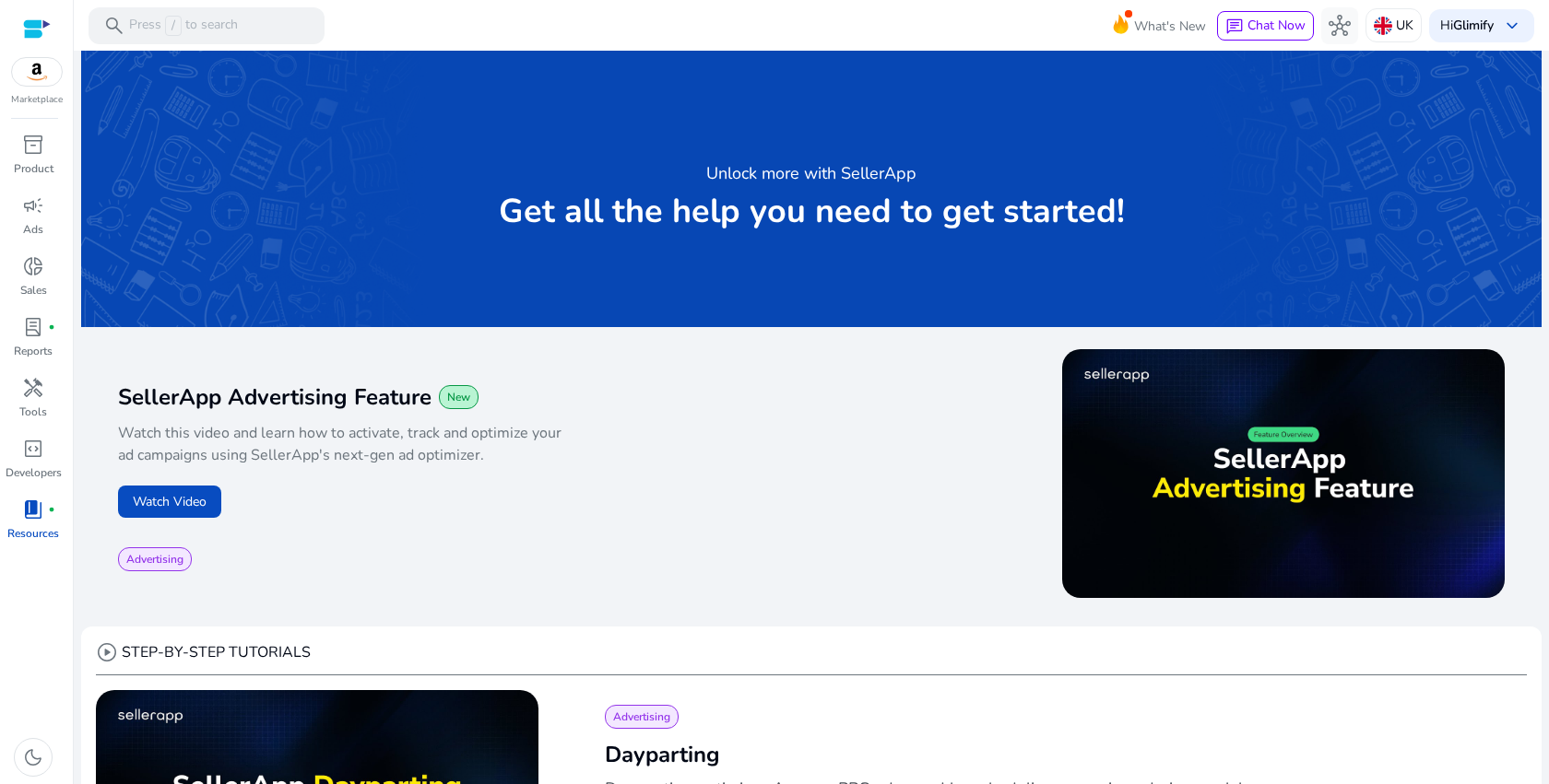
click at [48, 26] on div at bounding box center [36, 29] width 27 height 21
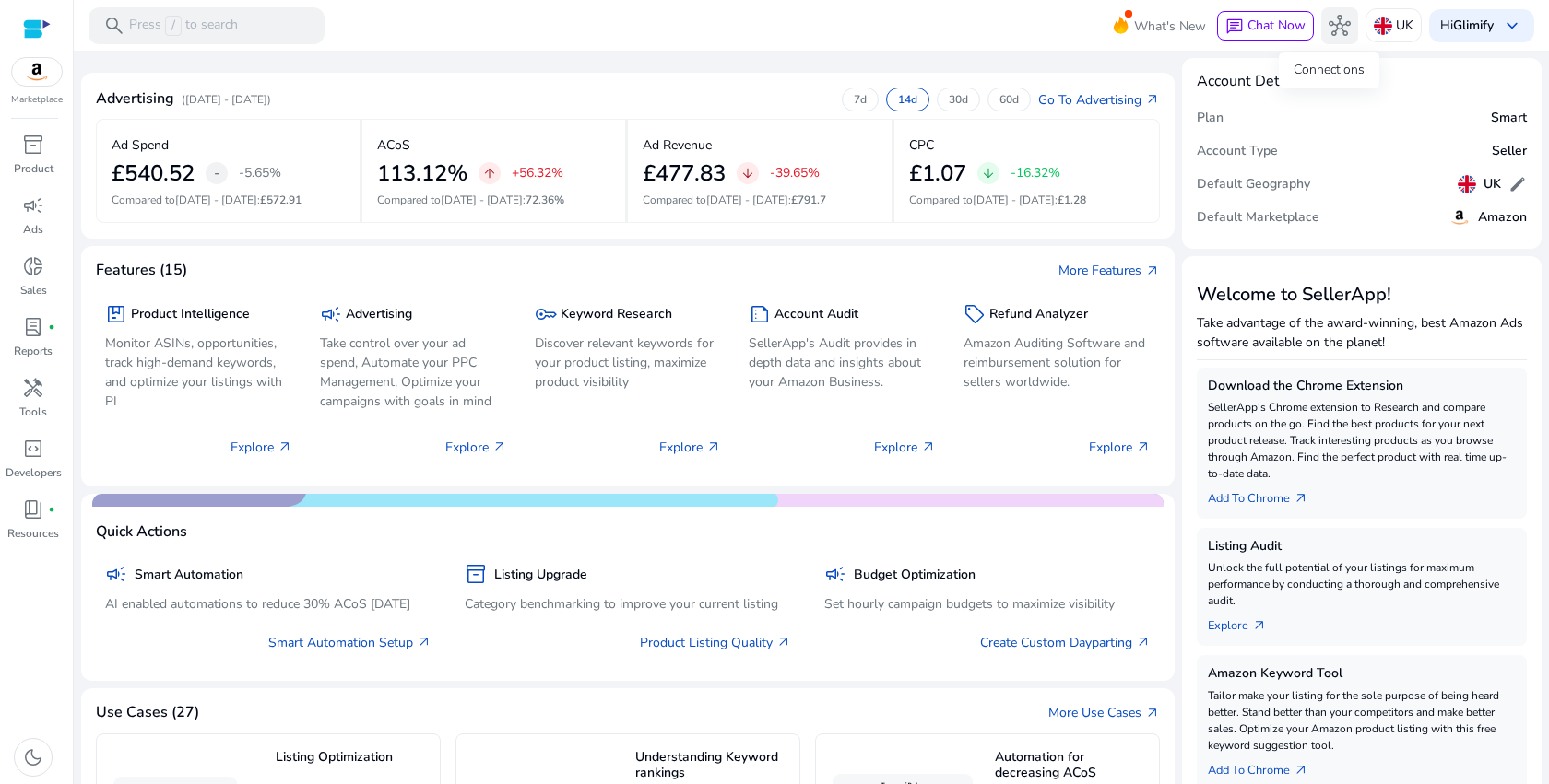
click at [1329, 23] on span "hub" at bounding box center [1339, 26] width 22 height 22
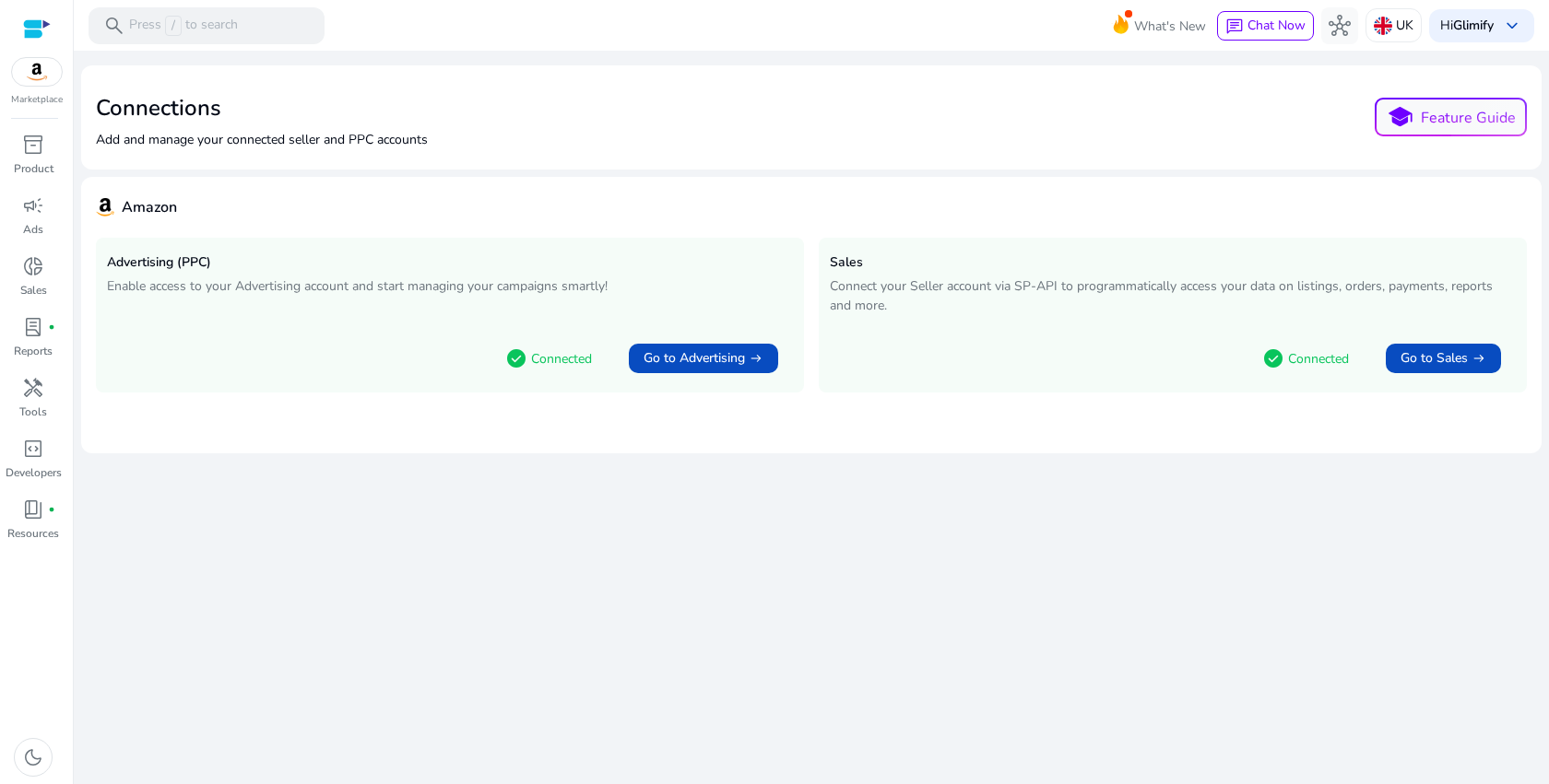
click at [1177, 353] on div "check_circle Connected Go to Sales arrow_right_alt" at bounding box center [1173, 354] width 686 height 54
click at [1464, 362] on span "Go to Sales" at bounding box center [1434, 359] width 67 height 19
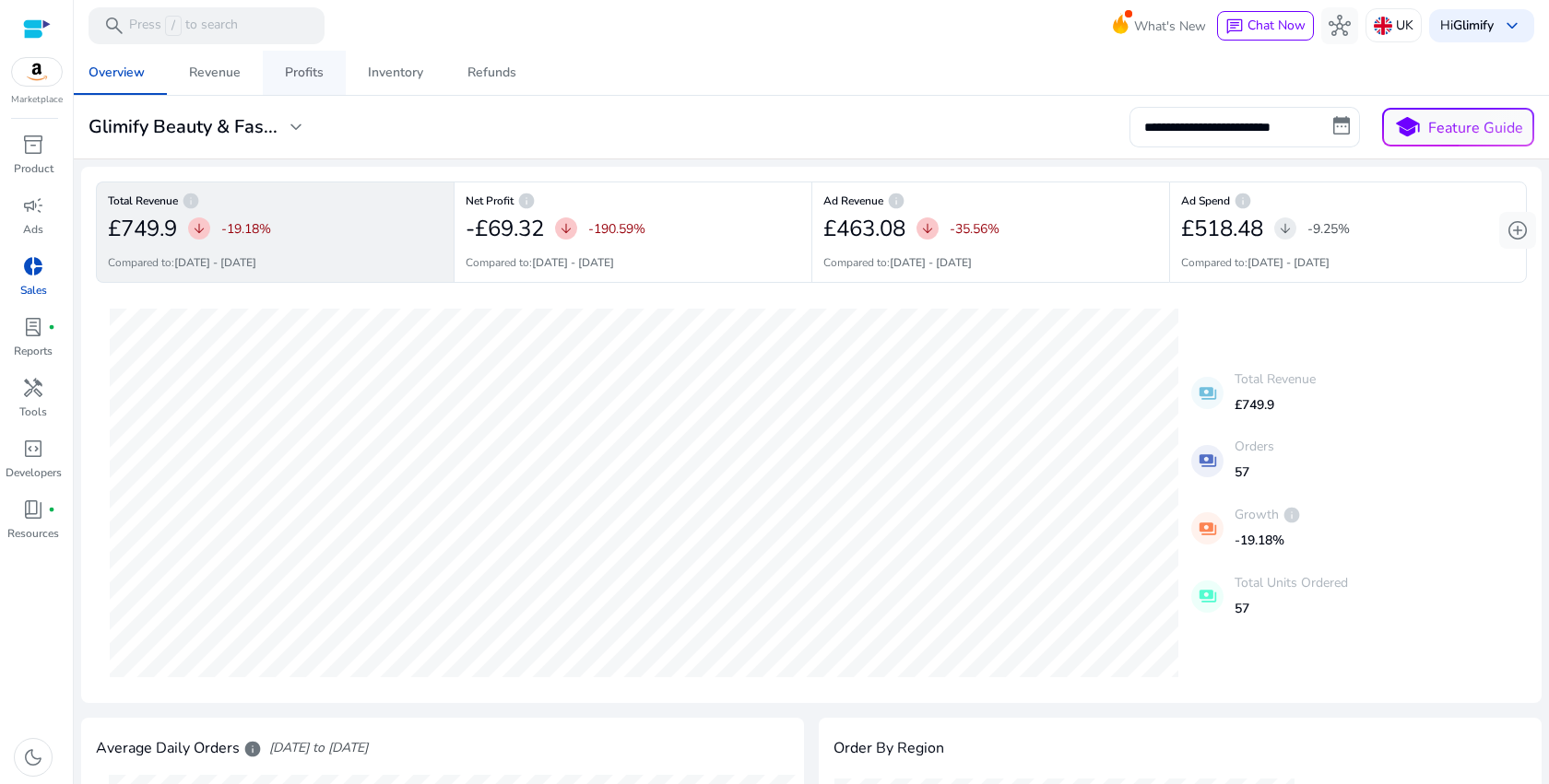
click at [320, 74] on div "Profits" at bounding box center [303, 73] width 39 height 13
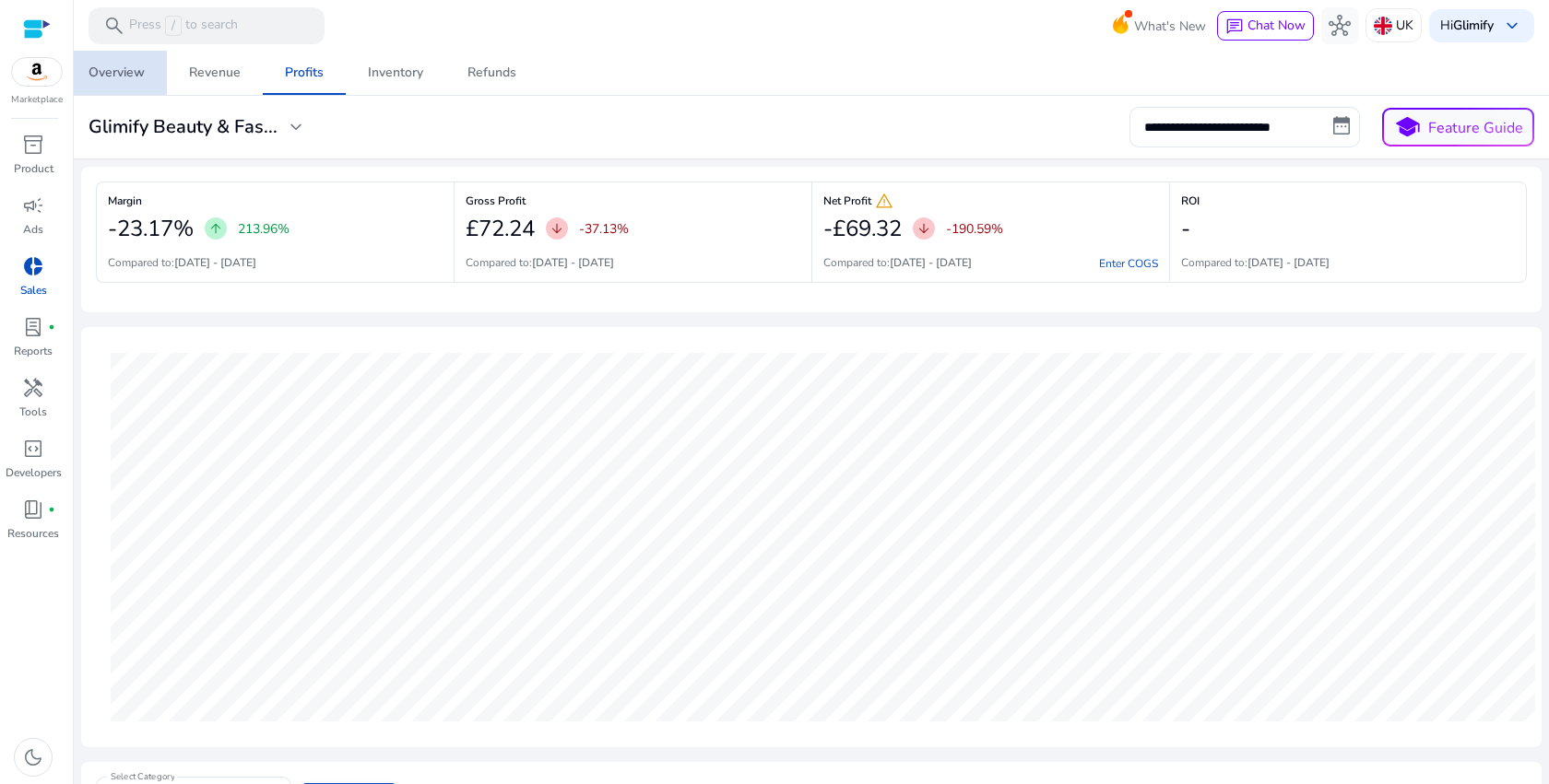
click at [131, 74] on div "Overview" at bounding box center [117, 73] width 57 height 13
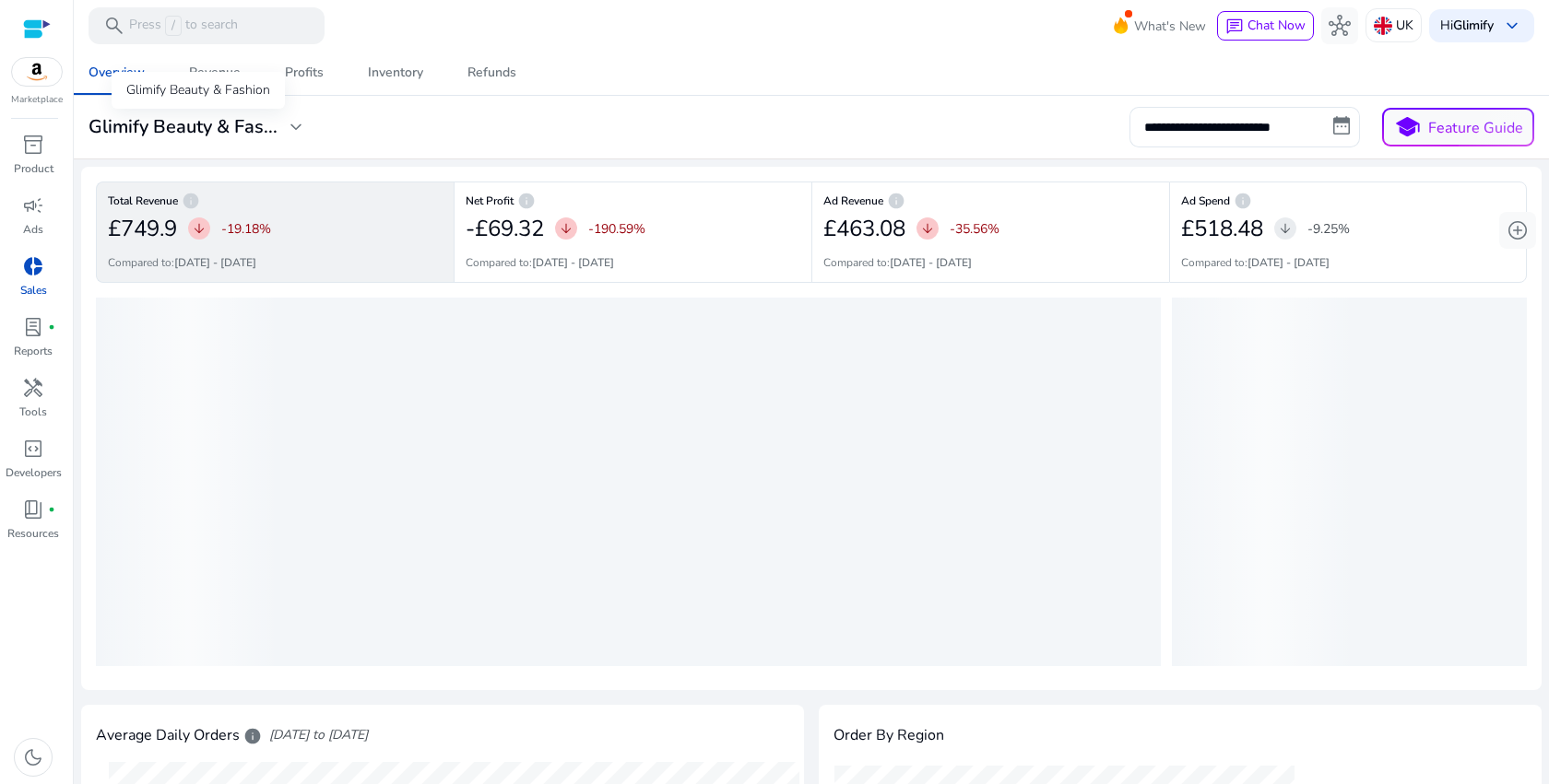
click at [286, 127] on span "expand_more" at bounding box center [295, 127] width 22 height 22
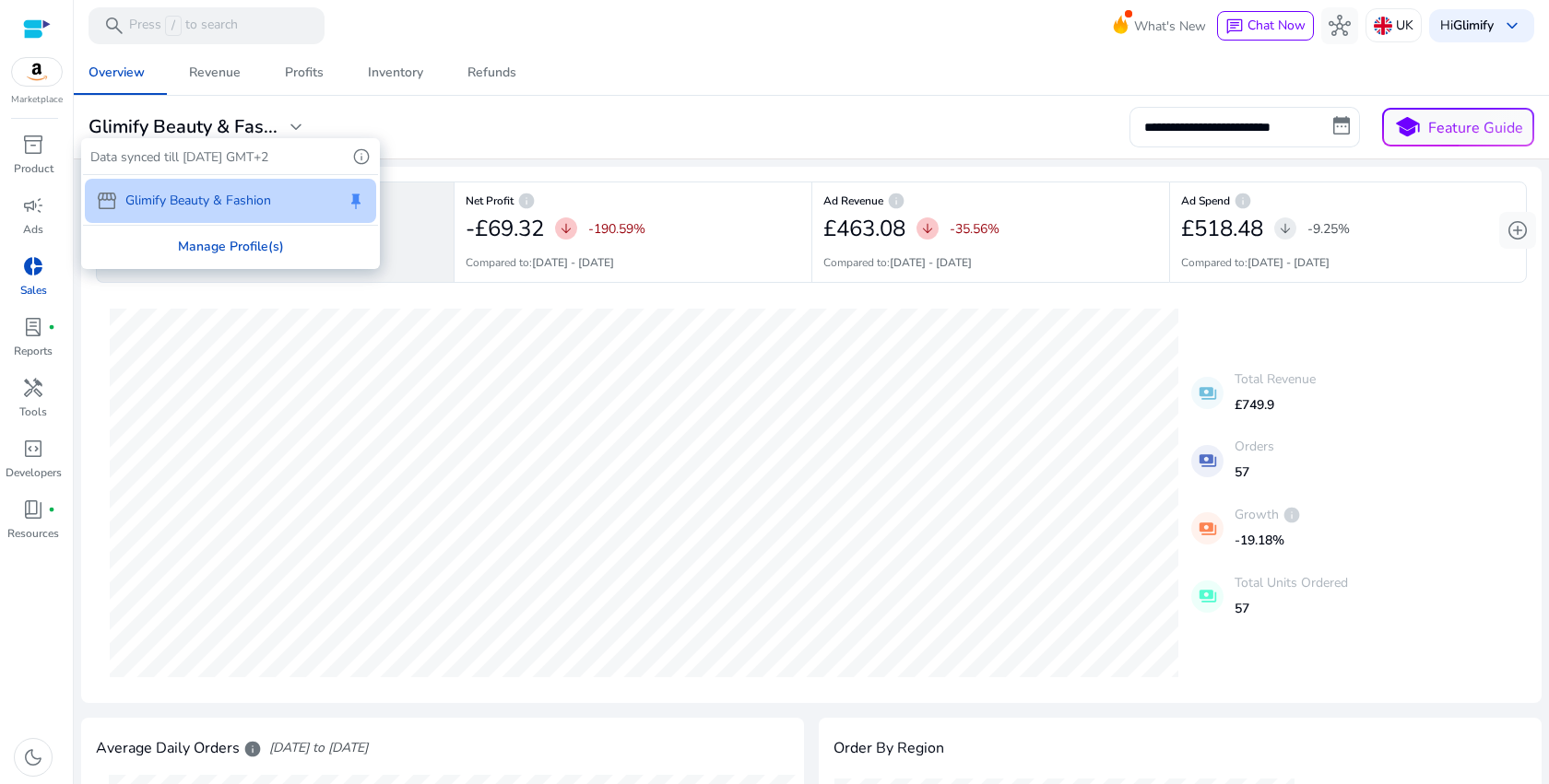
click at [244, 240] on div "Manage Profile(s)" at bounding box center [231, 247] width 295 height 42
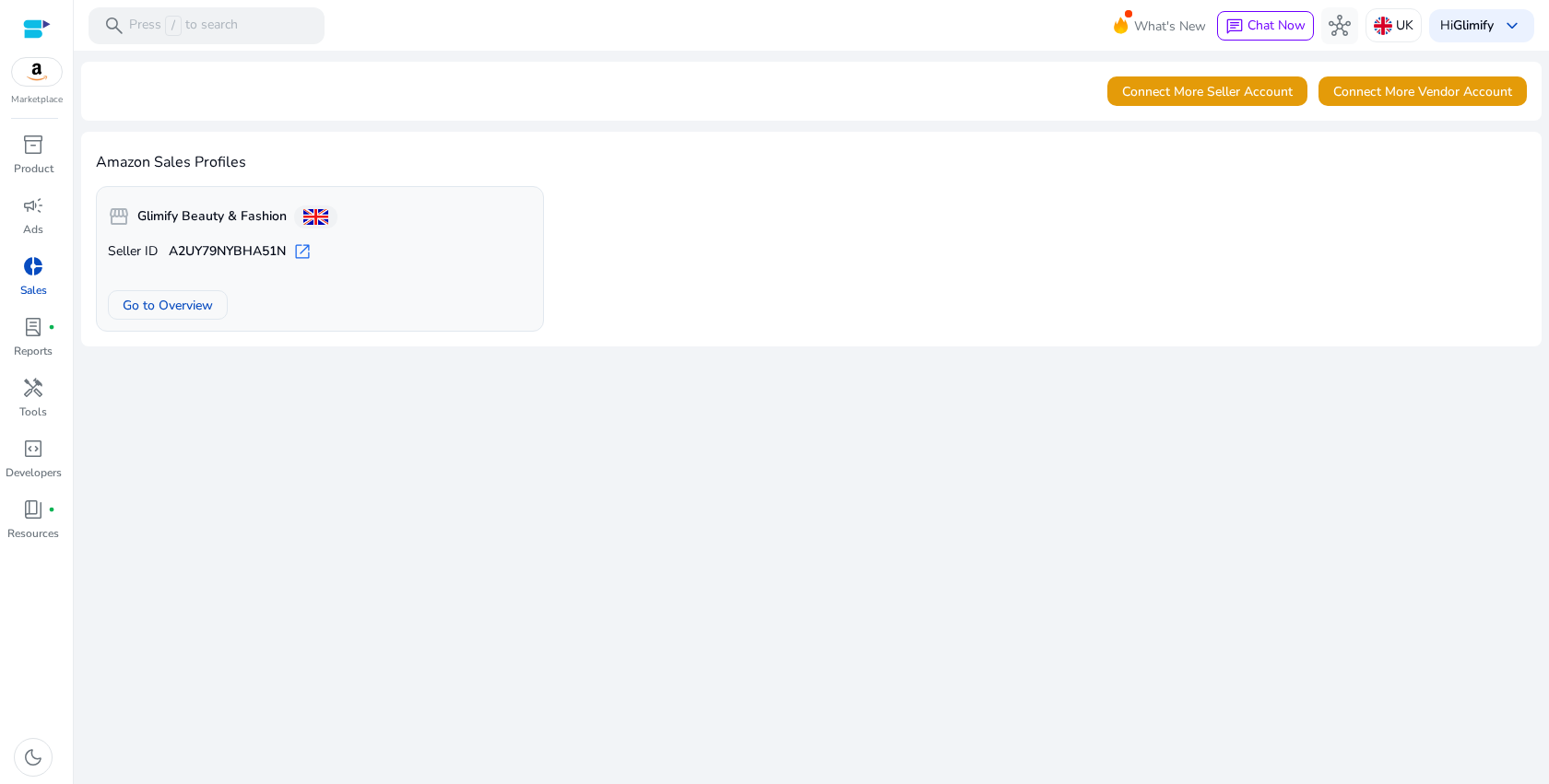
click at [311, 255] on span "open_in_new" at bounding box center [302, 252] width 19 height 19
click at [320, 222] on span at bounding box center [316, 216] width 25 height 16
click at [179, 214] on b "Glimify Beauty & Fashion" at bounding box center [212, 217] width 149 height 19
click at [1489, 18] on b "Glimify" at bounding box center [1473, 26] width 41 height 18
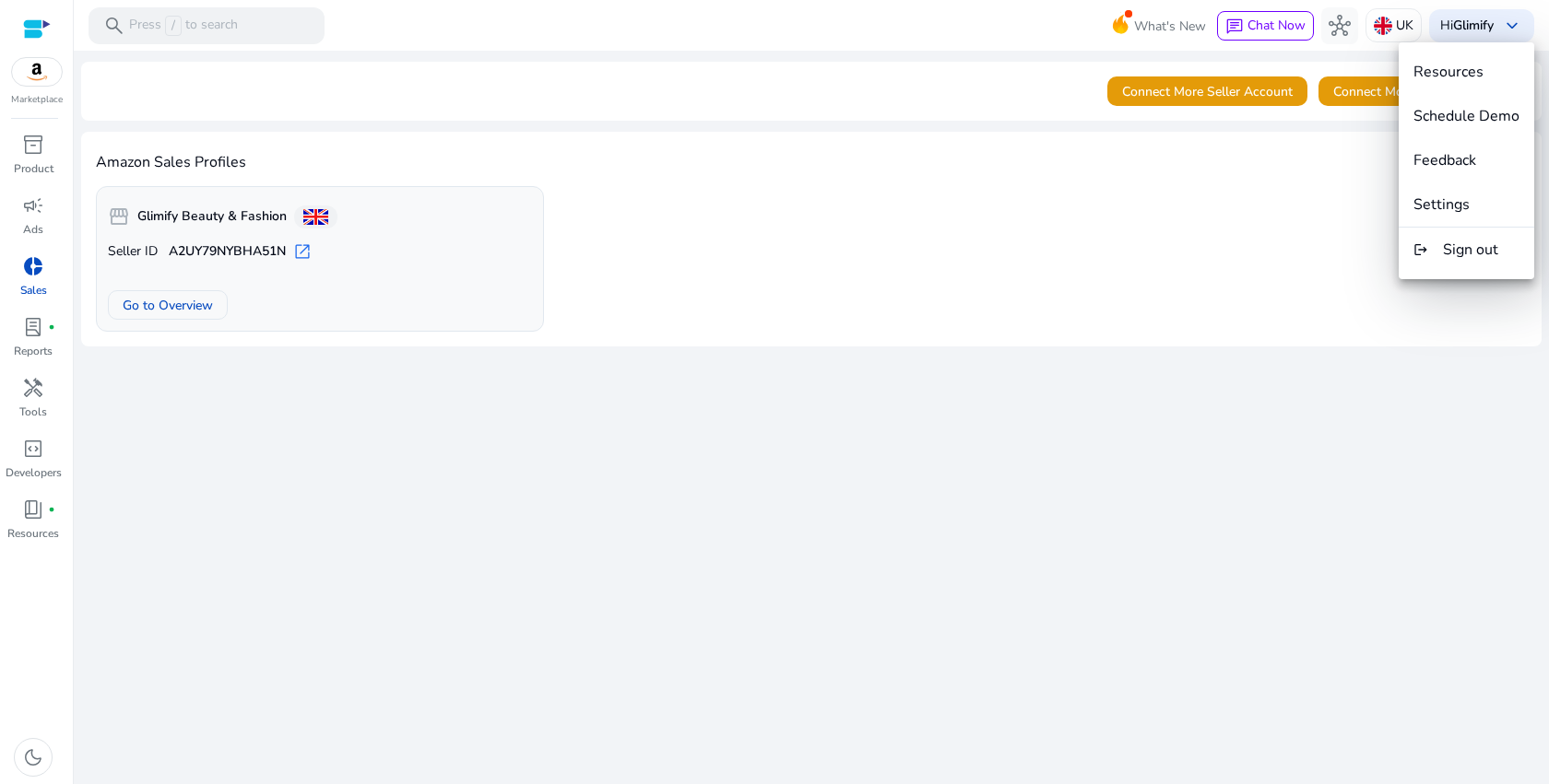
click at [1396, 23] on div at bounding box center [774, 392] width 1549 height 784
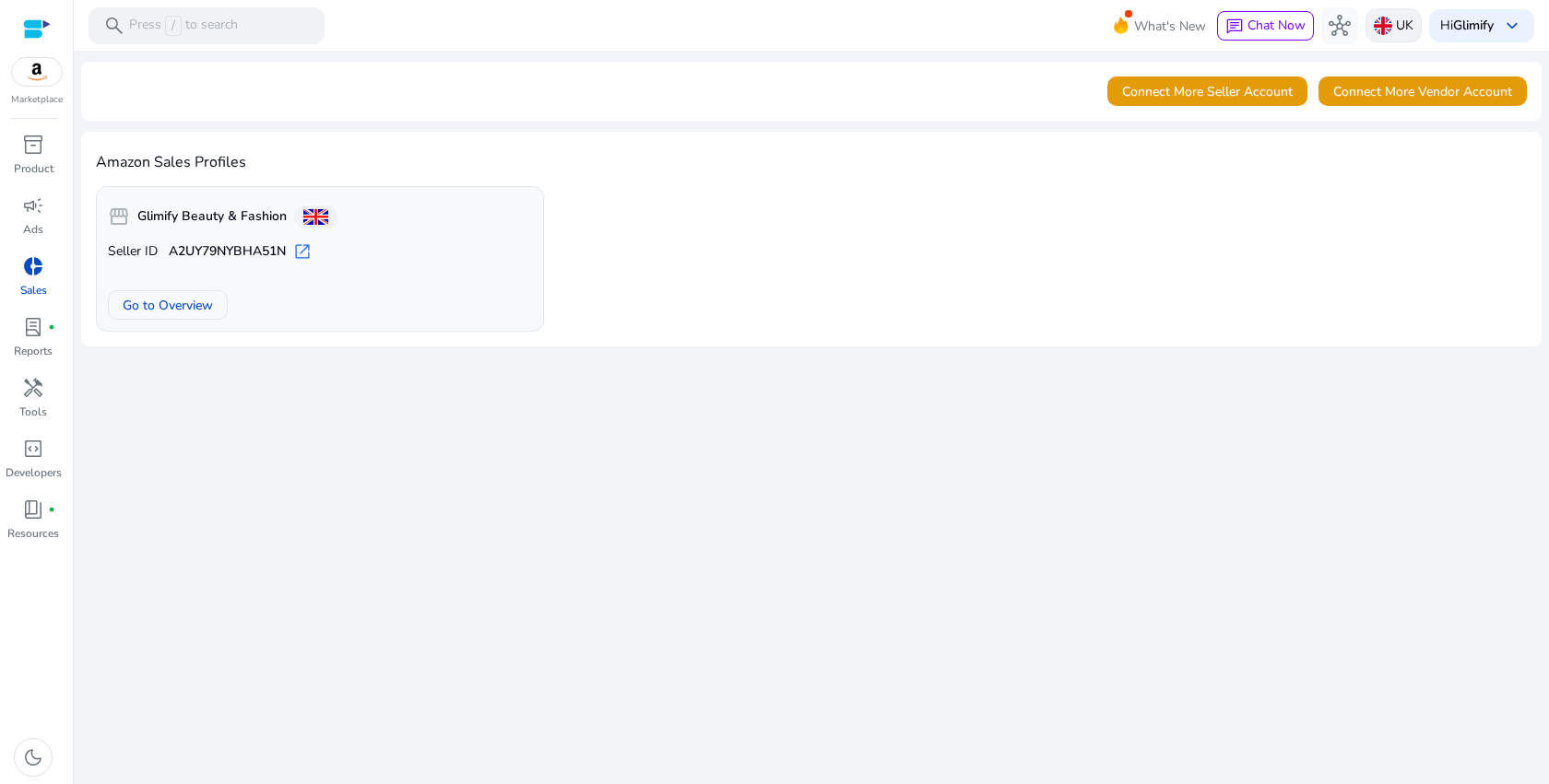
click at [1396, 22] on p "UK" at bounding box center [1404, 26] width 18 height 32
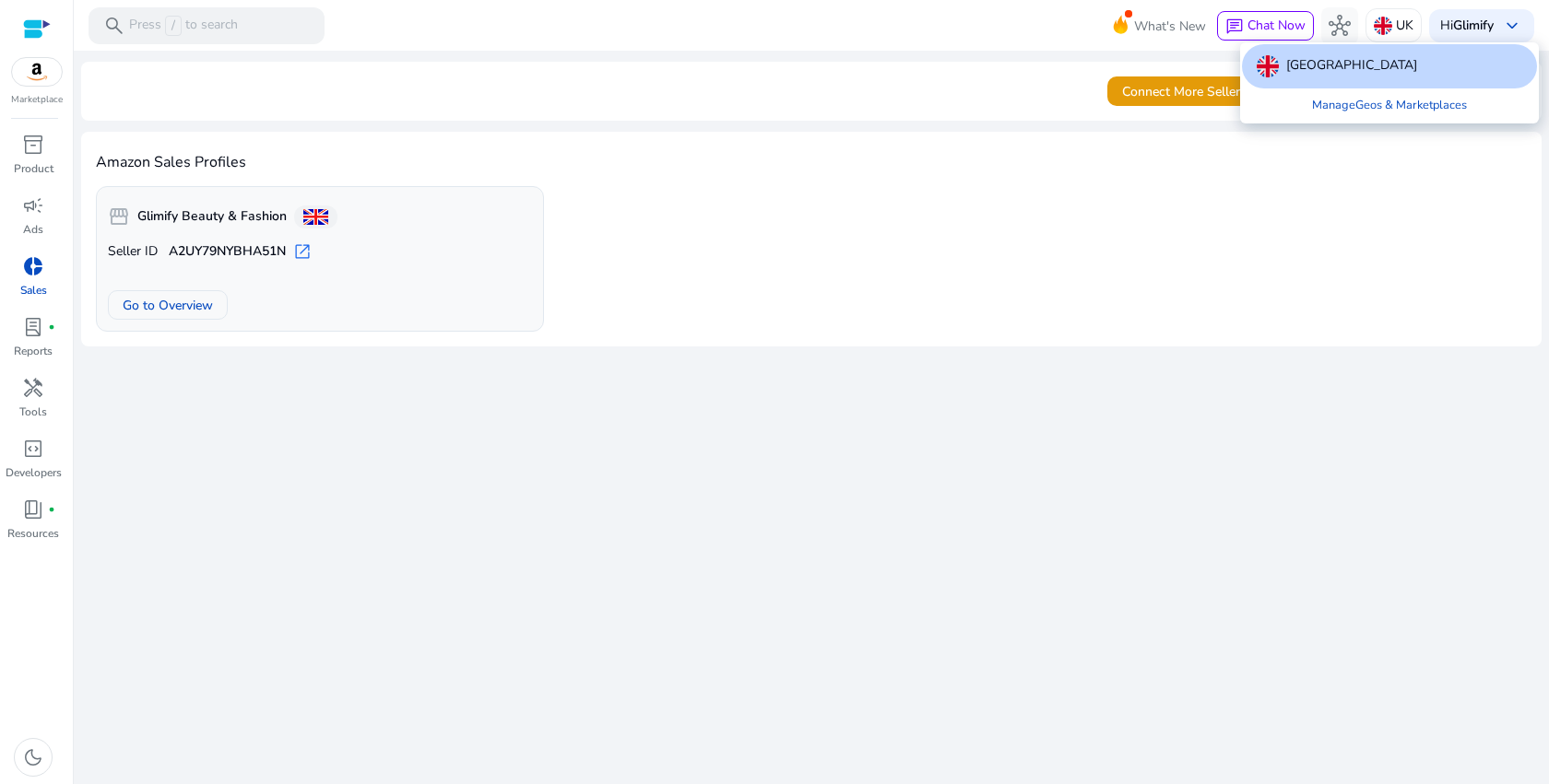
click at [1358, 67] on p "[GEOGRAPHIC_DATA]" at bounding box center [1351, 66] width 131 height 22
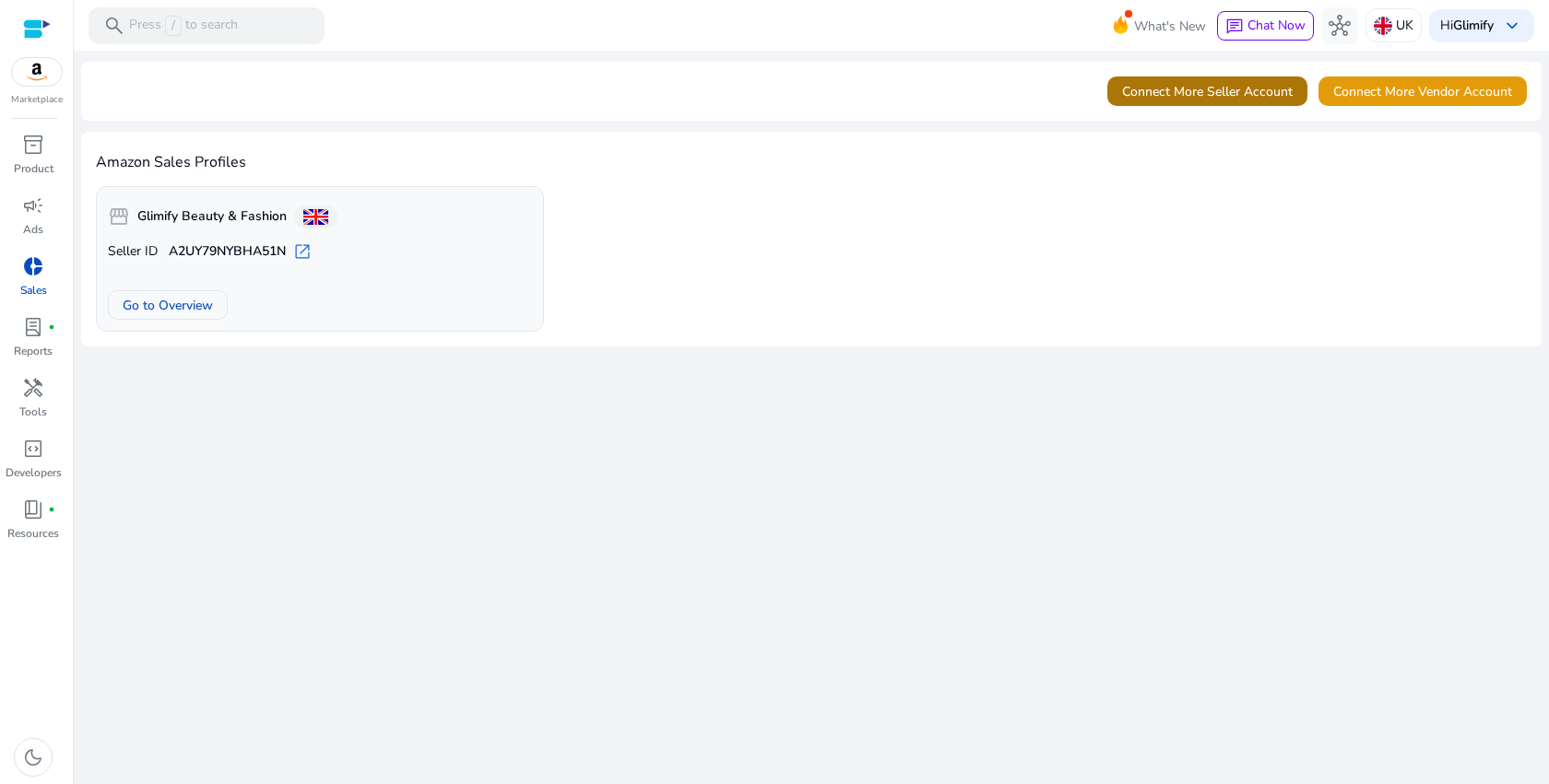
click at [1194, 96] on span "Connect More Seller Account" at bounding box center [1207, 92] width 170 height 19
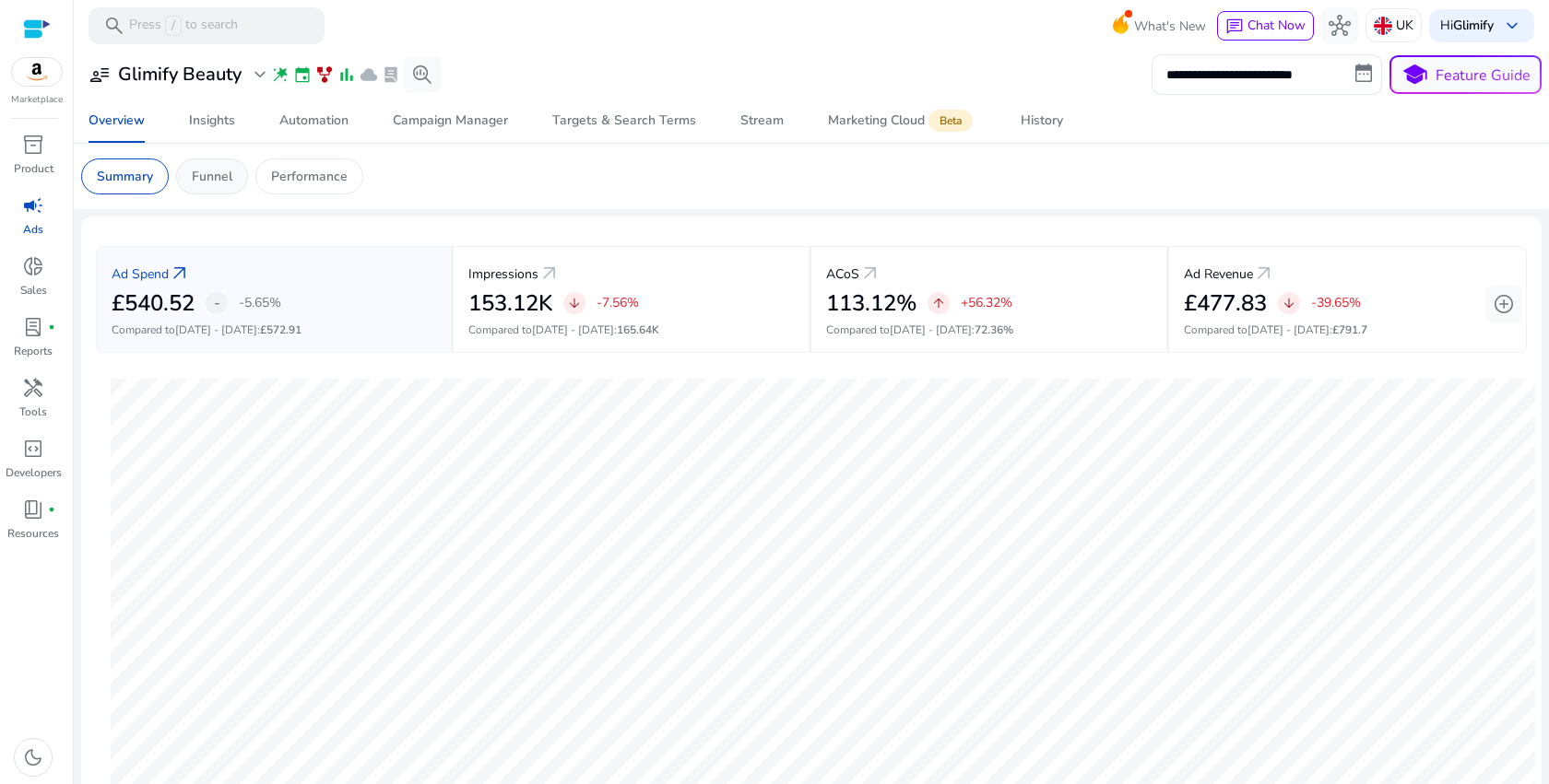
click at [190, 178] on div "Funnel" at bounding box center [212, 177] width 72 height 36
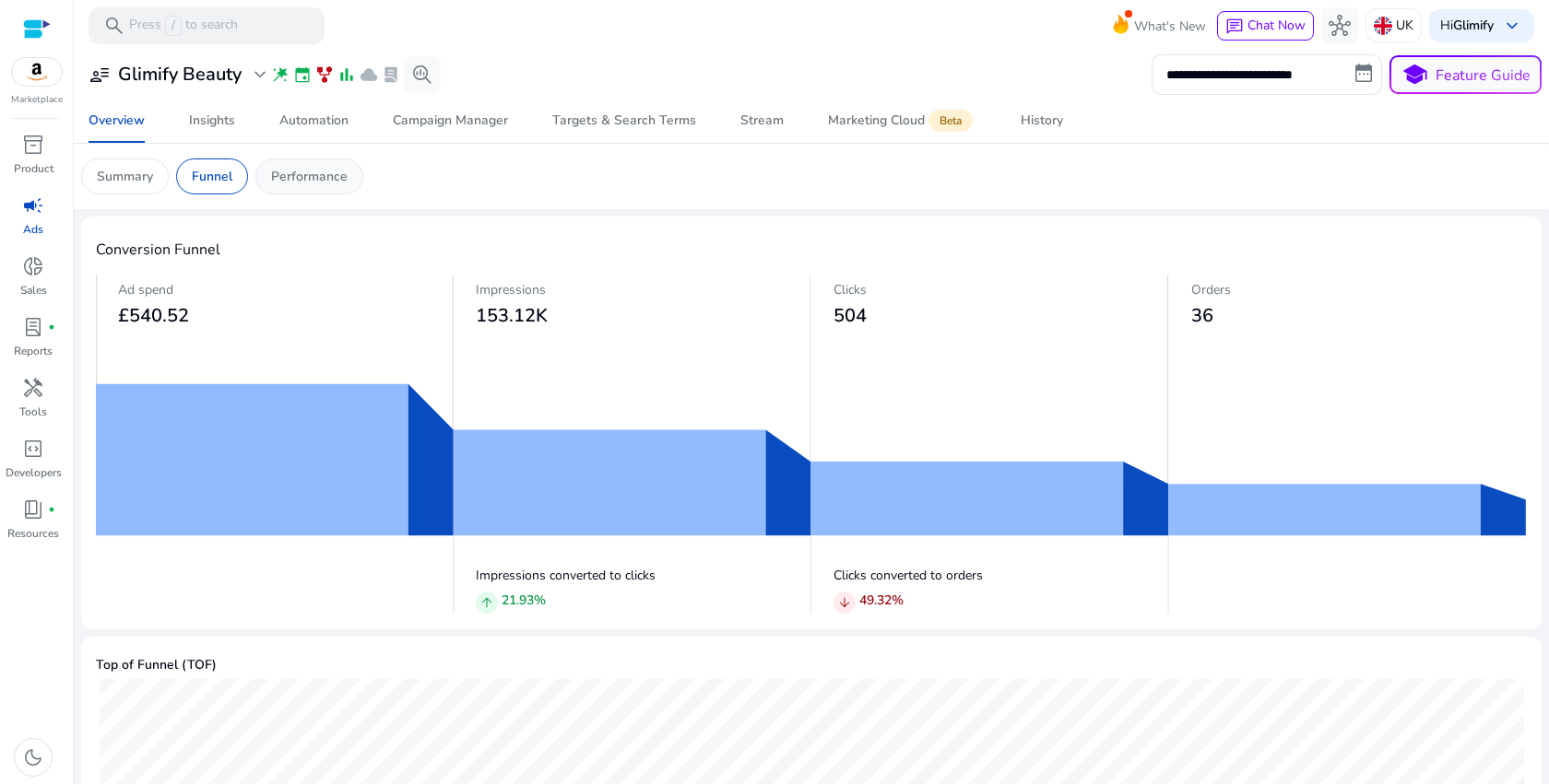
click at [304, 177] on p "Performance" at bounding box center [309, 177] width 77 height 19
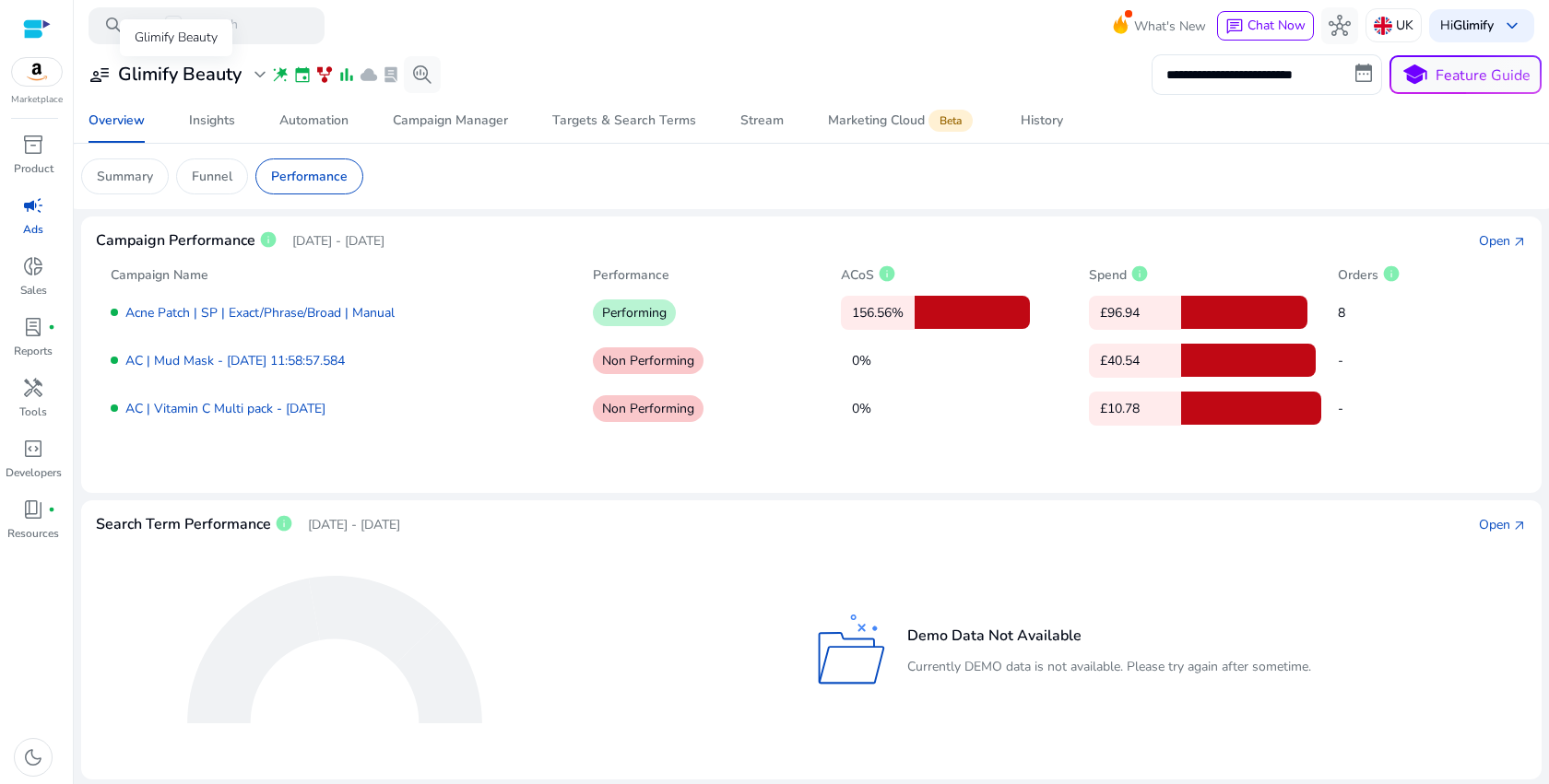
click at [156, 70] on h3 "Glimify Beauty" at bounding box center [180, 74] width 124 height 22
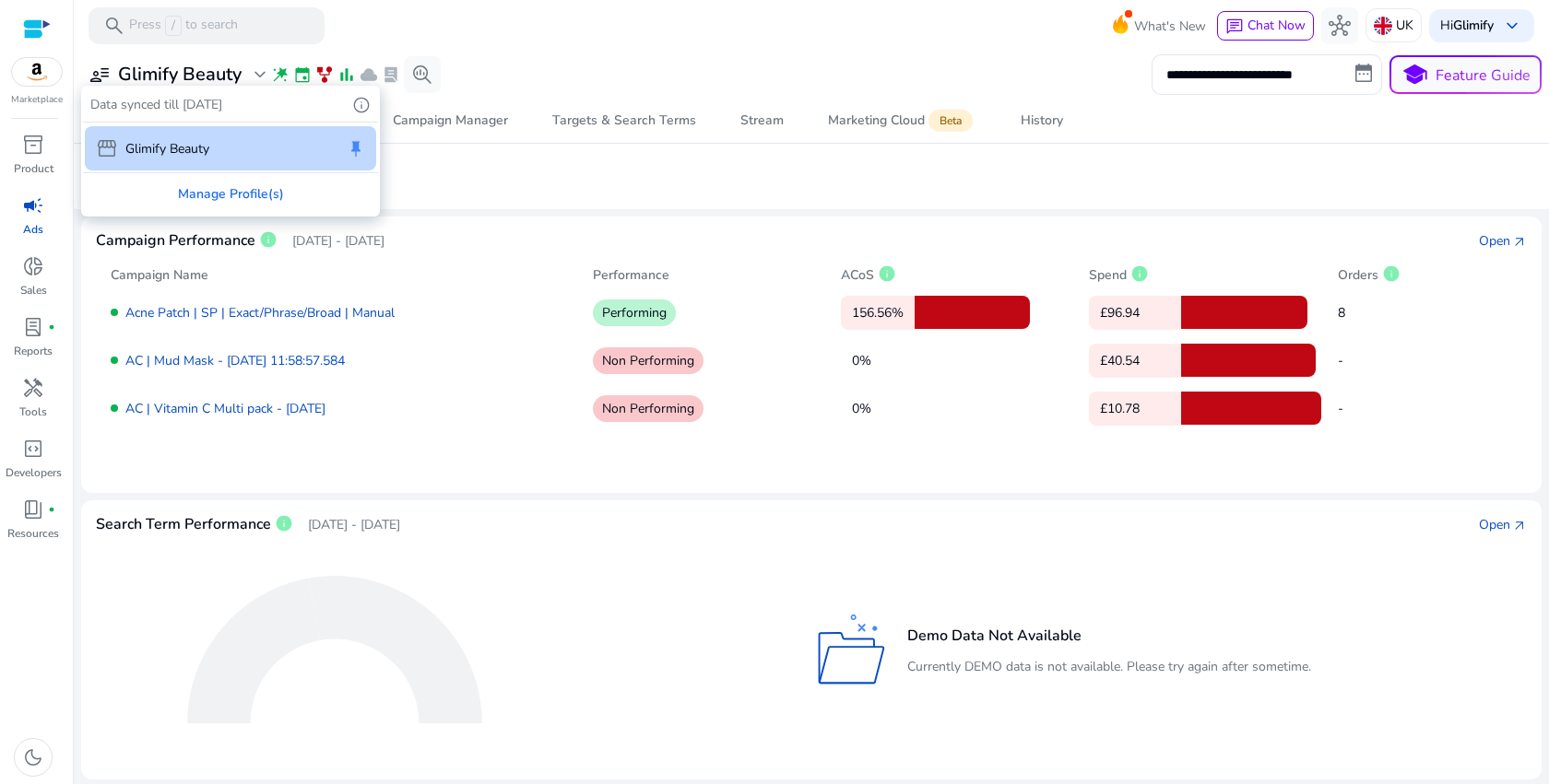
click at [99, 74] on div at bounding box center [774, 392] width 1549 height 784
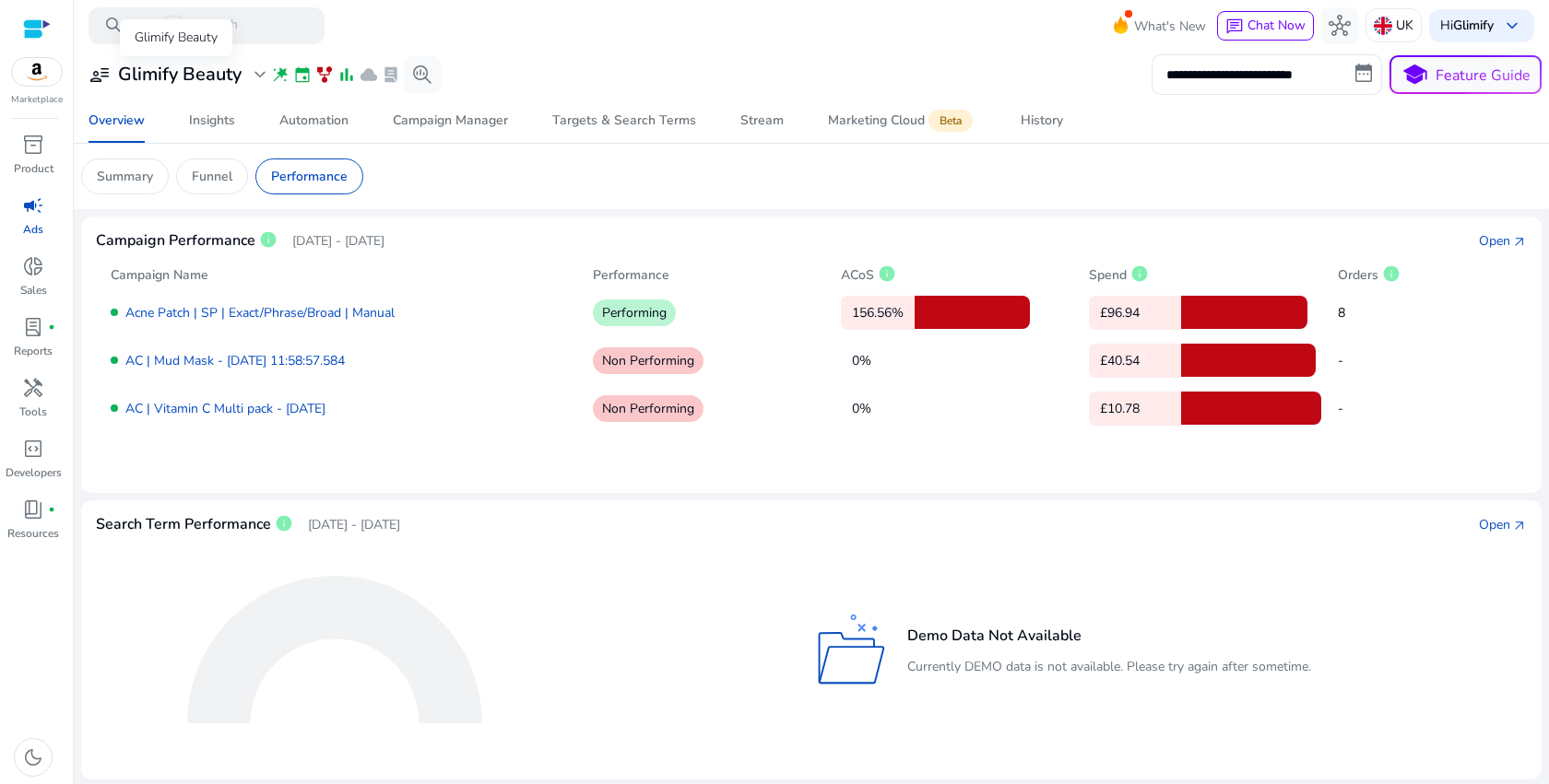
click at [99, 74] on span "user_attributes" at bounding box center [99, 74] width 22 height 22
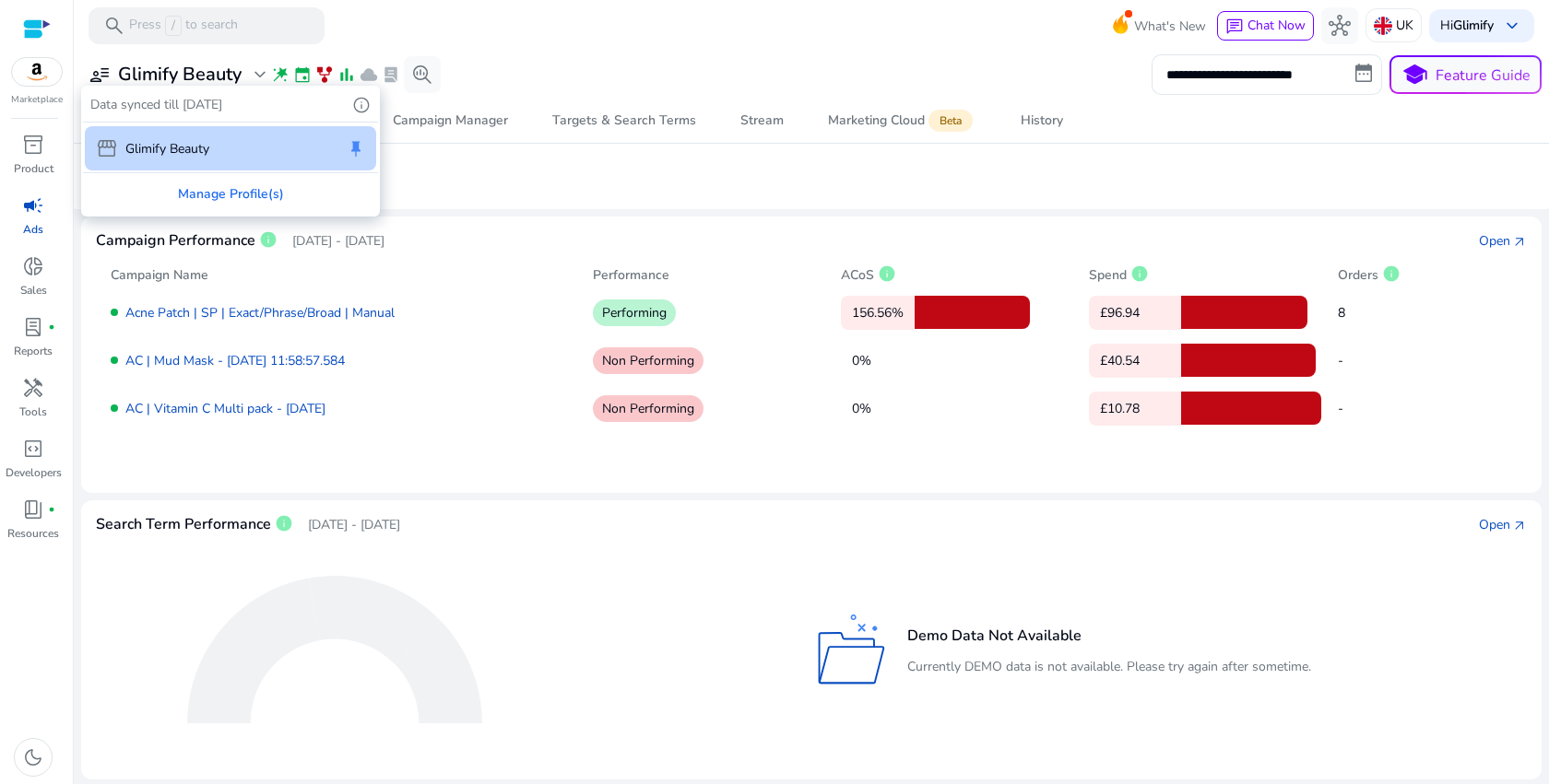
click at [99, 74] on div at bounding box center [774, 392] width 1549 height 784
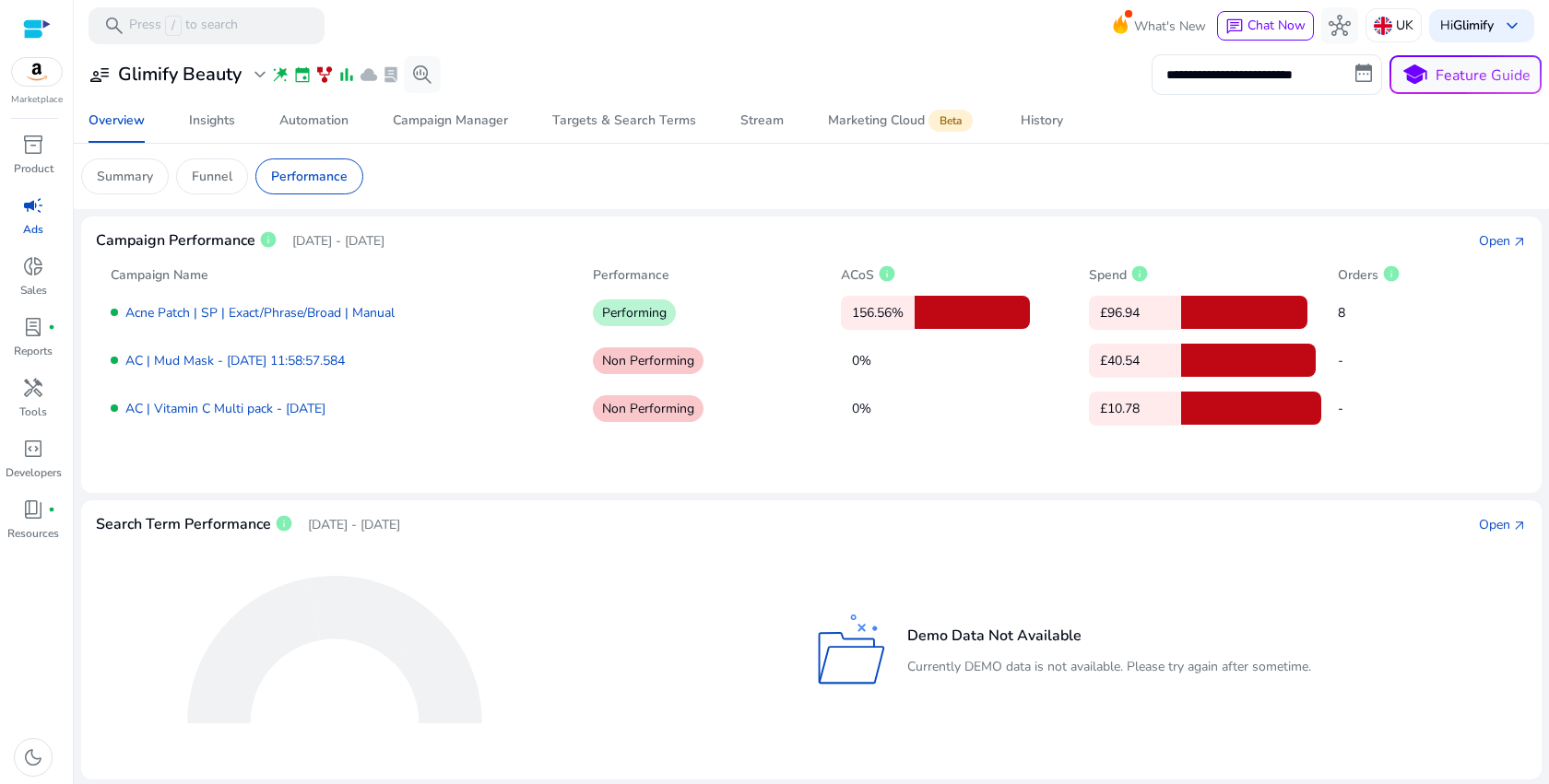
click at [144, 44] on mat-toolbar "search Press / to search What's New chat Chat Now hub UK Hi Glimify keyboard_ar…" at bounding box center [811, 26] width 1475 height 51
click at [97, 77] on span "user_attributes" at bounding box center [99, 74] width 22 height 22
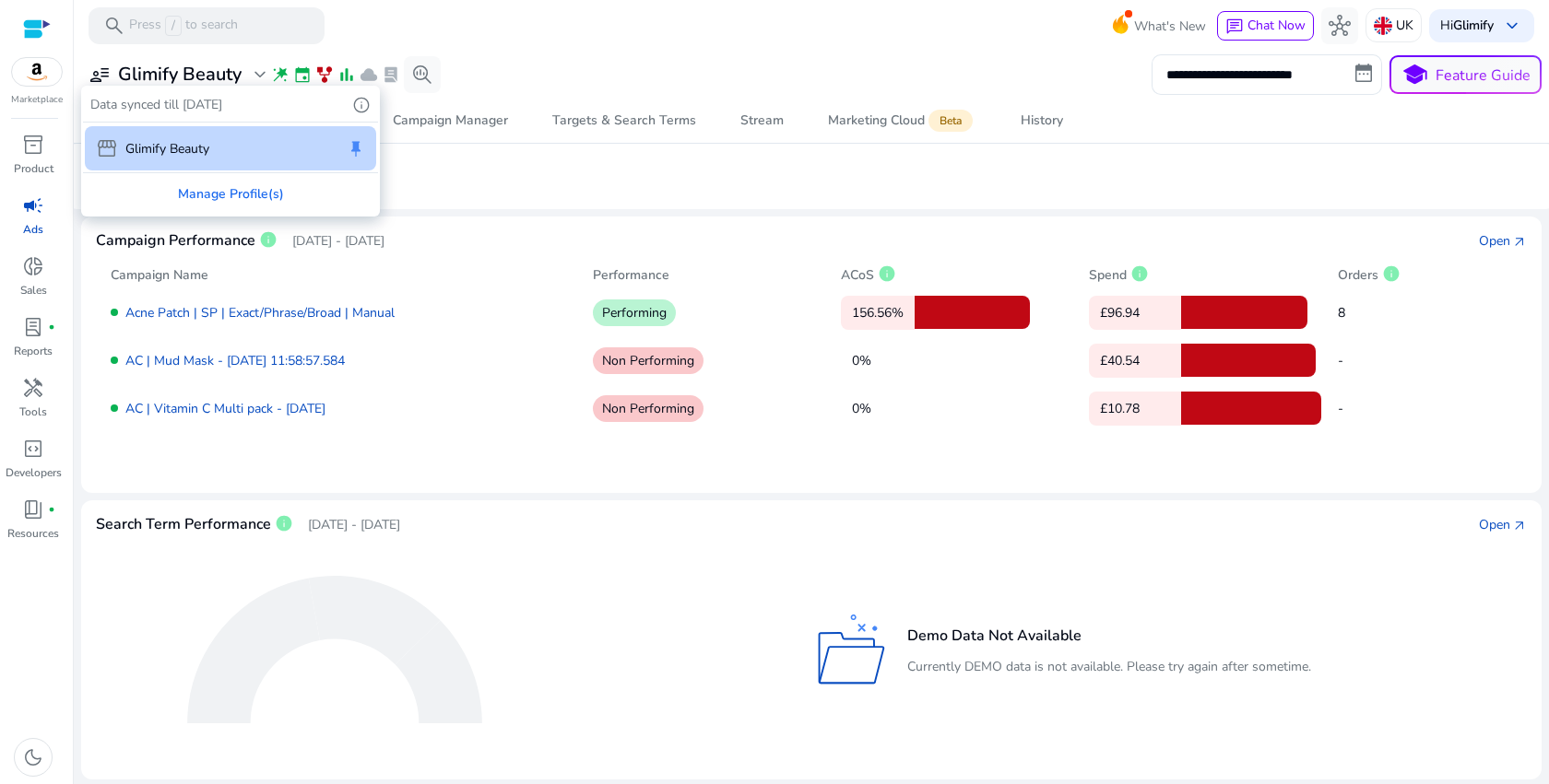
click at [157, 105] on p "Data synced till Sep 7, 2025" at bounding box center [157, 104] width 132 height 19
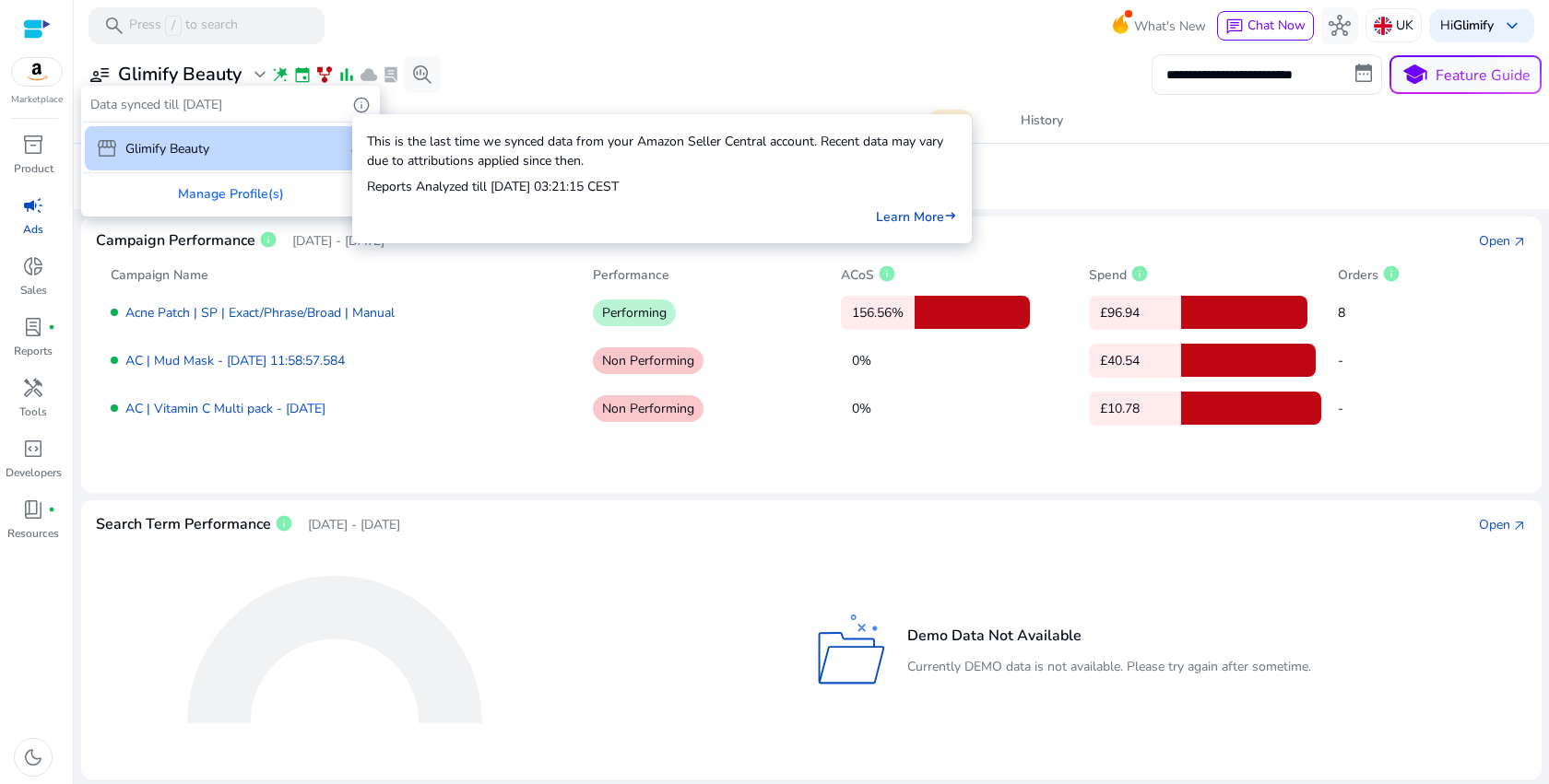
click at [361, 102] on span "info" at bounding box center [362, 105] width 19 height 19
click at [901, 214] on link "Learn More east" at bounding box center [917, 217] width 81 height 19
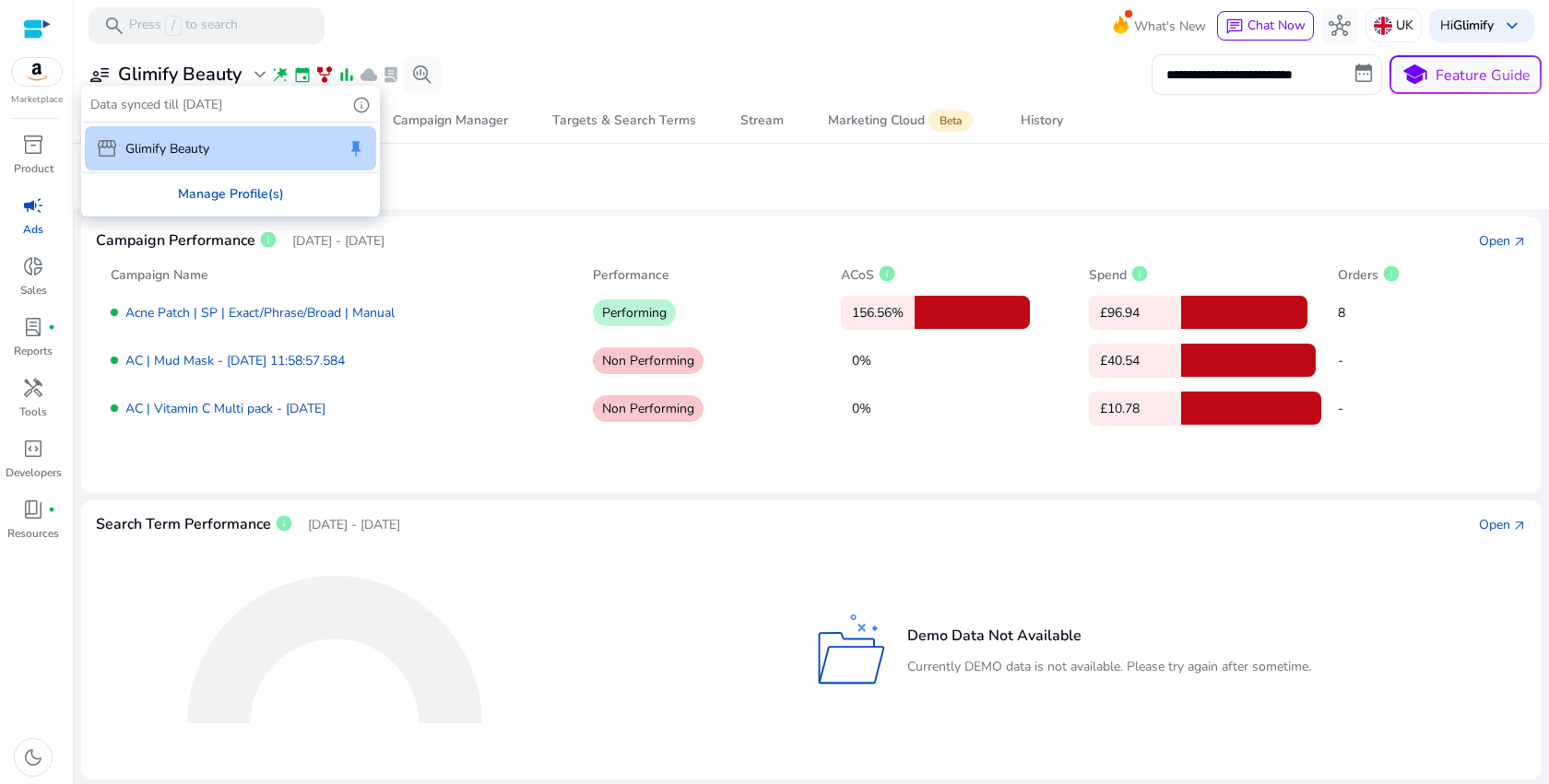
click at [249, 206] on div "Manage Profile(s)" at bounding box center [231, 194] width 295 height 42
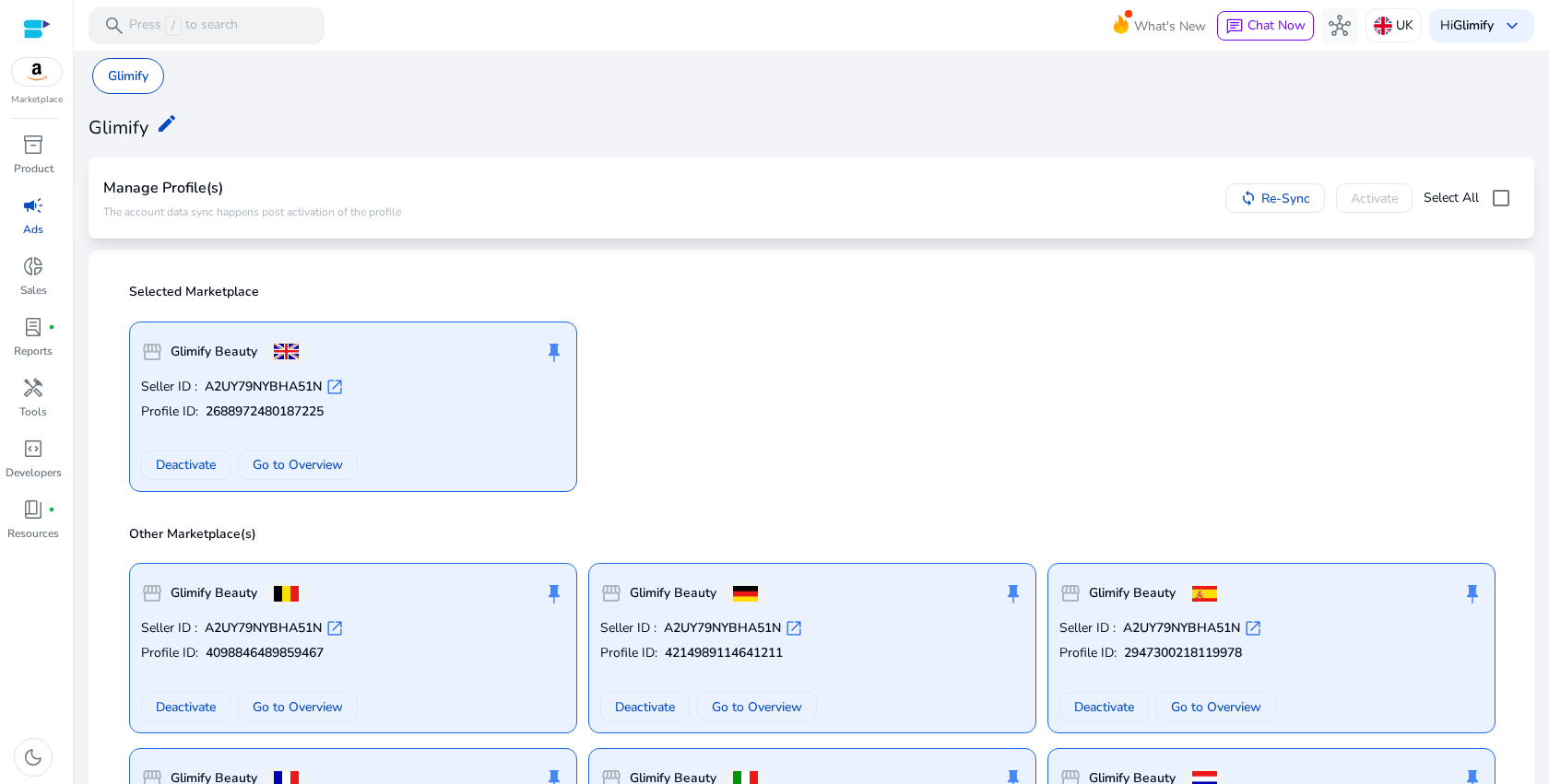
click at [38, 81] on img at bounding box center [37, 71] width 50 height 27
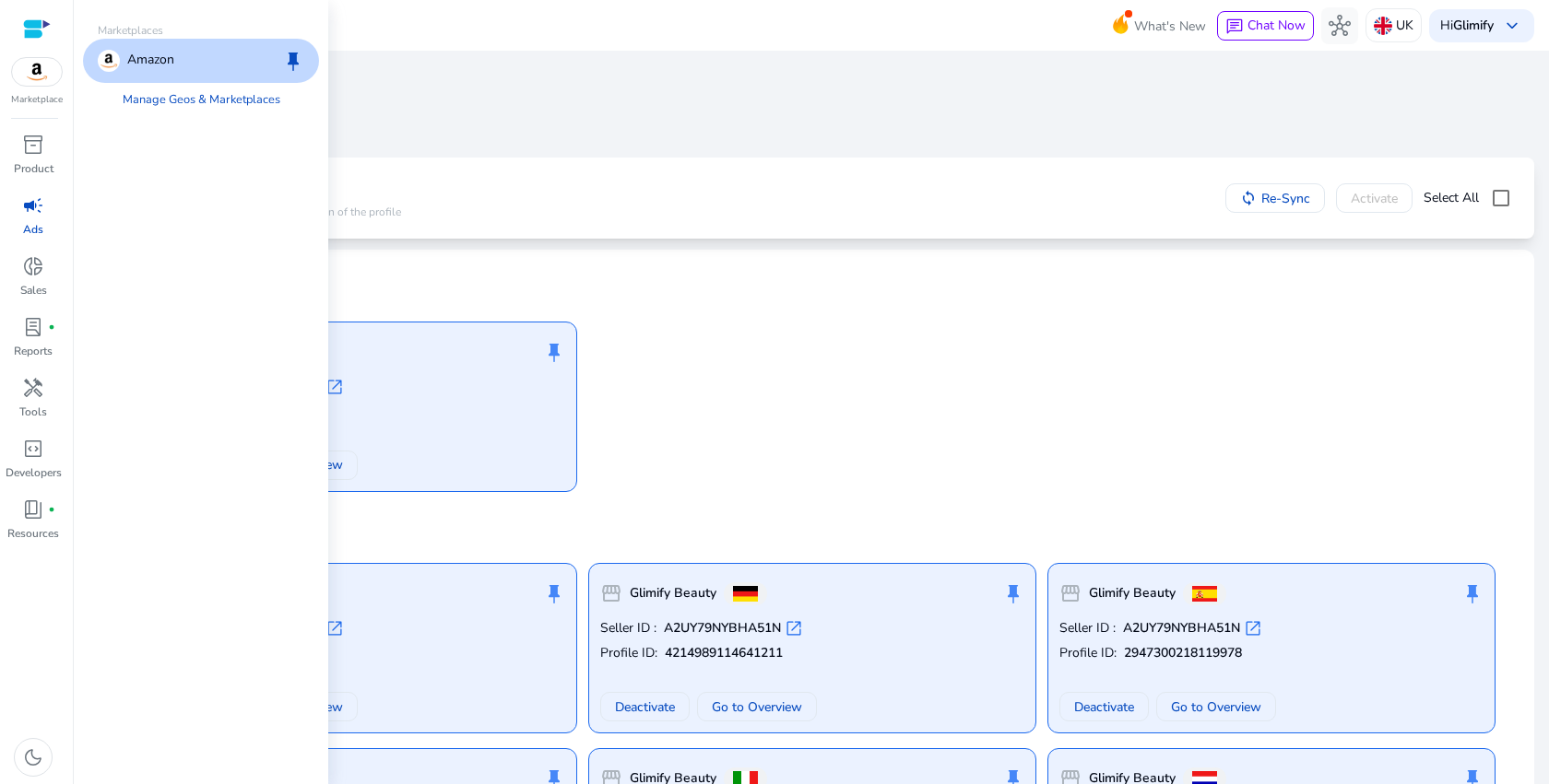
click at [41, 38] on div at bounding box center [36, 29] width 27 height 21
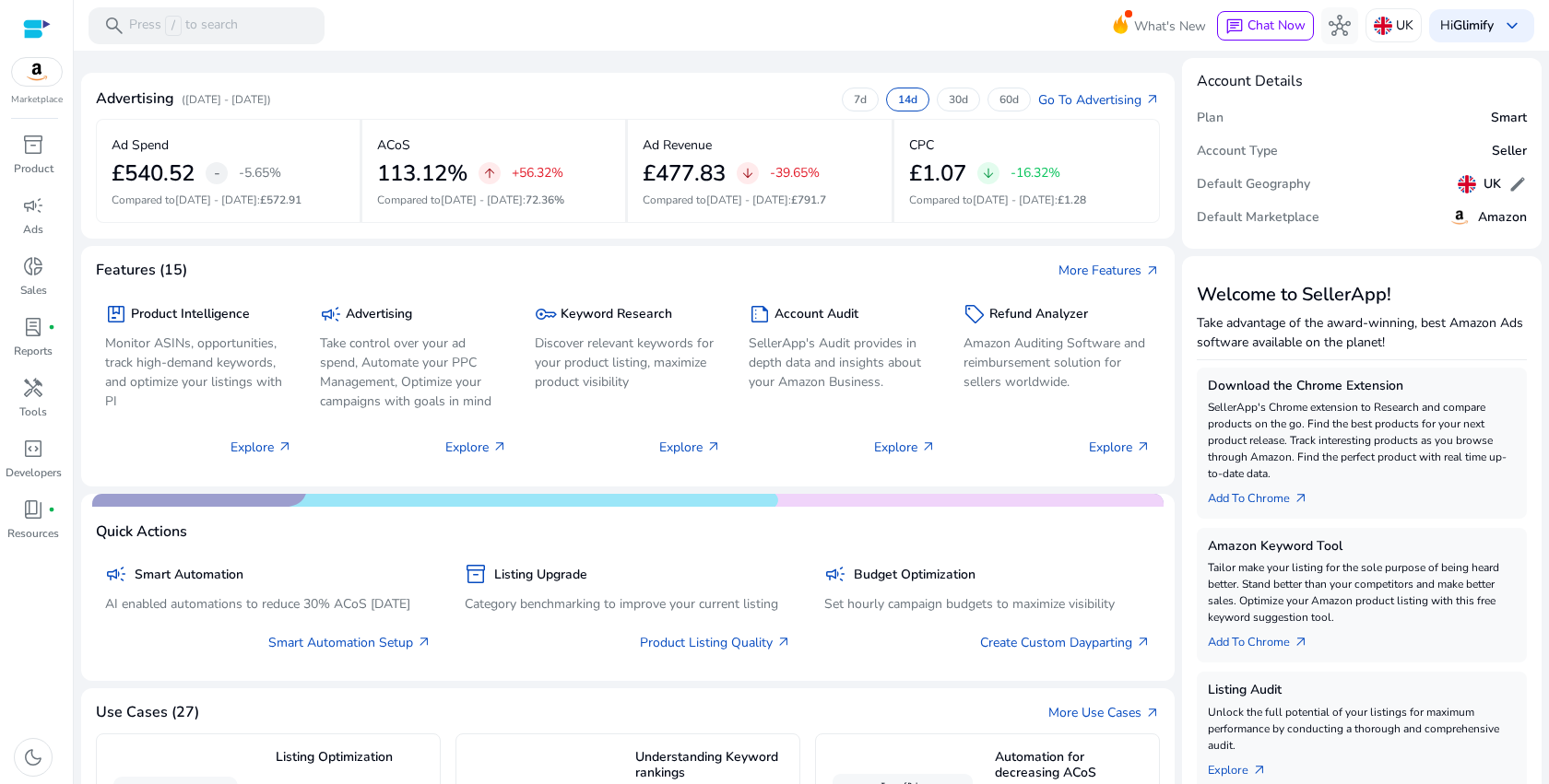
click at [45, 75] on img at bounding box center [37, 71] width 50 height 27
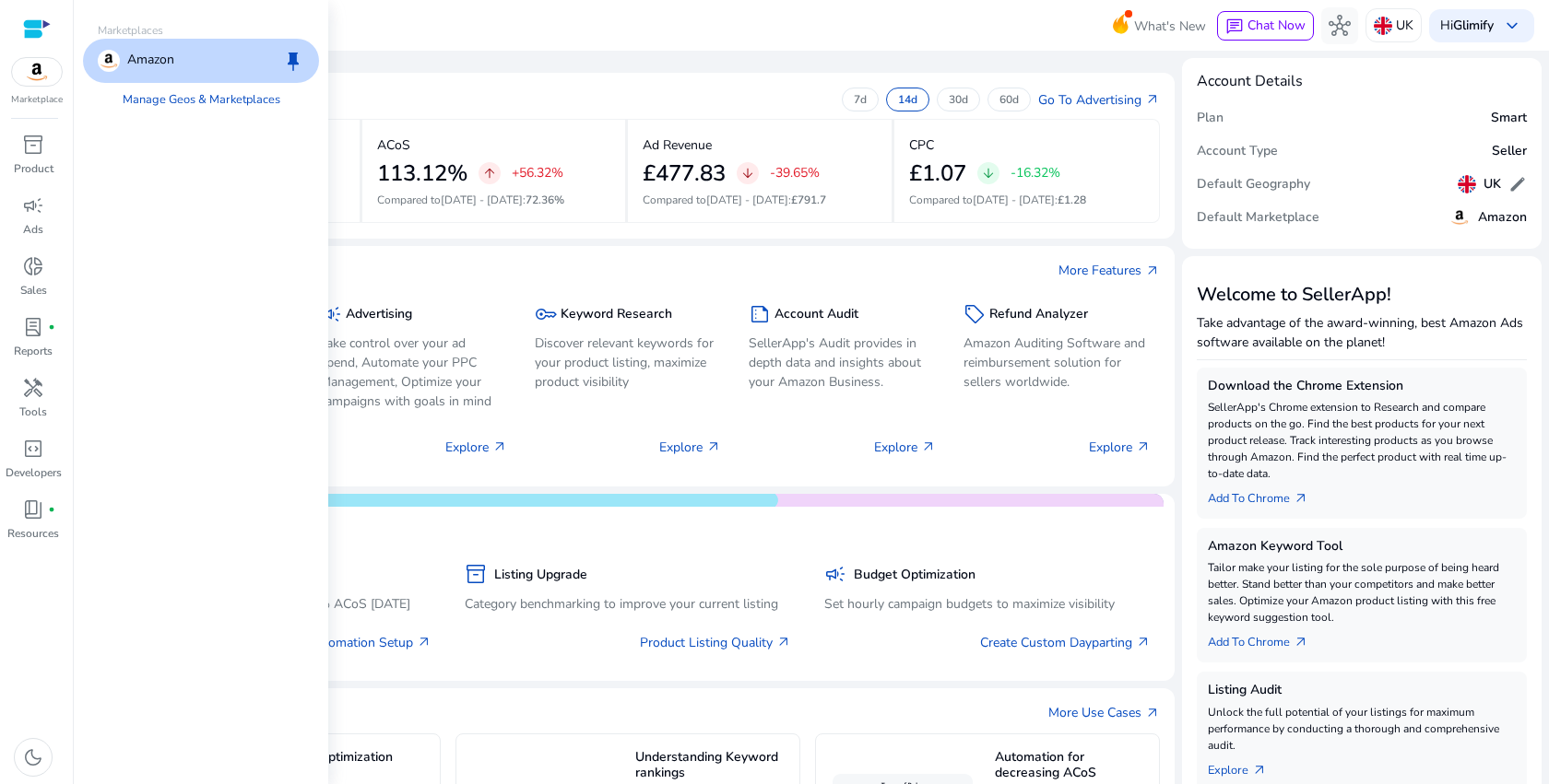
click at [153, 57] on p "Amazon" at bounding box center [151, 60] width 47 height 22
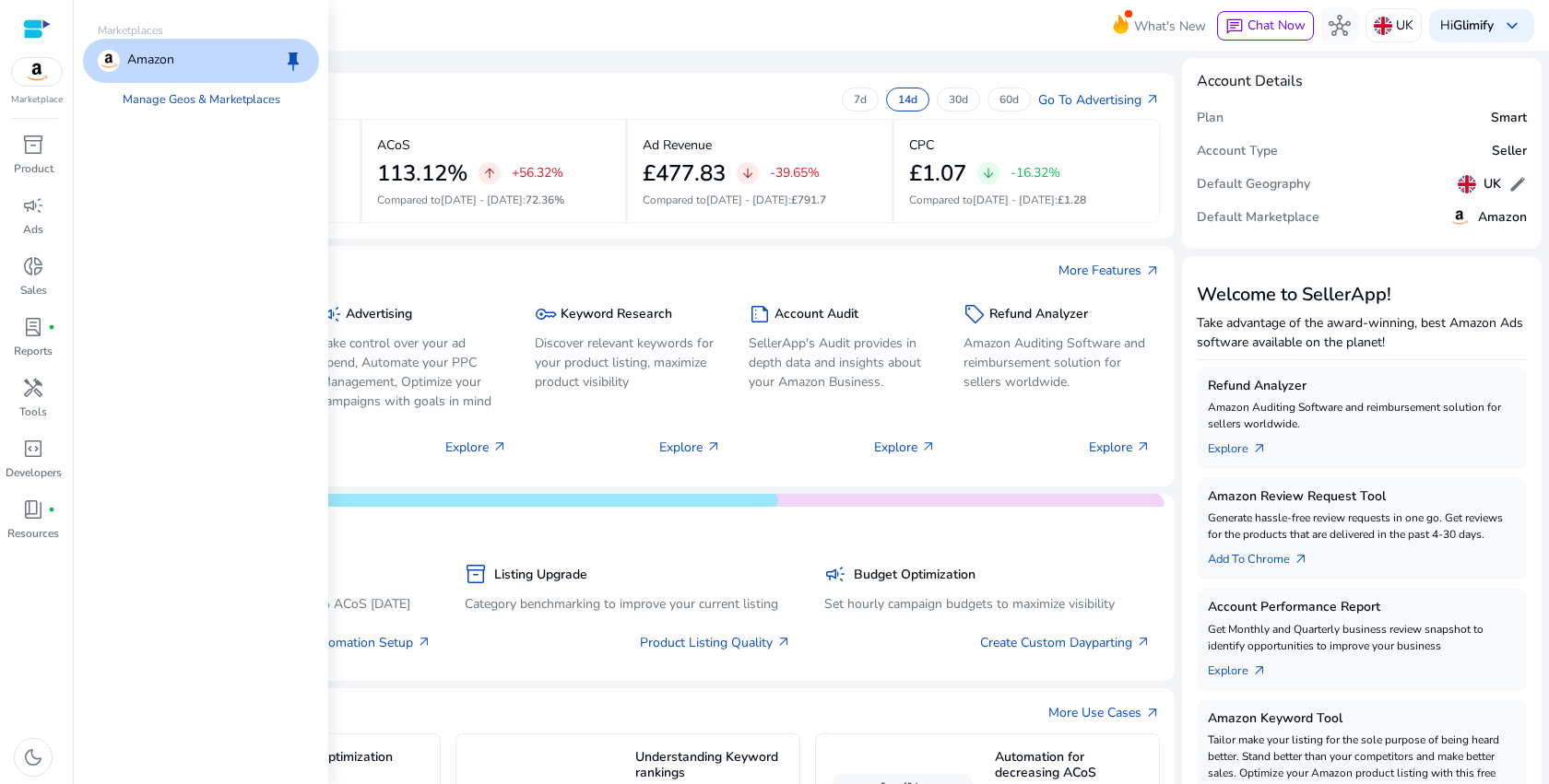
click at [253, 50] on div "Amazon keep" at bounding box center [201, 60] width 236 height 44
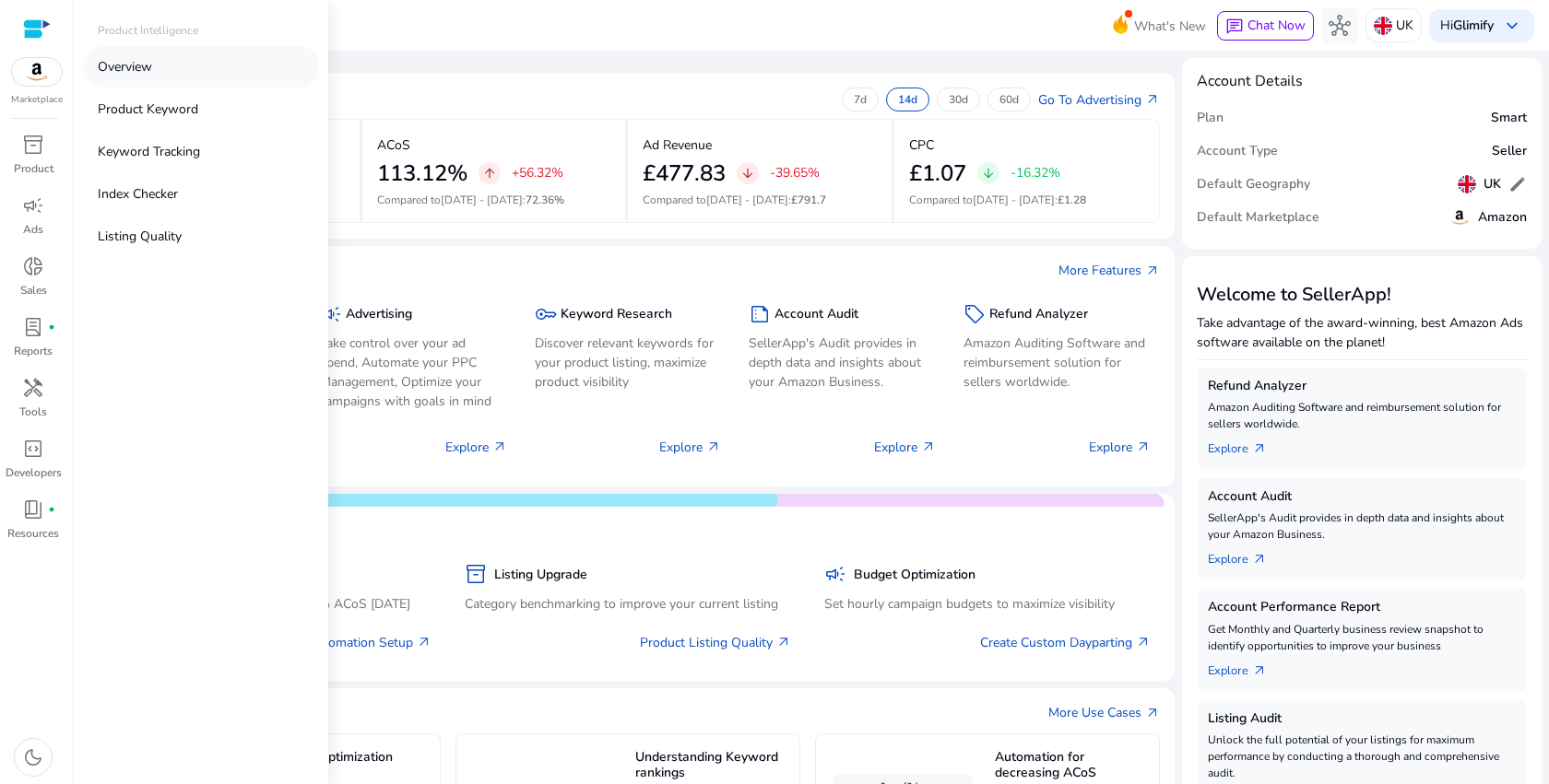
click at [129, 61] on p "Overview" at bounding box center [125, 66] width 55 height 19
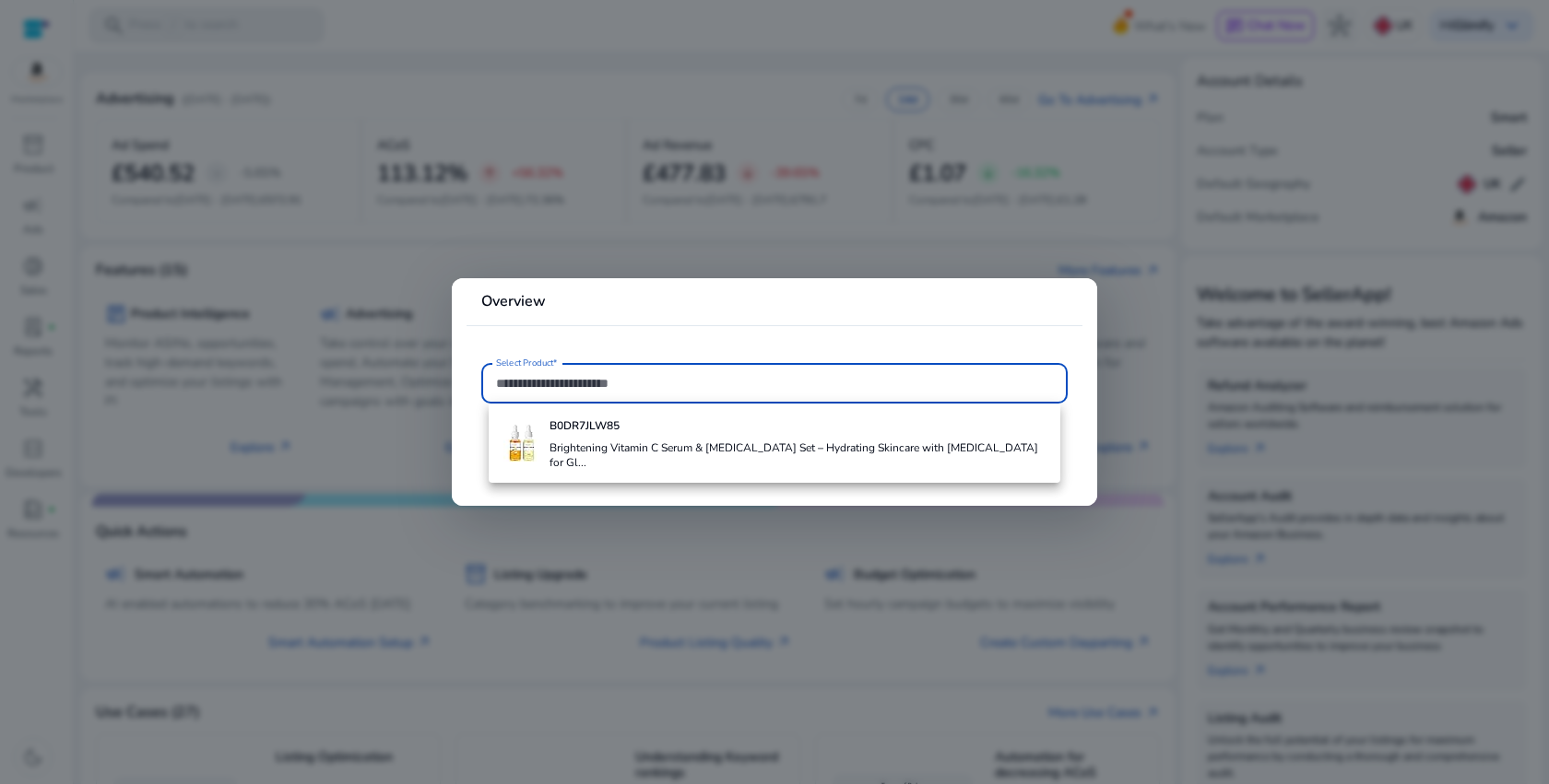
click at [301, 183] on div at bounding box center [774, 392] width 1549 height 784
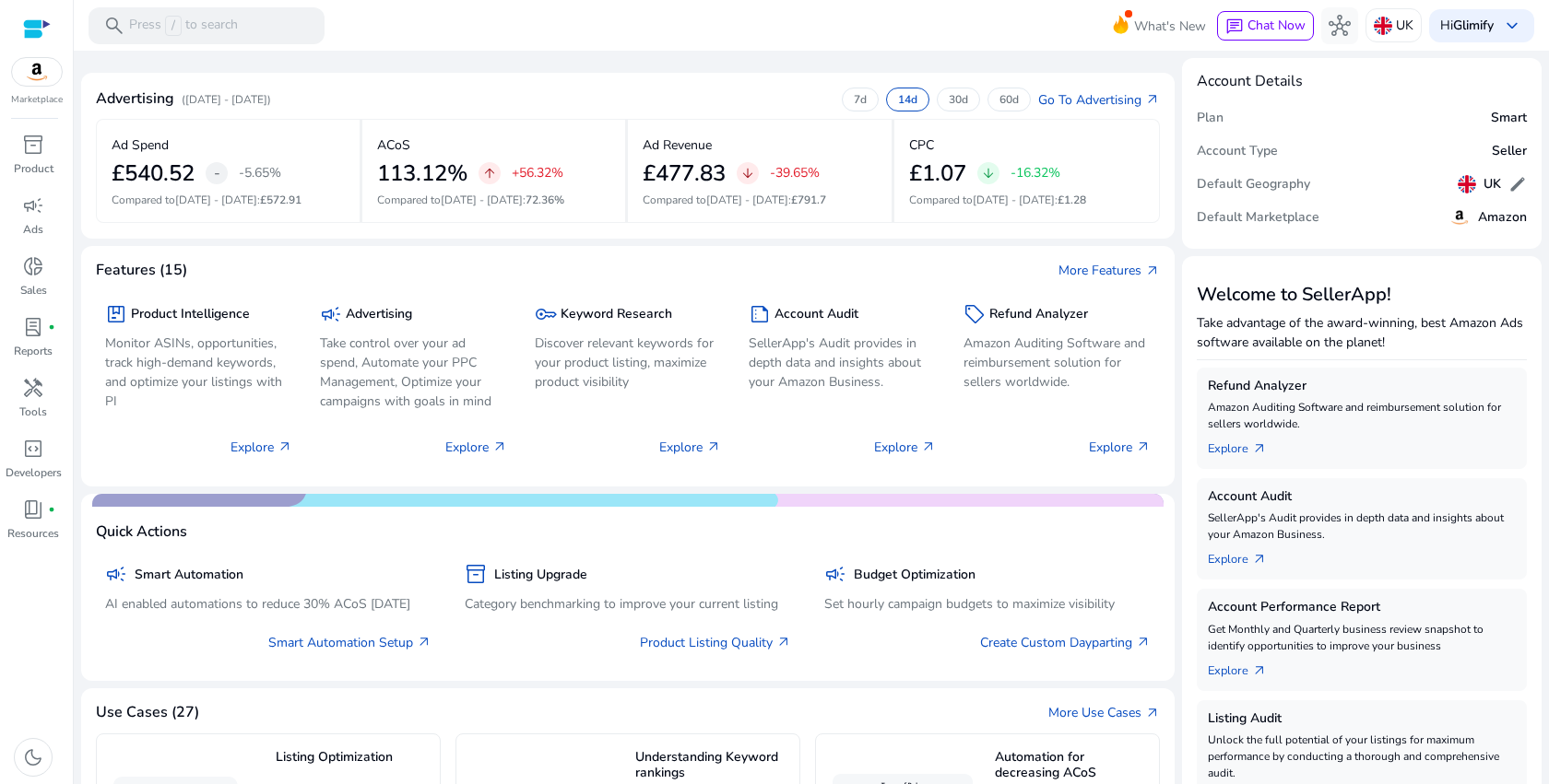
click at [24, 39] on div at bounding box center [36, 29] width 27 height 21
click at [35, 79] on img at bounding box center [37, 71] width 50 height 27
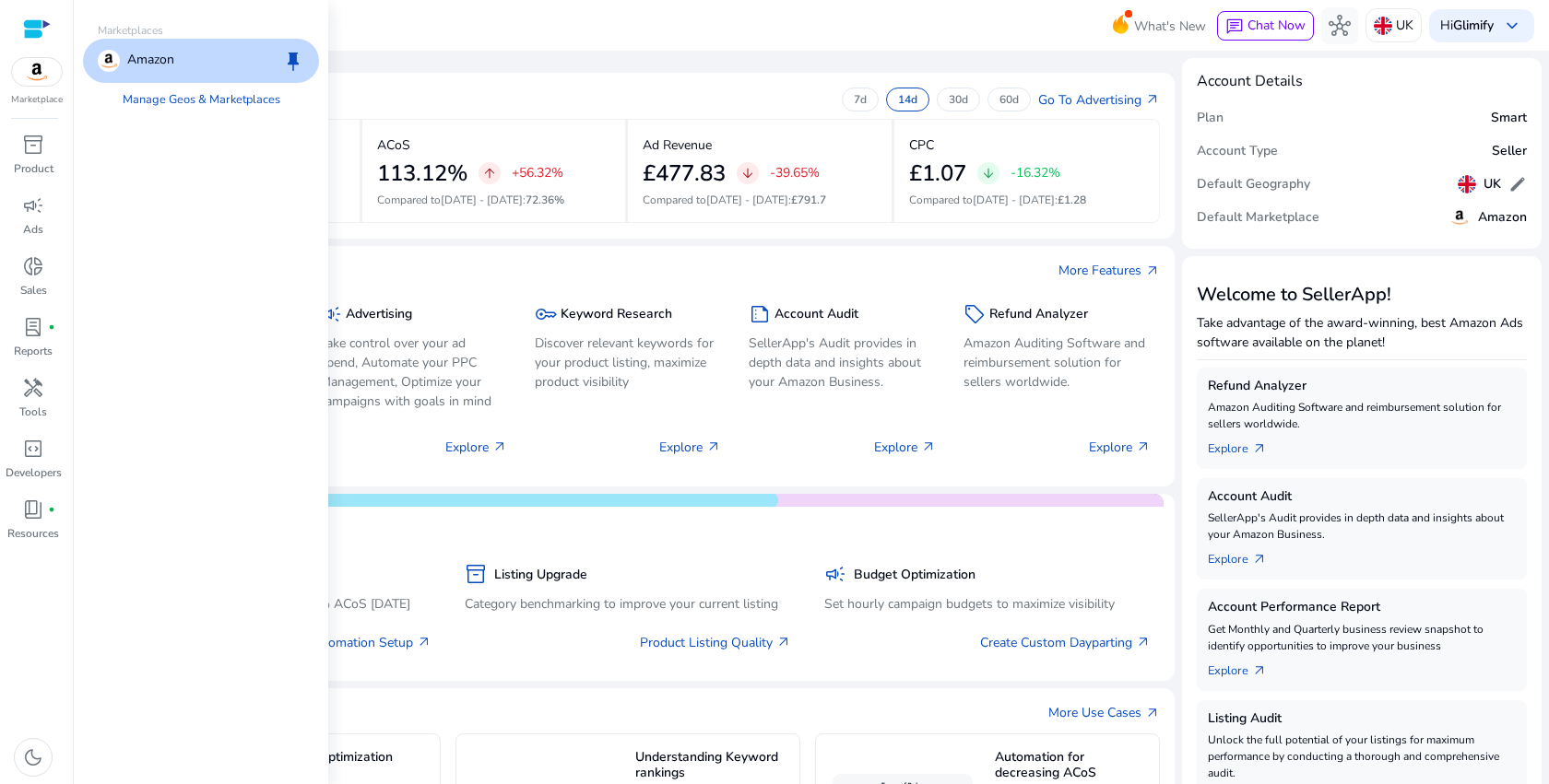
click at [35, 79] on img at bounding box center [37, 71] width 50 height 27
click at [147, 96] on link "Manage Geos & Marketplaces" at bounding box center [201, 99] width 187 height 33
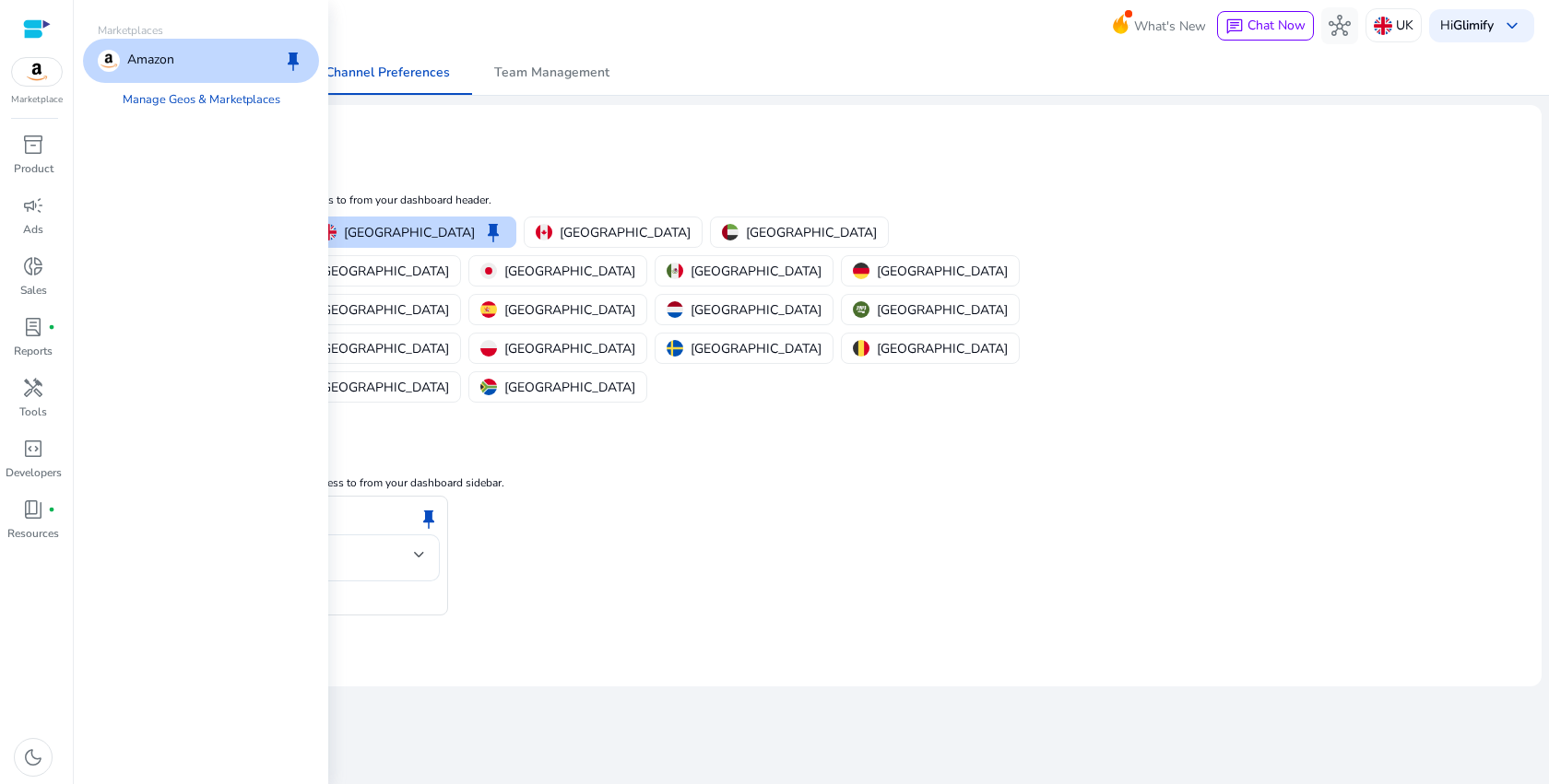
click at [128, 54] on p "Amazon" at bounding box center [151, 60] width 47 height 22
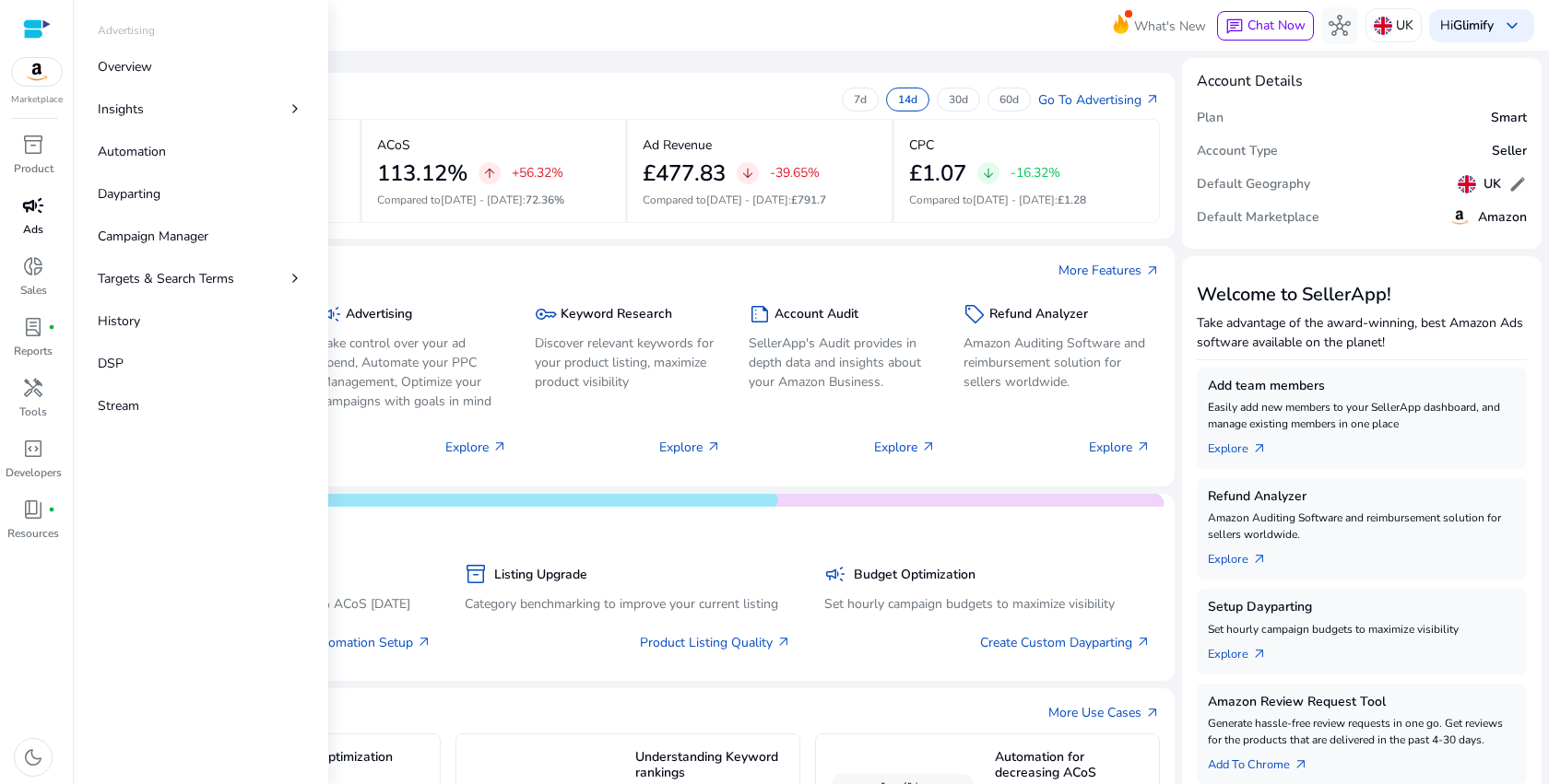
click at [32, 207] on span "campaign" at bounding box center [32, 205] width 22 height 22
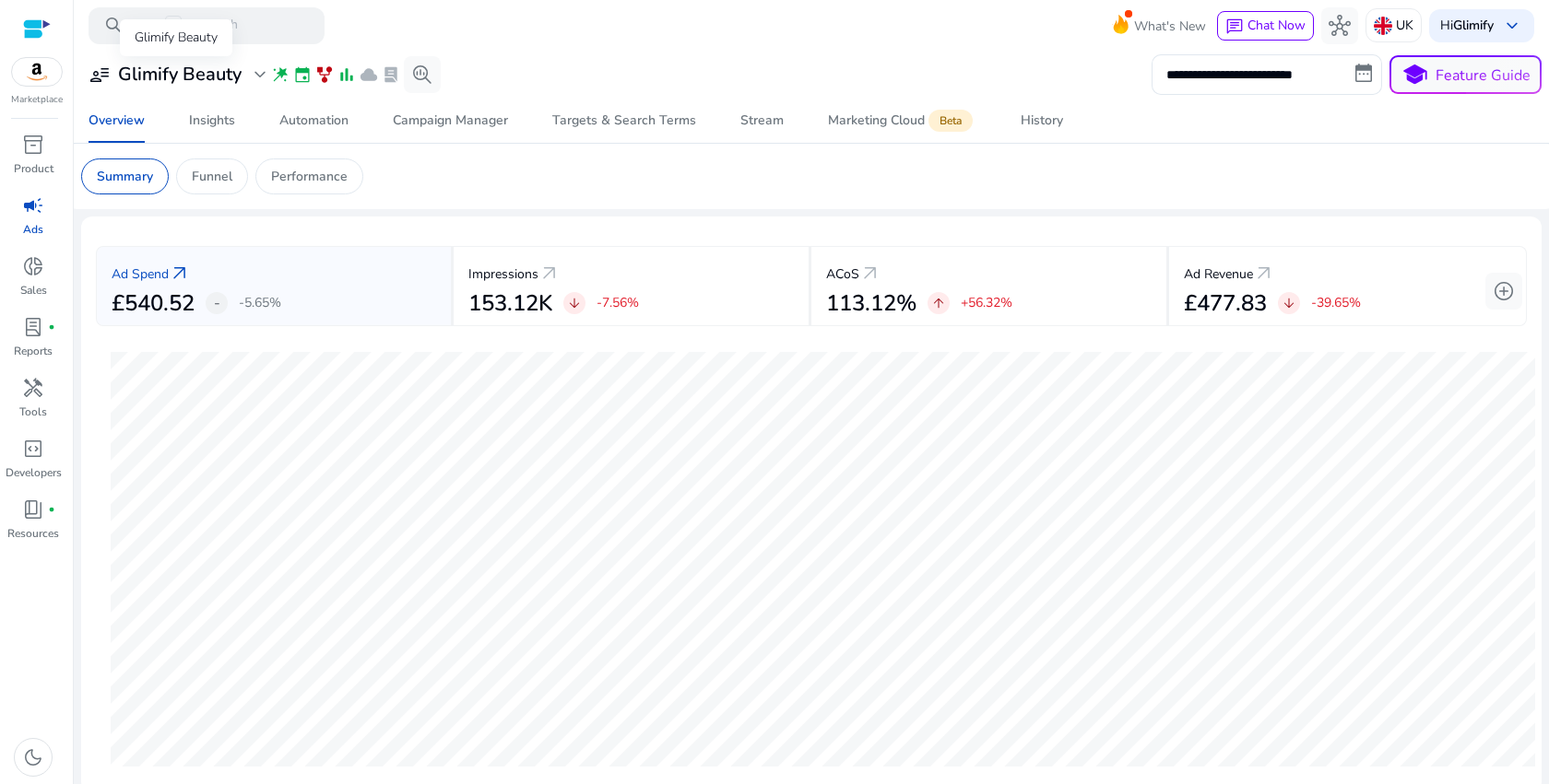
click at [107, 72] on span "user_attributes" at bounding box center [99, 74] width 22 height 22
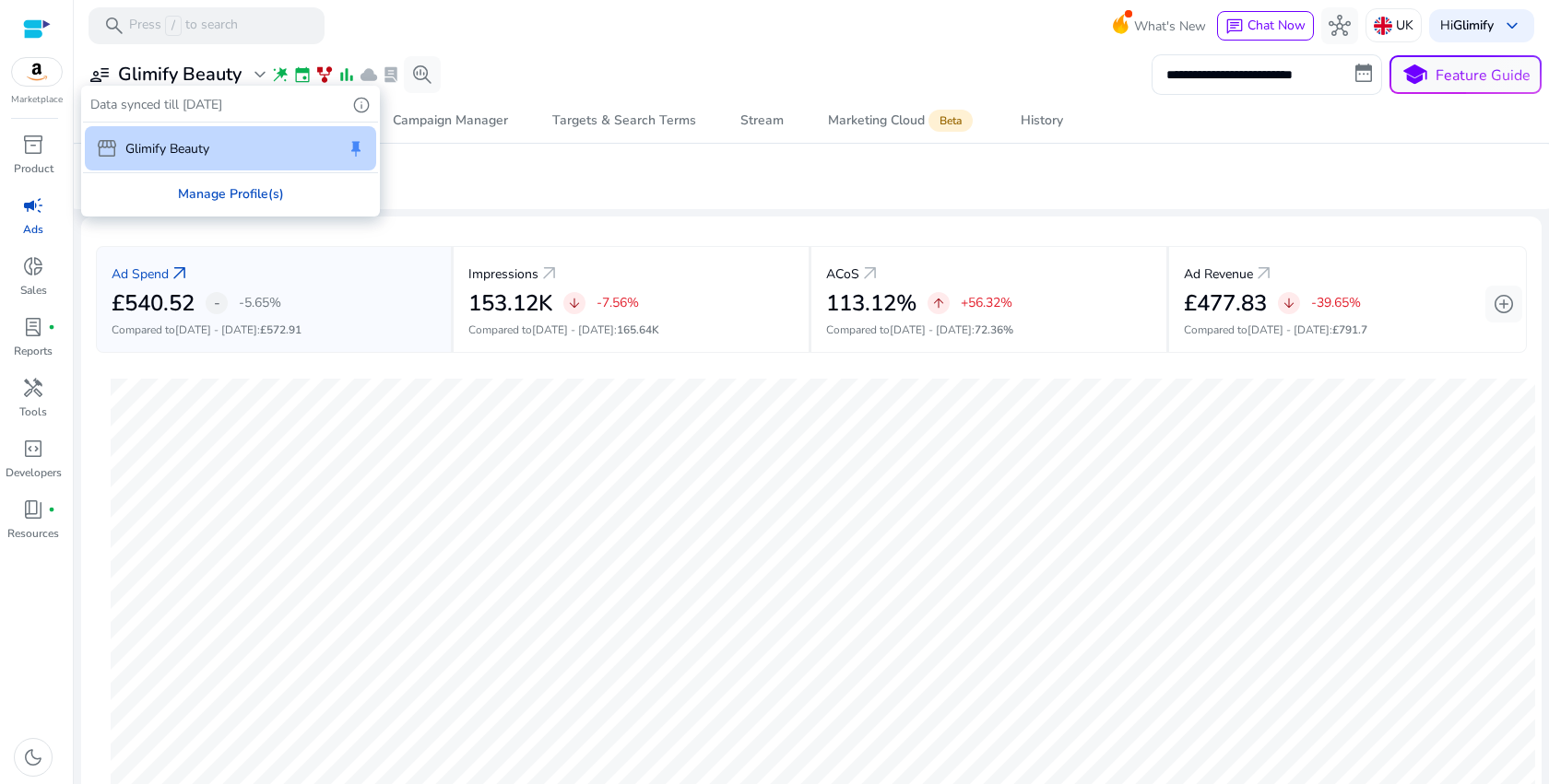
click at [218, 203] on div "Manage Profile(s)" at bounding box center [231, 194] width 295 height 42
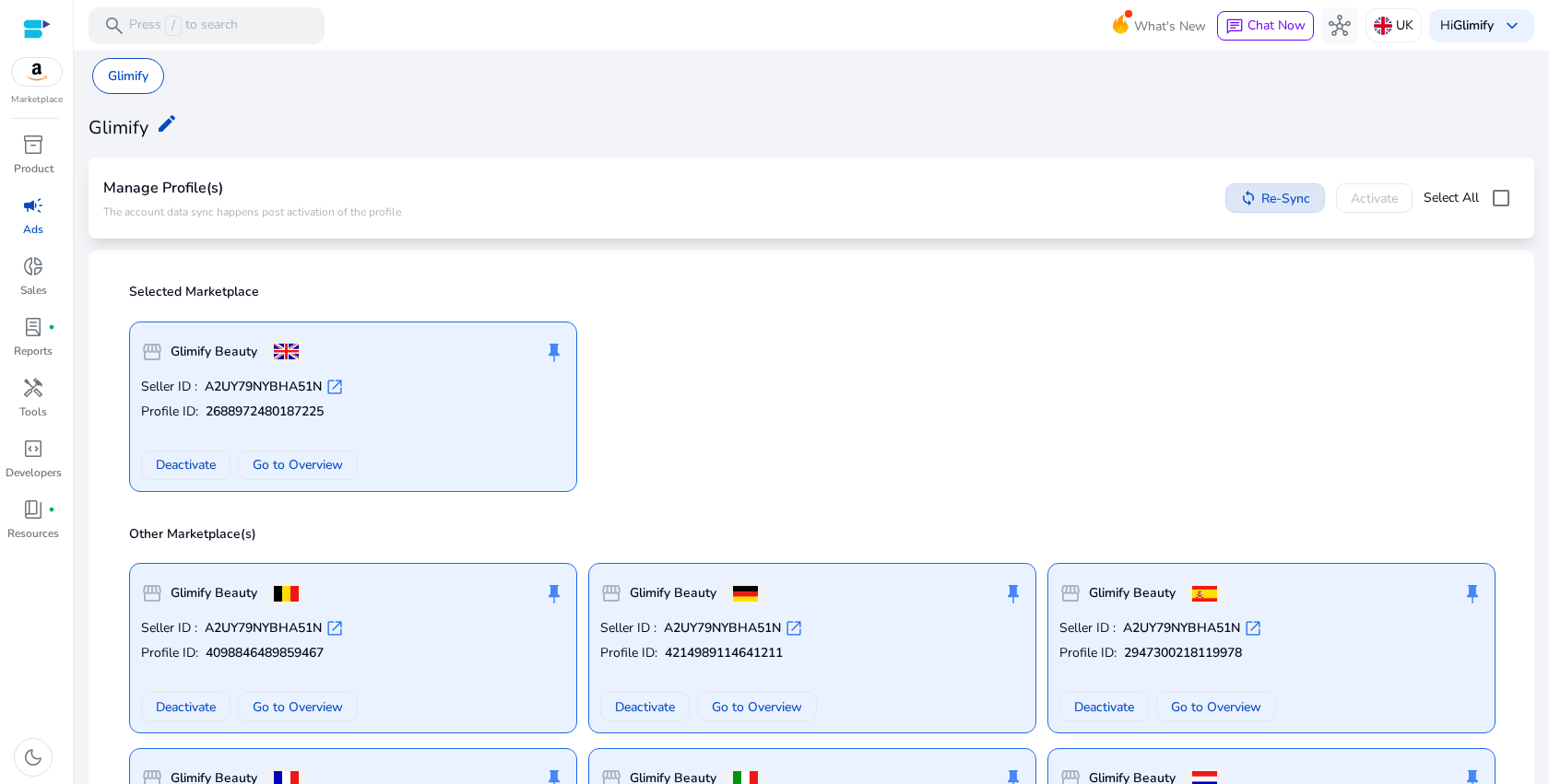
click at [1263, 192] on span "Re-Sync" at bounding box center [1286, 198] width 49 height 19
click at [129, 83] on p "Glimify" at bounding box center [128, 76] width 41 height 19
click at [30, 208] on span "campaign" at bounding box center [32, 205] width 22 height 22
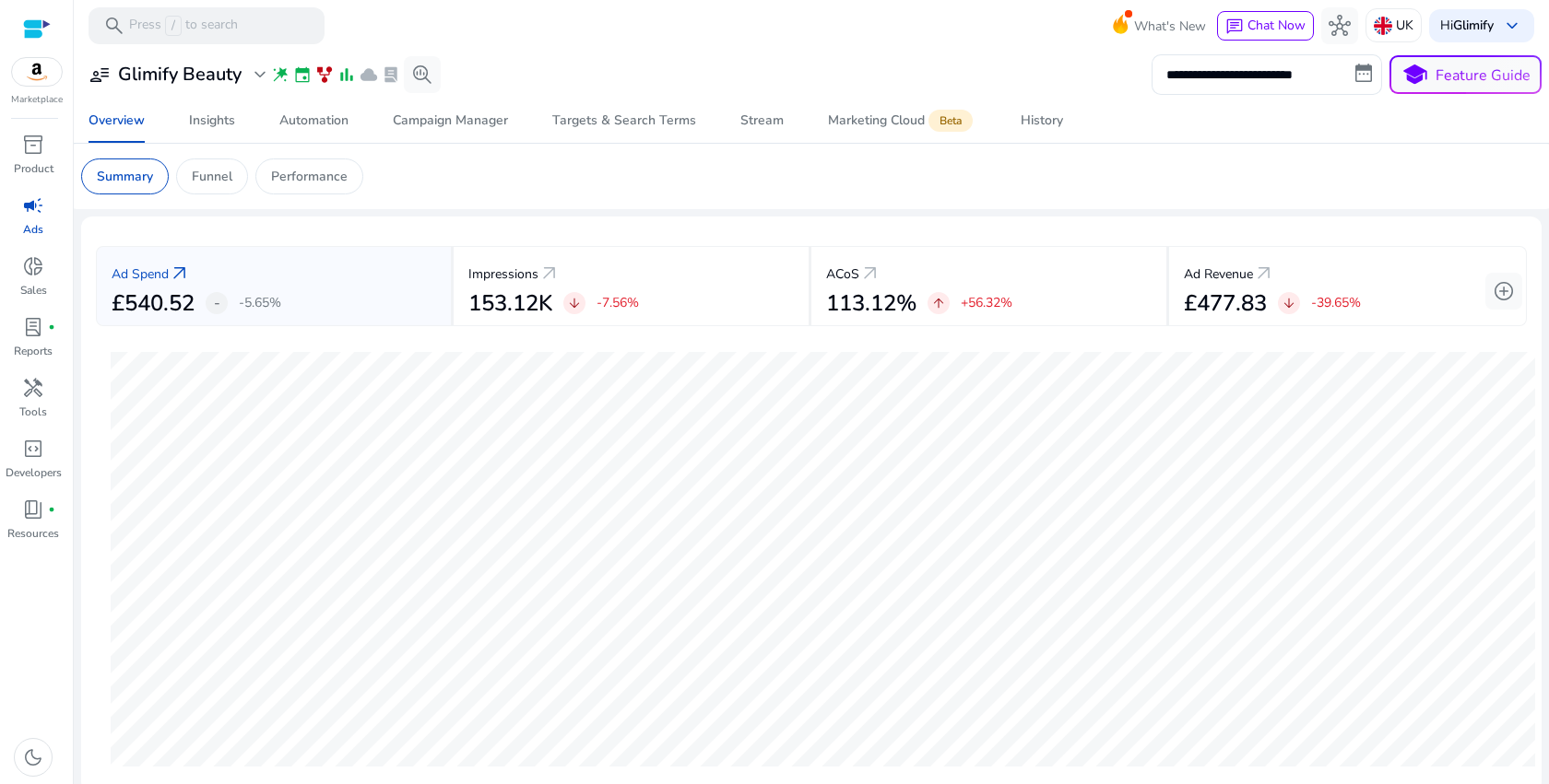
click at [717, 162] on app-sa-custom-tab "Summary Funnel Performance" at bounding box center [811, 177] width 1460 height 36
click at [309, 114] on div "Automation" at bounding box center [314, 121] width 69 height 13
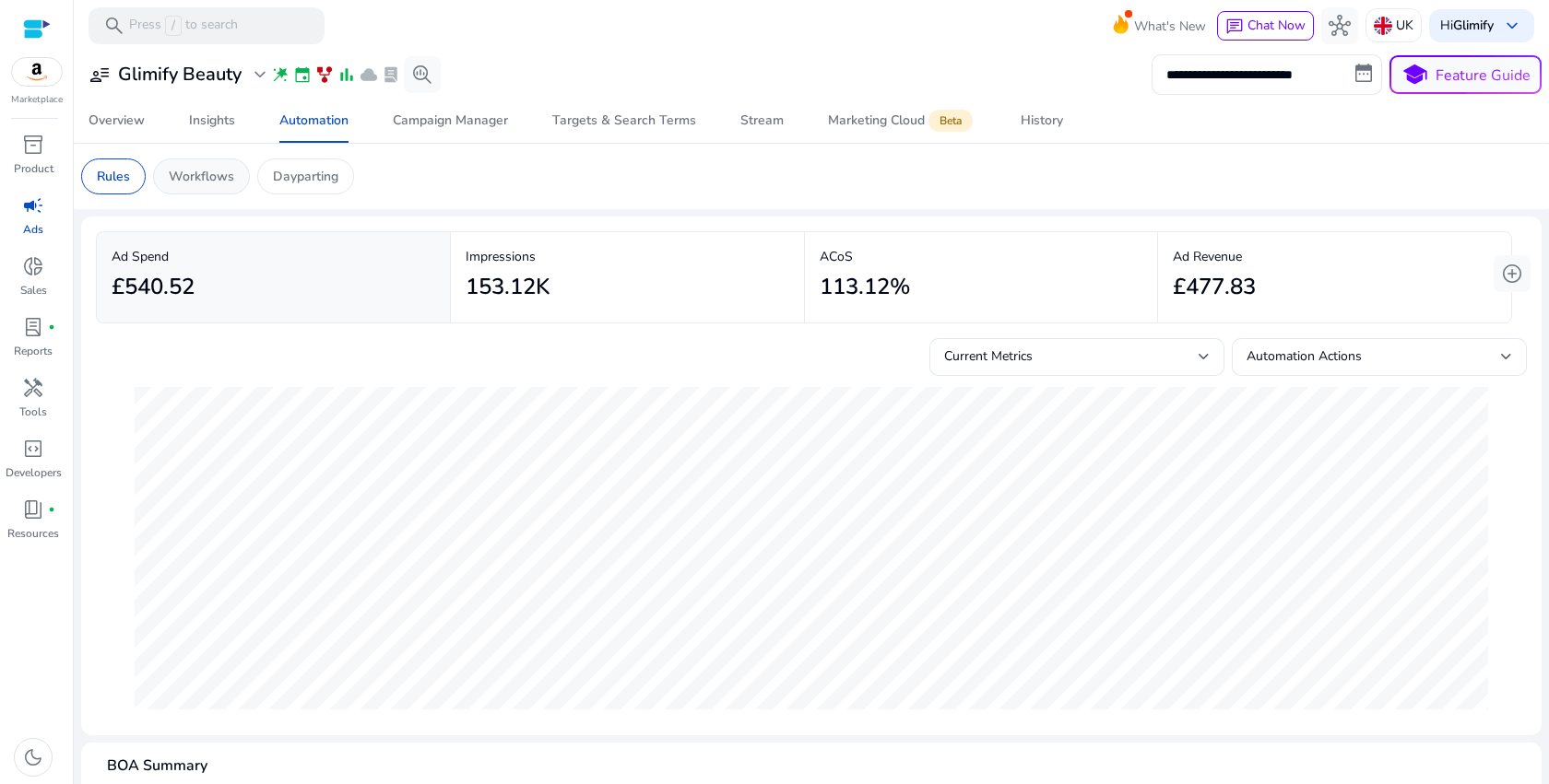
click at [185, 180] on p "Workflows" at bounding box center [201, 177] width 65 height 19
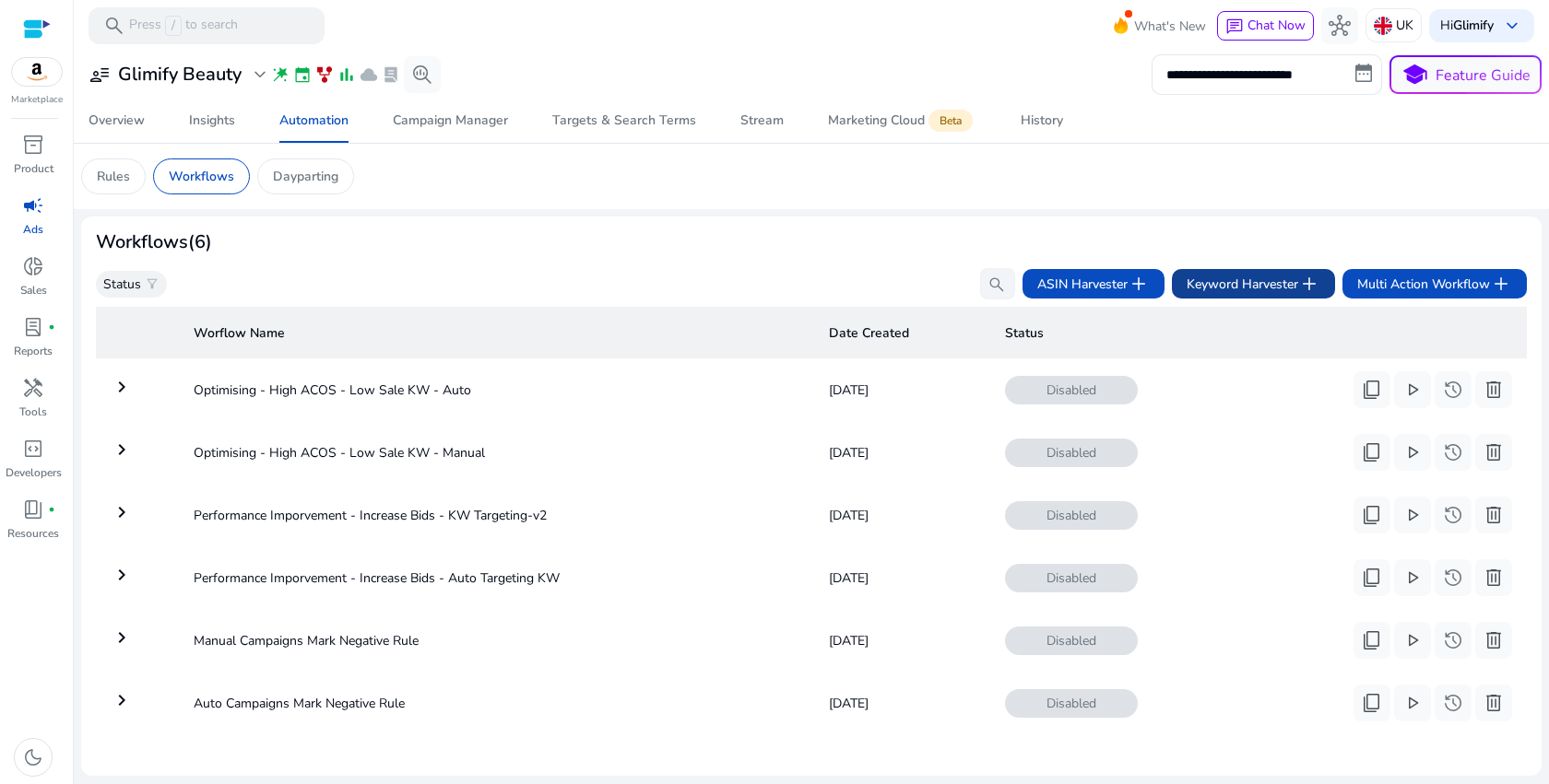
click at [1251, 288] on span "Keyword Harvester add" at bounding box center [1253, 283] width 133 height 22
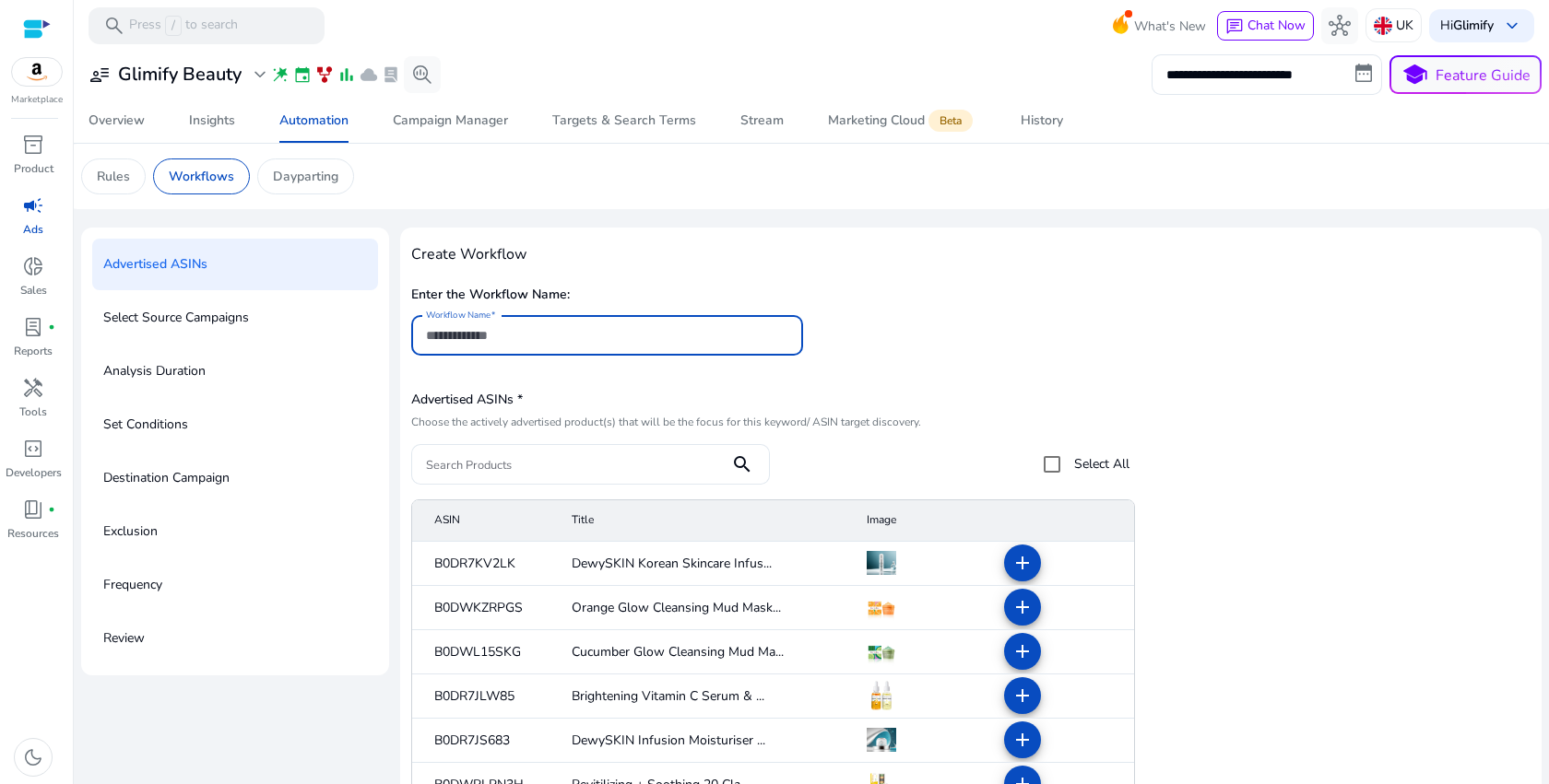
click at [567, 341] on input "Workflow Name" at bounding box center [607, 334] width 362 height 20
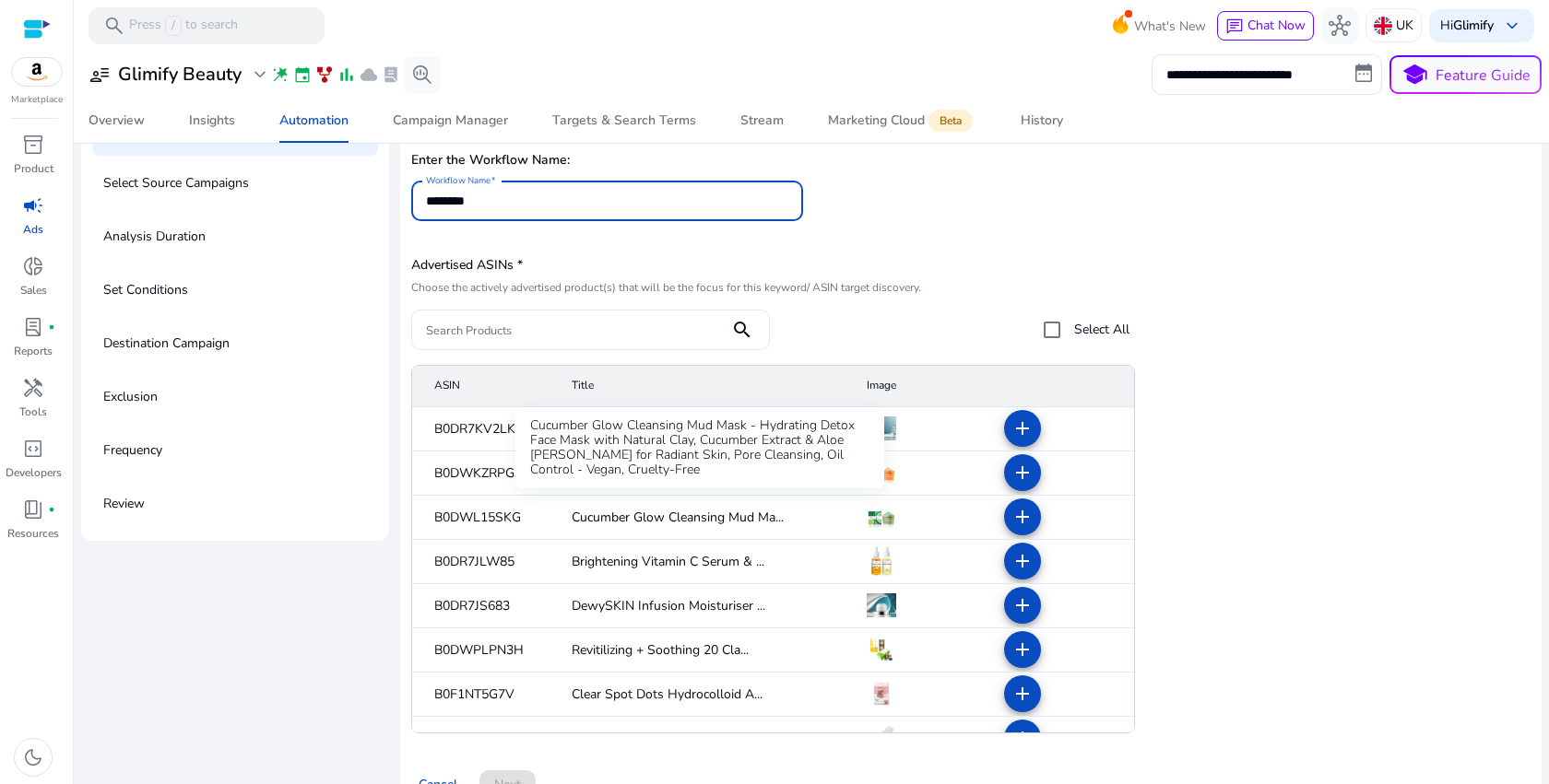
scroll to position [471, 0]
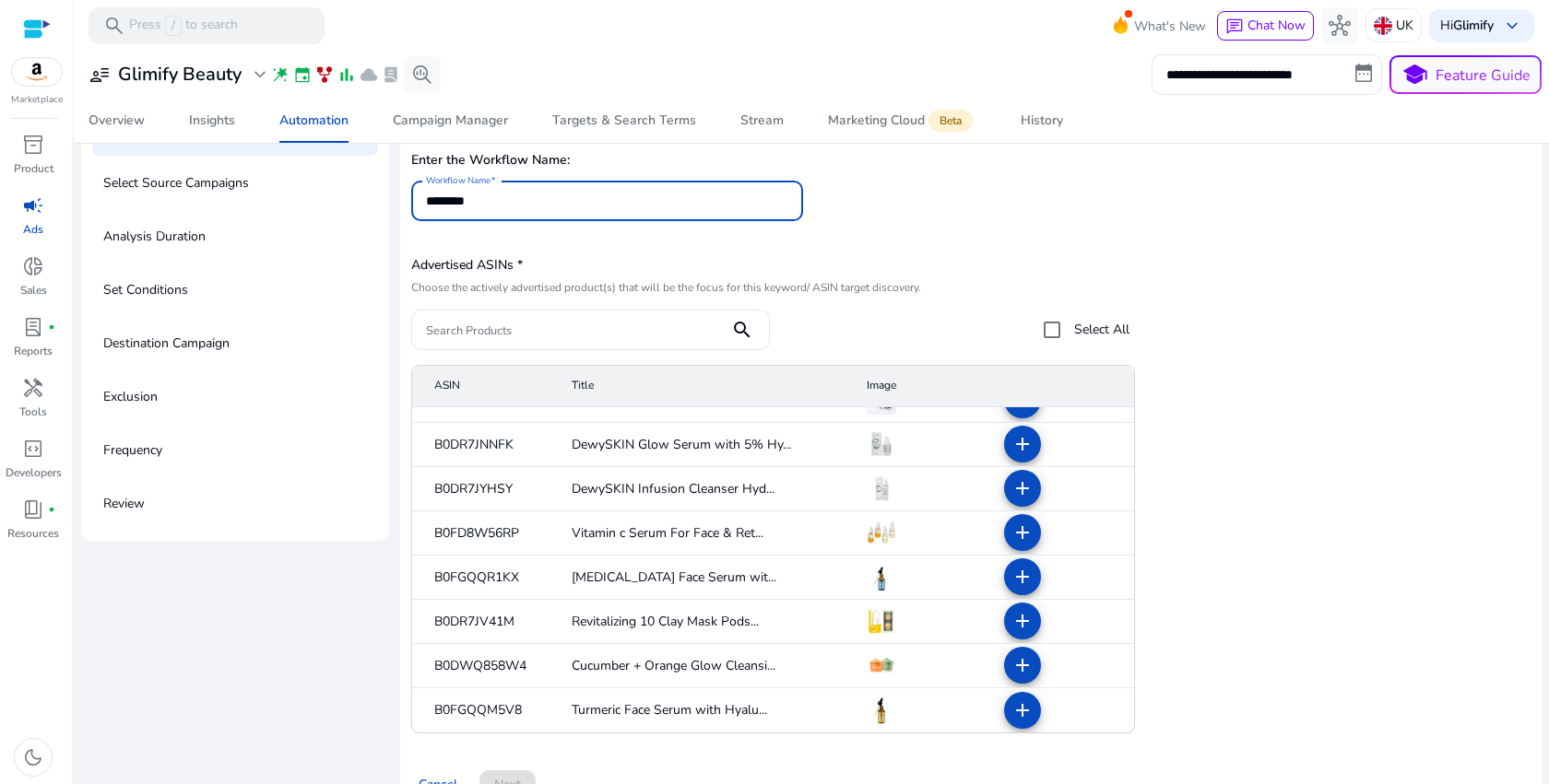
type input "********"
click at [1029, 713] on span at bounding box center [1023, 710] width 44 height 44
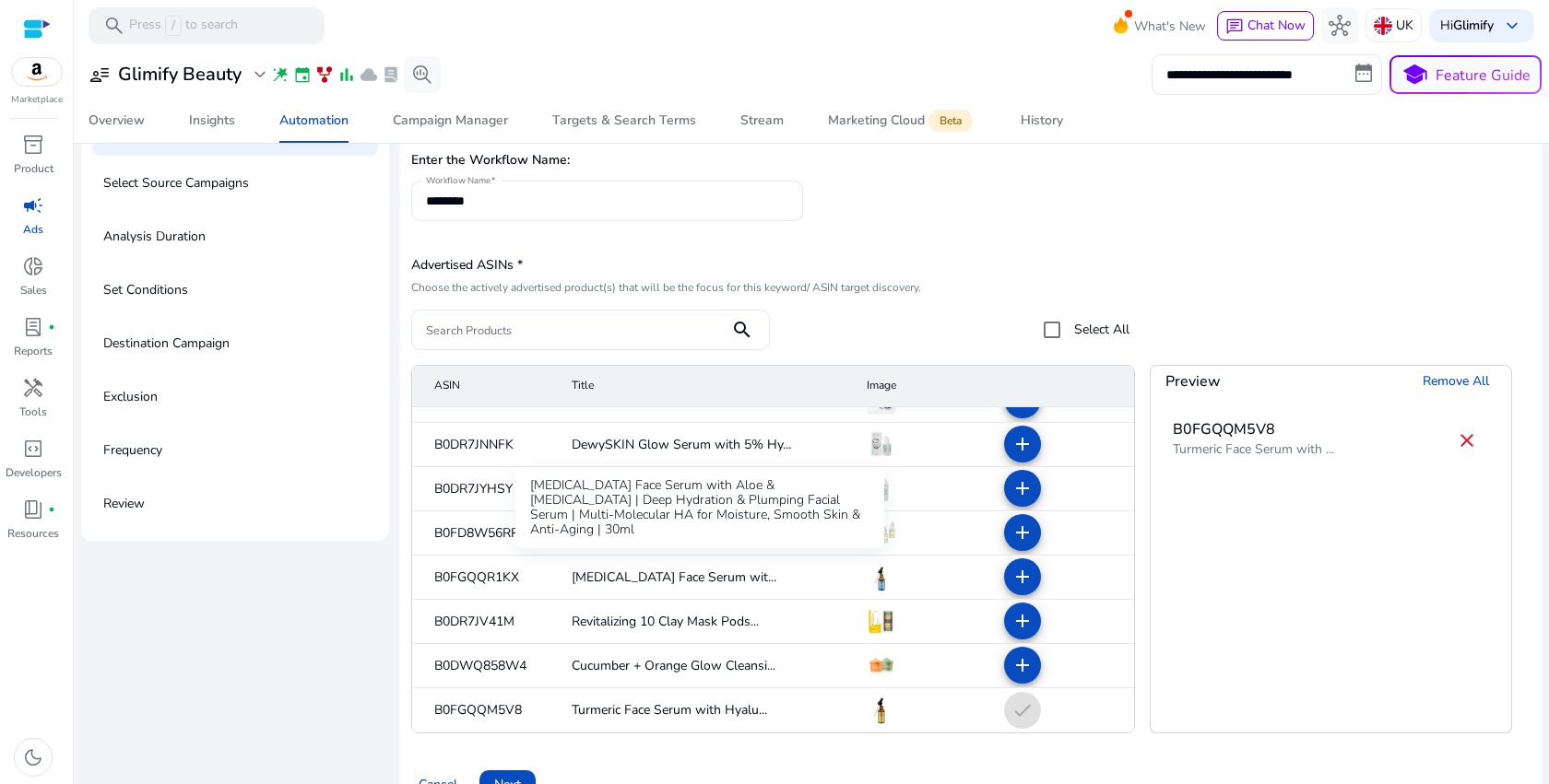
scroll to position [176, 0]
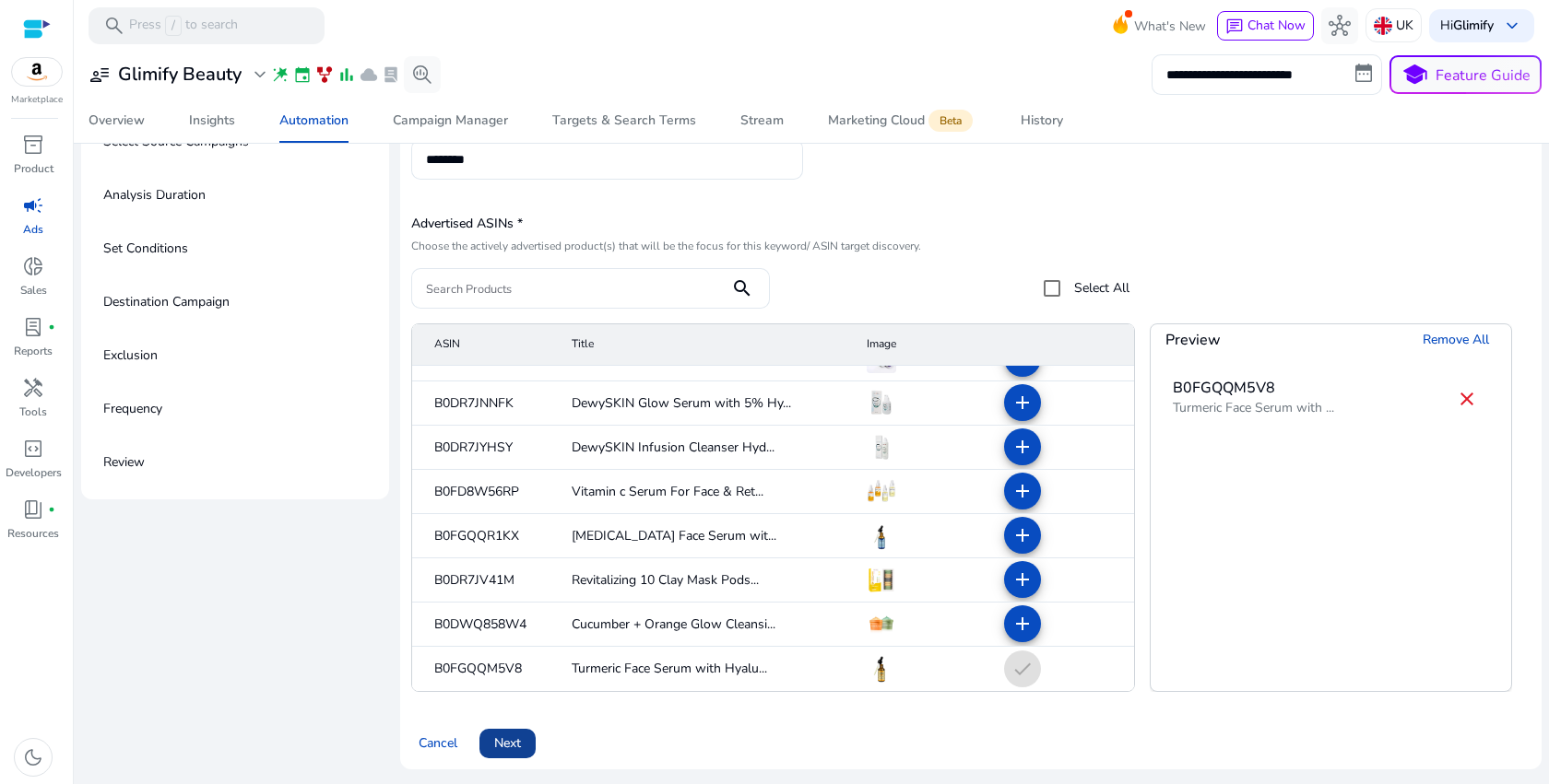
click at [506, 748] on span "Next" at bounding box center [508, 743] width 26 height 19
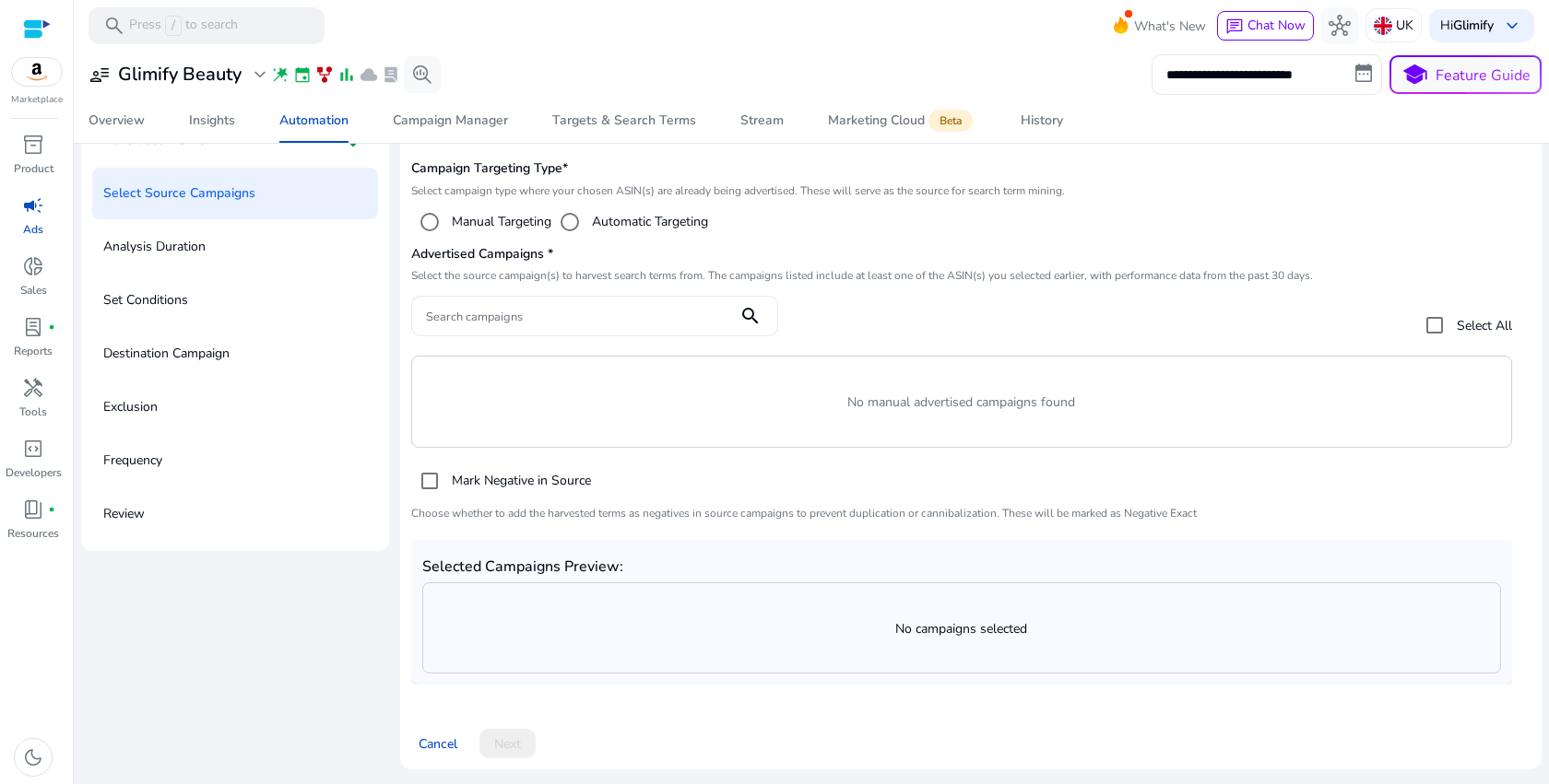
scroll to position [126, 0]
click at [607, 218] on label "Automatic Targeting" at bounding box center [647, 221] width 120 height 19
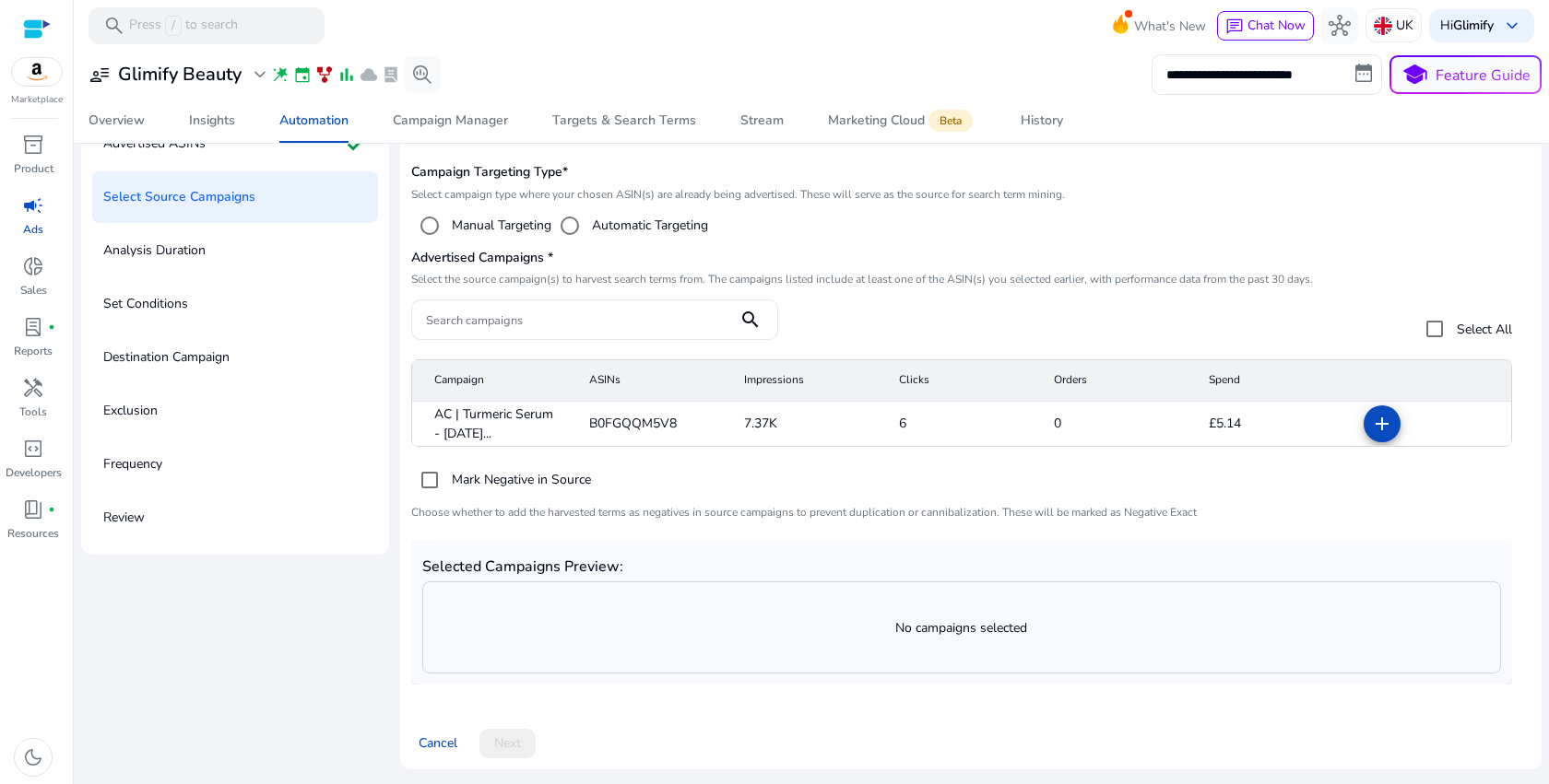
click at [505, 225] on label "Manual Targeting" at bounding box center [499, 225] width 103 height 19
click at [1373, 424] on mat-icon "add" at bounding box center [1382, 423] width 22 height 22
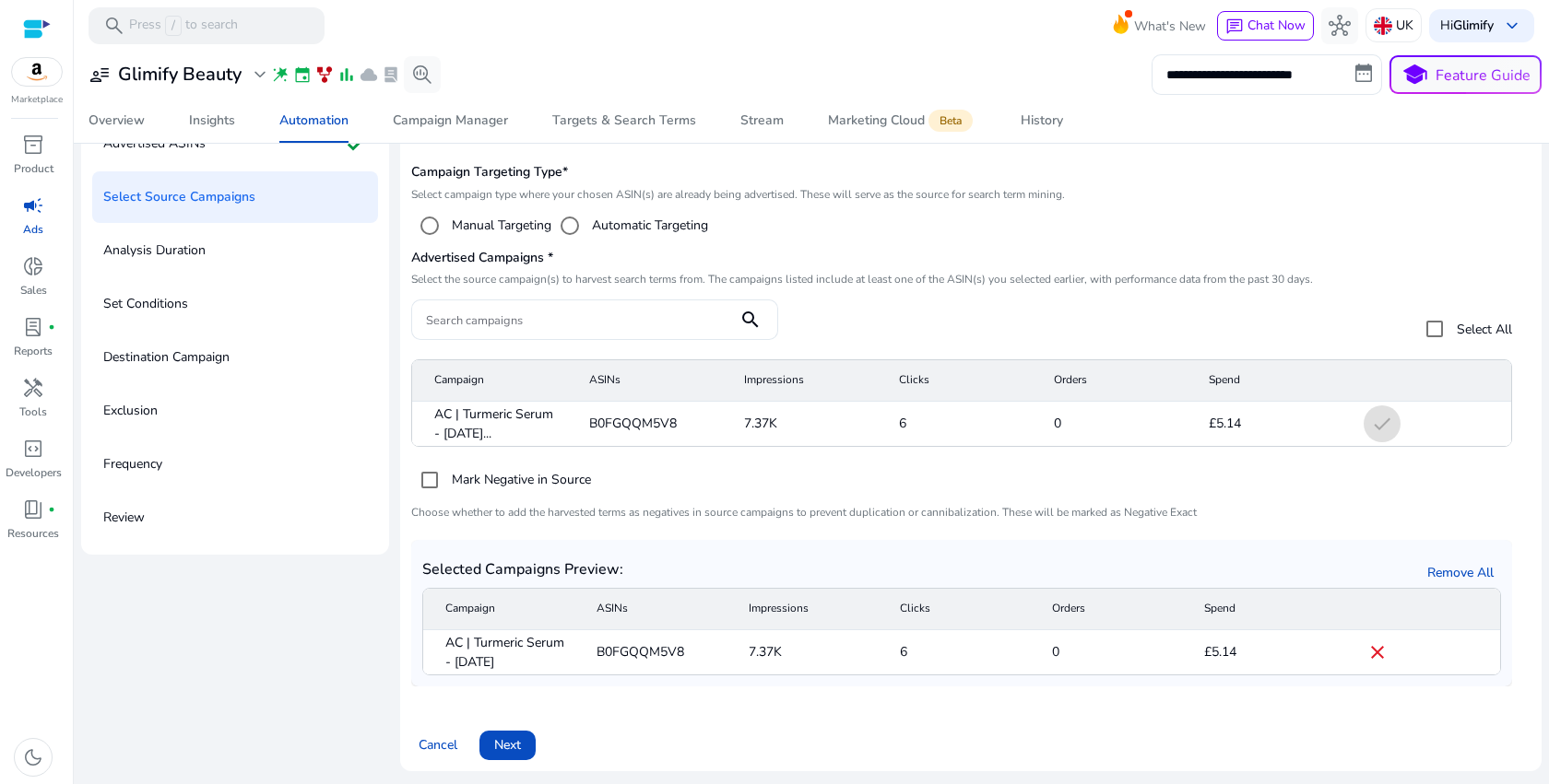
scroll to position [123, 0]
click at [661, 649] on span "B0FGQQM5V8" at bounding box center [640, 650] width 88 height 19
click at [507, 737] on span "Next" at bounding box center [508, 743] width 26 height 19
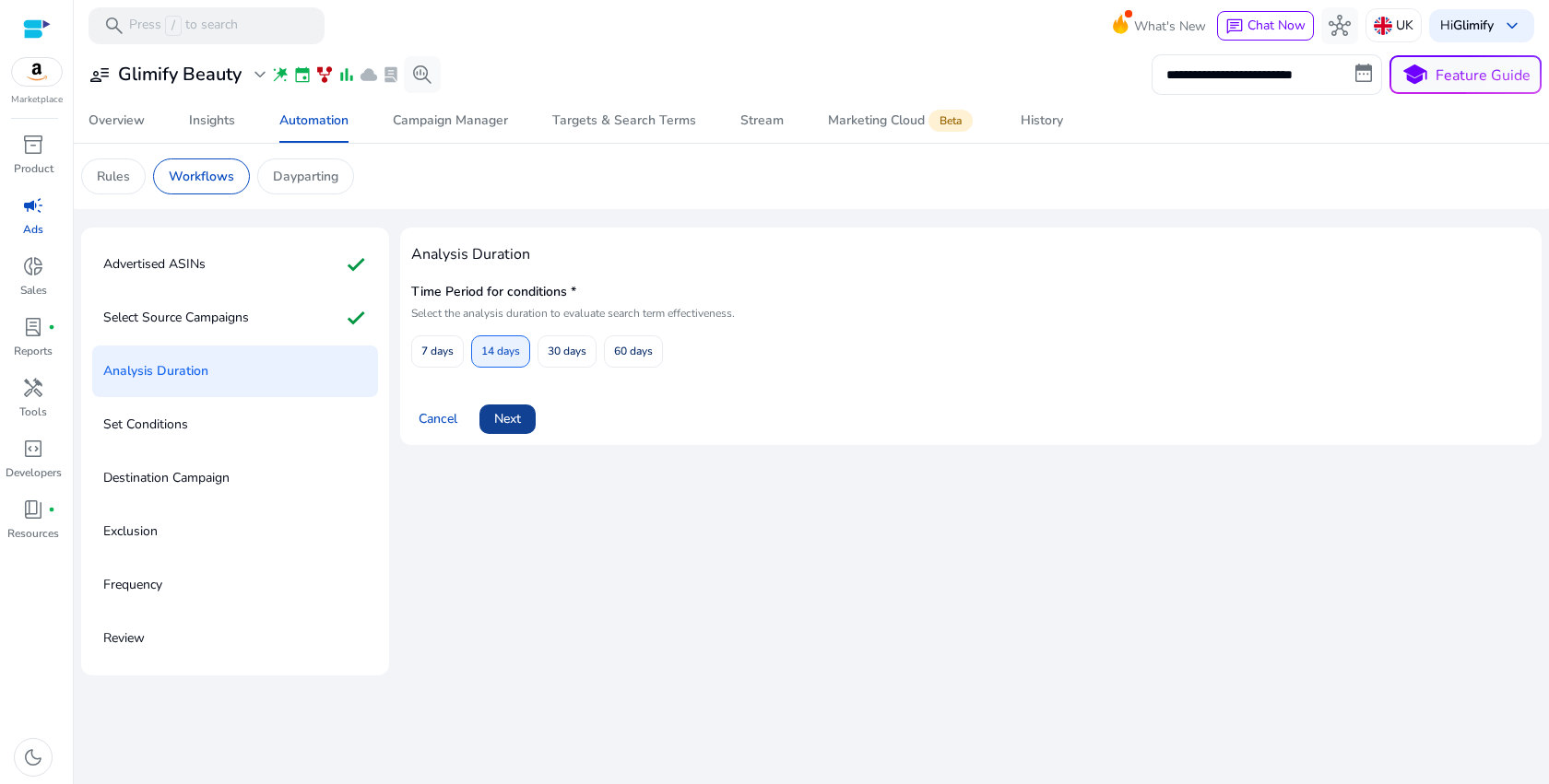
click at [487, 418] on span at bounding box center [508, 418] width 57 height 44
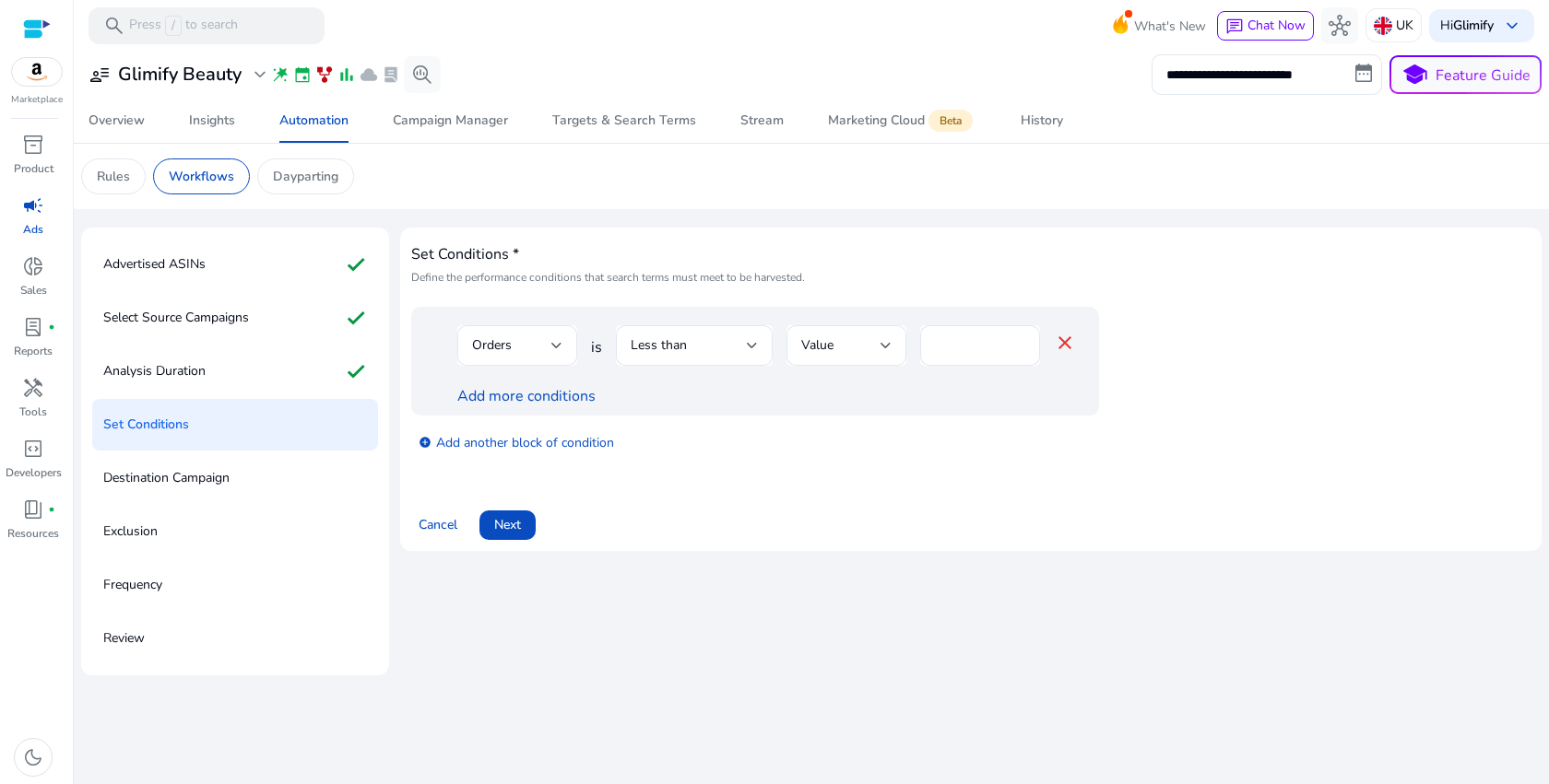
click at [507, 517] on span "Next" at bounding box center [508, 524] width 26 height 19
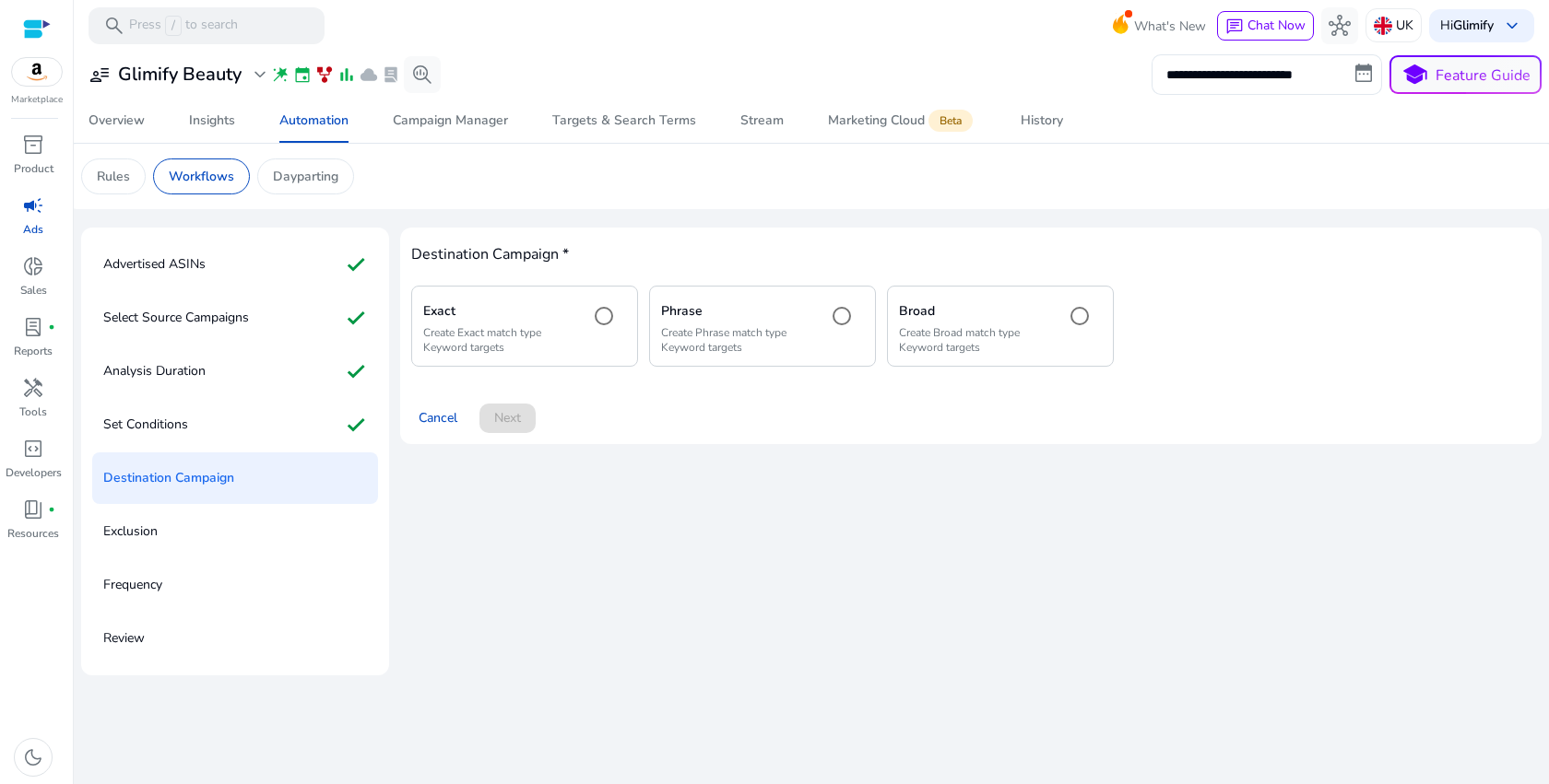
click at [592, 342] on mat-radio-button at bounding box center [605, 326] width 41 height 57
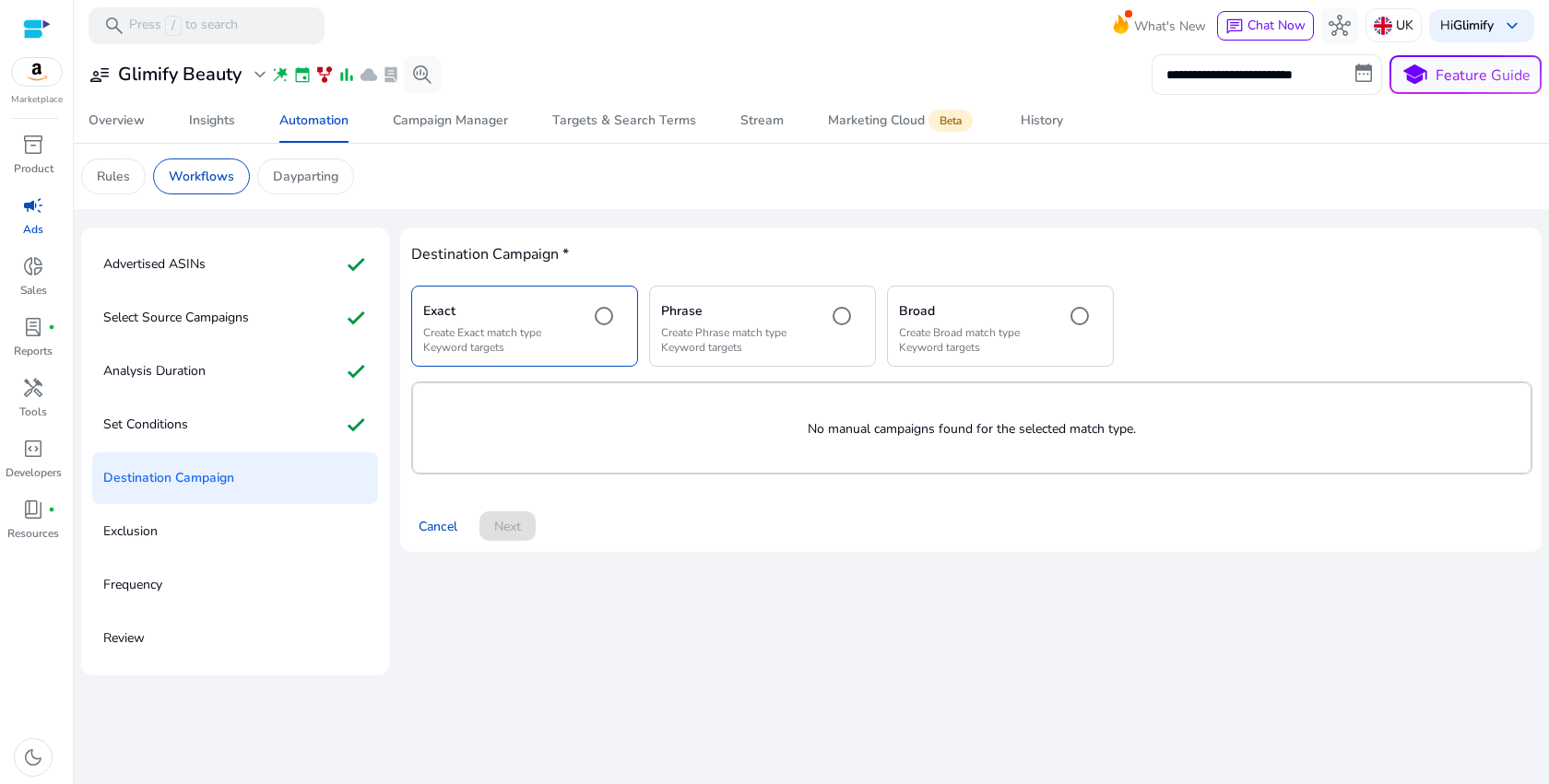
click at [718, 335] on p "Create Phrase match type Keyword targets" at bounding box center [736, 339] width 151 height 29
click at [1018, 350] on p "Create Broad match type Keyword targets" at bounding box center [974, 339] width 151 height 29
click at [788, 340] on p "Create Phrase match type Keyword targets" at bounding box center [736, 339] width 151 height 29
click at [156, 520] on p "Exclusion" at bounding box center [130, 531] width 55 height 29
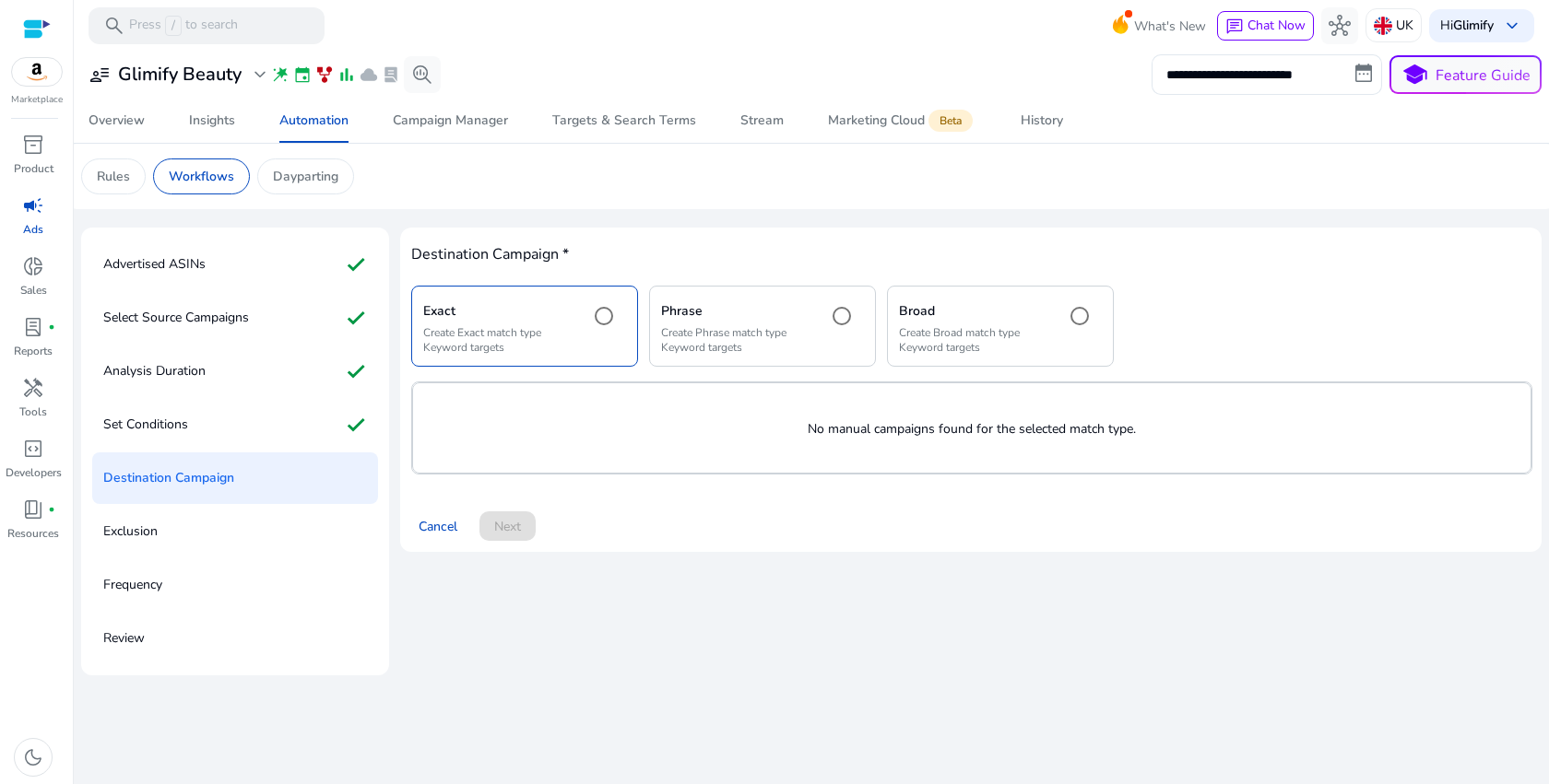
click at [144, 555] on div "Exclusion" at bounding box center [235, 532] width 285 height 52
click at [829, 292] on div "Phrase Create Phrase match type Keyword targets" at bounding box center [763, 325] width 227 height 80
click at [983, 342] on p "Create Broad match type Keyword targets" at bounding box center [974, 339] width 151 height 29
click at [551, 349] on p "Create Exact match type Keyword targets" at bounding box center [499, 339] width 151 height 29
click at [774, 370] on div "Exact Create Exact match type Keyword targets Phrase Create Phrase match type K…" at bounding box center [971, 380] width 1119 height 189
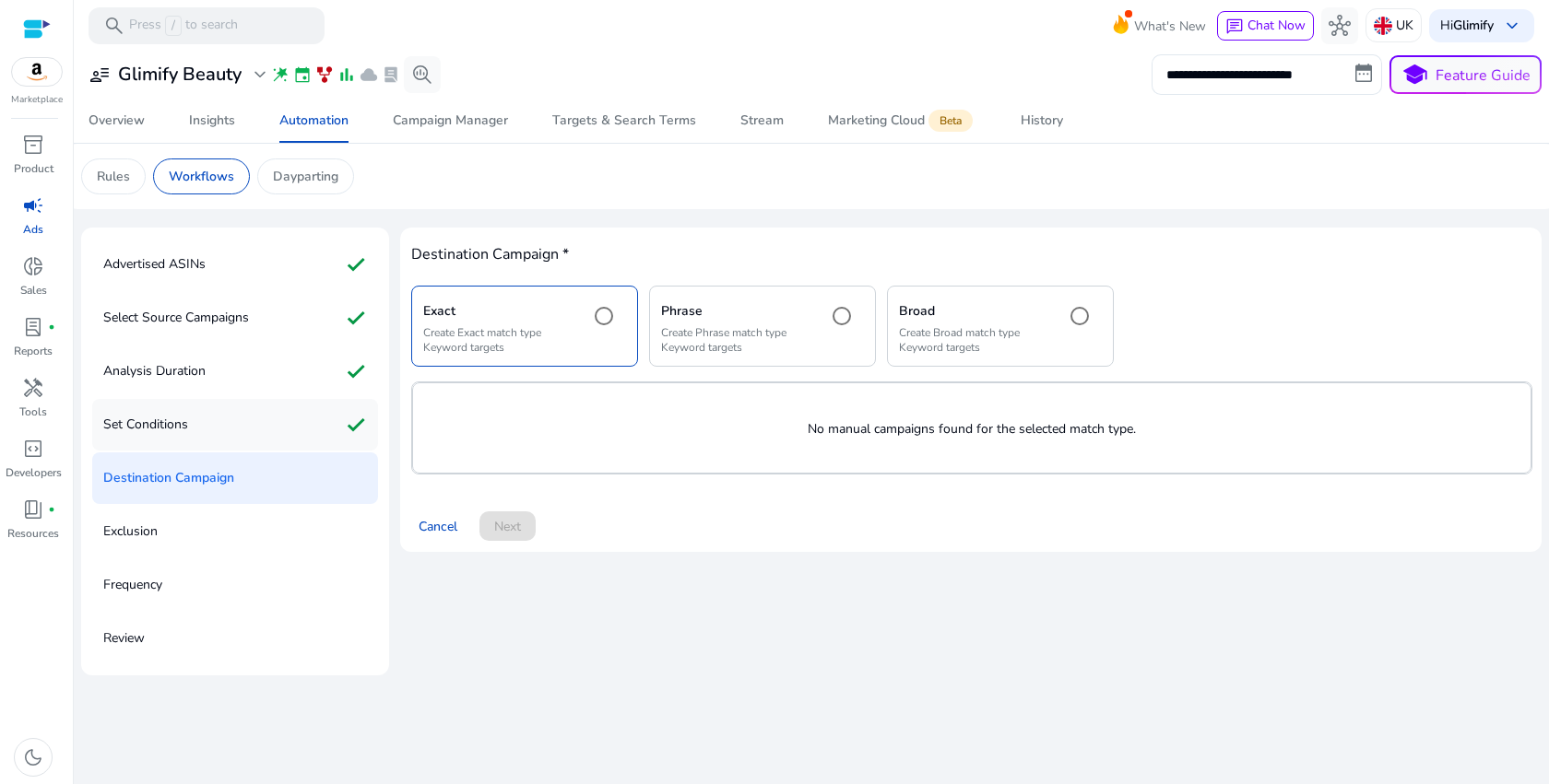
click at [188, 424] on div "Set Conditions check" at bounding box center [235, 424] width 285 height 52
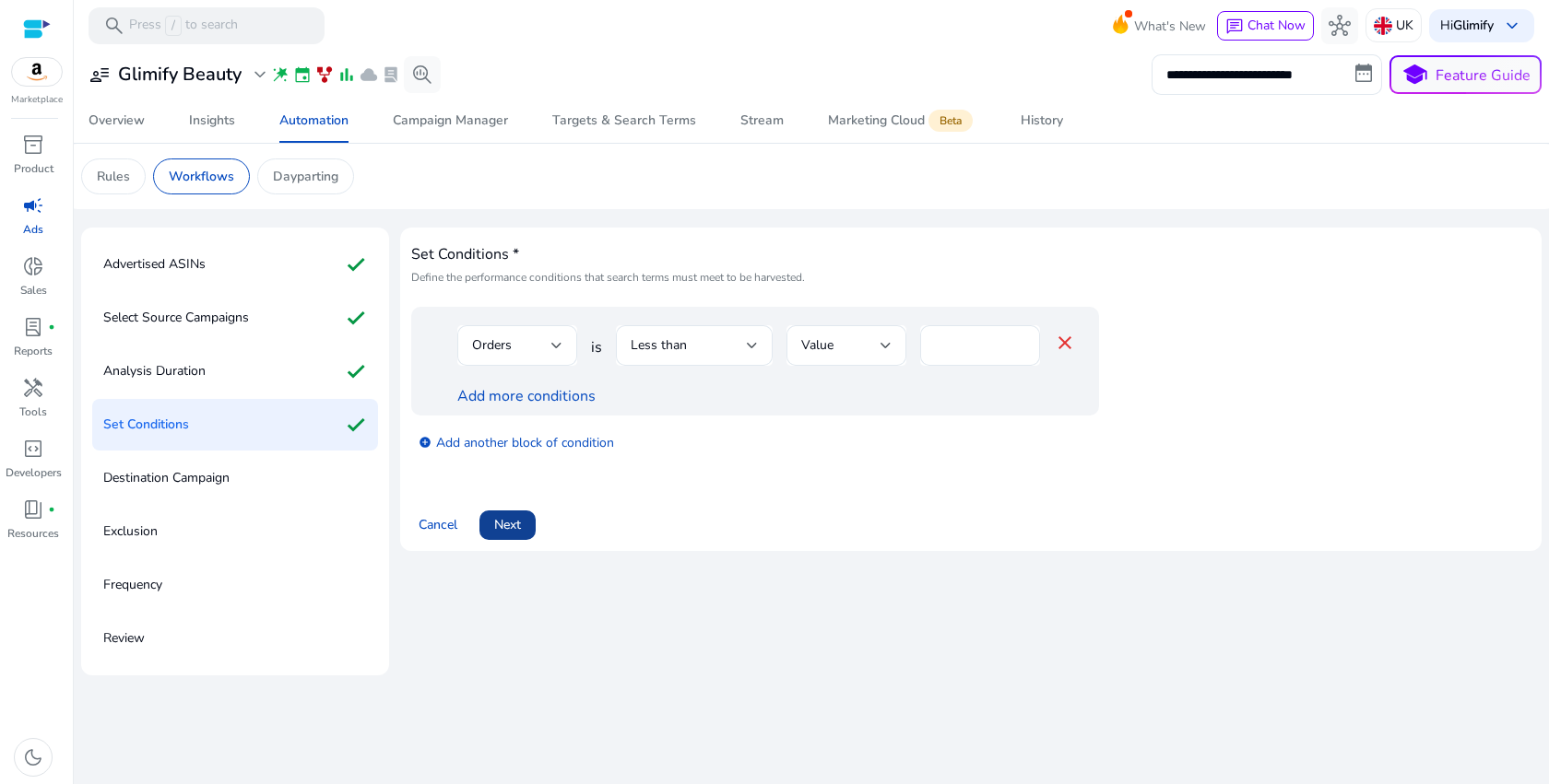
click at [499, 524] on span "Next" at bounding box center [508, 524] width 26 height 19
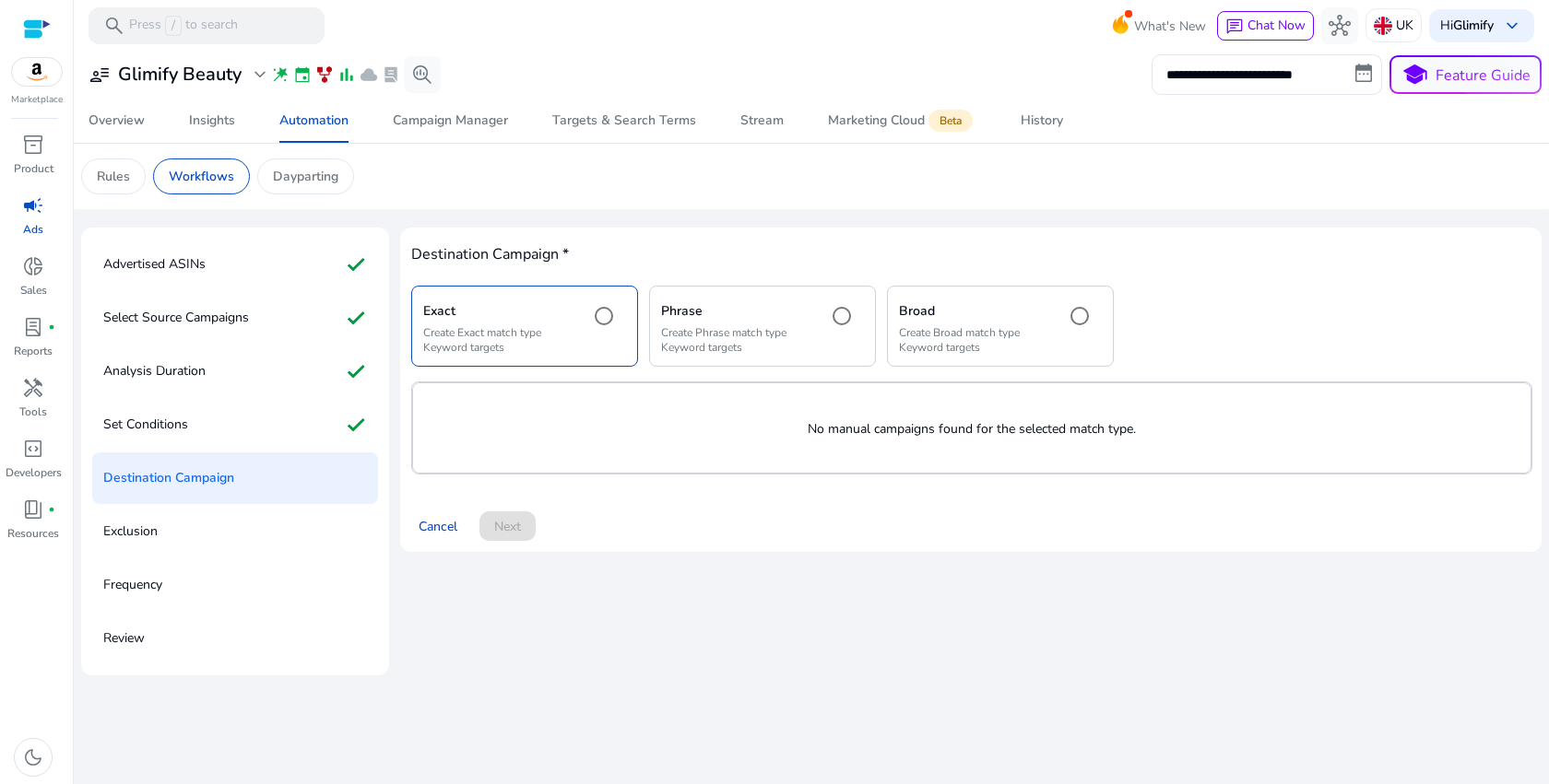
click at [697, 333] on p "Create Phrase match type Keyword targets" at bounding box center [736, 339] width 151 height 29
click at [970, 320] on h5 "Broad" at bounding box center [974, 312] width 151 height 16
click at [453, 349] on p "Create Exact match type Keyword targets" at bounding box center [499, 339] width 151 height 29
click at [114, 172] on p "Rules" at bounding box center [112, 177] width 33 height 19
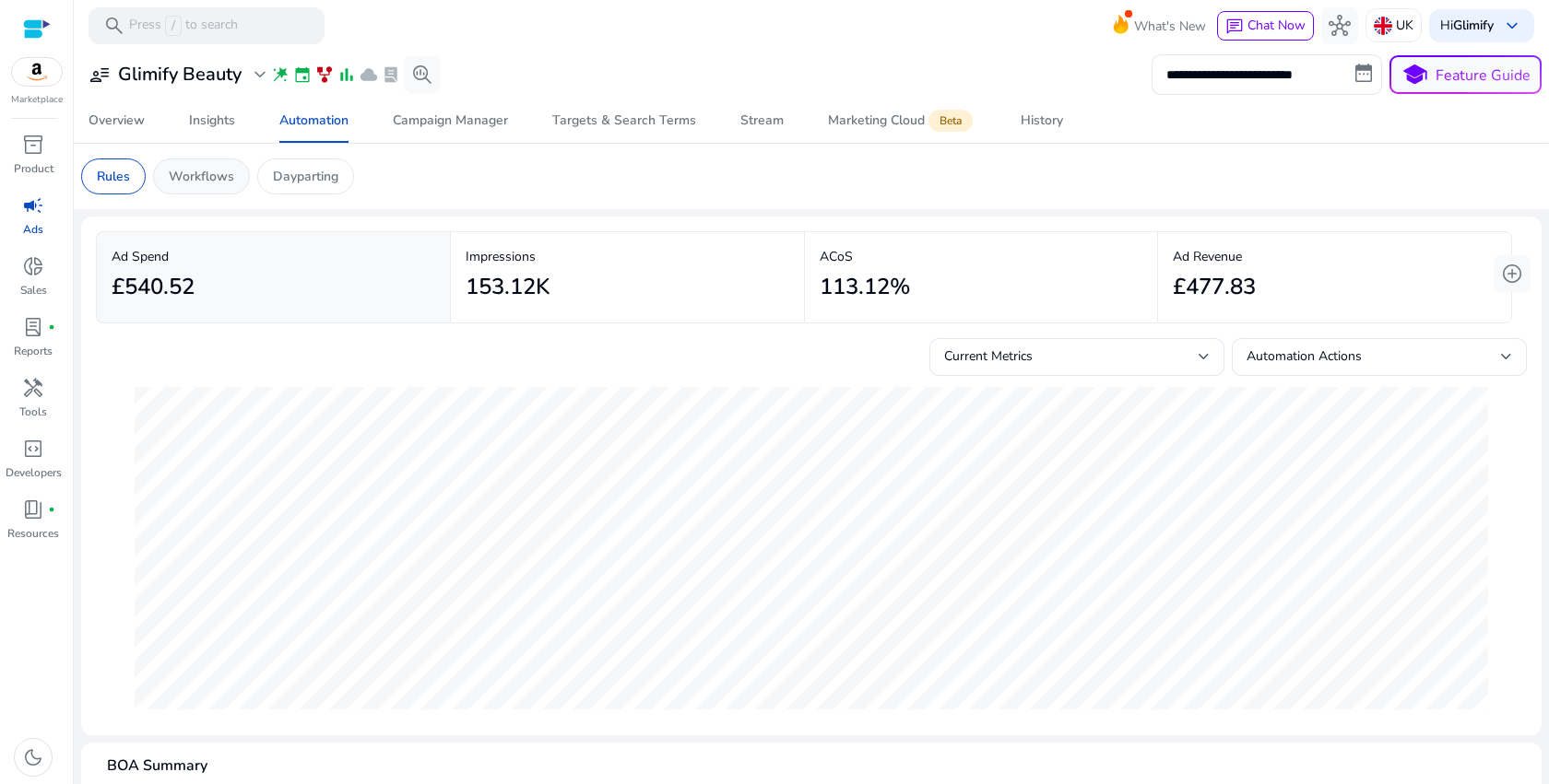
click at [201, 184] on p "Workflows" at bounding box center [201, 177] width 65 height 19
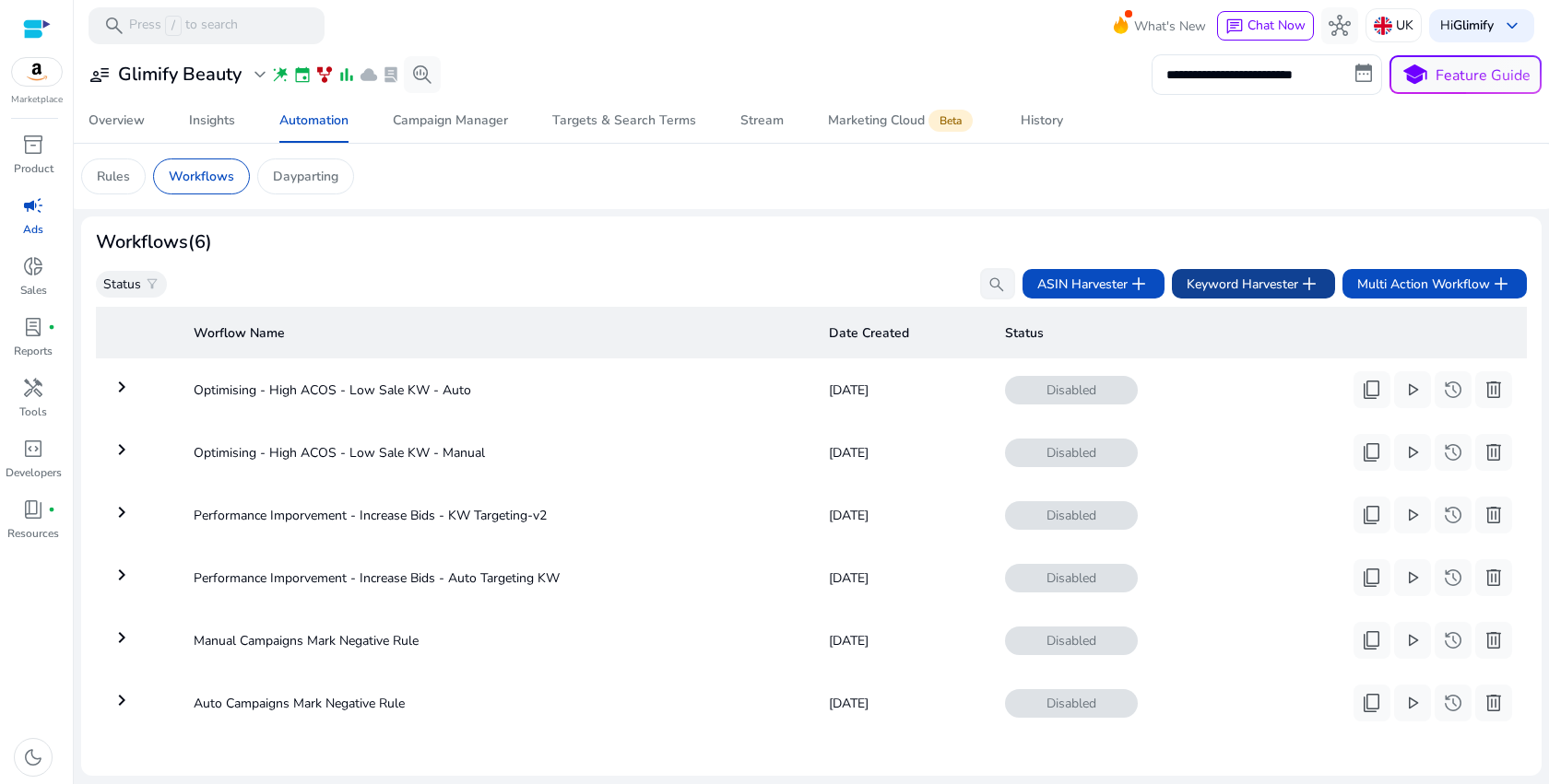
click at [1212, 292] on span "Keyword Harvester add" at bounding box center [1253, 283] width 133 height 22
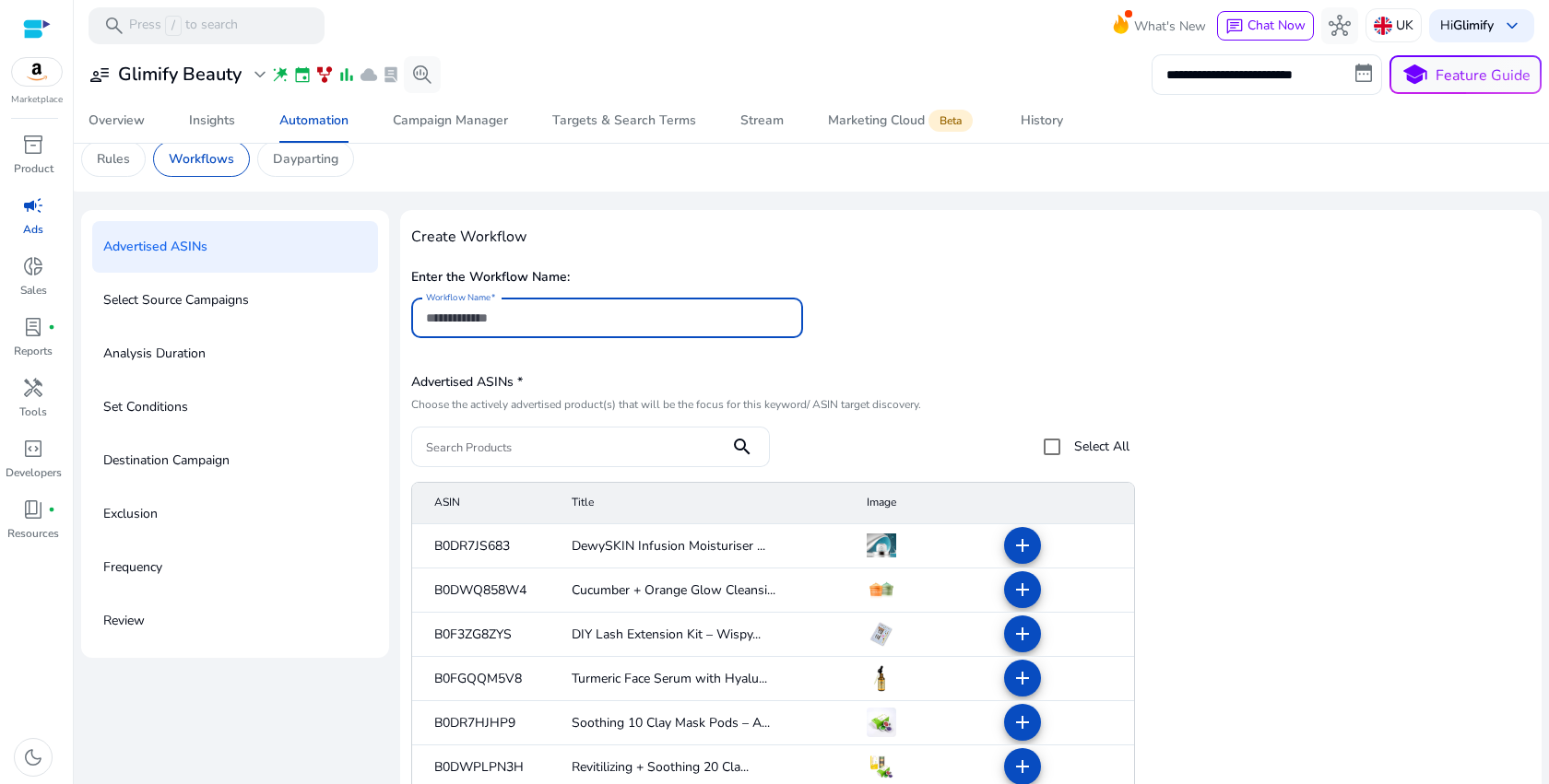
scroll to position [19, 0]
click at [543, 410] on div "Advertised ASINs * Choose the actively advertised product(s) that will be the f…" at bounding box center [770, 416] width 719 height 98
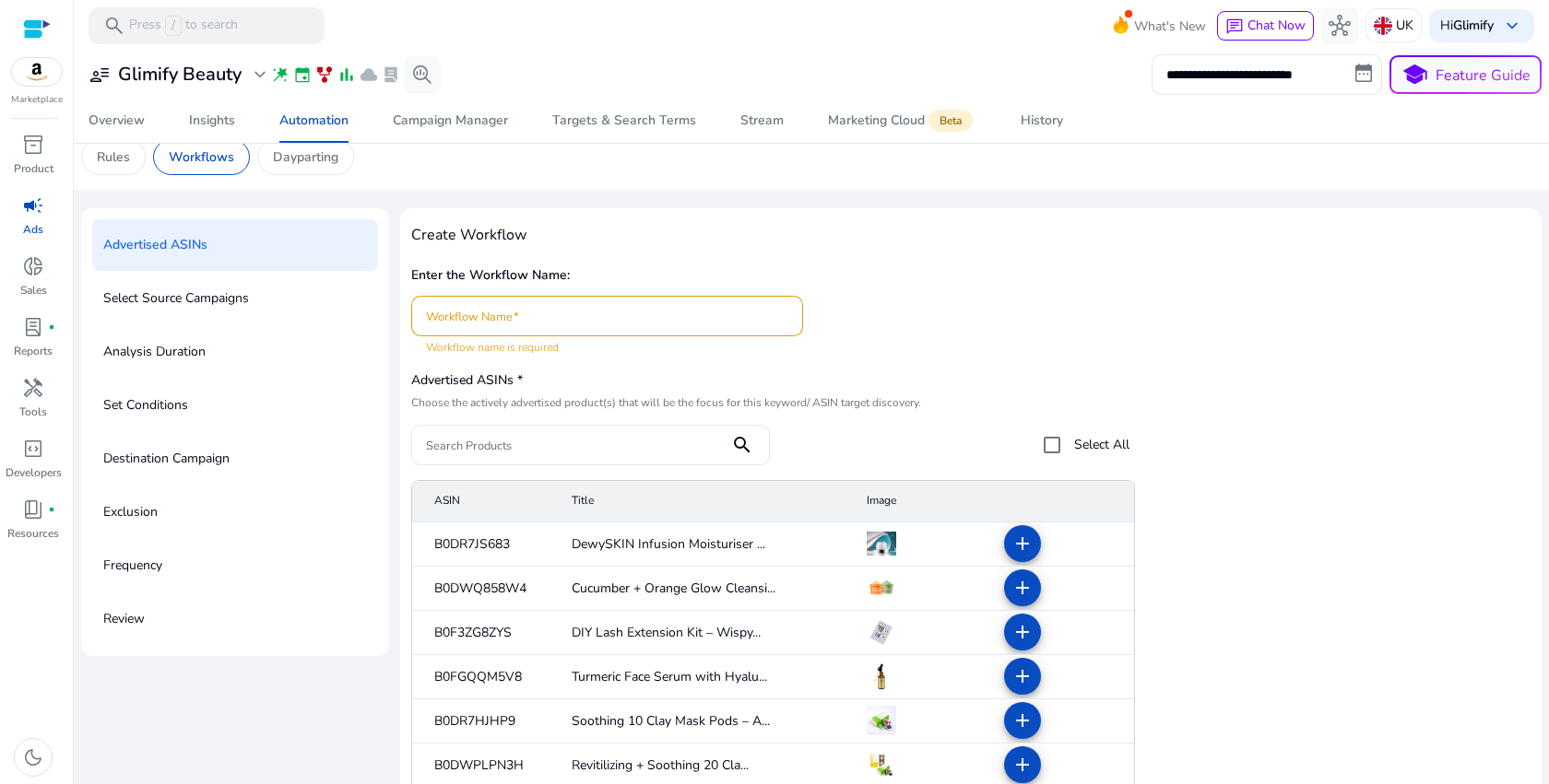
click at [543, 410] on div "Advertised ASINs * Choose the actively advertised product(s) that will be the f…" at bounding box center [770, 416] width 719 height 98
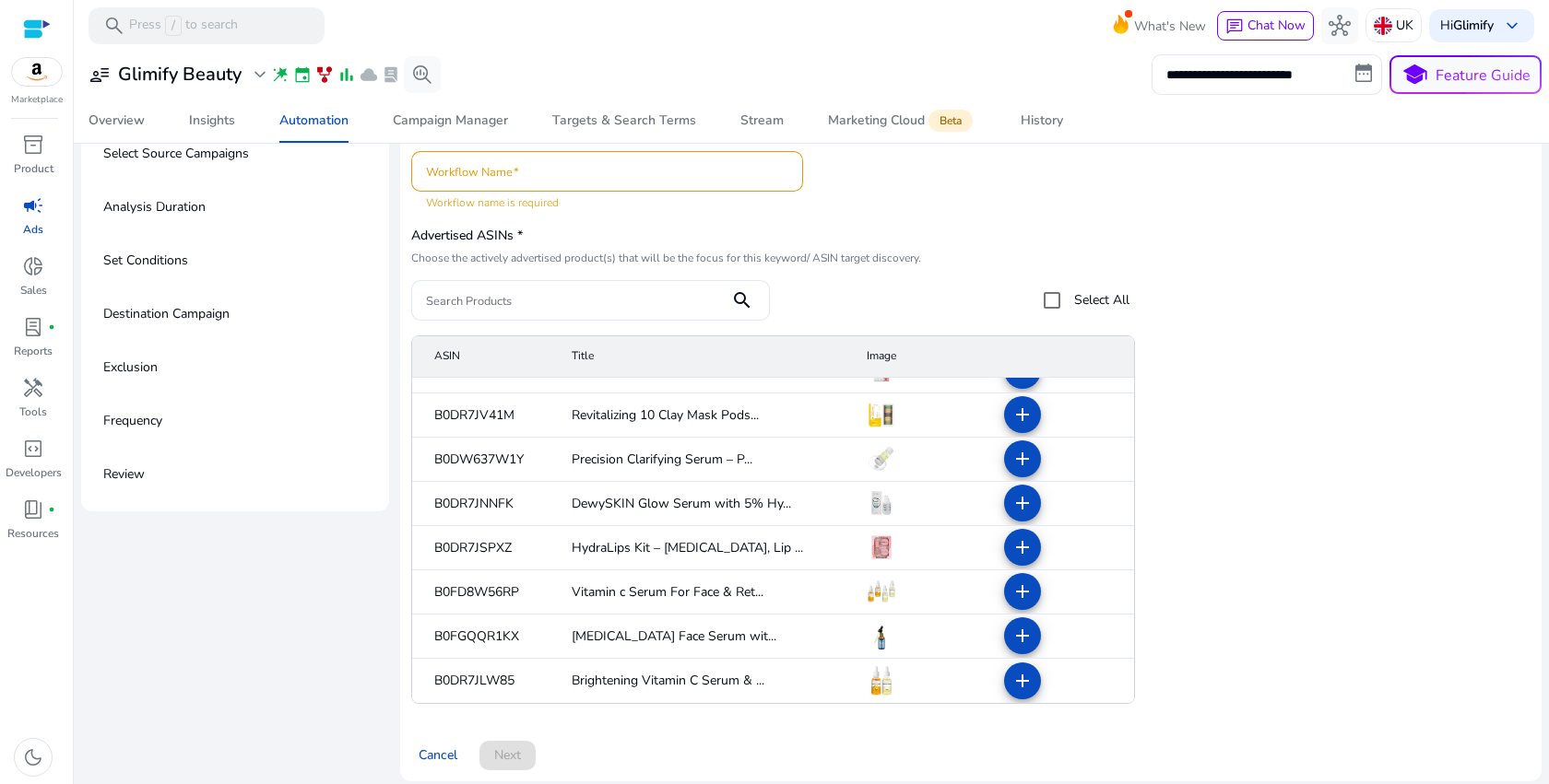
scroll to position [176, 0]
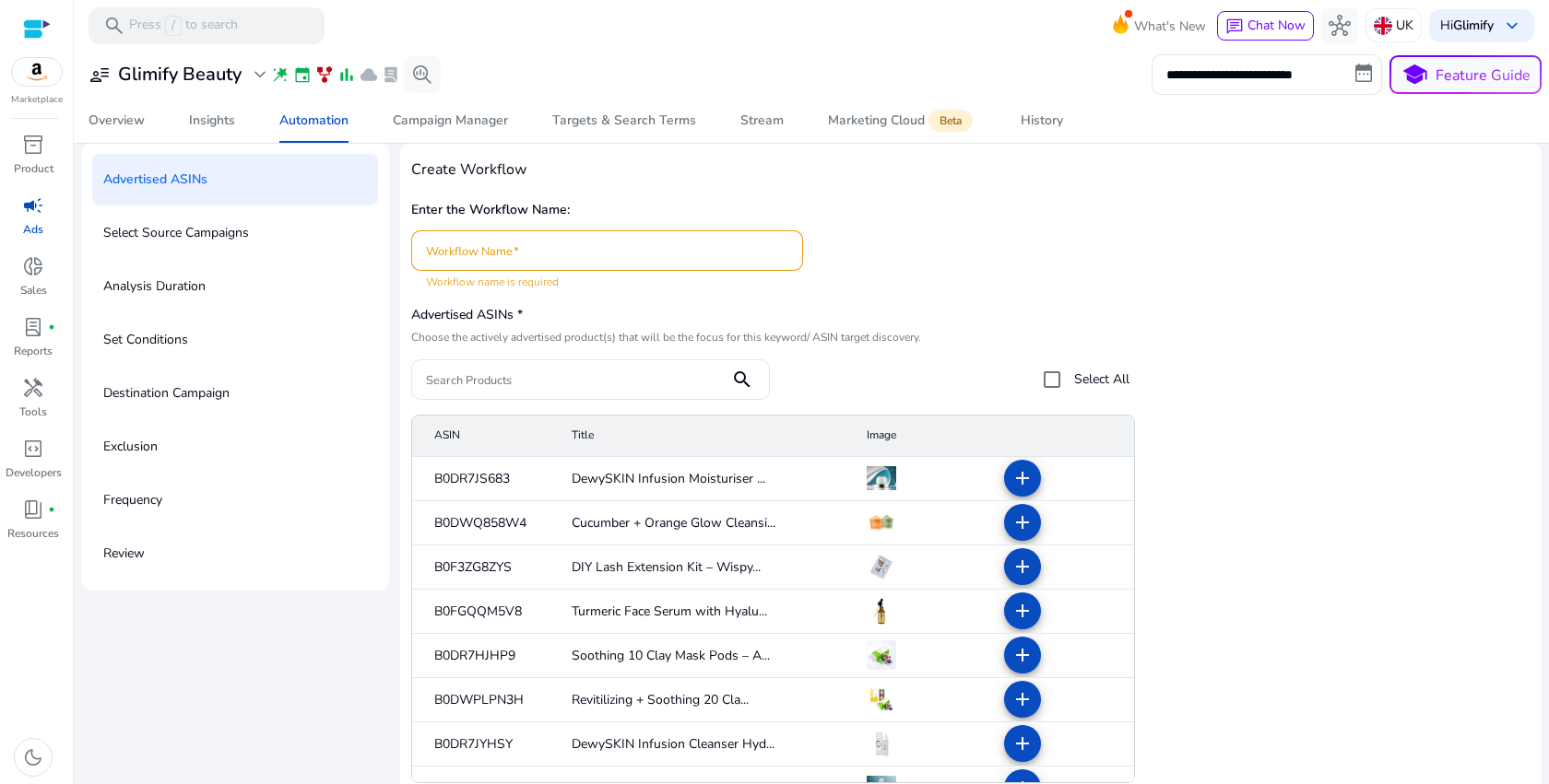
scroll to position [176, 0]
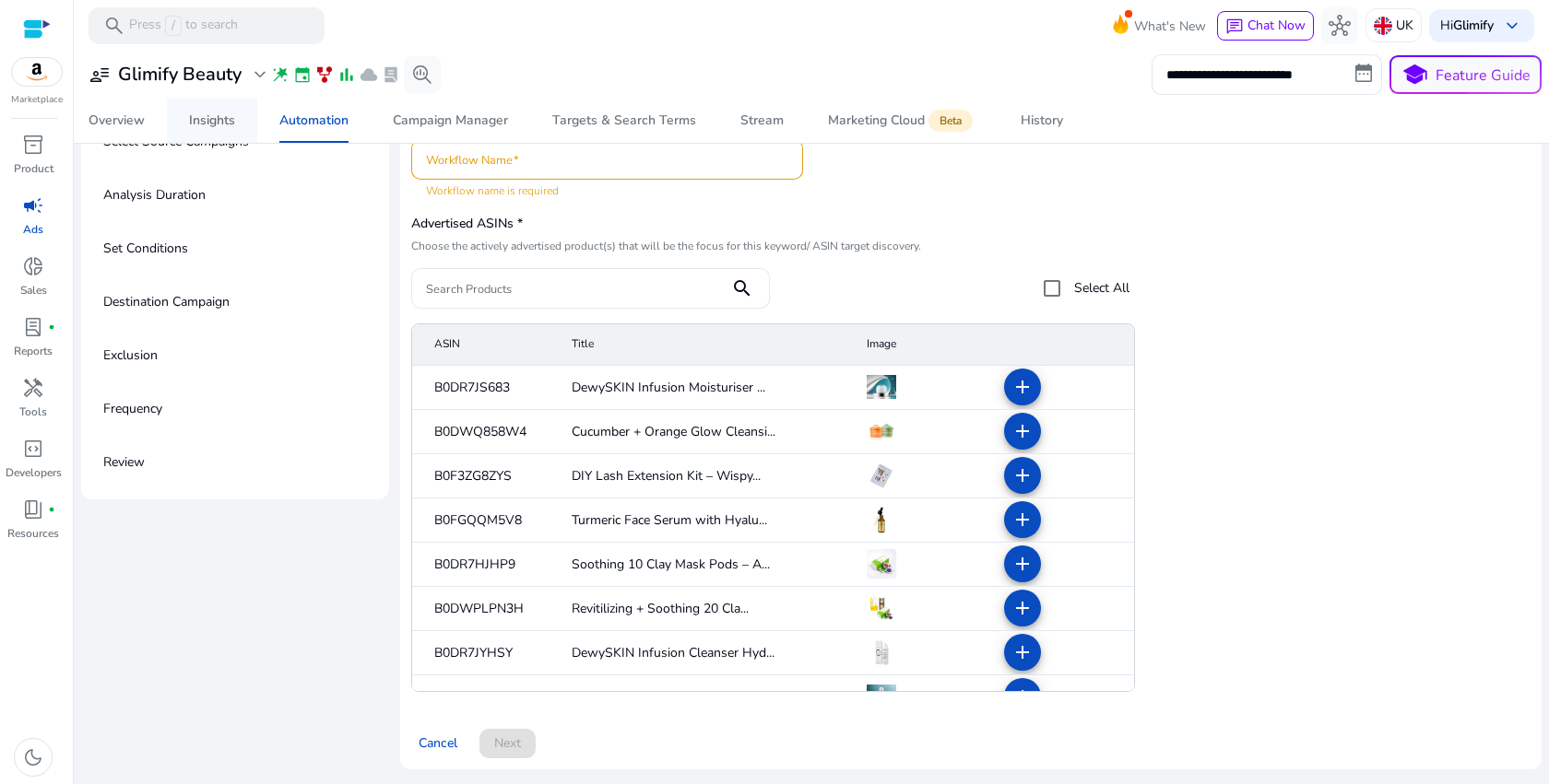
click at [226, 121] on div "Insights" at bounding box center [212, 121] width 46 height 13
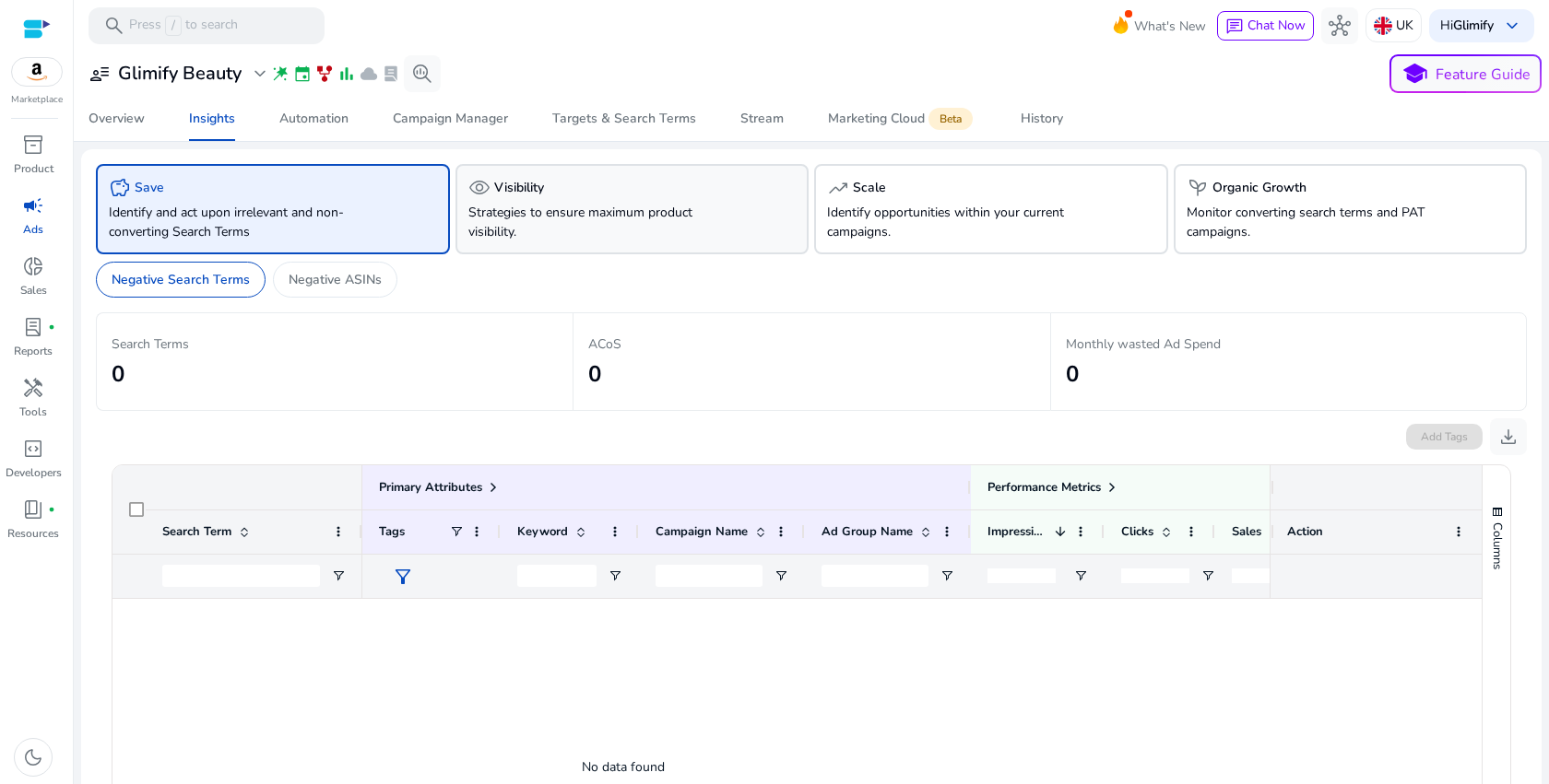
click at [545, 179] on div "visibility Visibility" at bounding box center [632, 187] width 328 height 22
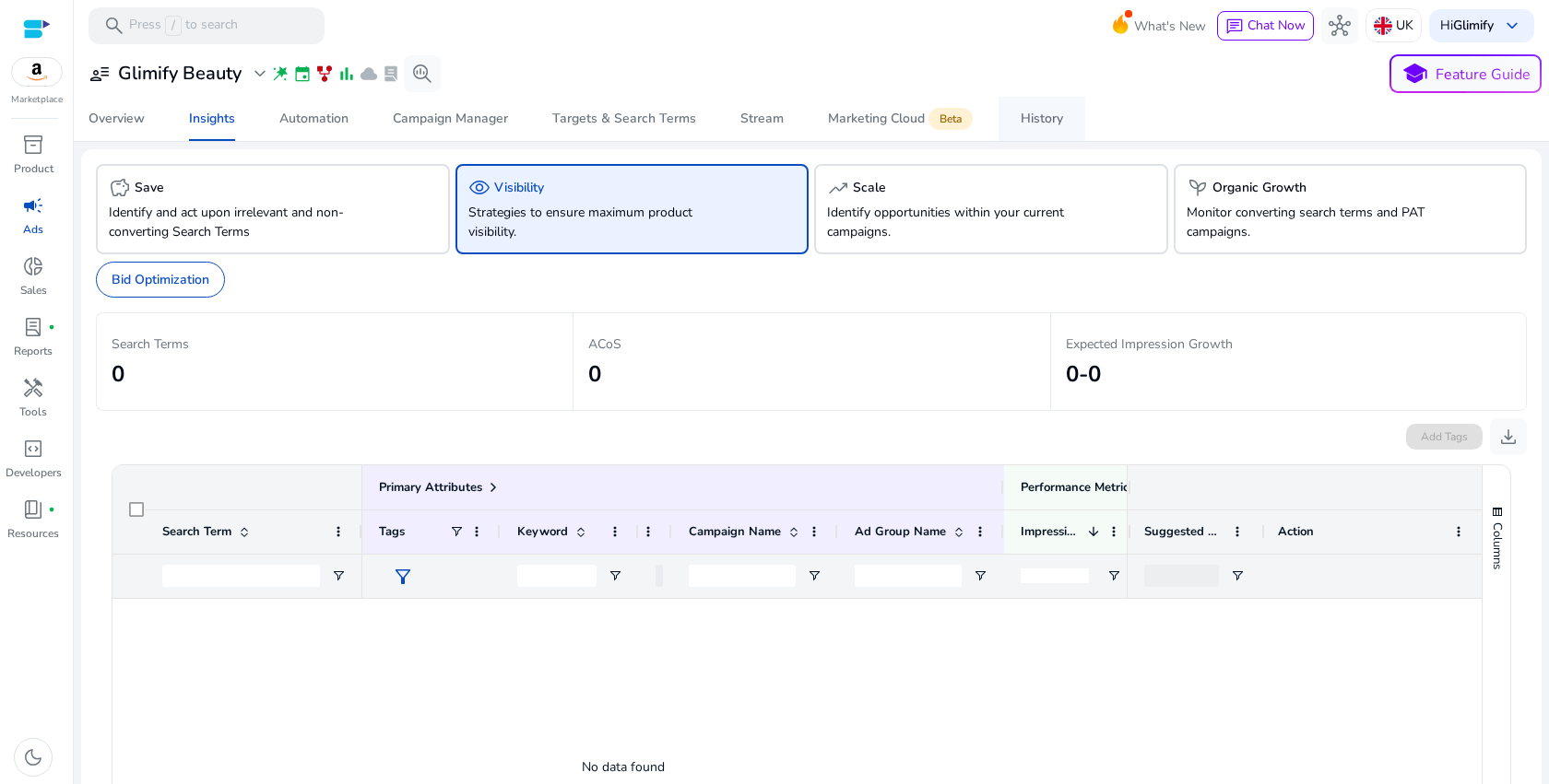
click at [1007, 103] on link "History" at bounding box center [1042, 118] width 87 height 44
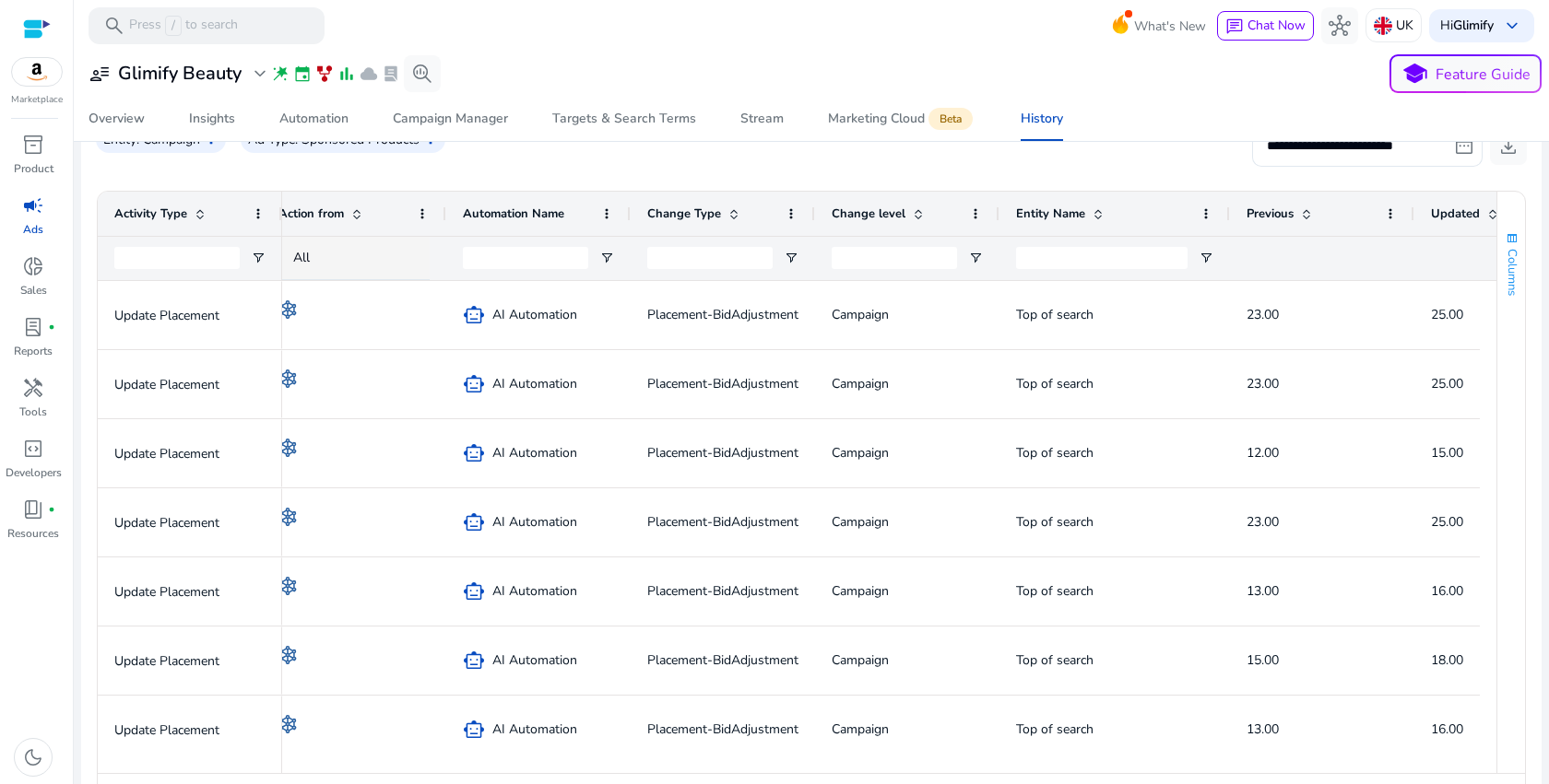
click at [1505, 269] on span "Columns" at bounding box center [1512, 272] width 17 height 47
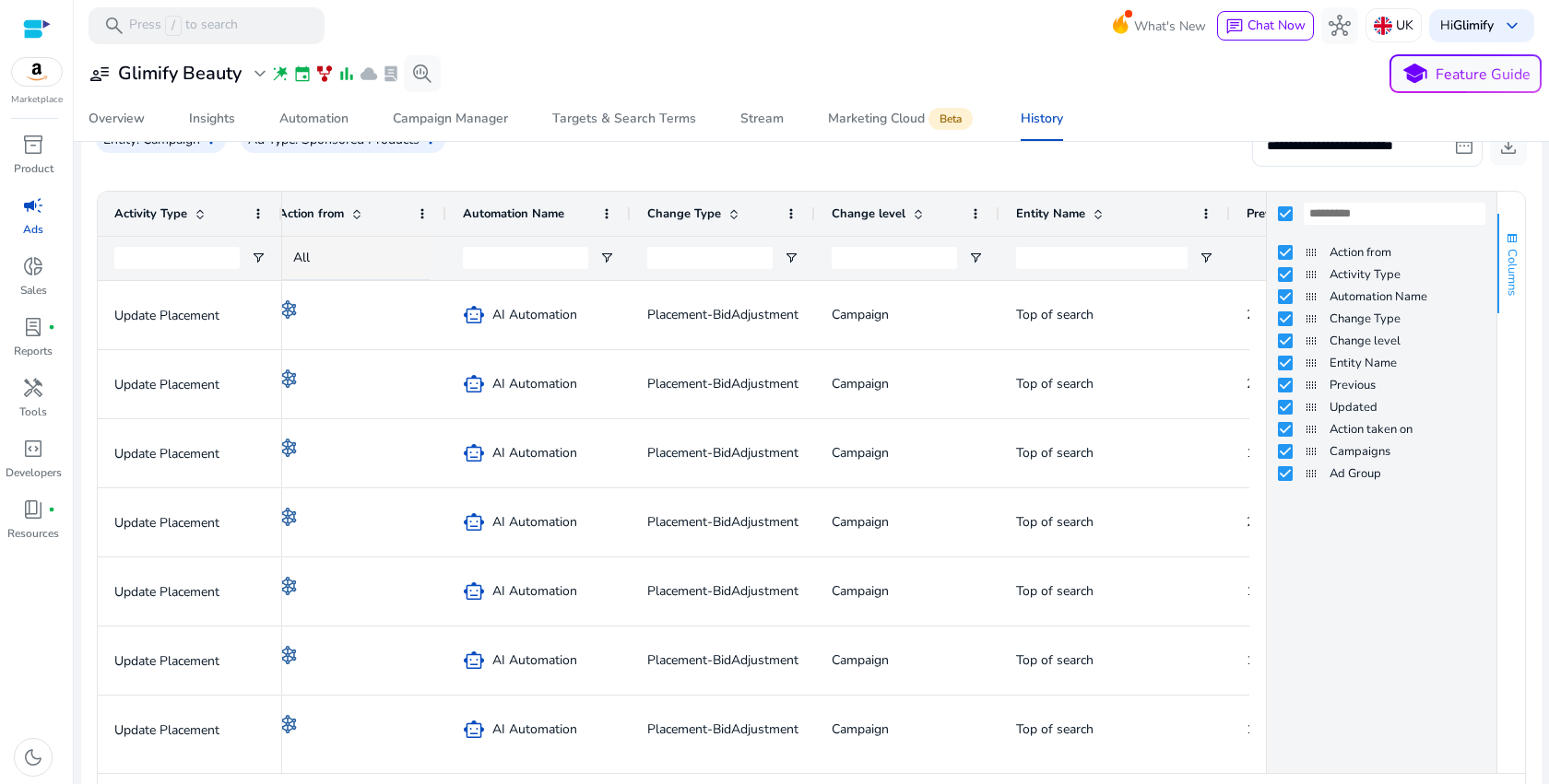
click at [1505, 269] on span "Columns" at bounding box center [1512, 272] width 17 height 47
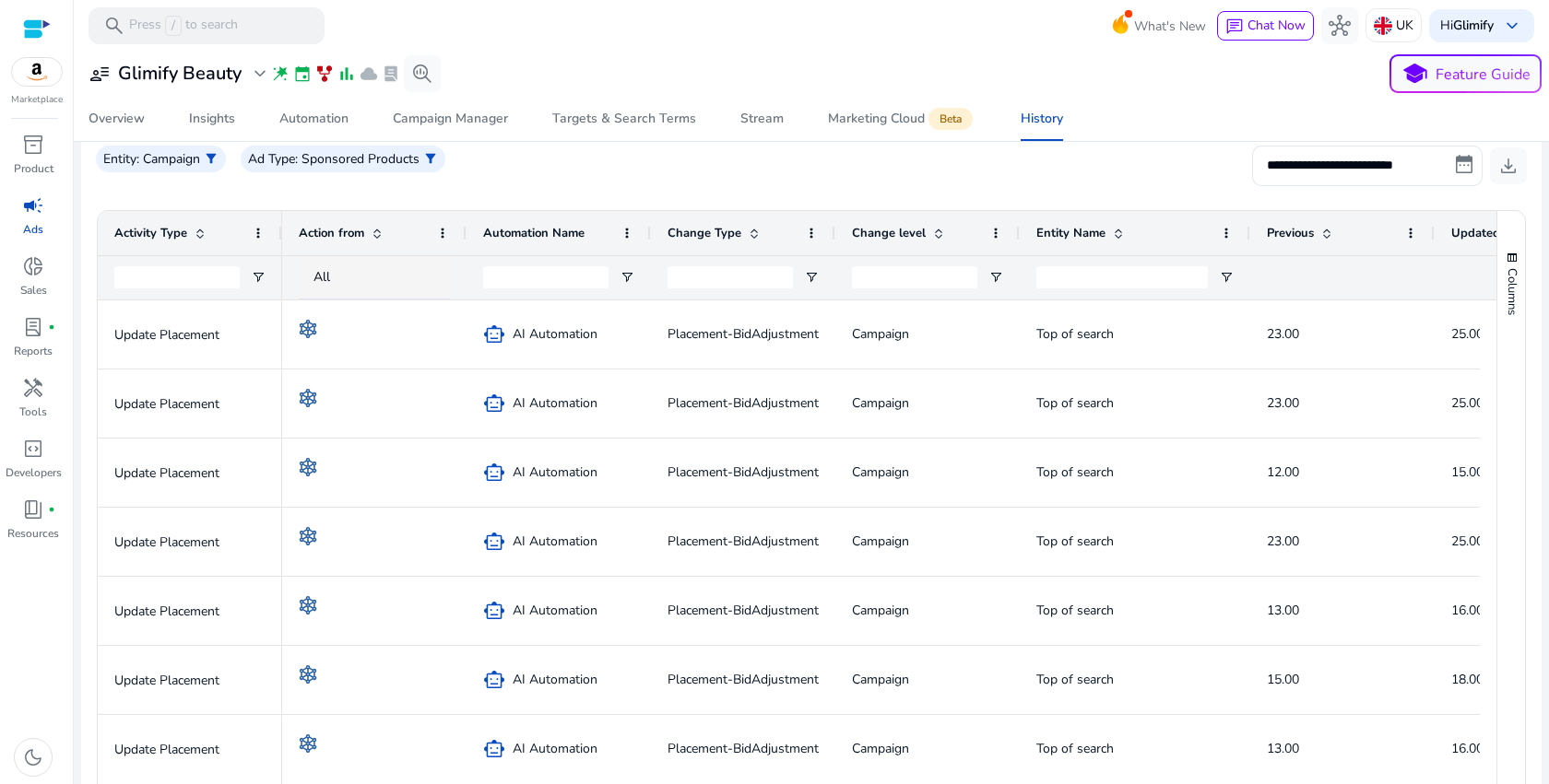
click at [193, 232] on span at bounding box center [200, 233] width 15 height 15
click at [253, 280] on span "Open Filter Menu" at bounding box center [258, 278] width 15 height 15
click at [268, 283] on div at bounding box center [189, 277] width 184 height 44
click at [202, 283] on input "Activity Type Filter Input" at bounding box center [177, 277] width 126 height 22
click at [255, 220] on div "Activity Type 1" at bounding box center [190, 232] width 151 height 44
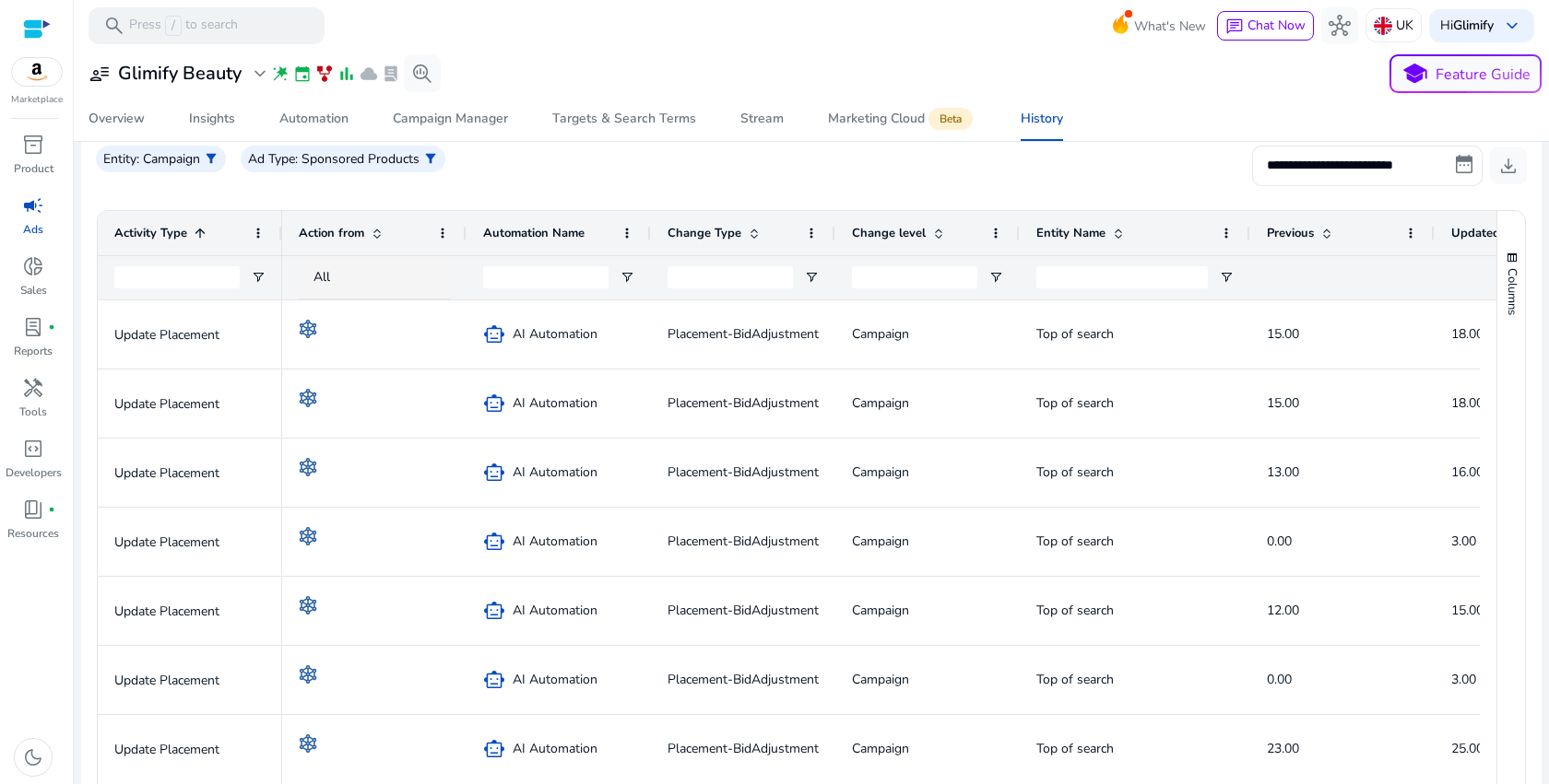
click at [256, 223] on div "Activity Type 1" at bounding box center [190, 232] width 151 height 44
click at [259, 232] on span at bounding box center [258, 233] width 15 height 15
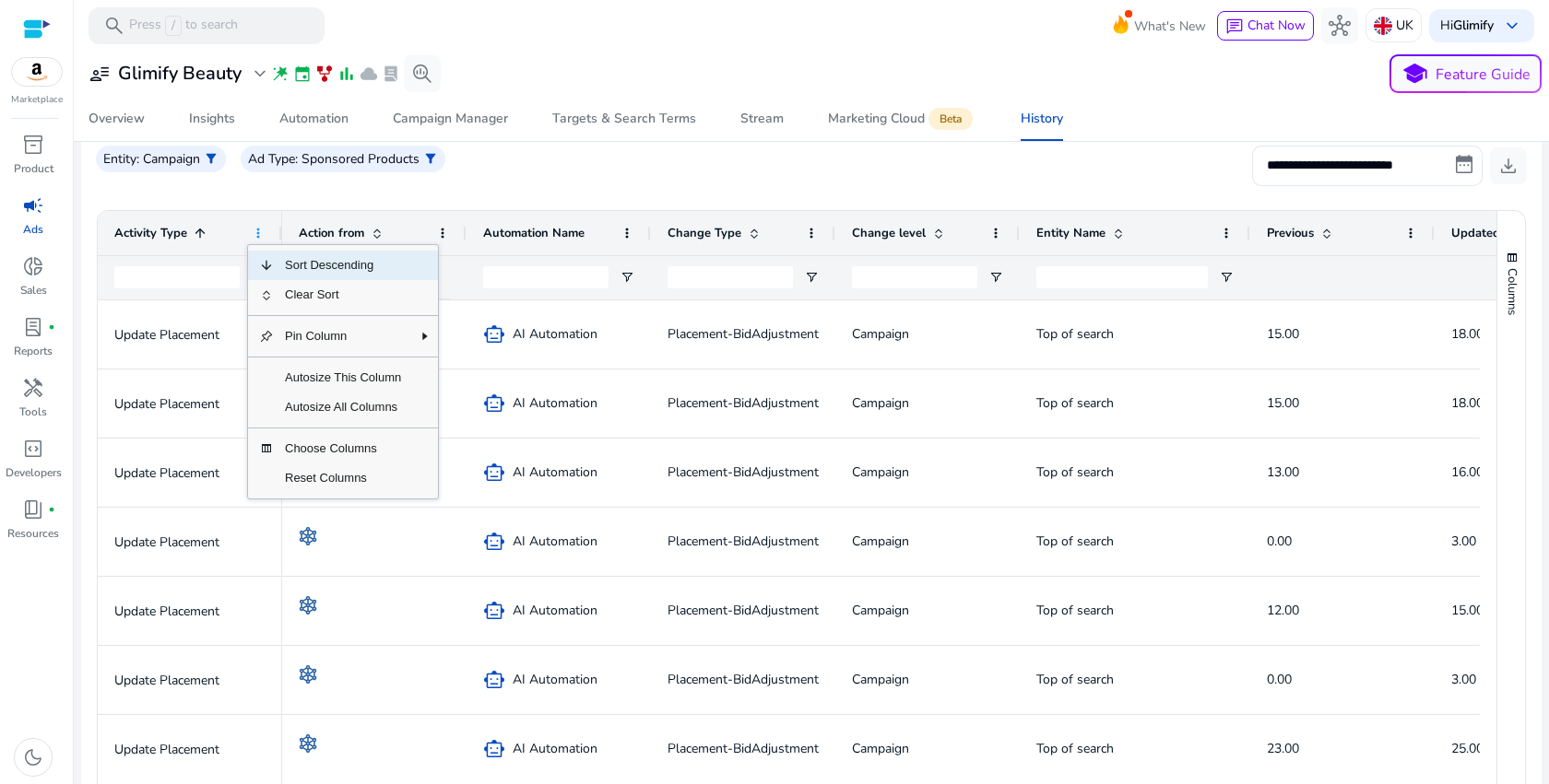
click at [259, 233] on span at bounding box center [258, 233] width 15 height 15
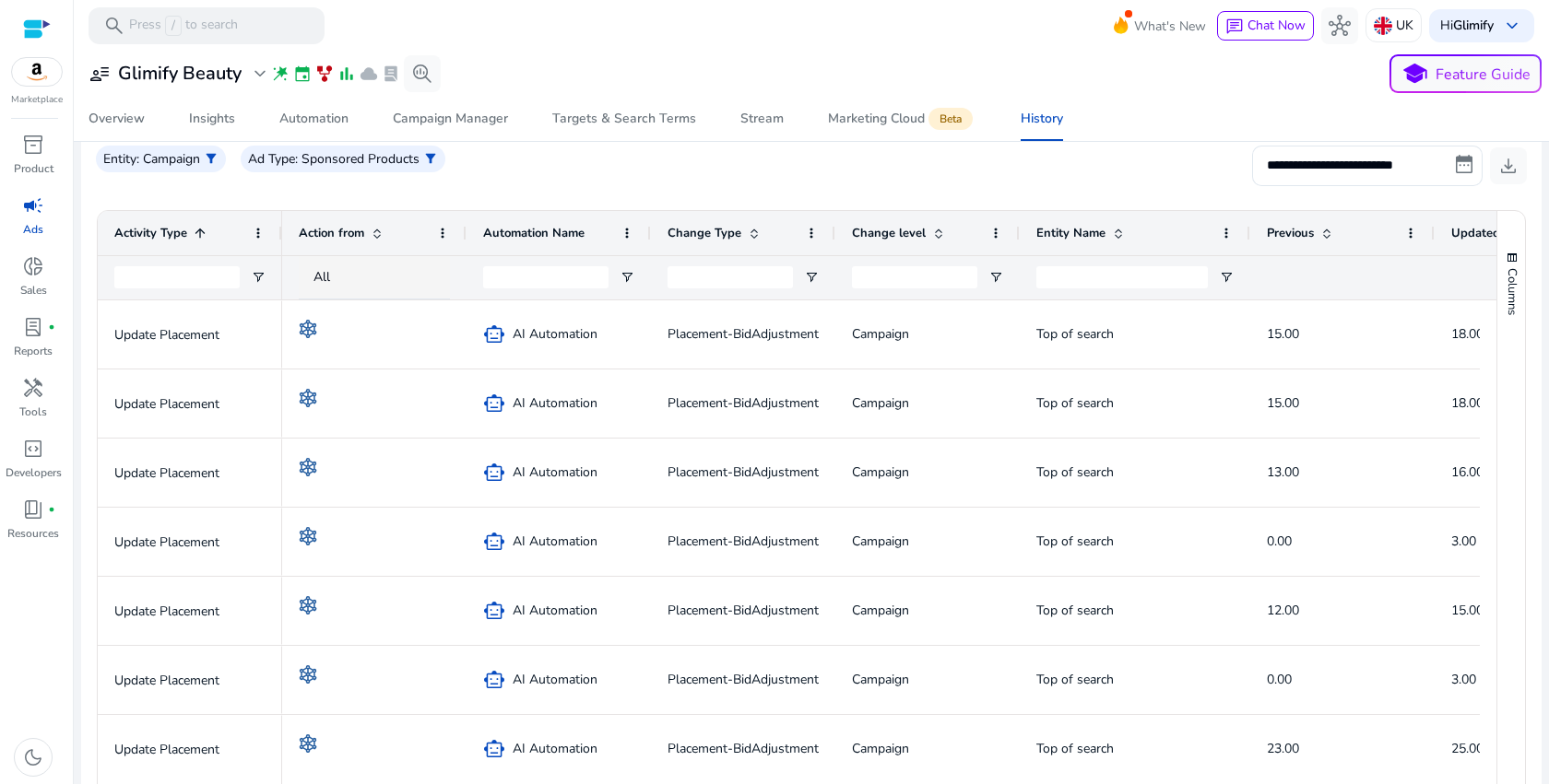
click at [223, 184] on div "Entity : Campaign filter_alt Ad Type : Sponsored Products filter_alt" at bounding box center [284, 165] width 379 height 41
click at [393, 159] on p ": Sponsored Products" at bounding box center [357, 159] width 125 height 19
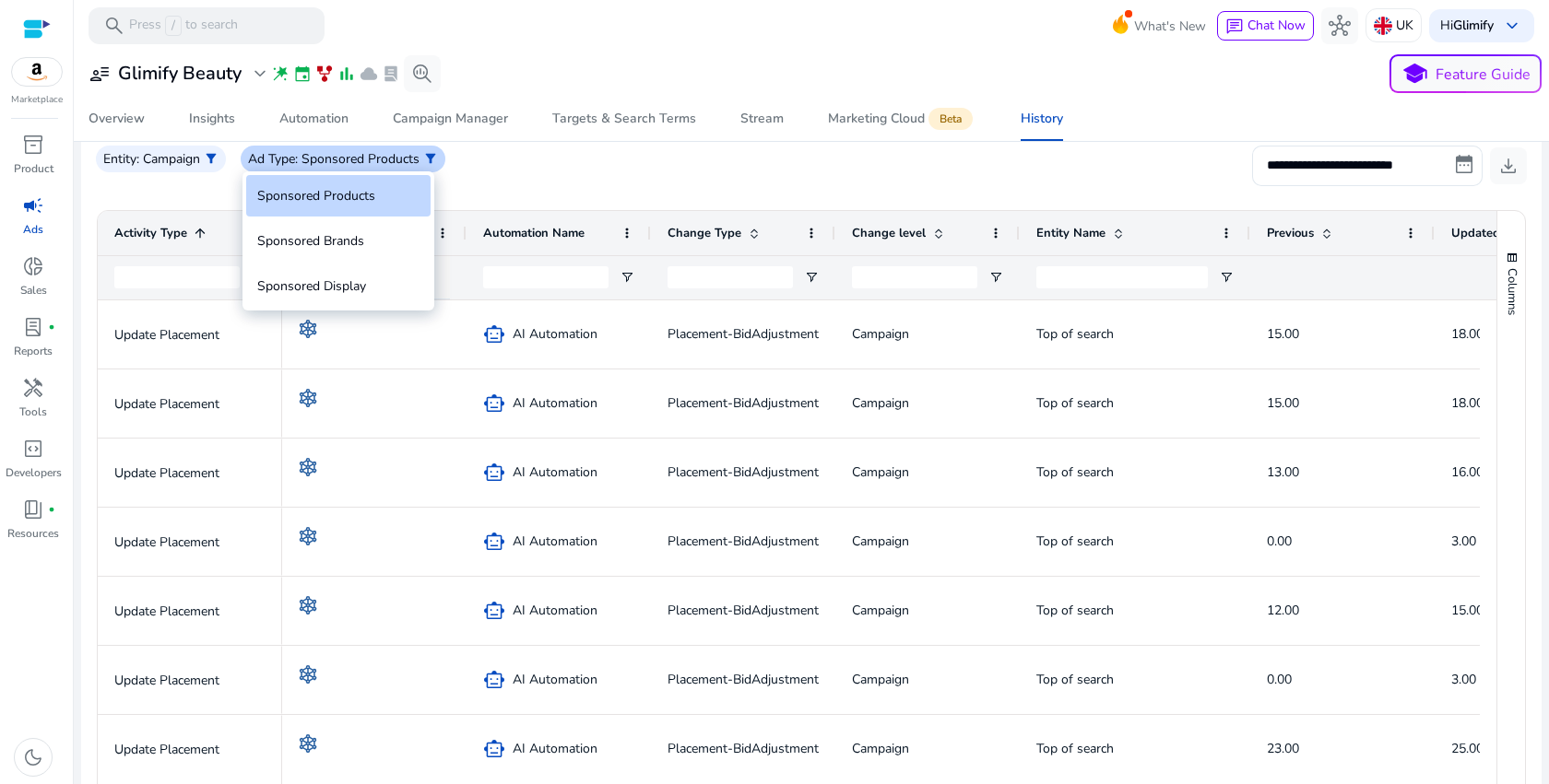
click at [393, 160] on div at bounding box center [774, 392] width 1549 height 784
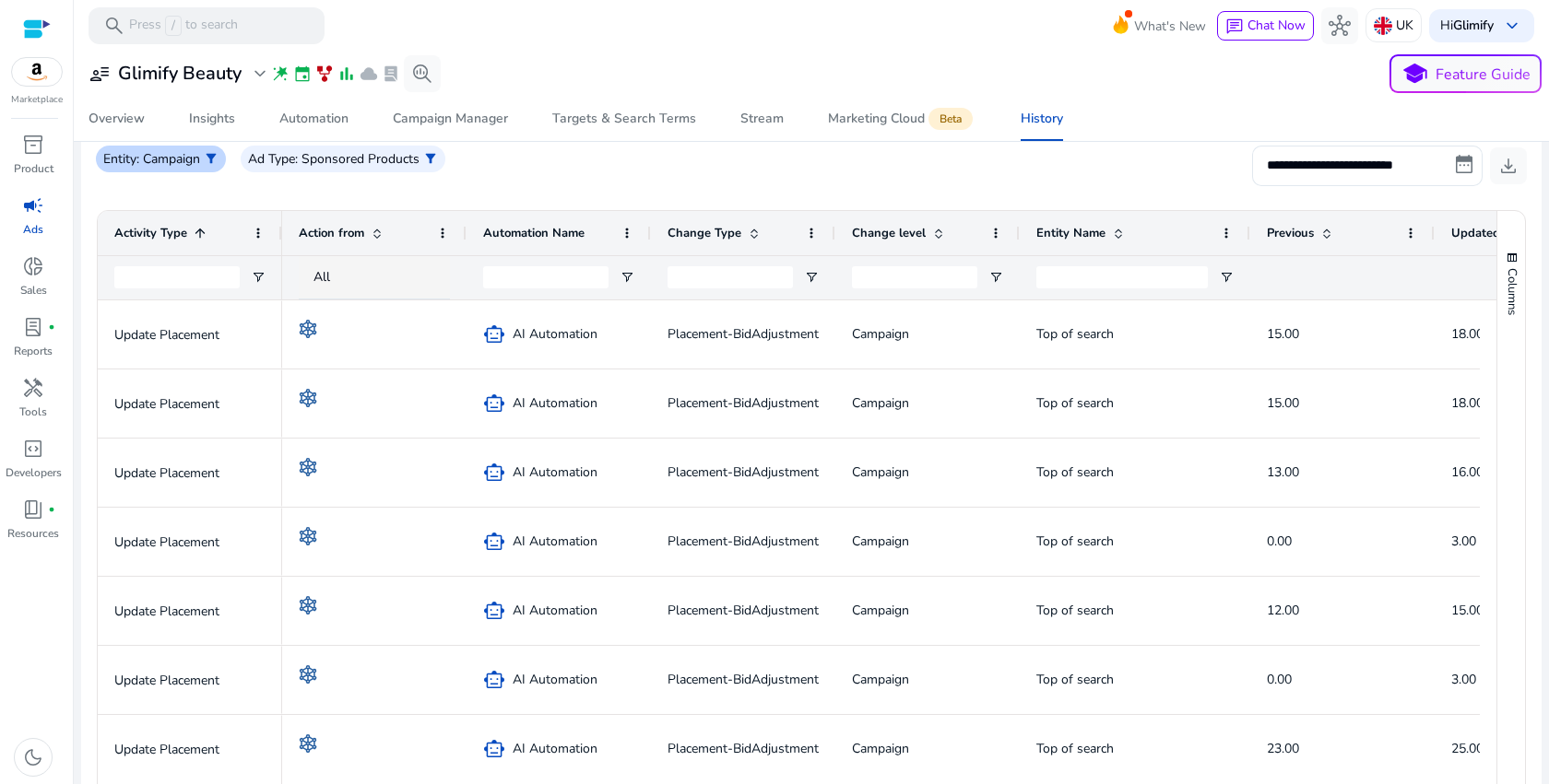
click at [200, 156] on p ": Campaign" at bounding box center [167, 159] width 63 height 19
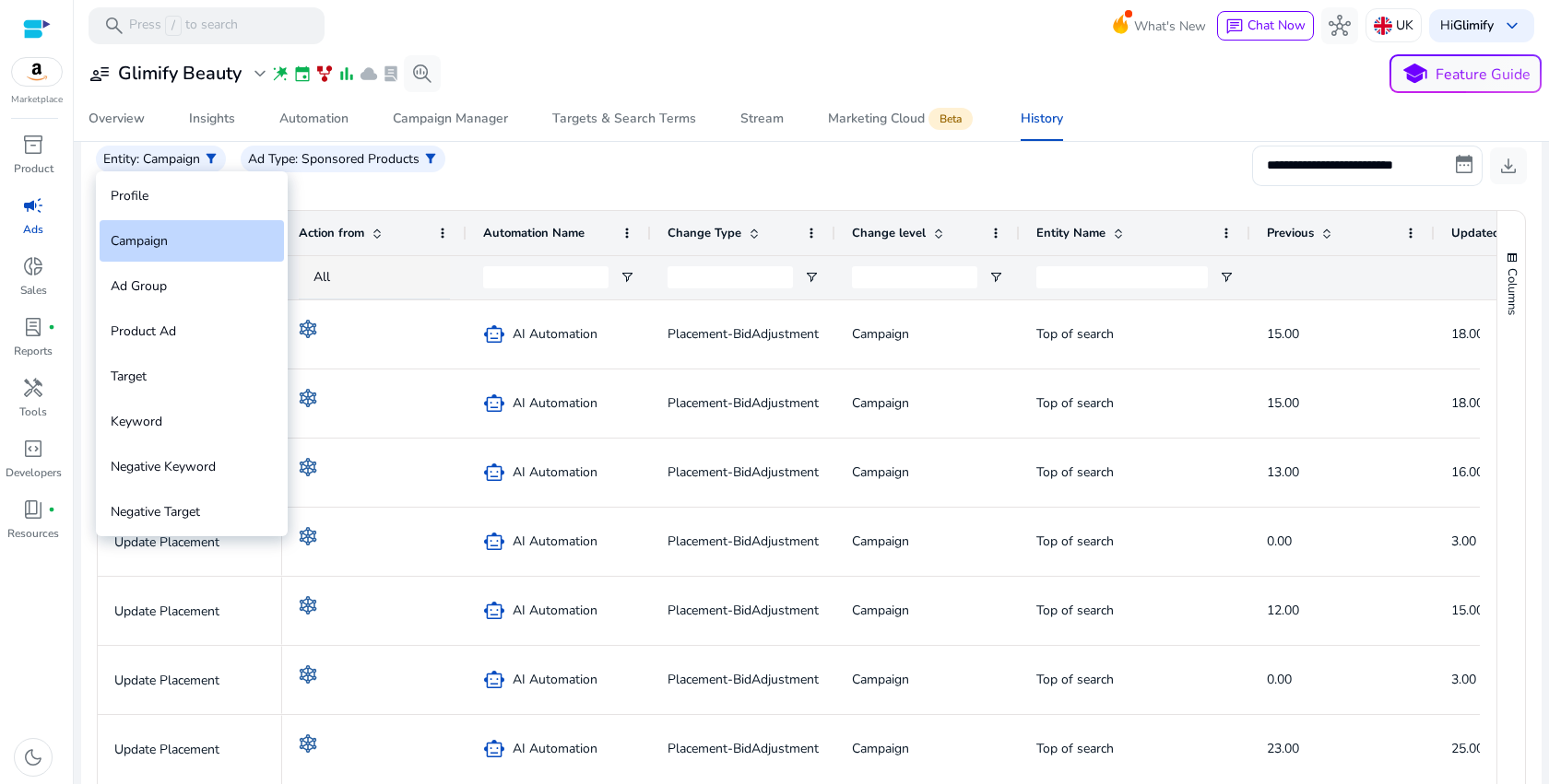
click at [244, 246] on div "Campaign" at bounding box center [191, 241] width 184 height 42
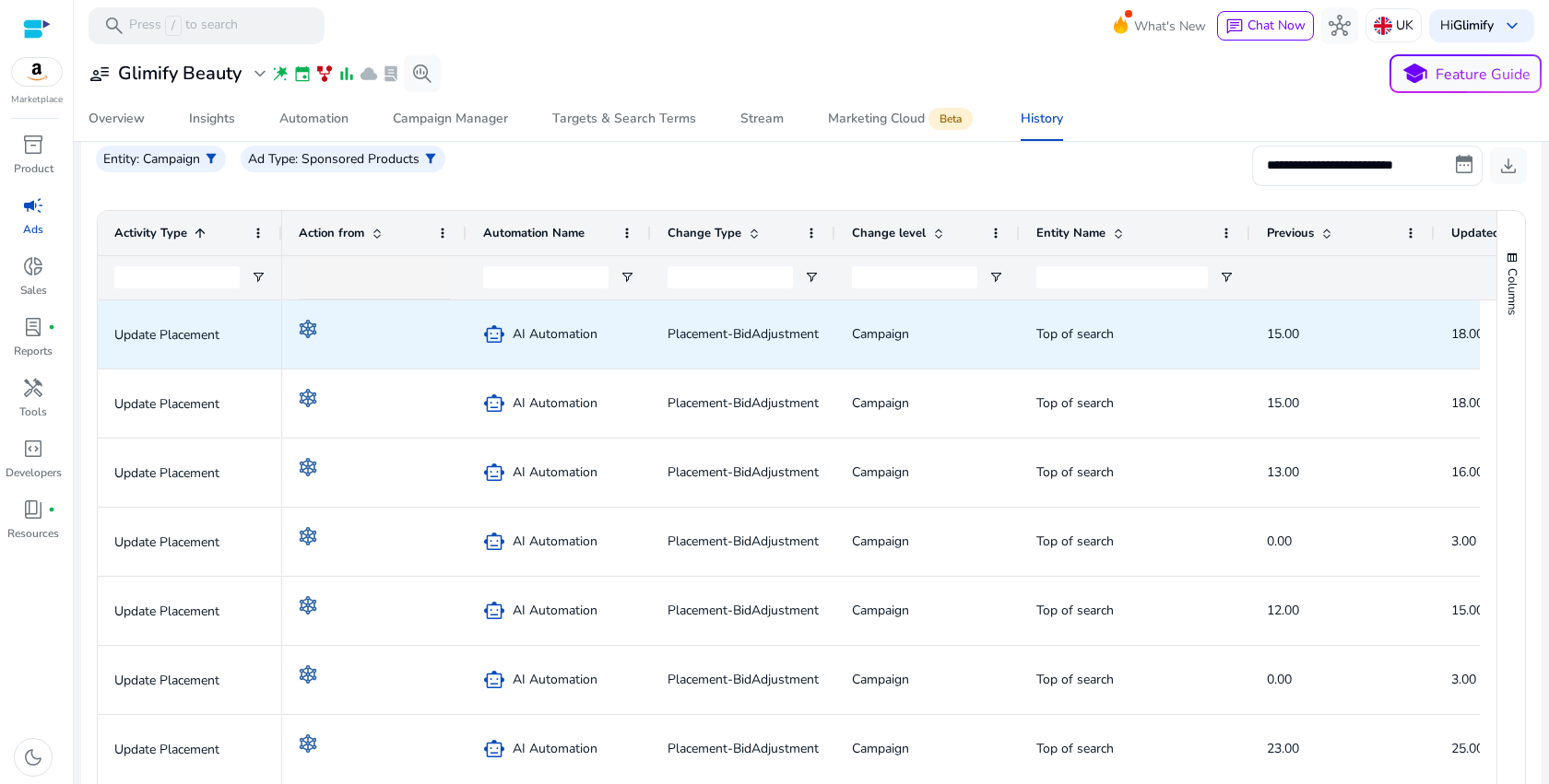
click at [532, 329] on span "AI Automation" at bounding box center [555, 334] width 85 height 38
click at [494, 335] on span "smart_toy" at bounding box center [493, 333] width 22 height 22
click at [316, 333] on img at bounding box center [308, 330] width 19 height 19
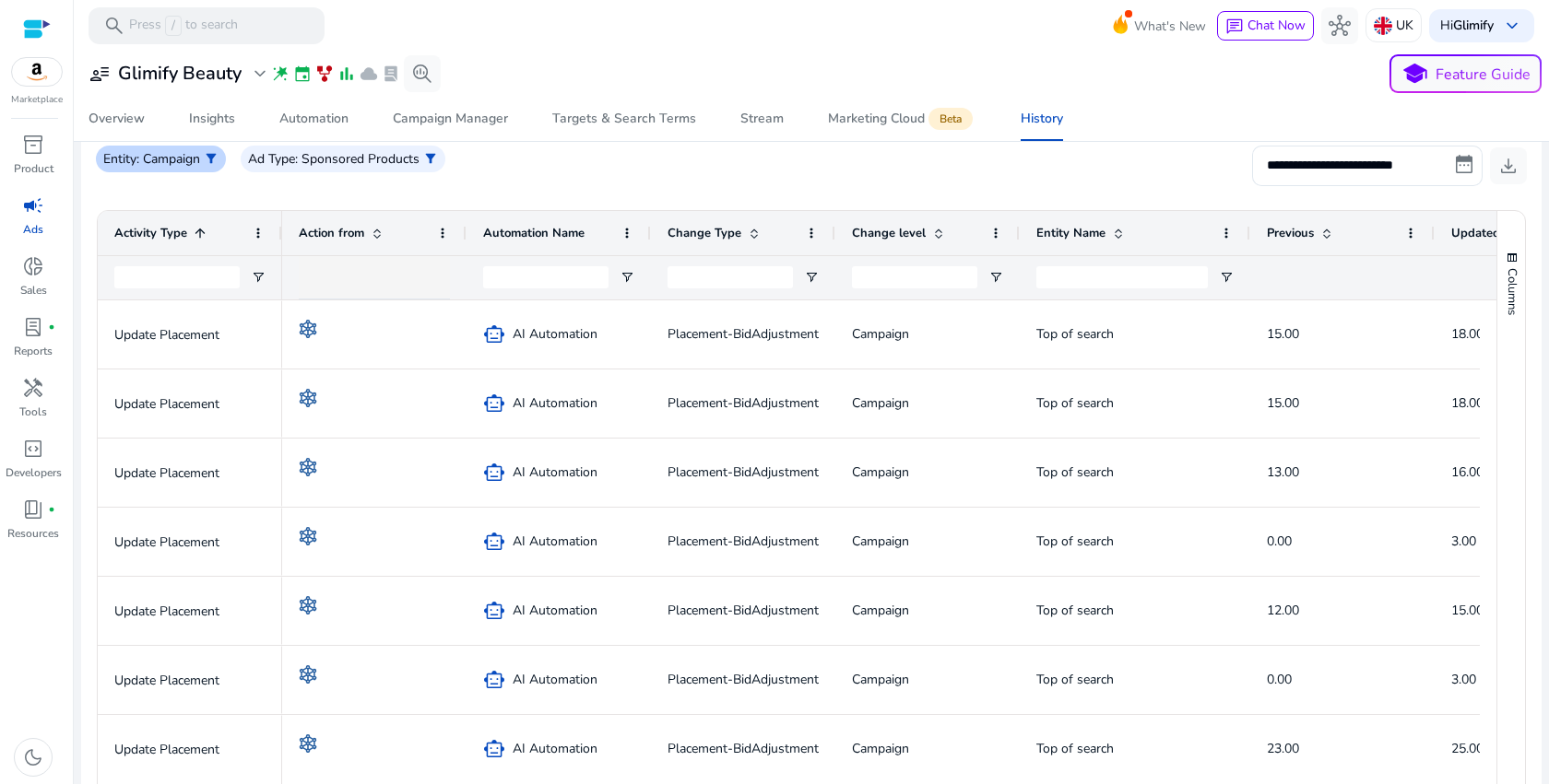
click at [155, 164] on p ": Campaign" at bounding box center [167, 159] width 63 height 19
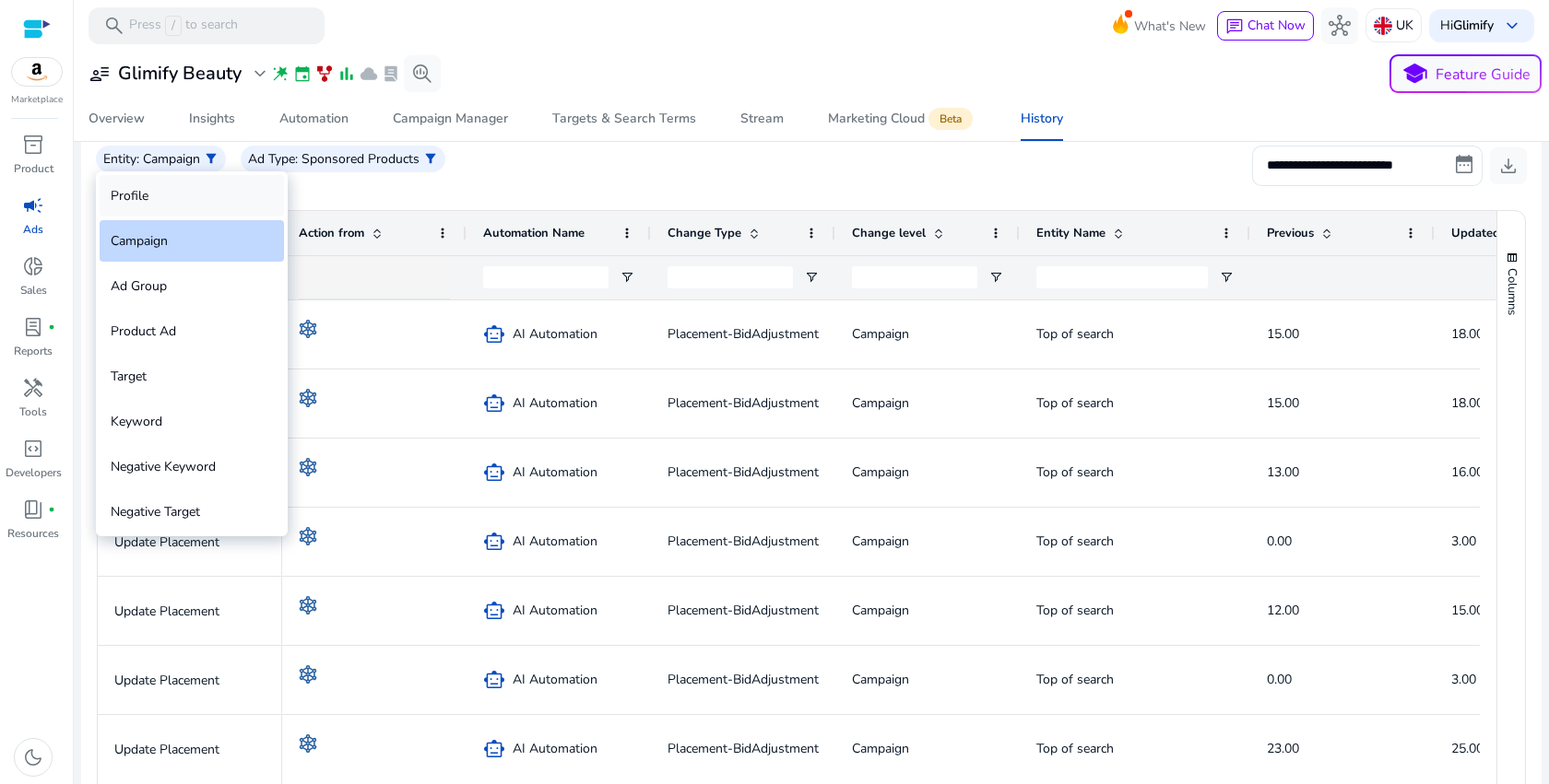
click at [146, 202] on div "Profile" at bounding box center [191, 196] width 184 height 42
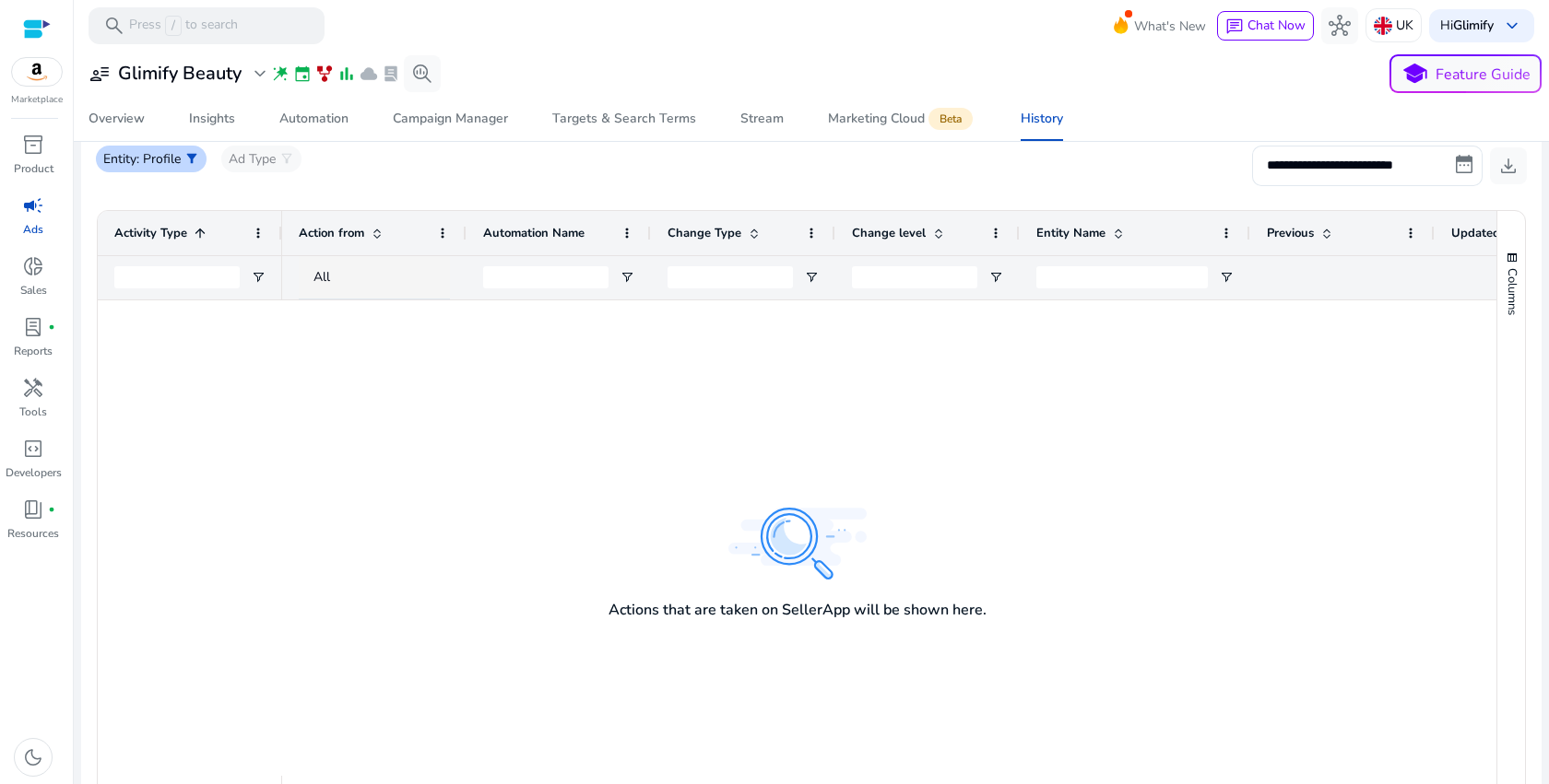
click at [188, 166] on span "filter_alt" at bounding box center [192, 159] width 15 height 15
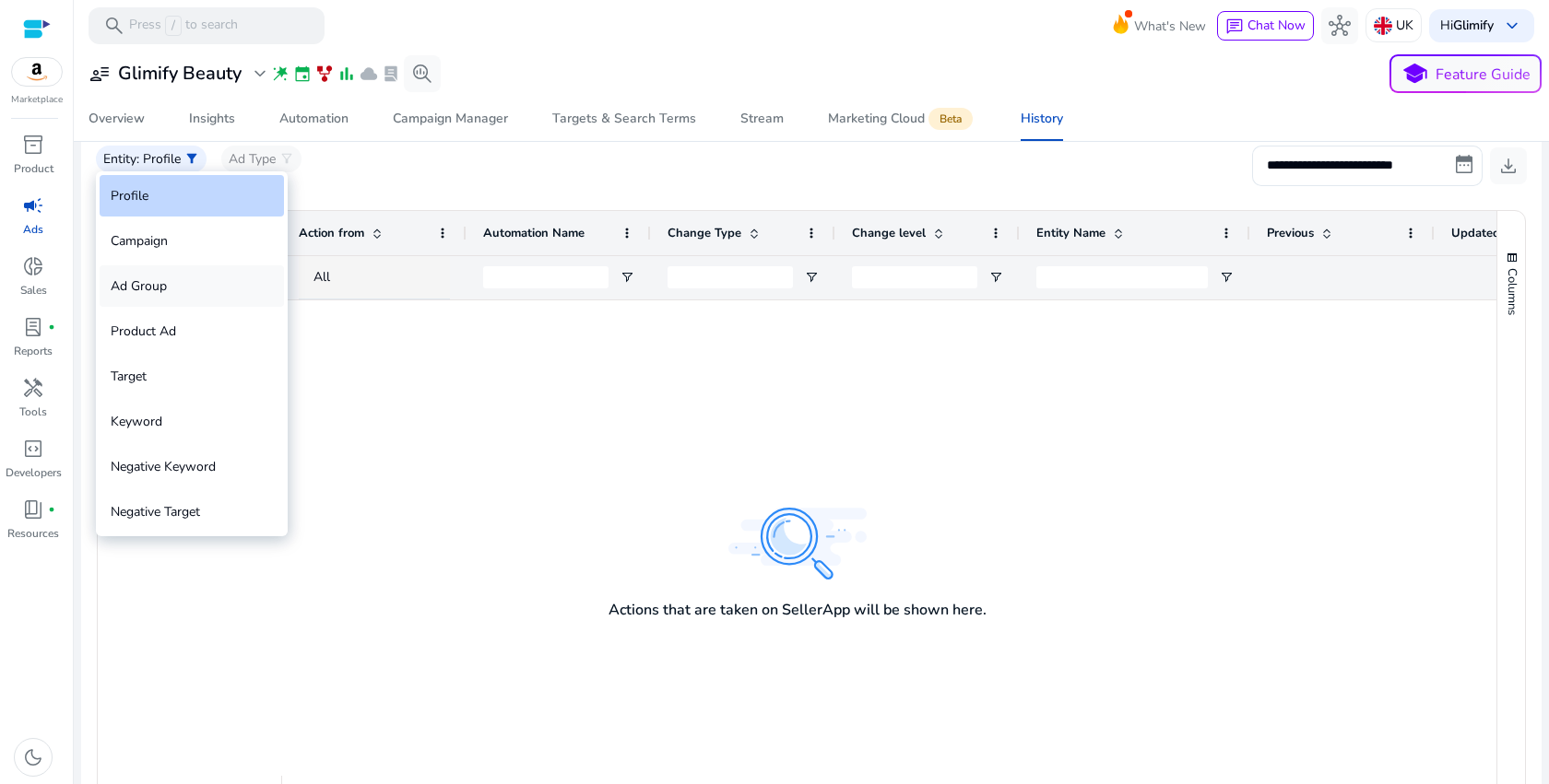
click at [204, 294] on div "Ad Group" at bounding box center [191, 286] width 184 height 42
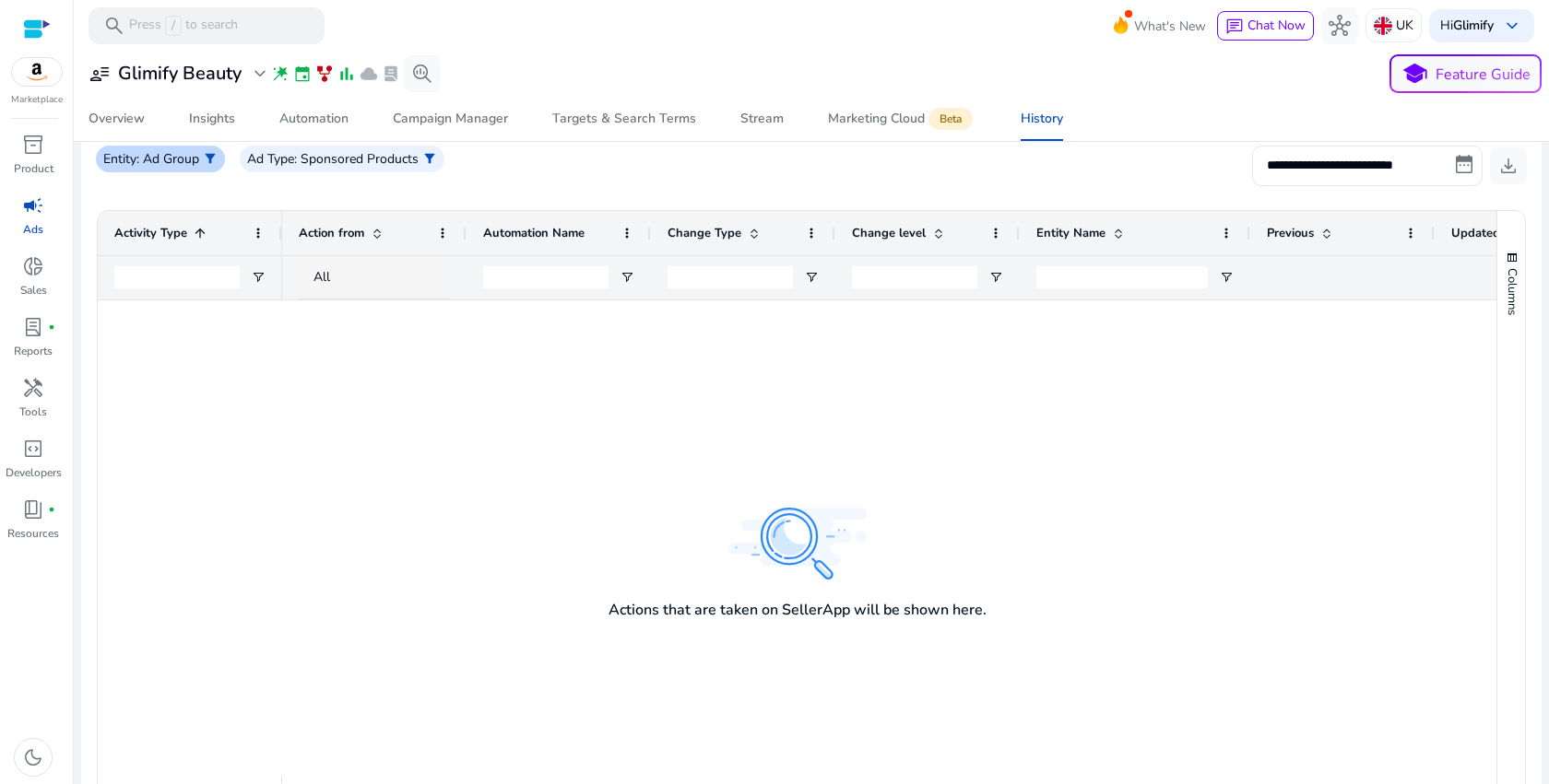
click at [198, 163] on p ": Ad Group" at bounding box center [167, 159] width 62 height 19
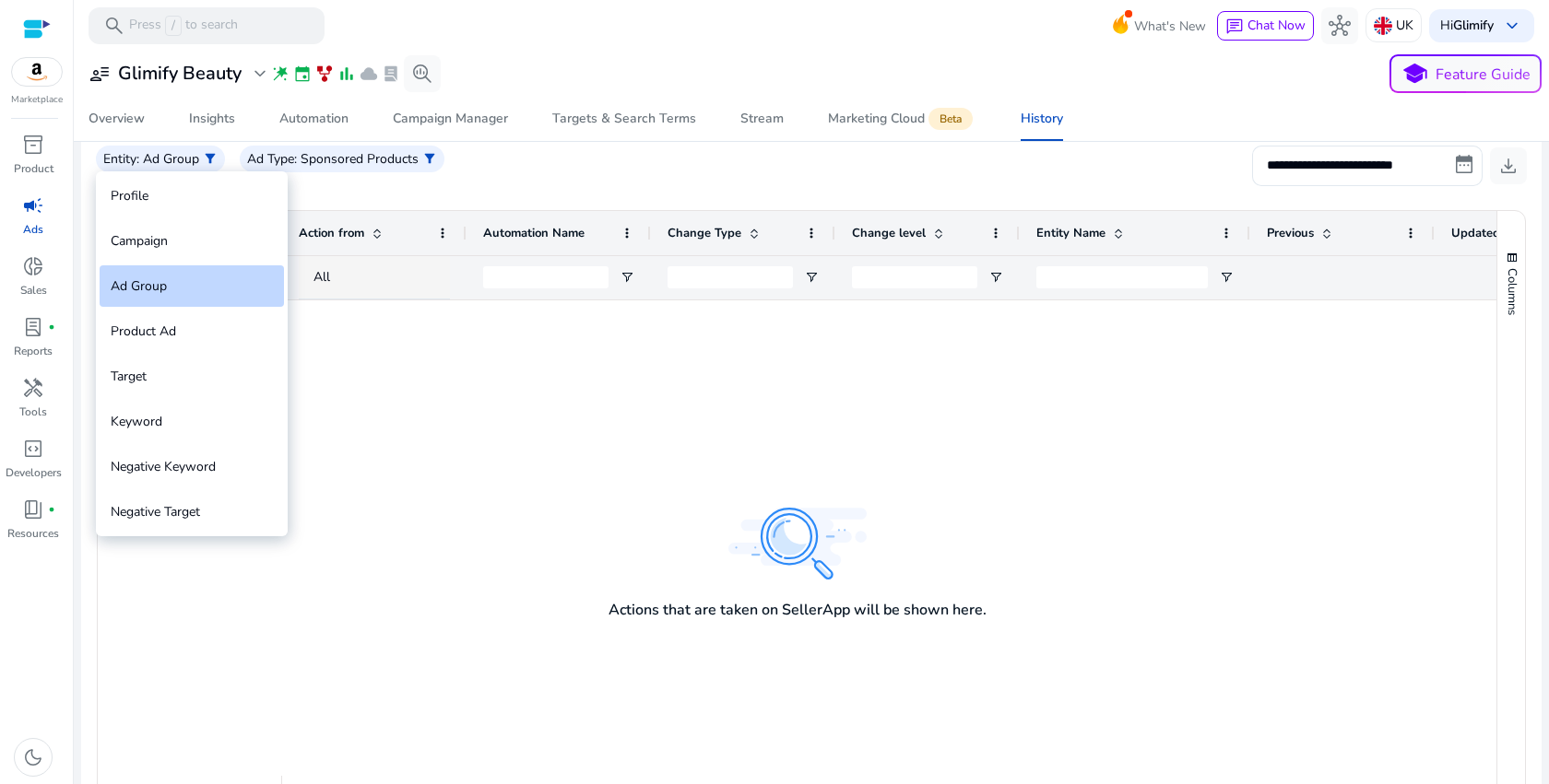
click at [435, 163] on div at bounding box center [774, 392] width 1549 height 784
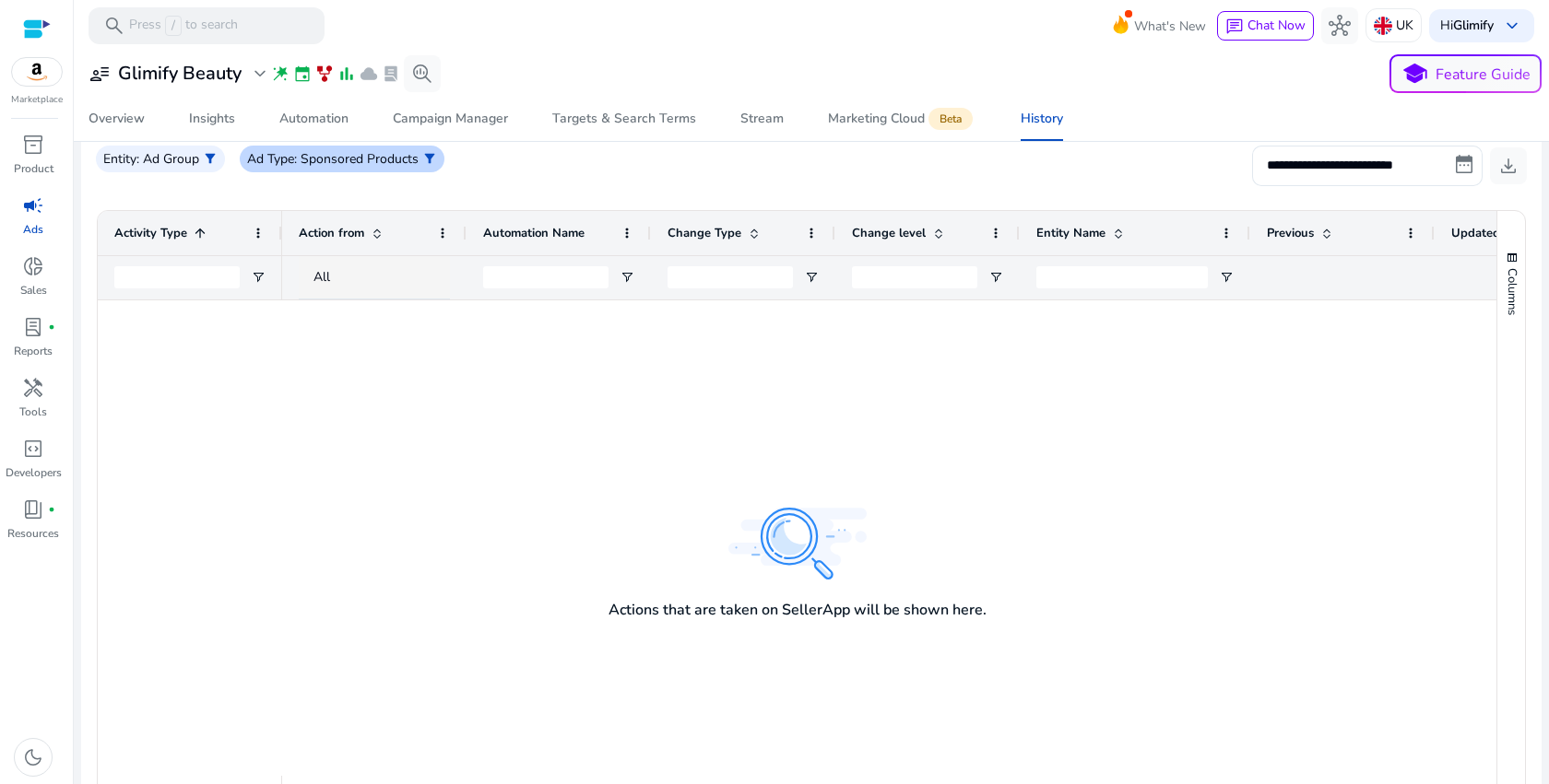
click at [426, 162] on span "filter_alt" at bounding box center [430, 159] width 15 height 15
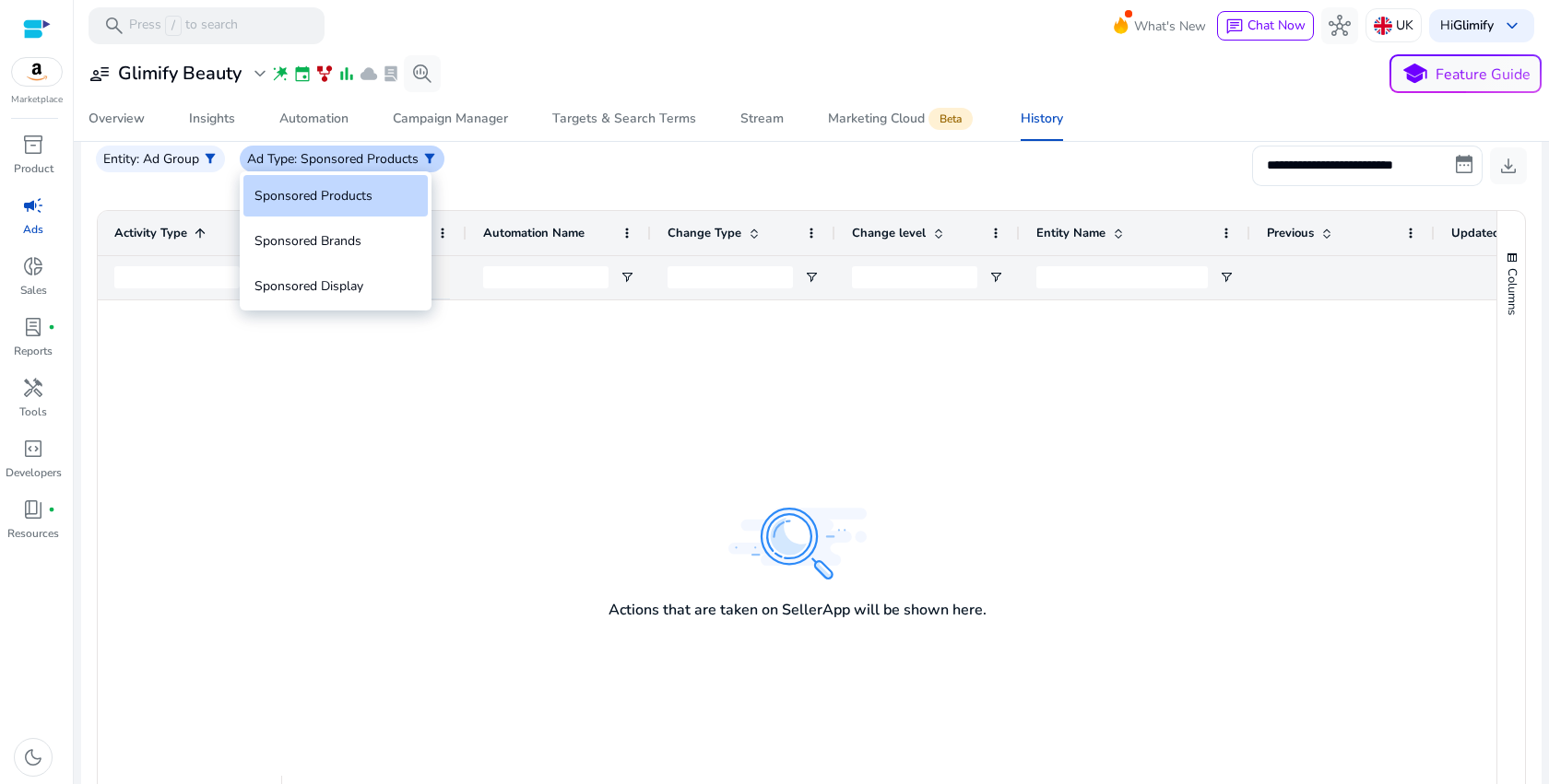
click at [426, 162] on div at bounding box center [774, 392] width 1549 height 784
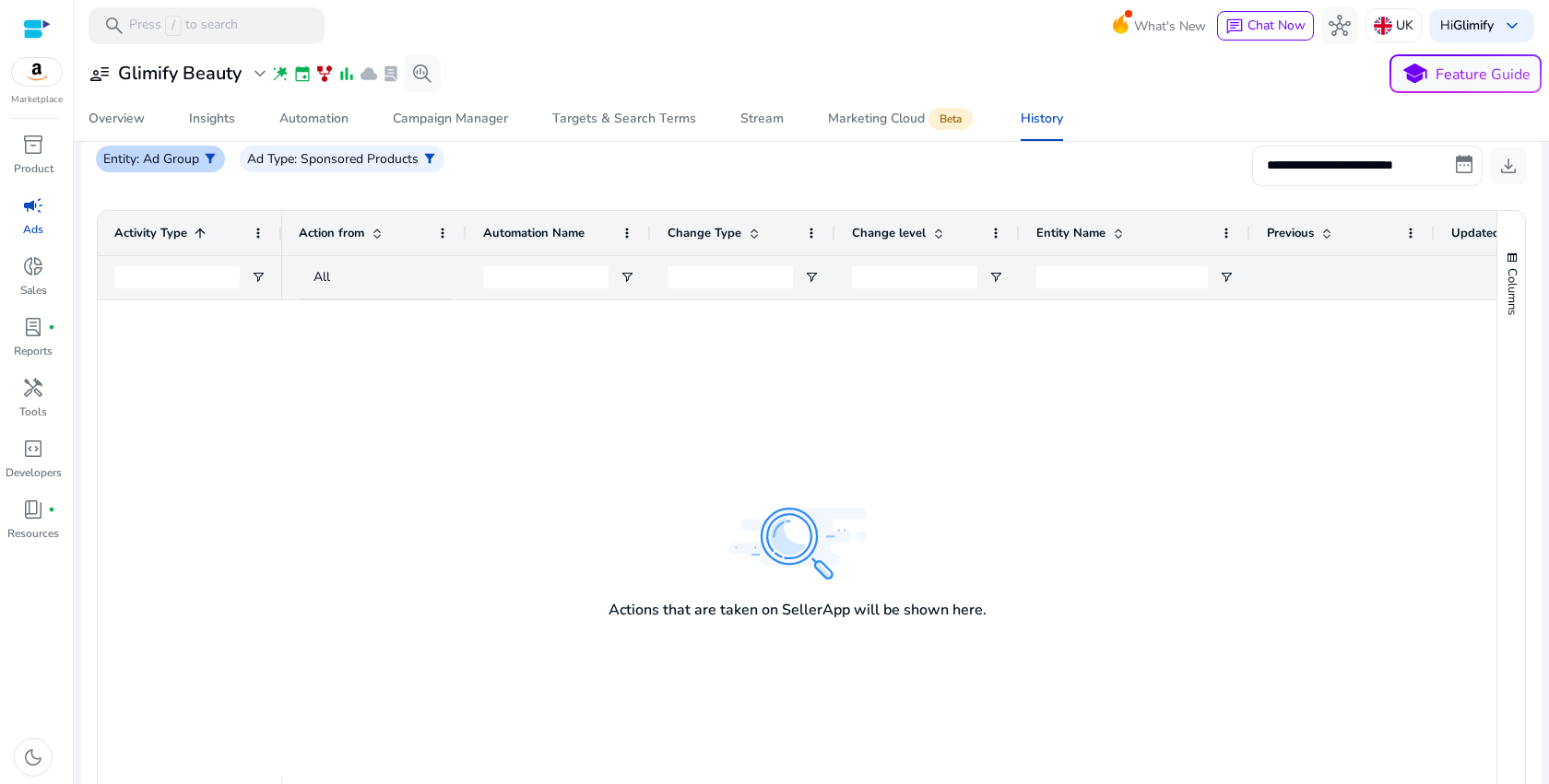
click at [201, 154] on div "Entity : Ad Group filter_alt" at bounding box center [160, 159] width 129 height 26
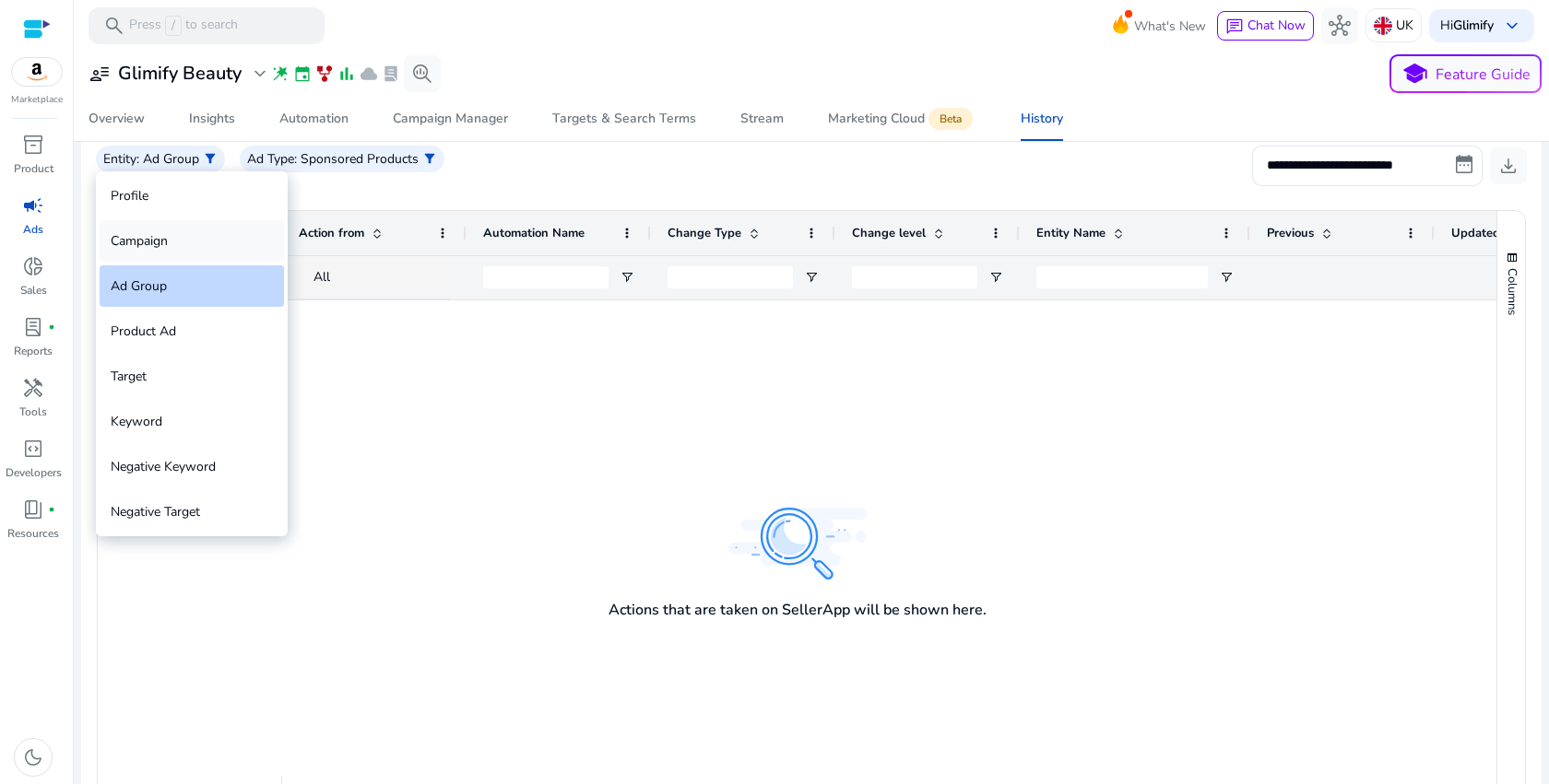
click at [192, 240] on div "Campaign" at bounding box center [191, 241] width 184 height 42
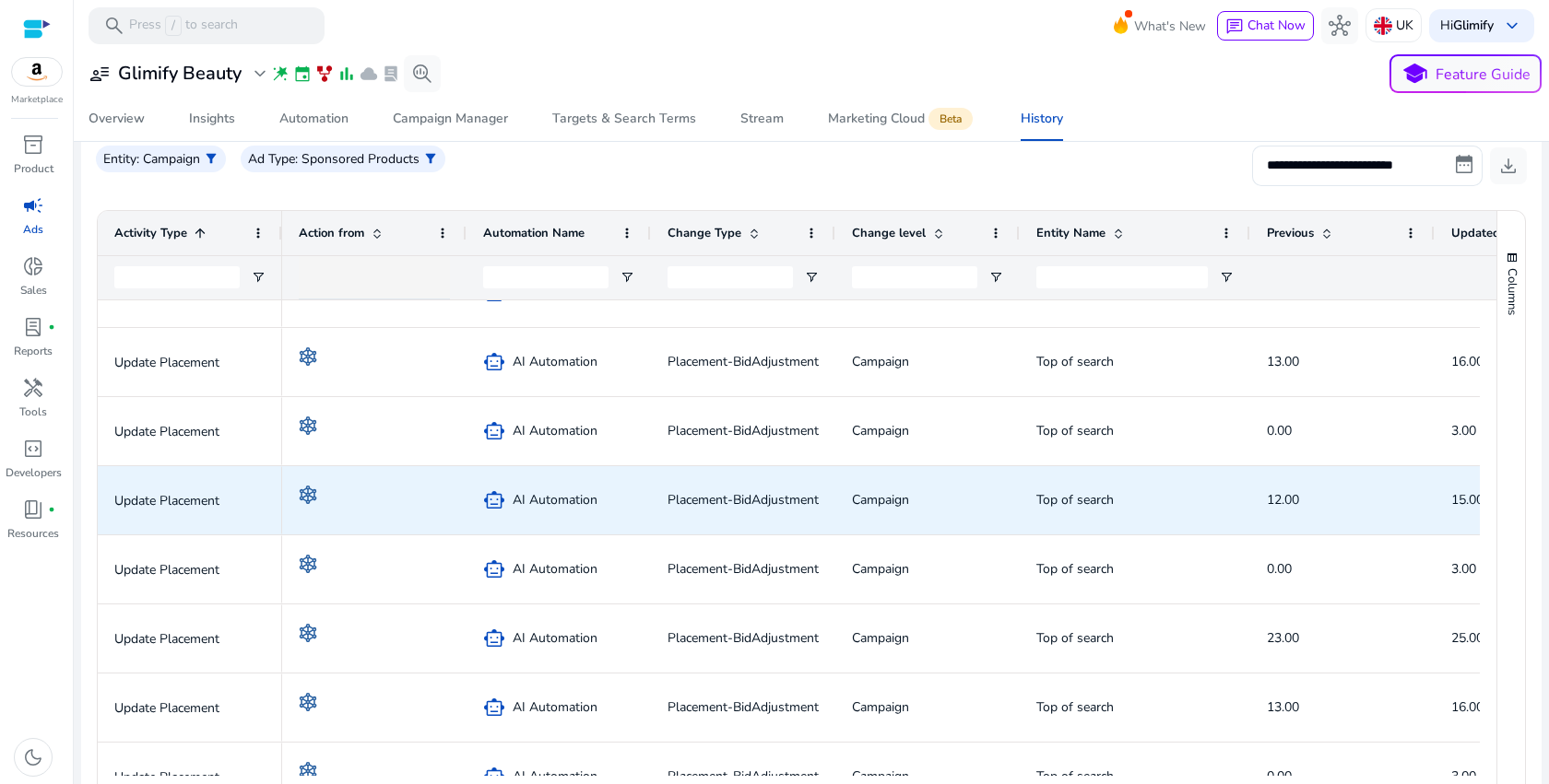
click at [750, 503] on span "Placement-BidAdjustment" at bounding box center [743, 500] width 151 height 18
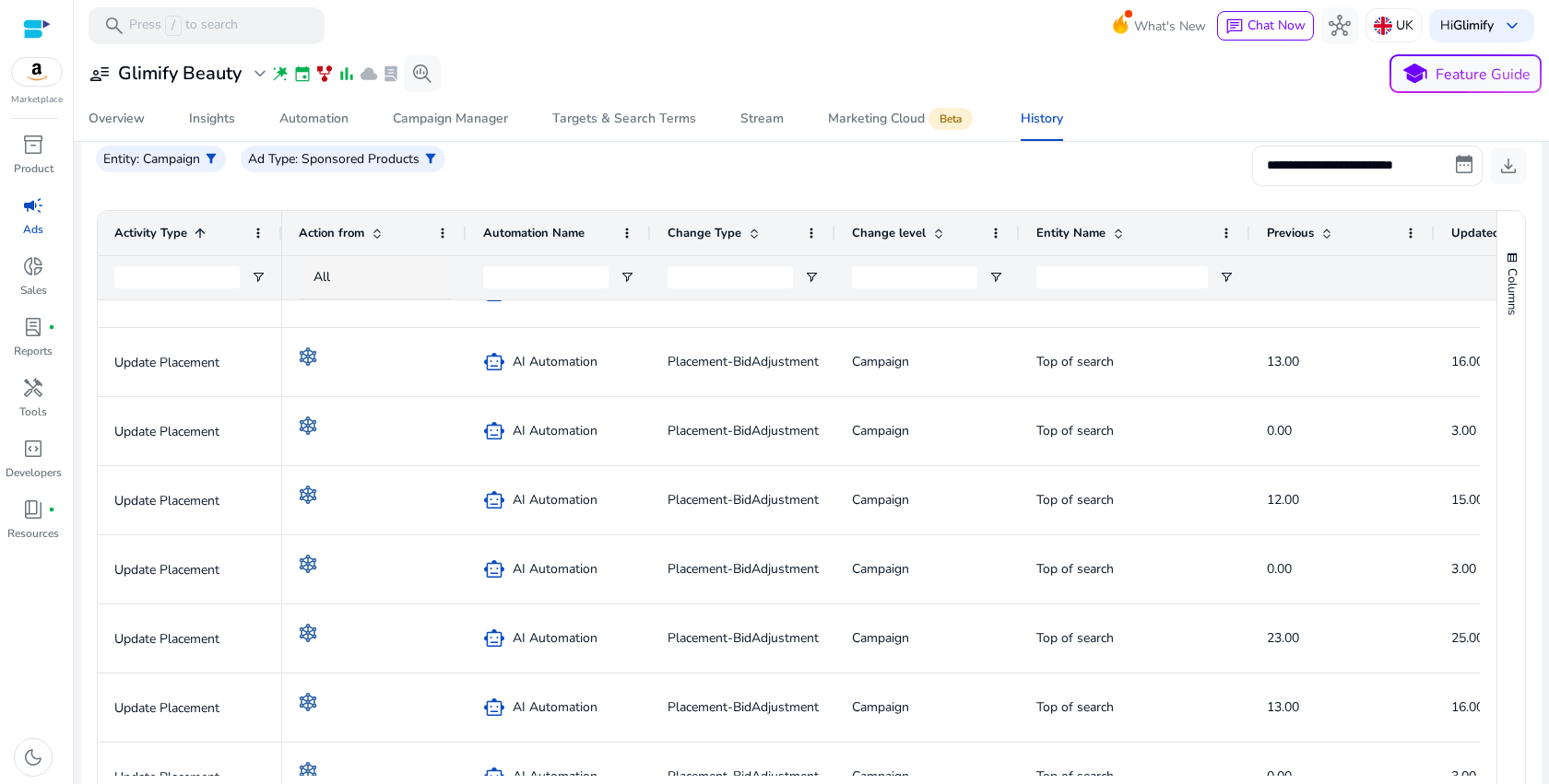
click at [738, 233] on span "Change Type" at bounding box center [704, 233] width 74 height 17
click at [738, 232] on span "Change Type" at bounding box center [704, 233] width 74 height 17
click at [995, 228] on span at bounding box center [996, 233] width 15 height 15
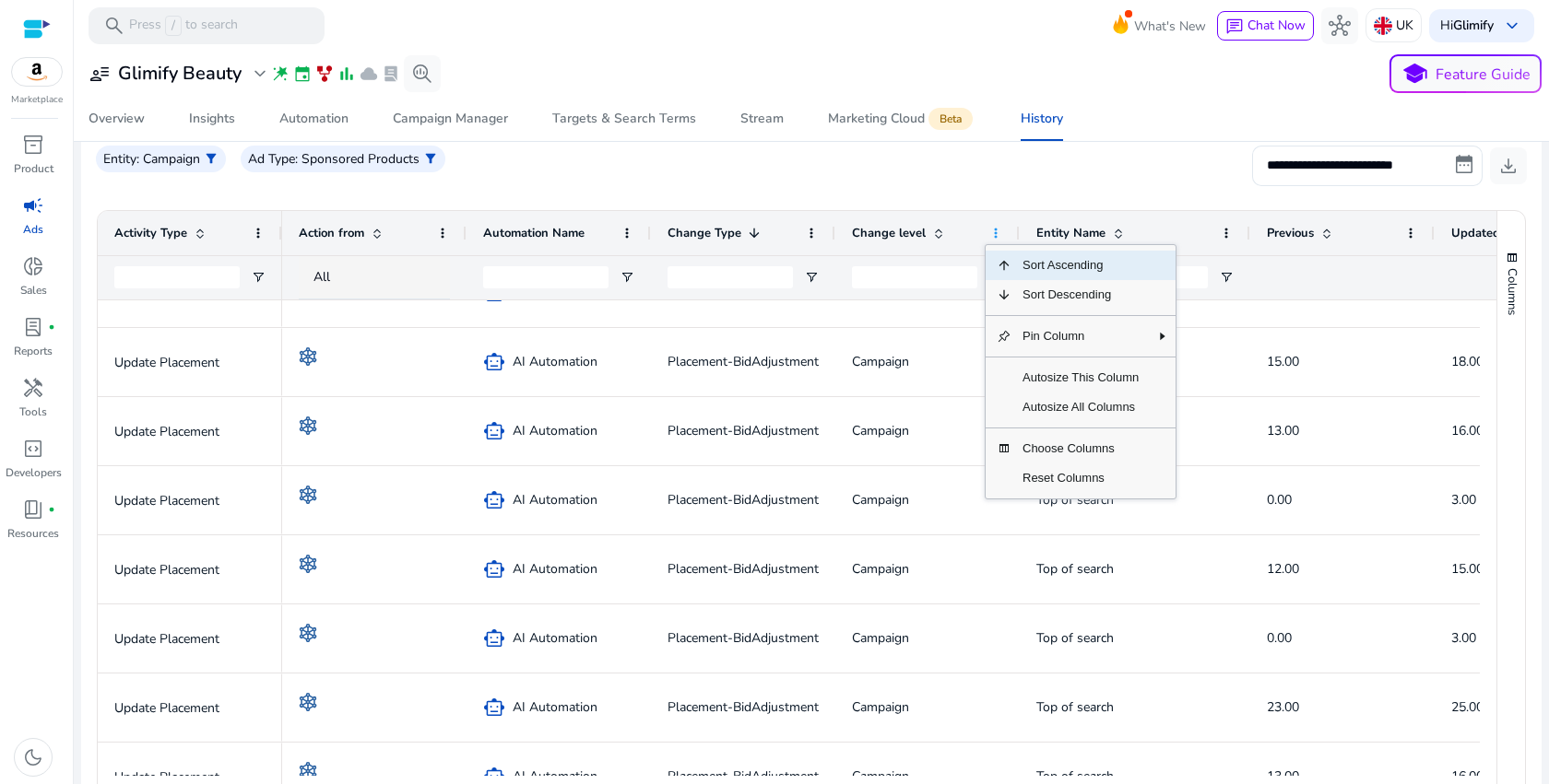
click at [995, 228] on span at bounding box center [996, 233] width 15 height 15
click at [1196, 224] on div "Entity Name" at bounding box center [1125, 232] width 177 height 35
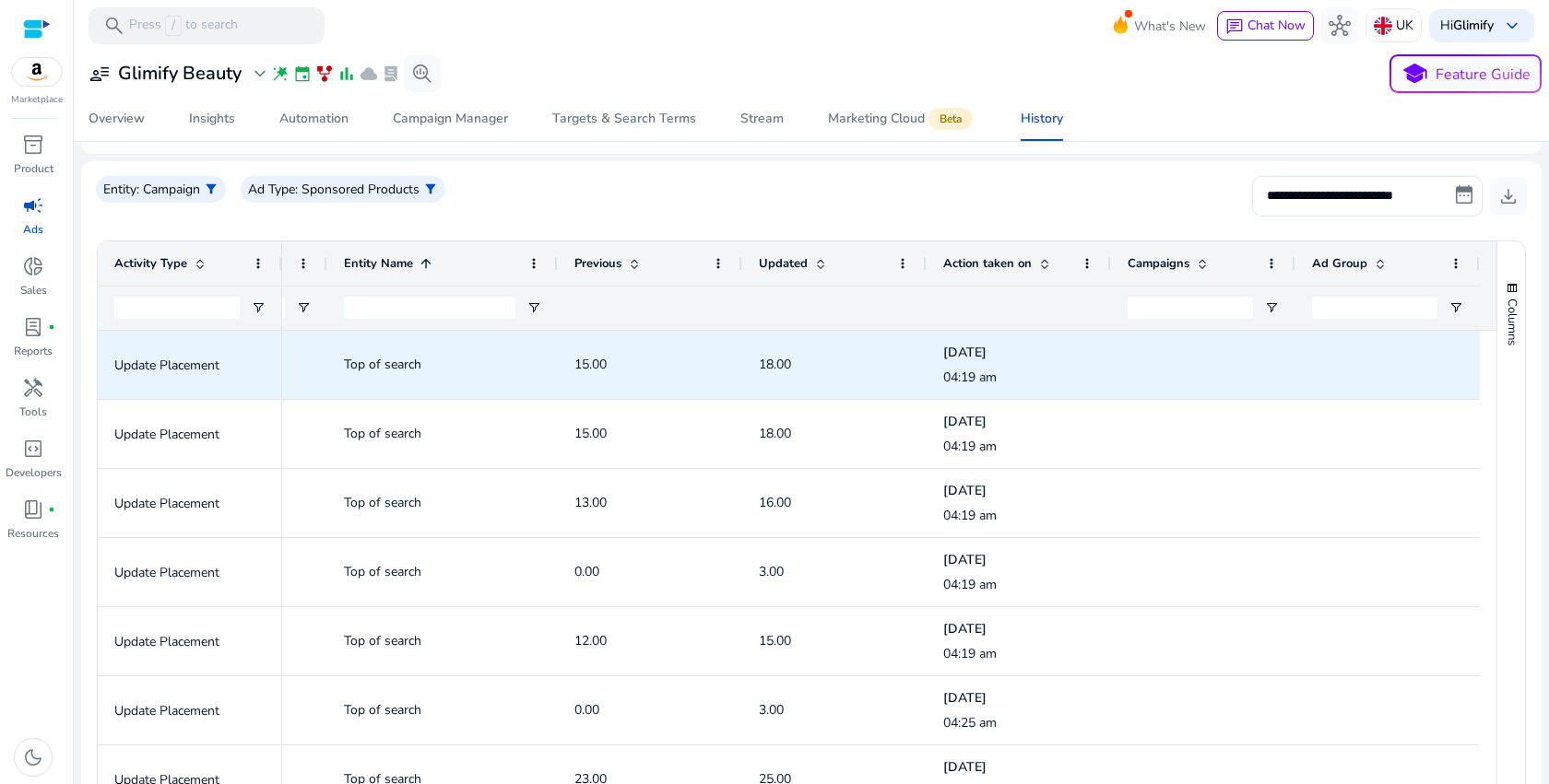
click at [1009, 369] on p "04:19 am" at bounding box center [1019, 378] width 151 height 19
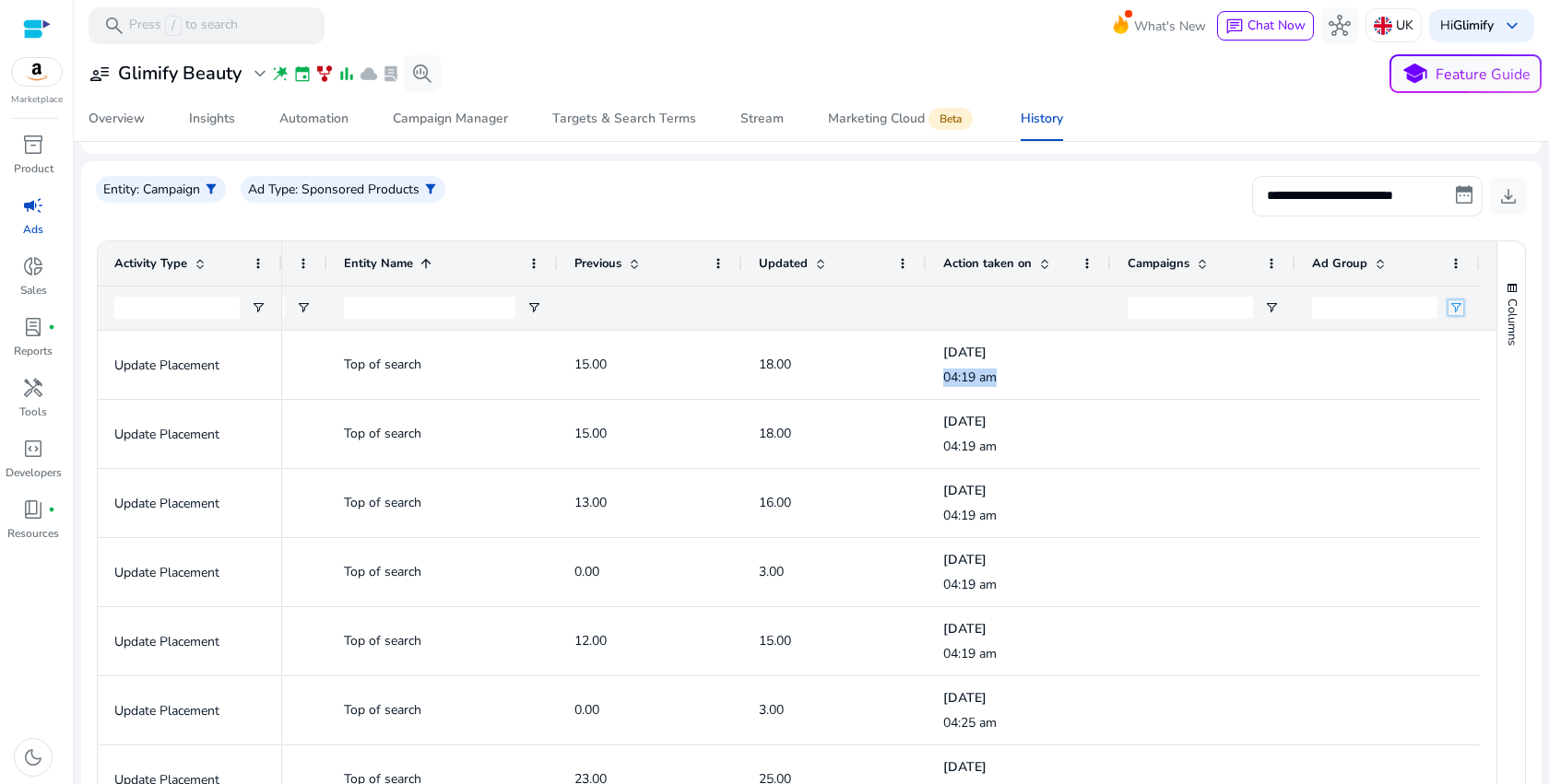
click at [1449, 304] on span "Open Filter Menu" at bounding box center [1456, 308] width 15 height 15
click at [1431, 361] on input "Filter Value" at bounding box center [1435, 371] width 143 height 22
click at [1437, 344] on div "Contains" at bounding box center [1429, 342] width 112 height 14
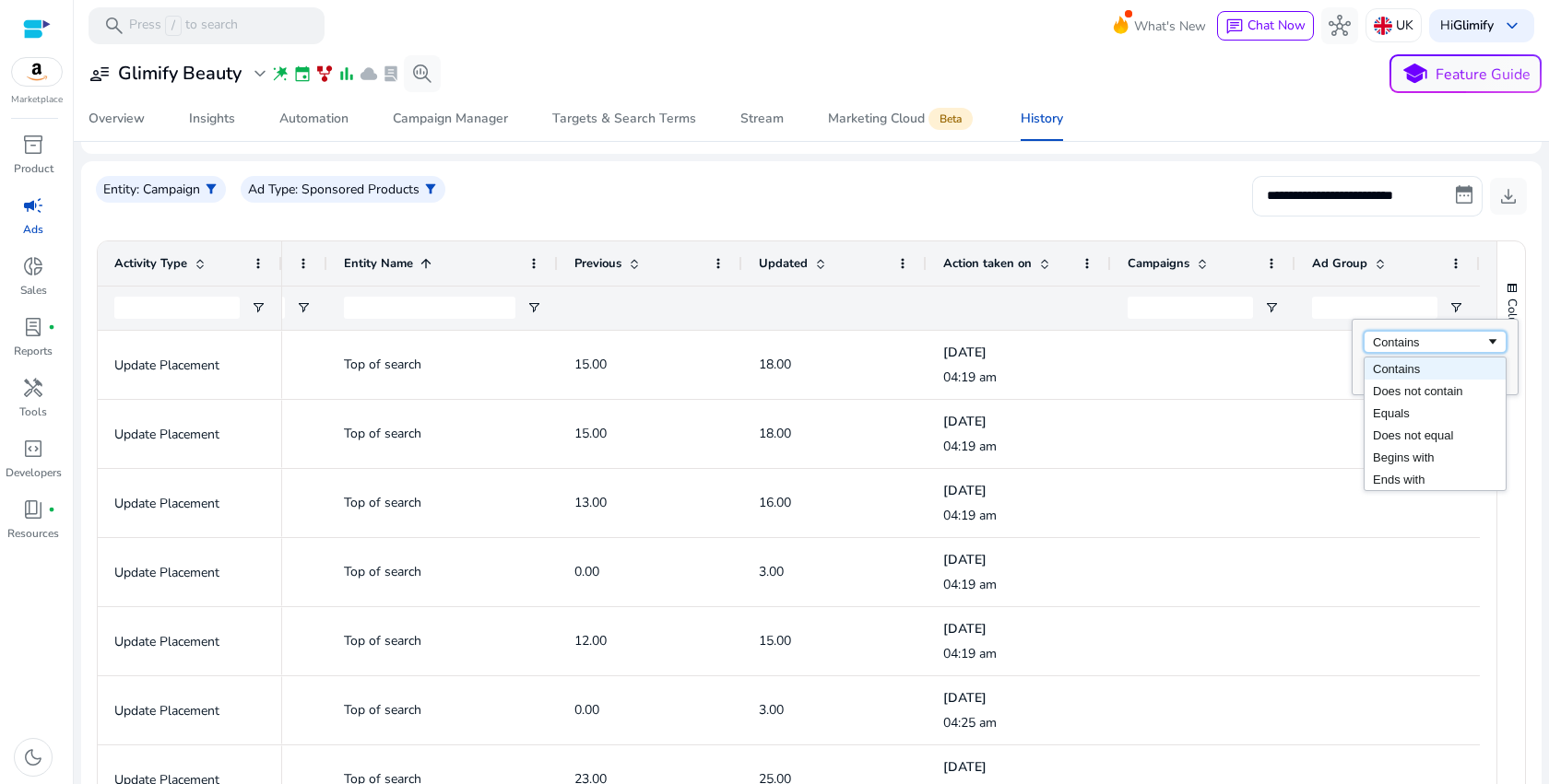
click at [1437, 343] on div "Contains" at bounding box center [1429, 342] width 112 height 14
click at [1361, 327] on div "Contains" at bounding box center [1435, 357] width 165 height 75
click at [1335, 320] on div at bounding box center [1374, 308] width 126 height 43
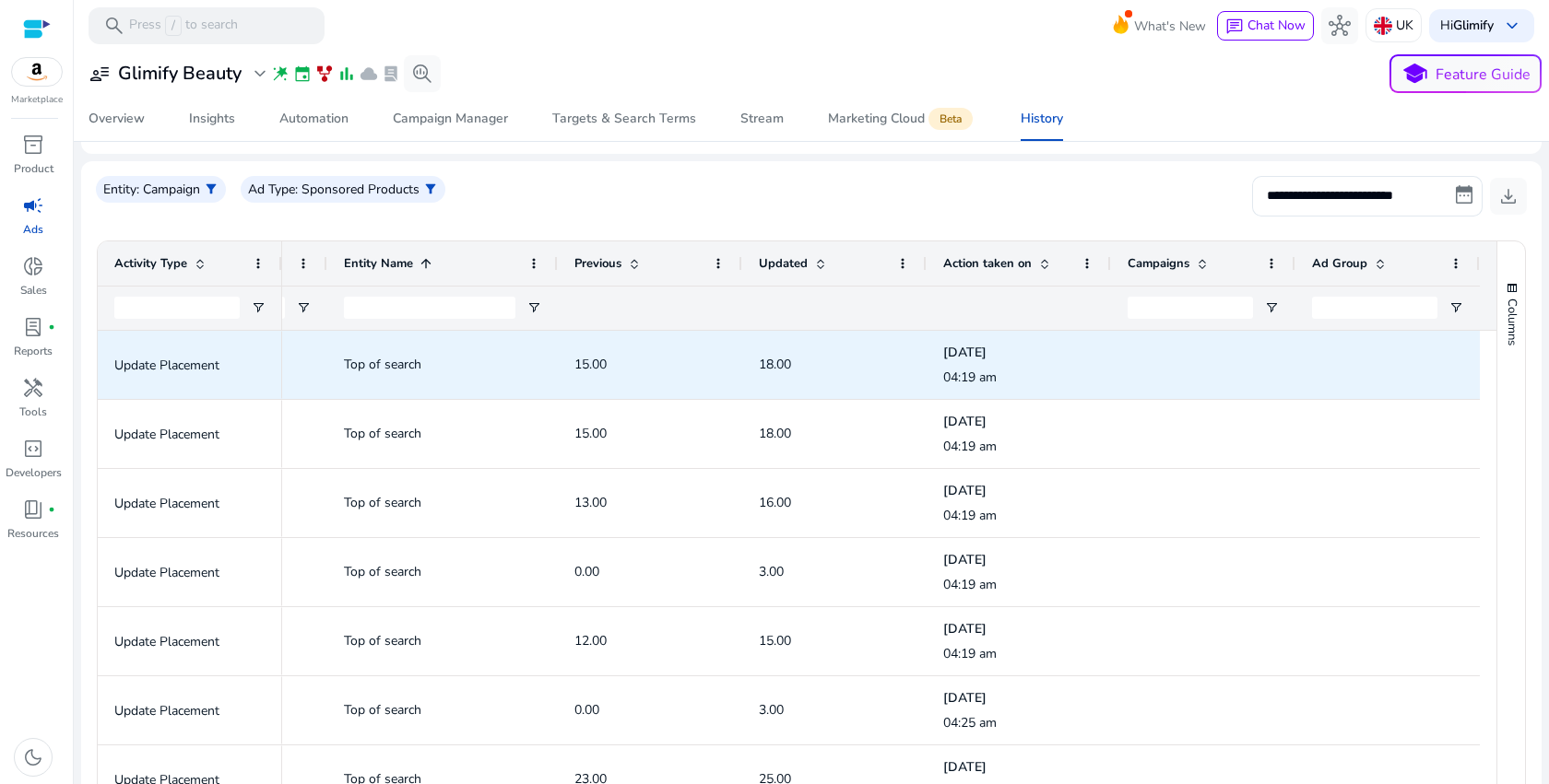
click at [1296, 372] on div at bounding box center [1387, 365] width 184 height 68
click at [1177, 368] on div at bounding box center [1203, 365] width 151 height 66
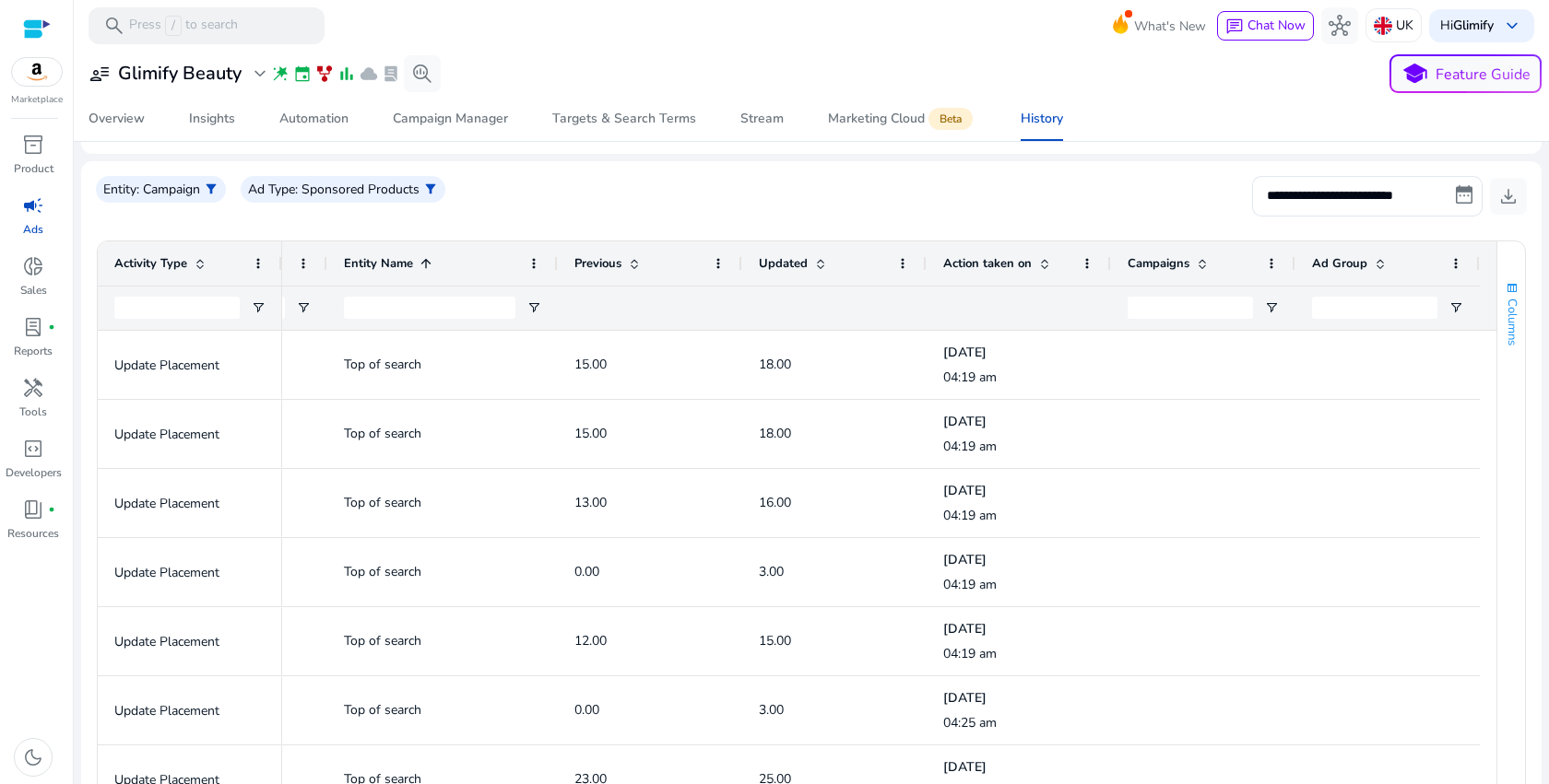
click at [1506, 313] on span "Columns" at bounding box center [1512, 322] width 17 height 47
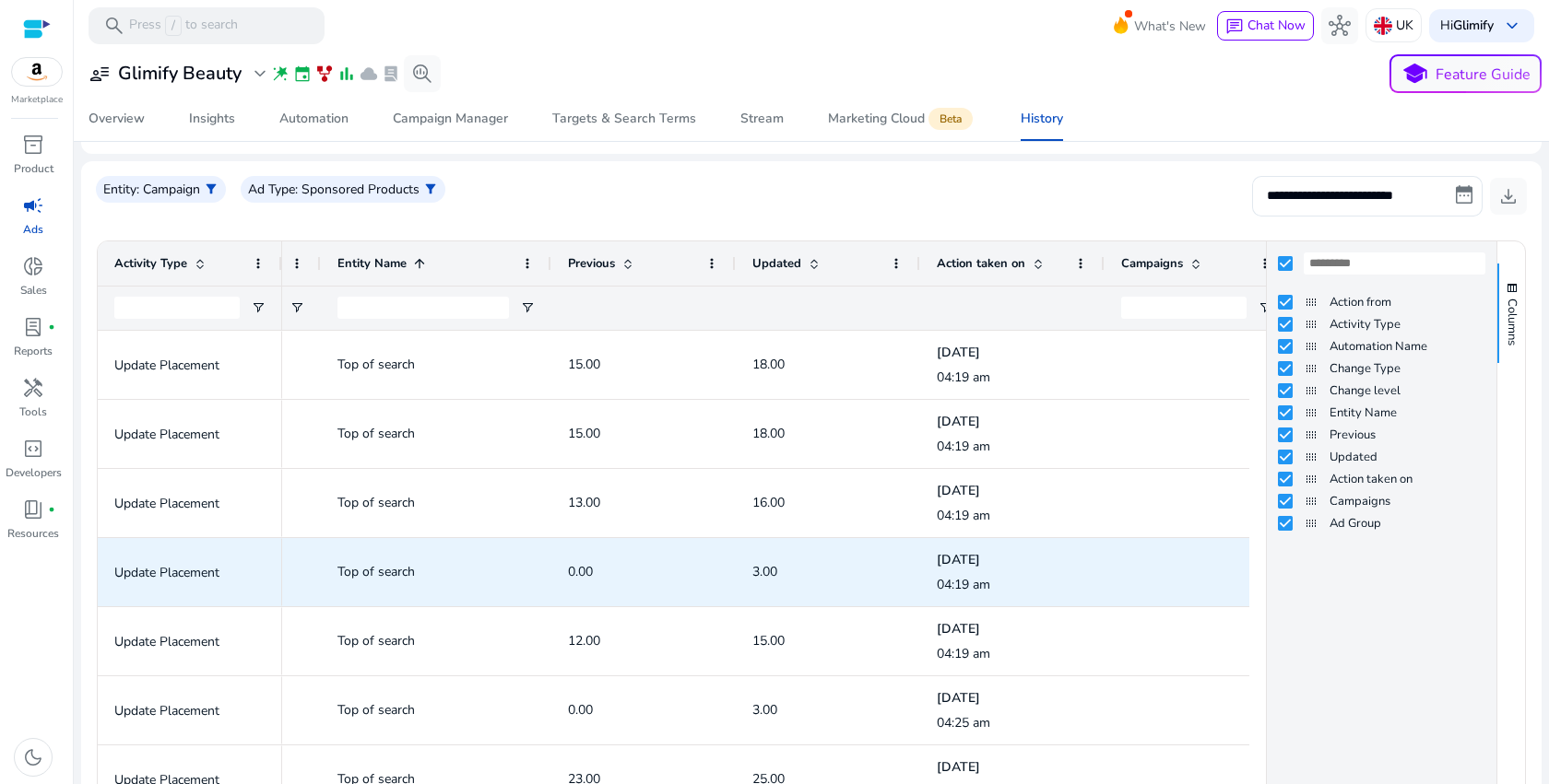
click at [1110, 581] on div at bounding box center [1196, 572] width 184 height 68
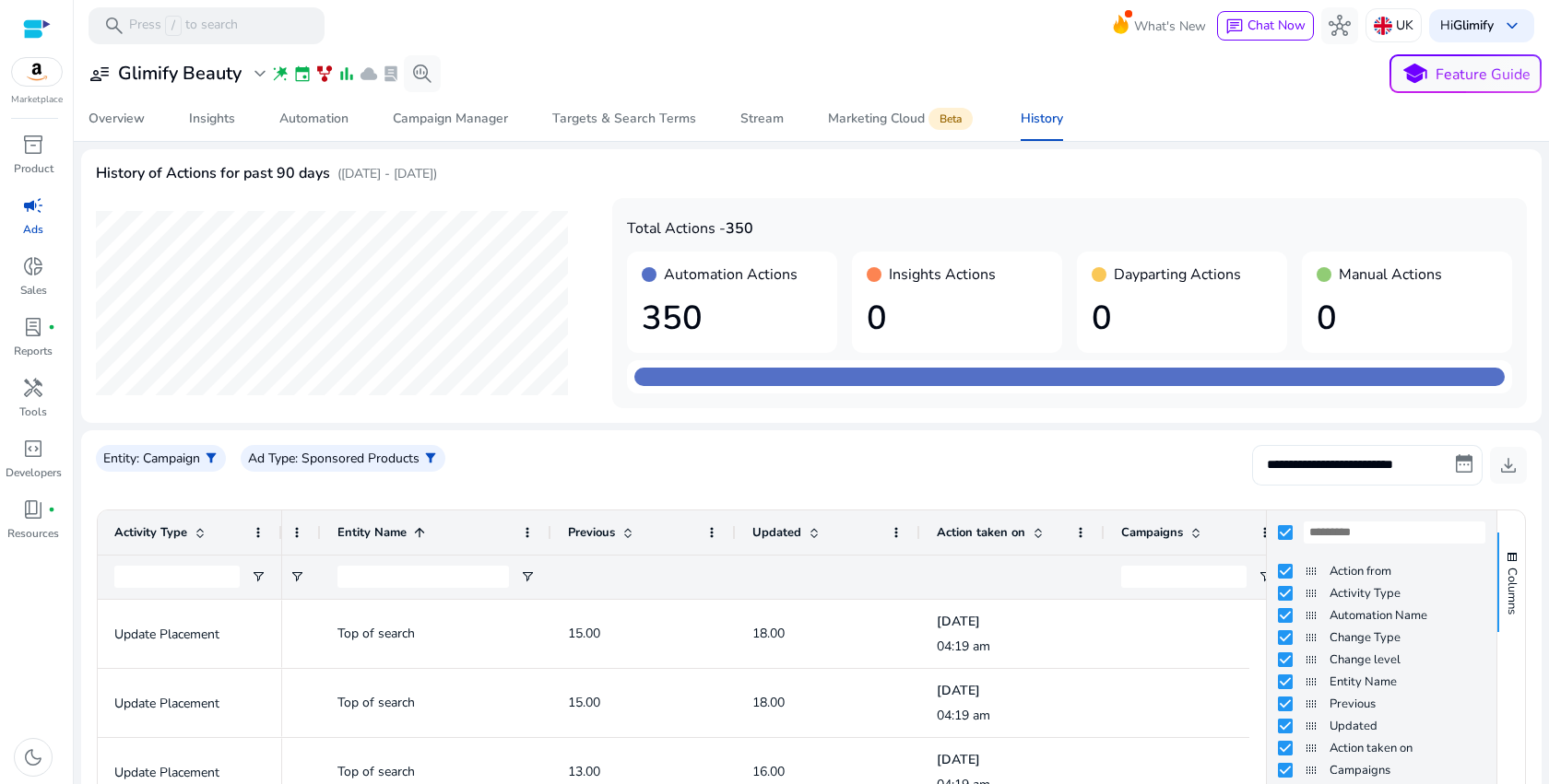
click at [1383, 469] on input "**********" at bounding box center [1368, 465] width 231 height 41
select select "*"
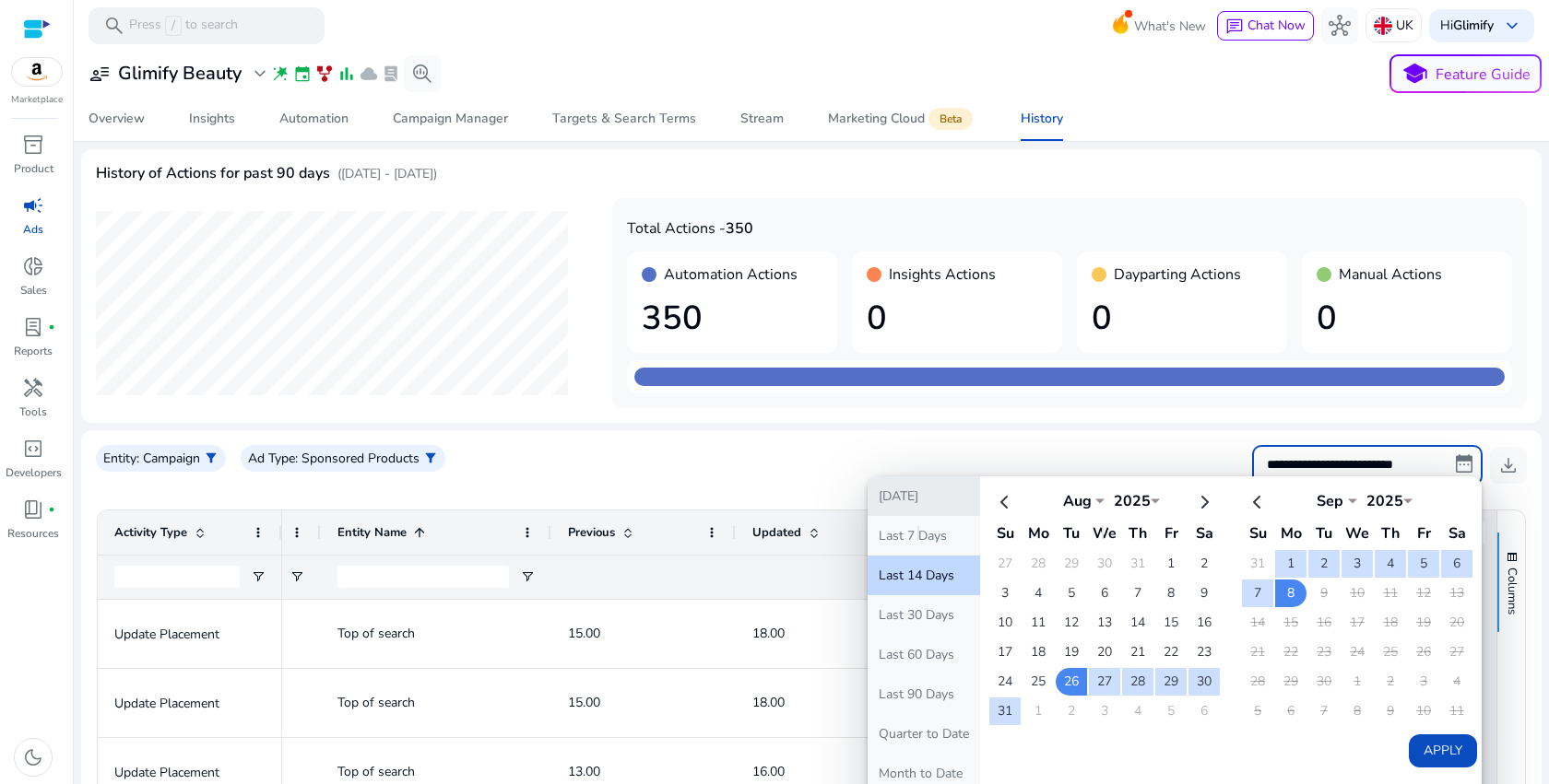
click at [890, 493] on button "[DATE]" at bounding box center [923, 496] width 112 height 40
type input "**********"
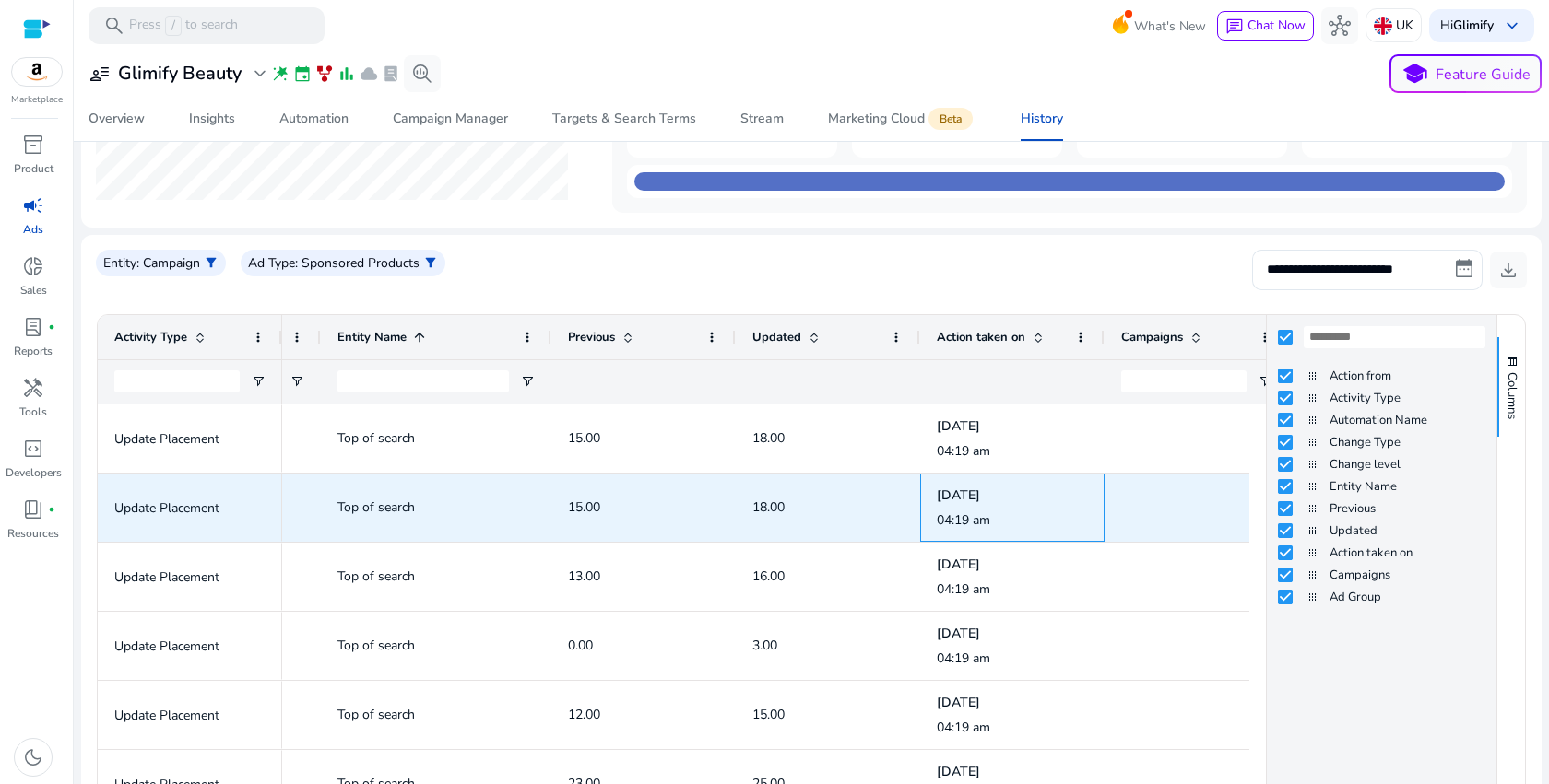
click at [1078, 493] on p "Sep 8, 2025" at bounding box center [1012, 496] width 151 height 19
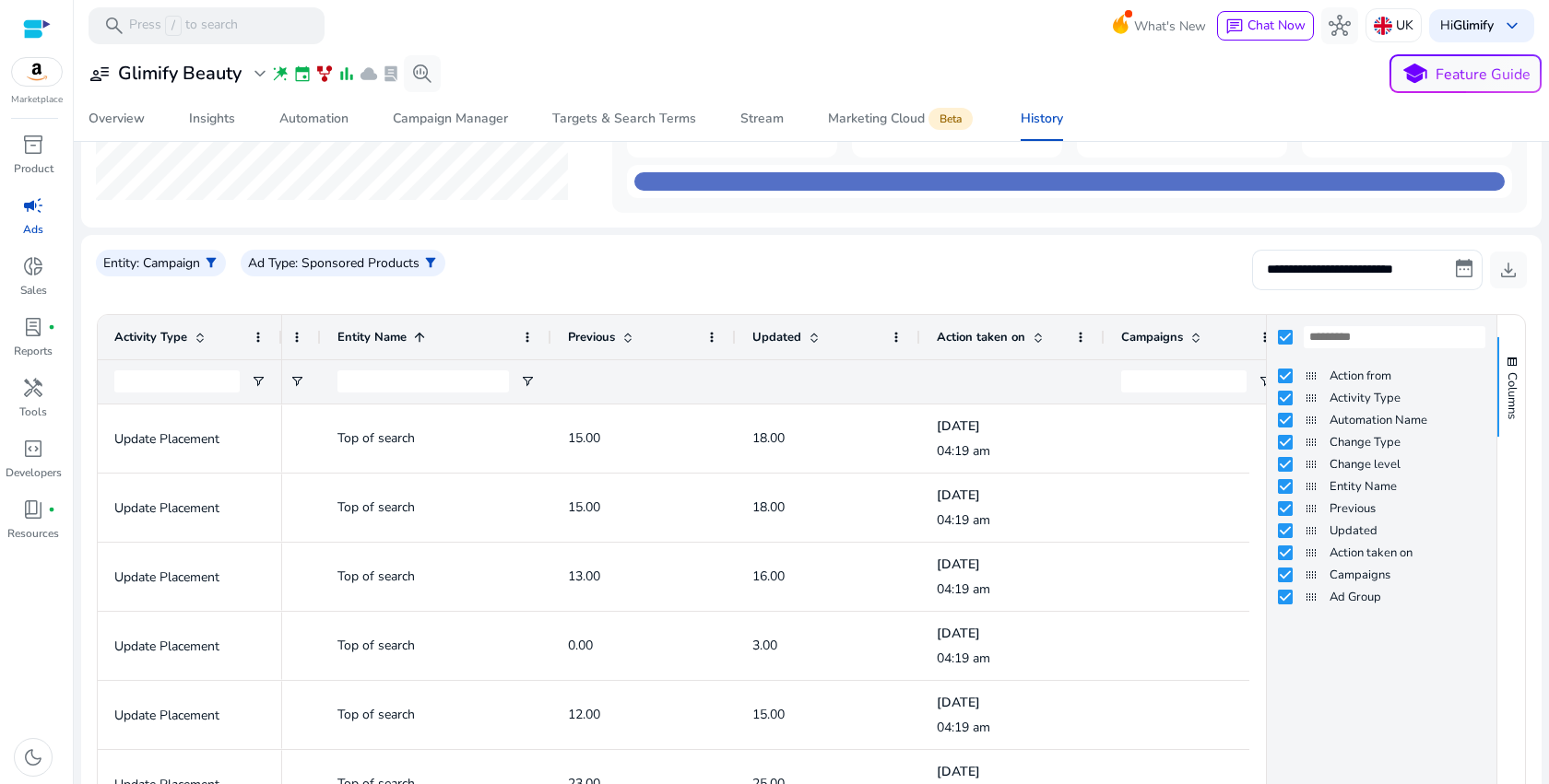
click at [1387, 317] on div at bounding box center [1381, 337] width 230 height 44
click at [1504, 389] on span "Columns" at bounding box center [1512, 396] width 17 height 47
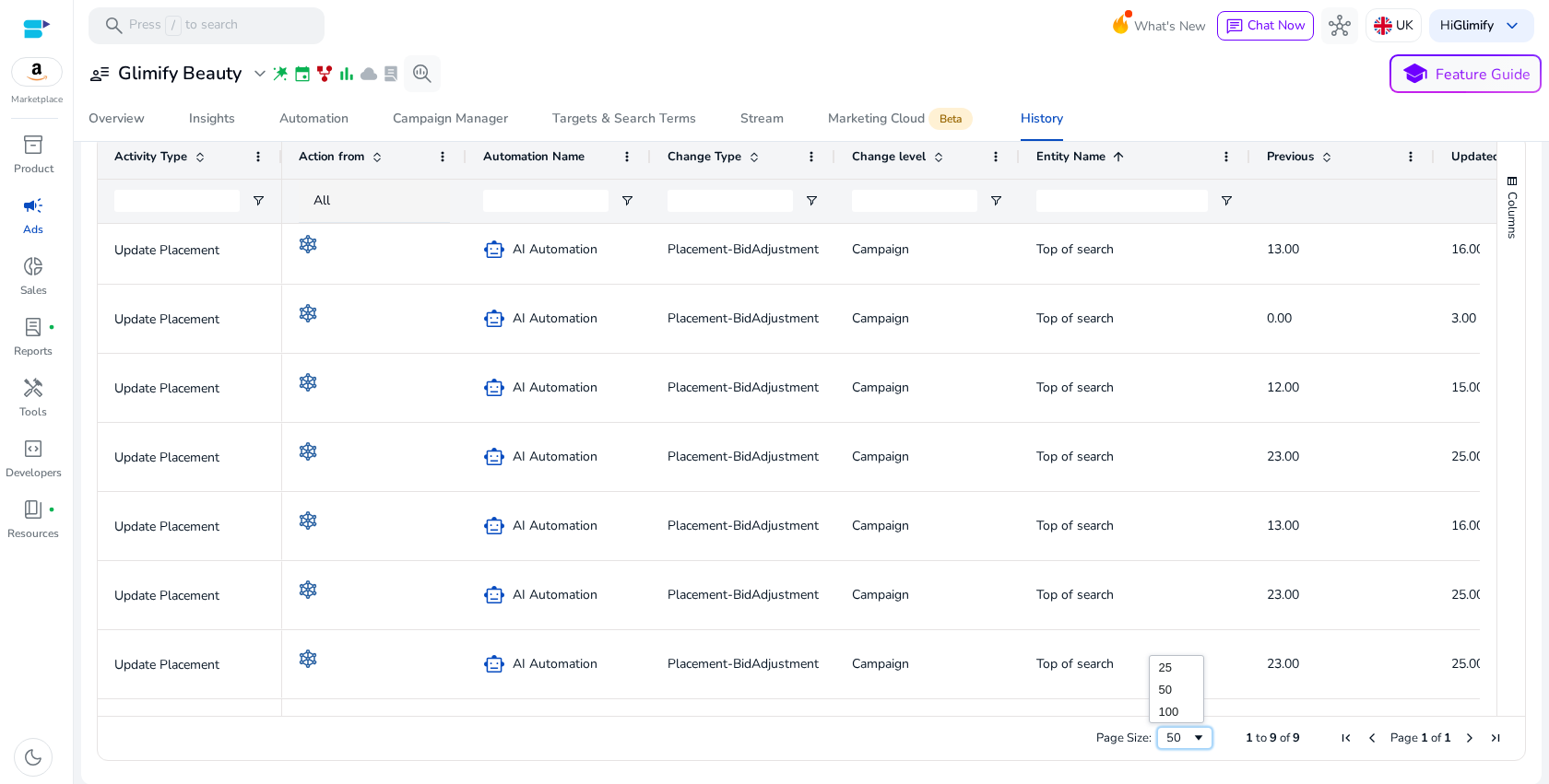
click at [1180, 735] on div "50" at bounding box center [1179, 739] width 25 height 17
click at [966, 742] on div "Page Size: 50 1 to 9 of 9 Page 1 of 1" at bounding box center [811, 738] width 1427 height 44
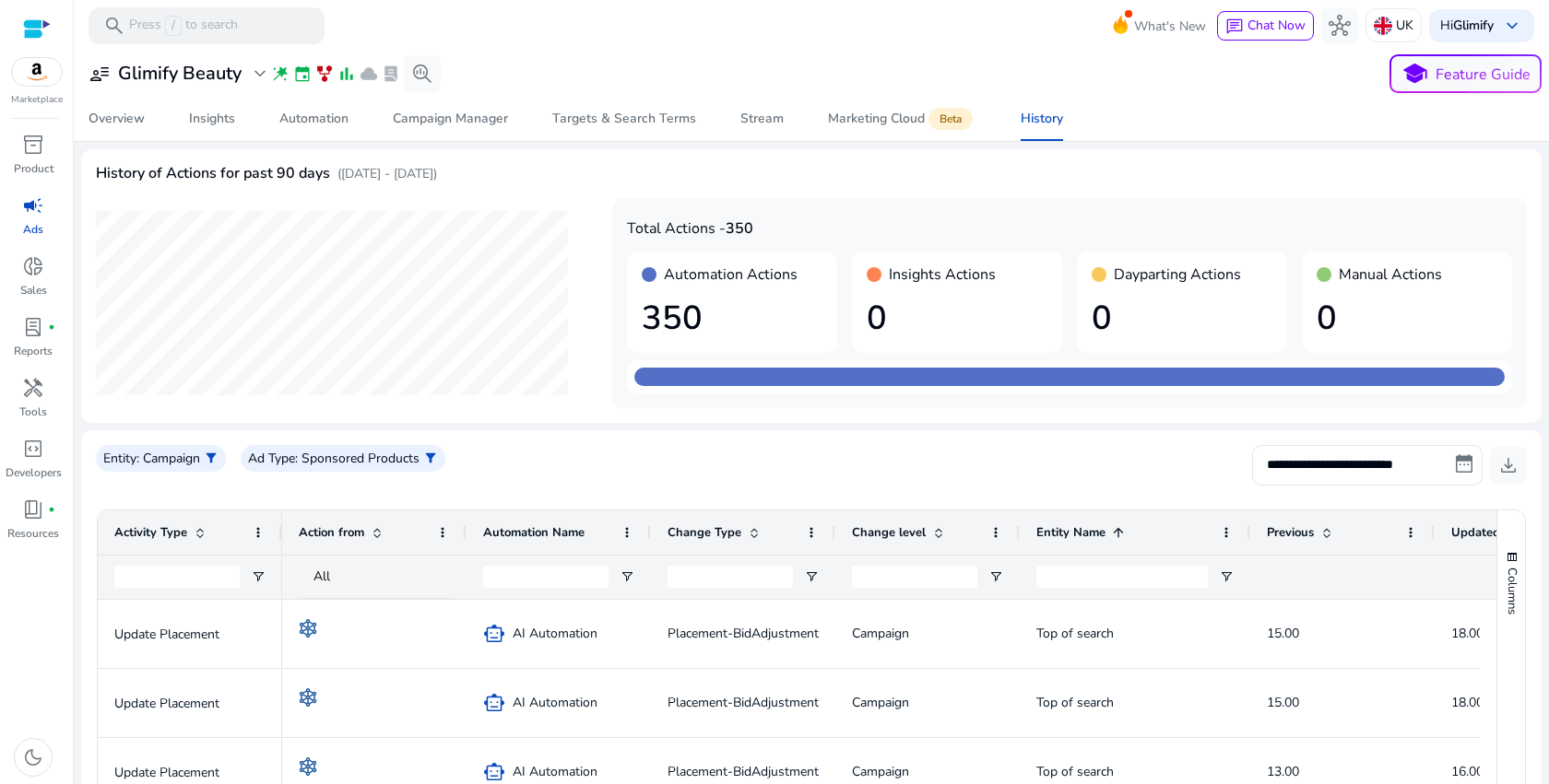
click at [714, 291] on div "Automation Actions 350" at bounding box center [731, 301] width 210 height 101
click at [739, 257] on div "Automation Actions 350" at bounding box center [731, 301] width 210 height 101
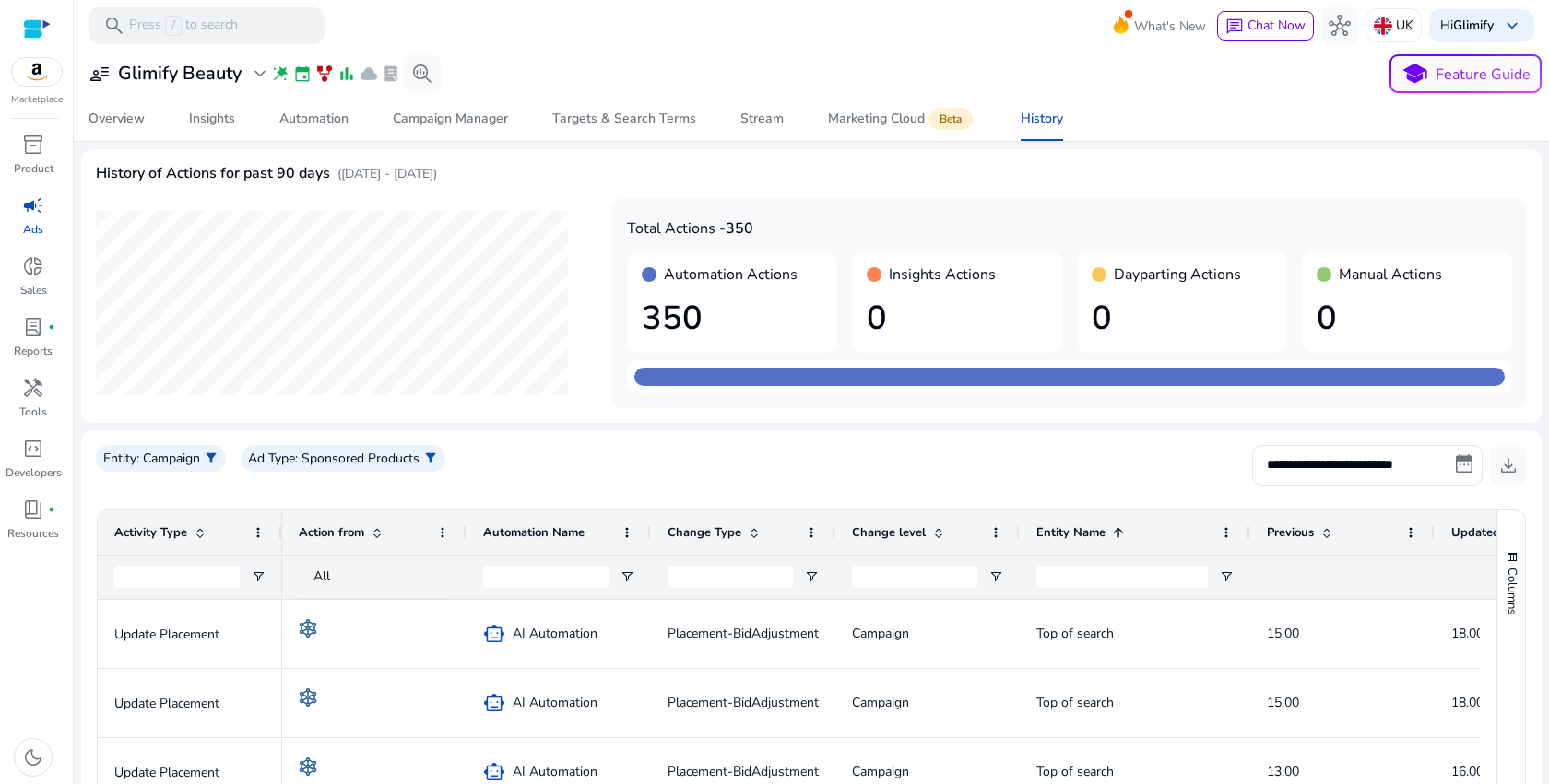
click at [739, 257] on div "Automation Actions 350" at bounding box center [731, 301] width 210 height 101
click at [444, 116] on div "Campaign Manager" at bounding box center [451, 119] width 115 height 13
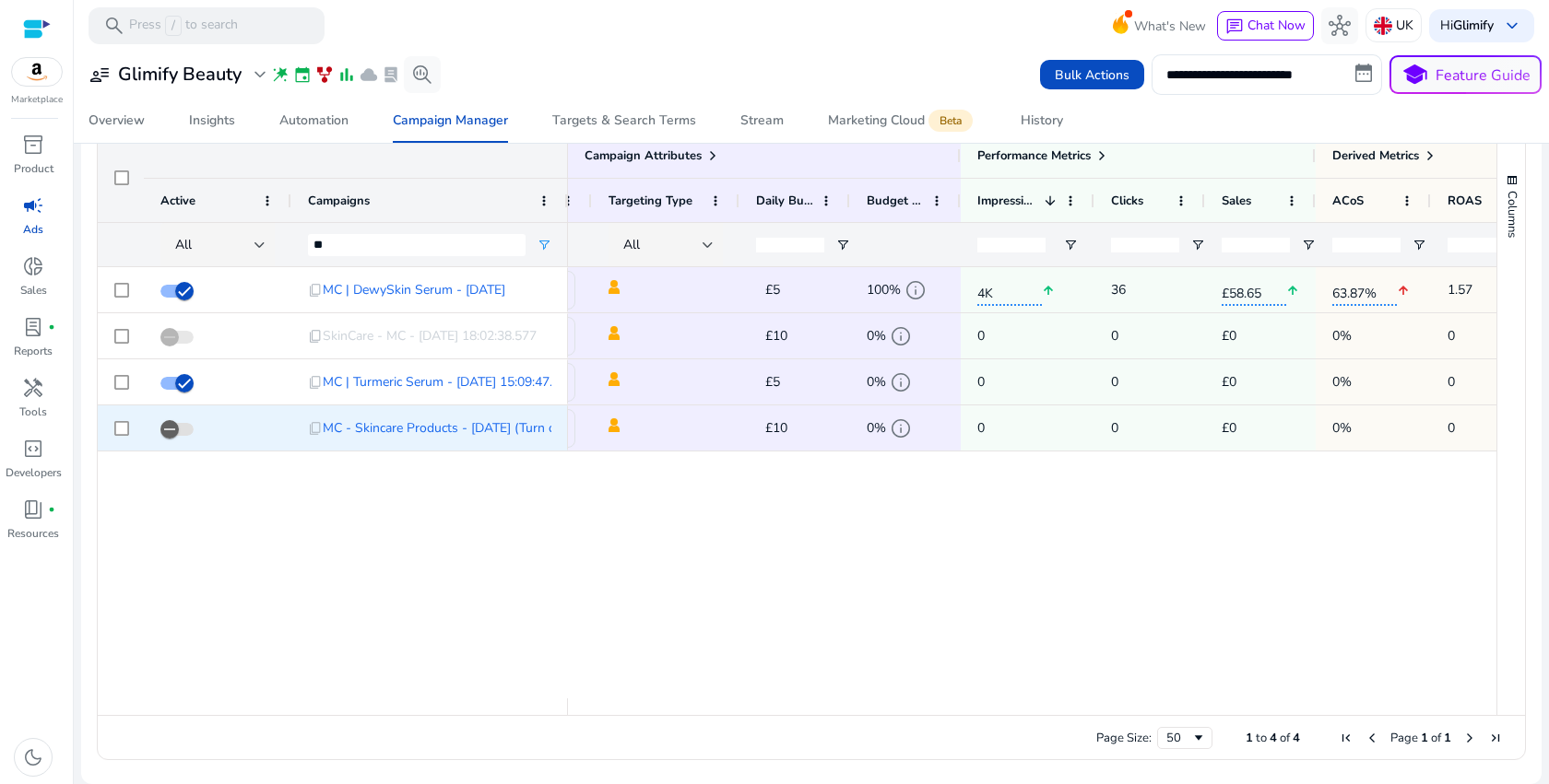
scroll to position [0, 401]
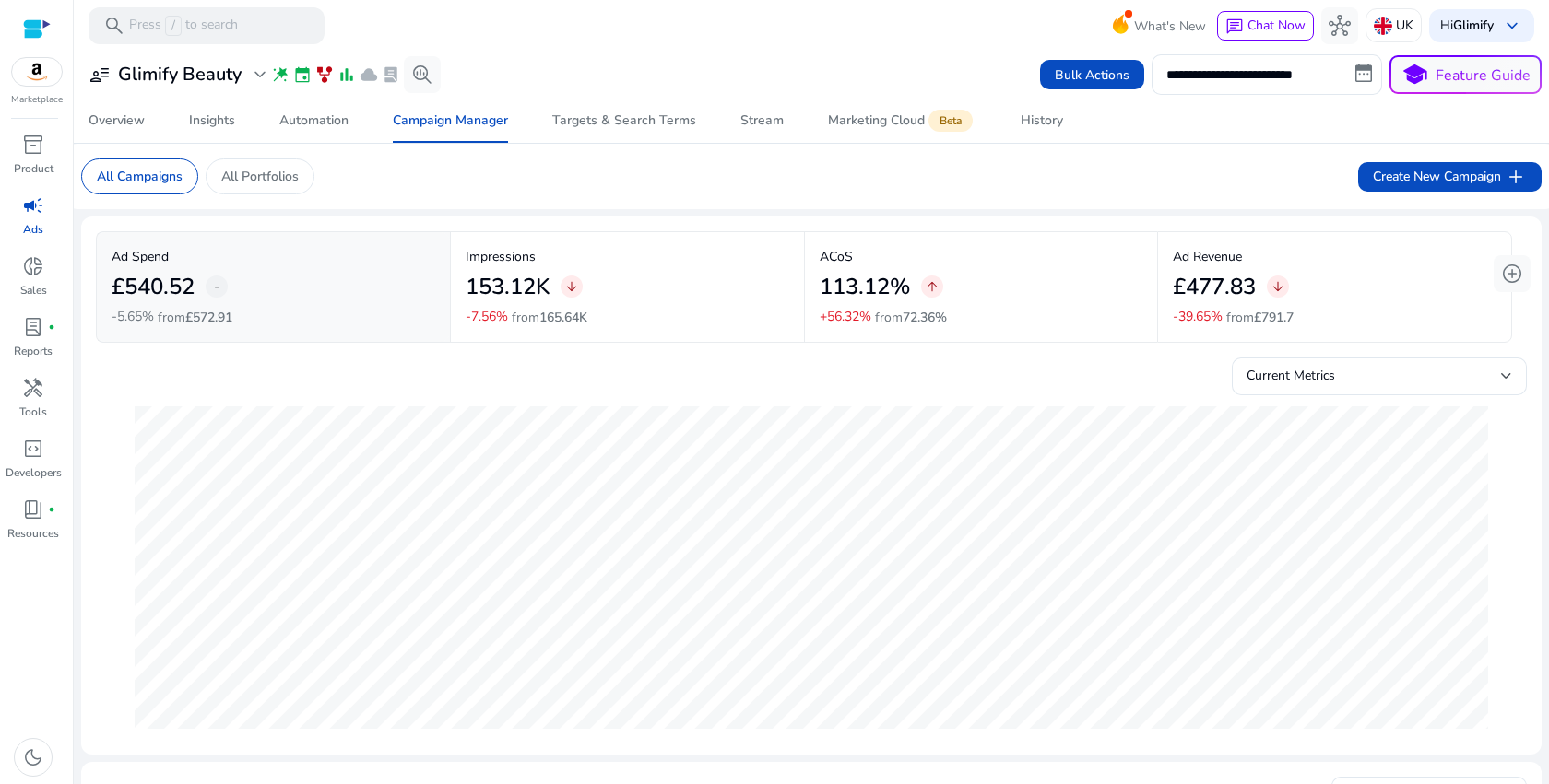
click at [634, 267] on div "153.12K arrow_downward" at bounding box center [628, 287] width 323 height 42
click at [930, 258] on p "ACoS" at bounding box center [981, 256] width 323 height 19
click at [1229, 255] on p "Ad Revenue" at bounding box center [1334, 256] width 323 height 19
